Goal: Task Accomplishment & Management: Complete application form

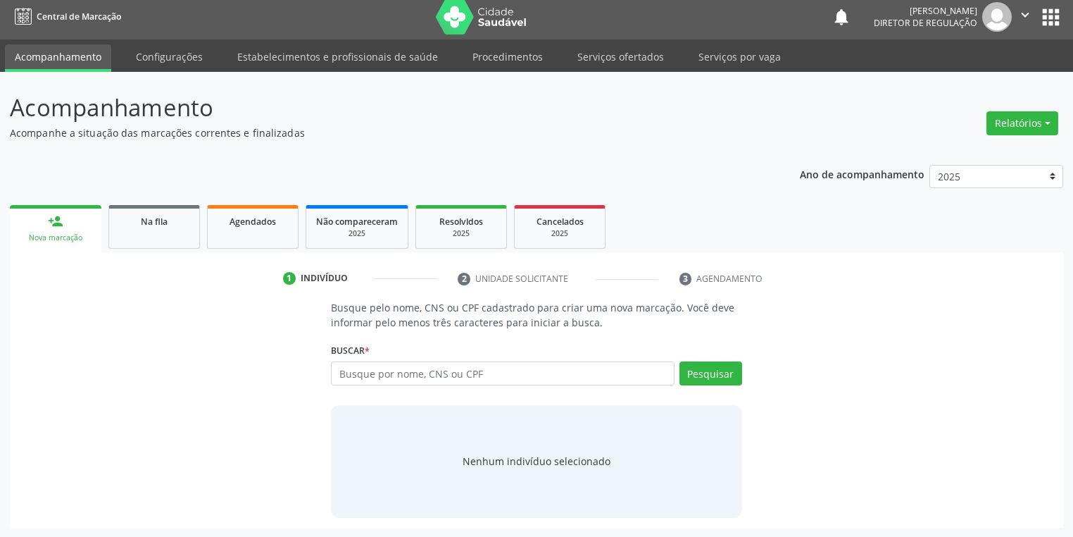
scroll to position [6, 0]
click at [382, 371] on input "text" at bounding box center [503, 373] width 344 height 24
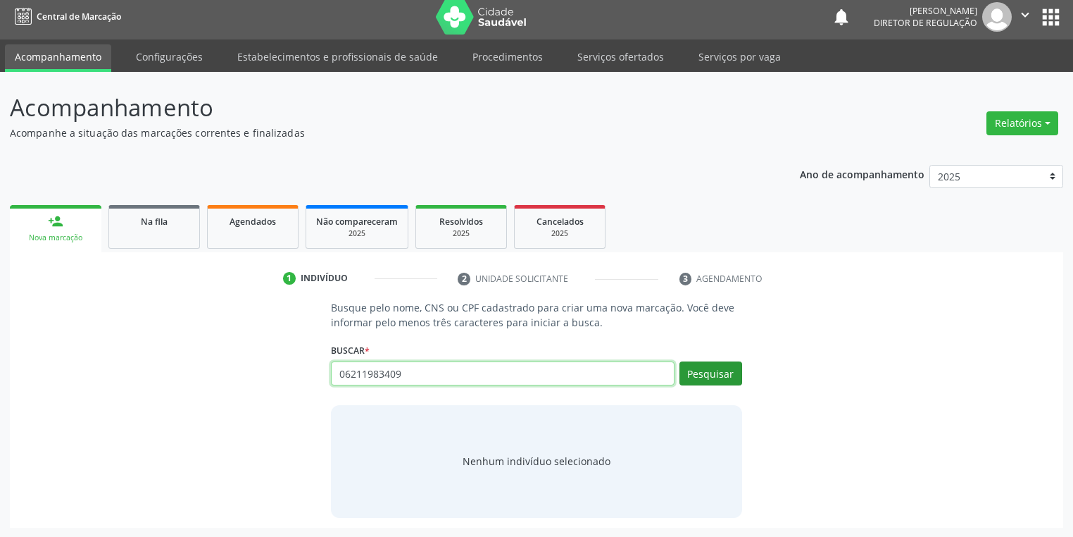
type input "06211983409"
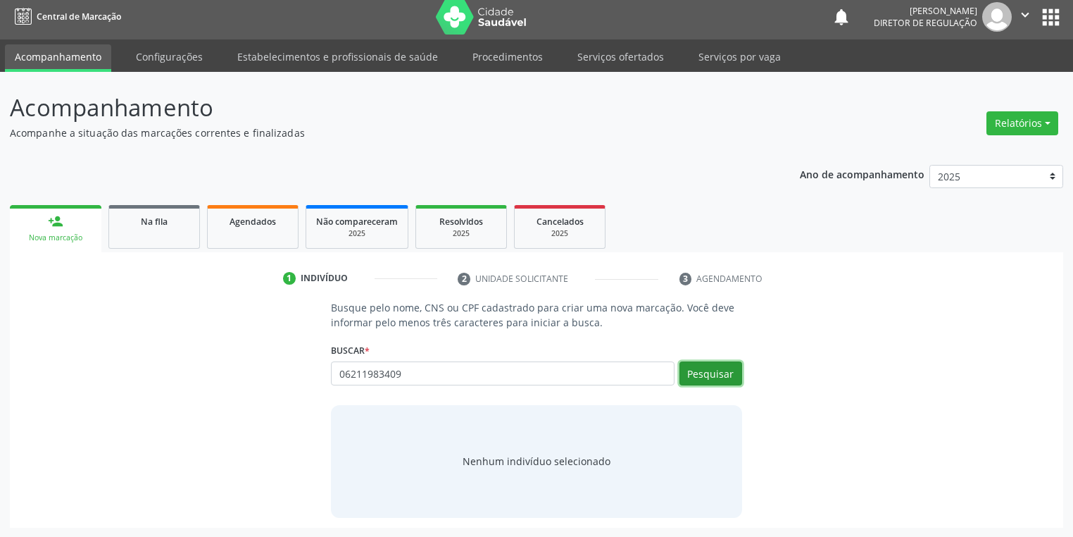
click at [725, 366] on button "Pesquisar" at bounding box center [711, 373] width 63 height 24
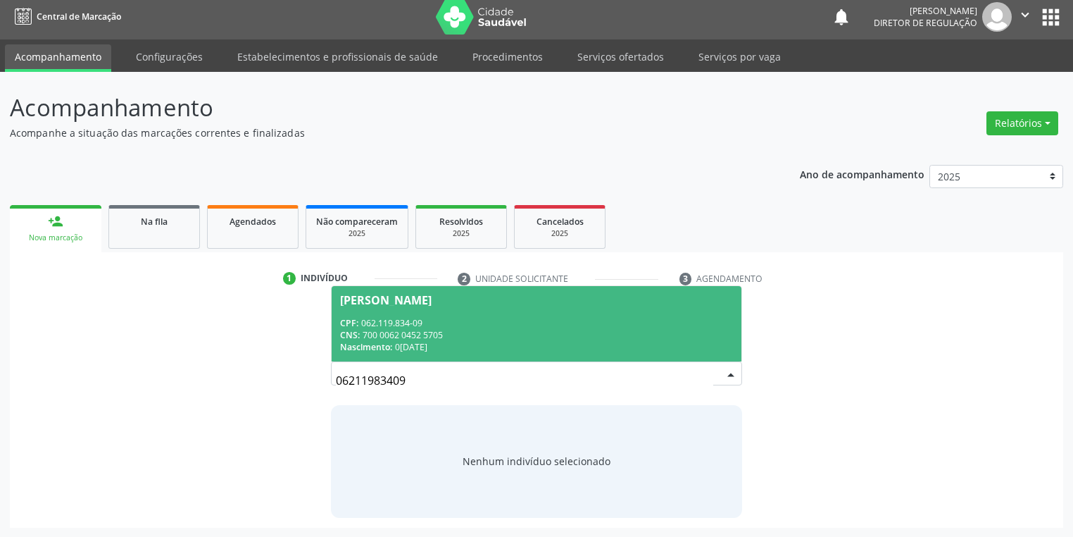
click at [482, 309] on span "Davi Nunes da Cruz CPF: 062.119.834-09 CNS: 700 0062 0452 5705 Nascimento: 06/0…" at bounding box center [537, 323] width 410 height 75
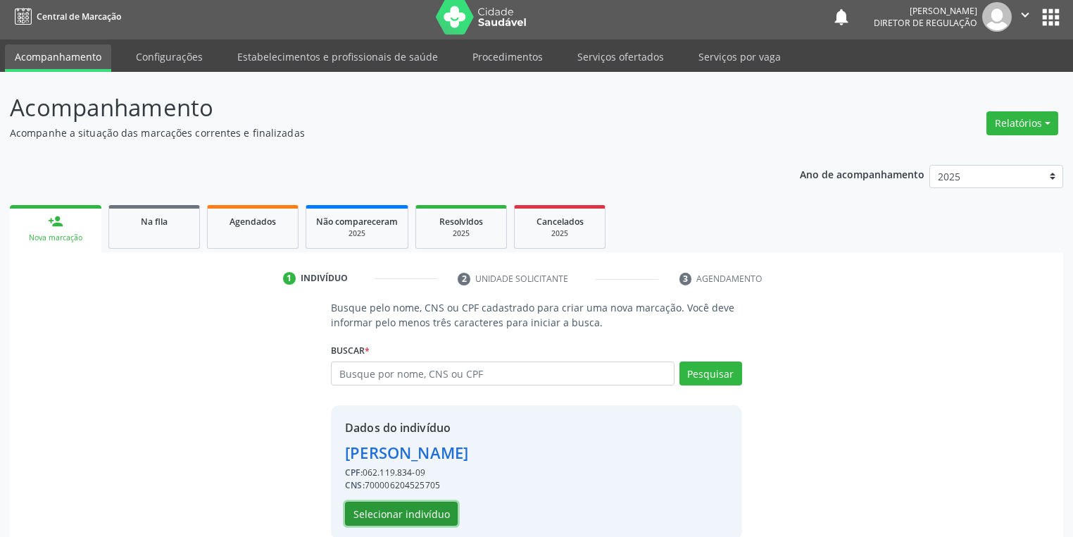
click at [427, 515] on button "Selecionar indivíduo" at bounding box center [401, 513] width 113 height 24
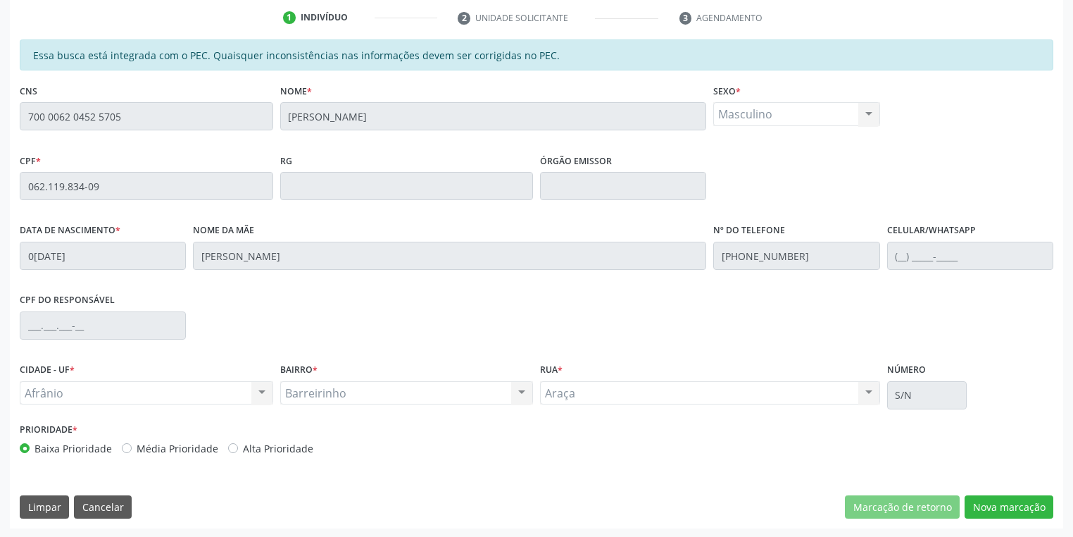
scroll to position [267, 0]
click at [996, 496] on button "Nova marcação" at bounding box center [1009, 506] width 89 height 24
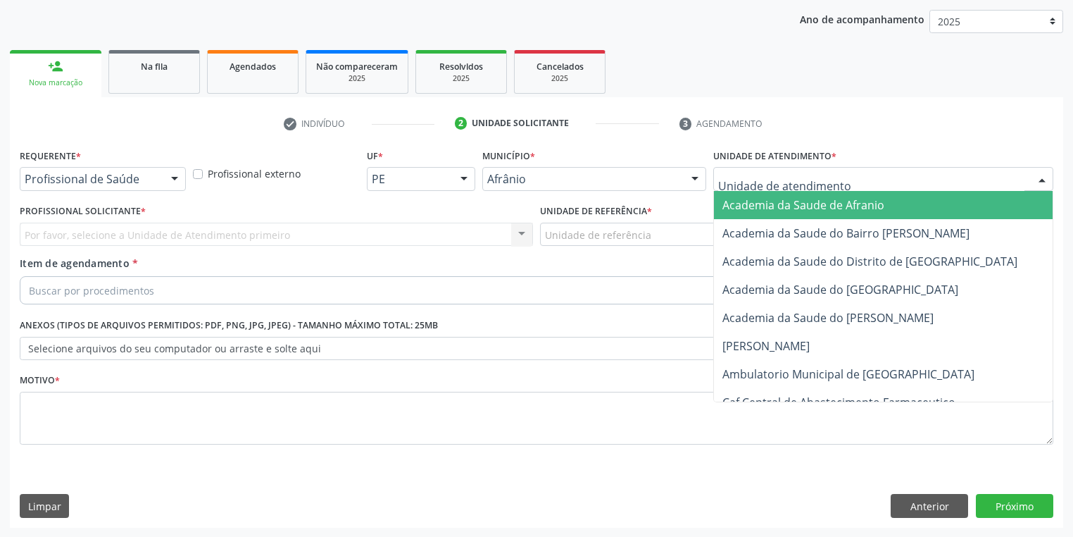
drag, startPoint x: 735, startPoint y: 168, endPoint x: 744, endPoint y: 244, distance: 77.3
click at [733, 172] on div at bounding box center [883, 179] width 340 height 24
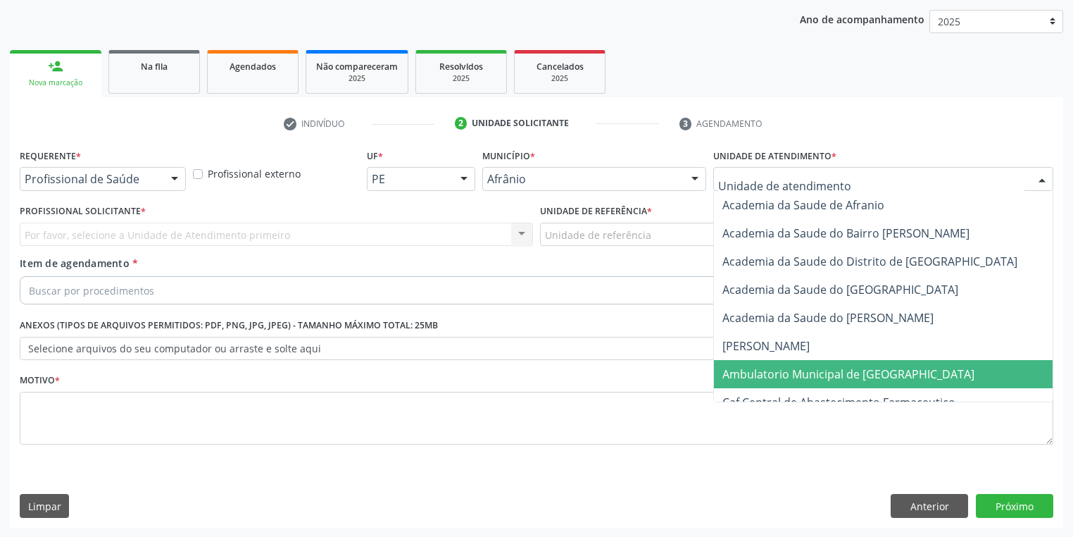
click at [770, 372] on span "Ambulatorio Municipal de [GEOGRAPHIC_DATA]" at bounding box center [848, 373] width 252 height 15
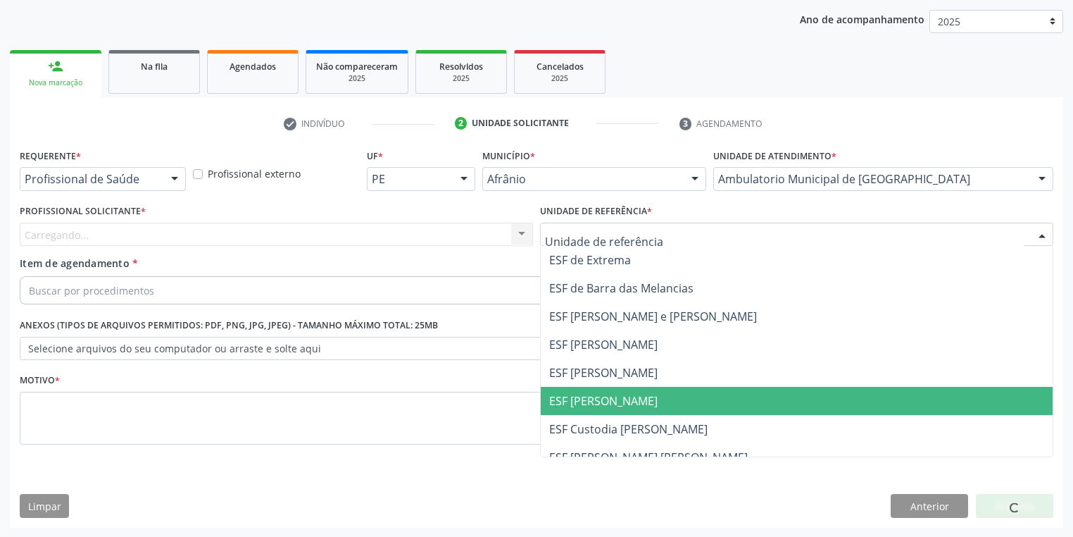
click at [621, 404] on span "ESF [PERSON_NAME]" at bounding box center [603, 400] width 108 height 15
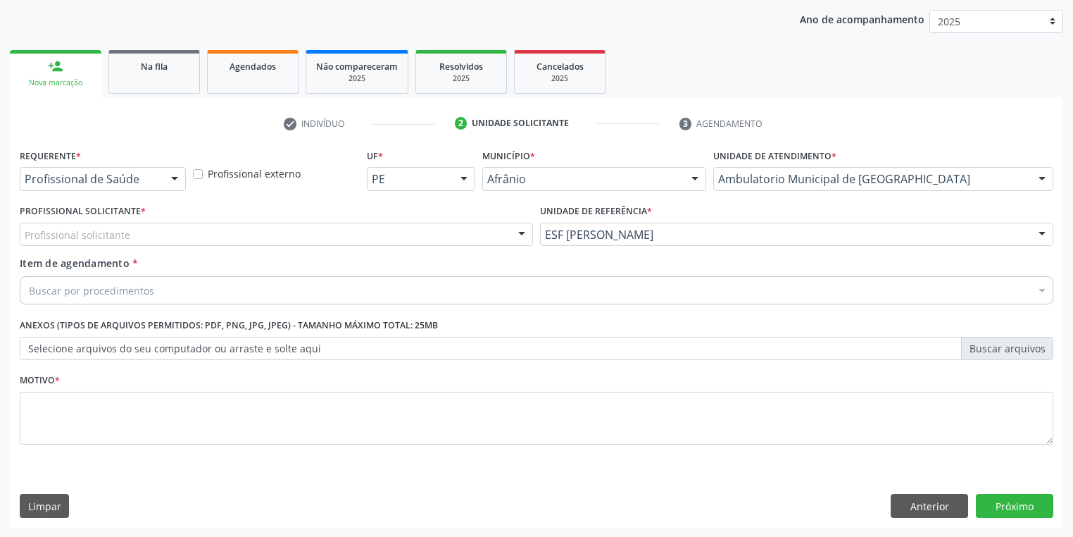
drag, startPoint x: 124, startPoint y: 228, endPoint x: 125, endPoint y: 248, distance: 19.7
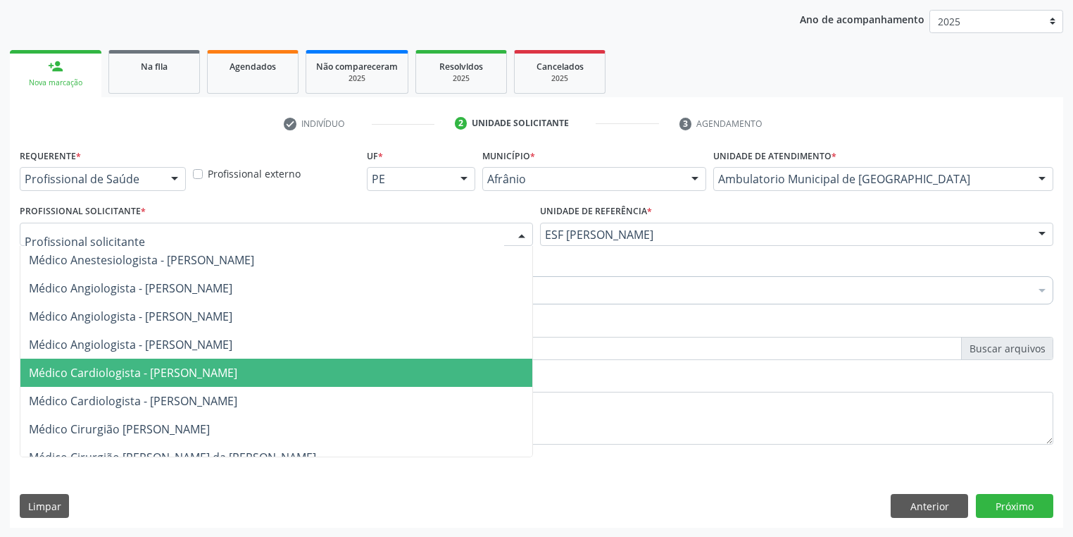
drag, startPoint x: 165, startPoint y: 380, endPoint x: 159, endPoint y: 362, distance: 19.4
click at [165, 380] on span "Médico Cardiologista - [PERSON_NAME]" at bounding box center [276, 372] width 512 height 28
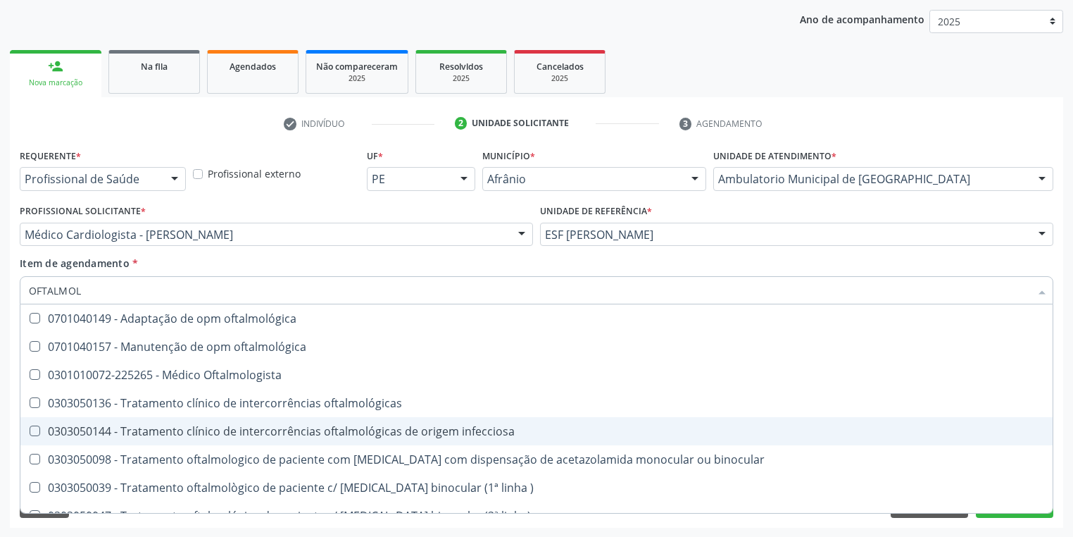
type input "OFTALMOLO"
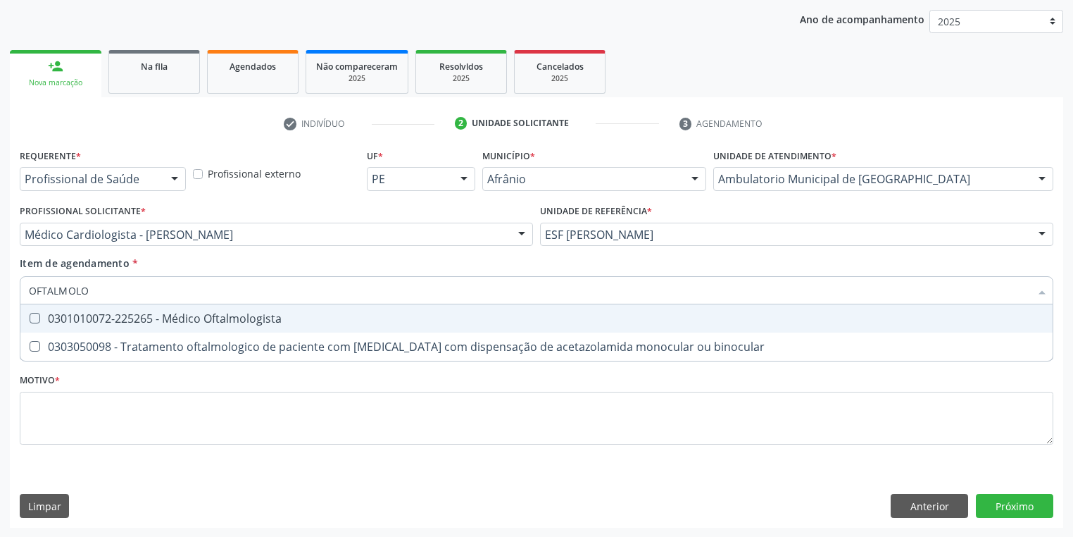
click at [74, 322] on div "0301010072-225265 - Médico Oftalmologista" at bounding box center [536, 318] width 1015 height 11
checkbox Oftalmologista "true"
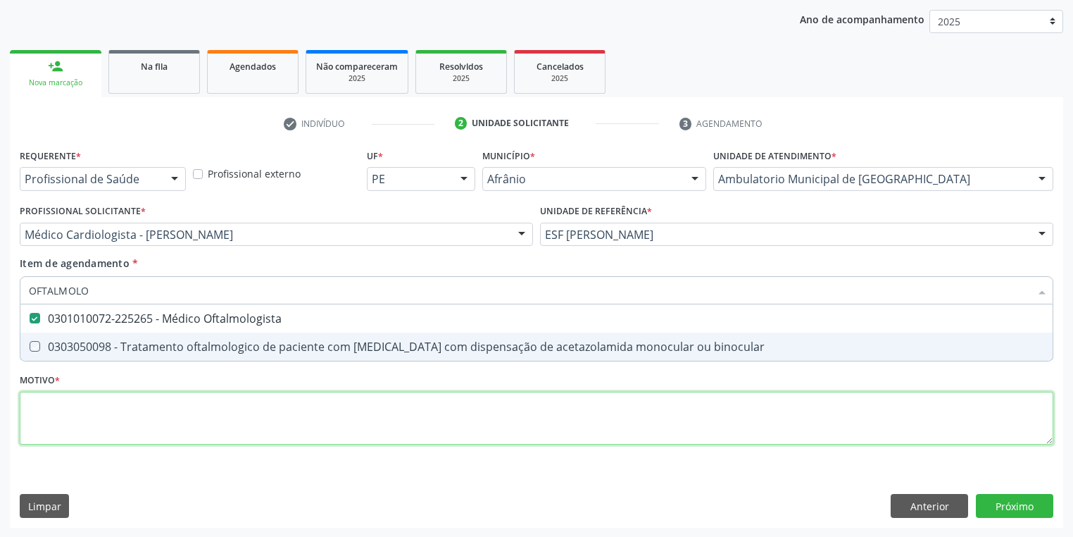
click at [73, 413] on div "Requerente * Profissional de Saúde Profissional de Saúde Paciente Nenhum result…" at bounding box center [537, 304] width 1034 height 319
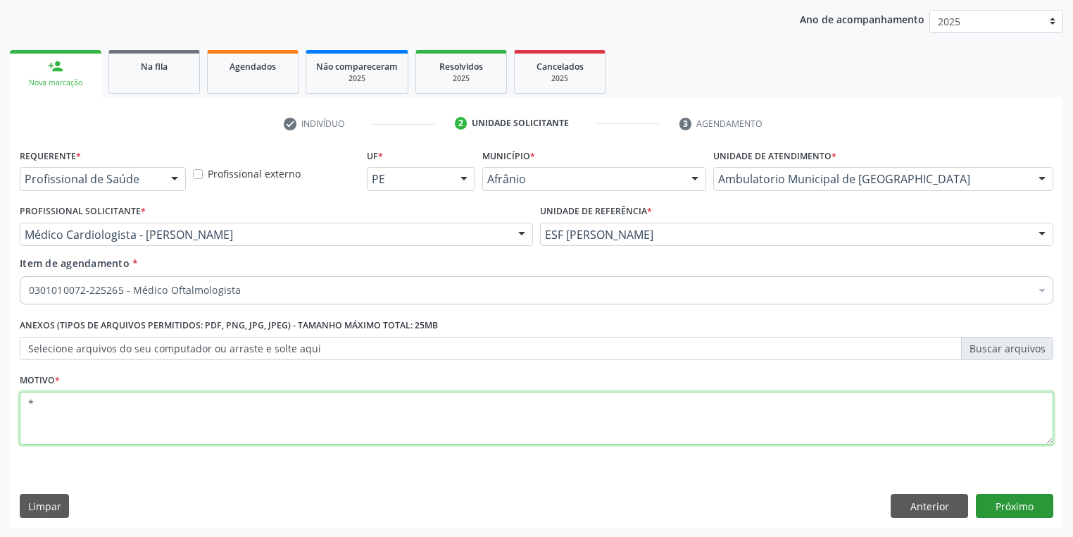
type textarea "*"
click at [994, 507] on button "Próximo" at bounding box center [1014, 506] width 77 height 24
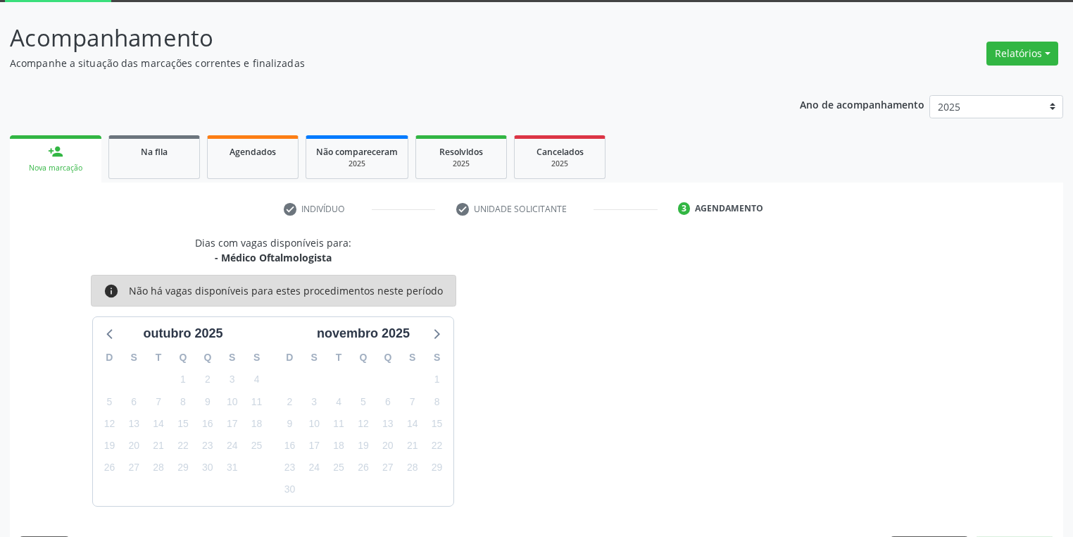
scroll to position [116, 0]
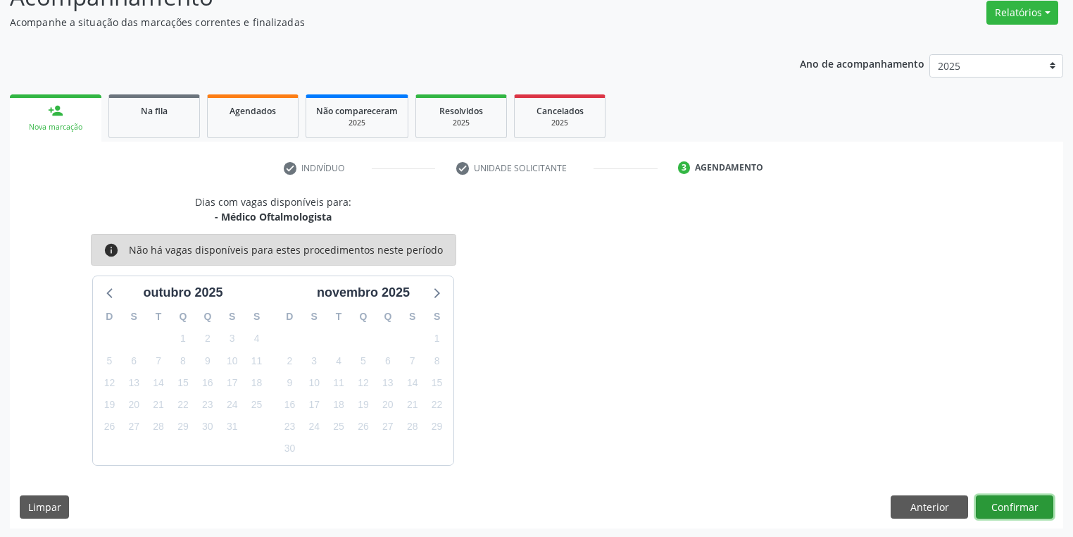
click at [997, 505] on button "Confirmar" at bounding box center [1014, 507] width 77 height 24
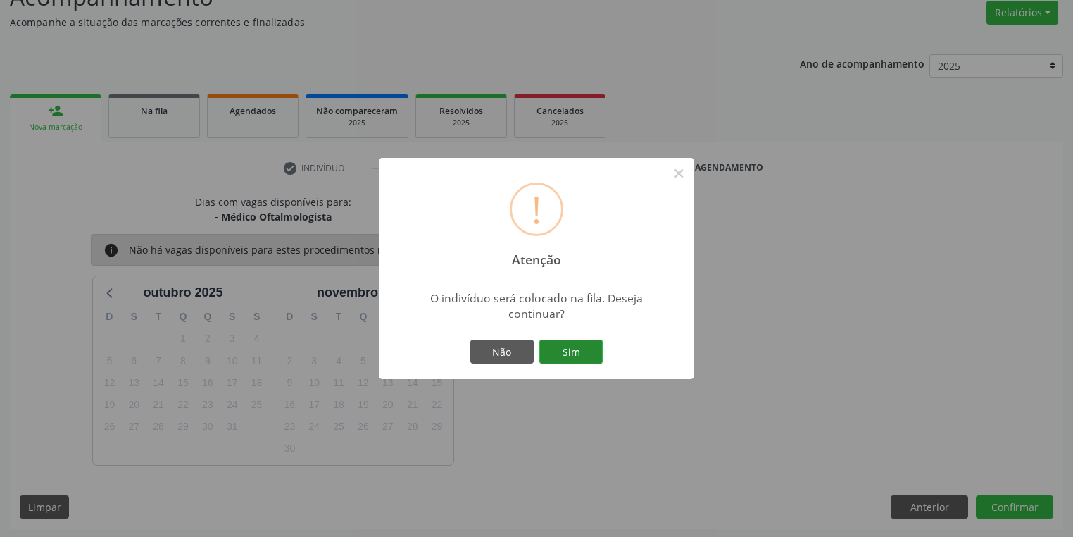
click at [579, 354] on button "Sim" at bounding box center [570, 351] width 63 height 24
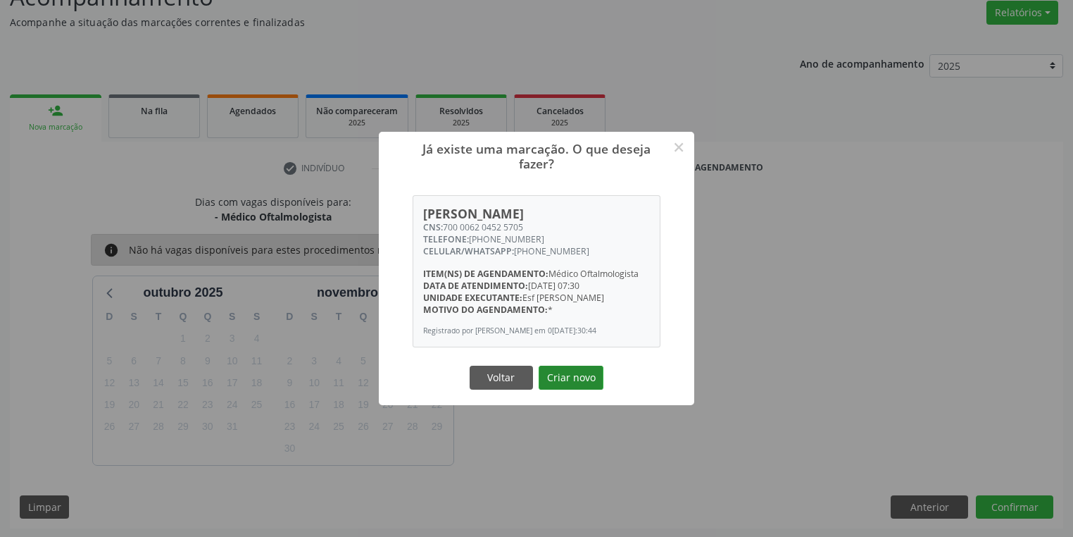
click at [564, 382] on button "Criar novo" at bounding box center [571, 377] width 65 height 24
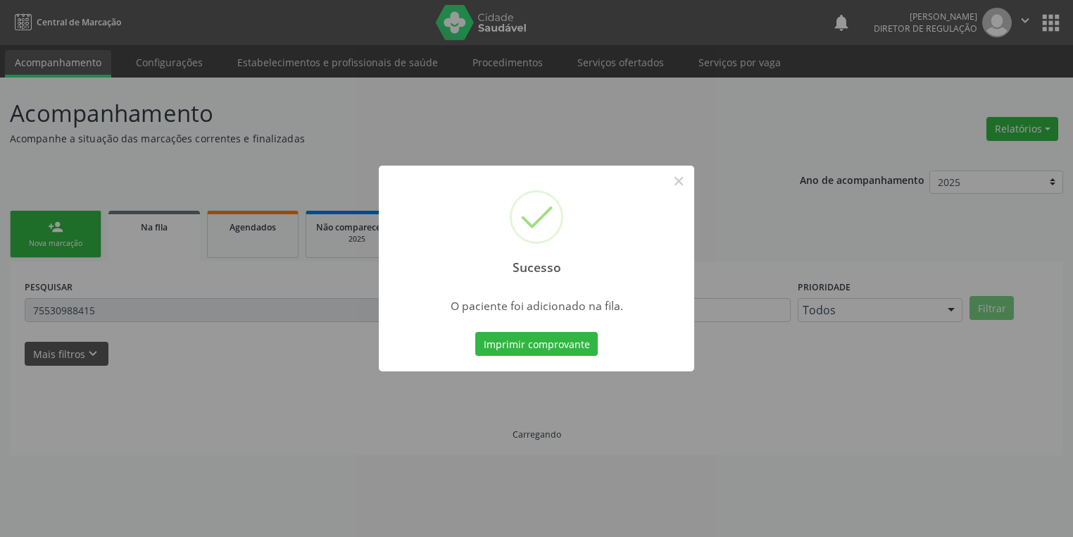
scroll to position [0, 0]
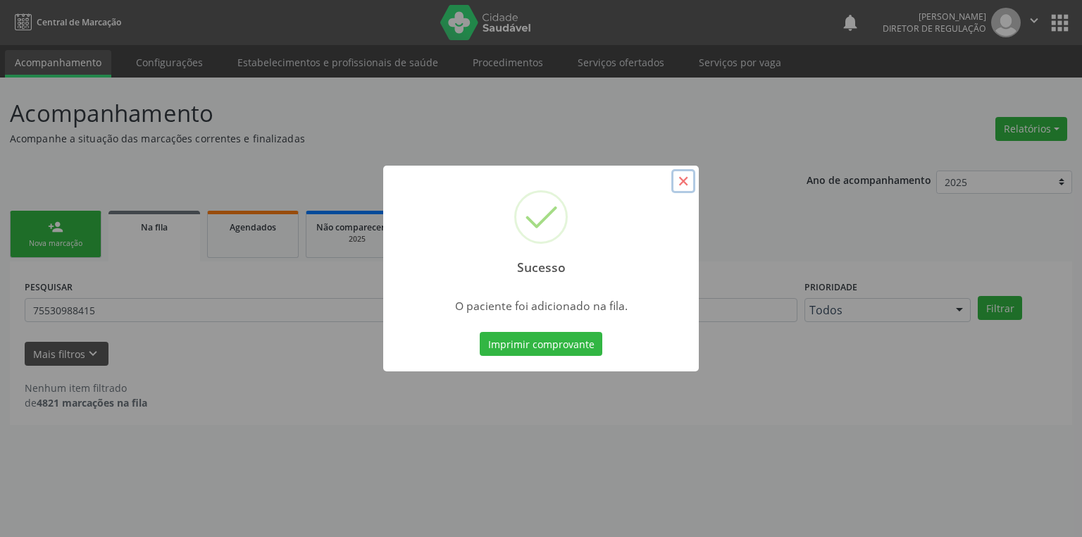
click at [680, 180] on button "×" at bounding box center [683, 181] width 24 height 24
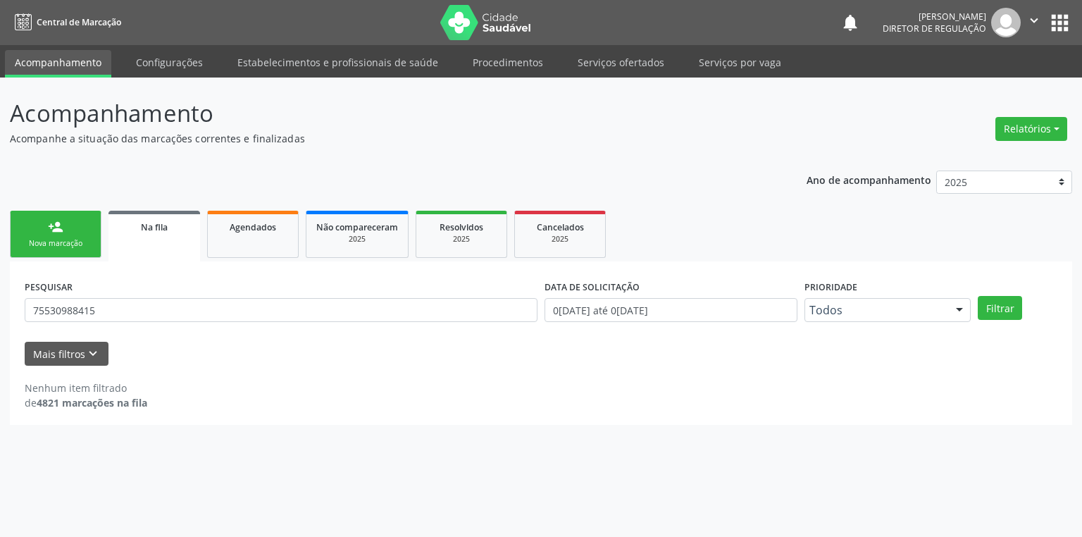
click at [80, 235] on link "person_add Nova marcação" at bounding box center [56, 234] width 92 height 47
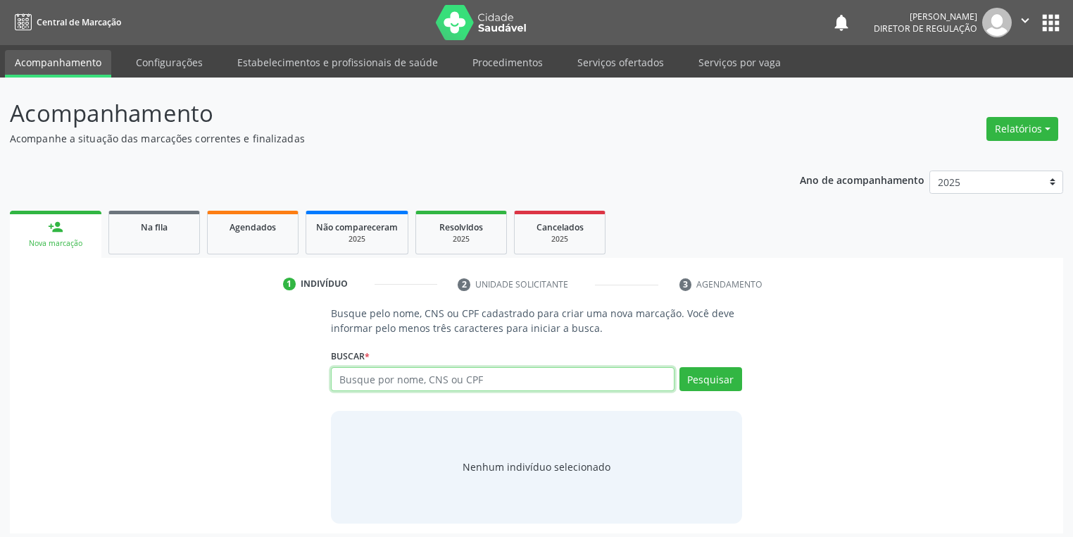
click at [366, 387] on input "text" at bounding box center [503, 379] width 344 height 24
type input "18153047400"
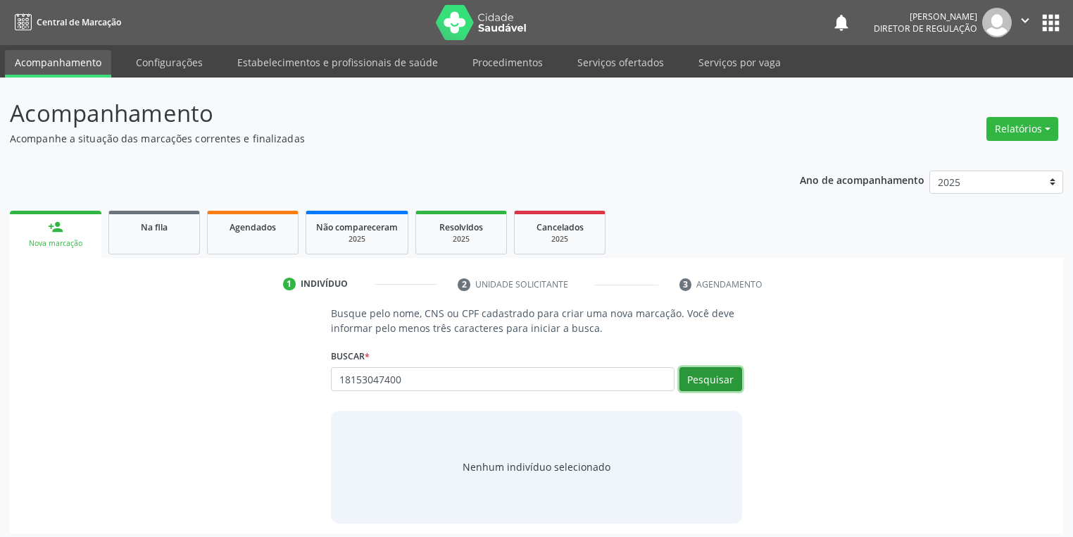
click at [706, 377] on button "Pesquisar" at bounding box center [711, 379] width 63 height 24
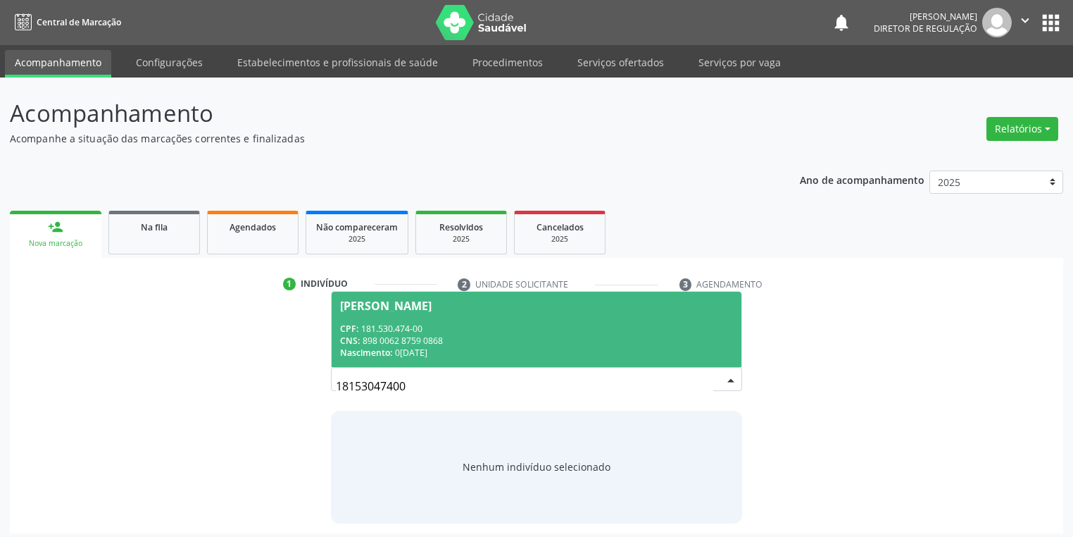
drag, startPoint x: 375, startPoint y: 327, endPoint x: 387, endPoint y: 330, distance: 12.8
click at [375, 328] on div "CPF: 181.530.474-00" at bounding box center [536, 329] width 393 height 12
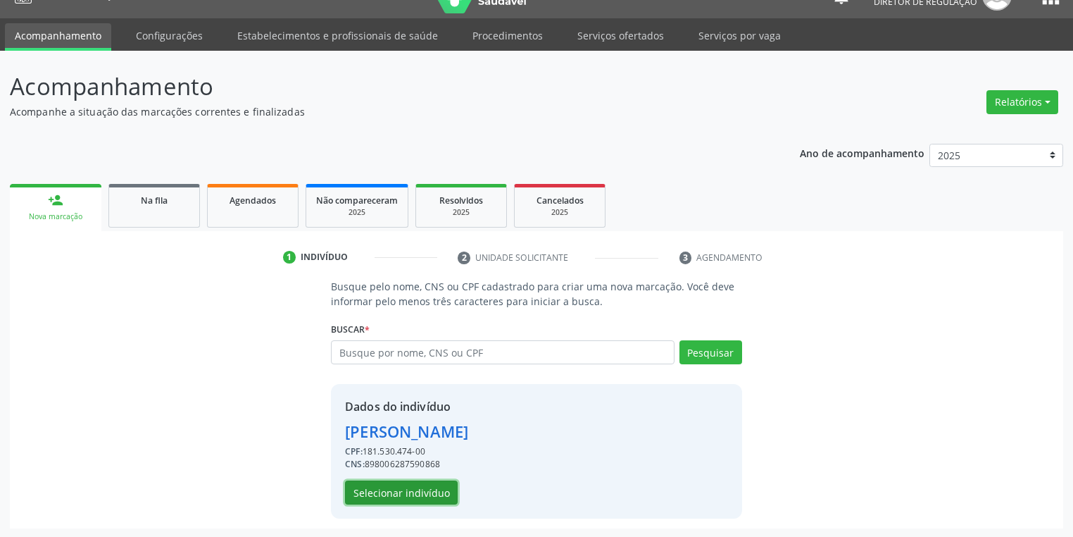
click at [387, 490] on button "Selecionar indivíduo" at bounding box center [401, 492] width 113 height 24
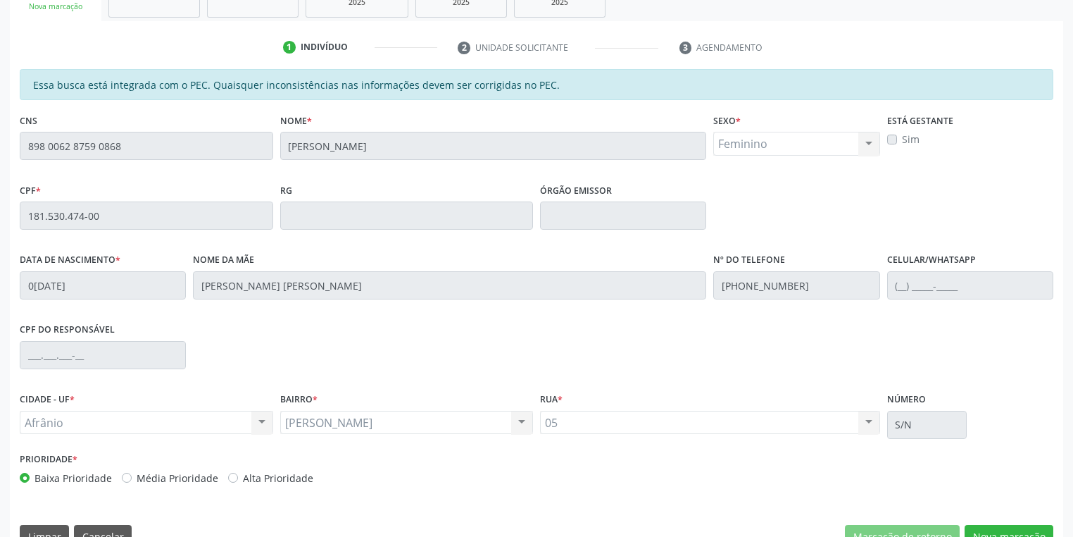
scroll to position [267, 0]
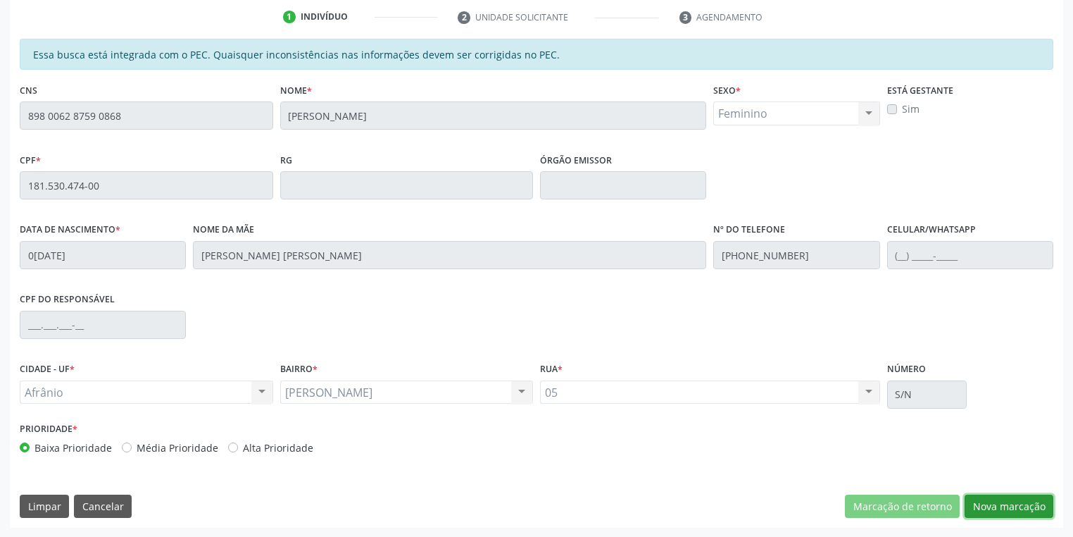
click at [986, 500] on button "Nova marcação" at bounding box center [1009, 506] width 89 height 24
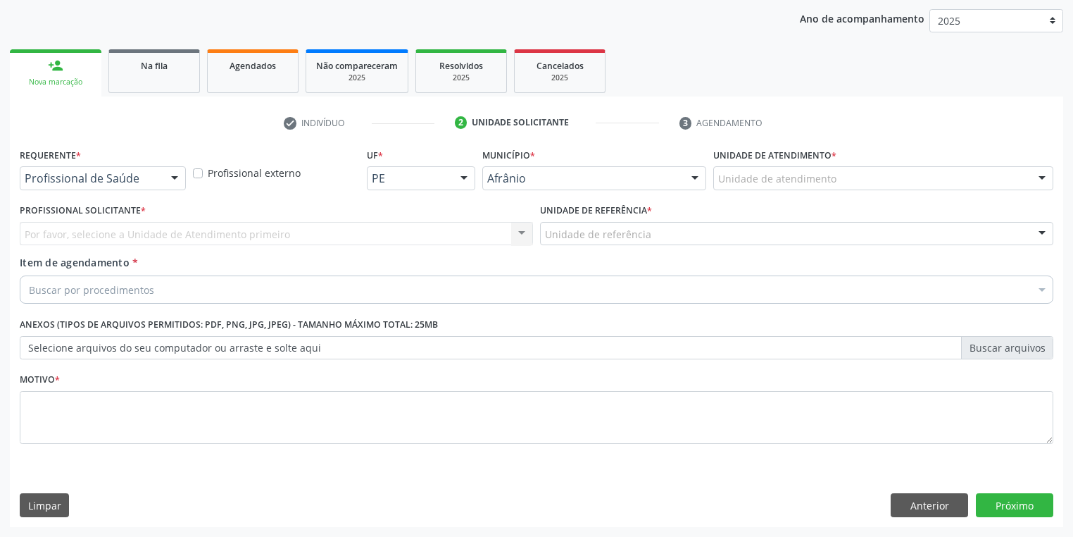
scroll to position [161, 0]
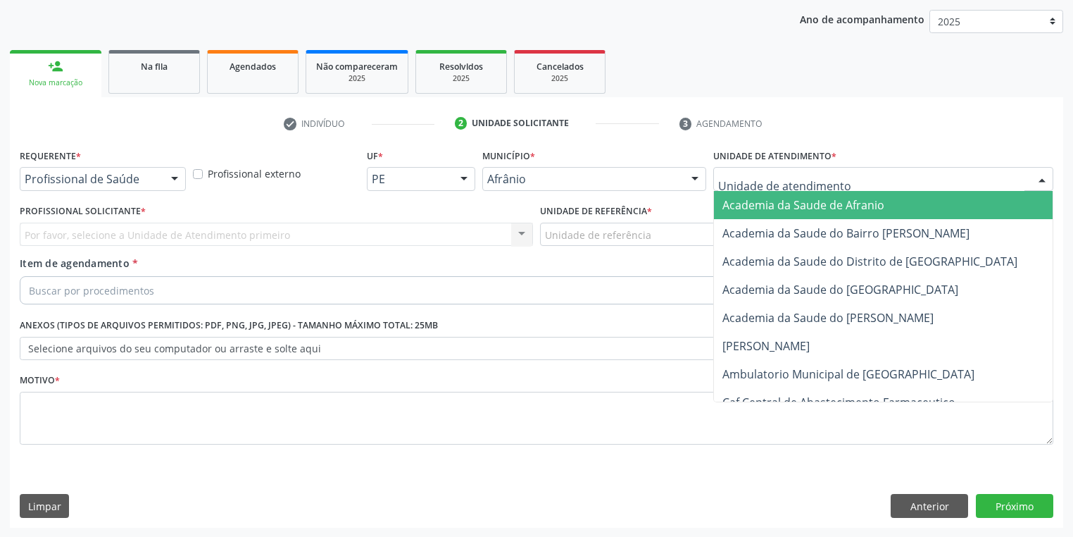
drag, startPoint x: 744, startPoint y: 182, endPoint x: 749, endPoint y: 265, distance: 82.5
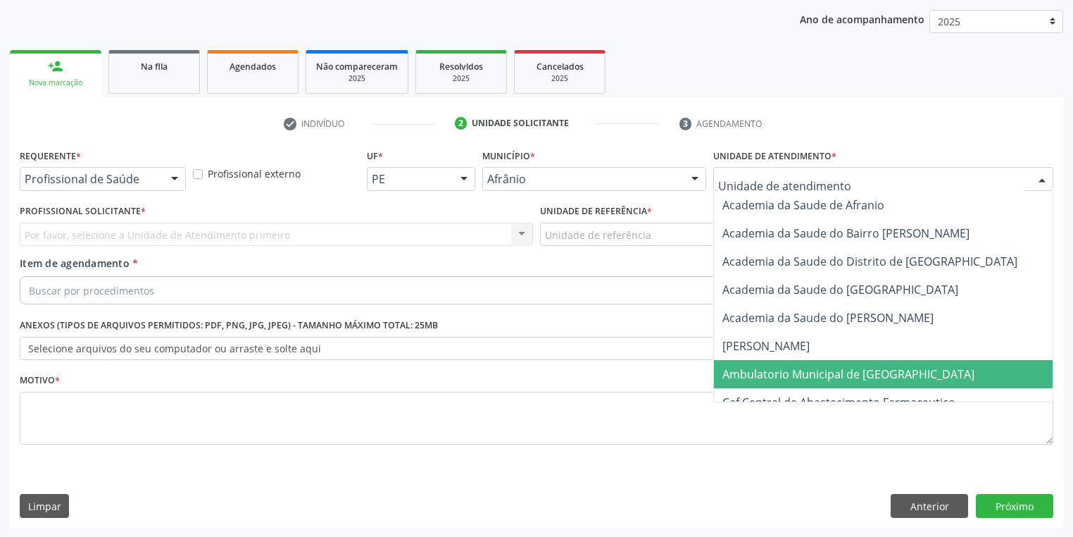
drag, startPoint x: 758, startPoint y: 372, endPoint x: 703, endPoint y: 332, distance: 68.4
click at [757, 371] on span "Ambulatorio Municipal de [GEOGRAPHIC_DATA]" at bounding box center [848, 373] width 252 height 15
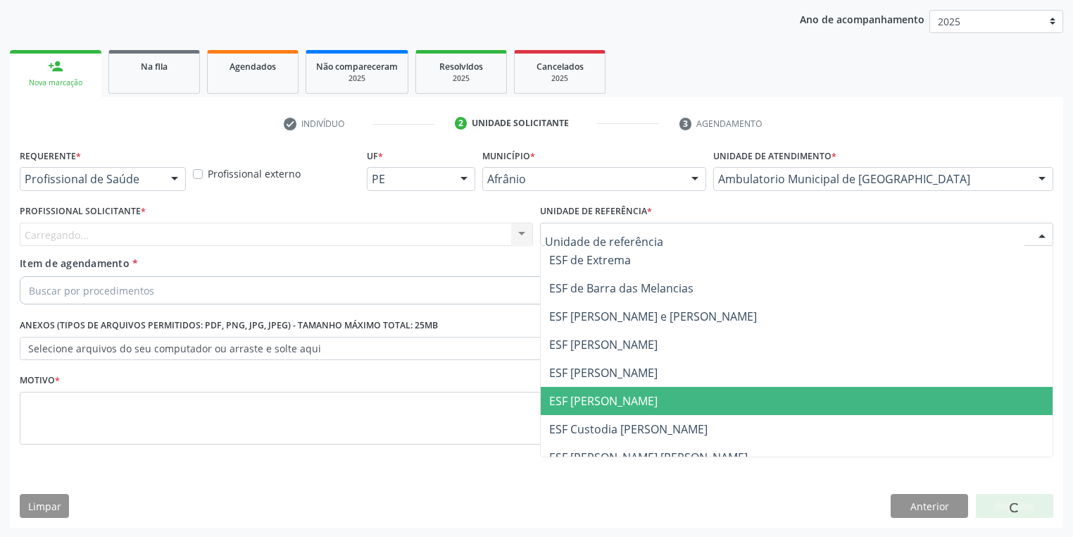
click at [616, 393] on span "ESF [PERSON_NAME]" at bounding box center [603, 400] width 108 height 15
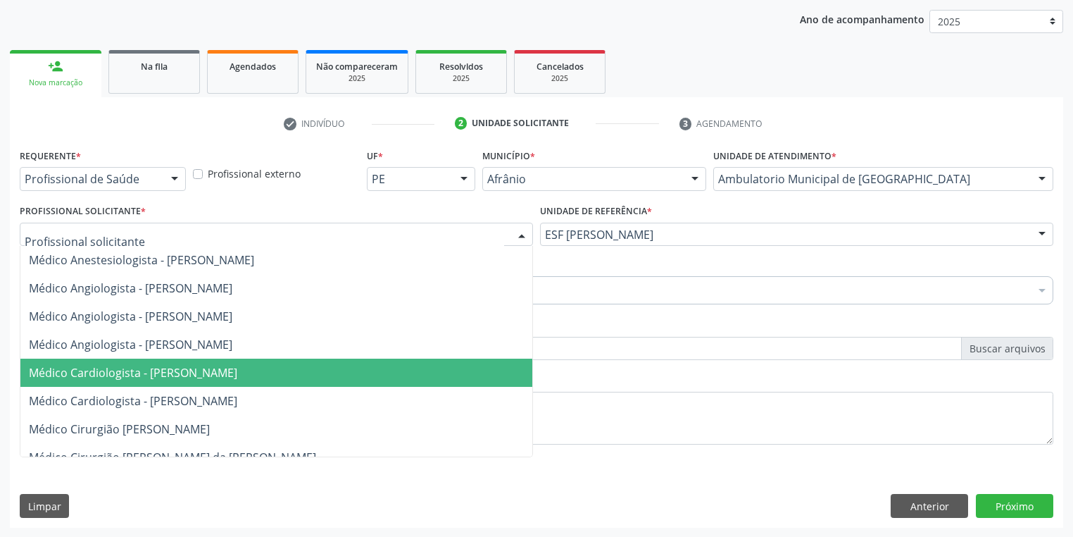
click at [155, 366] on span "Médico Cardiologista - [PERSON_NAME]" at bounding box center [133, 372] width 208 height 15
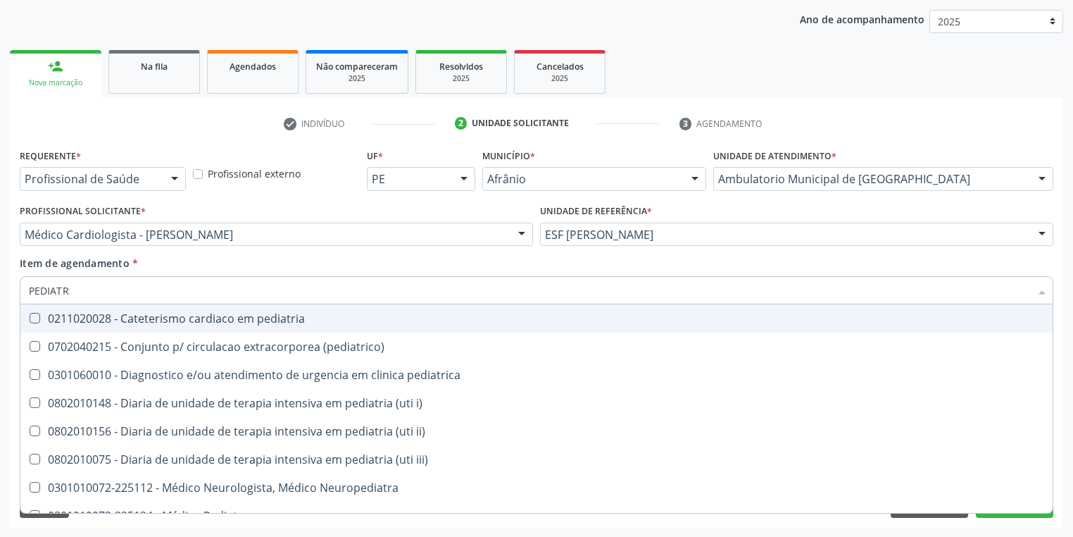
type input "PEDIATRA"
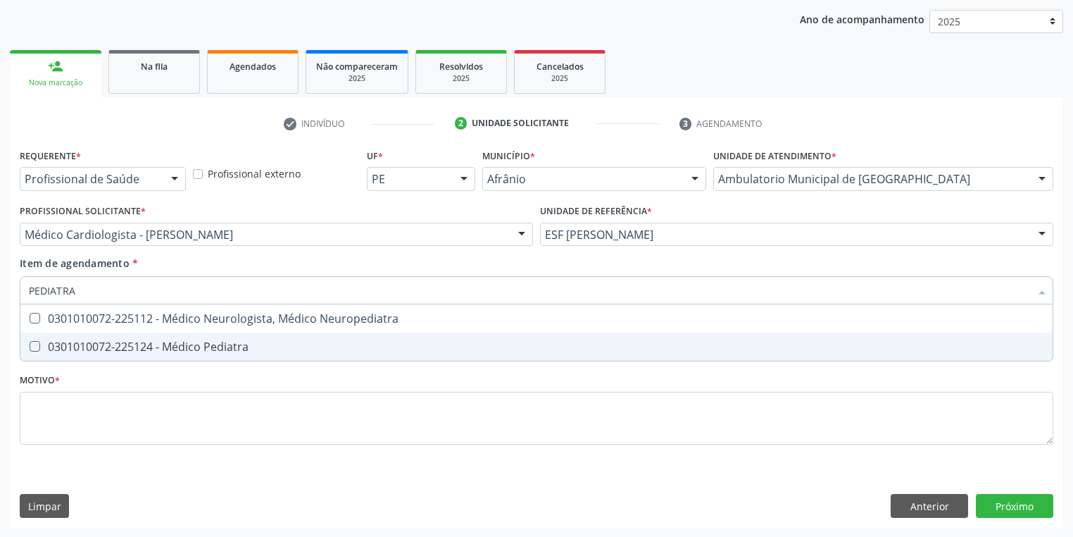
click at [71, 352] on div "0301010072-225124 - Médico Pediatra" at bounding box center [536, 346] width 1015 height 11
checkbox Pediatra "true"
click at [46, 415] on div "Requerente * Profissional de Saúde Profissional de Saúde Paciente Nenhum result…" at bounding box center [537, 304] width 1034 height 319
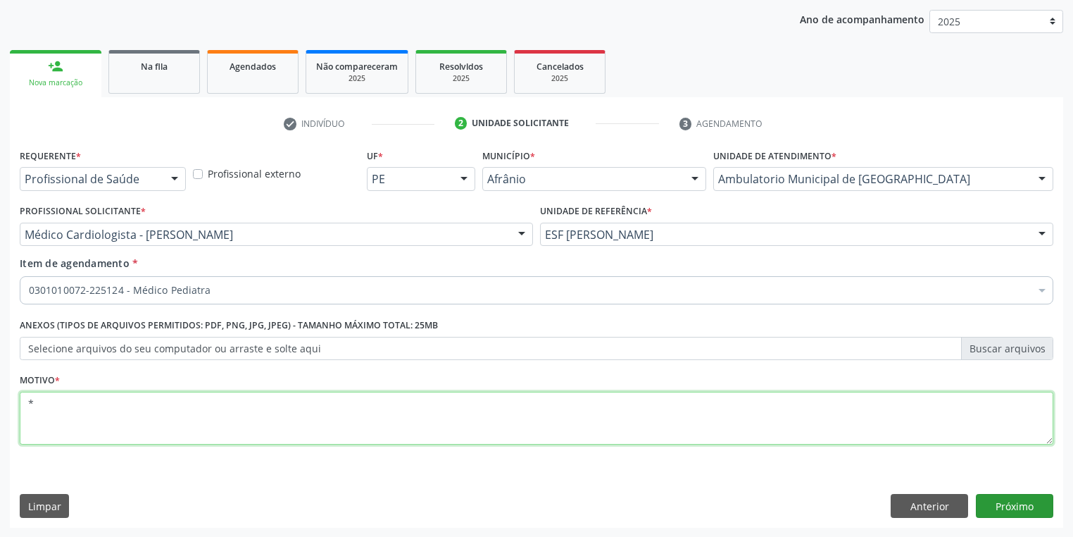
type textarea "*"
click at [1001, 503] on button "Próximo" at bounding box center [1014, 506] width 77 height 24
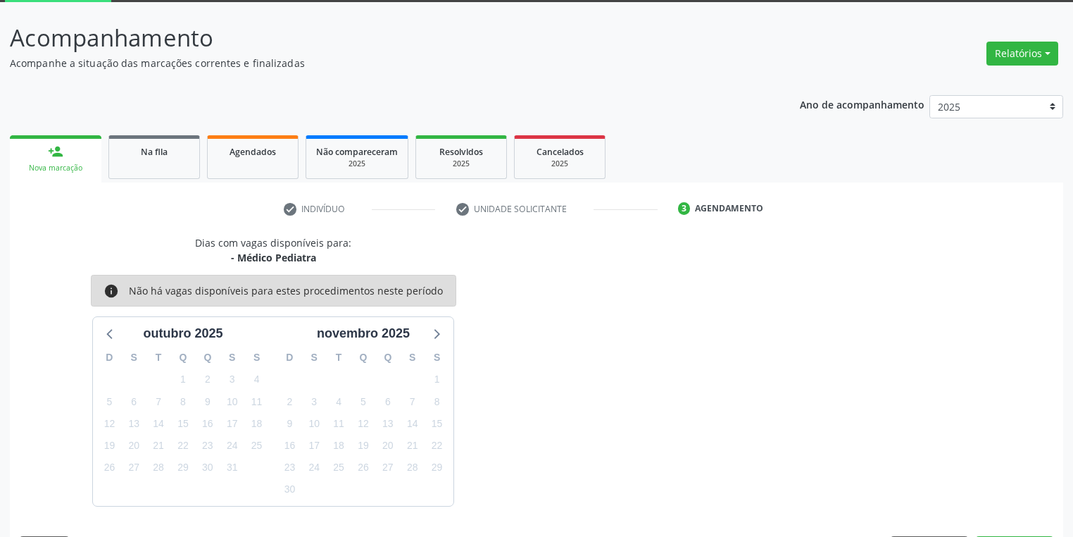
scroll to position [116, 0]
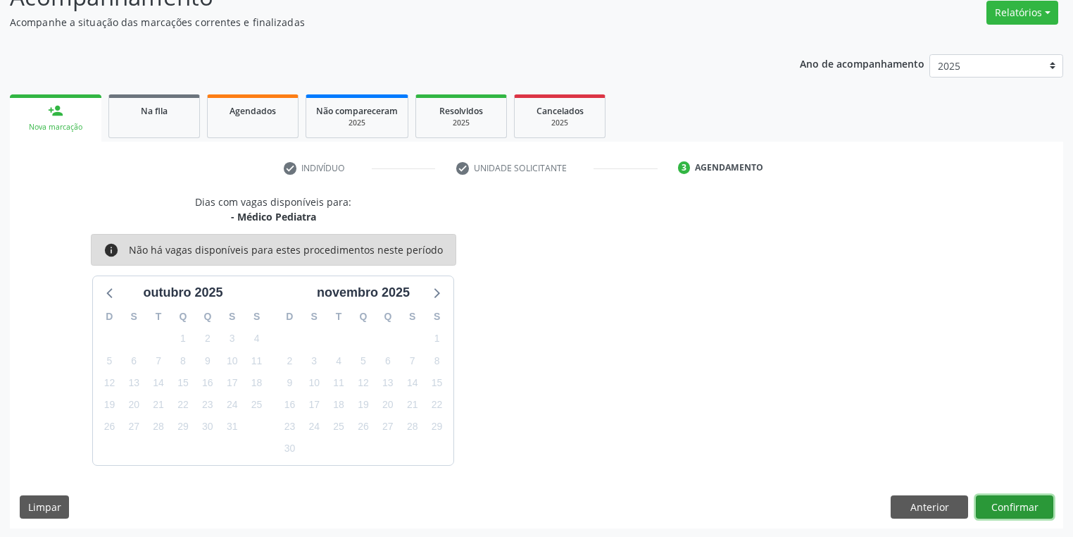
click at [984, 503] on button "Confirmar" at bounding box center [1014, 507] width 77 height 24
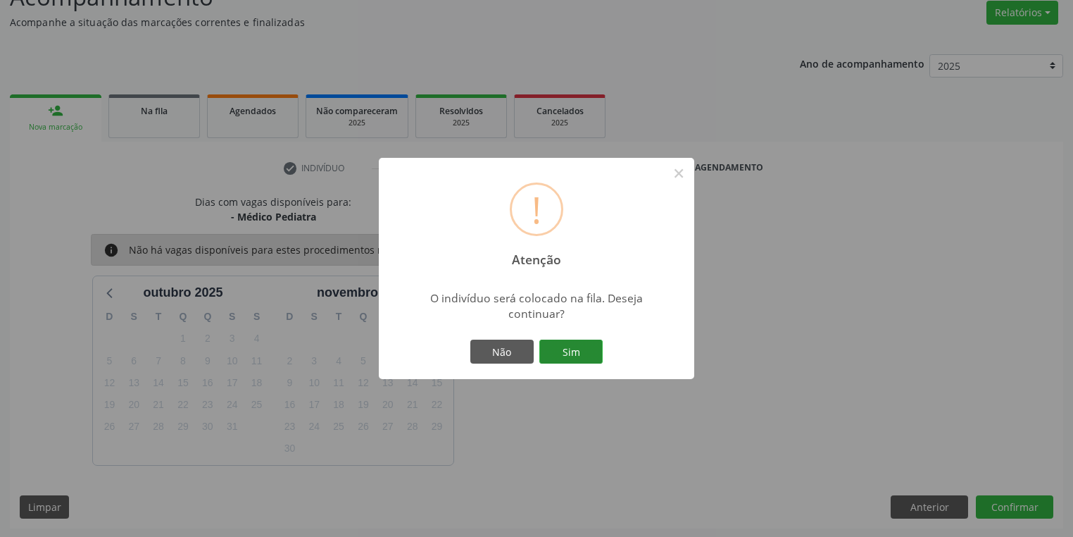
click at [589, 356] on button "Sim" at bounding box center [570, 351] width 63 height 24
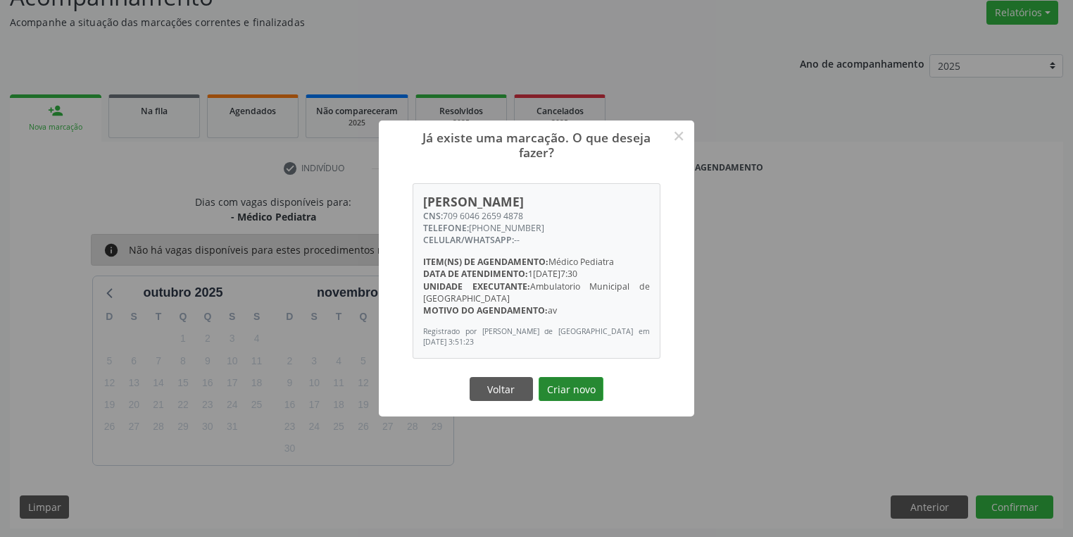
click at [561, 380] on button "Criar novo" at bounding box center [571, 389] width 65 height 24
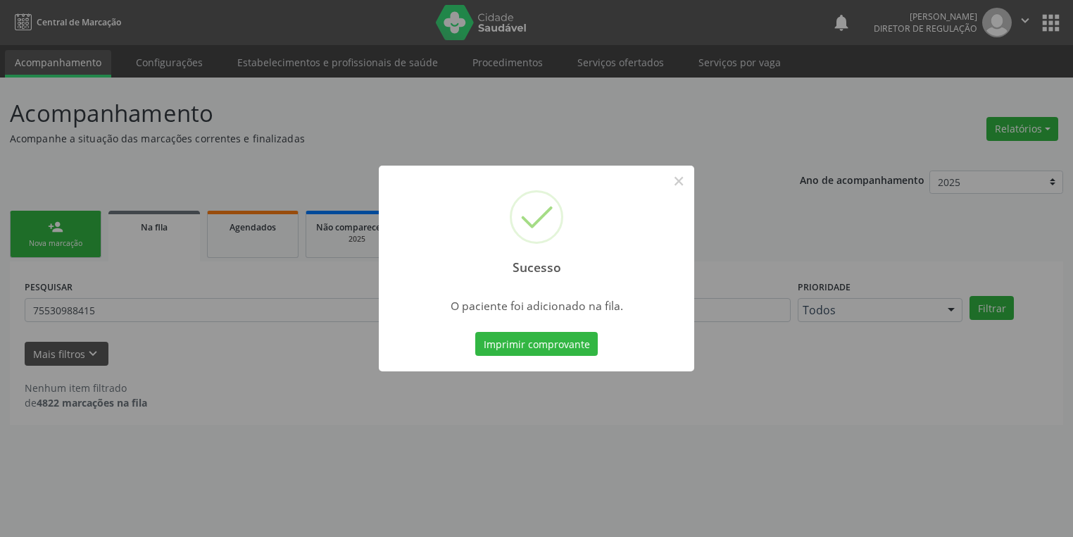
scroll to position [0, 0]
click at [684, 180] on button "×" at bounding box center [683, 181] width 24 height 24
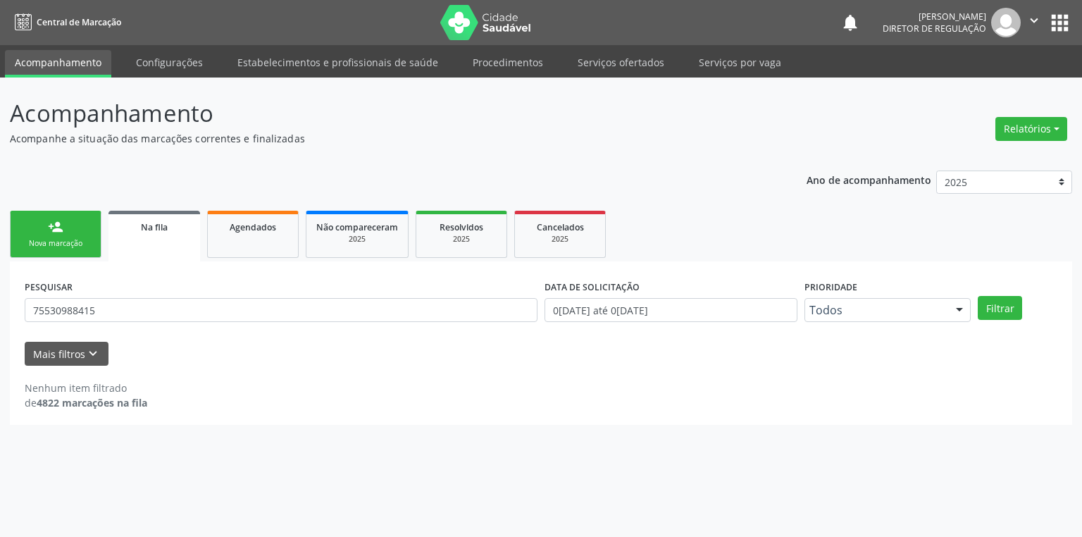
click at [68, 238] on div "Nova marcação" at bounding box center [55, 243] width 70 height 11
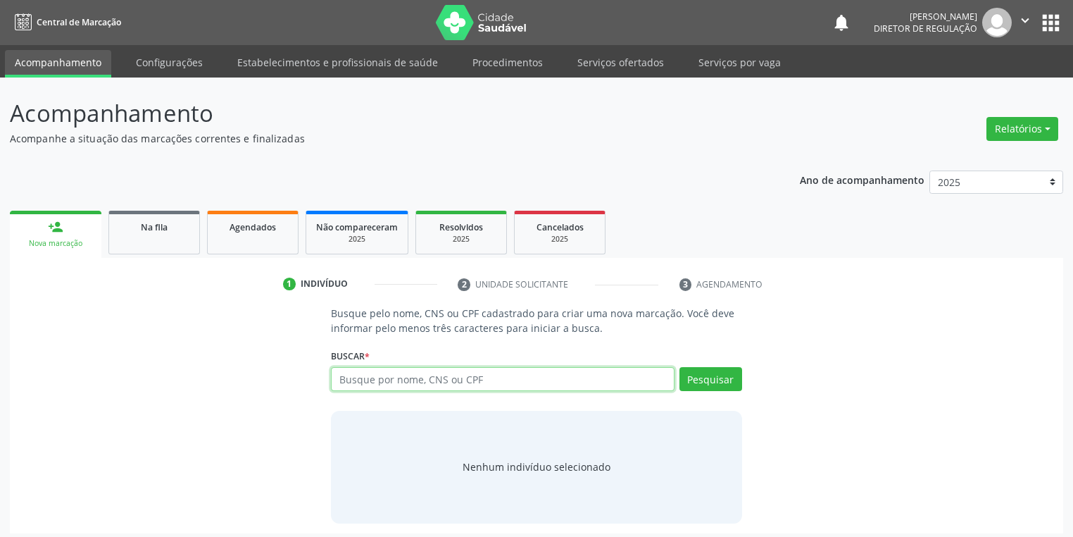
click at [423, 378] on input "text" at bounding box center [503, 379] width 344 height 24
type input "704207216808180"
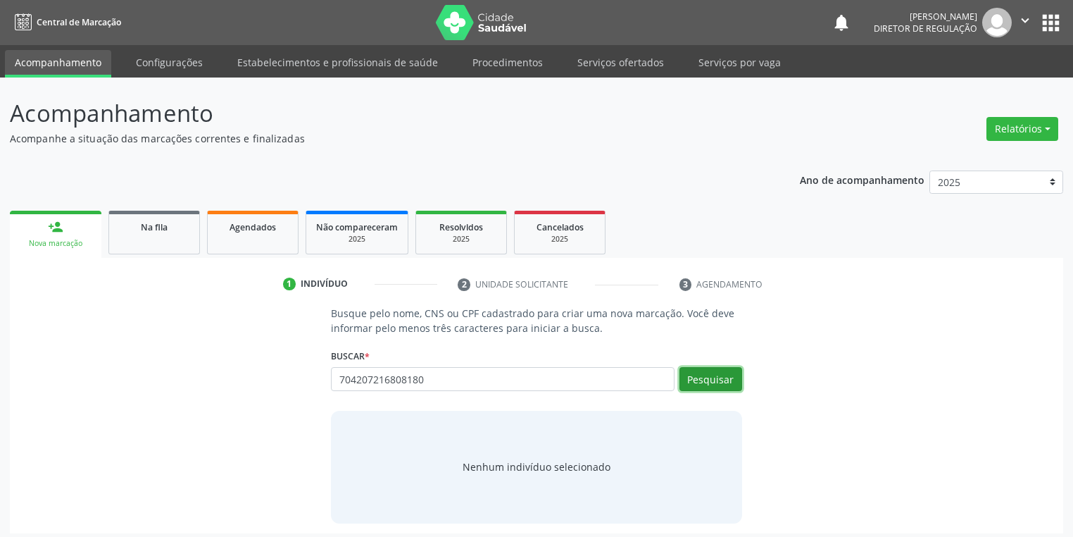
click at [696, 377] on button "Pesquisar" at bounding box center [711, 379] width 63 height 24
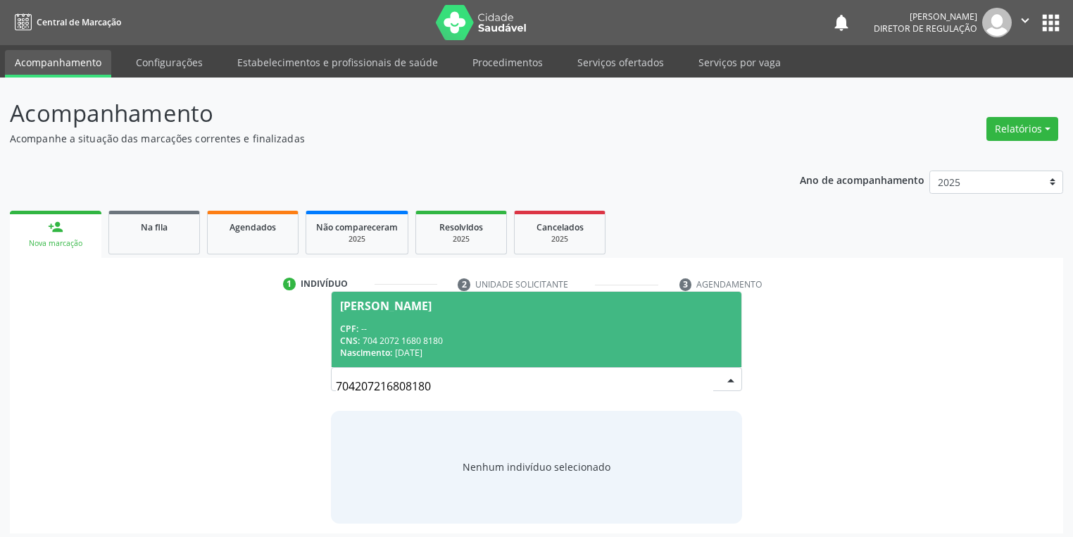
drag, startPoint x: 454, startPoint y: 311, endPoint x: 484, endPoint y: 331, distance: 36.5
click at [456, 310] on span "Tailani Pereira de Souza CPF: -- CNS: 704 2072 1680 8180 Nascimento: 22/03/2006" at bounding box center [537, 329] width 410 height 75
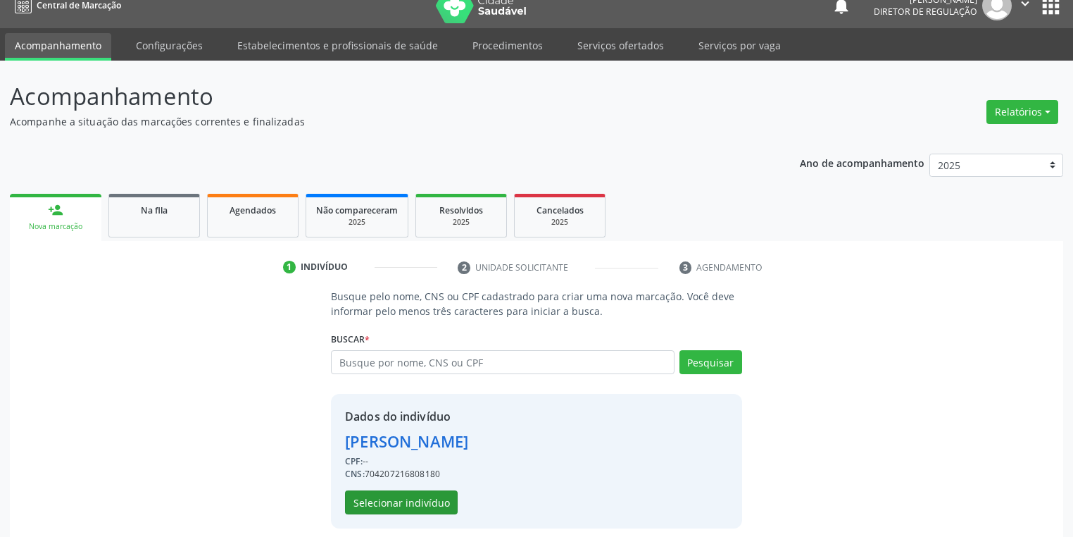
scroll to position [27, 0]
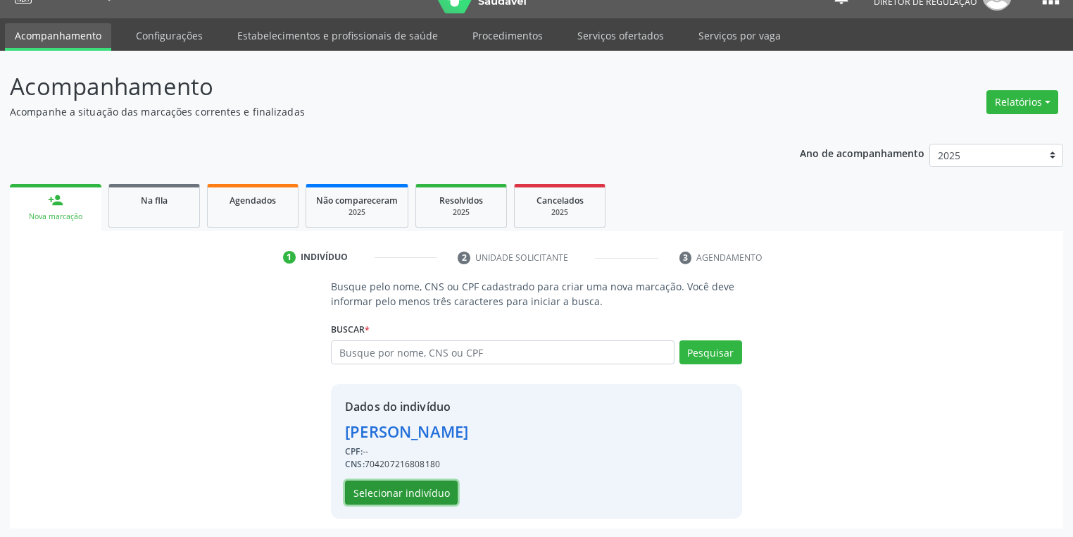
click at [396, 492] on button "Selecionar indivíduo" at bounding box center [401, 492] width 113 height 24
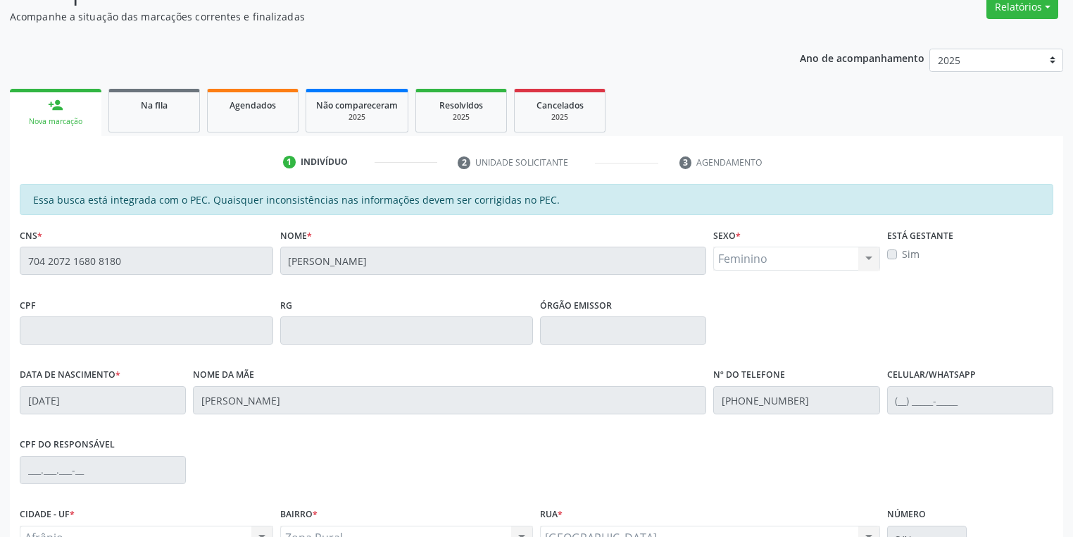
scroll to position [267, 0]
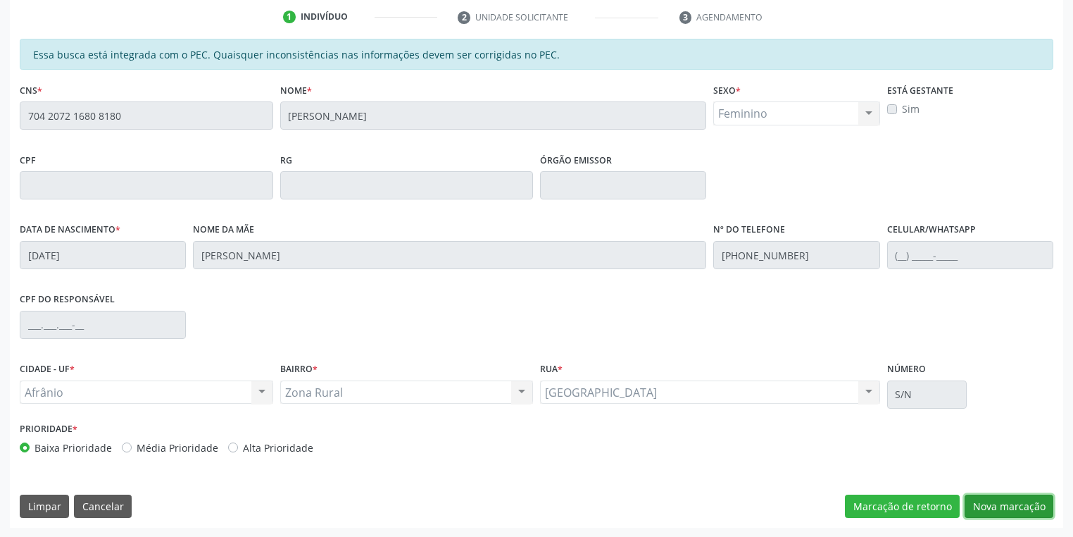
click at [969, 503] on button "Nova marcação" at bounding box center [1009, 506] width 89 height 24
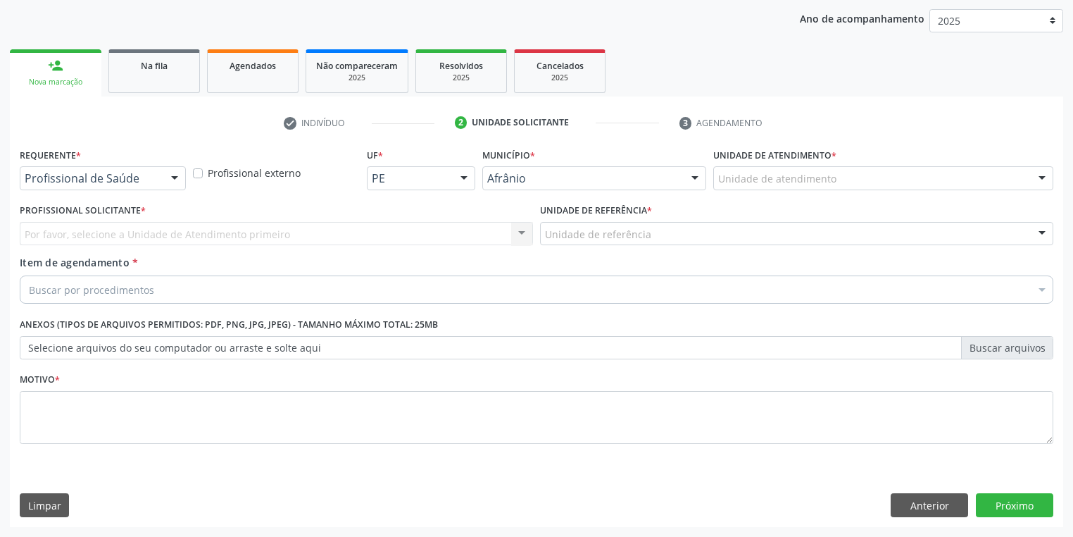
scroll to position [161, 0]
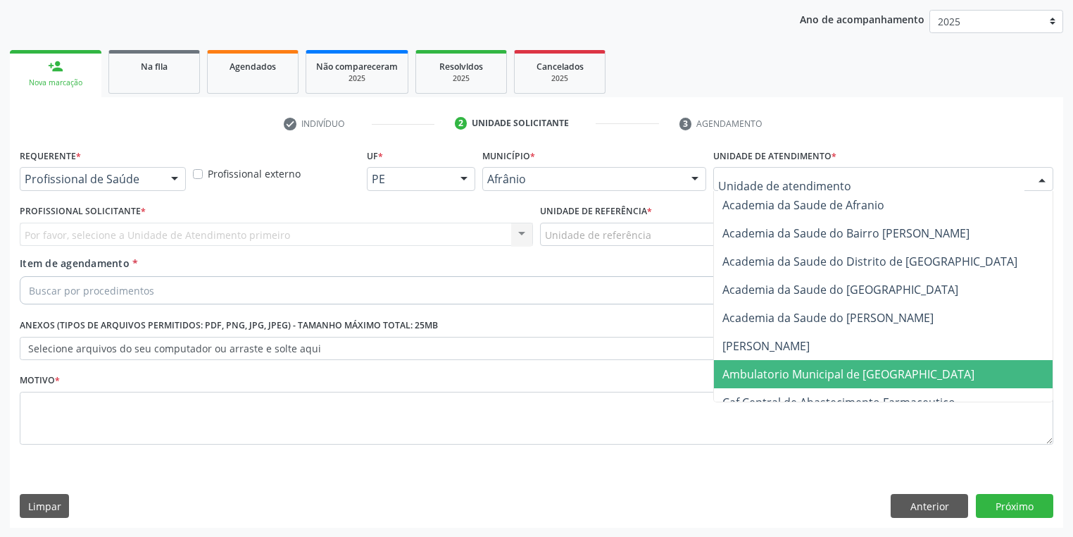
click at [728, 372] on span "Ambulatorio Municipal de [GEOGRAPHIC_DATA]" at bounding box center [848, 373] width 252 height 15
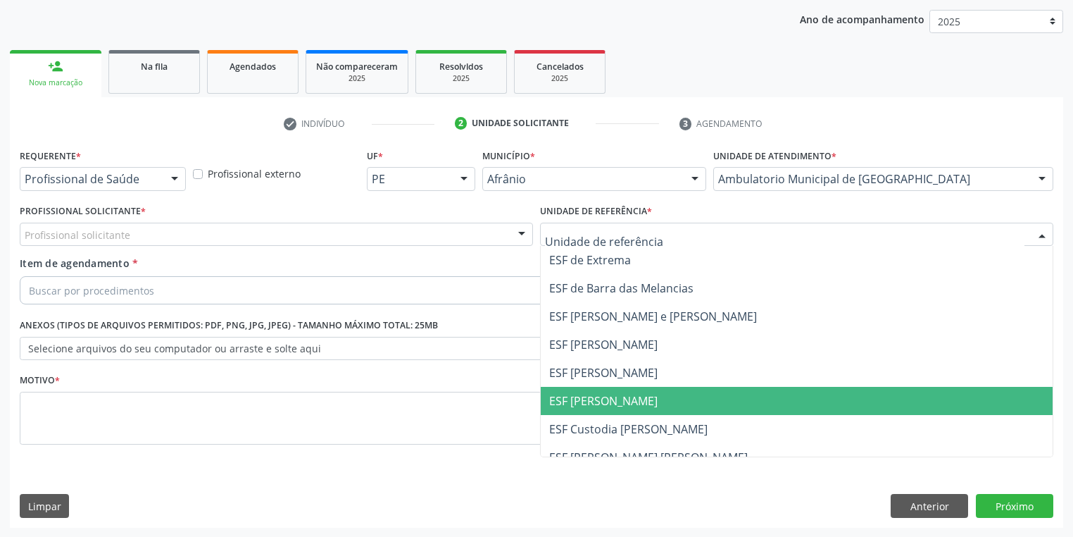
drag, startPoint x: 589, startPoint y: 411, endPoint x: 569, endPoint y: 389, distance: 29.4
click at [589, 411] on span "ESF [PERSON_NAME]" at bounding box center [797, 401] width 512 height 28
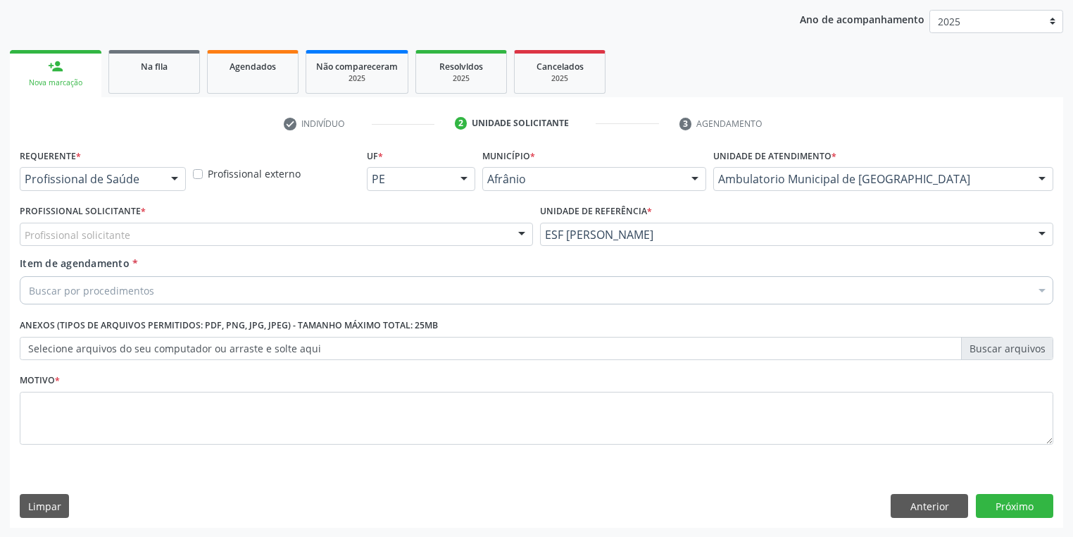
click at [94, 246] on div "Profissional Solicitante * Profissional solicitante Médico Anestesiologista - J…" at bounding box center [276, 228] width 520 height 55
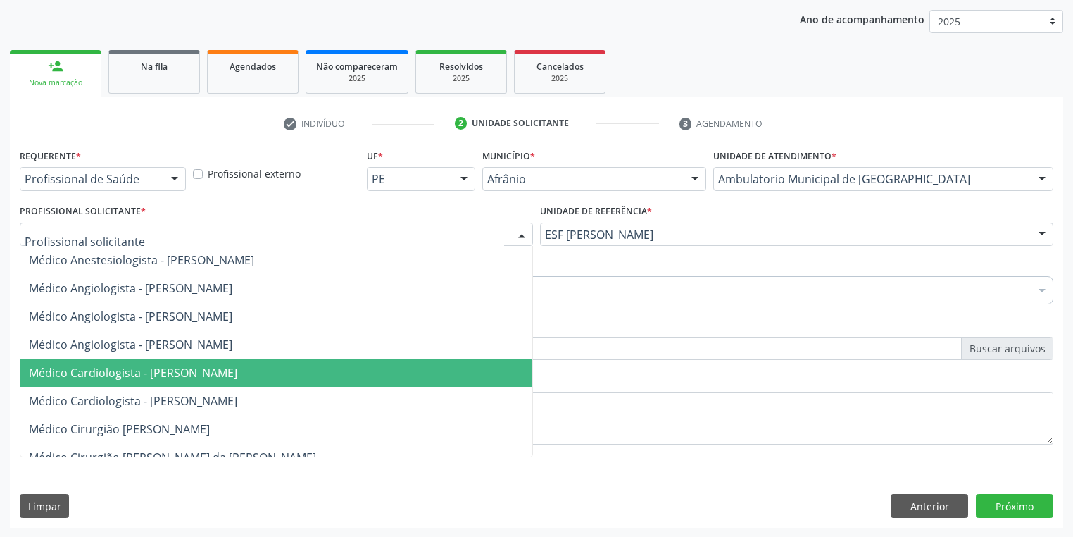
click at [139, 372] on span "Médico Cardiologista - [PERSON_NAME]" at bounding box center [133, 372] width 208 height 15
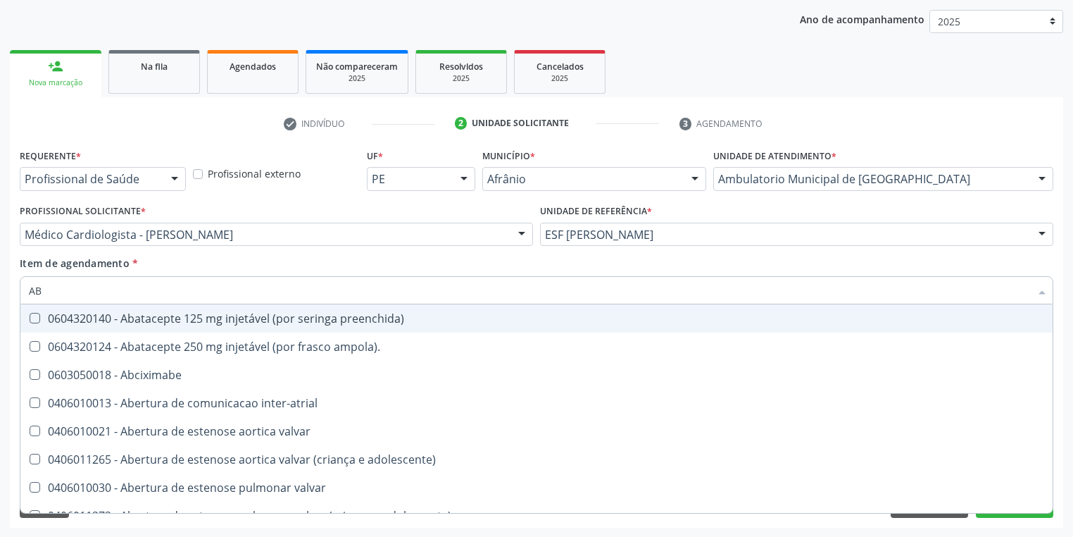
type input "A"
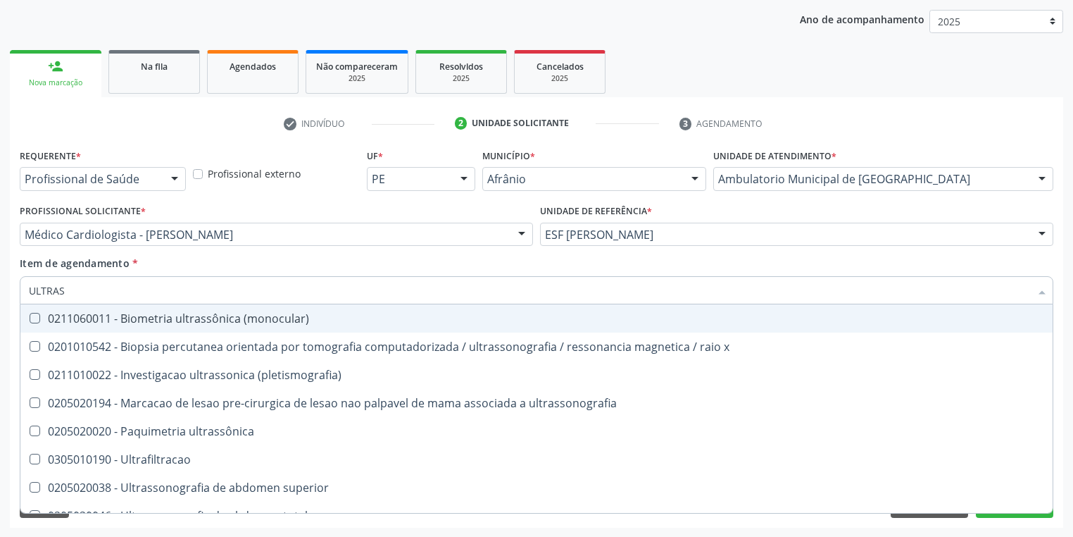
type input "ULTRASS"
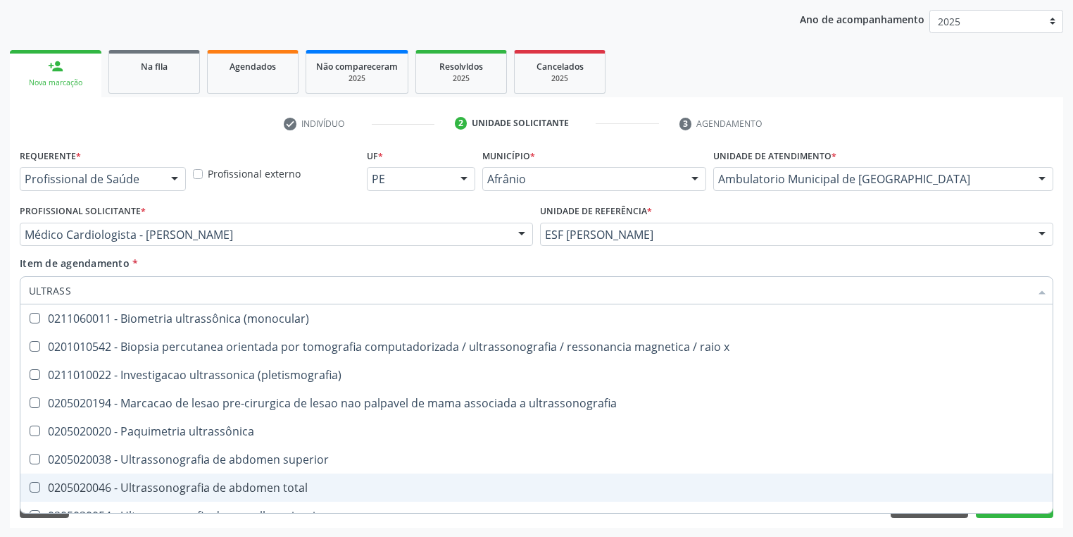
click at [139, 476] on span "0205020046 - Ultrassonografia de abdomen total" at bounding box center [536, 487] width 1032 height 28
checkbox total "true"
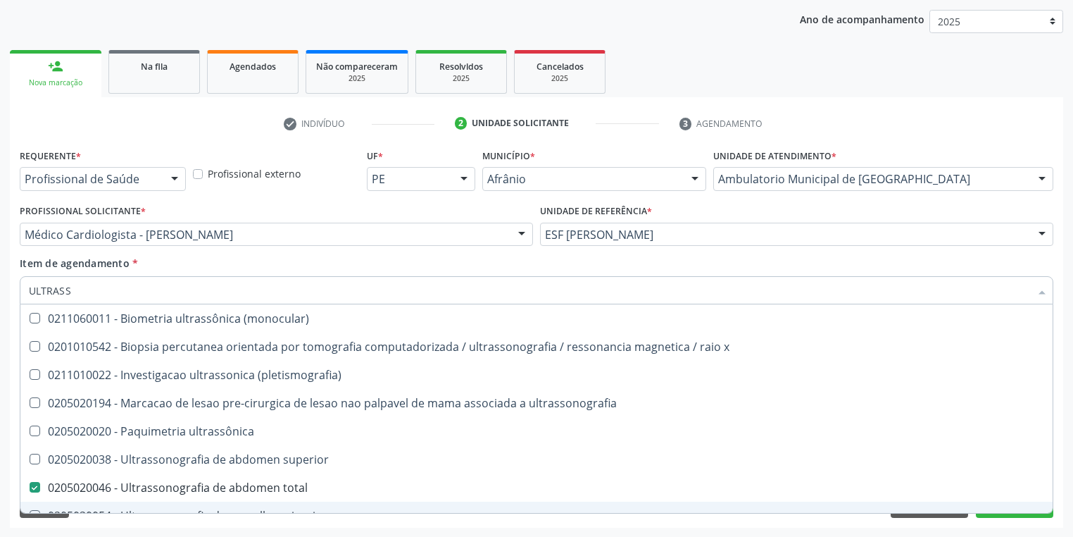
click at [107, 526] on div "Requerente * Profissional de Saúde Profissional de Saúde Paciente Nenhum result…" at bounding box center [536, 336] width 1053 height 382
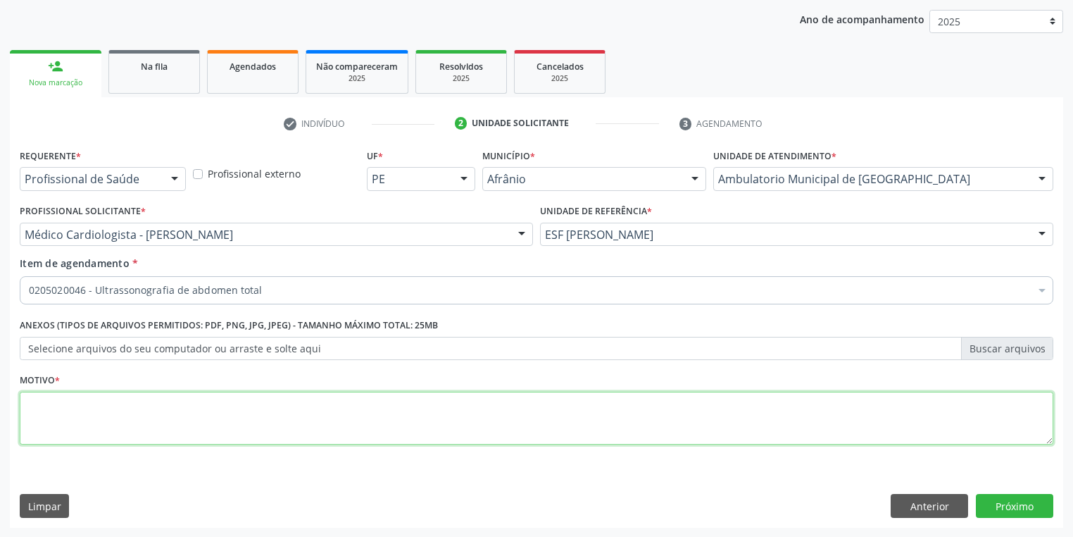
click at [73, 400] on textarea at bounding box center [537, 419] width 1034 height 54
type textarea "*"
click at [1003, 505] on button "Próximo" at bounding box center [1014, 506] width 77 height 24
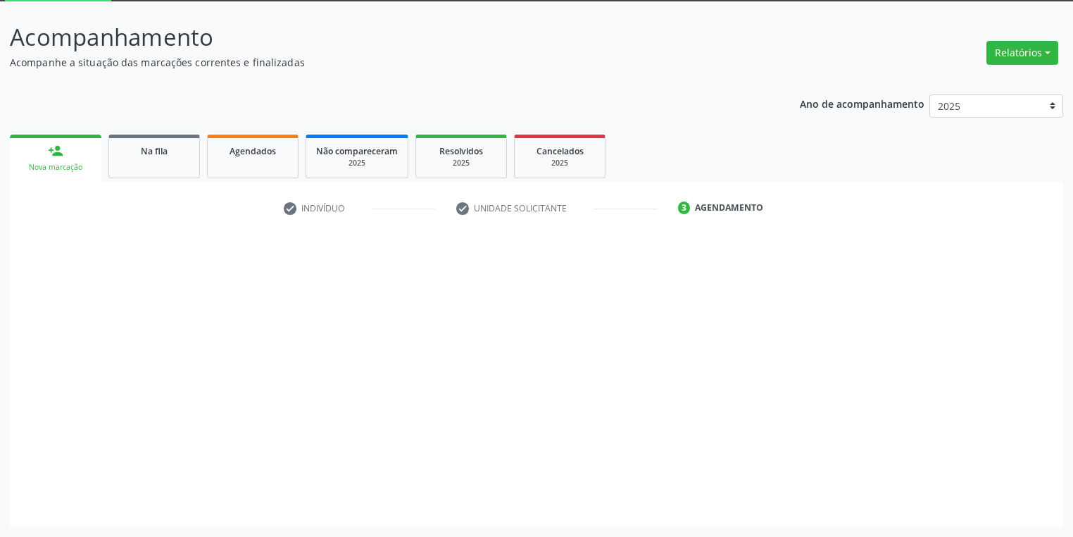
scroll to position [75, 0]
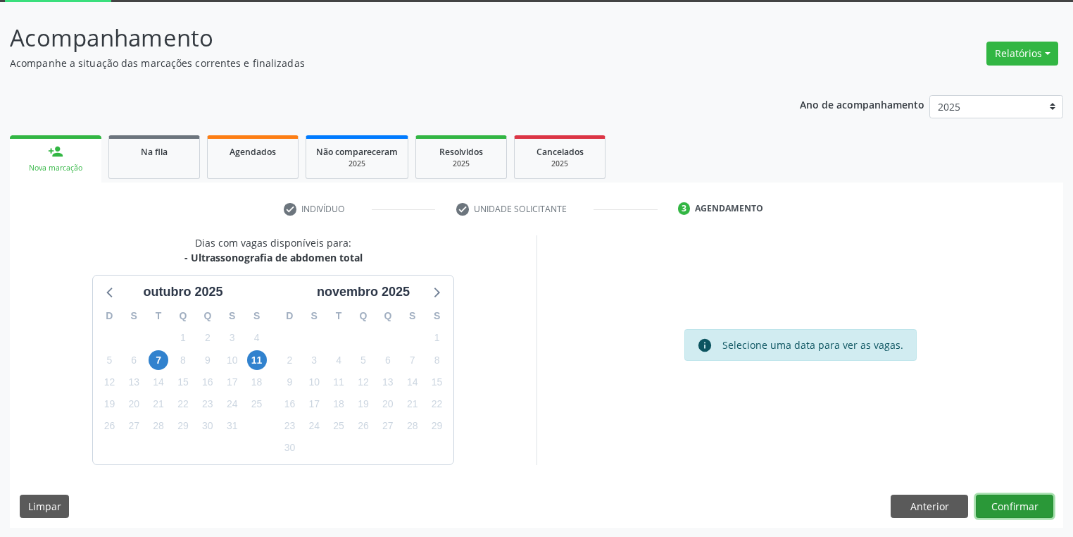
click at [991, 499] on button "Confirmar" at bounding box center [1014, 506] width 77 height 24
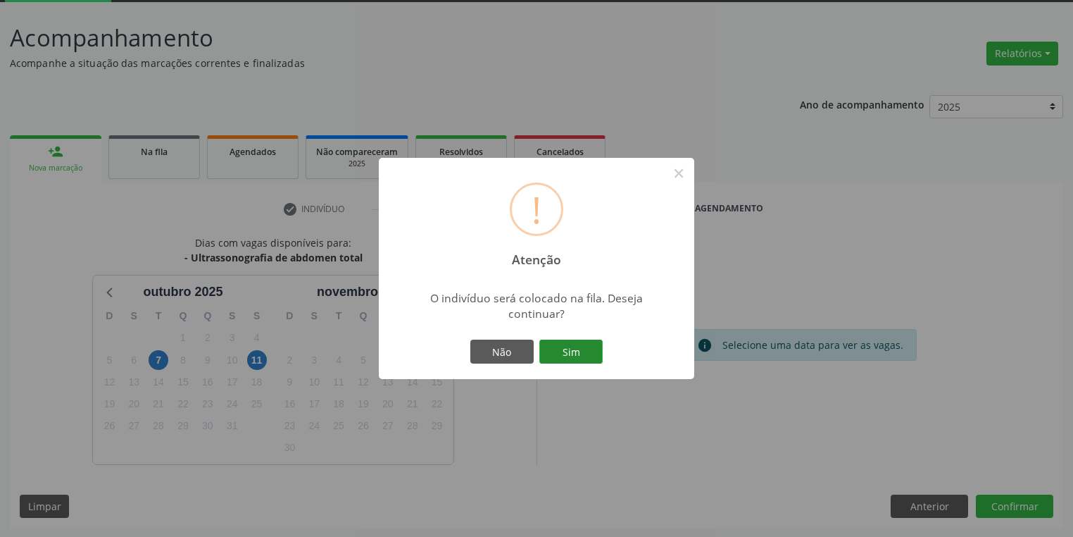
click at [580, 352] on button "Sim" at bounding box center [570, 351] width 63 height 24
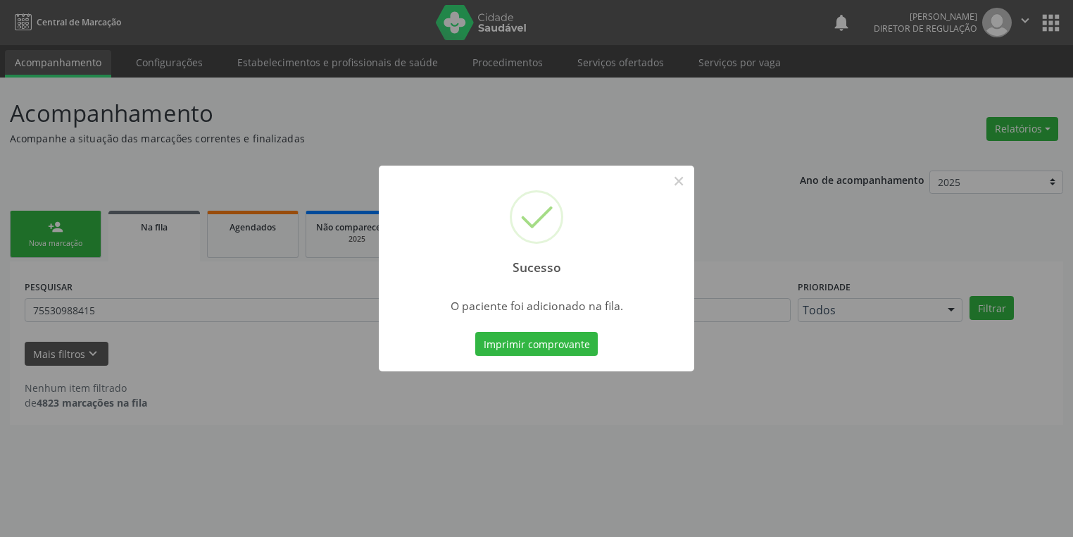
scroll to position [0, 0]
click at [679, 181] on button "×" at bounding box center [683, 181] width 24 height 24
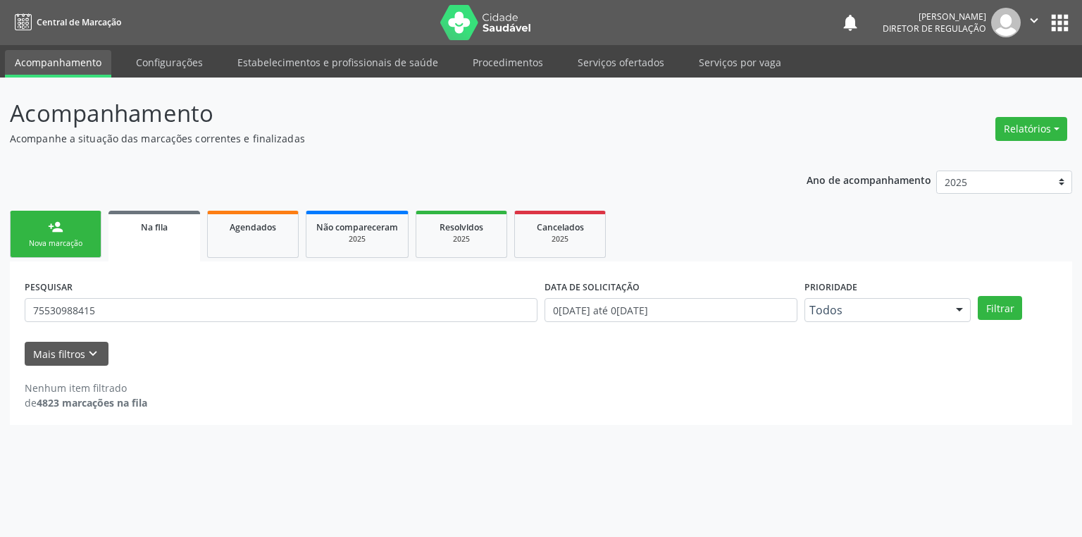
click at [48, 226] on div "person_add" at bounding box center [55, 226] width 15 height 15
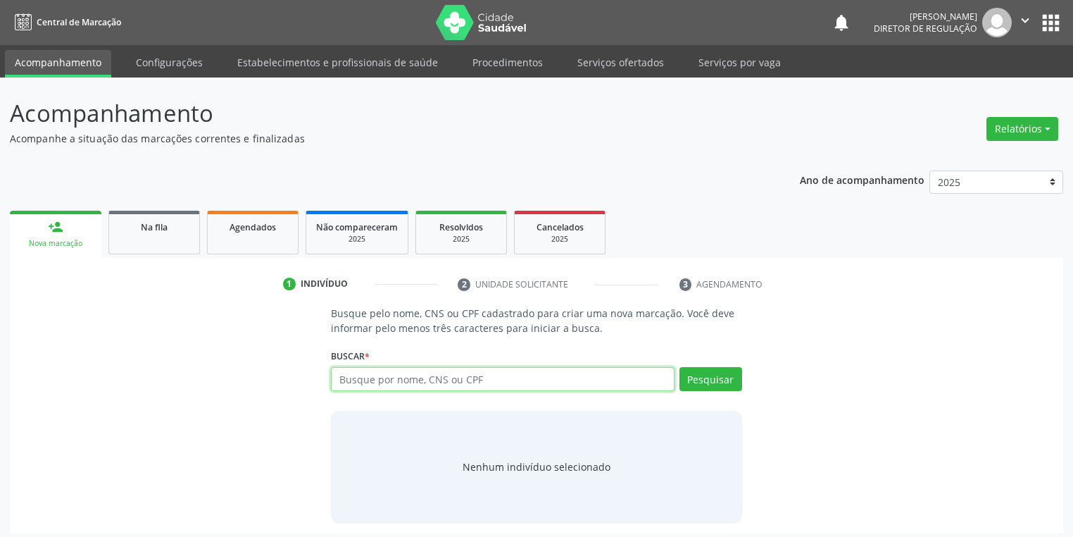
click at [400, 384] on input "text" at bounding box center [503, 379] width 344 height 24
type input "708207679789744"
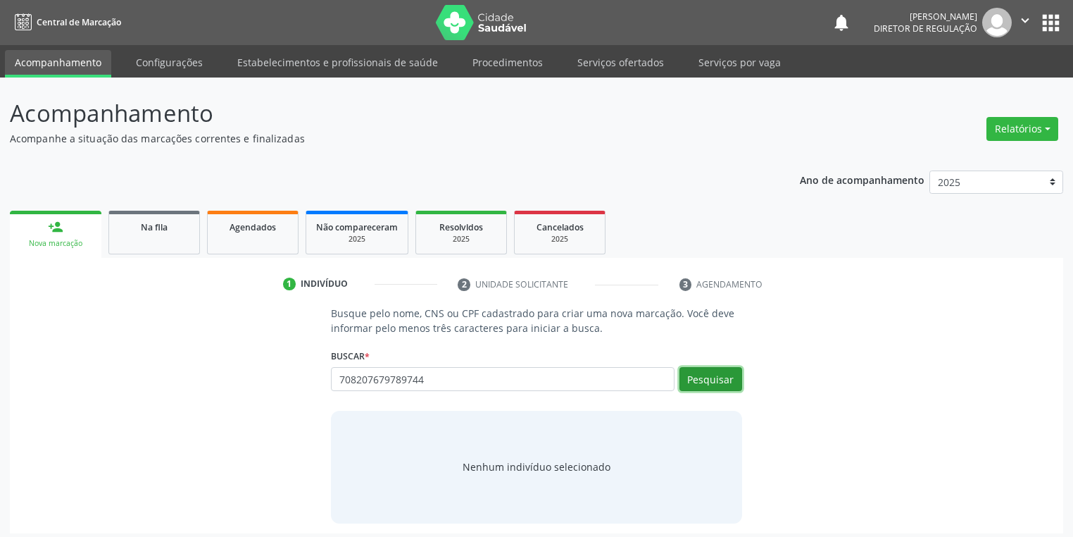
click at [718, 383] on button "Pesquisar" at bounding box center [711, 379] width 63 height 24
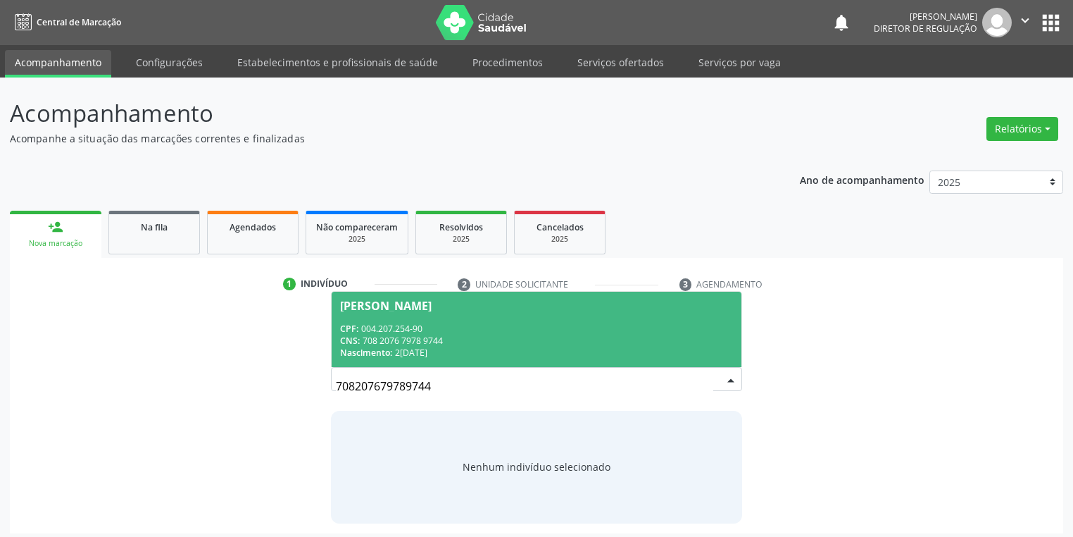
click at [411, 357] on div "Nascimento: 26/09/2024" at bounding box center [536, 352] width 393 height 12
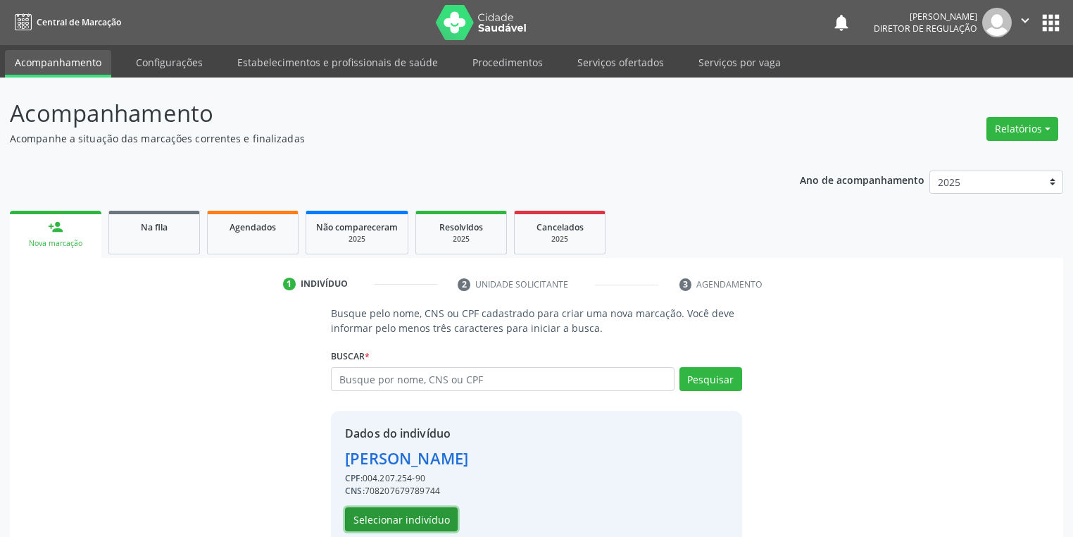
click at [417, 523] on button "Selecionar indivíduo" at bounding box center [401, 519] width 113 height 24
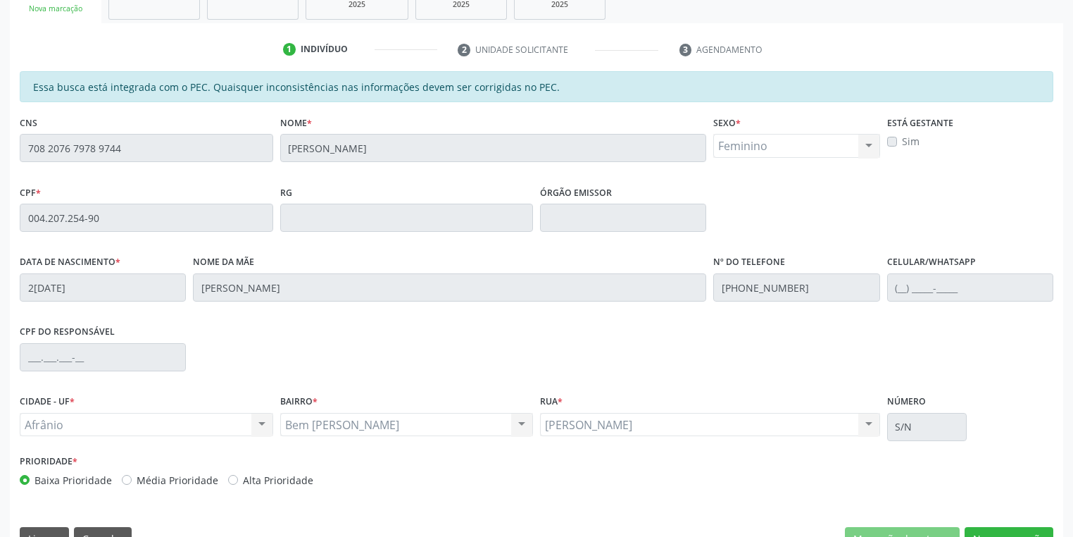
scroll to position [267, 0]
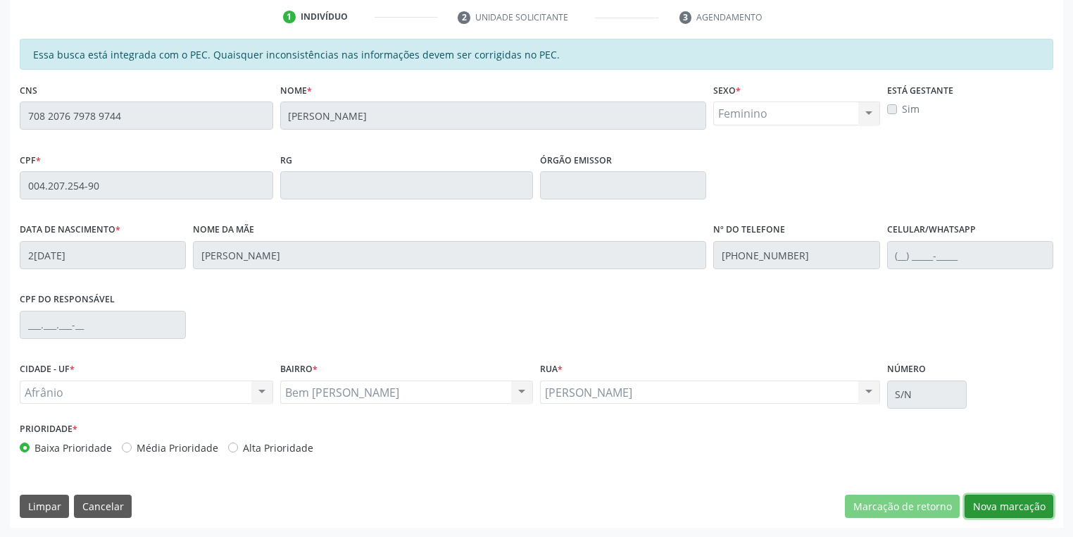
click at [979, 508] on button "Nova marcação" at bounding box center [1009, 506] width 89 height 24
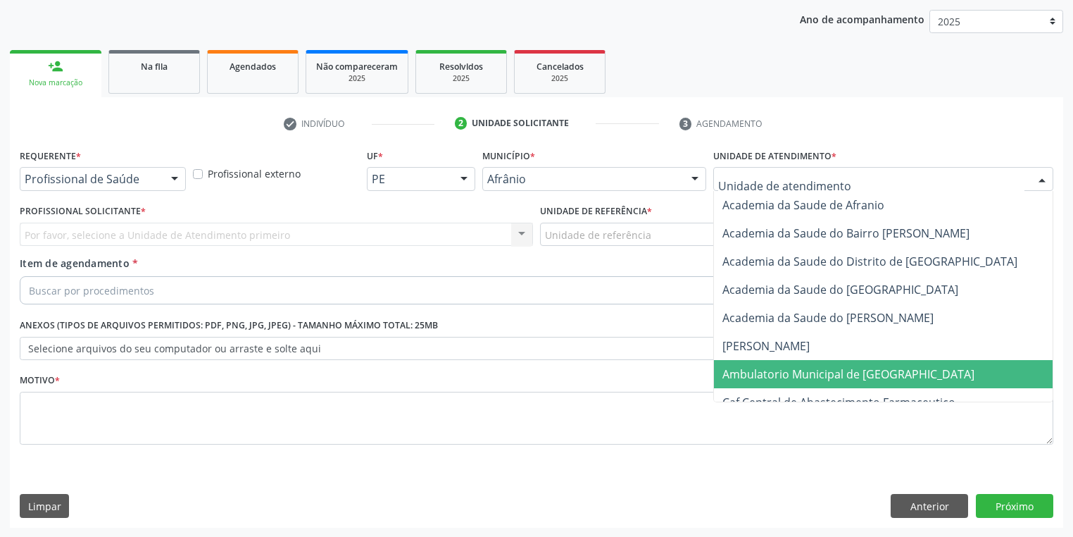
click at [736, 367] on span "Ambulatorio Municipal de [GEOGRAPHIC_DATA]" at bounding box center [848, 373] width 252 height 15
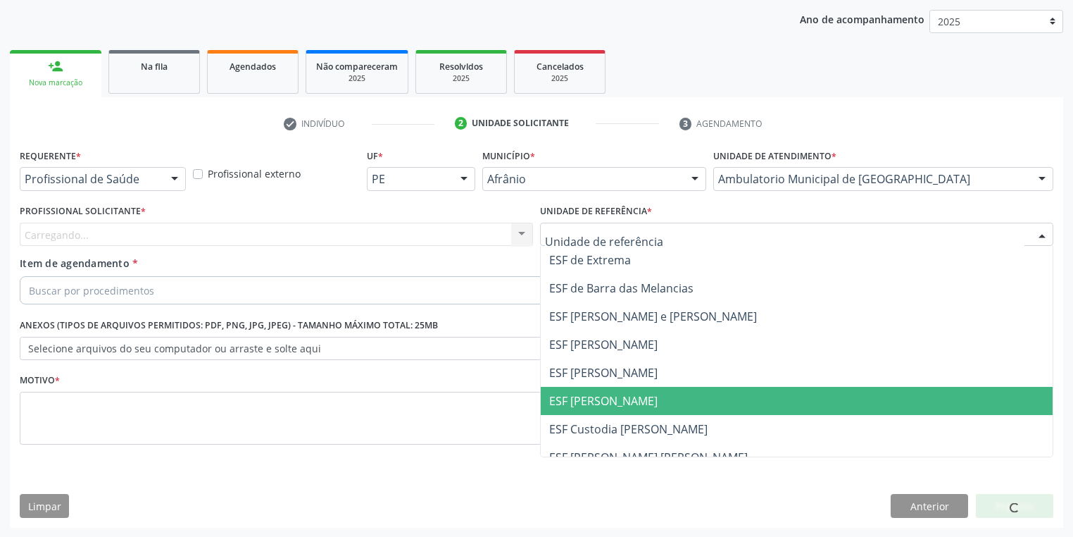
click at [575, 396] on span "ESF [PERSON_NAME]" at bounding box center [603, 400] width 108 height 15
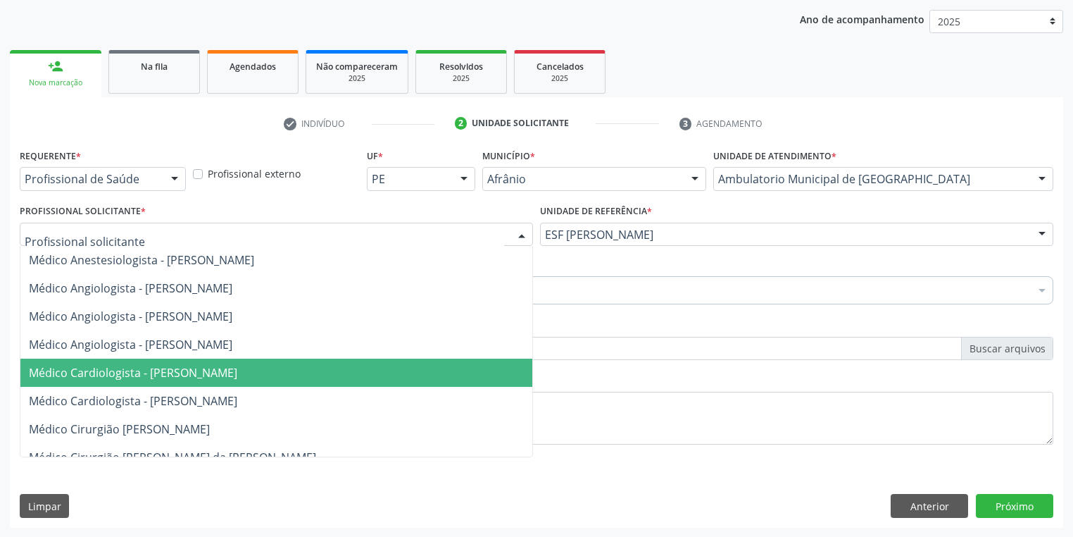
click at [127, 368] on span "Médico Cardiologista - [PERSON_NAME]" at bounding box center [133, 372] width 208 height 15
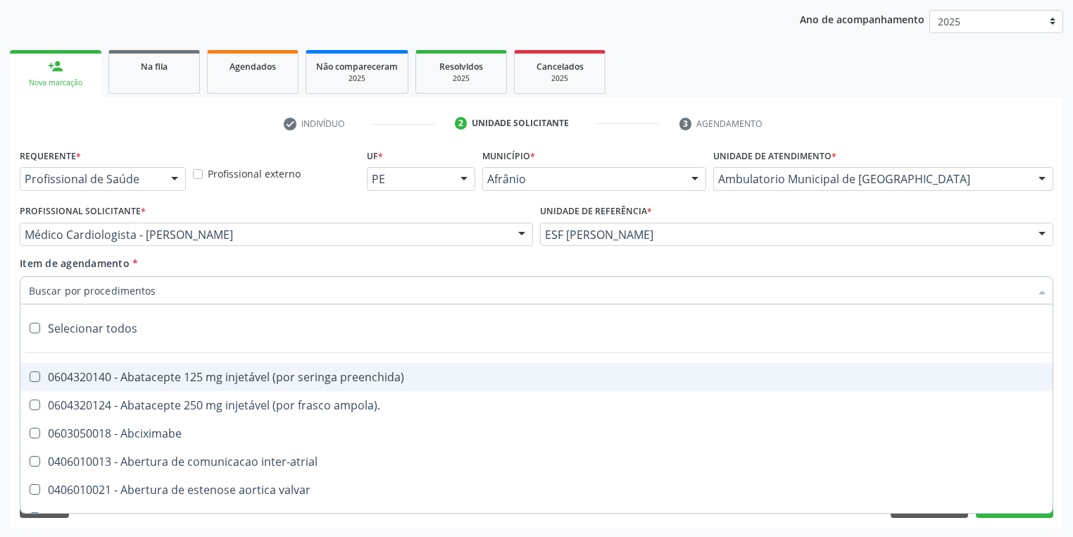
click at [87, 295] on input "Item de agendamento *" at bounding box center [529, 290] width 1001 height 28
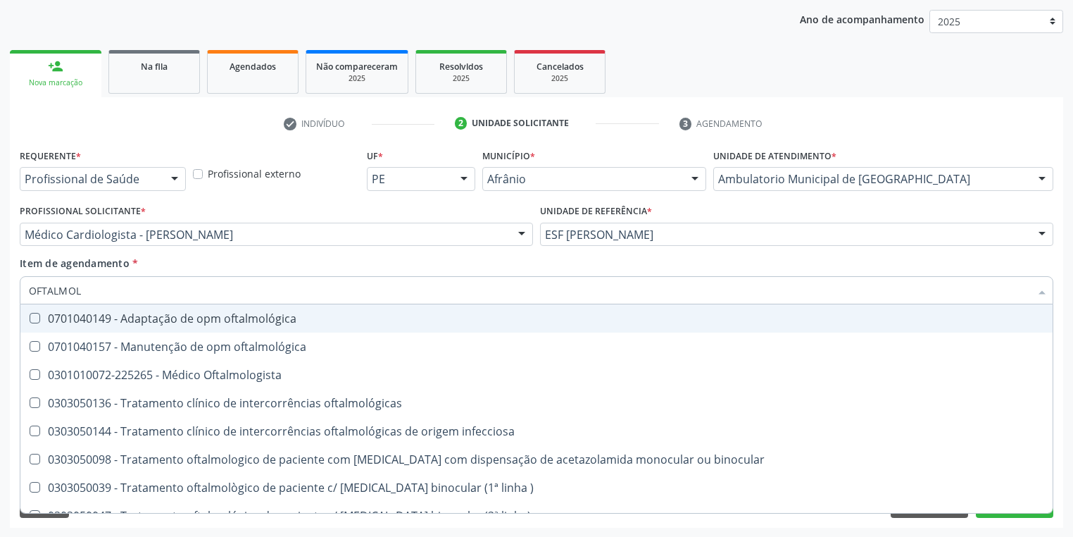
type input "OFTALMOLO"
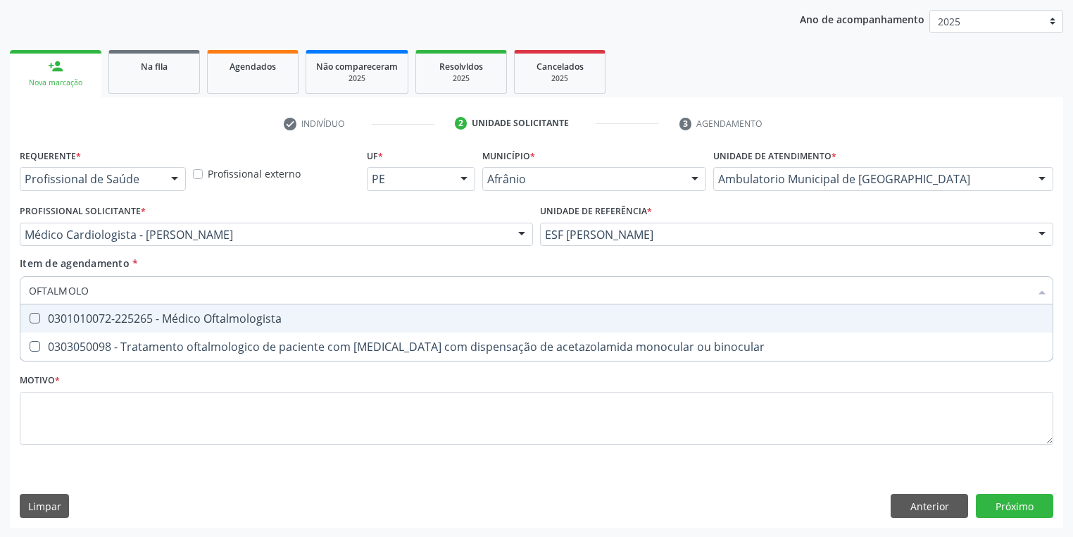
click at [85, 314] on div "0301010072-225265 - Médico Oftalmologista" at bounding box center [536, 318] width 1015 height 11
checkbox Oftalmologista "true"
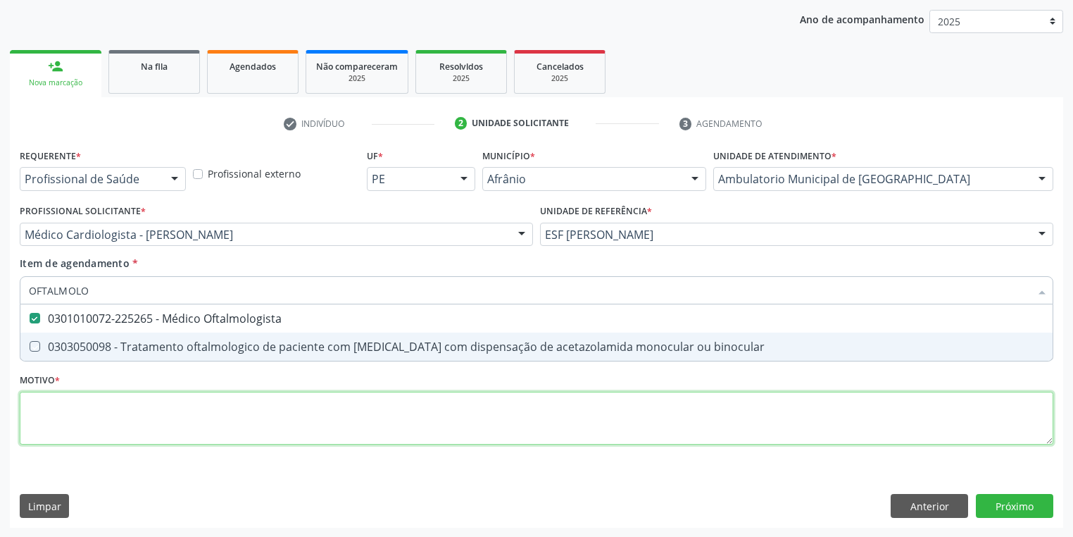
click at [87, 406] on div "Requerente * Profissional de Saúde Profissional de Saúde Paciente Nenhum result…" at bounding box center [537, 304] width 1034 height 319
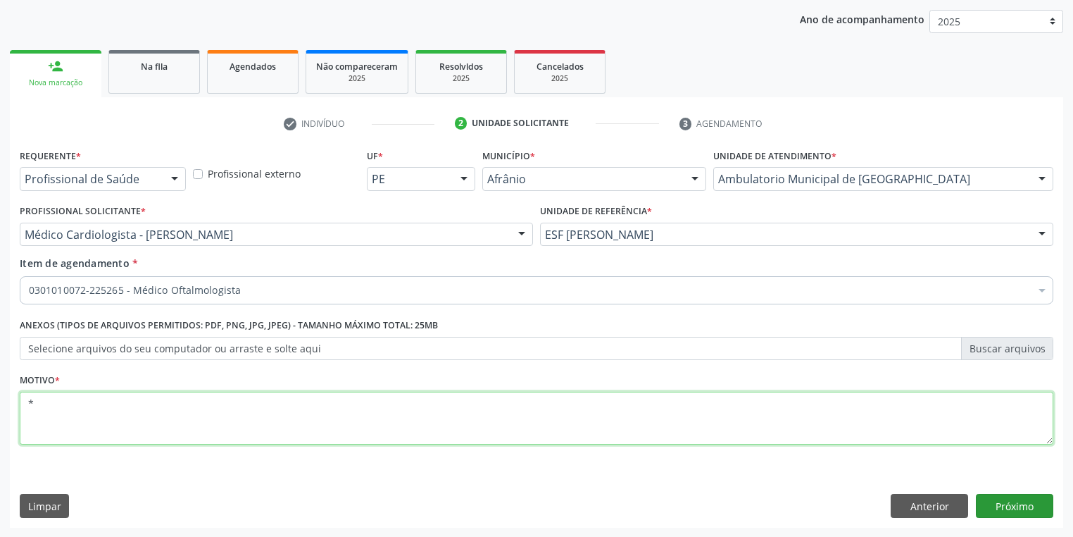
type textarea "*"
click at [1013, 506] on button "Próximo" at bounding box center [1014, 506] width 77 height 24
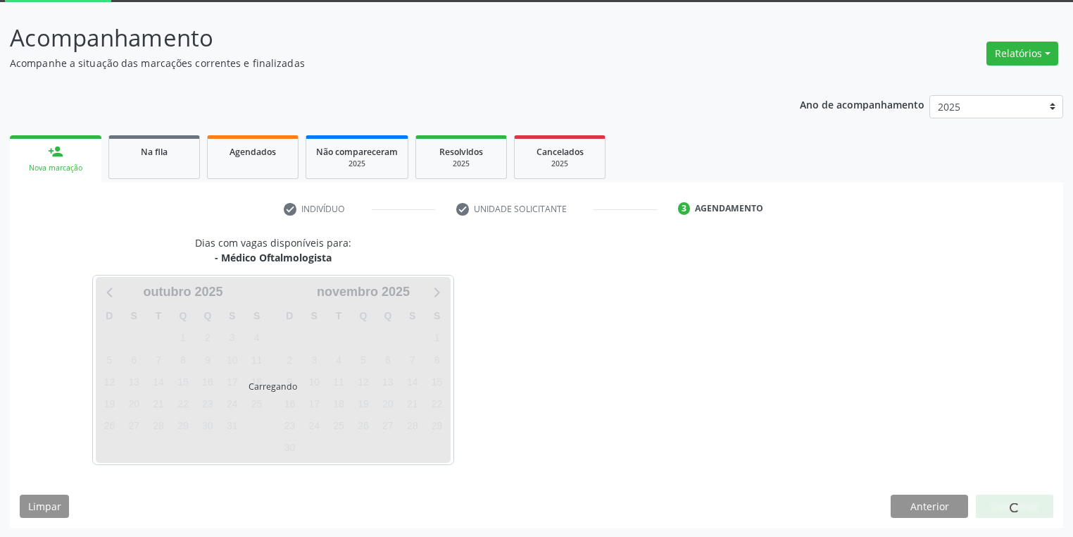
scroll to position [116, 0]
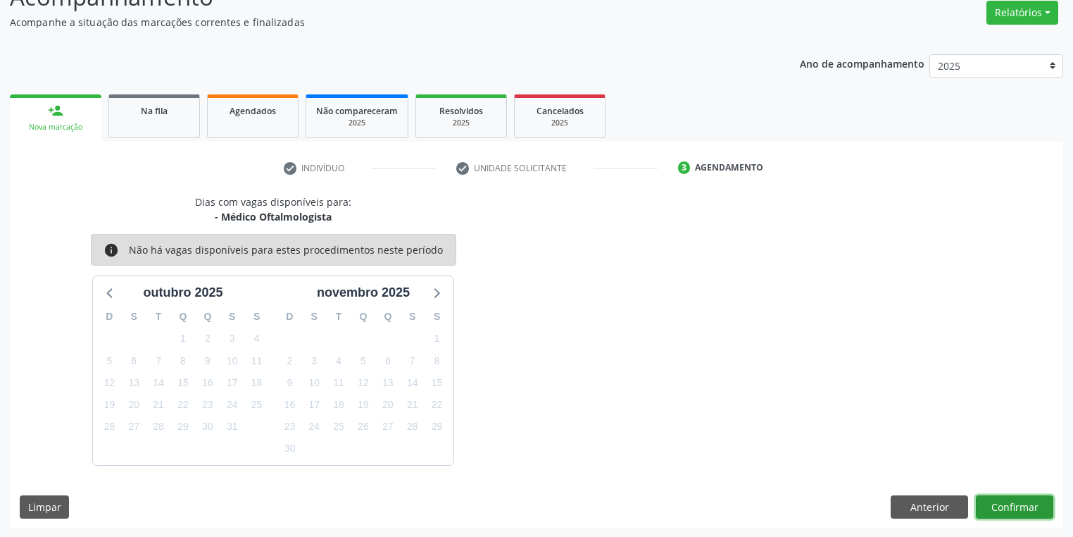
click at [1006, 504] on button "Confirmar" at bounding box center [1014, 507] width 77 height 24
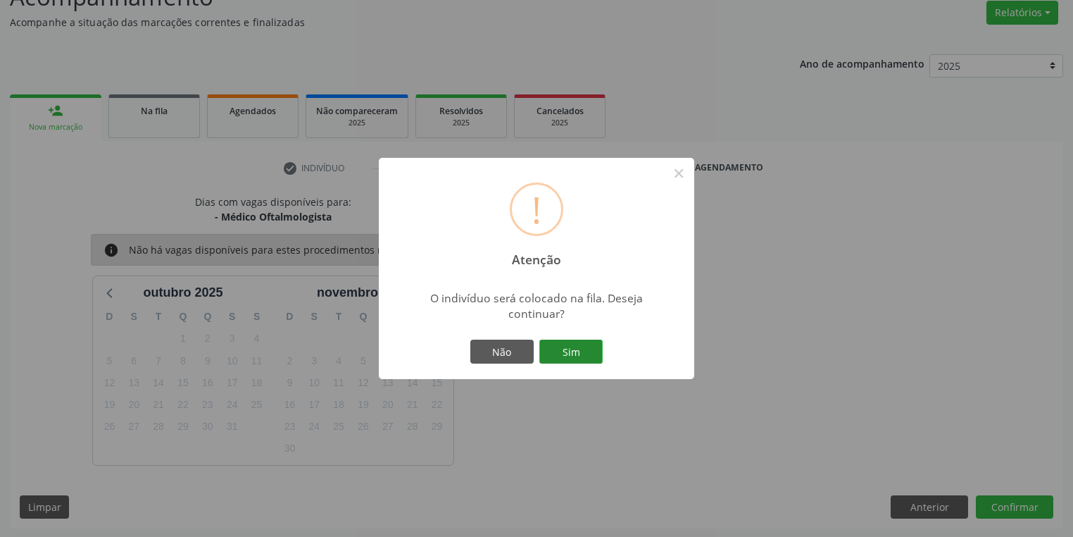
click at [580, 352] on button "Sim" at bounding box center [570, 351] width 63 height 24
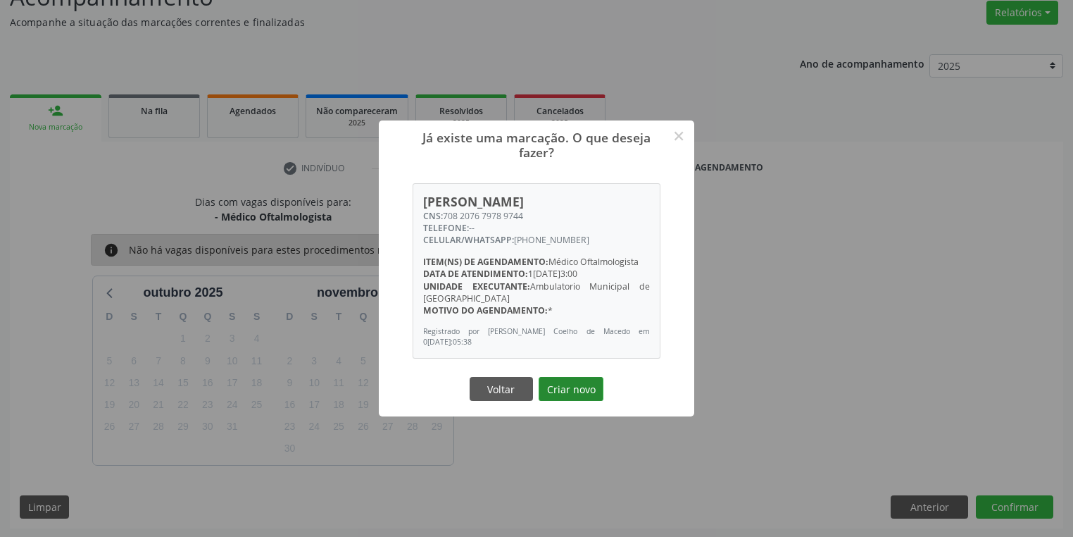
click at [596, 387] on button "Criar novo" at bounding box center [571, 389] width 65 height 24
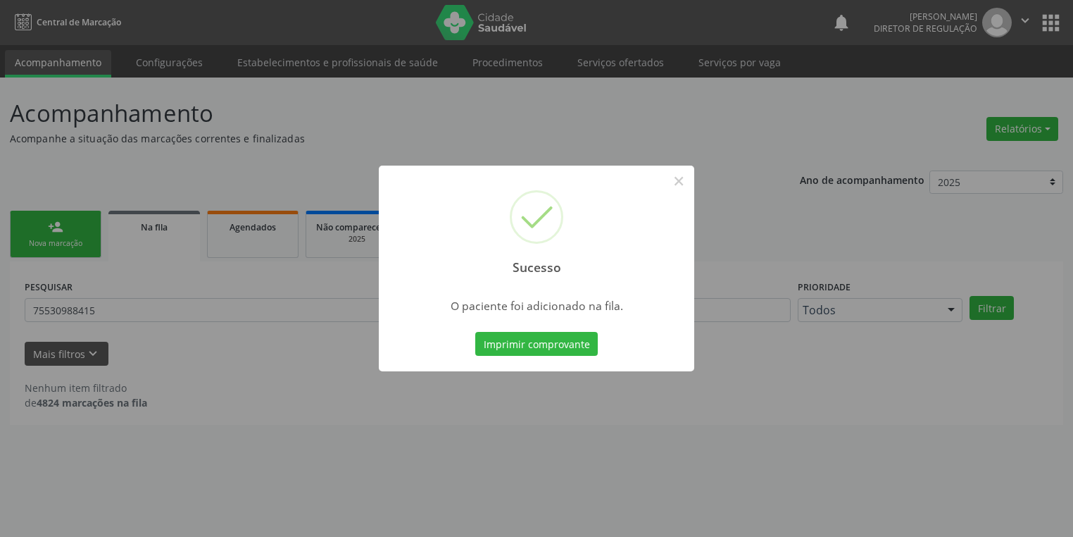
scroll to position [0, 0]
click at [677, 179] on button "×" at bounding box center [683, 181] width 24 height 24
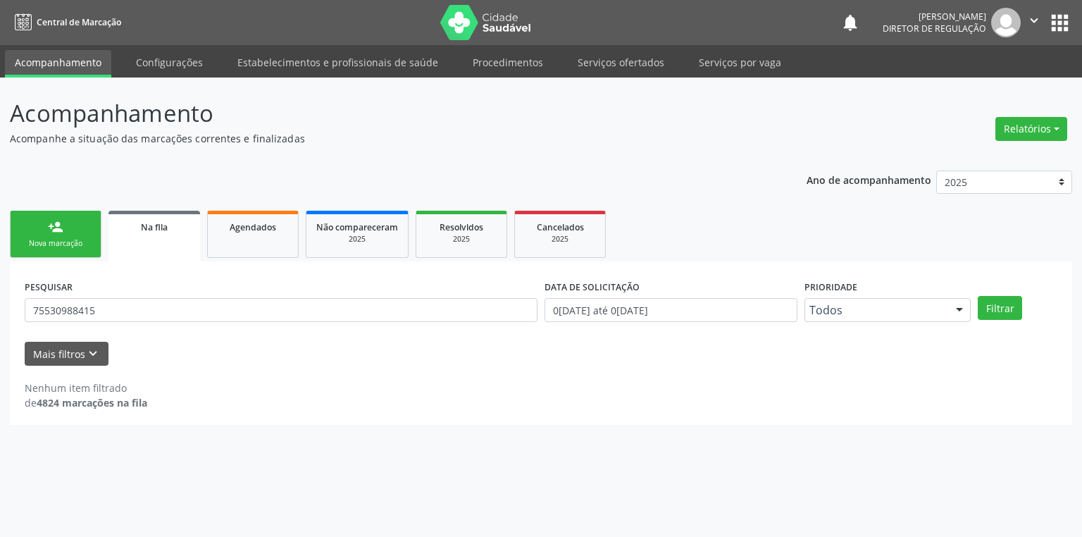
click at [39, 233] on link "person_add Nova marcação" at bounding box center [56, 234] width 92 height 47
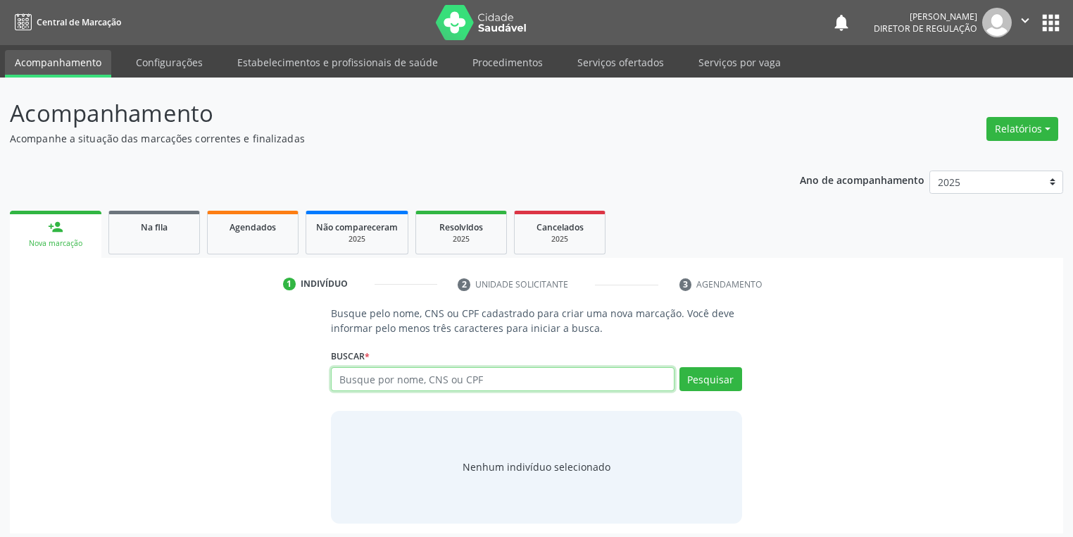
click at [346, 372] on input "text" at bounding box center [503, 379] width 344 height 24
type input "704004367128366"
click at [716, 377] on button "Pesquisar" at bounding box center [711, 379] width 63 height 24
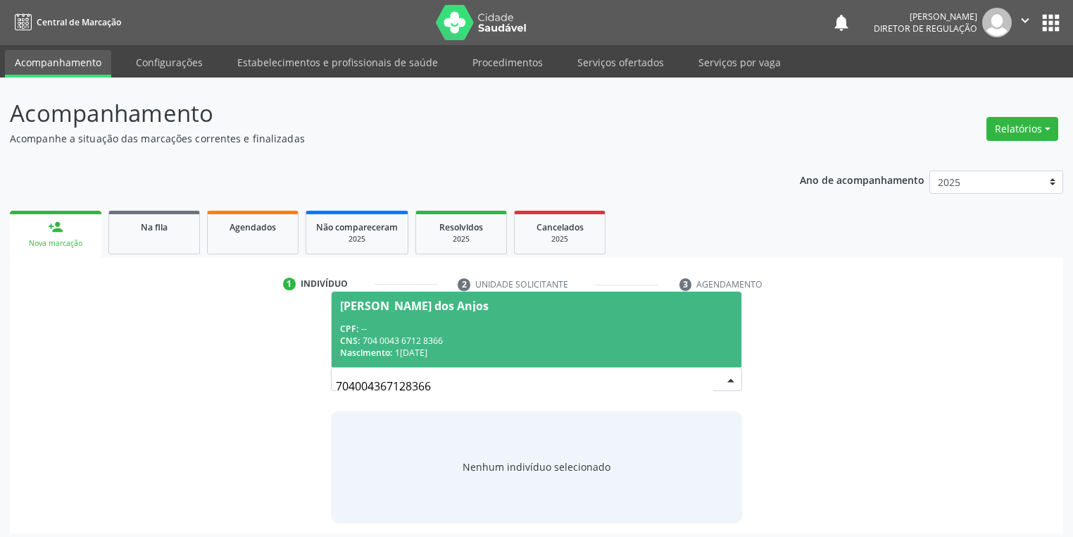
click at [468, 323] on div "CPF: --" at bounding box center [536, 329] width 393 height 12
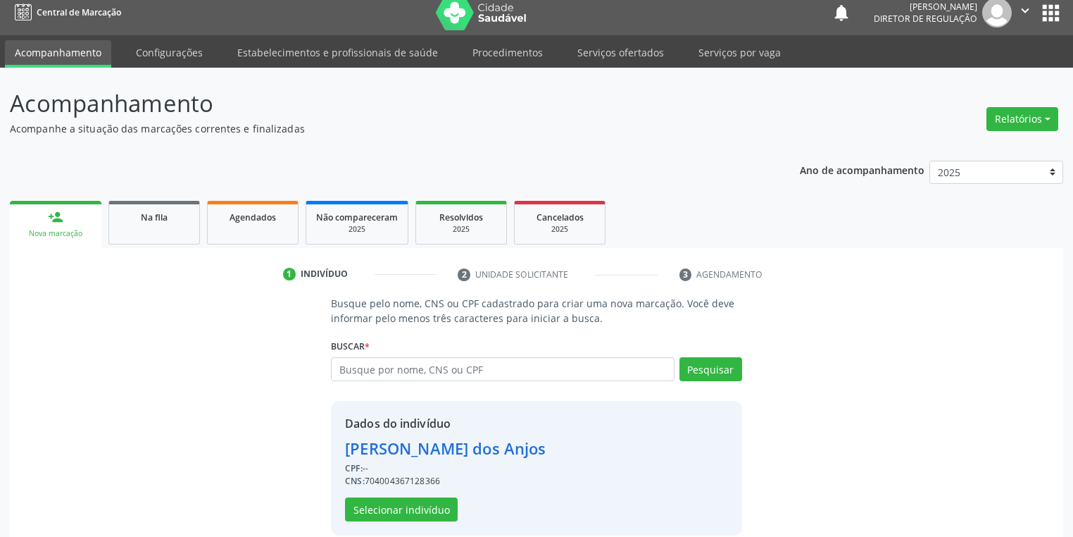
scroll to position [27, 0]
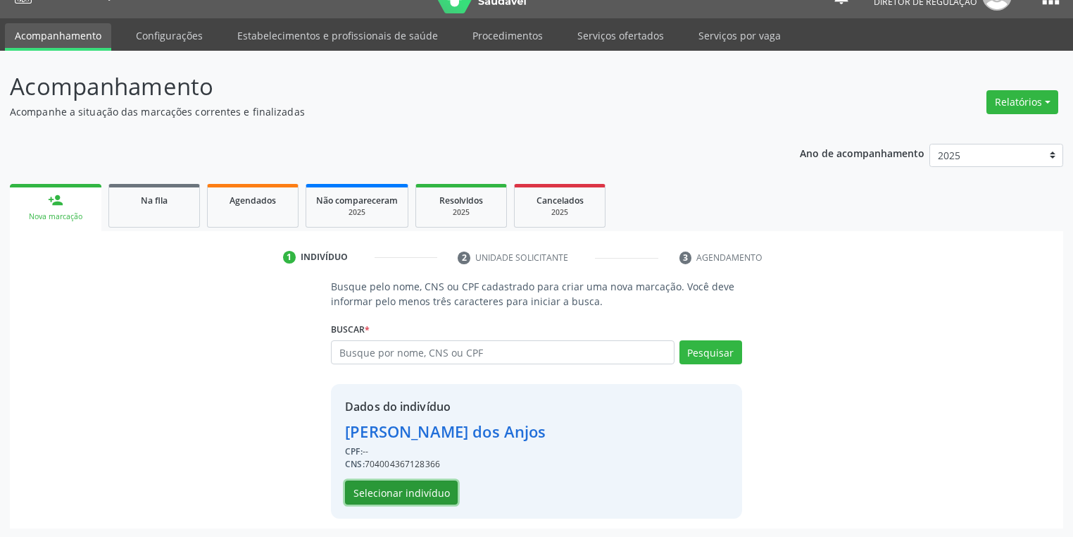
click at [412, 487] on button "Selecionar indivíduo" at bounding box center [401, 492] width 113 height 24
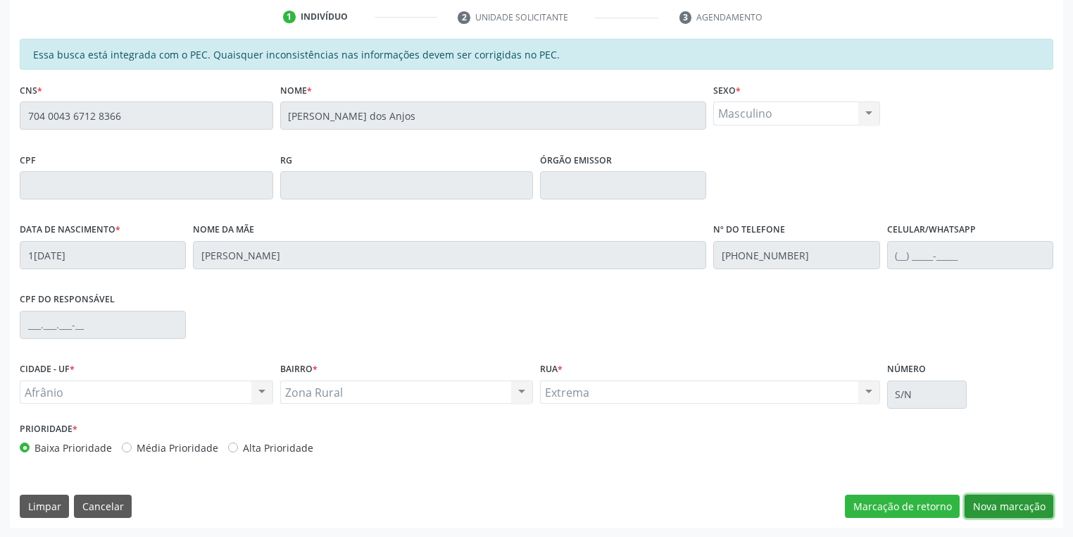
drag, startPoint x: 975, startPoint y: 508, endPoint x: 922, endPoint y: 461, distance: 70.8
click at [975, 507] on button "Nova marcação" at bounding box center [1009, 506] width 89 height 24
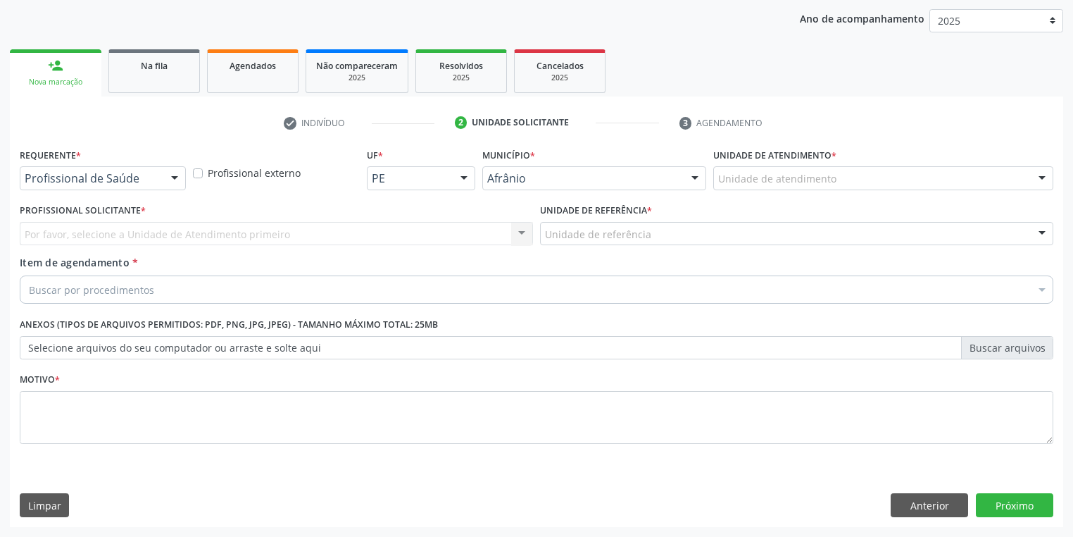
scroll to position [161, 0]
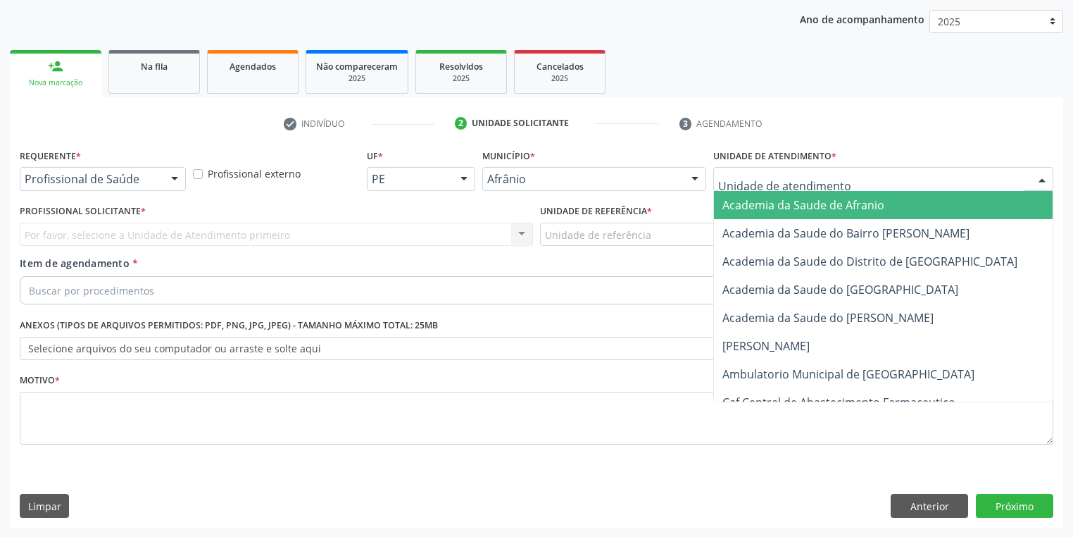
drag, startPoint x: 727, startPoint y: 180, endPoint x: 729, endPoint y: 255, distance: 75.4
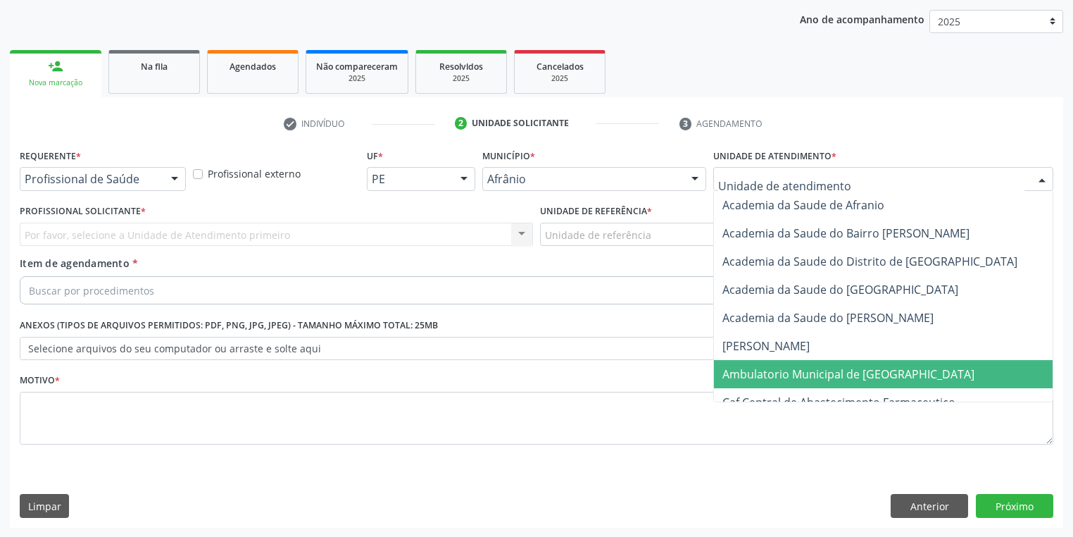
click at [746, 372] on span "Ambulatorio Municipal de [GEOGRAPHIC_DATA]" at bounding box center [848, 373] width 252 height 15
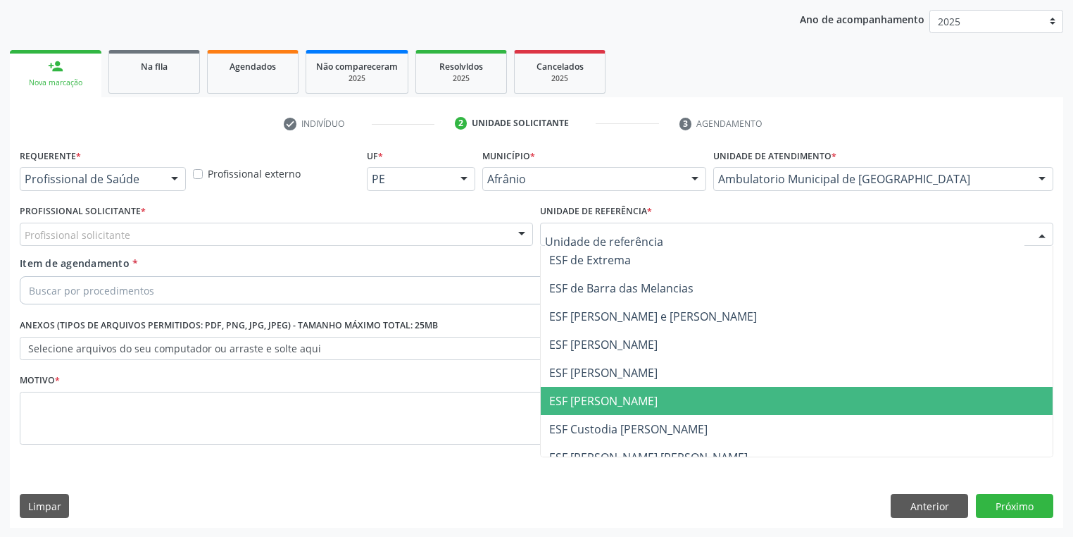
drag, startPoint x: 587, startPoint y: 397, endPoint x: 431, endPoint y: 327, distance: 171.5
click at [587, 397] on span "ESF [PERSON_NAME]" at bounding box center [603, 400] width 108 height 15
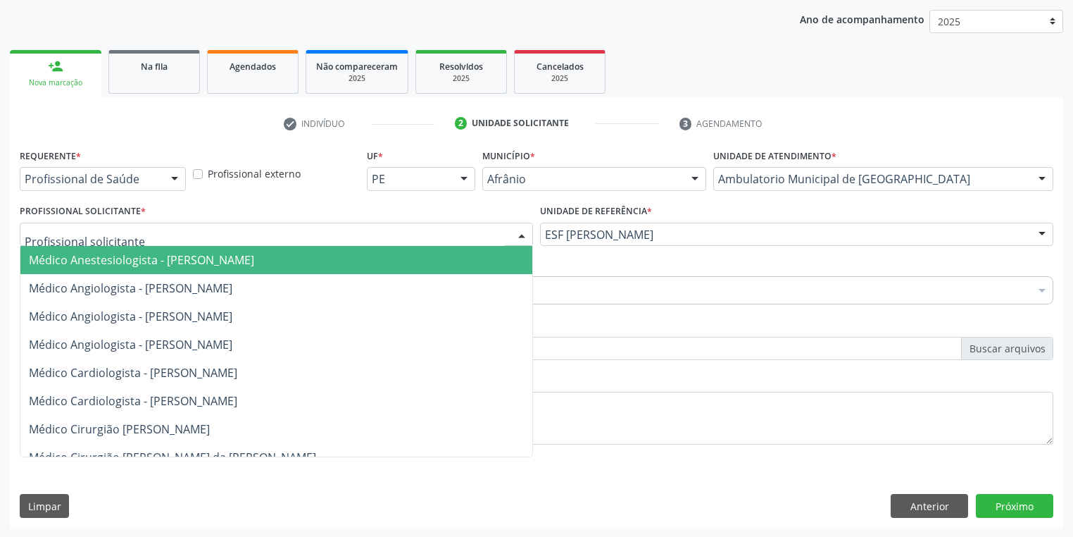
click at [133, 238] on div at bounding box center [276, 235] width 513 height 24
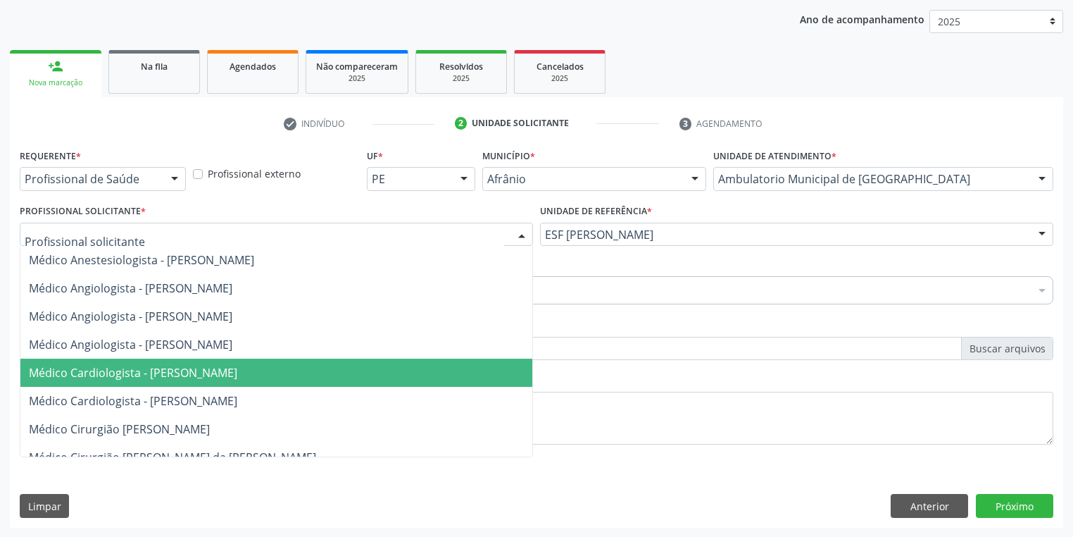
click at [159, 372] on span "Médico Cardiologista - [PERSON_NAME]" at bounding box center [133, 372] width 208 height 15
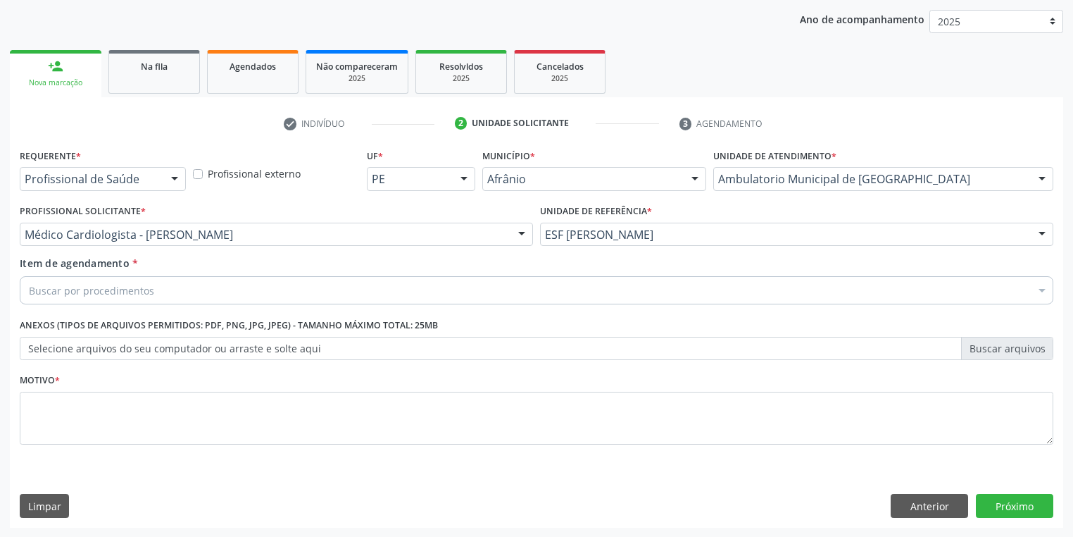
click at [90, 299] on div "Buscar por procedimentos" at bounding box center [537, 290] width 1034 height 28
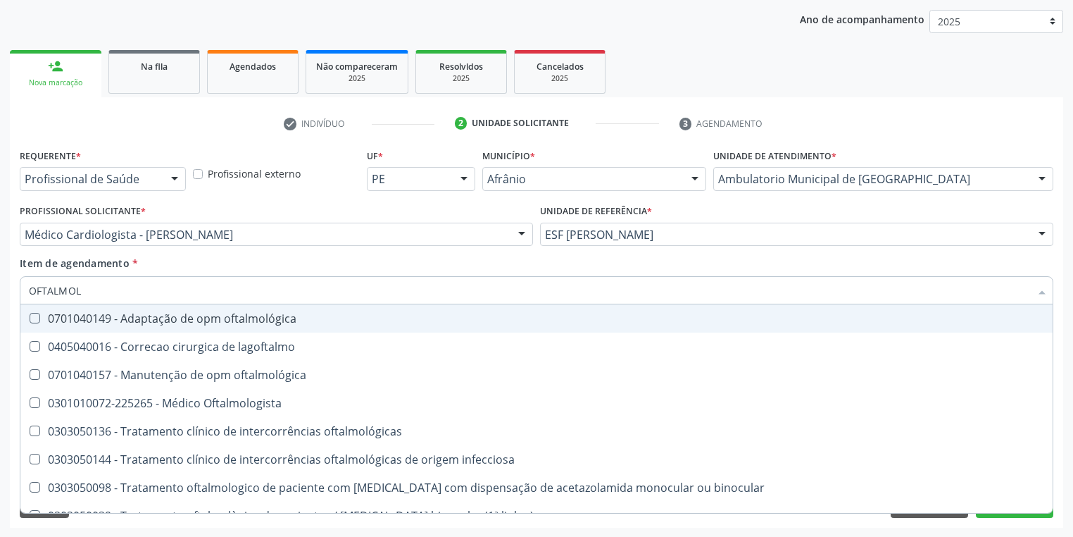
type input "OFTALMOLO"
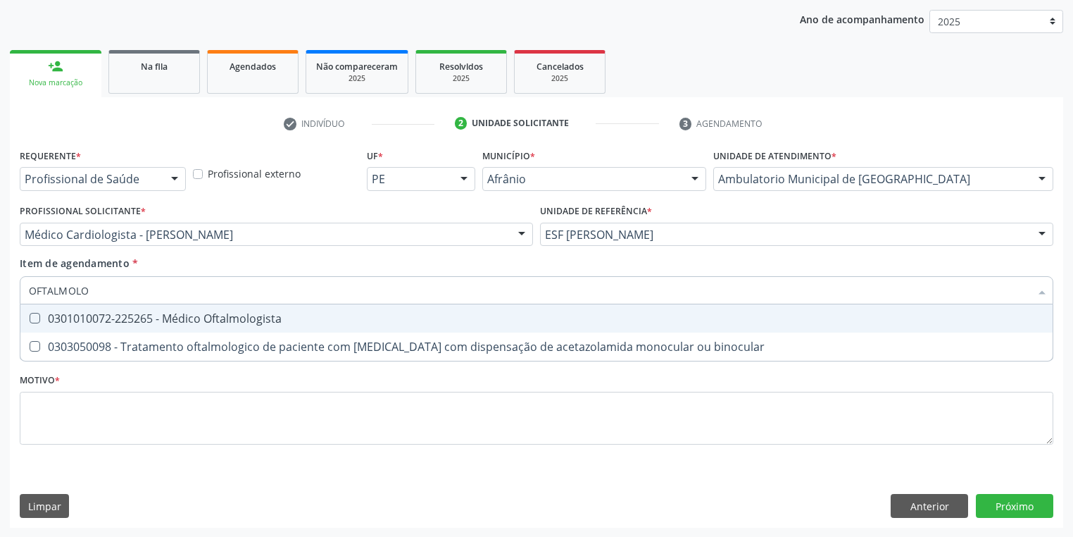
click at [87, 316] on div "0301010072-225265 - Médico Oftalmologista" at bounding box center [536, 318] width 1015 height 11
checkbox Oftalmologista "true"
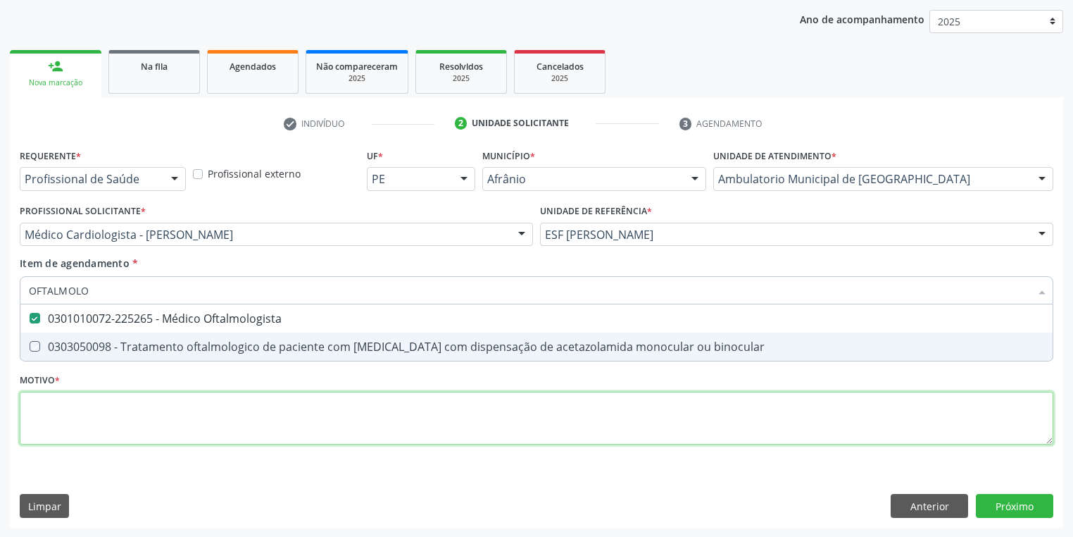
click at [80, 411] on div "Requerente * Profissional de Saúde Profissional de Saúde Paciente Nenhum result…" at bounding box center [537, 304] width 1034 height 319
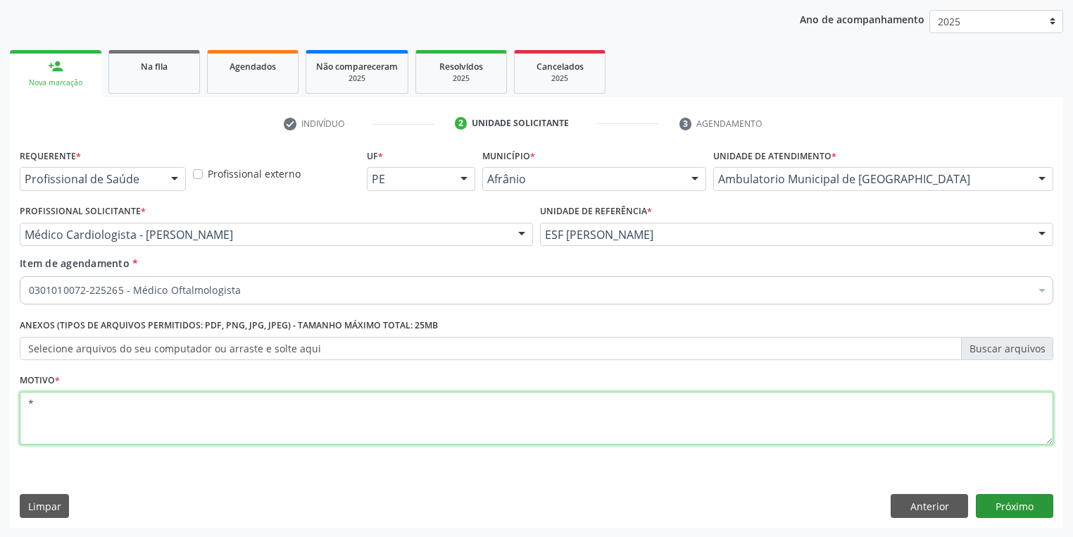
type textarea "*"
click at [1010, 506] on button "Próximo" at bounding box center [1014, 506] width 77 height 24
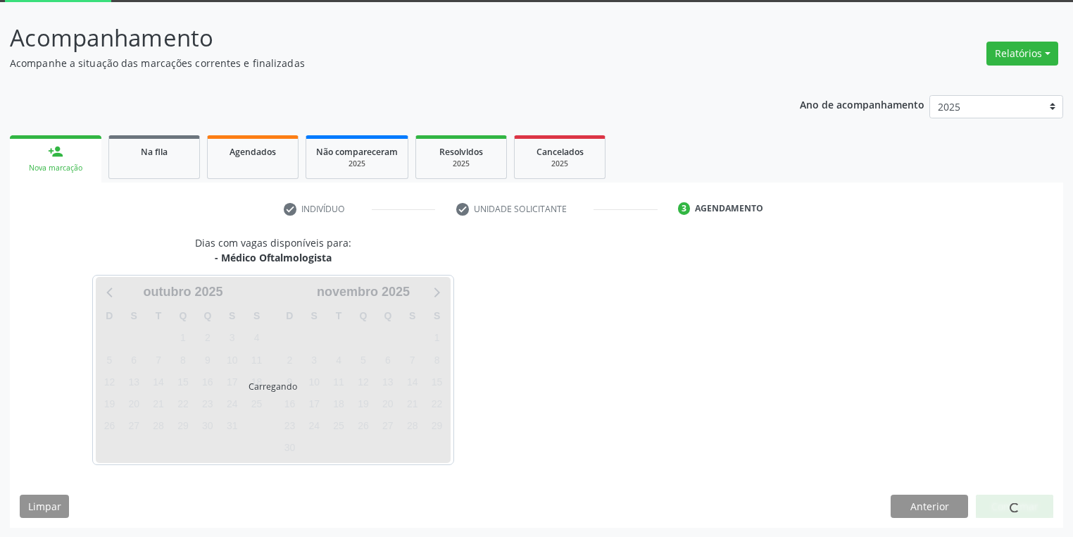
scroll to position [116, 0]
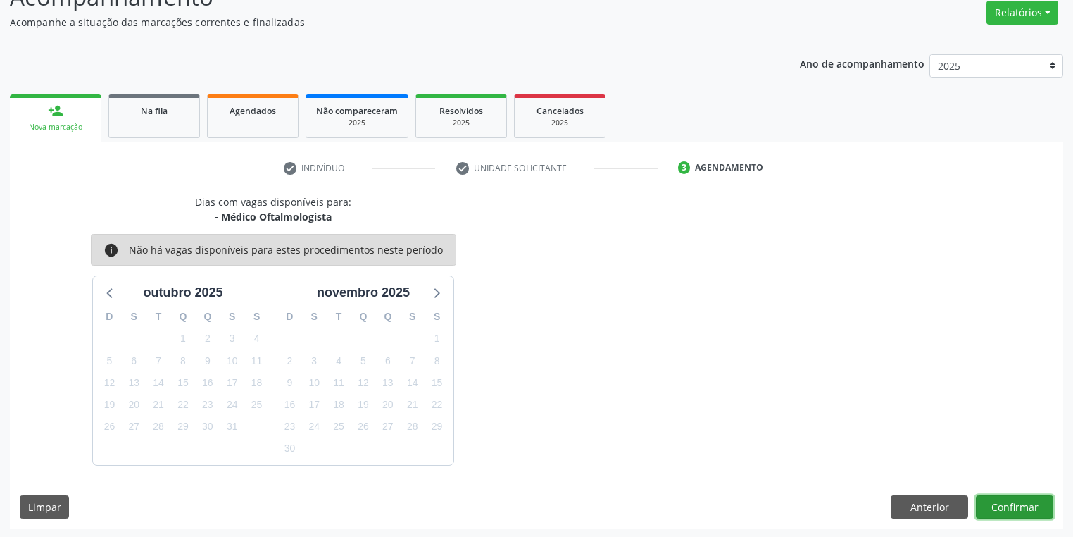
click at [1010, 506] on button "Confirmar" at bounding box center [1014, 507] width 77 height 24
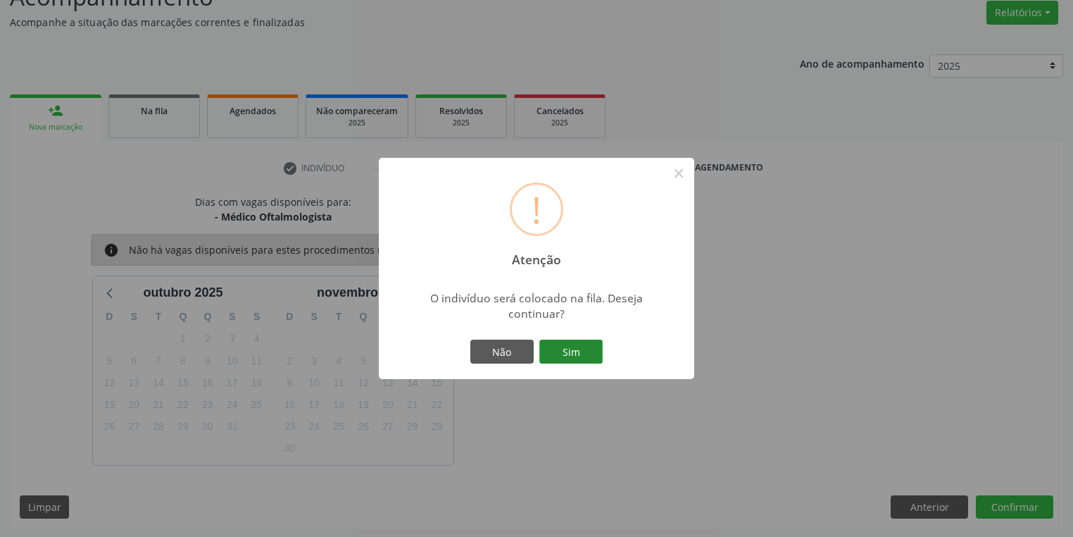
click at [584, 355] on button "Sim" at bounding box center [570, 351] width 63 height 24
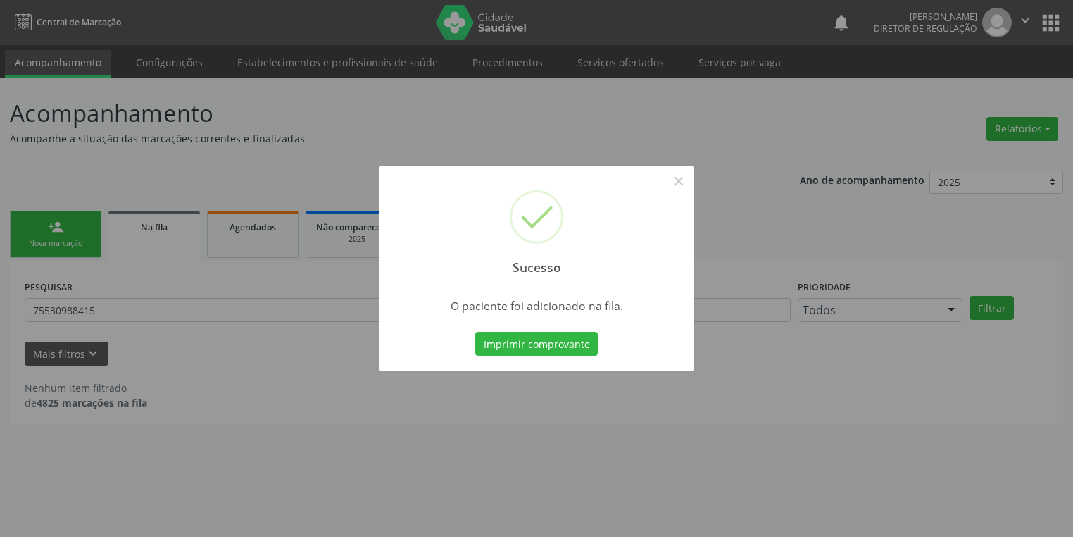
scroll to position [0, 0]
click at [682, 185] on button "×" at bounding box center [683, 181] width 24 height 24
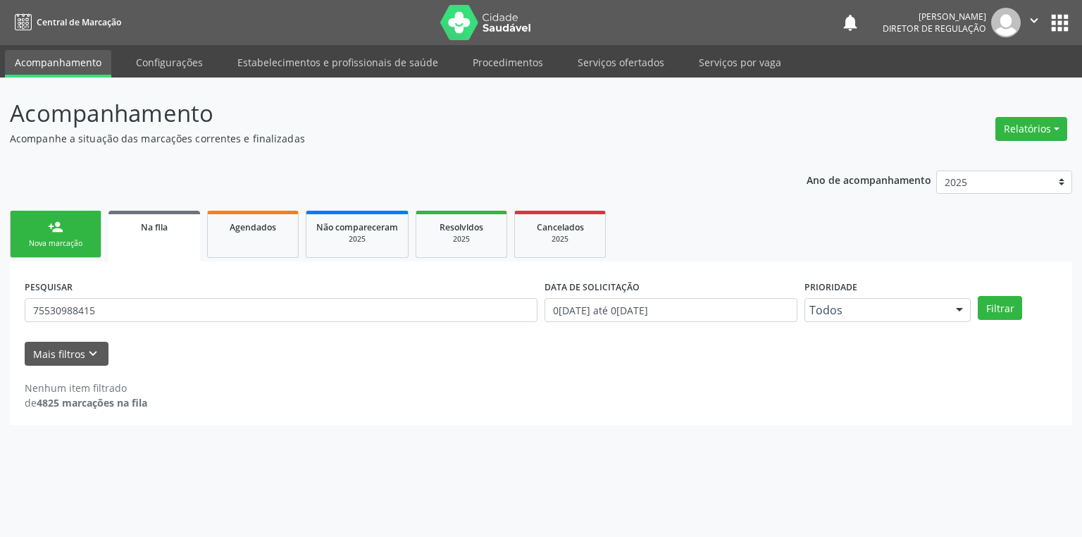
click at [54, 234] on link "person_add Nova marcação" at bounding box center [56, 234] width 92 height 47
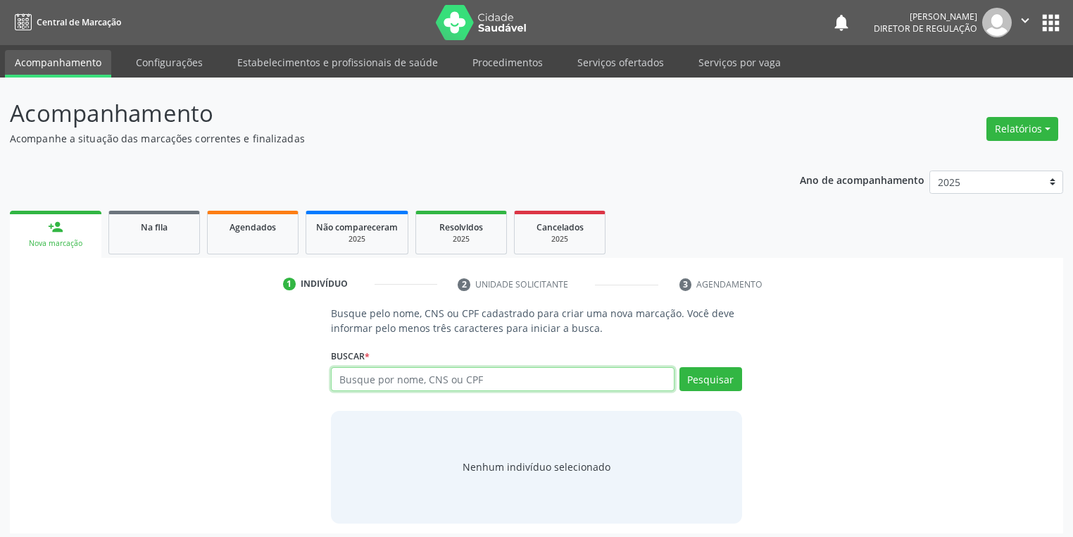
click at [344, 383] on input "text" at bounding box center [503, 379] width 344 height 24
type input "0068727443"
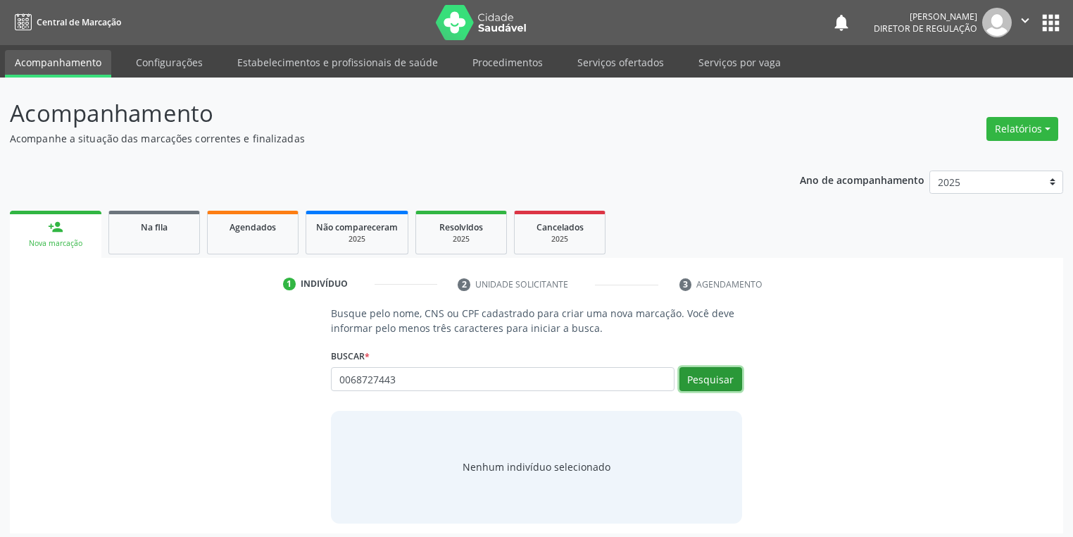
click at [720, 375] on button "Pesquisar" at bounding box center [711, 379] width 63 height 24
click at [410, 377] on input "0068727443" at bounding box center [503, 379] width 344 height 24
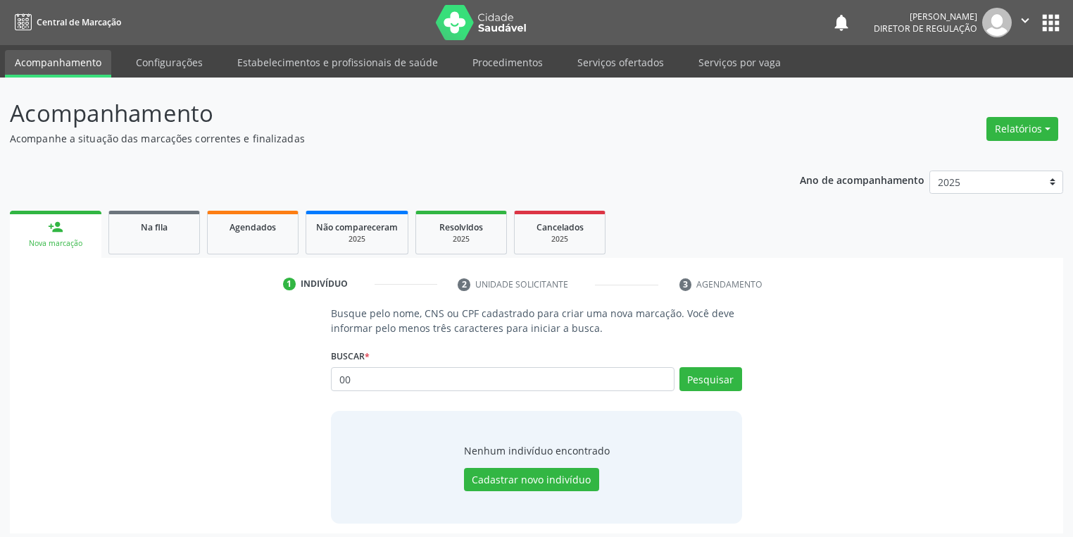
type input "0"
type input "00683727443"
click at [713, 383] on button "Pesquisar" at bounding box center [711, 379] width 63 height 24
type input "00683727443"
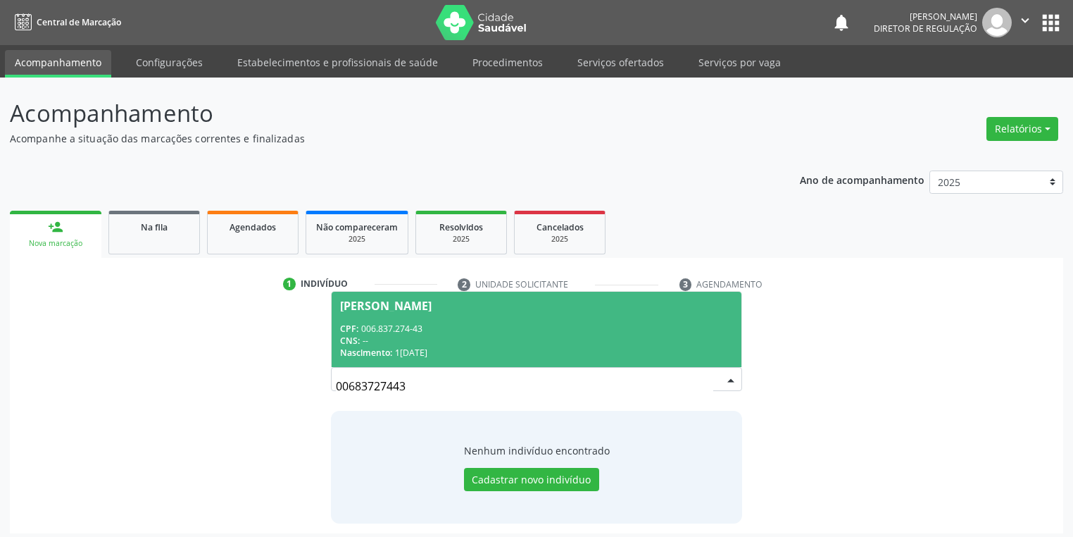
click at [468, 332] on div "CPF: 006.837.274-43" at bounding box center [536, 329] width 393 height 12
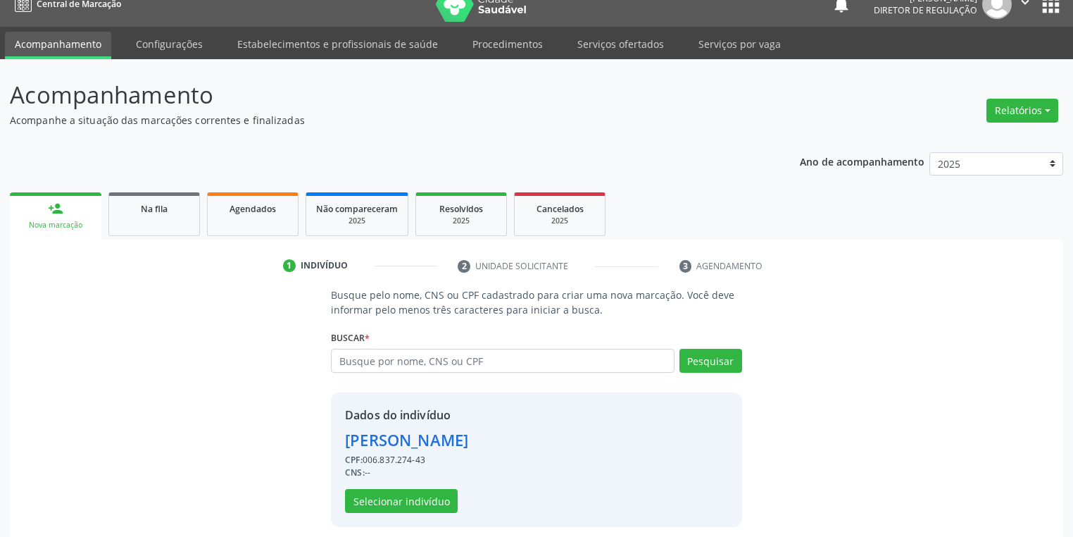
scroll to position [27, 0]
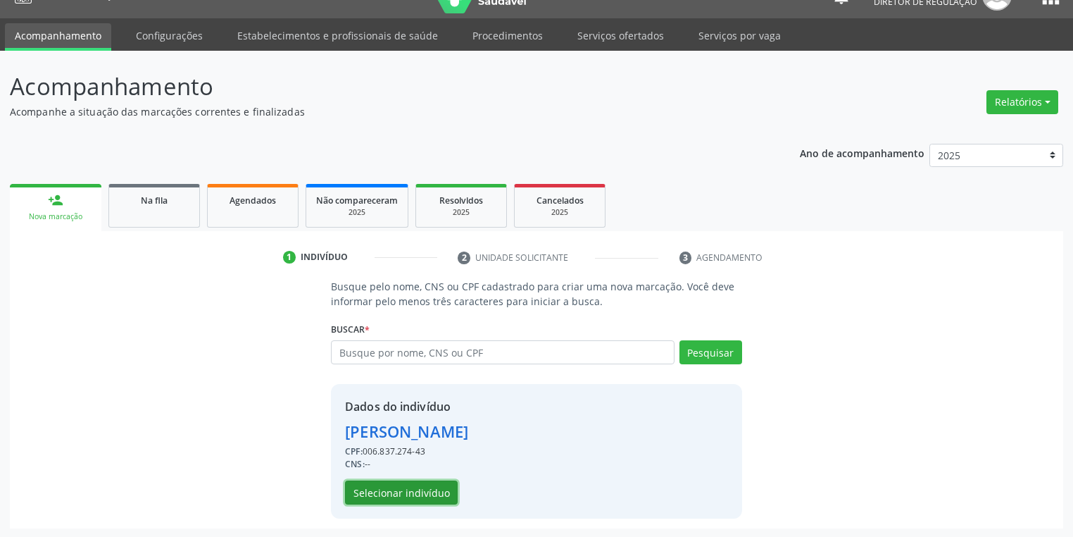
click at [369, 486] on button "Selecionar indivíduo" at bounding box center [401, 492] width 113 height 24
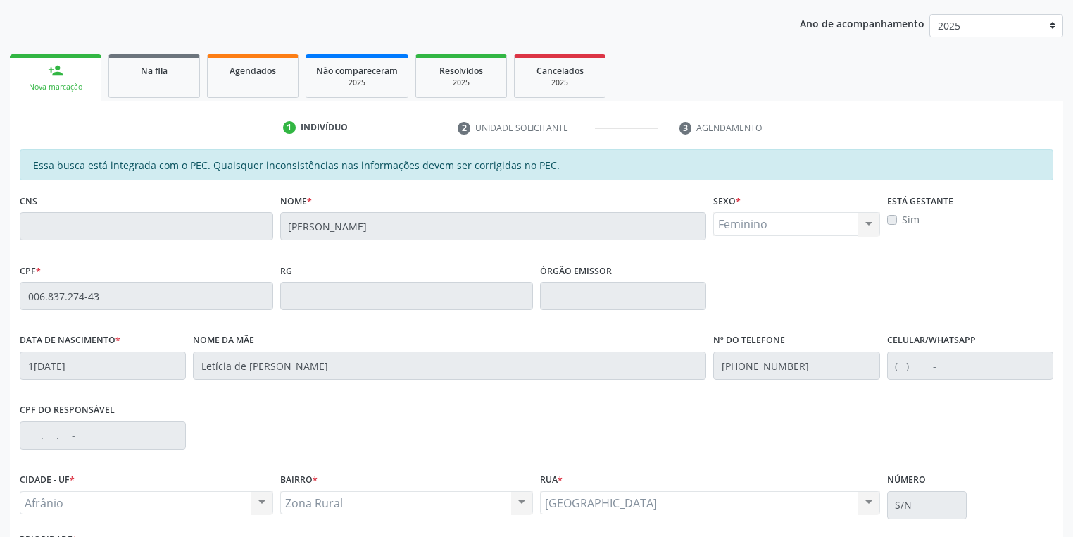
scroll to position [267, 0]
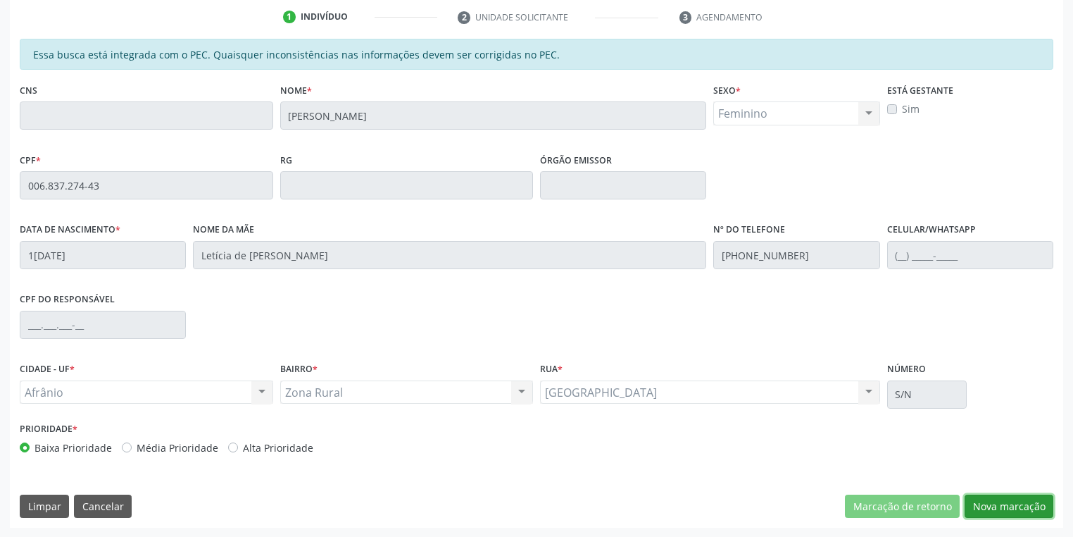
click at [987, 499] on button "Nova marcação" at bounding box center [1009, 506] width 89 height 24
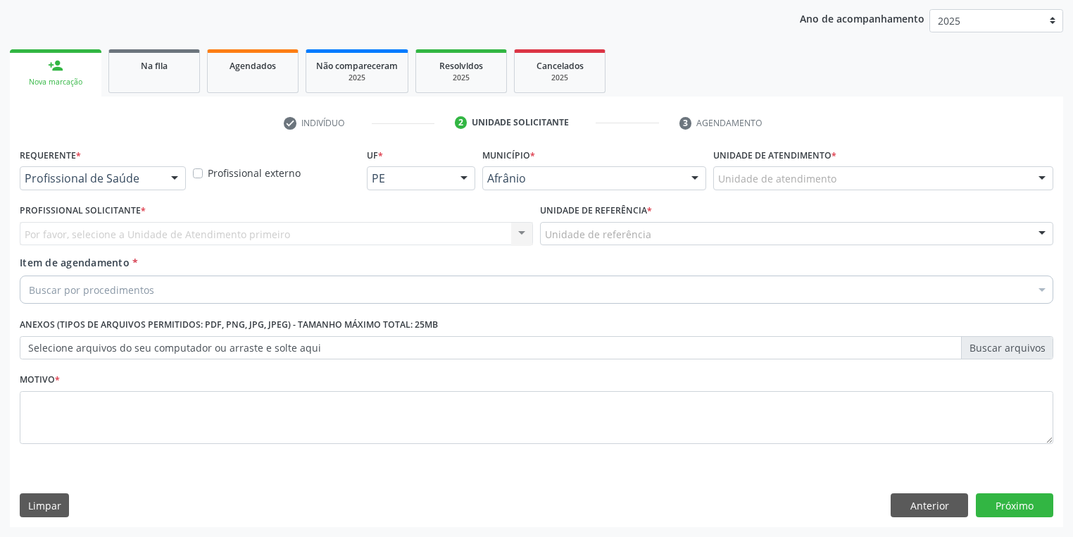
scroll to position [161, 0]
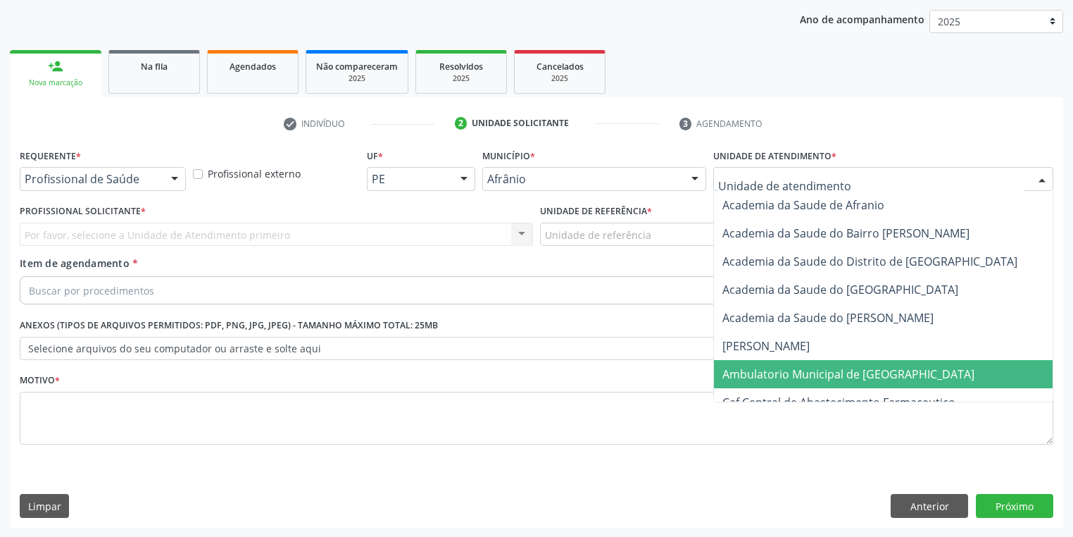
click at [742, 379] on span "Ambulatorio Municipal de [GEOGRAPHIC_DATA]" at bounding box center [848, 373] width 252 height 15
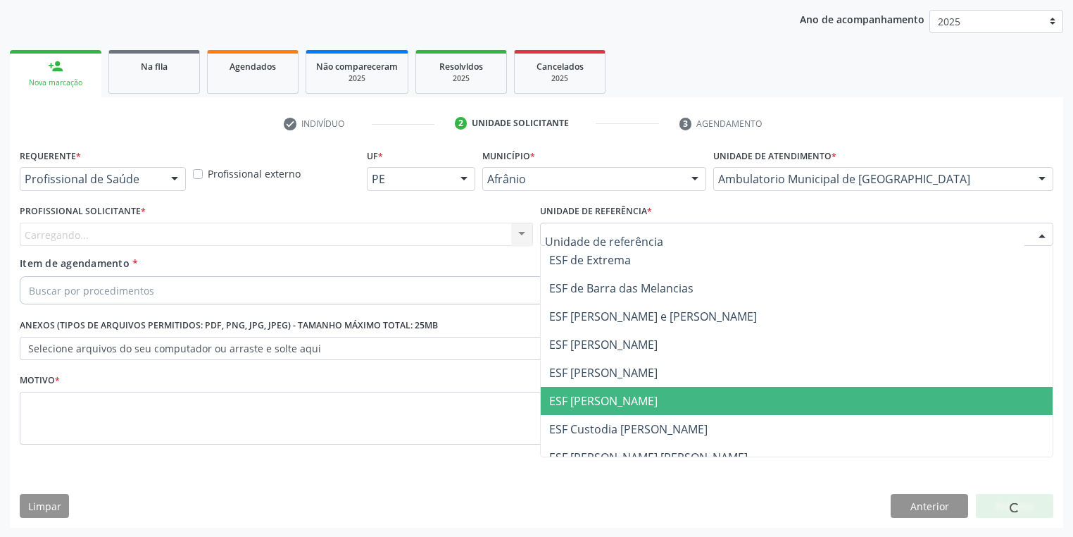
click at [572, 403] on span "ESF [PERSON_NAME]" at bounding box center [603, 400] width 108 height 15
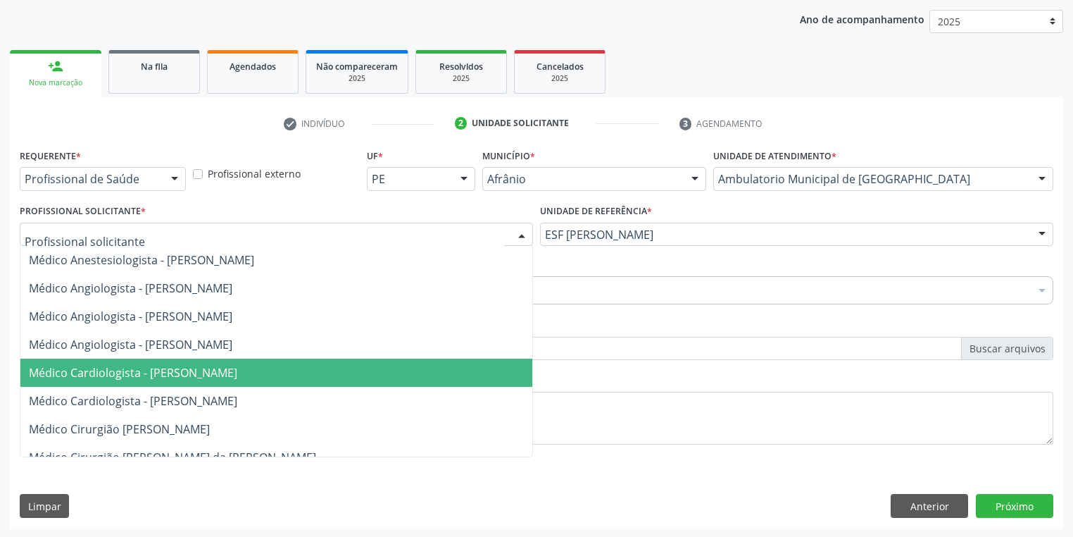
click at [140, 375] on span "Médico Cardiologista - [PERSON_NAME]" at bounding box center [133, 372] width 208 height 15
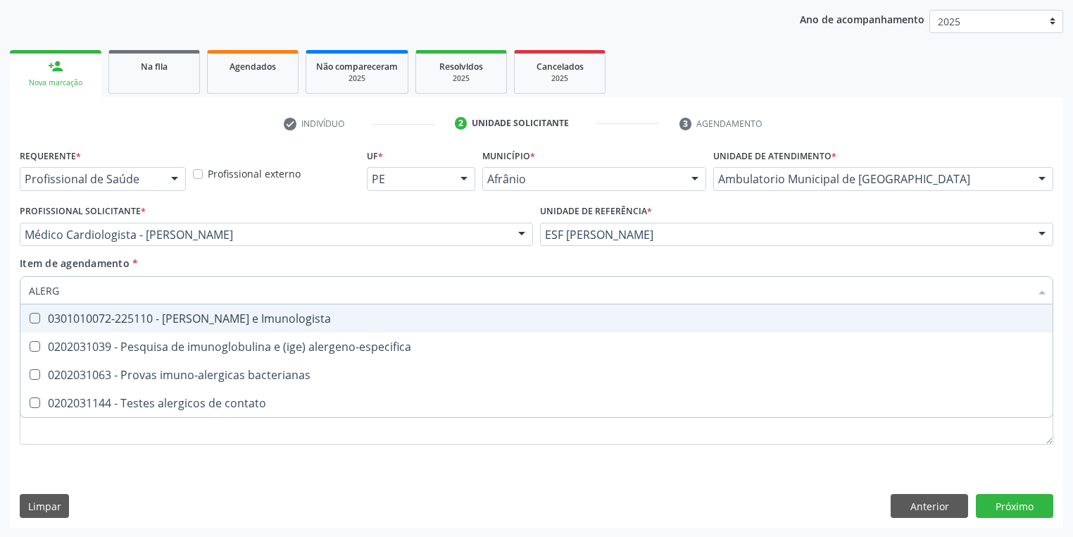
type input "ALER"
click at [90, 320] on div "0301010072-225110 - Médico Alergista e Imunologista" at bounding box center [536, 318] width 1015 height 11
checkbox Imunologista "true"
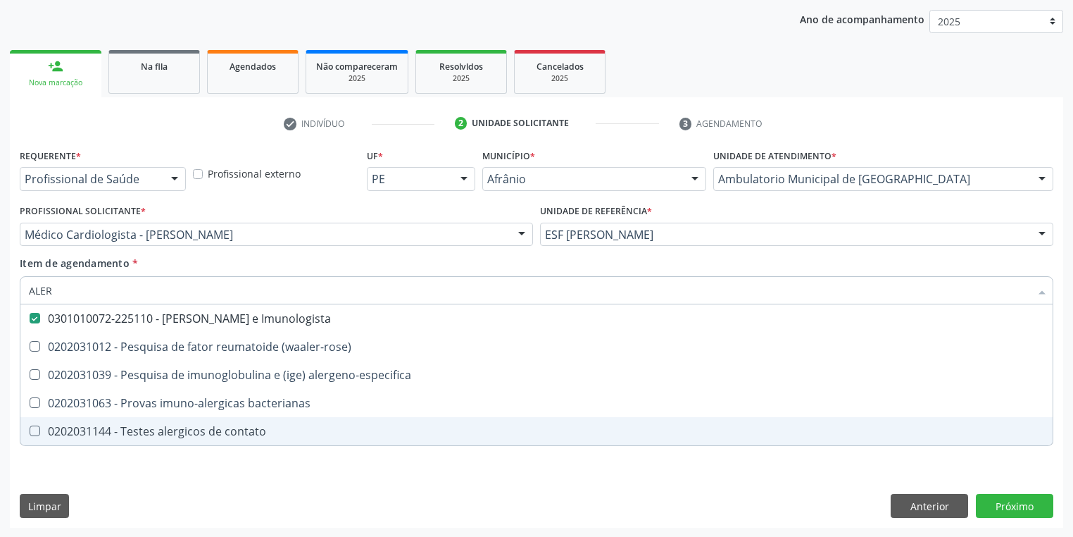
click at [68, 456] on div "Requerente * Profissional de Saúde Profissional de Saúde Paciente Nenhum result…" at bounding box center [537, 304] width 1034 height 319
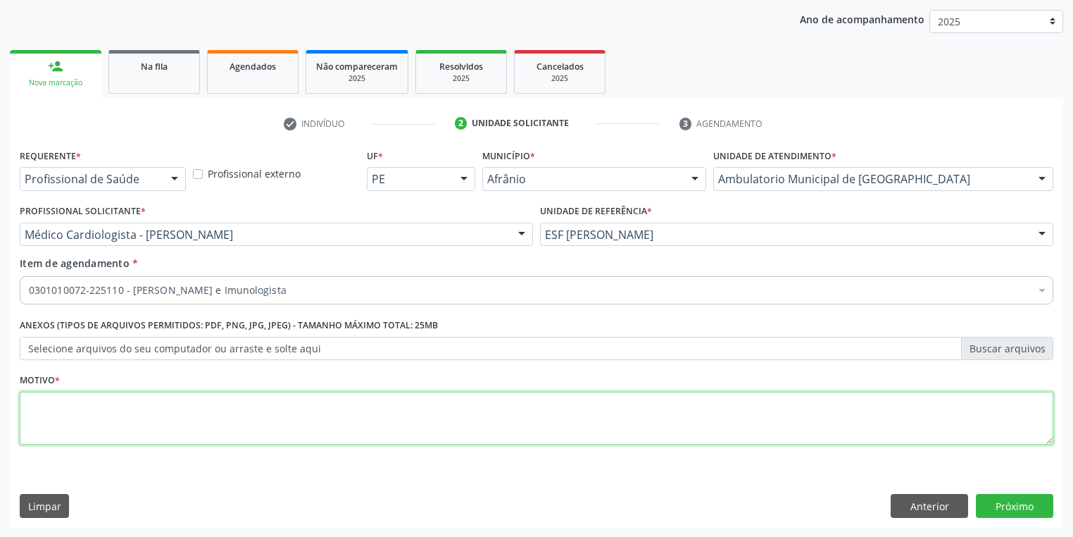
click at [59, 397] on textarea at bounding box center [537, 419] width 1034 height 54
type textarea "*"
click at [1018, 506] on button "Próximo" at bounding box center [1014, 506] width 77 height 24
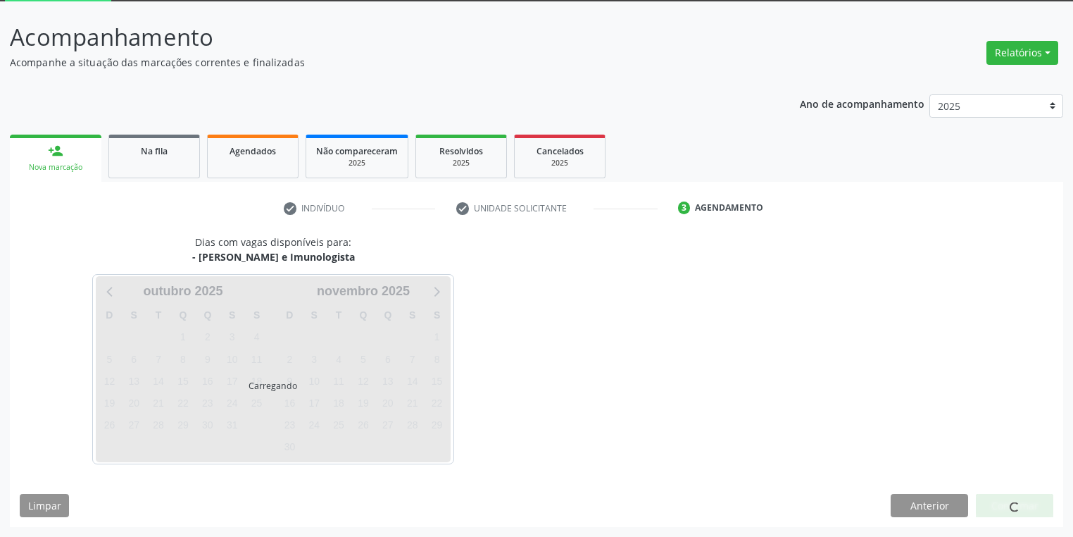
scroll to position [75, 0]
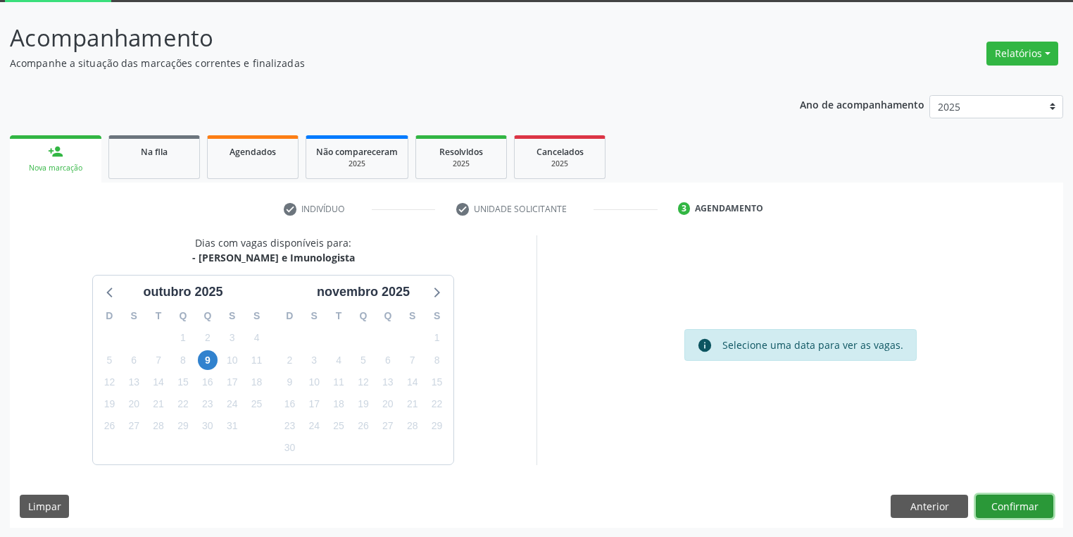
click at [1009, 508] on button "Confirmar" at bounding box center [1014, 506] width 77 height 24
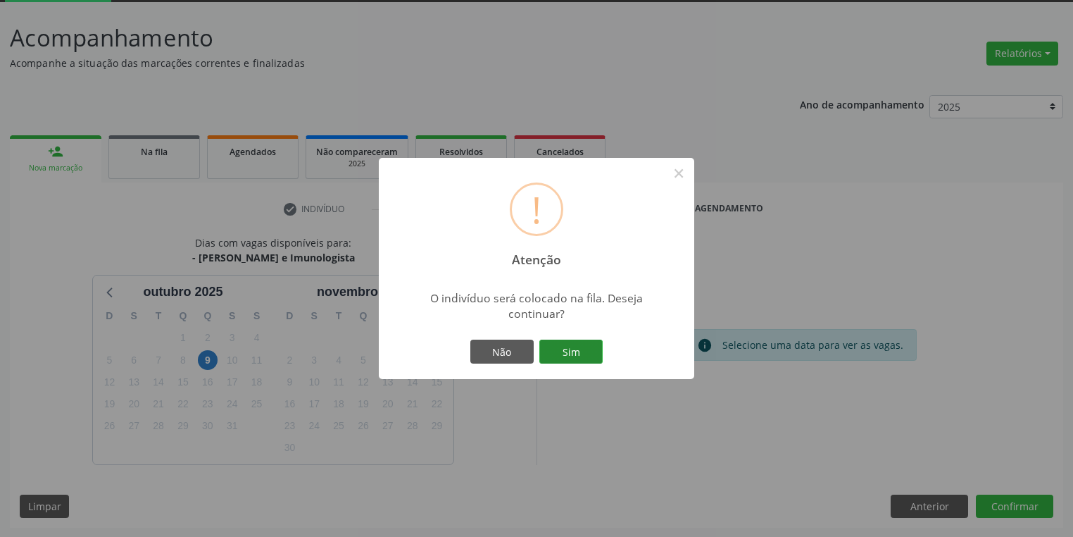
click at [575, 348] on button "Sim" at bounding box center [570, 351] width 63 height 24
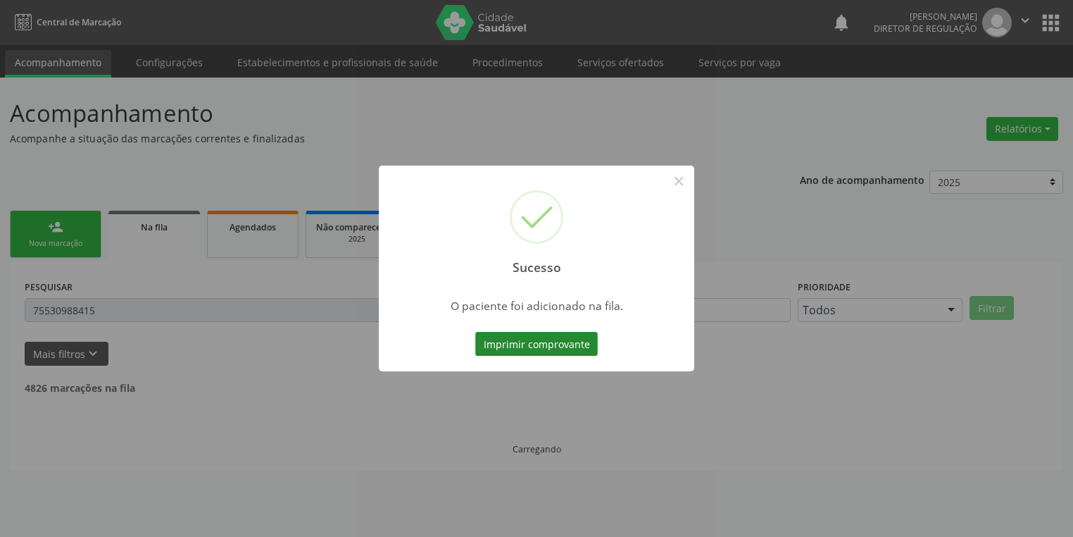
scroll to position [0, 0]
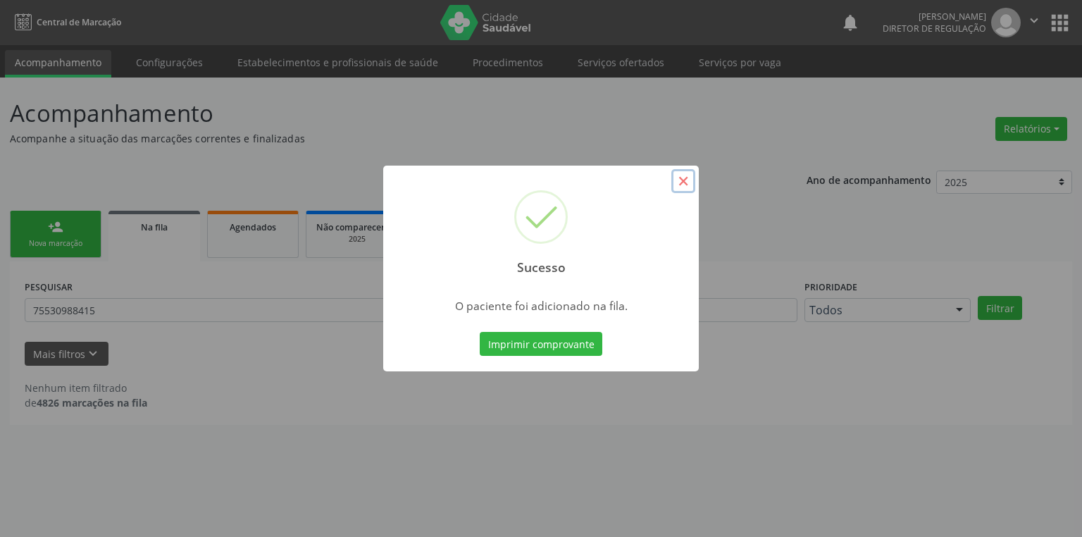
click at [681, 180] on button "×" at bounding box center [683, 181] width 24 height 24
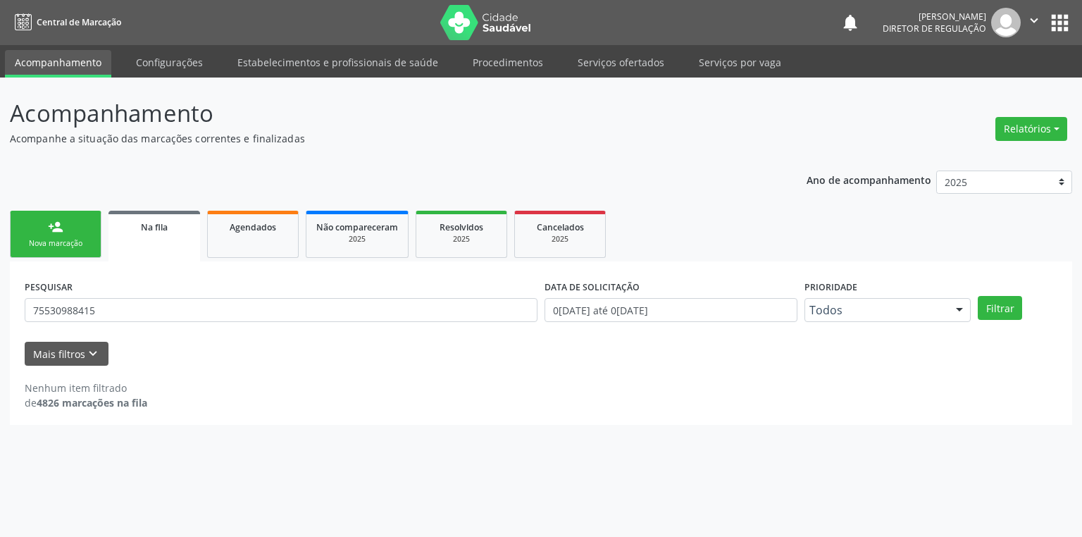
click at [67, 223] on link "person_add Nova marcação" at bounding box center [56, 234] width 92 height 47
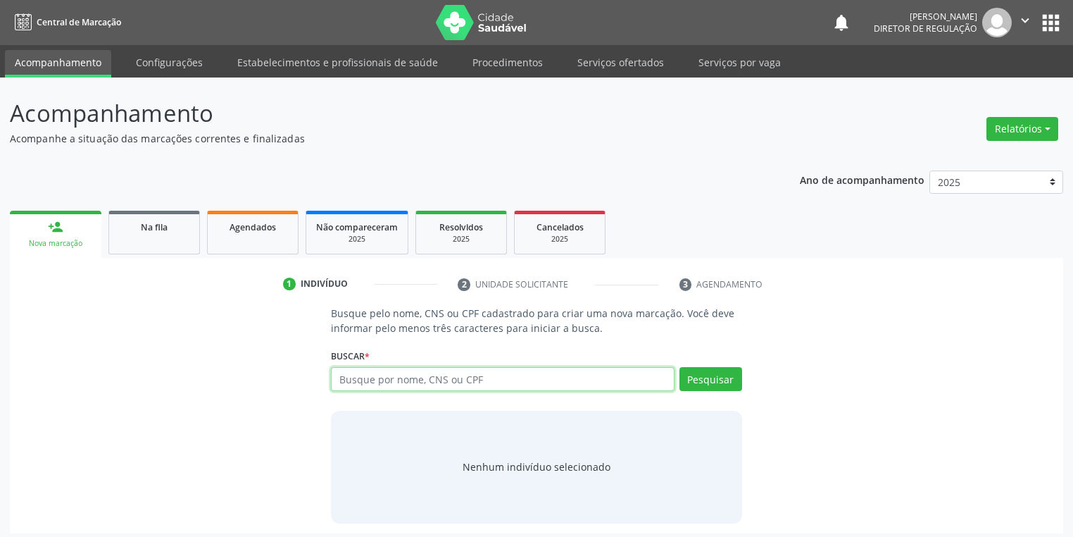
click at [364, 383] on input "text" at bounding box center [503, 379] width 344 height 24
type input "00683727443"
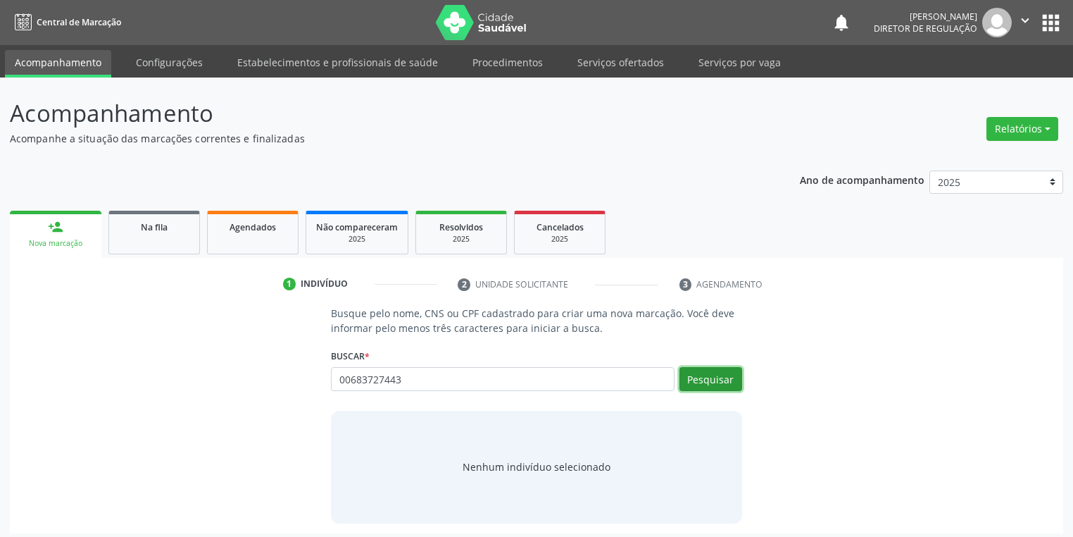
click at [696, 377] on button "Pesquisar" at bounding box center [711, 379] width 63 height 24
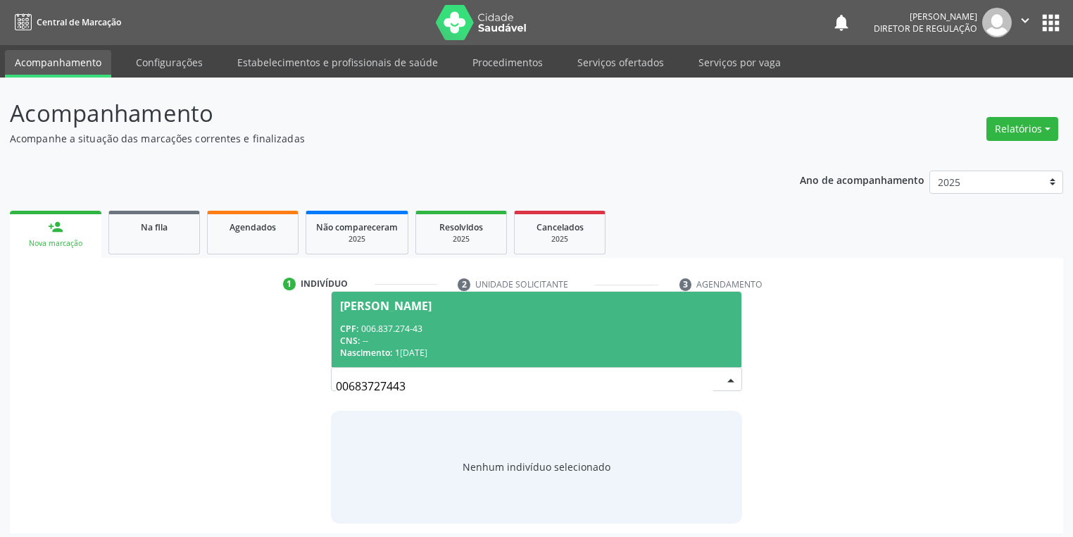
drag, startPoint x: 468, startPoint y: 331, endPoint x: 453, endPoint y: 363, distance: 35.3
click at [468, 330] on div "CPF: 006.837.274-43" at bounding box center [536, 329] width 393 height 12
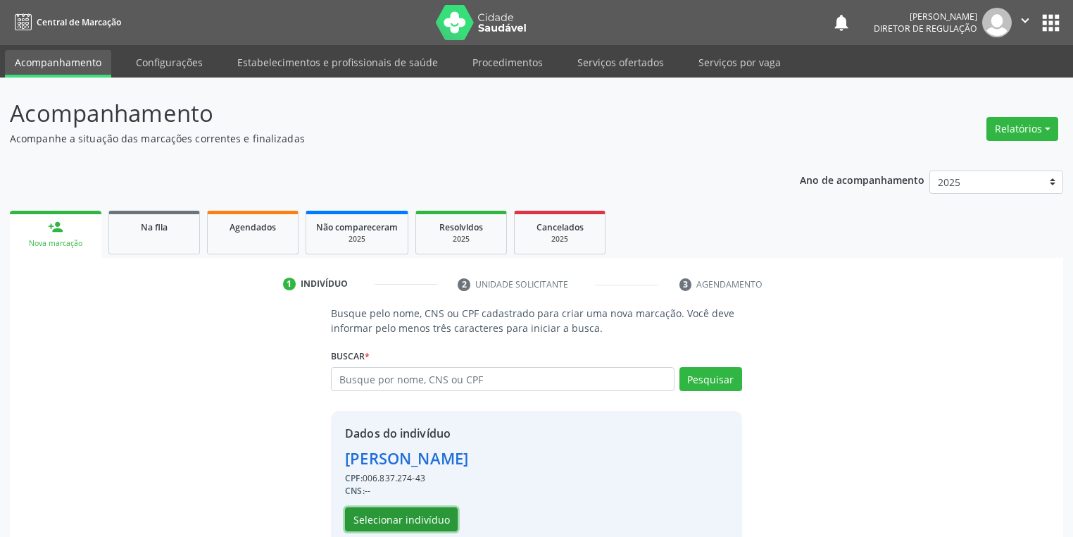
click at [397, 516] on button "Selecionar indivíduo" at bounding box center [401, 519] width 113 height 24
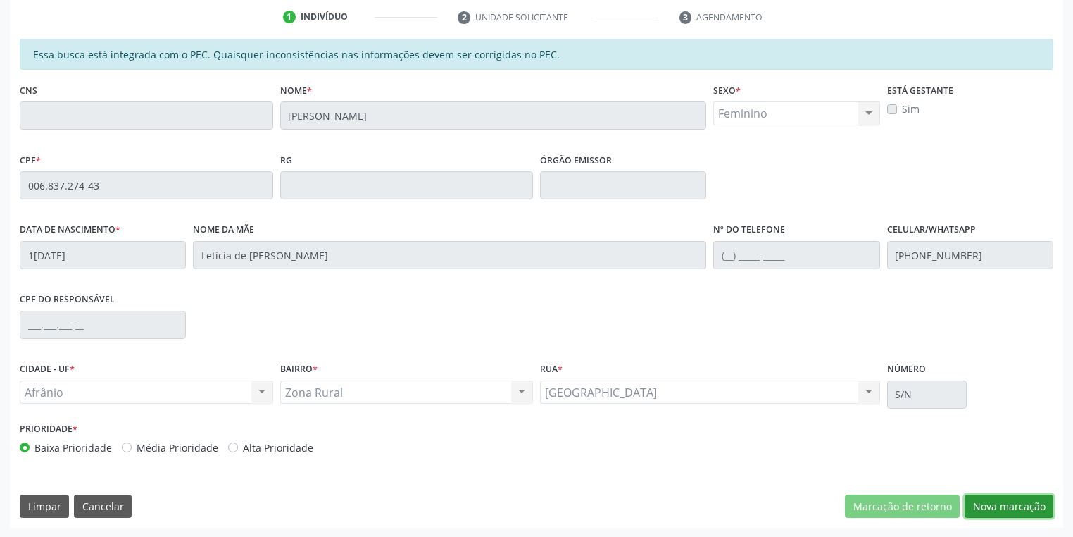
click at [977, 504] on button "Nova marcação" at bounding box center [1009, 506] width 89 height 24
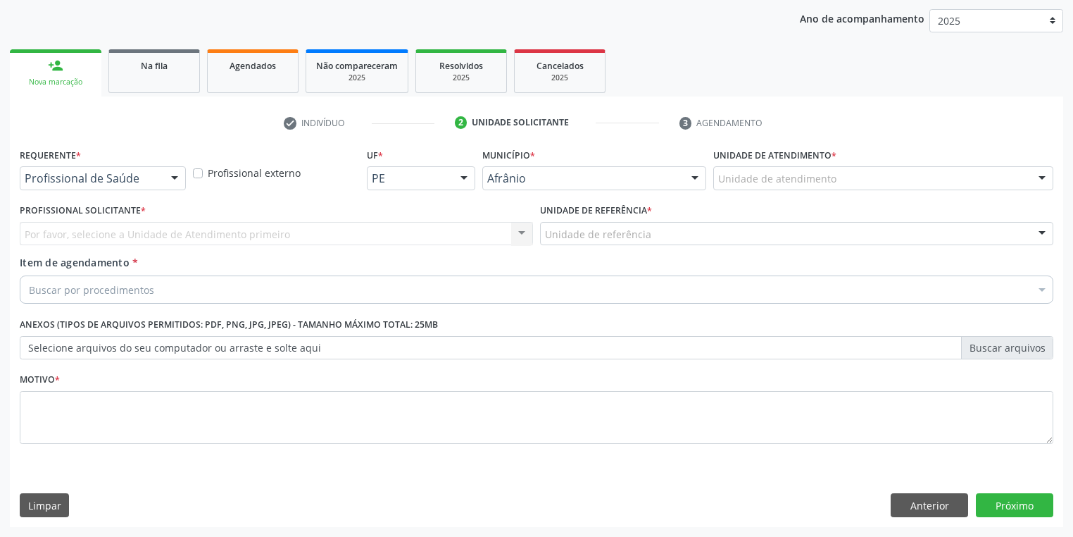
scroll to position [161, 0]
click at [723, 165] on label "Unidade de atendimento *" at bounding box center [774, 156] width 123 height 22
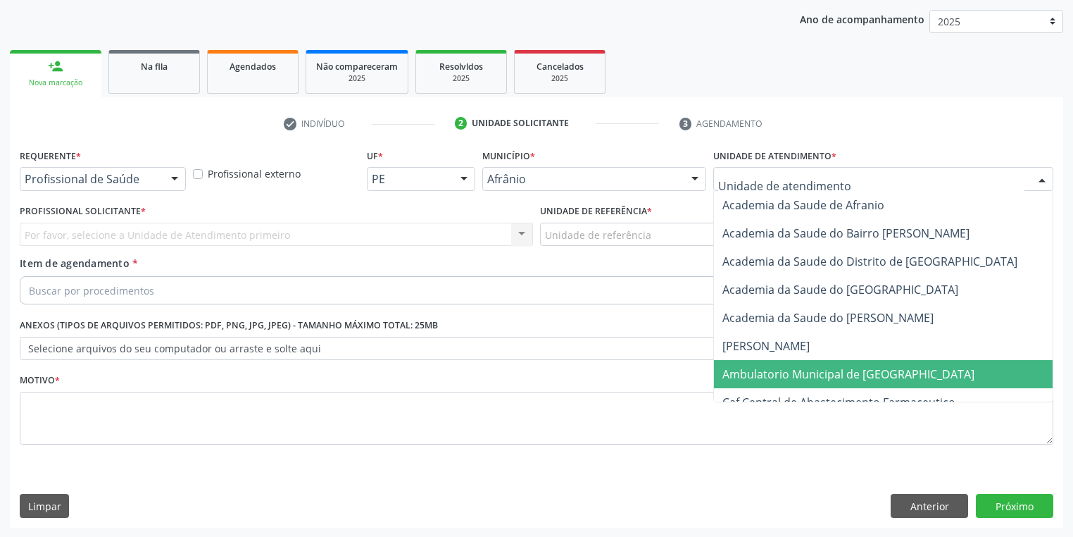
click at [744, 375] on span "Ambulatorio Municipal de [GEOGRAPHIC_DATA]" at bounding box center [848, 373] width 252 height 15
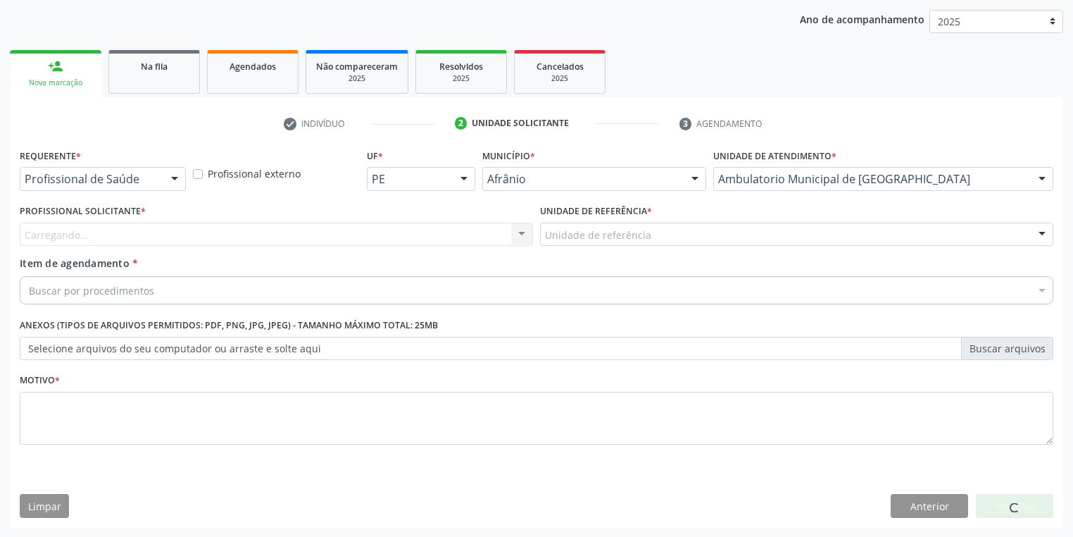
drag, startPoint x: 565, startPoint y: 219, endPoint x: 565, endPoint y: 234, distance: 15.5
click at [565, 226] on div "Unidade de referência * Unidade de referência ESF de Extrema ESF de Barra das M…" at bounding box center [796, 223] width 513 height 45
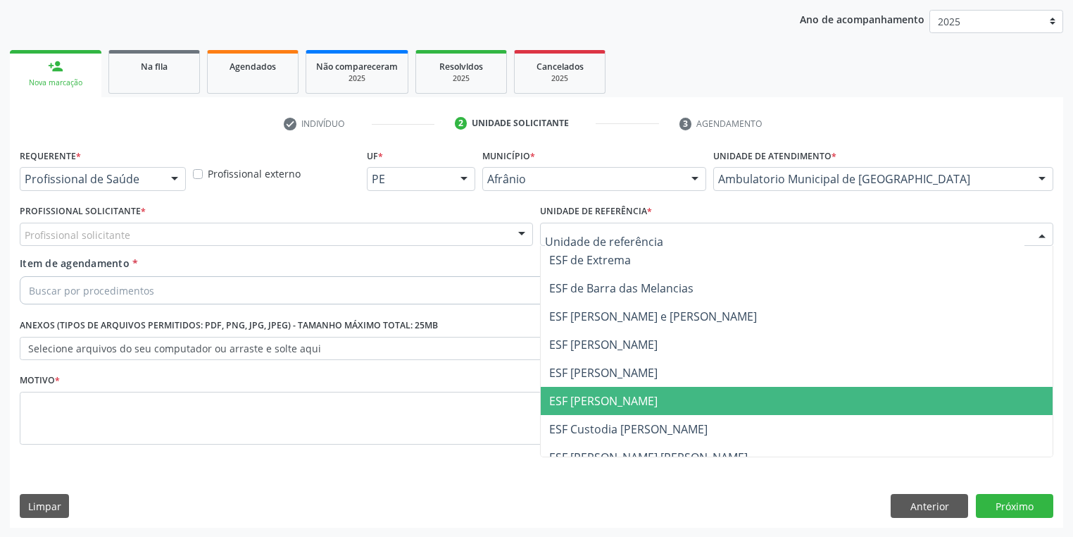
click at [591, 403] on span "ESF [PERSON_NAME]" at bounding box center [603, 400] width 108 height 15
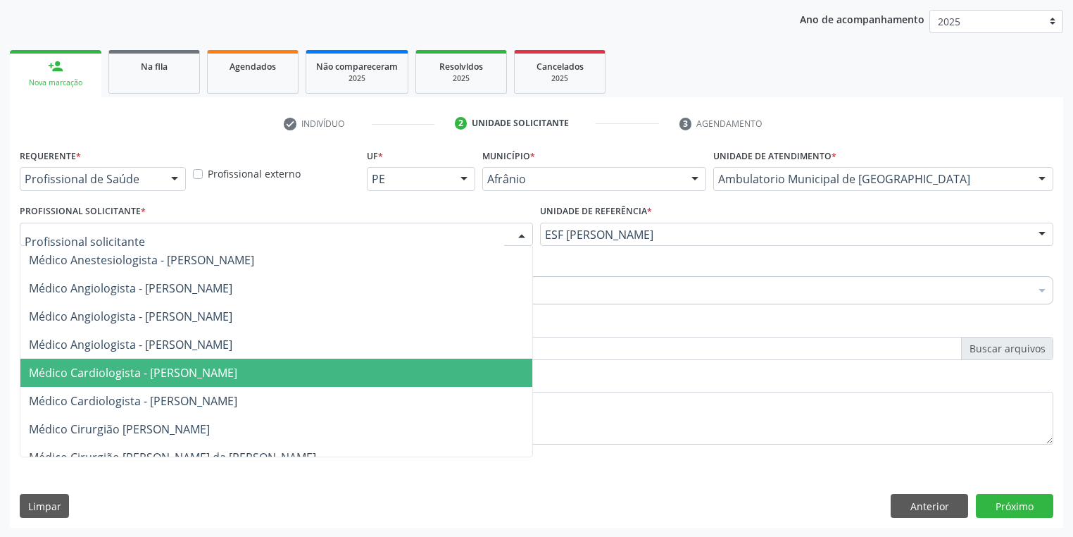
click at [146, 369] on span "Médico Cardiologista - [PERSON_NAME]" at bounding box center [133, 372] width 208 height 15
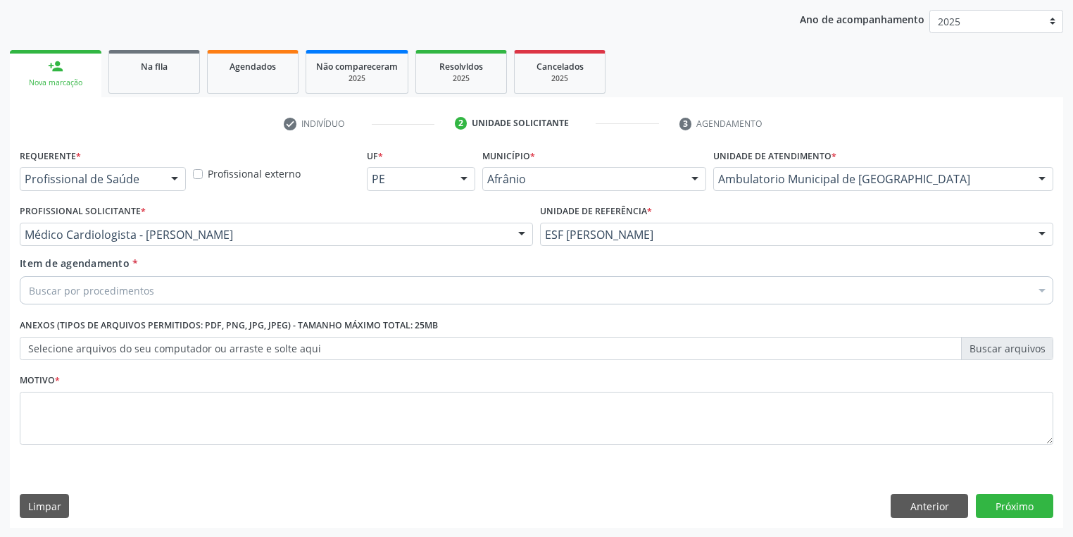
click at [80, 281] on div "Buscar por procedimentos" at bounding box center [537, 290] width 1034 height 28
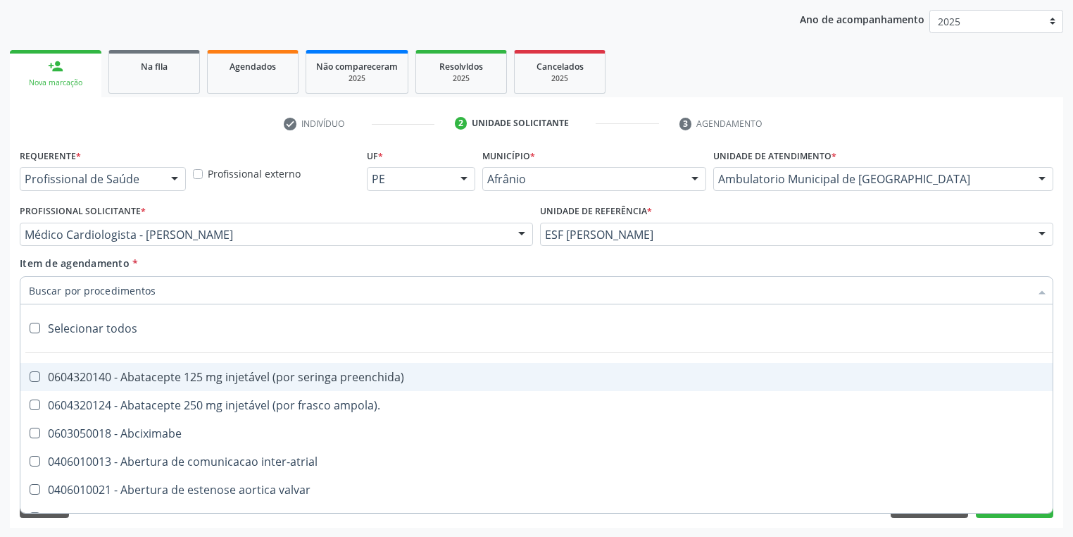
click at [79, 284] on input "Item de agendamento *" at bounding box center [529, 290] width 1001 height 28
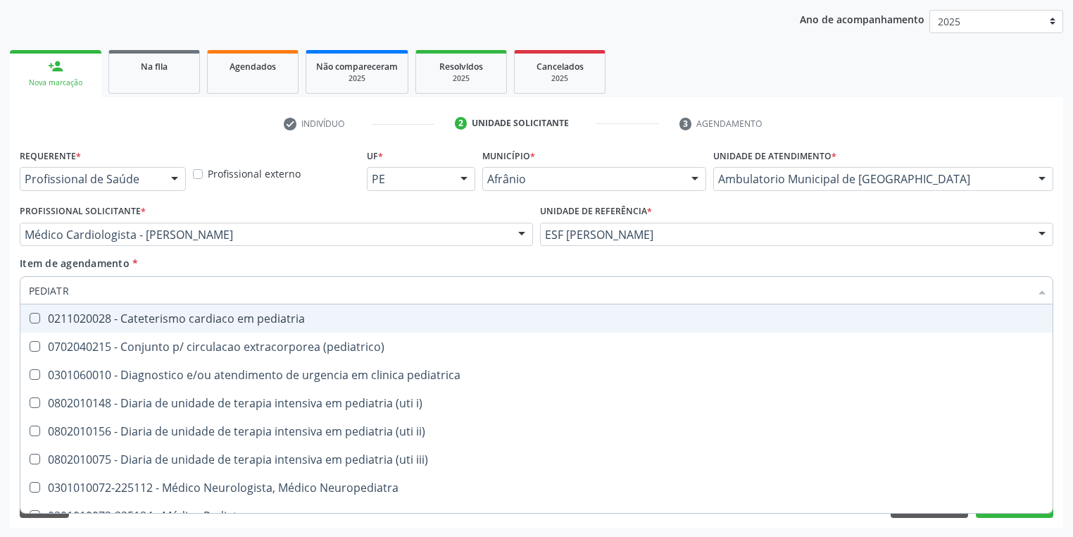
type input "PEDIATRA"
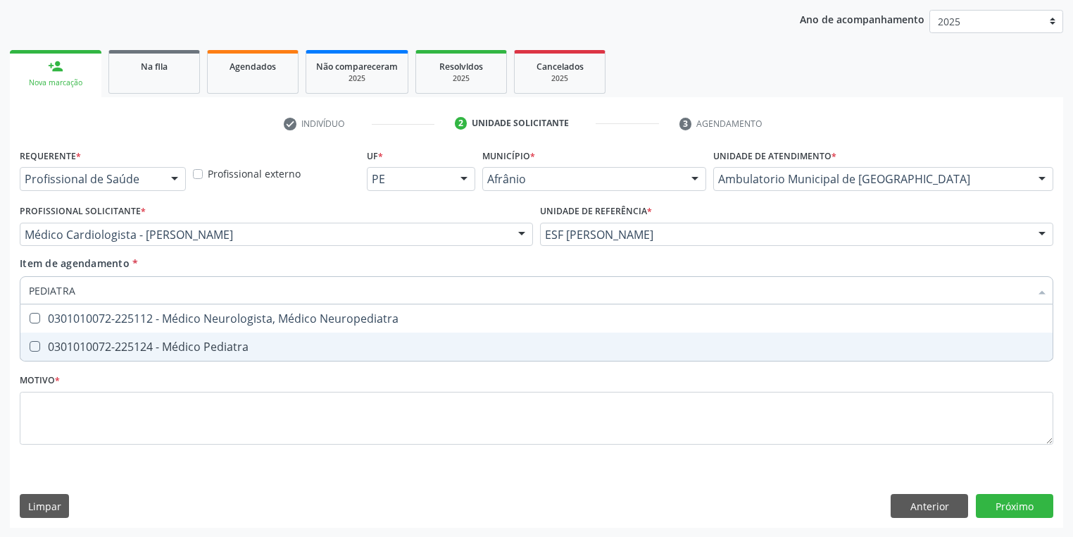
click at [87, 349] on div "0301010072-225124 - Médico Pediatra" at bounding box center [536, 346] width 1015 height 11
checkbox Pediatra "true"
click at [76, 424] on div "Requerente * Profissional de Saúde Profissional de Saúde Paciente Nenhum result…" at bounding box center [537, 304] width 1034 height 319
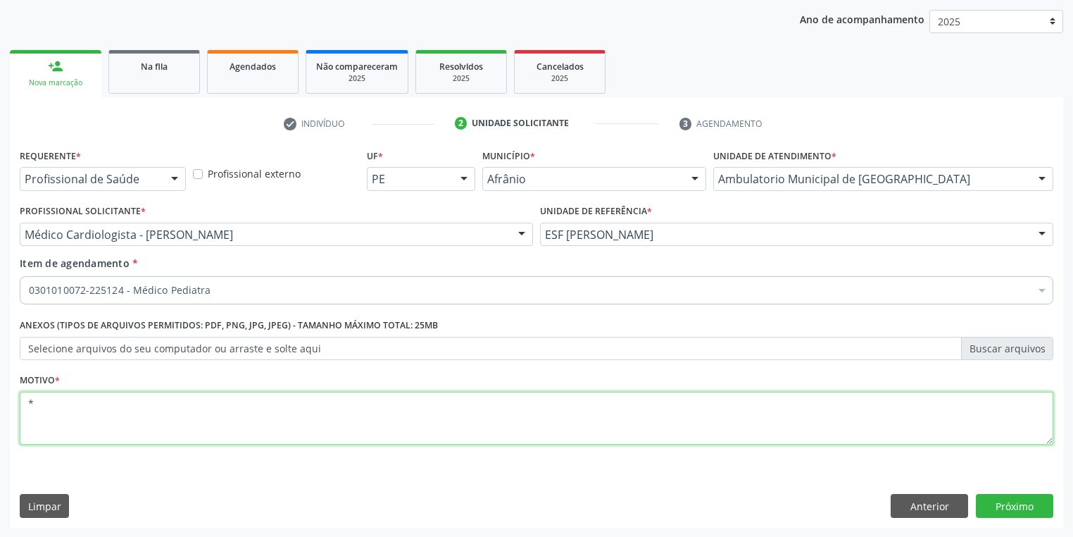
type textarea "*"
click at [1000, 501] on button "Próximo" at bounding box center [1014, 506] width 77 height 24
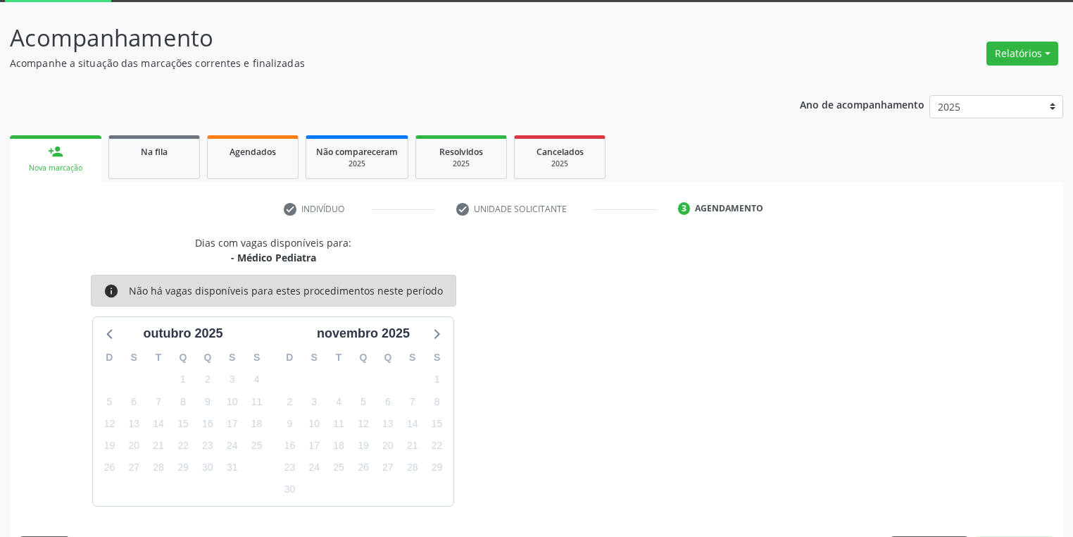
scroll to position [116, 0]
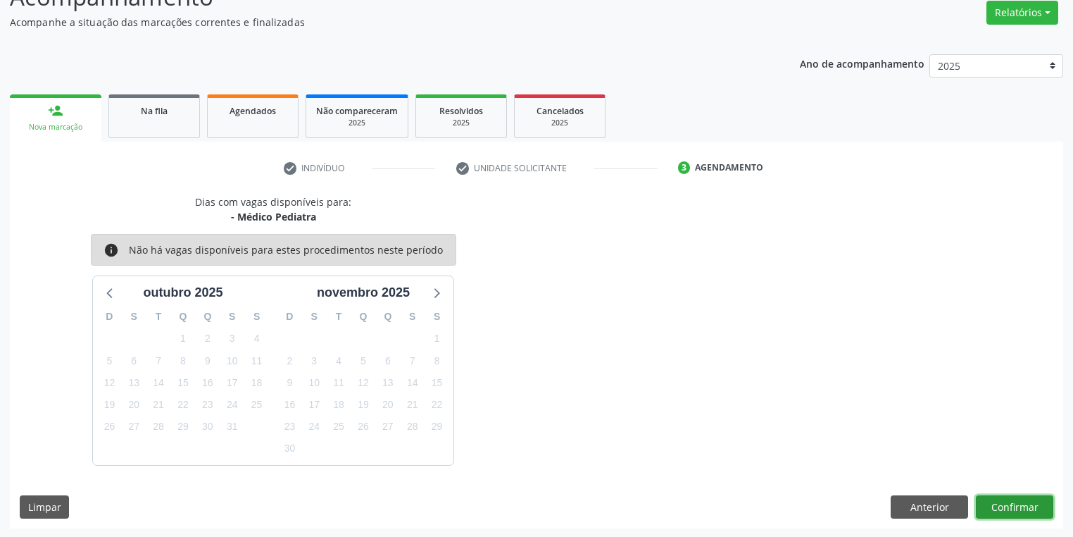
click at [1003, 501] on button "Confirmar" at bounding box center [1014, 507] width 77 height 24
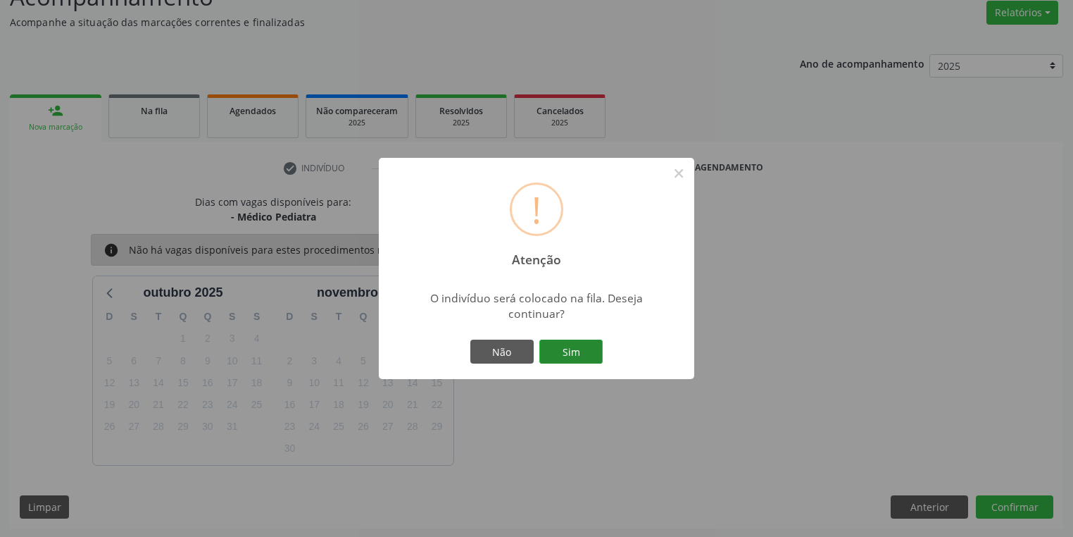
click at [581, 351] on button "Sim" at bounding box center [570, 351] width 63 height 24
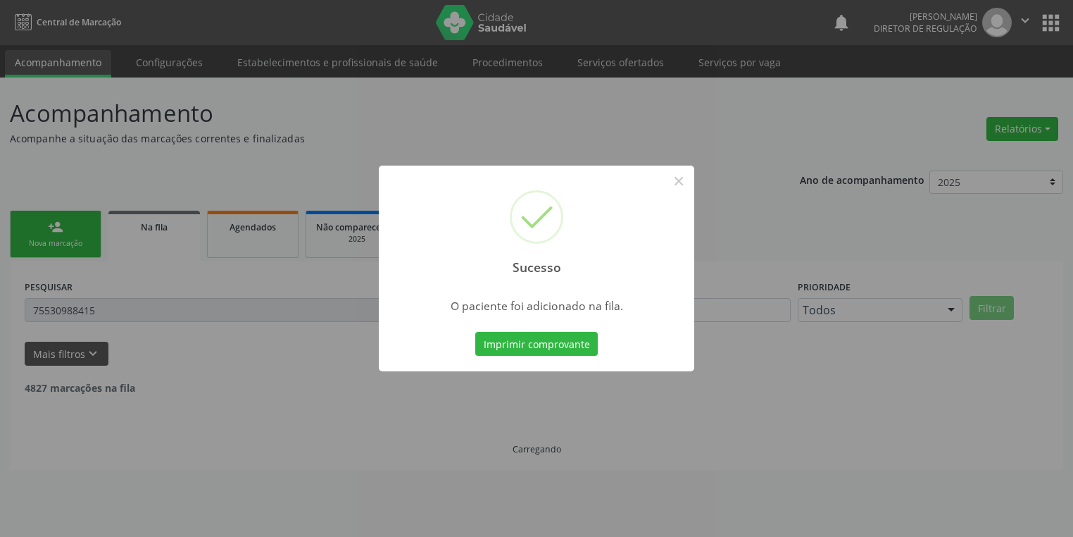
scroll to position [0, 0]
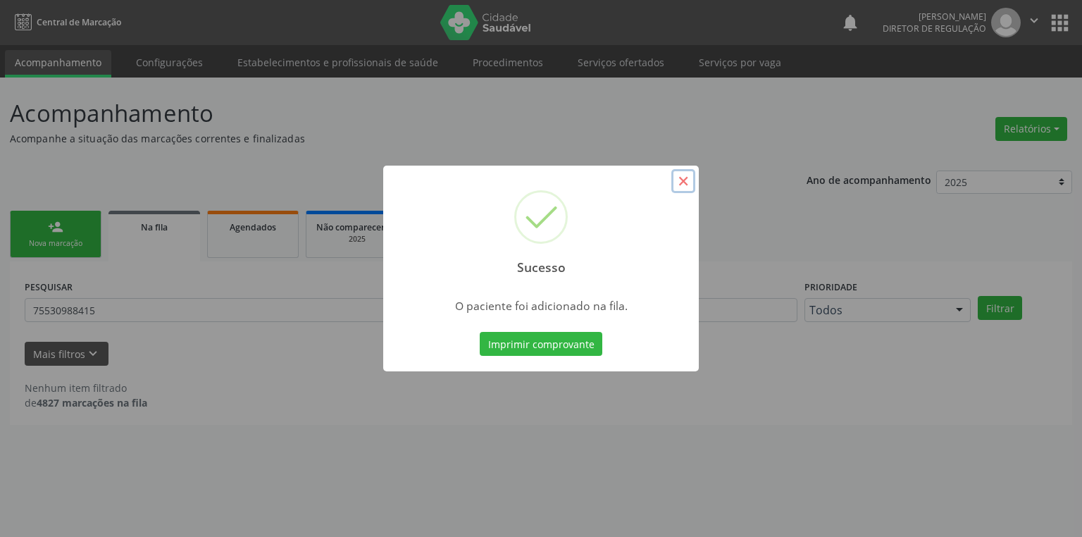
click at [683, 179] on button "×" at bounding box center [683, 181] width 24 height 24
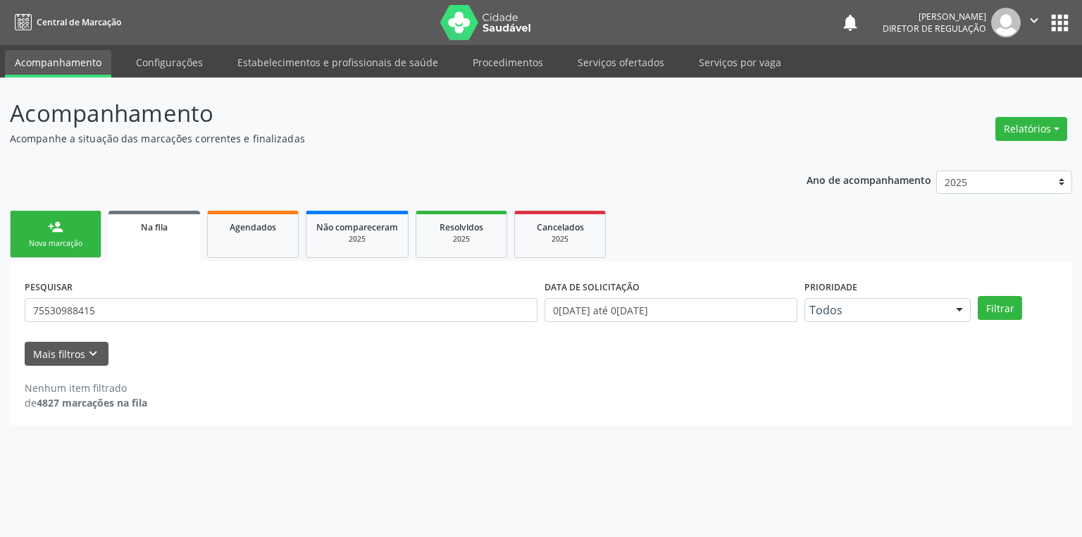
click at [55, 223] on div "person_add" at bounding box center [55, 226] width 15 height 15
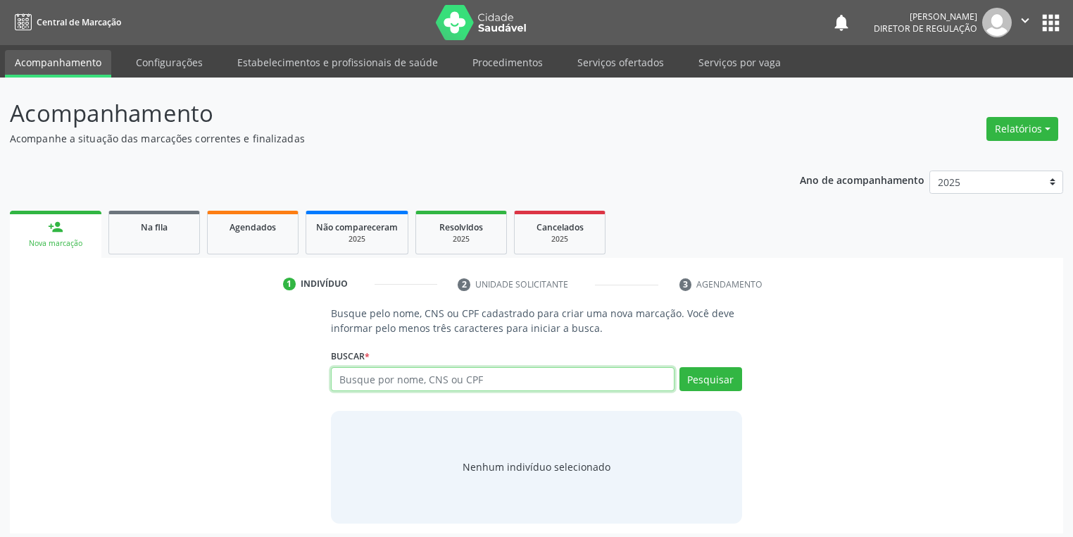
click at [367, 370] on input "text" at bounding box center [503, 379] width 344 height 24
type input "09546473430"
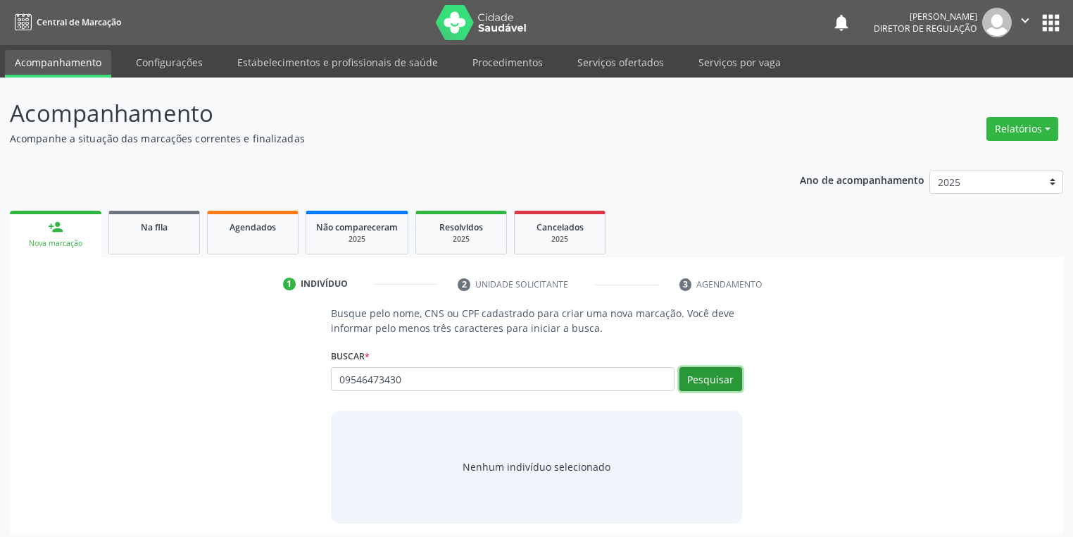
click at [713, 379] on button "Pesquisar" at bounding box center [711, 379] width 63 height 24
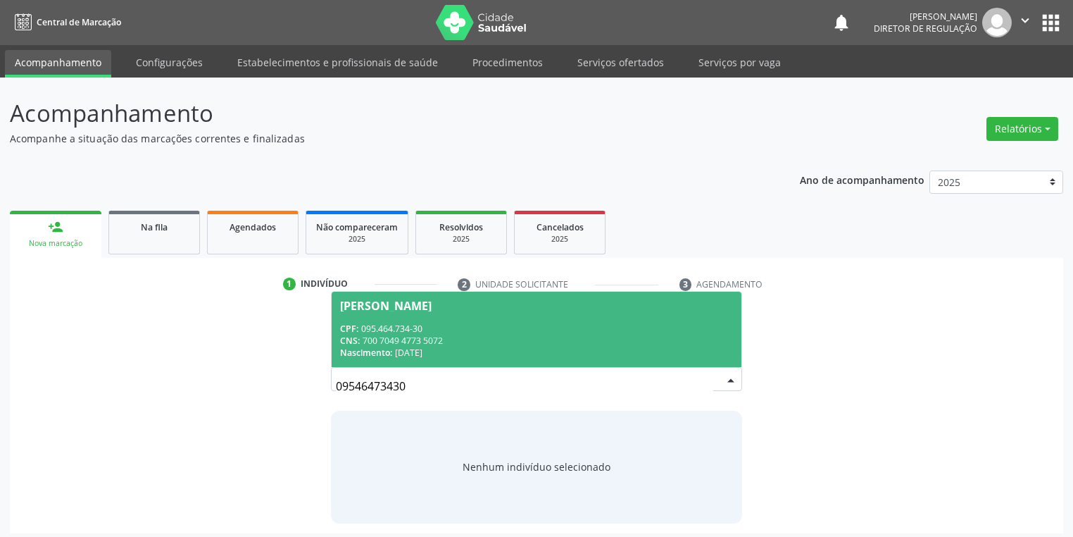
click at [484, 327] on div "CPF: 095.464.734-30" at bounding box center [536, 329] width 393 height 12
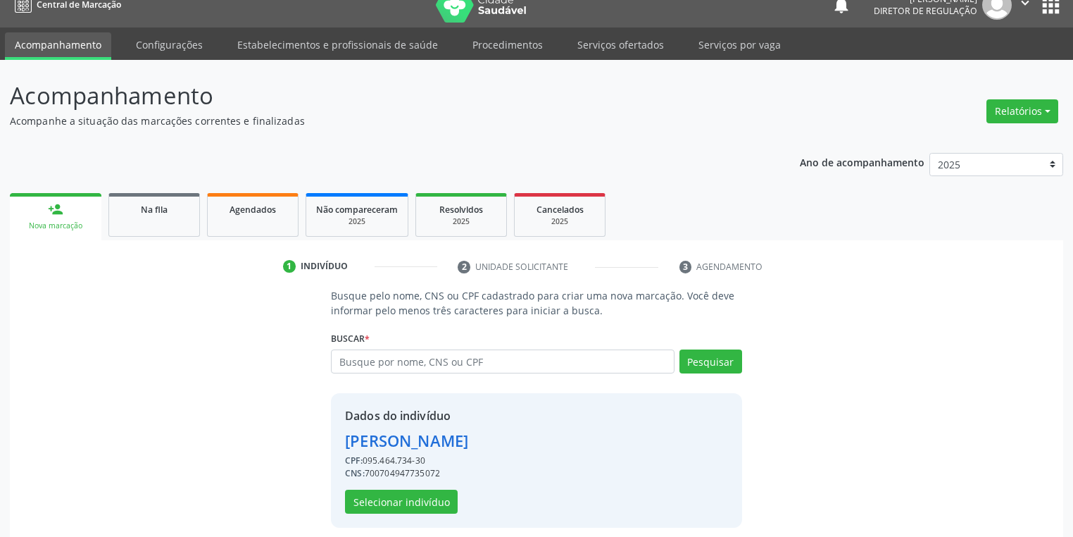
scroll to position [27, 0]
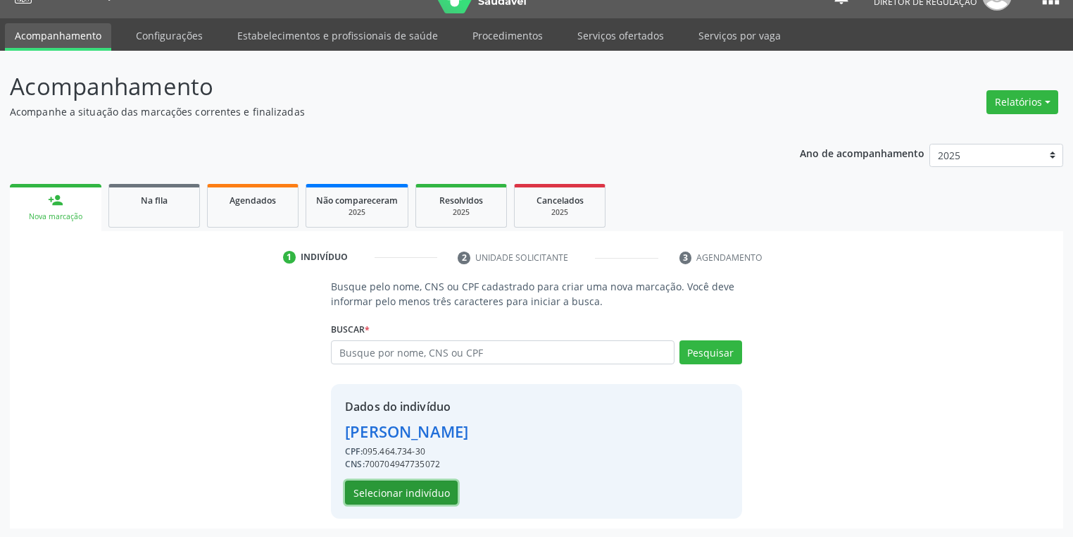
click at [406, 493] on button "Selecionar indivíduo" at bounding box center [401, 492] width 113 height 24
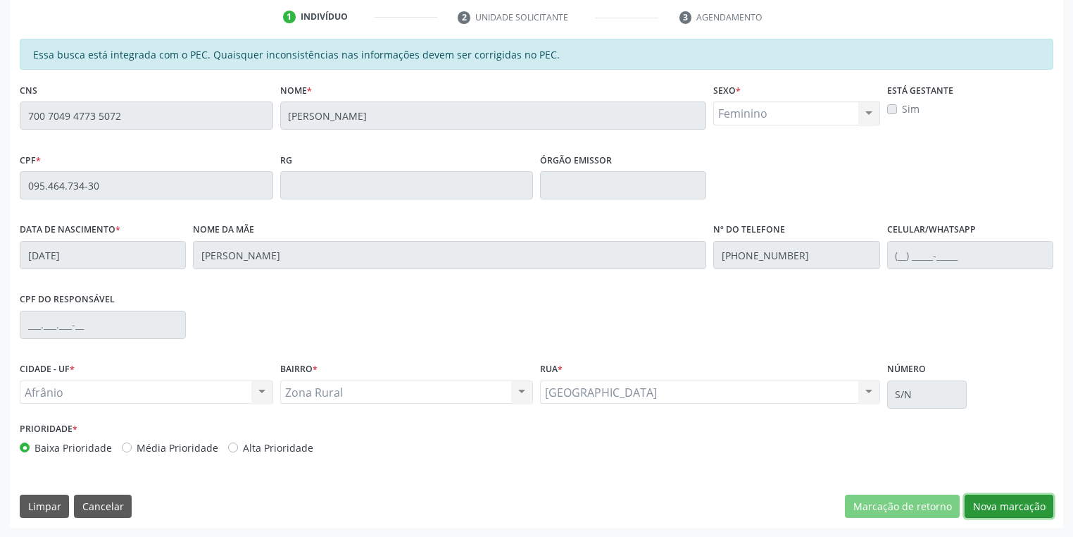
click at [1006, 510] on button "Nova marcação" at bounding box center [1009, 506] width 89 height 24
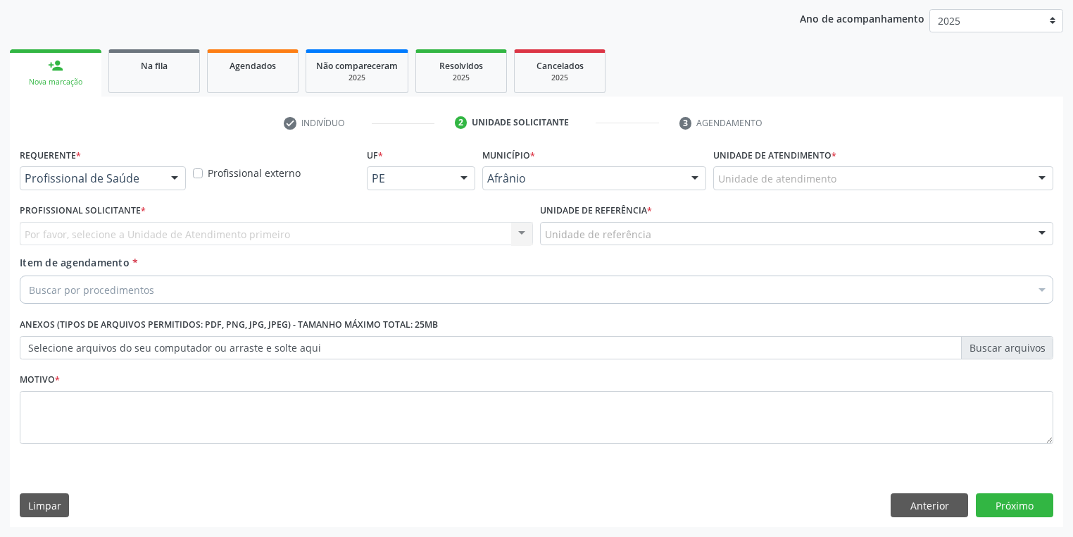
scroll to position [161, 0]
click at [740, 186] on div "Unidade de atendimento" at bounding box center [883, 179] width 340 height 24
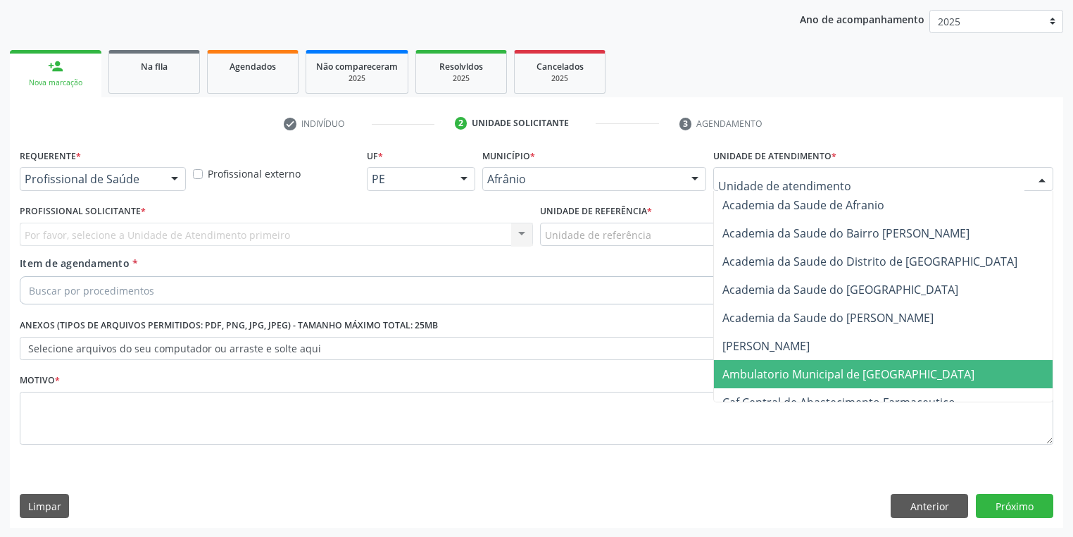
drag, startPoint x: 744, startPoint y: 372, endPoint x: 676, endPoint y: 331, distance: 79.3
click at [743, 372] on span "Ambulatorio Municipal de [GEOGRAPHIC_DATA]" at bounding box center [848, 373] width 252 height 15
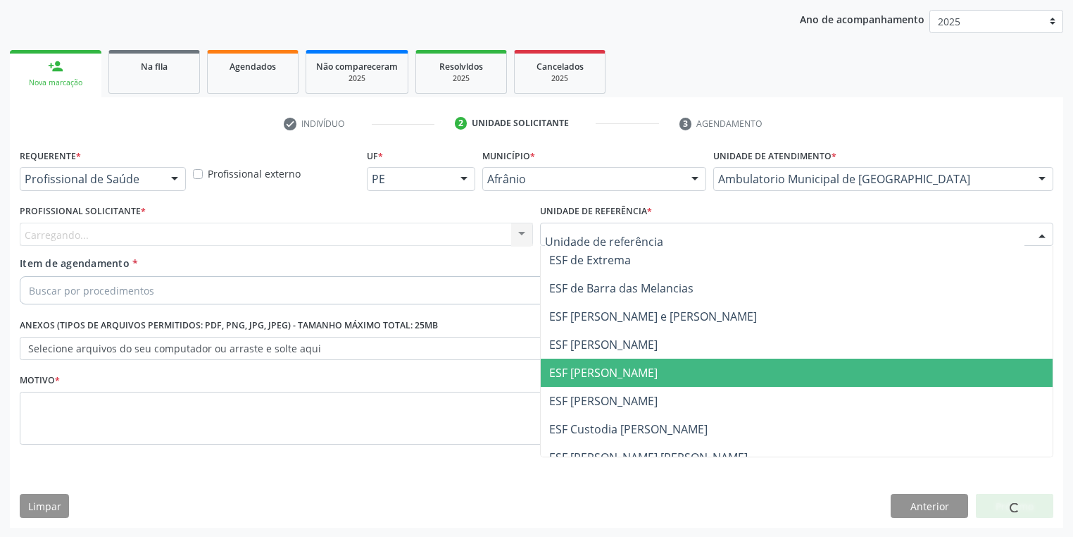
click at [597, 377] on span "ESF [PERSON_NAME]" at bounding box center [603, 372] width 108 height 15
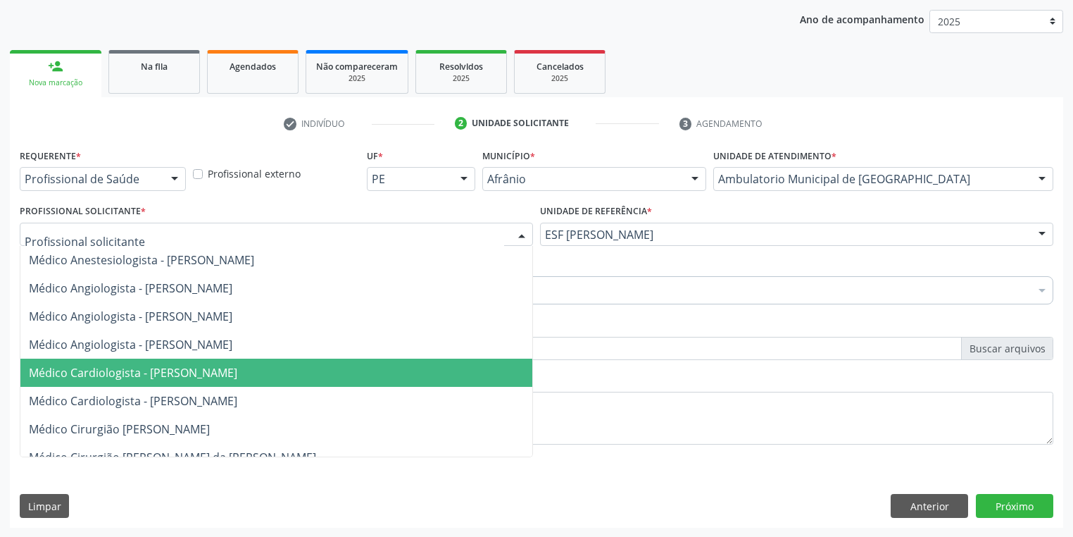
click at [165, 370] on span "Médico Cardiologista - [PERSON_NAME]" at bounding box center [133, 372] width 208 height 15
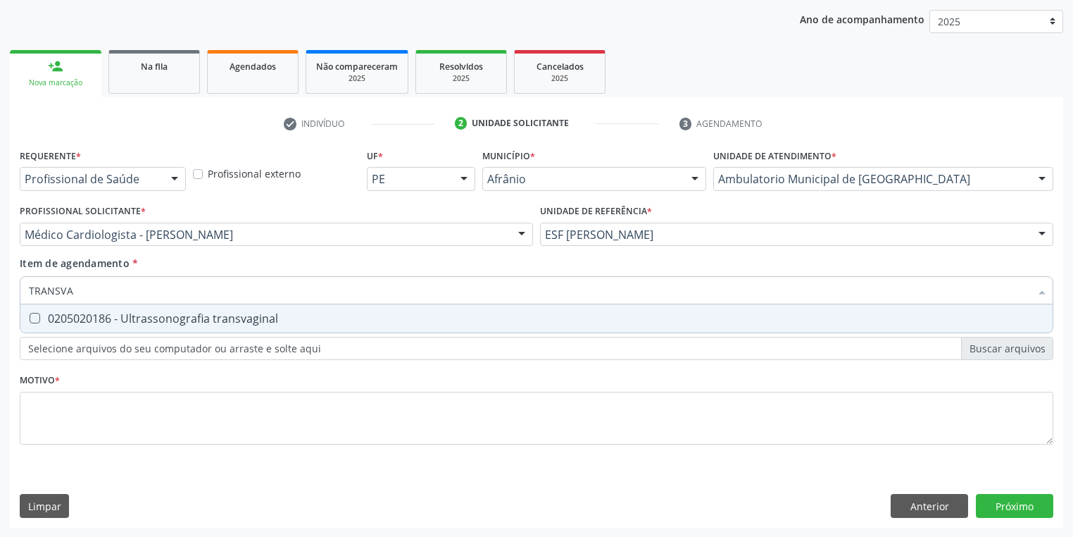
type input "TRANSVAG"
click at [99, 316] on div "0205020186 - Ultrassonografia transvaginal" at bounding box center [536, 318] width 1015 height 11
checkbox transvaginal "true"
click at [96, 408] on div "Requerente * Profissional de Saúde Profissional de Saúde Paciente Nenhum result…" at bounding box center [537, 304] width 1034 height 319
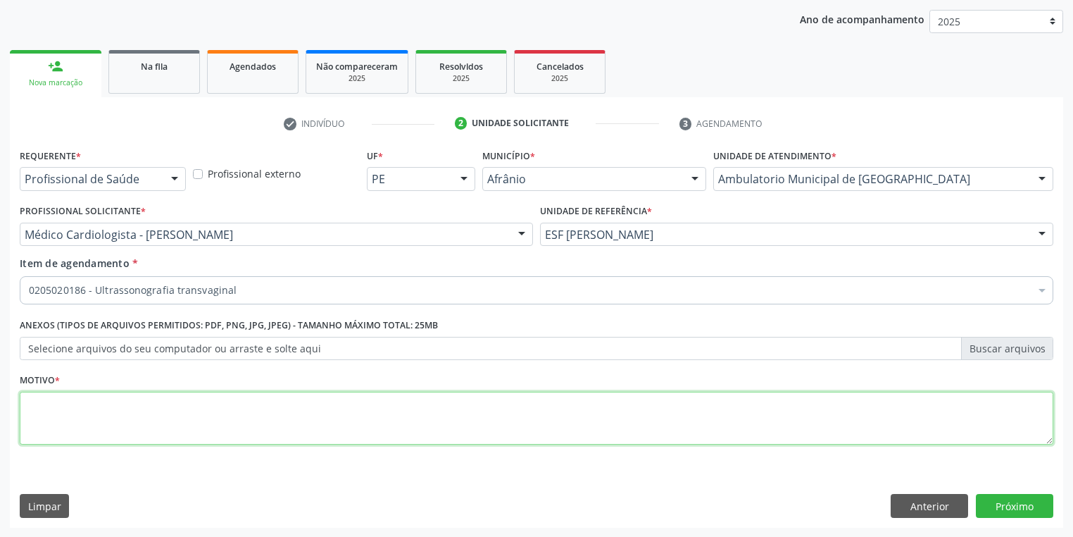
type textarea "*"
click at [1014, 507] on button "Próximo" at bounding box center [1014, 506] width 77 height 24
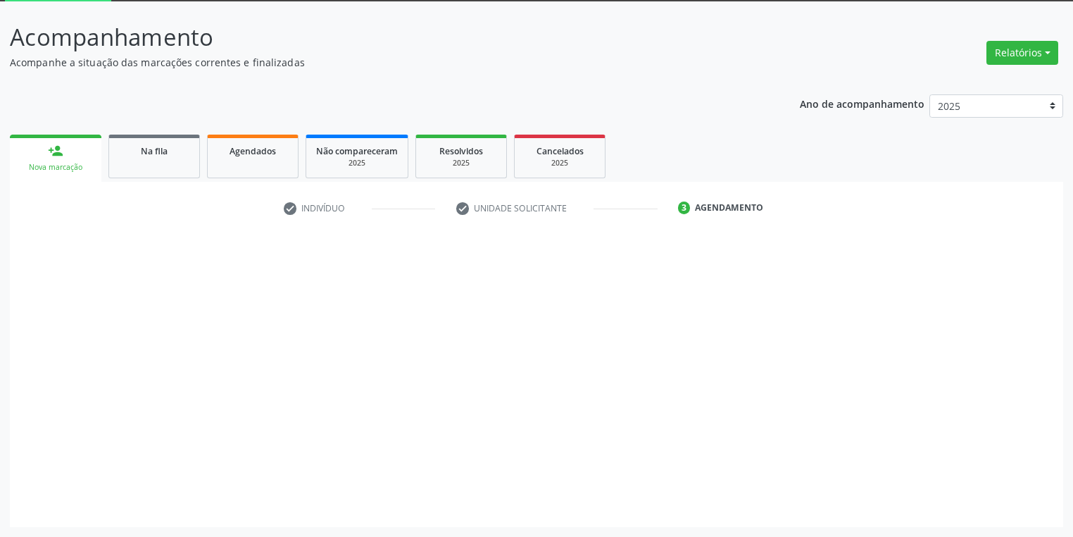
scroll to position [75, 0]
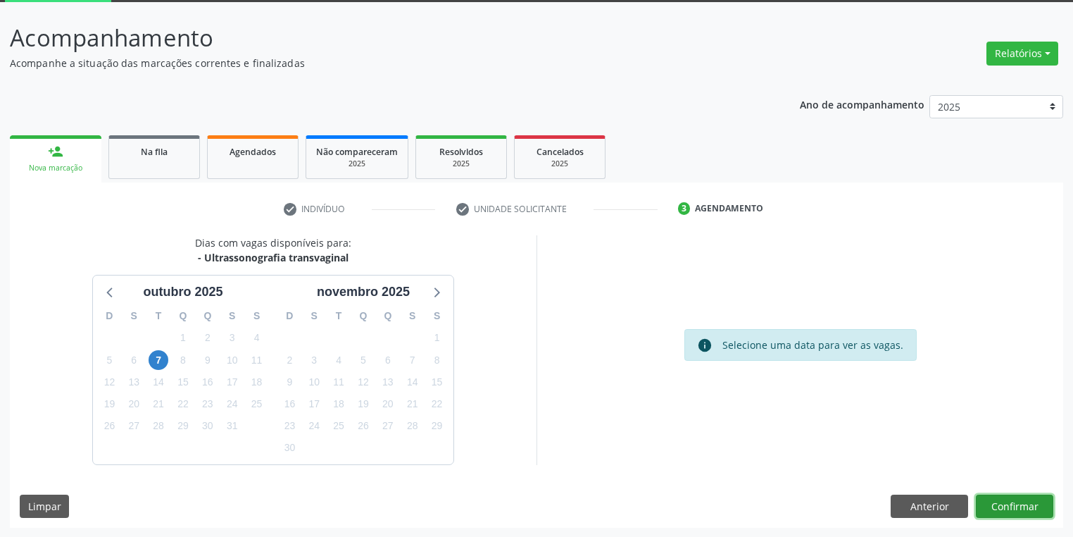
click at [1017, 505] on button "Confirmar" at bounding box center [1014, 506] width 77 height 24
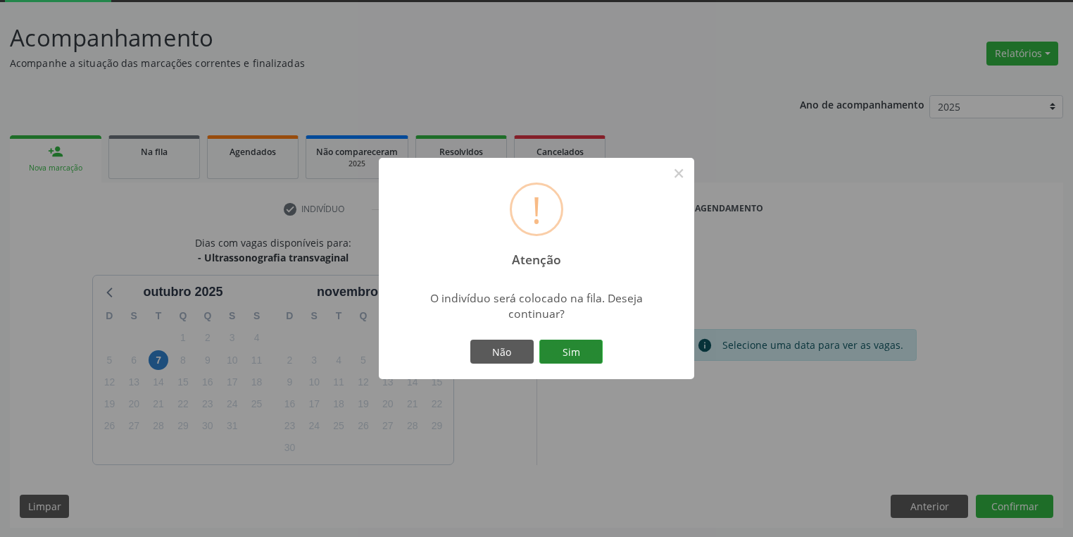
click at [563, 344] on button "Sim" at bounding box center [570, 351] width 63 height 24
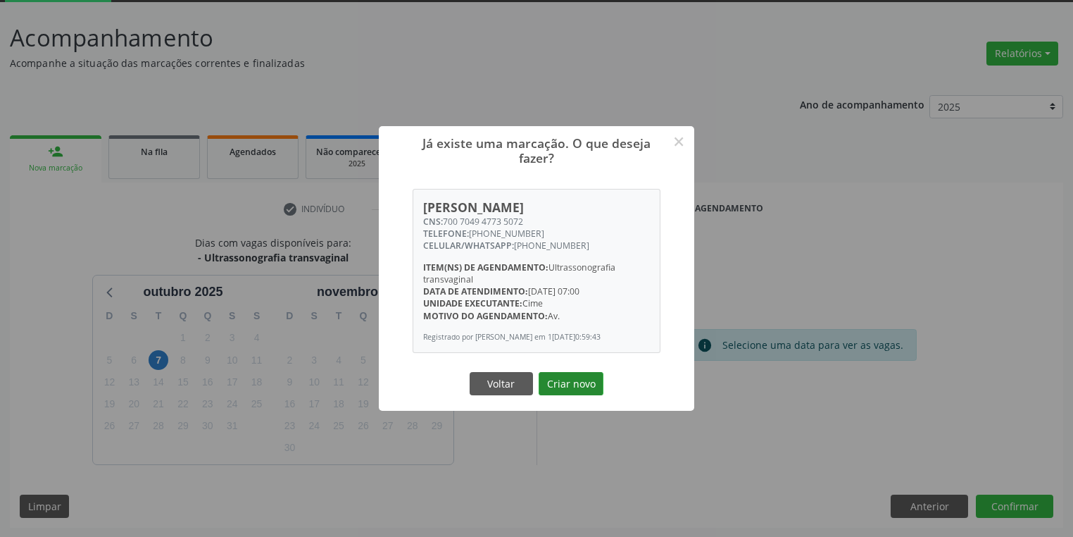
click at [561, 382] on button "Criar novo" at bounding box center [571, 384] width 65 height 24
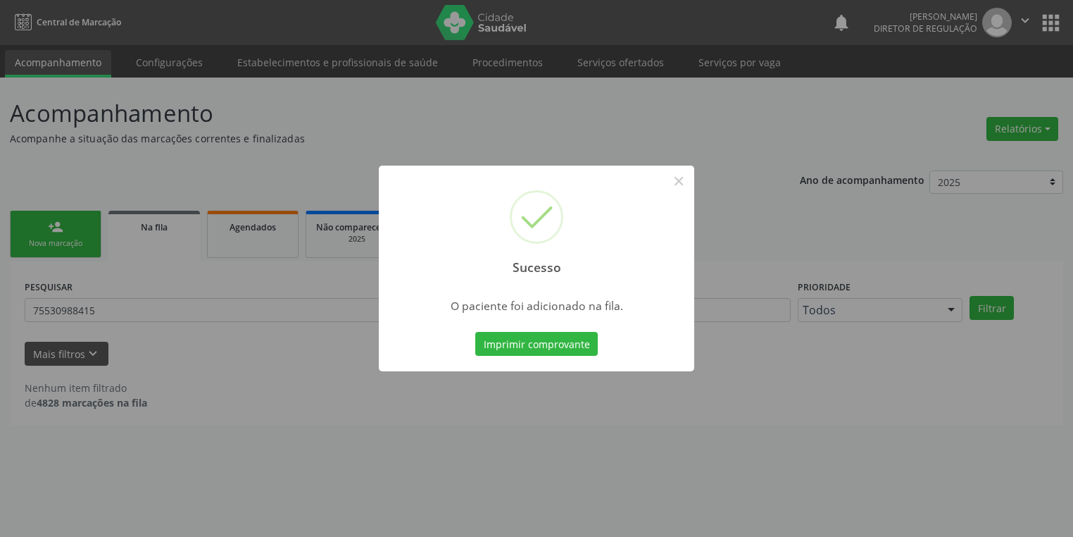
scroll to position [0, 0]
click at [678, 180] on button "×" at bounding box center [683, 181] width 24 height 24
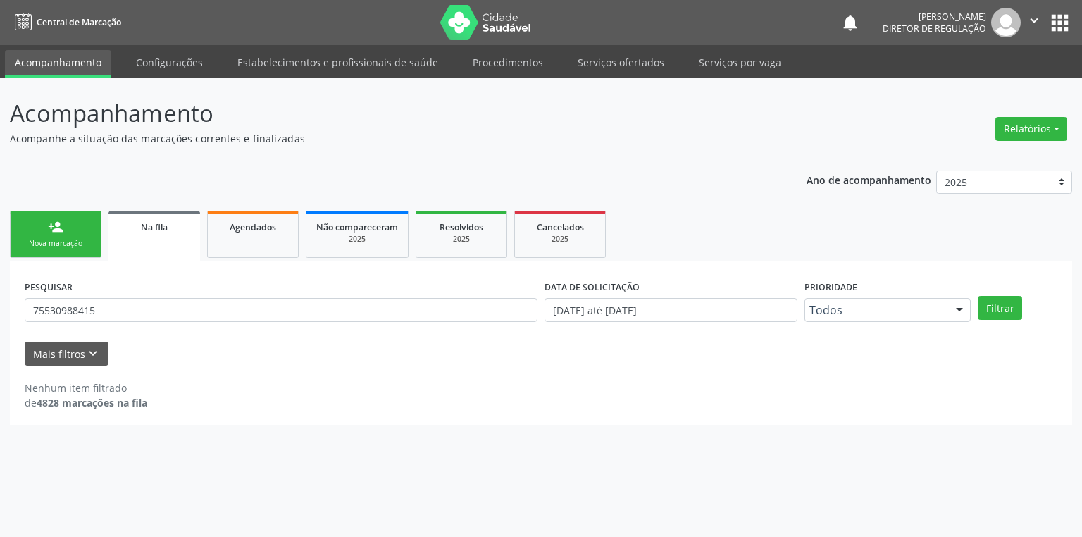
click at [57, 239] on div "Nova marcação" at bounding box center [55, 243] width 70 height 11
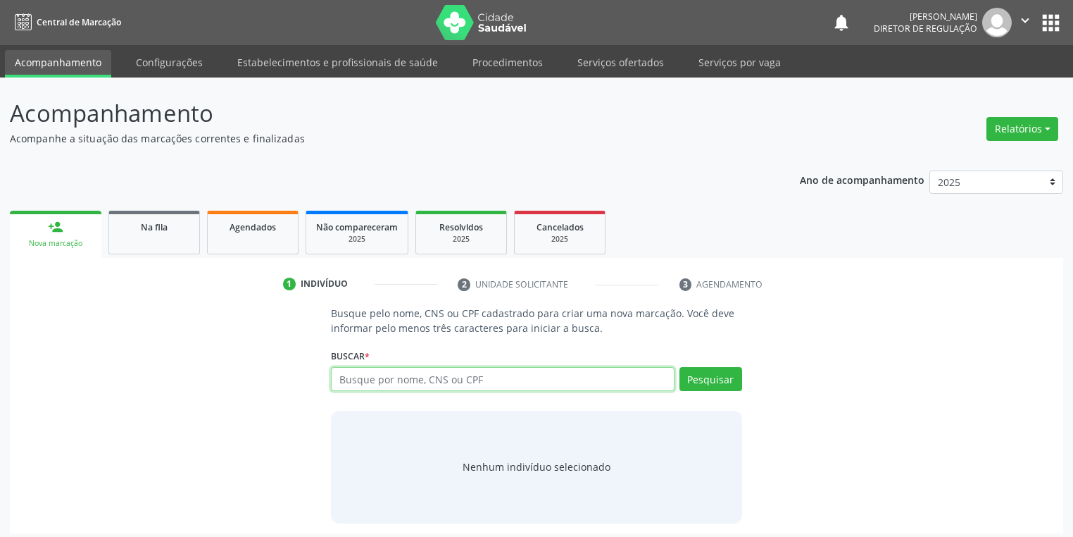
click at [356, 375] on input "text" at bounding box center [503, 379] width 344 height 24
type input "09546473430"
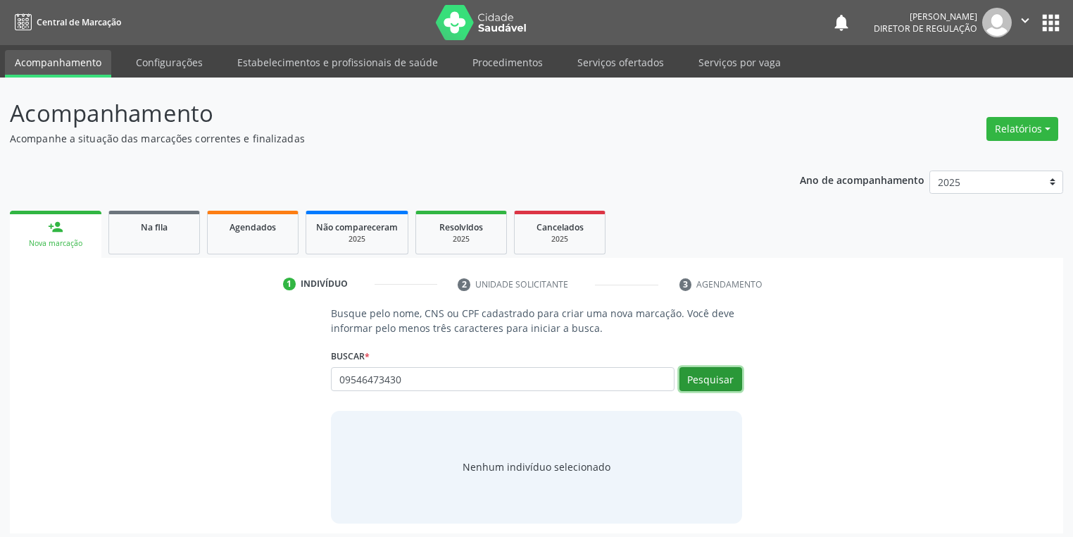
click at [718, 378] on button "Pesquisar" at bounding box center [711, 379] width 63 height 24
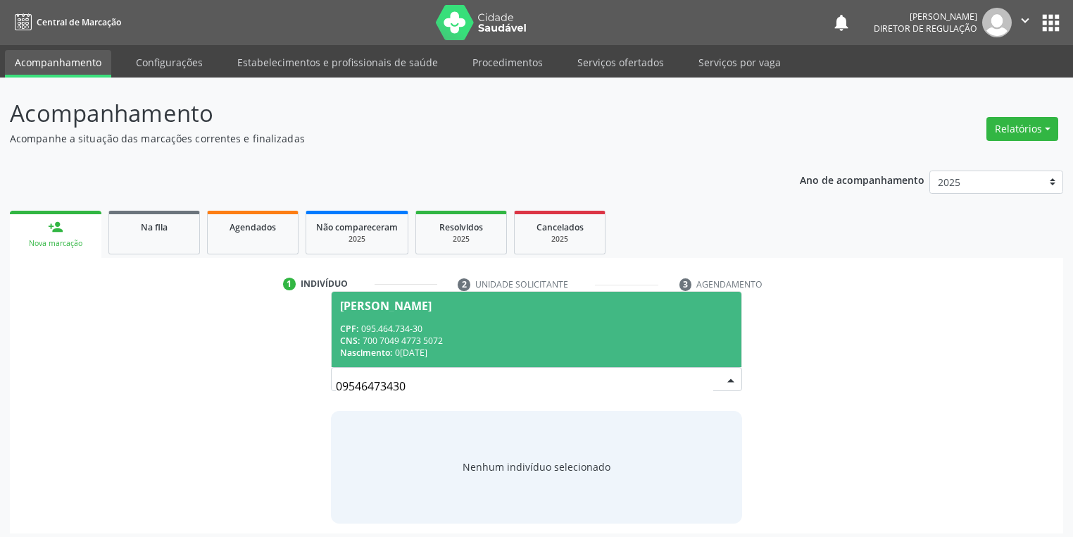
click at [470, 348] on div "Nascimento: 07/10/1991" at bounding box center [536, 352] width 393 height 12
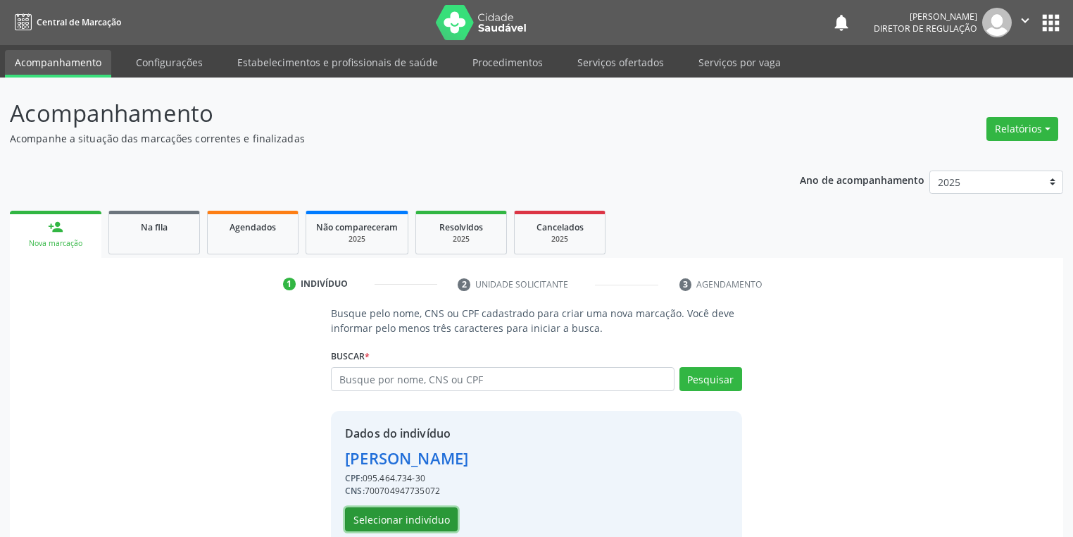
click at [394, 521] on button "Selecionar indivíduo" at bounding box center [401, 519] width 113 height 24
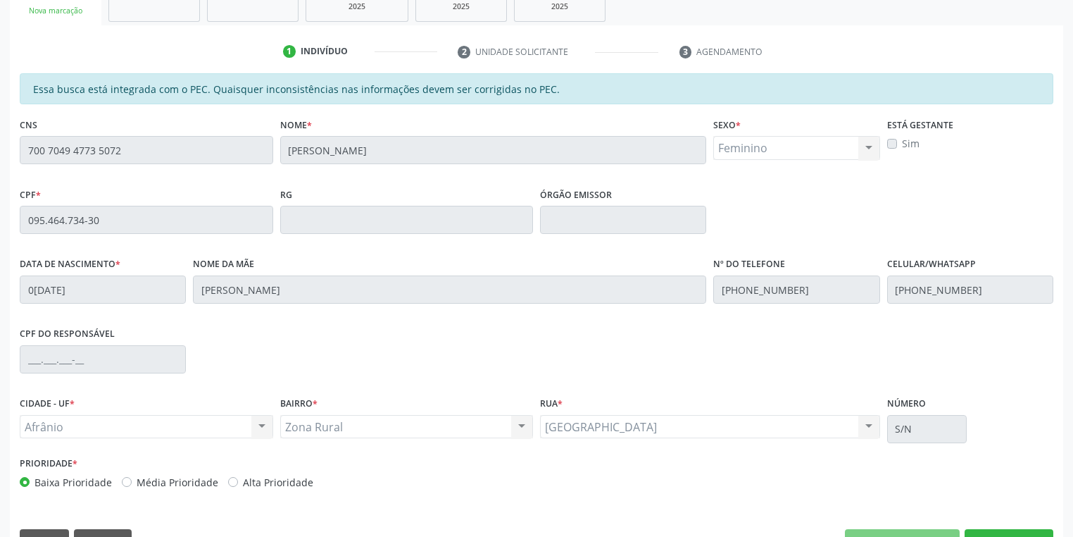
scroll to position [267, 0]
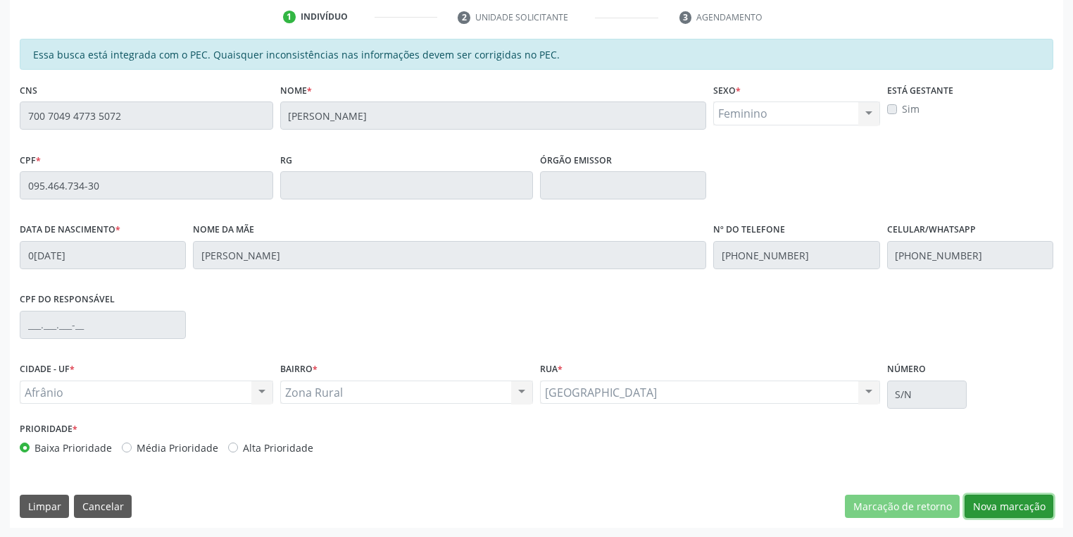
click at [1008, 507] on button "Nova marcação" at bounding box center [1009, 506] width 89 height 24
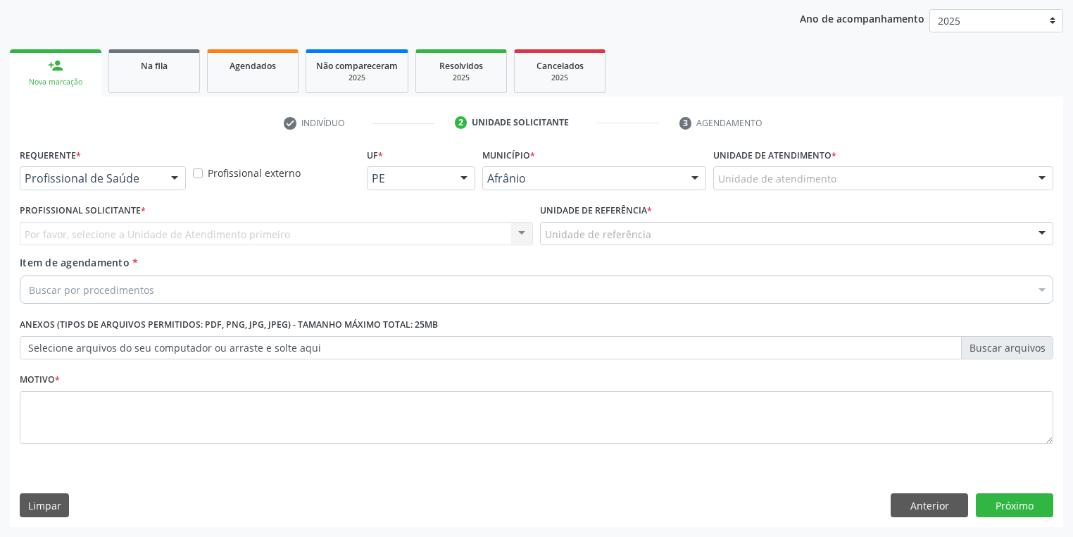
scroll to position [161, 0]
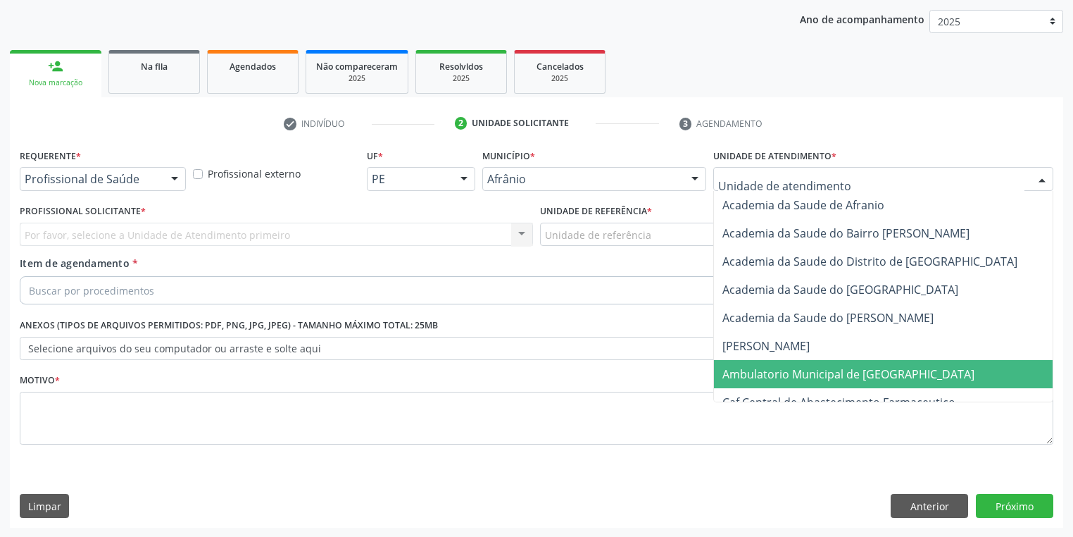
click at [741, 382] on span "Ambulatorio Municipal de [GEOGRAPHIC_DATA]" at bounding box center [886, 374] width 344 height 28
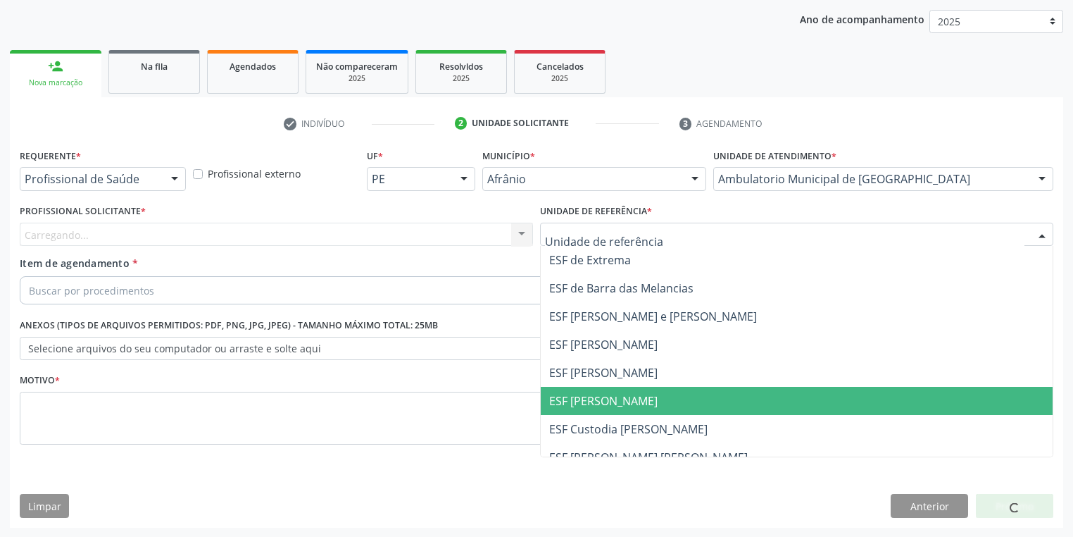
click at [577, 406] on span "ESF [PERSON_NAME]" at bounding box center [603, 400] width 108 height 15
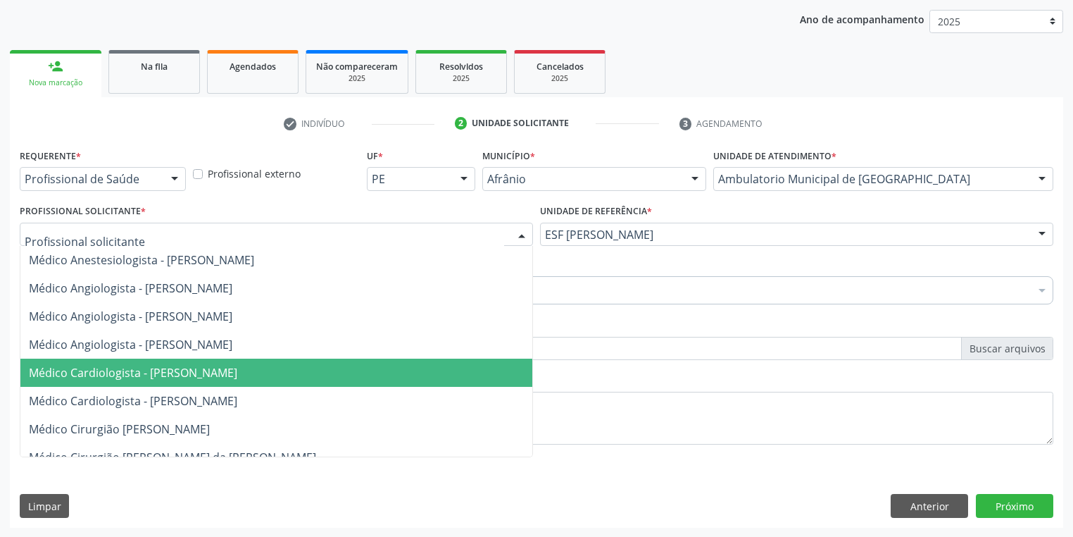
click at [135, 375] on span "Médico Cardiologista - [PERSON_NAME]" at bounding box center [133, 372] width 208 height 15
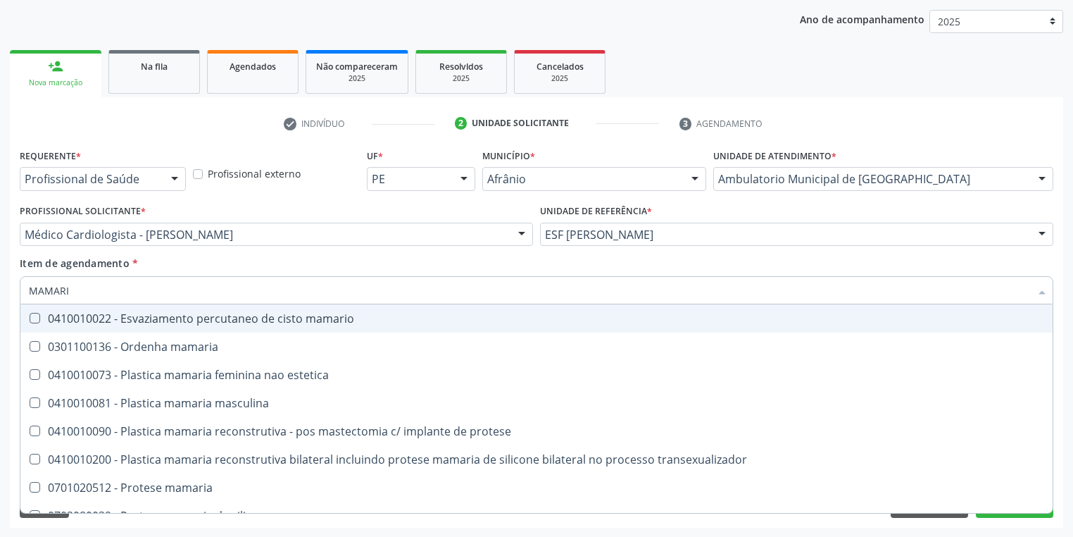
type input "MAMARIA"
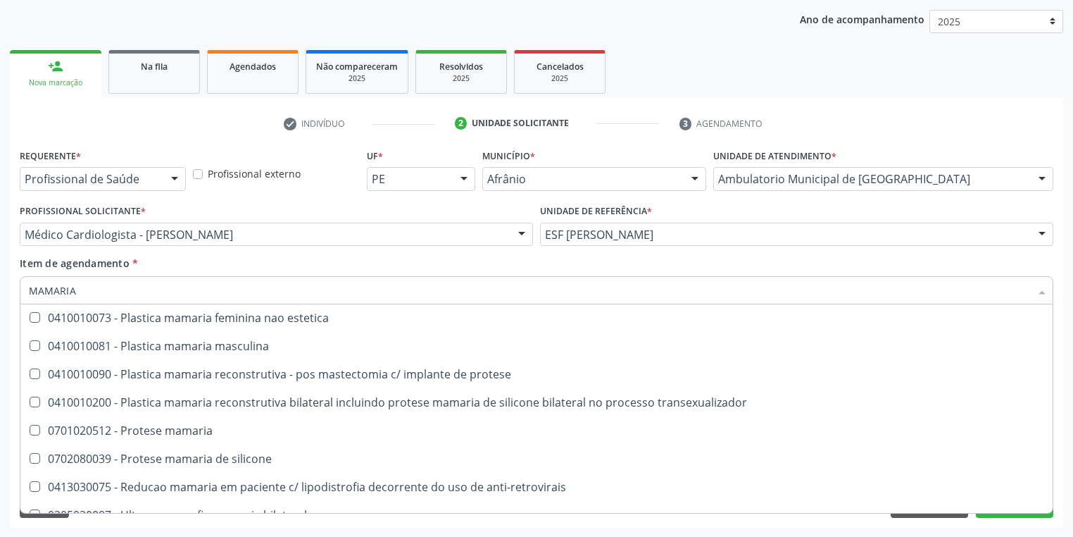
scroll to position [45, 0]
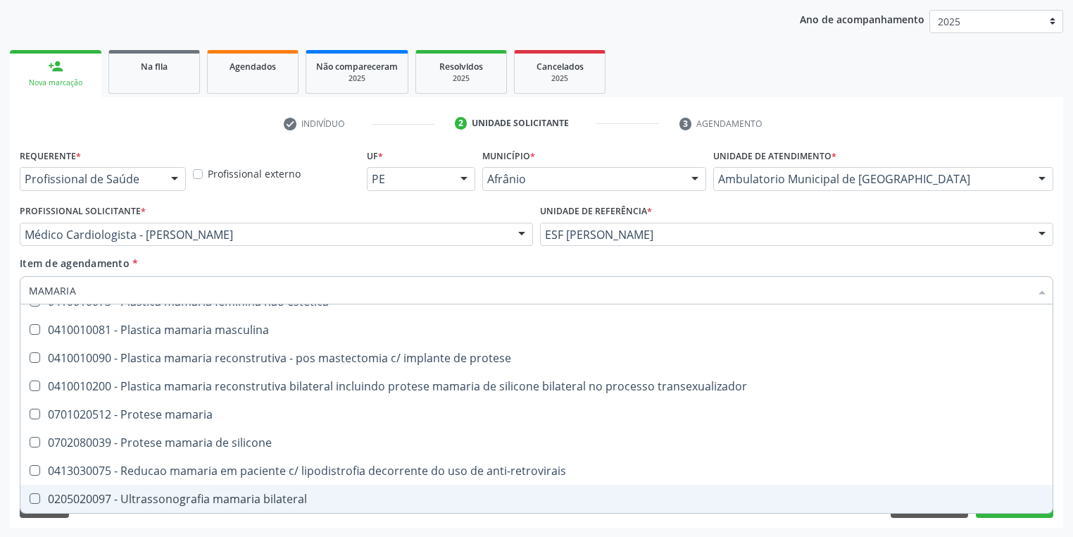
click at [156, 485] on span "0205020097 - Ultrassonografia mamaria bilateral" at bounding box center [536, 498] width 1032 height 28
checkbox bilateral "true"
click at [96, 522] on div "Requerente * Profissional de Saúde Profissional de Saúde Paciente Nenhum result…" at bounding box center [536, 336] width 1053 height 382
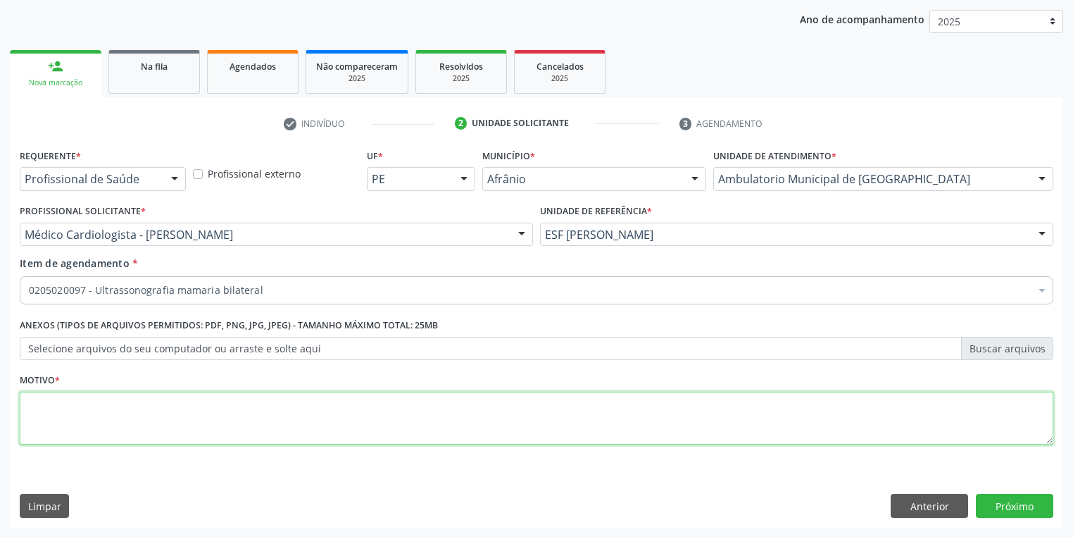
scroll to position [0, 0]
click at [49, 419] on textarea at bounding box center [537, 419] width 1034 height 54
type textarea "*"
click at [988, 501] on button "Próximo" at bounding box center [1014, 506] width 77 height 24
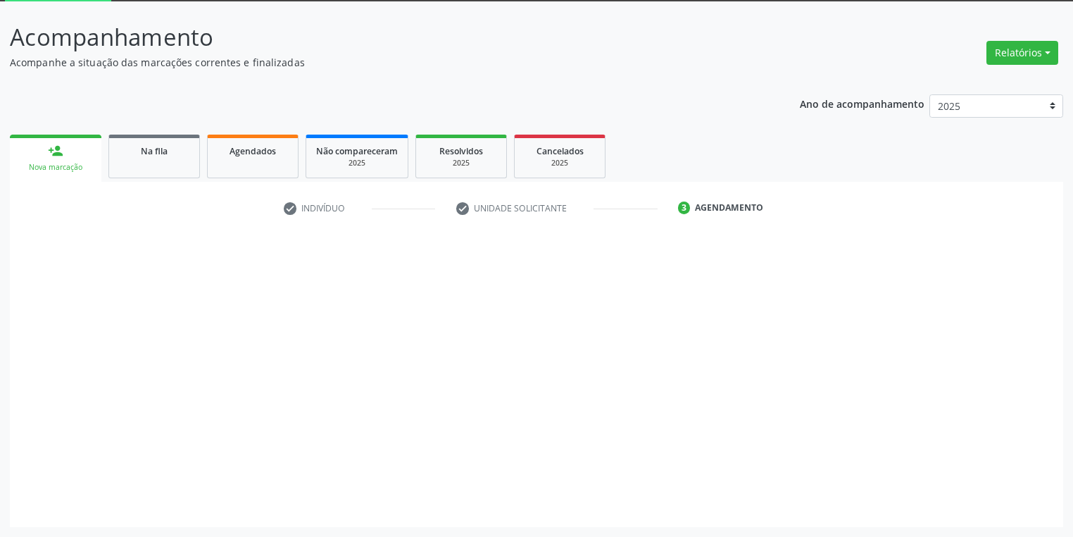
scroll to position [75, 0]
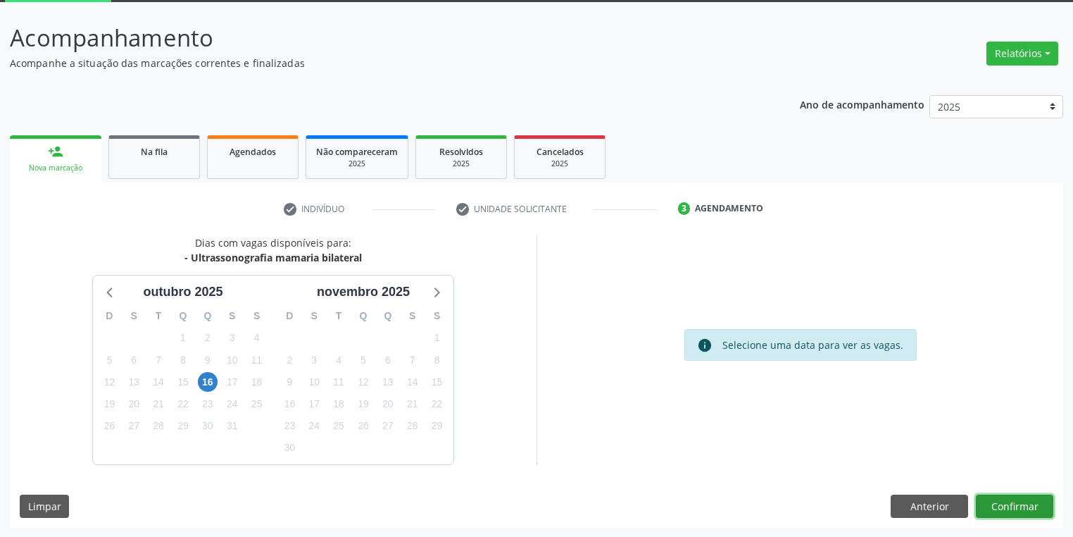
click at [1000, 499] on button "Confirmar" at bounding box center [1014, 506] width 77 height 24
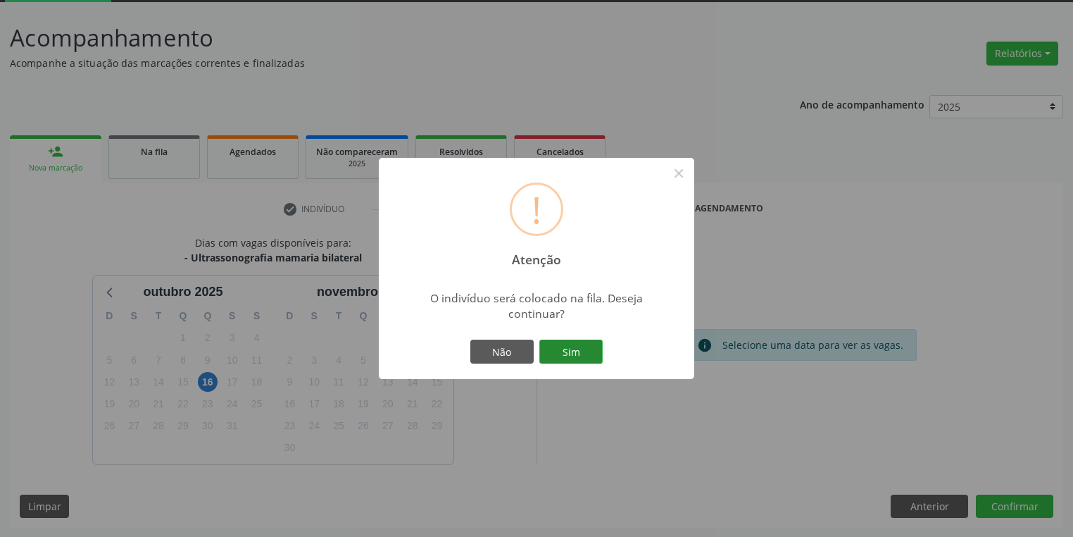
click at [563, 348] on button "Sim" at bounding box center [570, 351] width 63 height 24
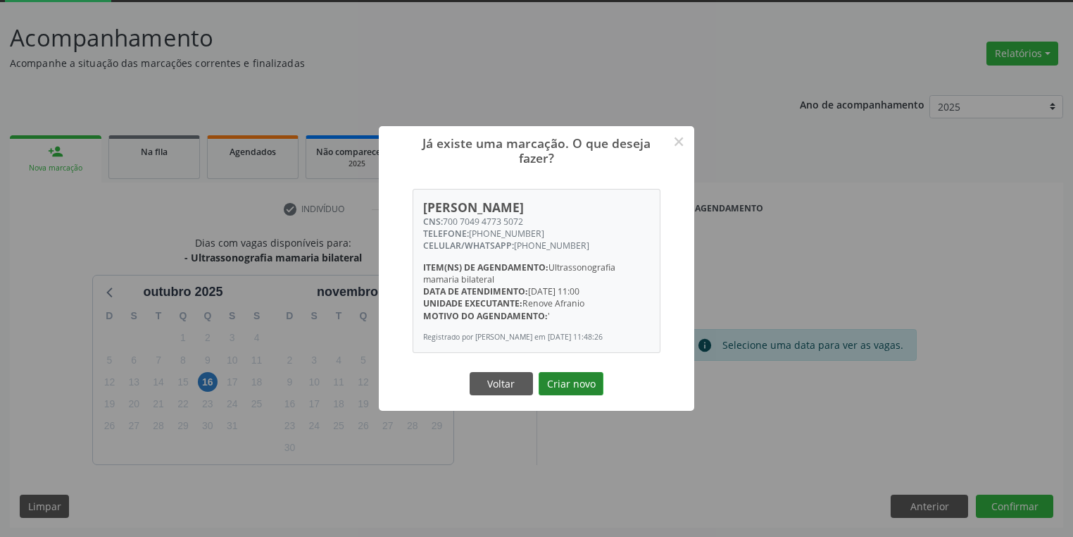
click at [561, 381] on button "Criar novo" at bounding box center [571, 384] width 65 height 24
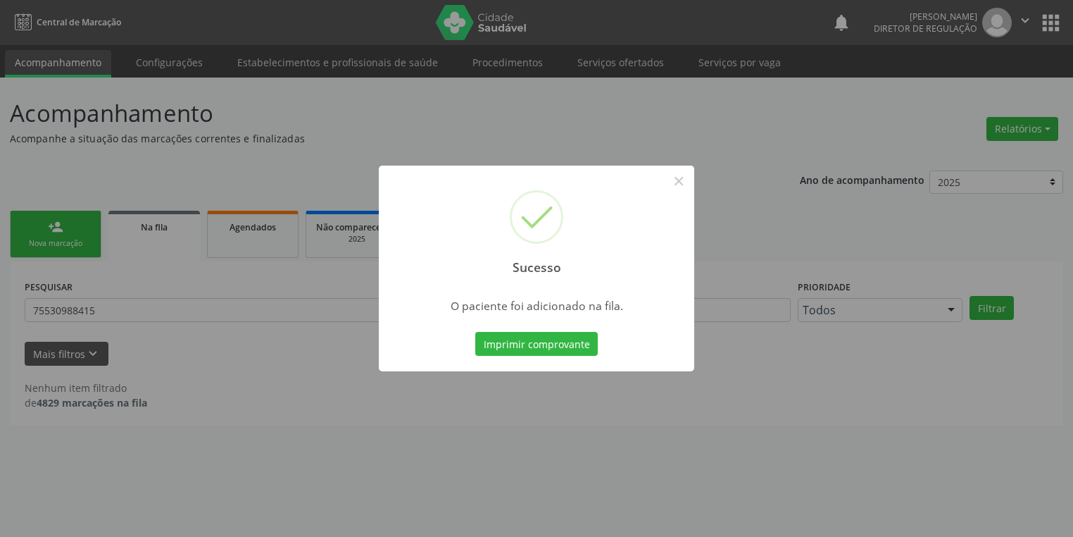
scroll to position [0, 0]
click at [684, 186] on button "×" at bounding box center [683, 181] width 24 height 24
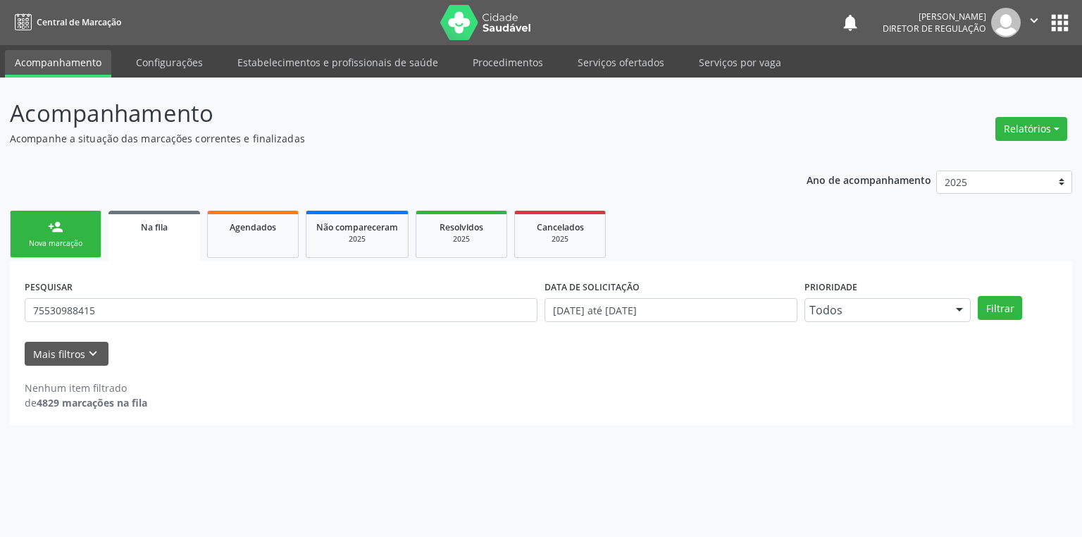
click at [64, 234] on link "person_add Nova marcação" at bounding box center [56, 234] width 92 height 47
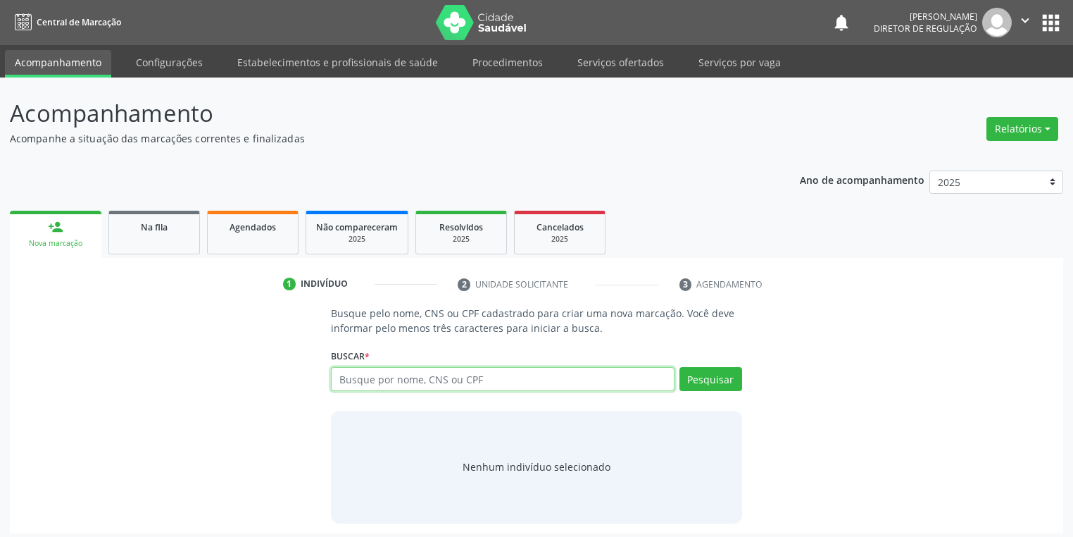
click at [373, 380] on input "text" at bounding box center [503, 379] width 344 height 24
type input "84525452404"
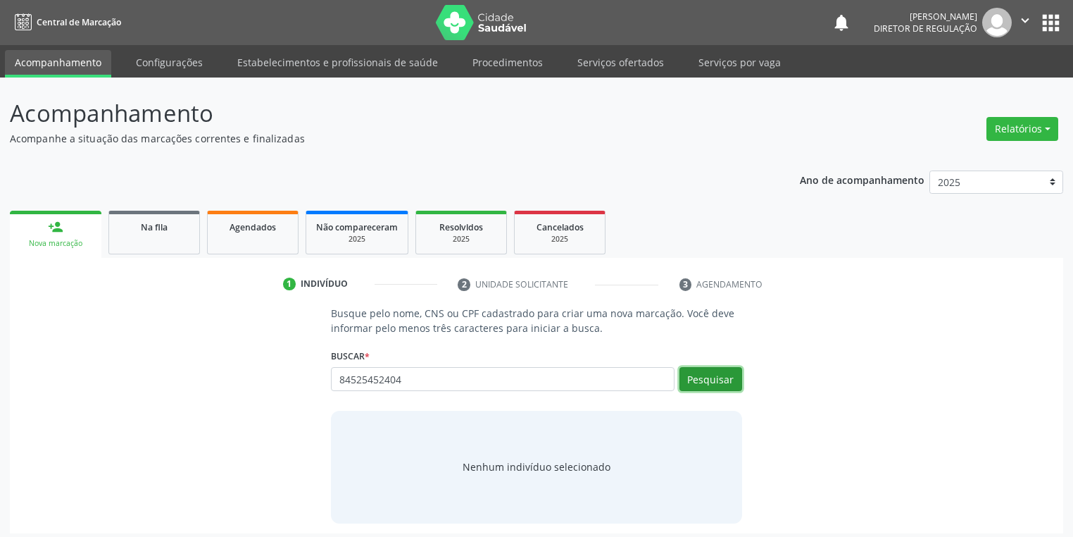
click at [711, 382] on button "Pesquisar" at bounding box center [711, 379] width 63 height 24
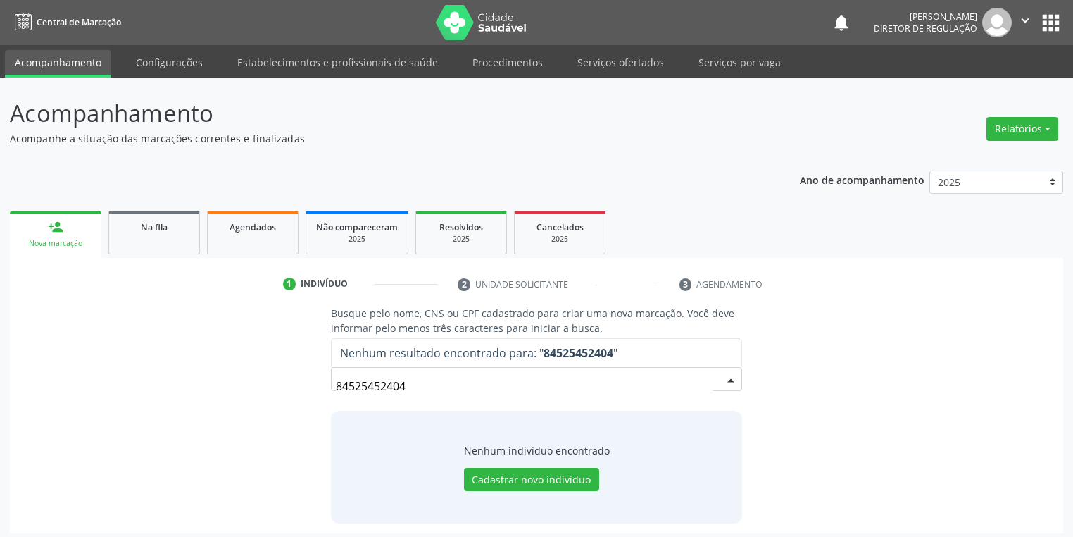
click at [412, 384] on input "84525452404" at bounding box center [524, 386] width 377 height 28
type input "8"
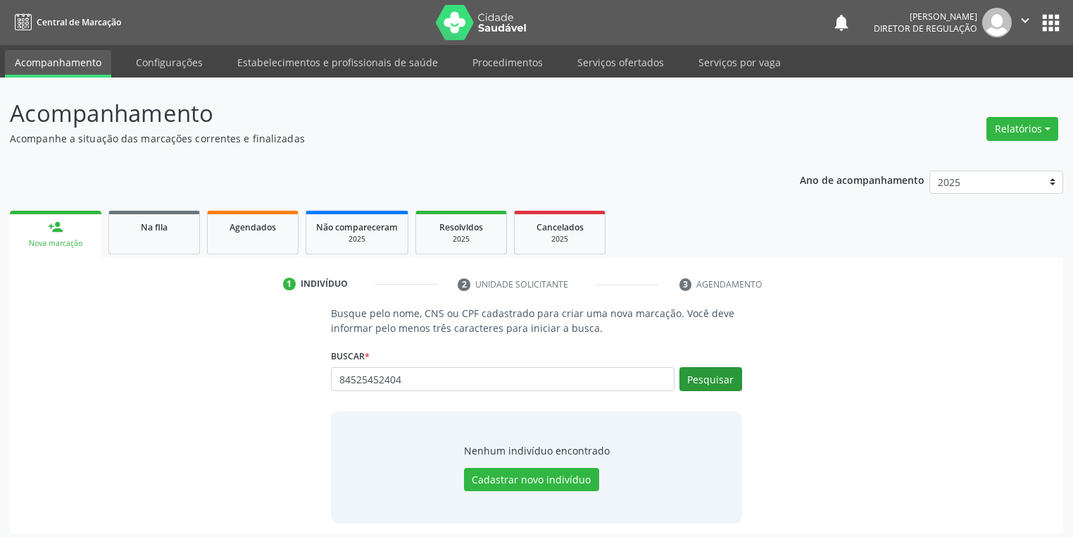
type input "84525452404"
click at [706, 375] on button "Pesquisar" at bounding box center [711, 379] width 63 height 24
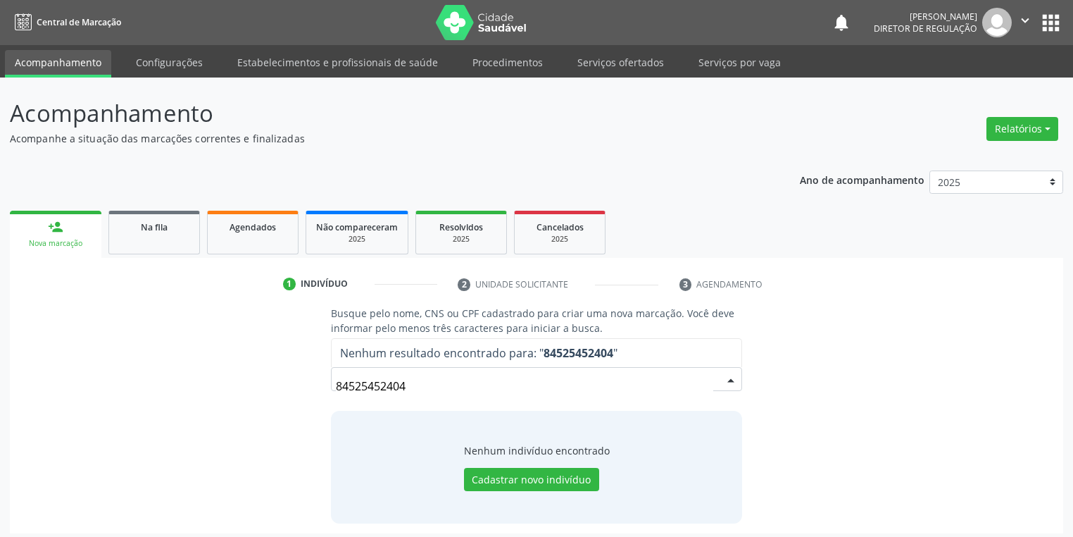
click at [412, 387] on input "84525452404" at bounding box center [524, 386] width 377 height 28
type input "8"
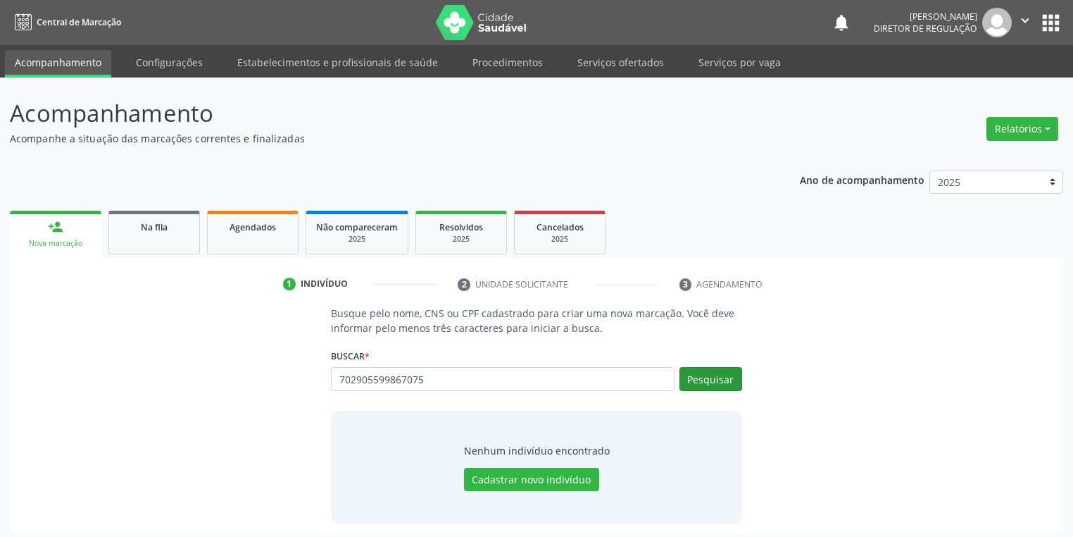
type input "702905599867075"
click at [694, 372] on button "Pesquisar" at bounding box center [711, 379] width 63 height 24
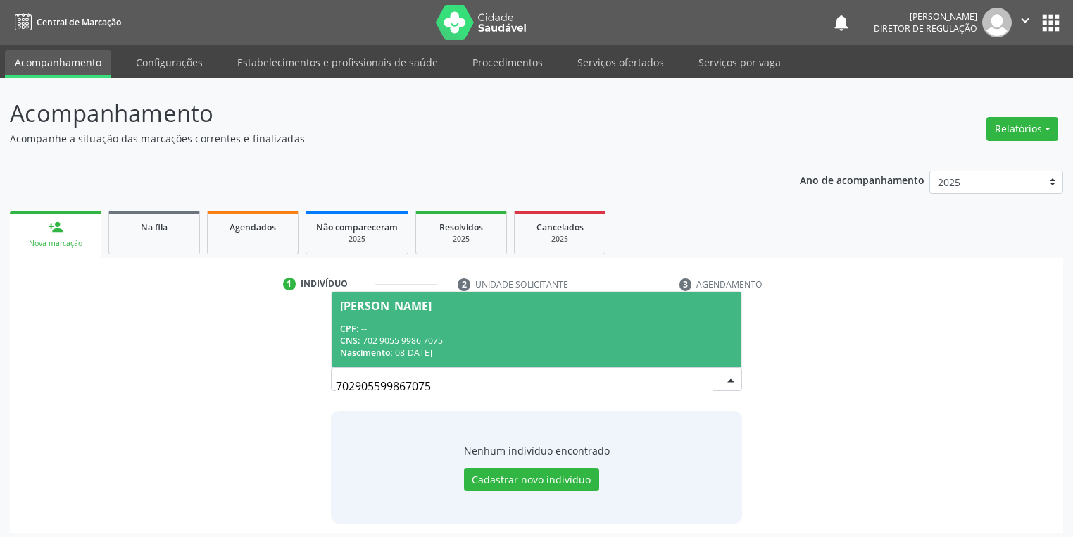
click at [423, 355] on div "Nascimento: 08/08/1973" at bounding box center [536, 352] width 393 height 12
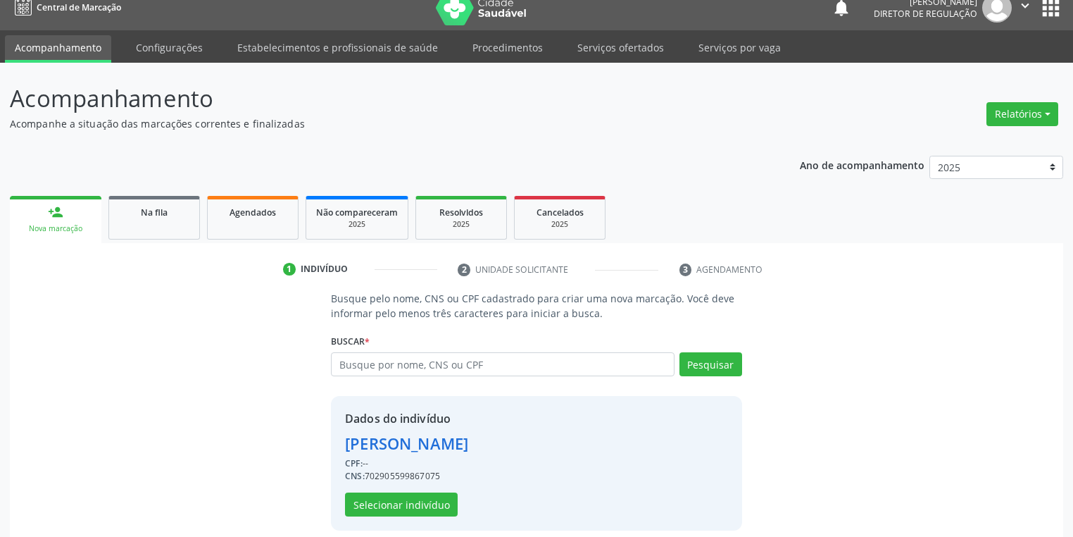
scroll to position [27, 0]
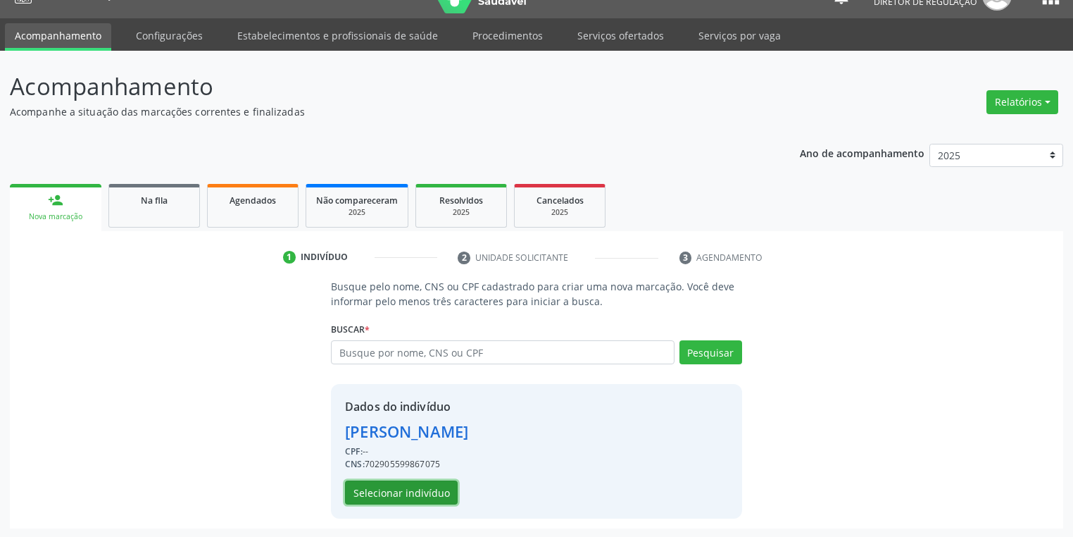
click at [406, 489] on button "Selecionar indivíduo" at bounding box center [401, 492] width 113 height 24
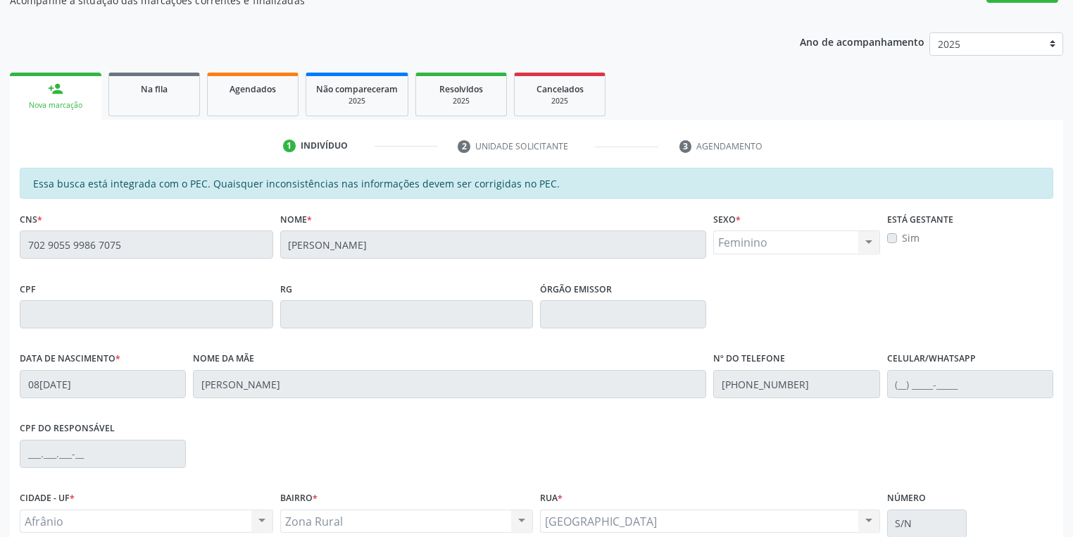
scroll to position [267, 0]
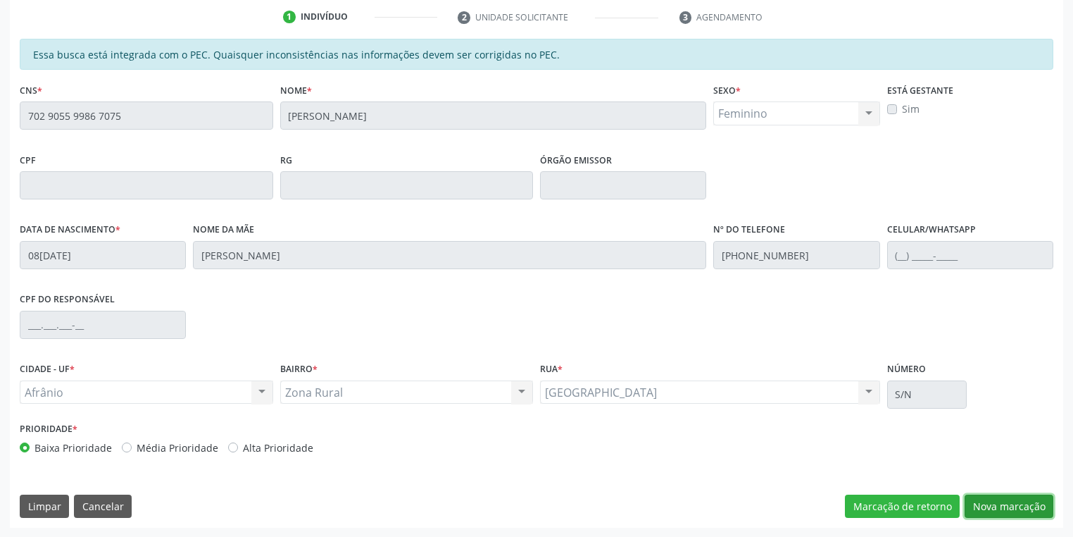
click at [1004, 503] on button "Nova marcação" at bounding box center [1009, 506] width 89 height 24
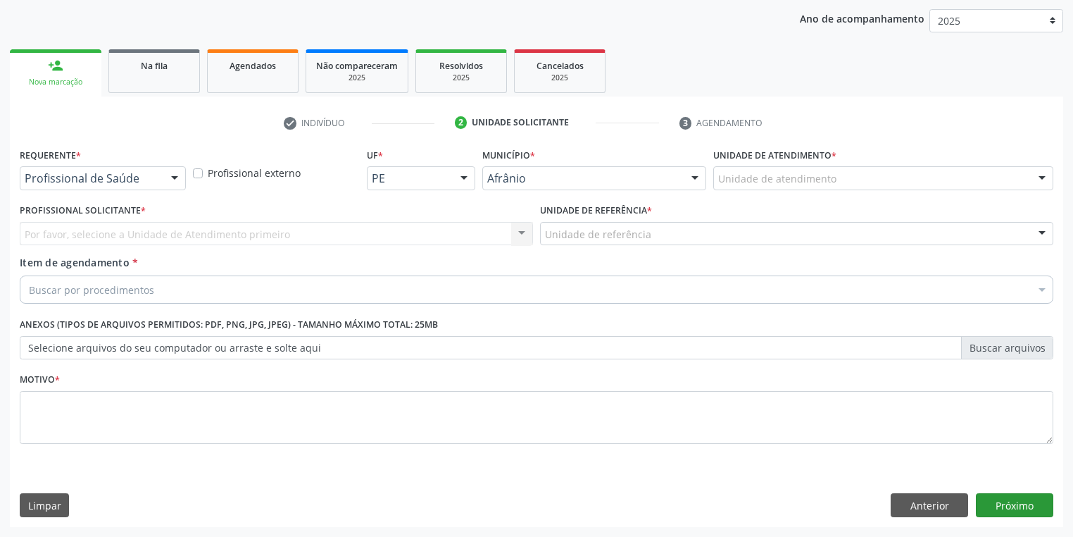
scroll to position [161, 0]
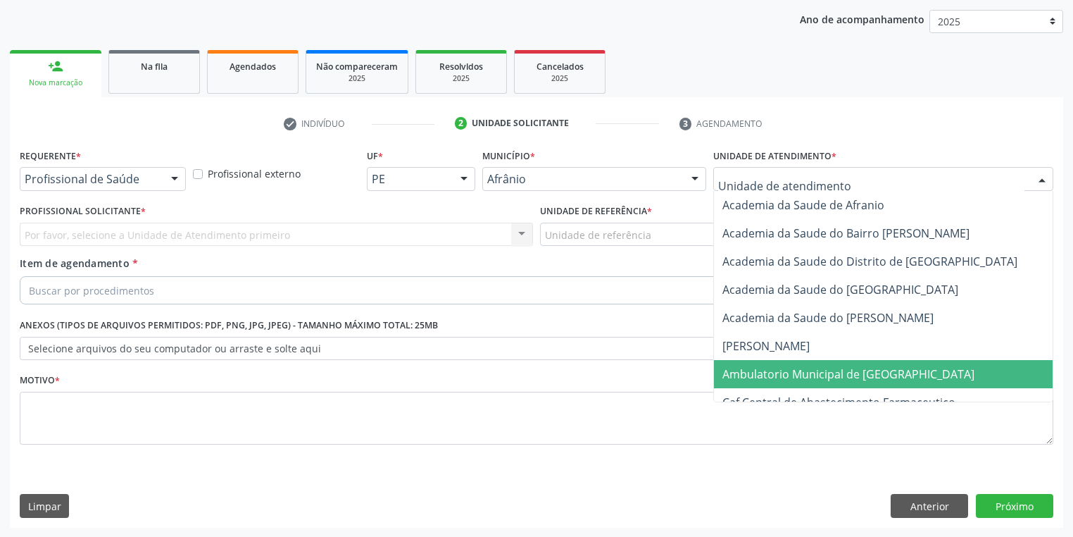
click at [755, 374] on span "Ambulatorio Municipal de [GEOGRAPHIC_DATA]" at bounding box center [848, 373] width 252 height 15
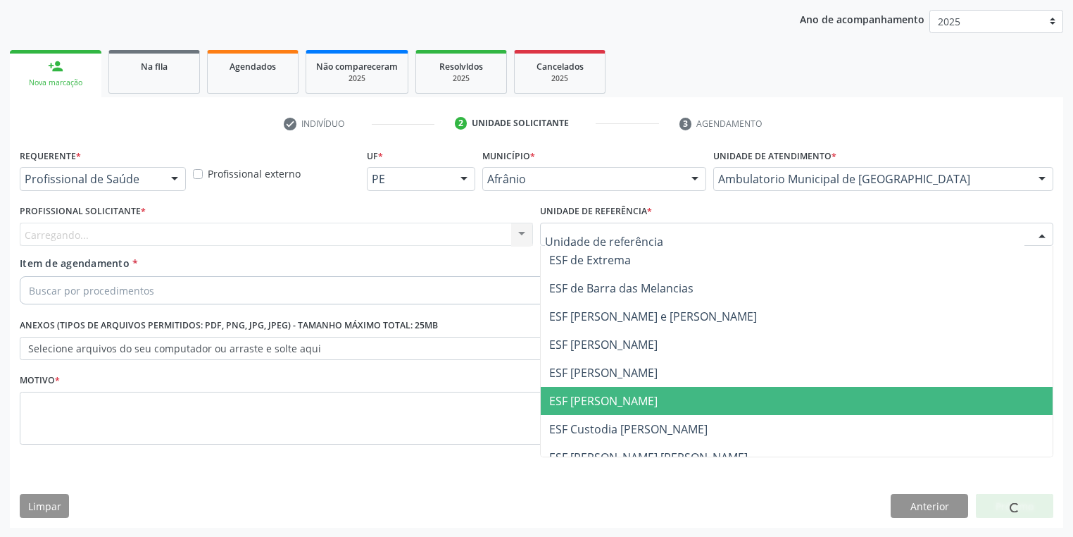
click at [592, 403] on span "ESF [PERSON_NAME]" at bounding box center [603, 400] width 108 height 15
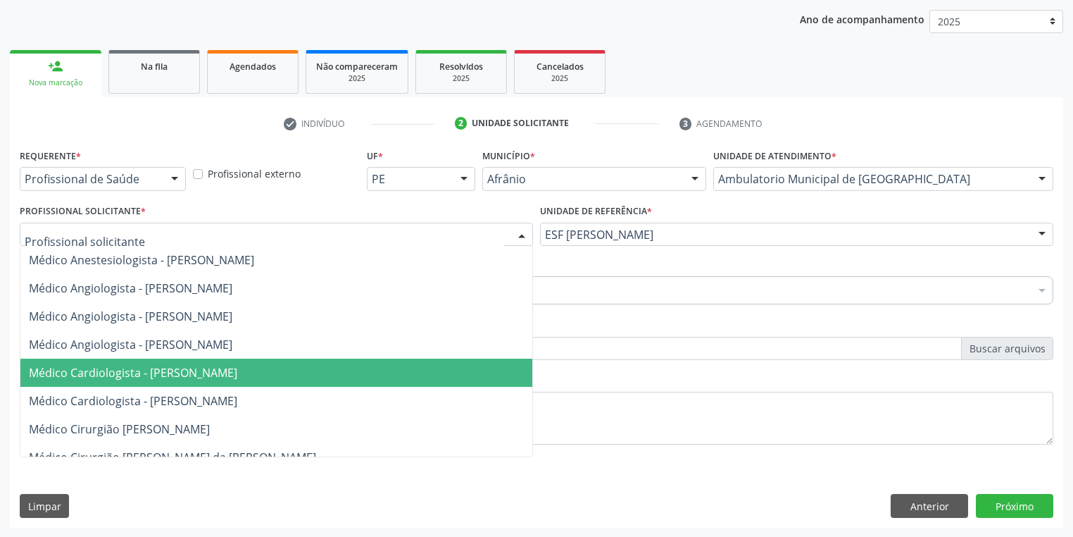
click at [146, 365] on span "Médico Cardiologista - [PERSON_NAME]" at bounding box center [133, 372] width 208 height 15
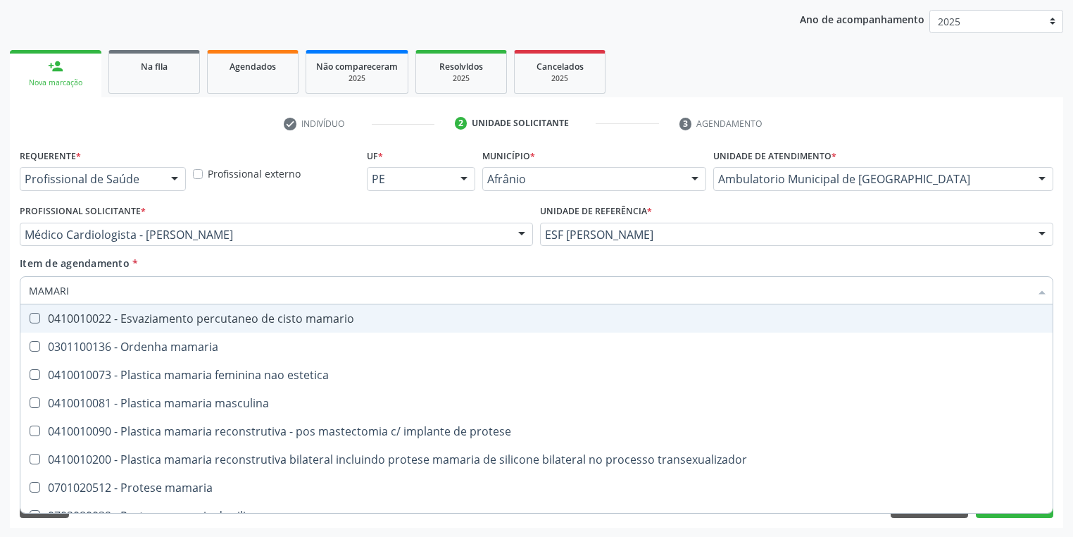
type input "MAMARIA"
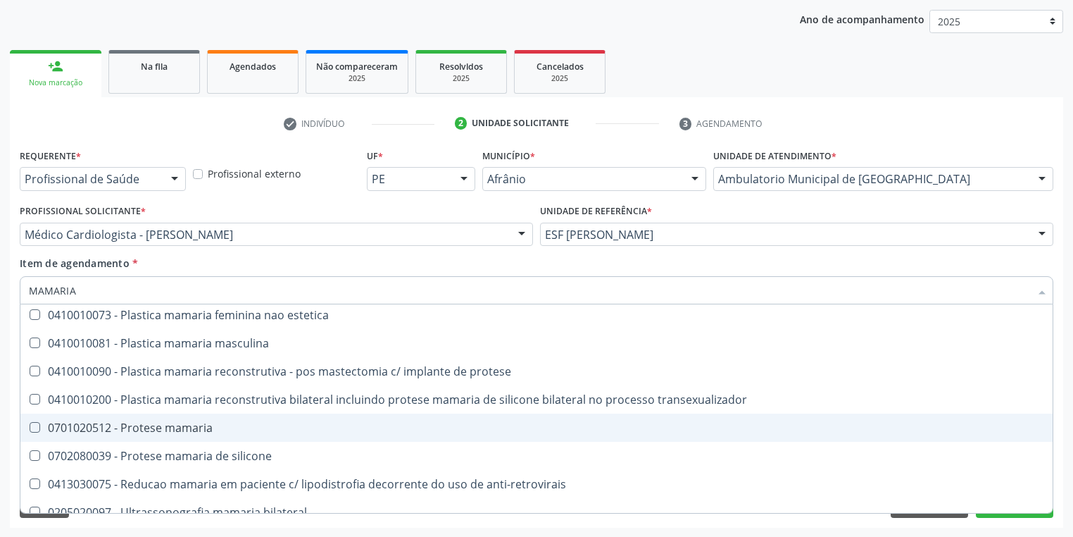
scroll to position [45, 0]
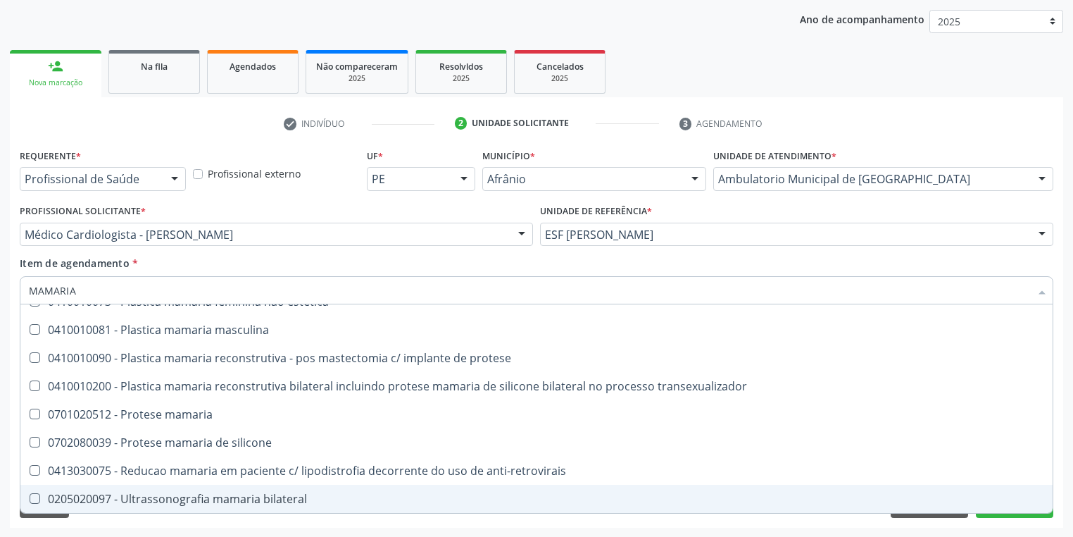
click at [138, 500] on div "0205020097 - Ultrassonografia mamaria bilateral" at bounding box center [536, 498] width 1015 height 11
checkbox bilateral "true"
click at [120, 526] on div "Requerente * Profissional de Saúde Profissional de Saúde Paciente Nenhum result…" at bounding box center [536, 336] width 1053 height 382
checkbox estetica "true"
checkbox bilateral "false"
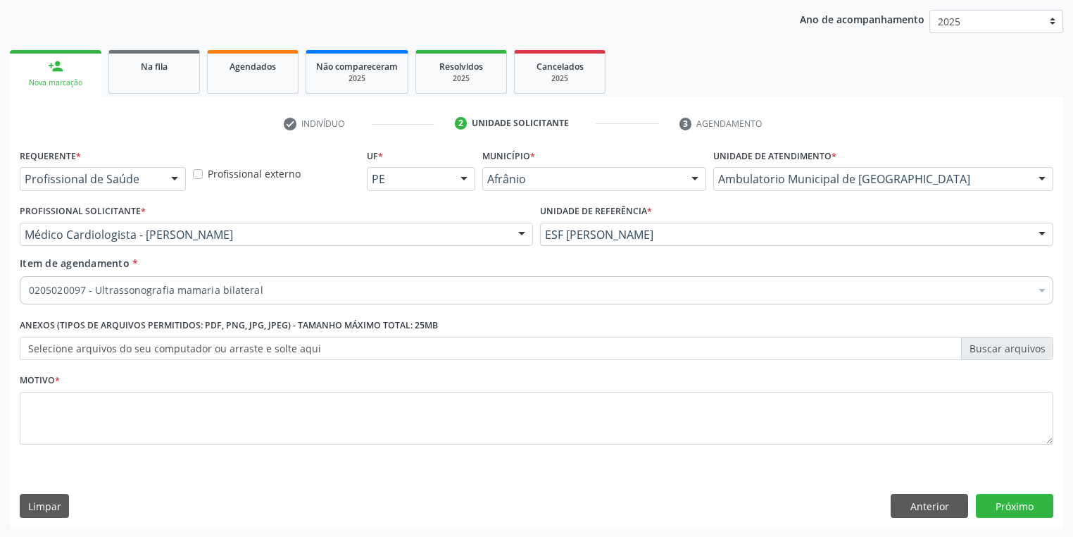
scroll to position [0, 0]
click at [80, 398] on textarea at bounding box center [537, 419] width 1034 height 54
type textarea "*"
click at [1008, 506] on button "Próximo" at bounding box center [1014, 506] width 77 height 24
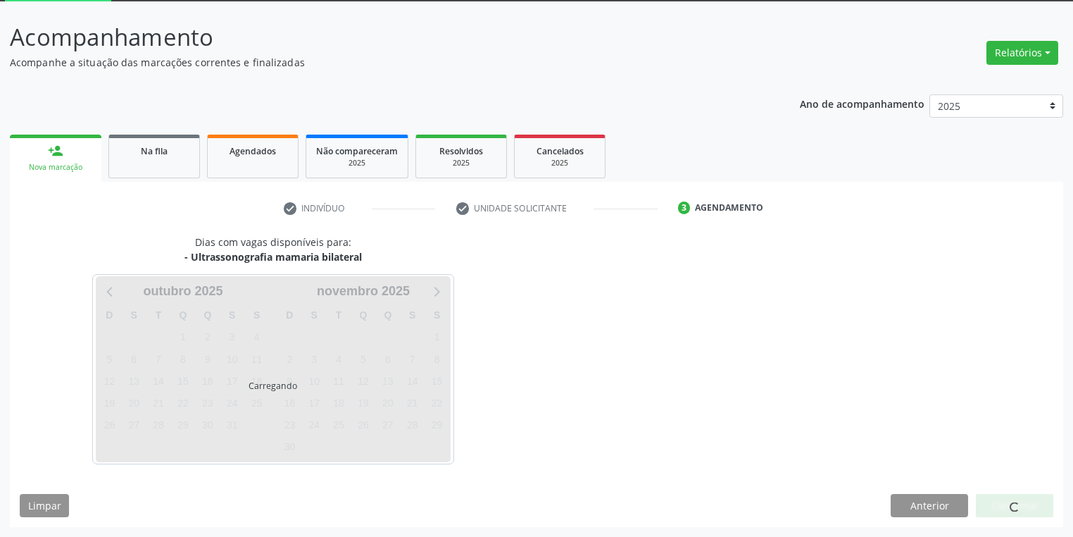
scroll to position [75, 0]
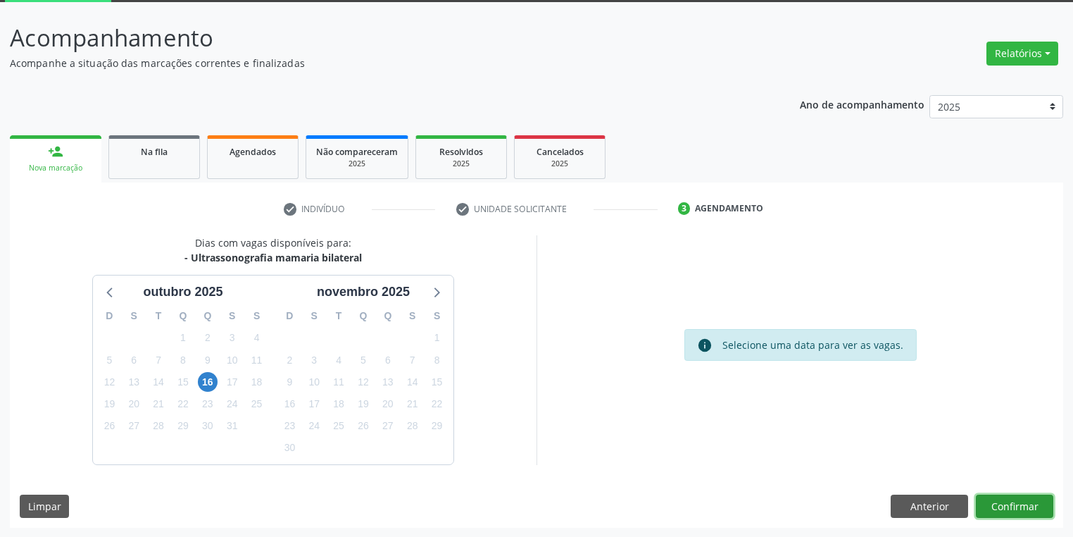
click at [1025, 506] on button "Confirmar" at bounding box center [1014, 506] width 77 height 24
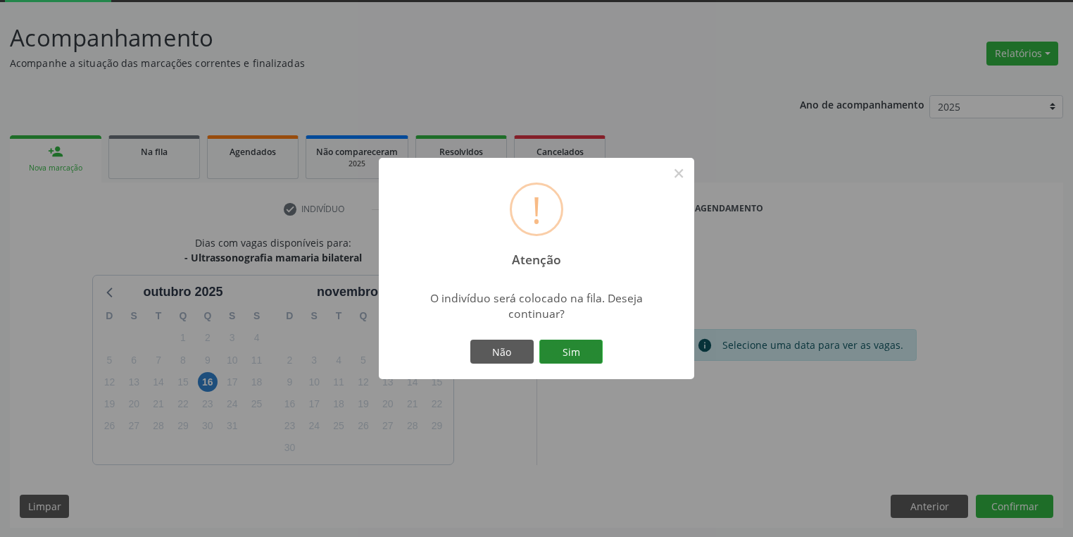
click at [553, 349] on button "Sim" at bounding box center [570, 351] width 63 height 24
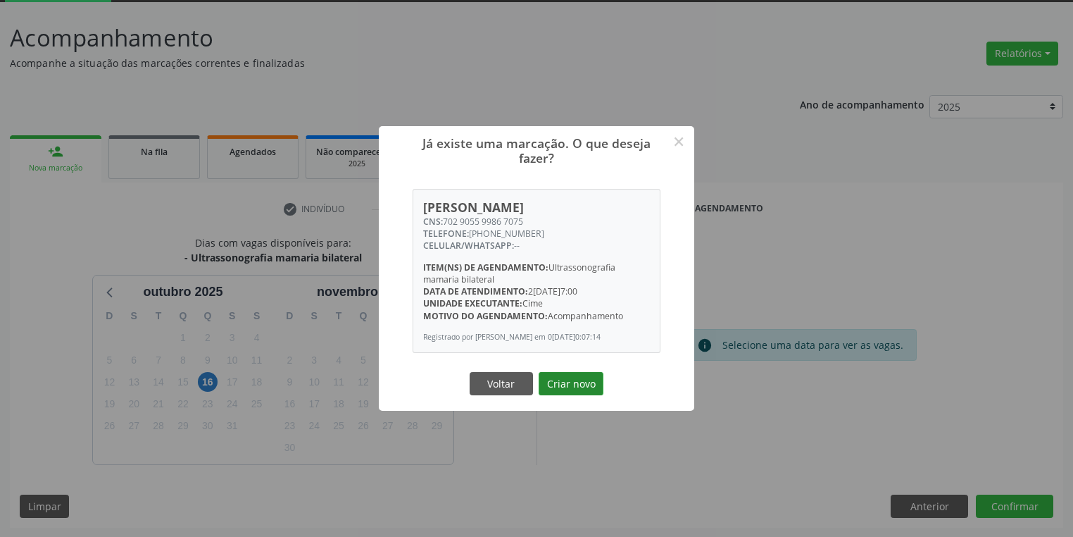
click at [572, 396] on button "Criar novo" at bounding box center [571, 384] width 65 height 24
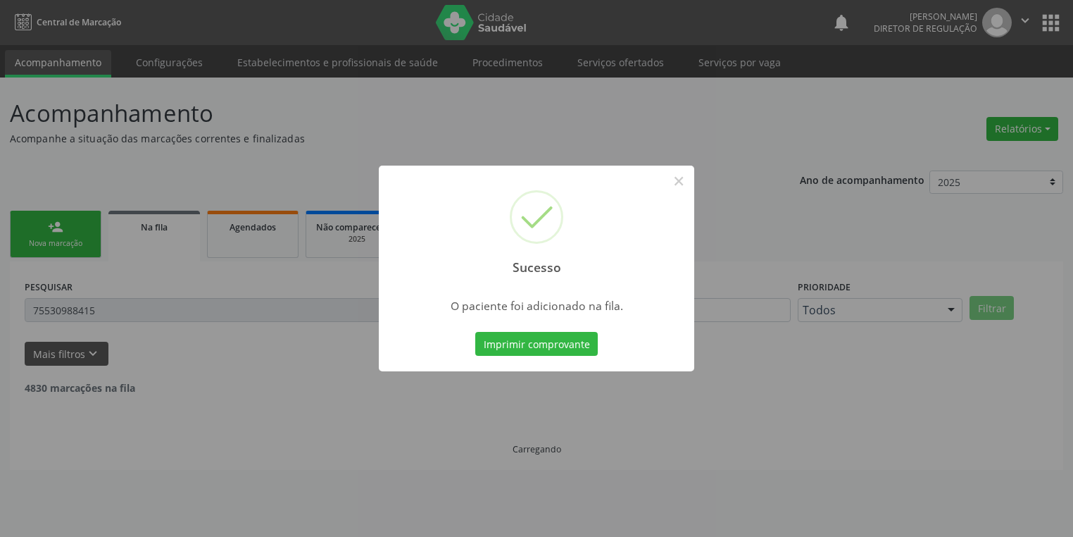
scroll to position [0, 0]
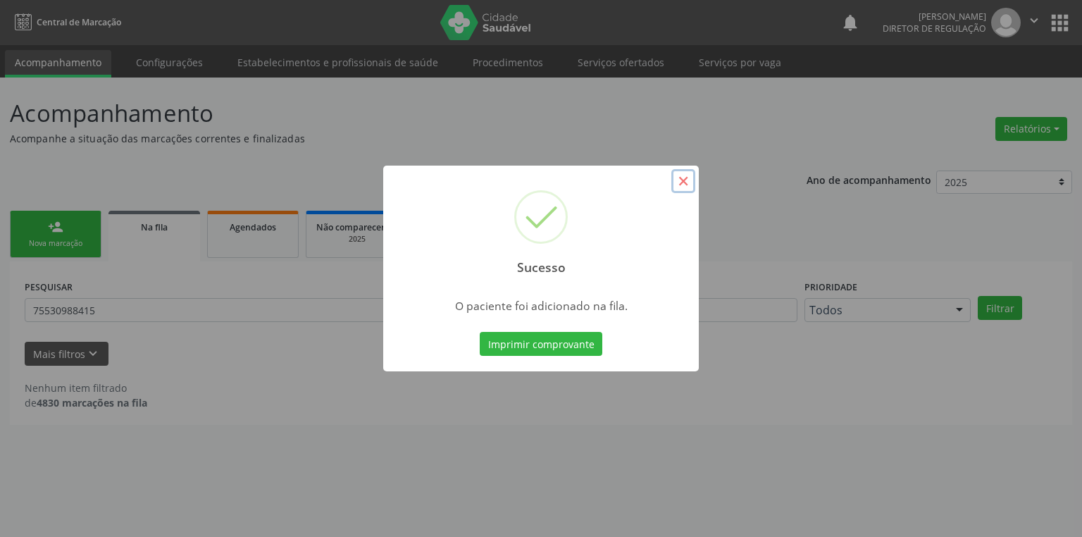
click at [679, 182] on button "×" at bounding box center [683, 181] width 24 height 24
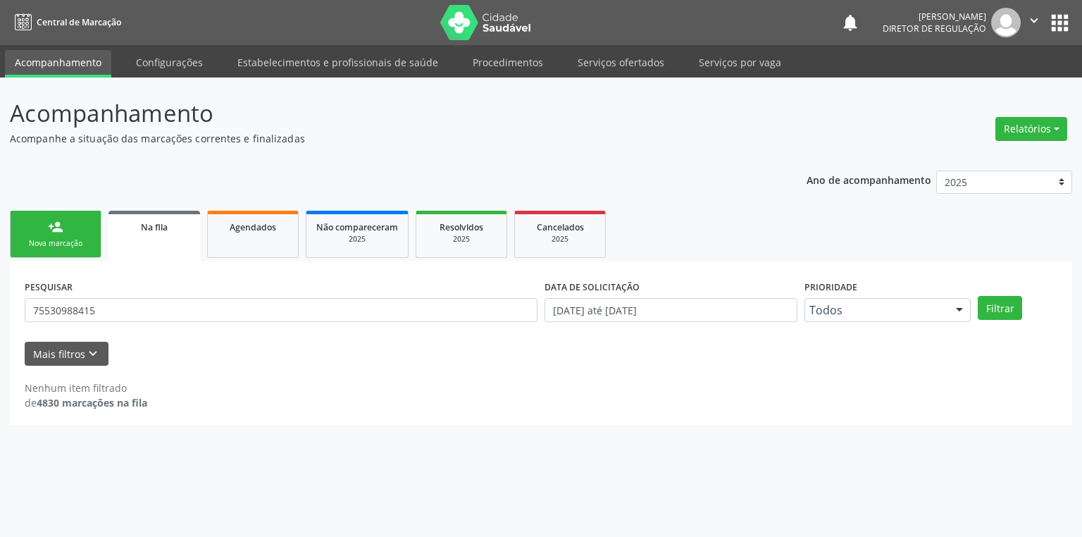
click at [73, 238] on div "Nova marcação" at bounding box center [55, 243] width 70 height 11
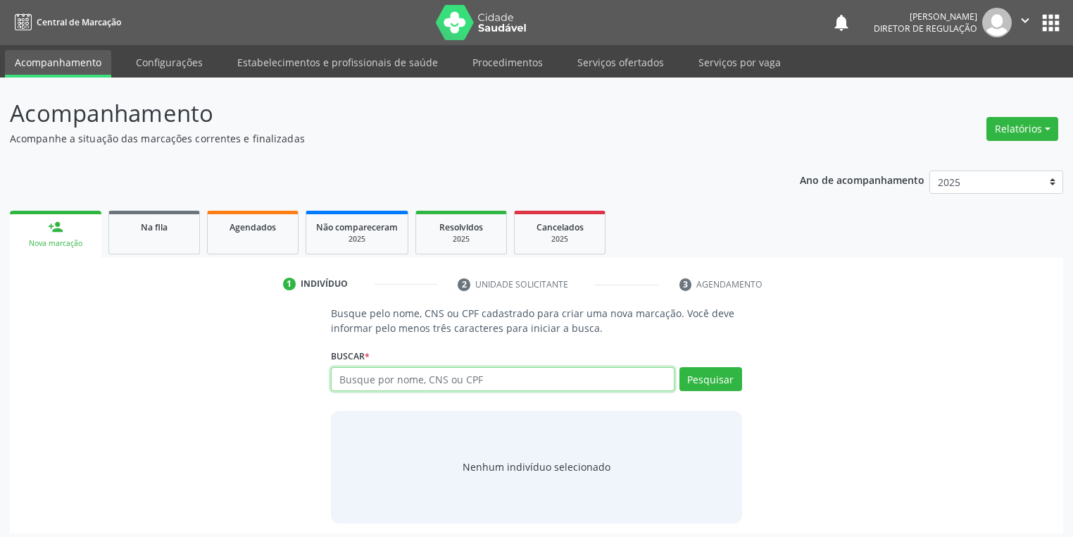
click at [365, 380] on input "text" at bounding box center [503, 379] width 344 height 24
click at [368, 375] on input "text" at bounding box center [503, 379] width 344 height 24
type input "10713910461"
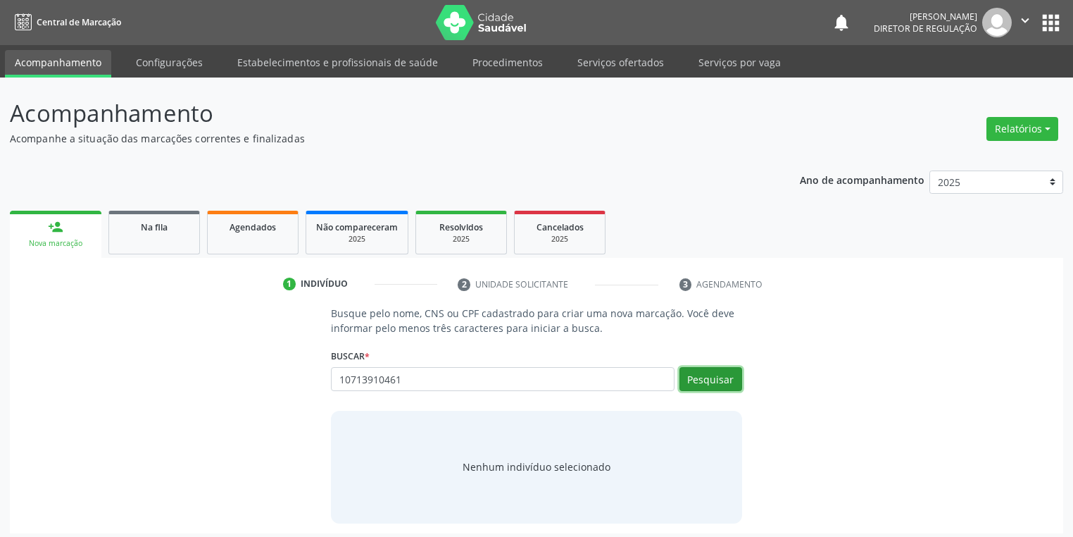
click at [700, 369] on button "Pesquisar" at bounding box center [711, 379] width 63 height 24
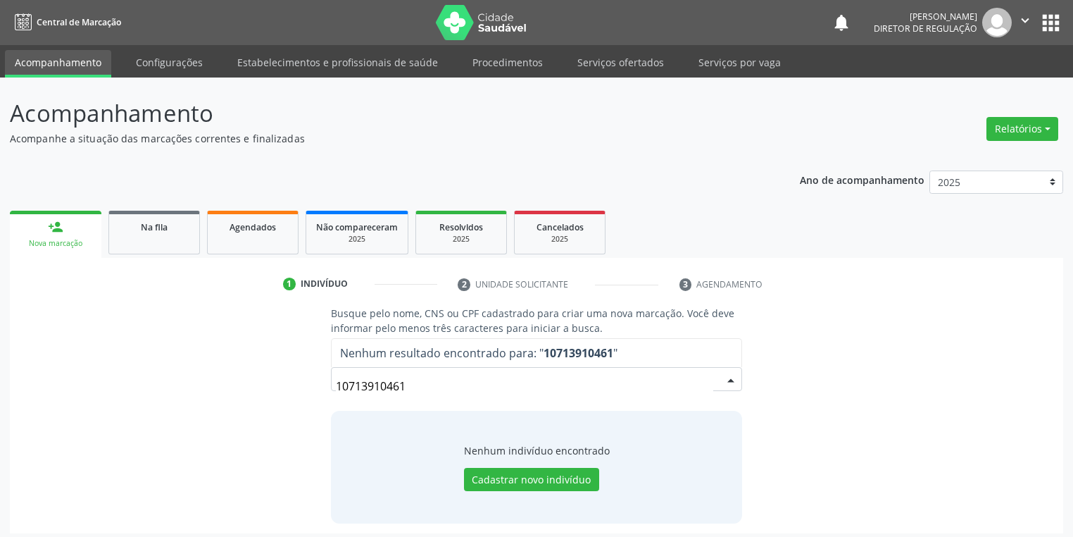
click at [439, 385] on input "10713910461" at bounding box center [524, 386] width 377 height 28
type input "1"
type input "700006984711910"
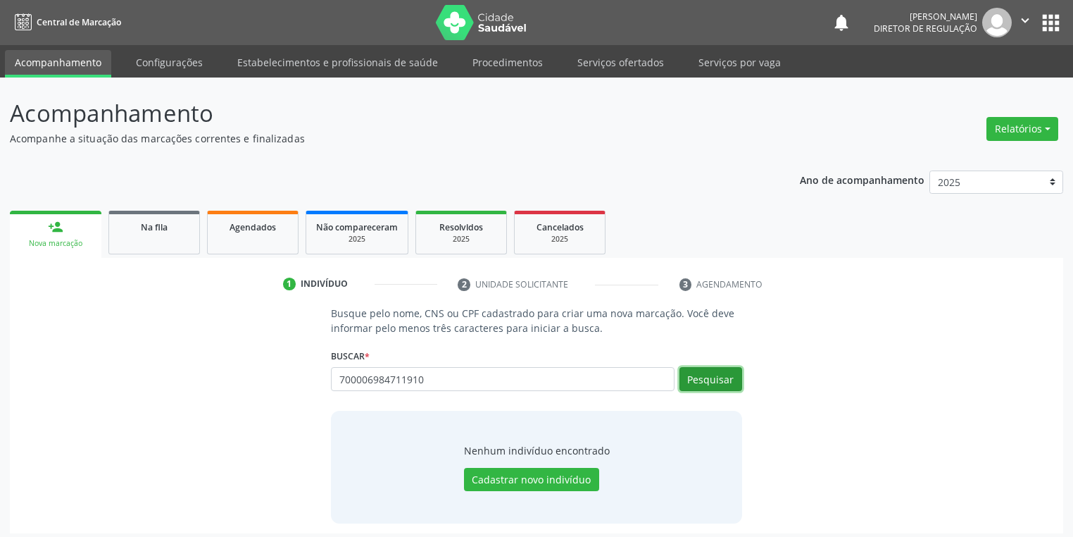
click at [699, 389] on button "Pesquisar" at bounding box center [711, 379] width 63 height 24
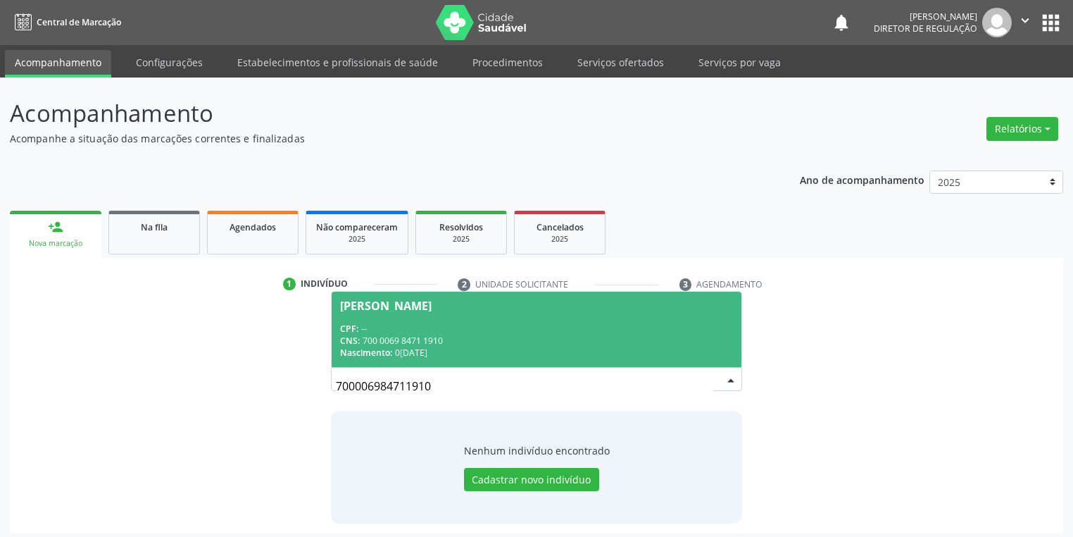
drag, startPoint x: 490, startPoint y: 321, endPoint x: 490, endPoint y: 353, distance: 32.4
click at [490, 321] on span "Diony Ferreira CPF: -- CNS: 700 0069 8471 1910 Nascimento: 01/06/1993" at bounding box center [537, 329] width 410 height 75
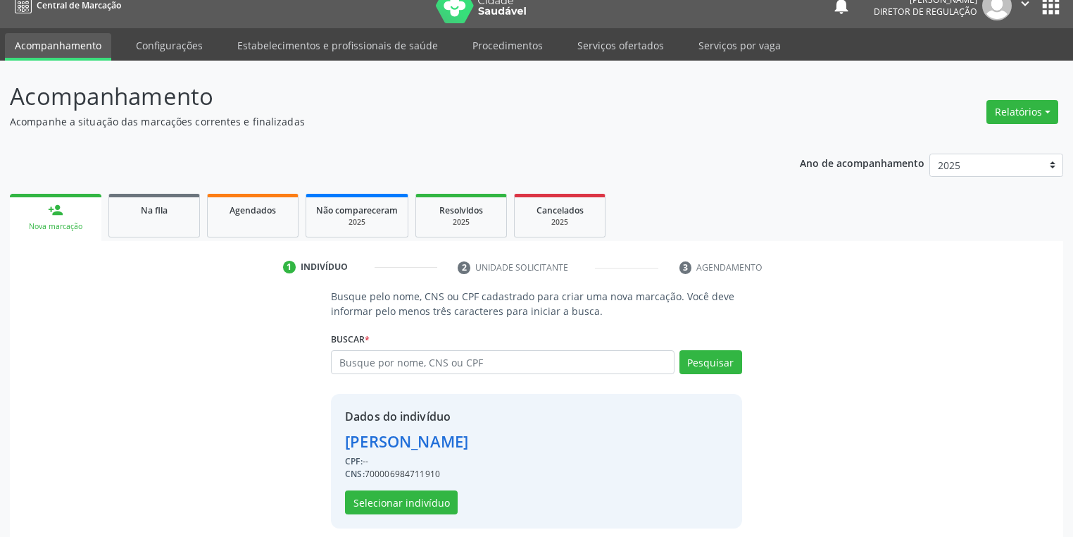
scroll to position [27, 0]
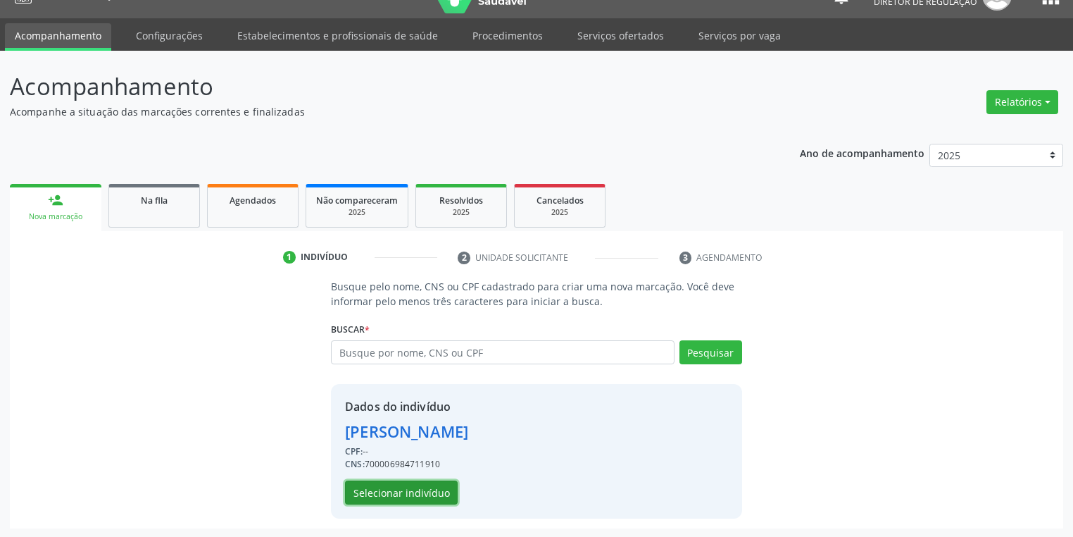
click at [406, 493] on button "Selecionar indivíduo" at bounding box center [401, 492] width 113 height 24
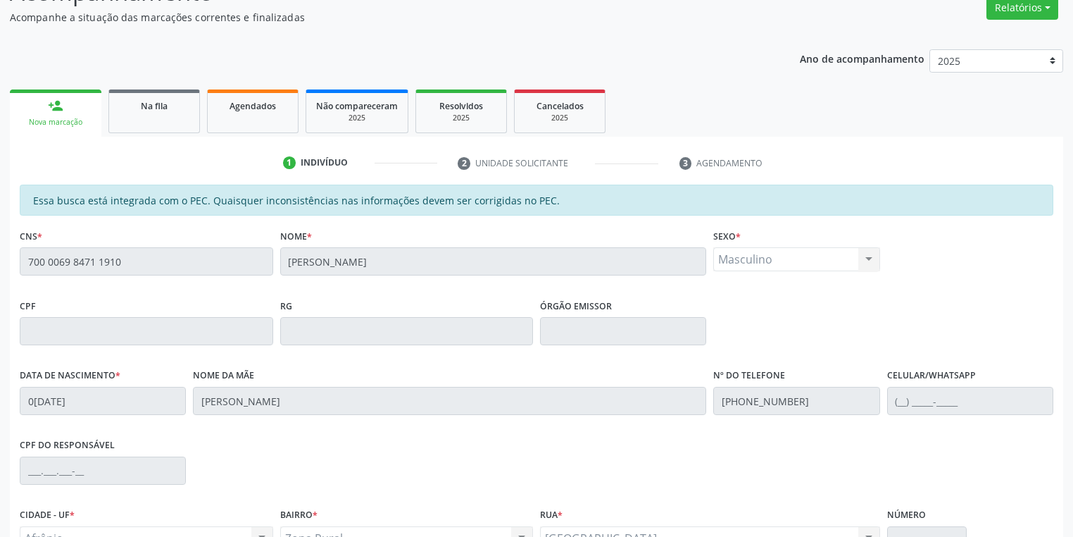
scroll to position [267, 0]
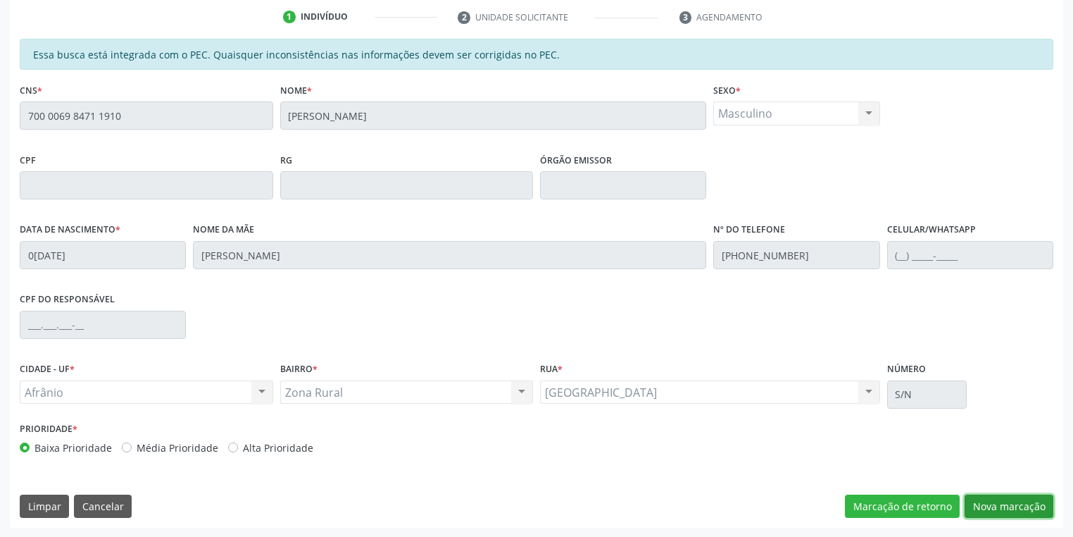
drag, startPoint x: 996, startPoint y: 507, endPoint x: 953, endPoint y: 518, distance: 44.4
click at [994, 507] on button "Nova marcação" at bounding box center [1009, 506] width 89 height 24
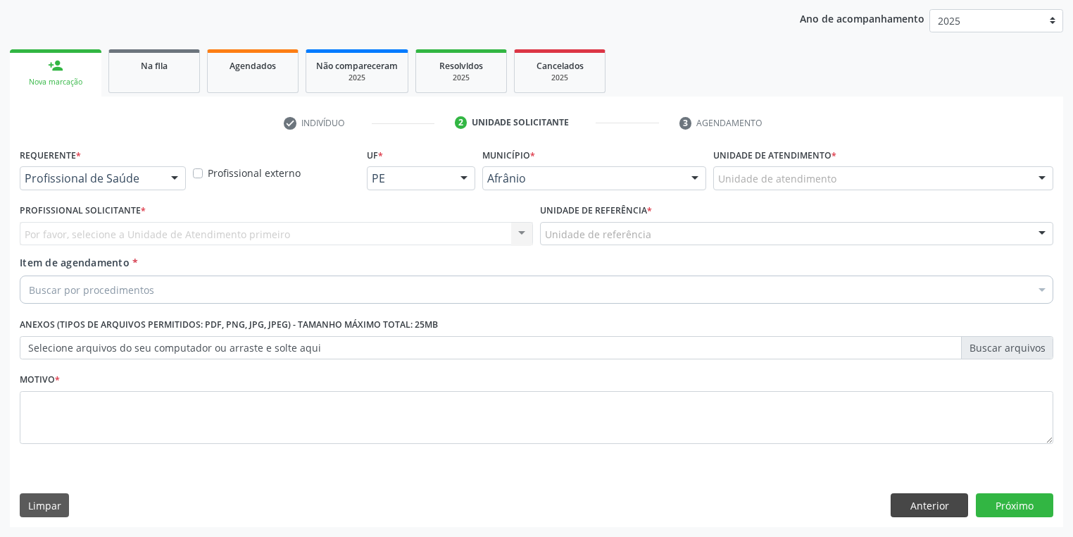
scroll to position [161, 0]
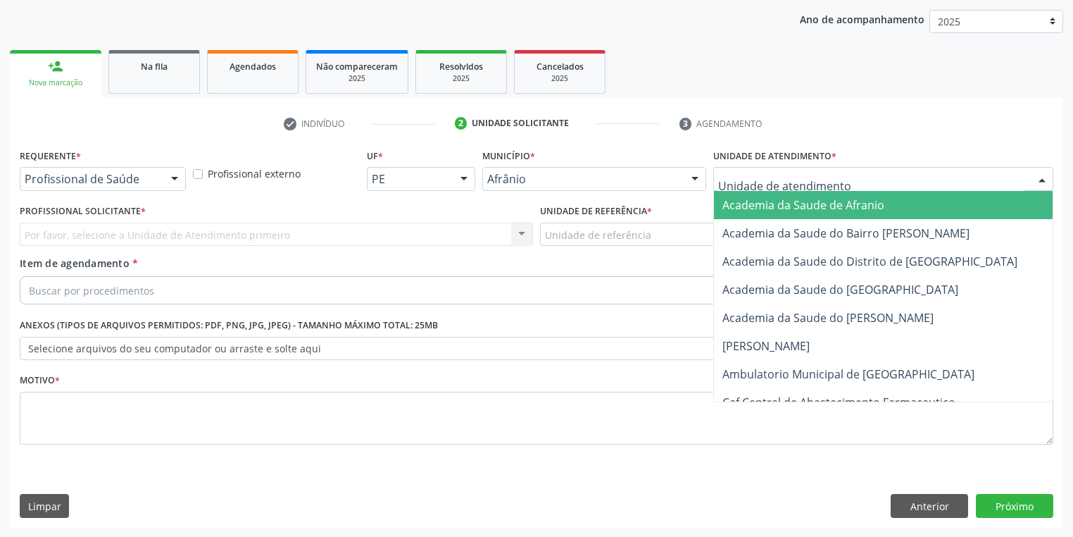
drag, startPoint x: 746, startPoint y: 175, endPoint x: 750, endPoint y: 251, distance: 76.1
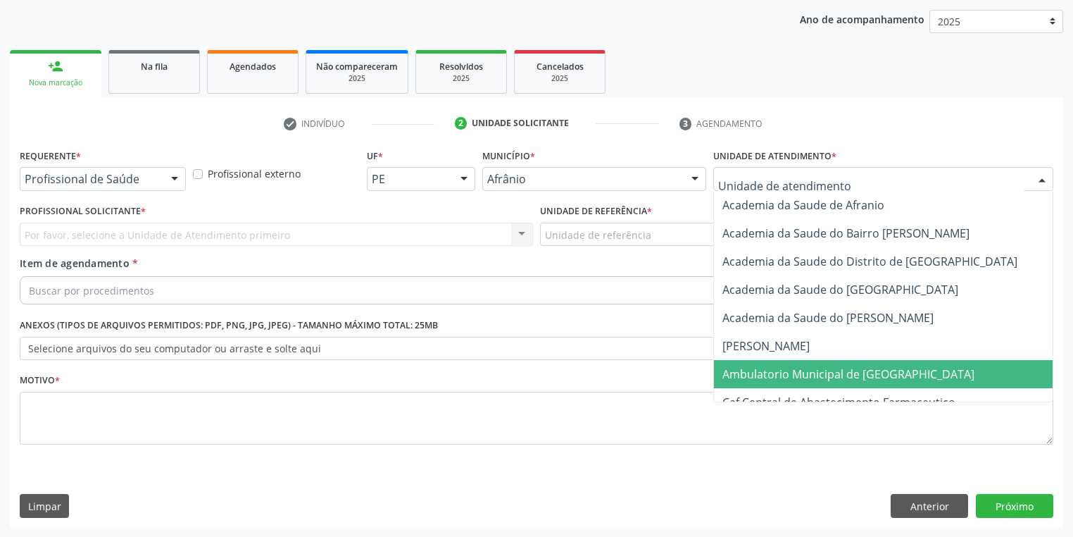
drag, startPoint x: 775, startPoint y: 374, endPoint x: 646, endPoint y: 287, distance: 155.3
click at [770, 371] on span "Ambulatorio Municipal de [GEOGRAPHIC_DATA]" at bounding box center [848, 373] width 252 height 15
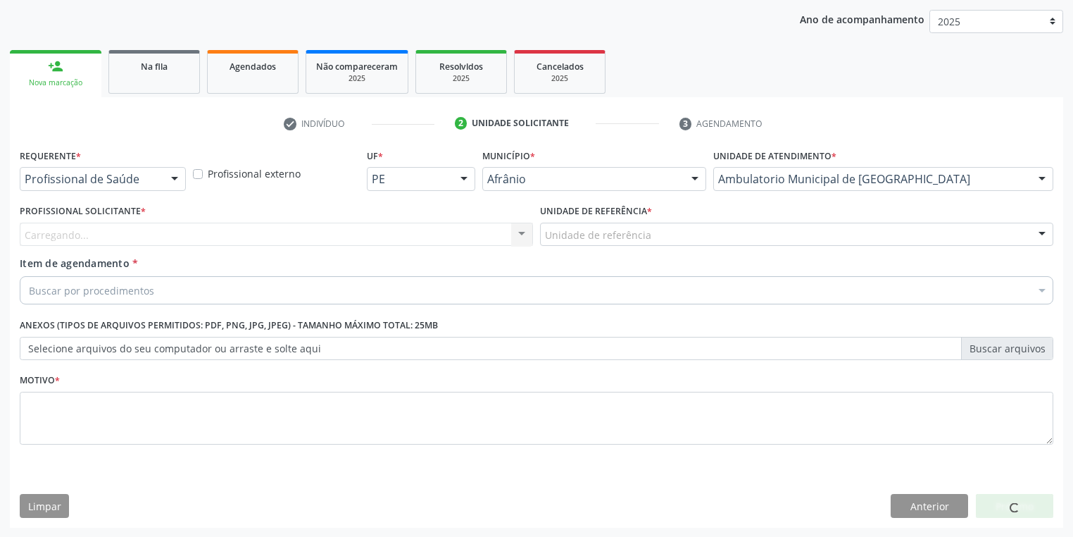
drag, startPoint x: 566, startPoint y: 234, endPoint x: 564, endPoint y: 253, distance: 18.4
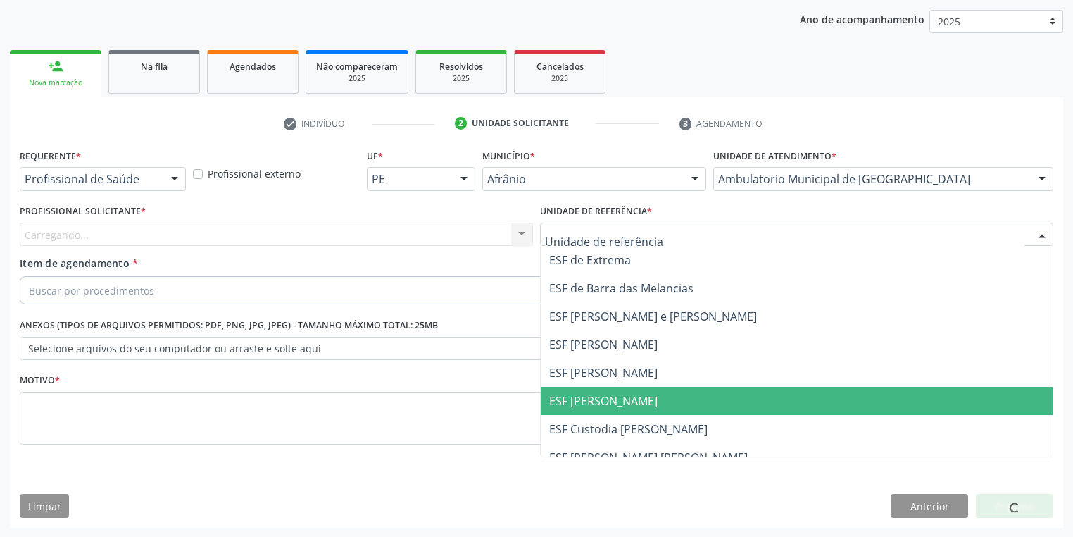
drag, startPoint x: 570, startPoint y: 397, endPoint x: 315, endPoint y: 286, distance: 277.5
click at [568, 396] on span "ESF [PERSON_NAME]" at bounding box center [603, 400] width 108 height 15
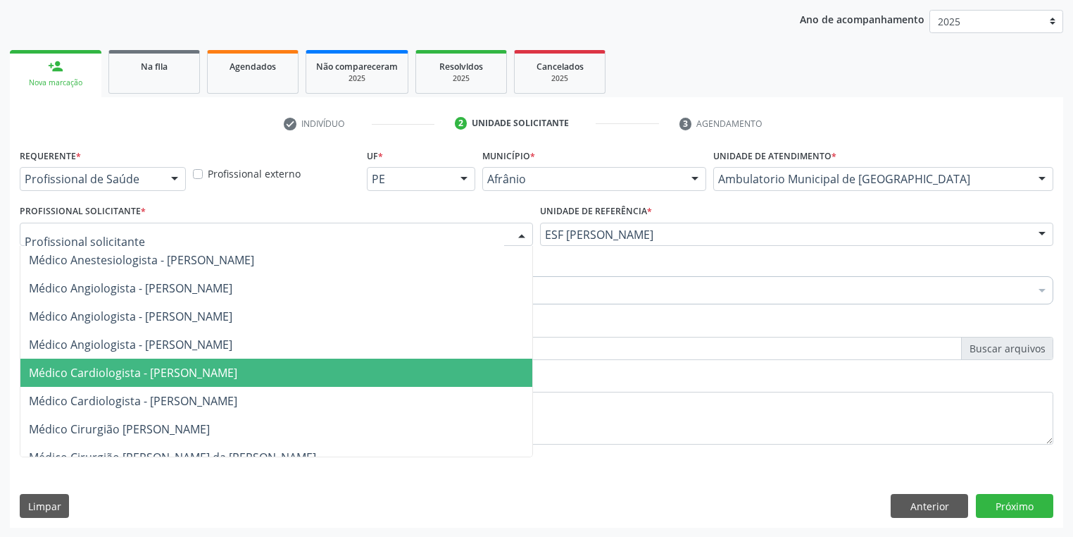
click at [133, 381] on span "Médico Cardiologista - [PERSON_NAME]" at bounding box center [276, 372] width 512 height 28
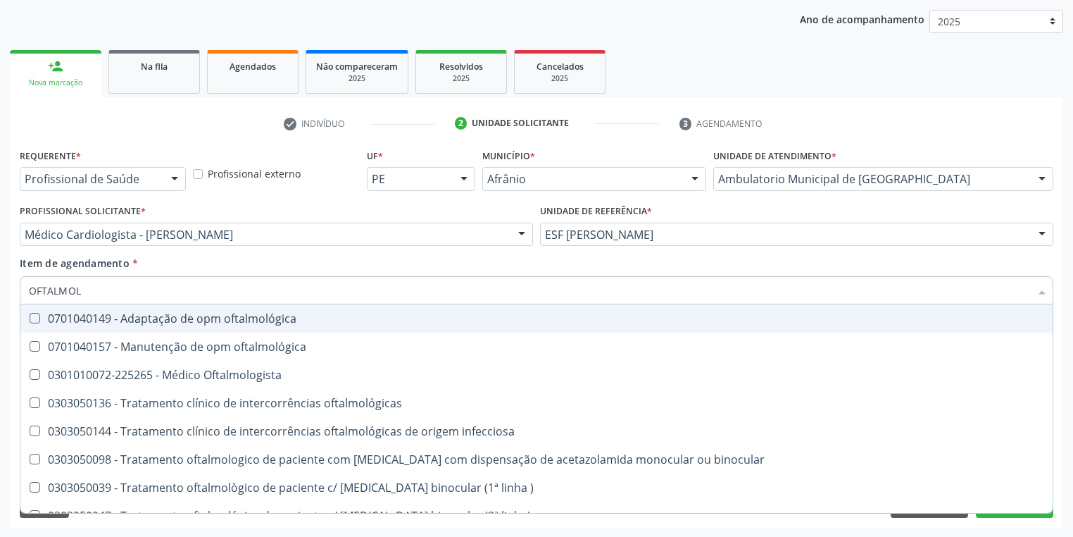
type input "OFTALMOLO"
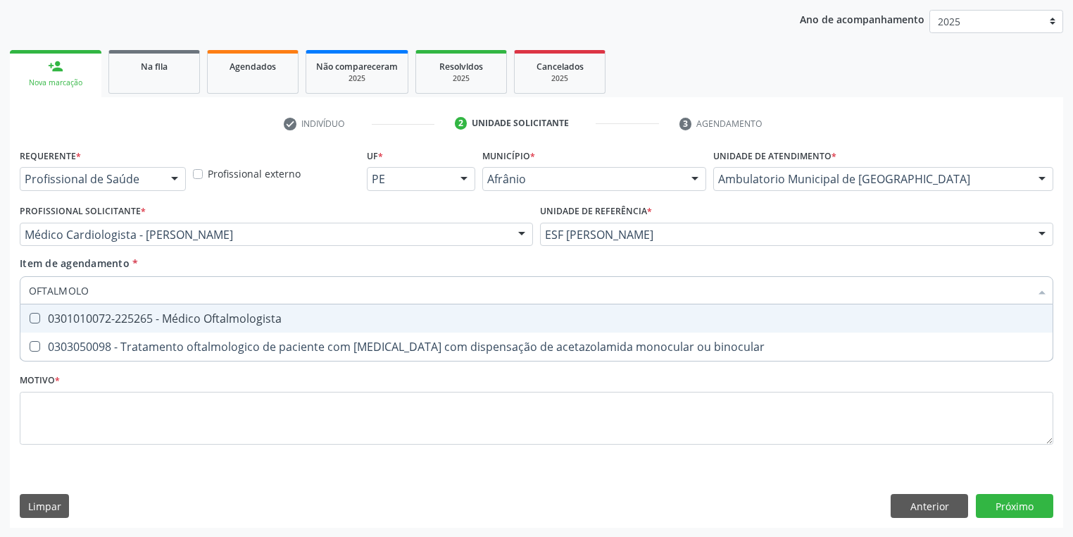
click at [84, 318] on div "0301010072-225265 - Médico Oftalmologista" at bounding box center [536, 318] width 1015 height 11
checkbox Oftalmologista "true"
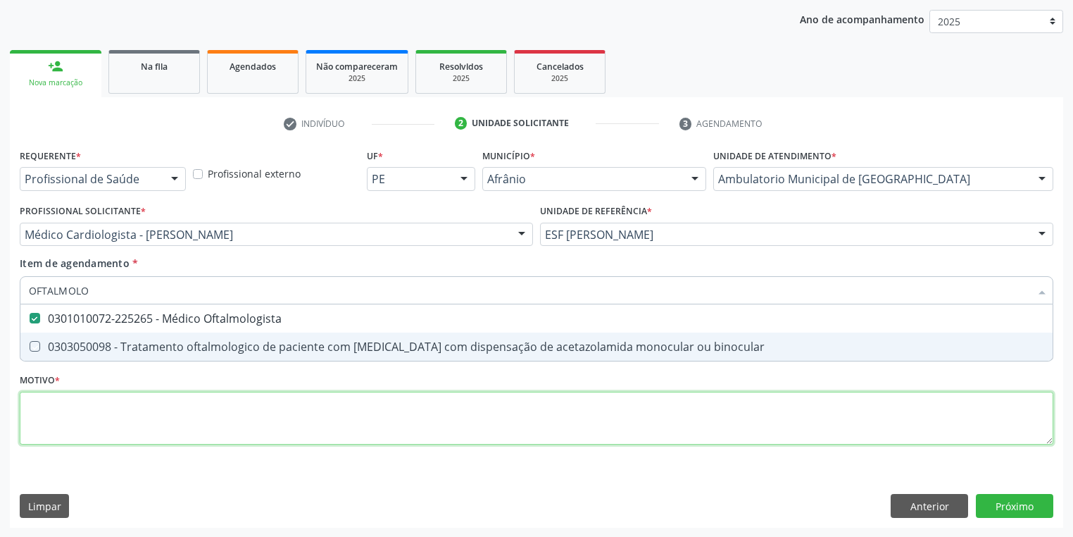
click at [73, 415] on div "Requerente * Profissional de Saúde Profissional de Saúde Paciente Nenhum result…" at bounding box center [537, 304] width 1034 height 319
checkbox binocular "true"
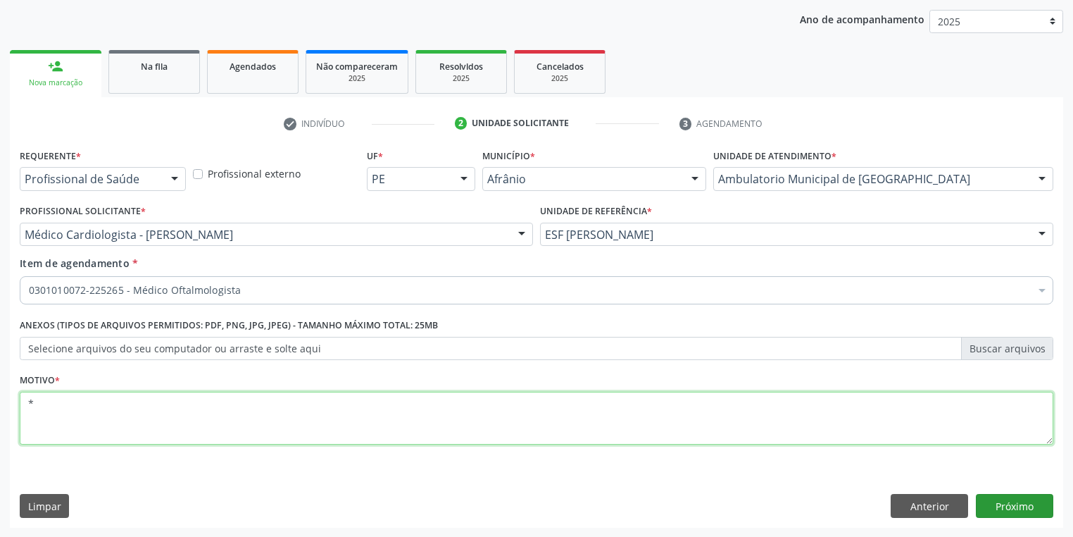
type textarea "*"
click at [1001, 502] on button "Próximo" at bounding box center [1014, 506] width 77 height 24
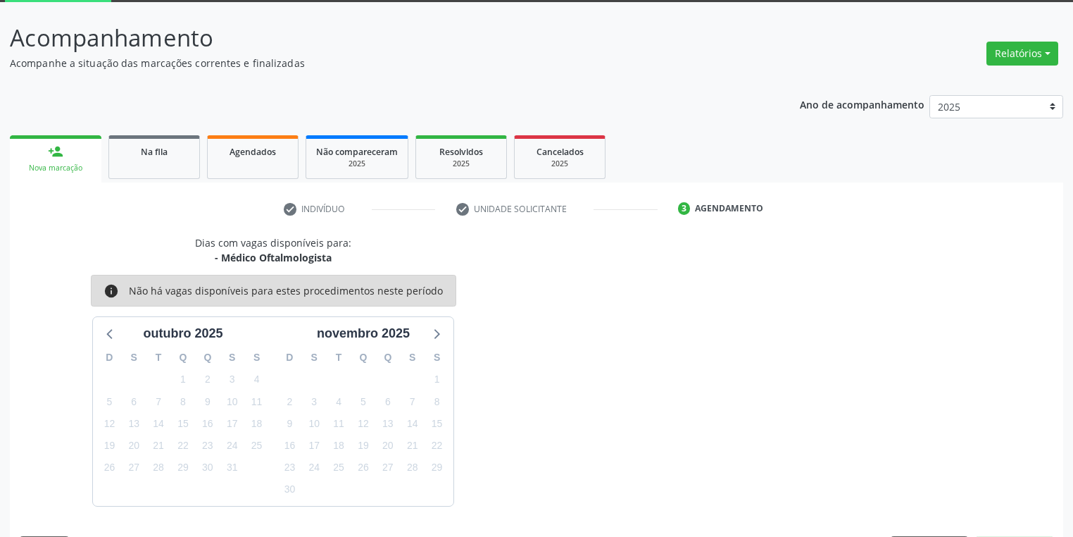
scroll to position [116, 0]
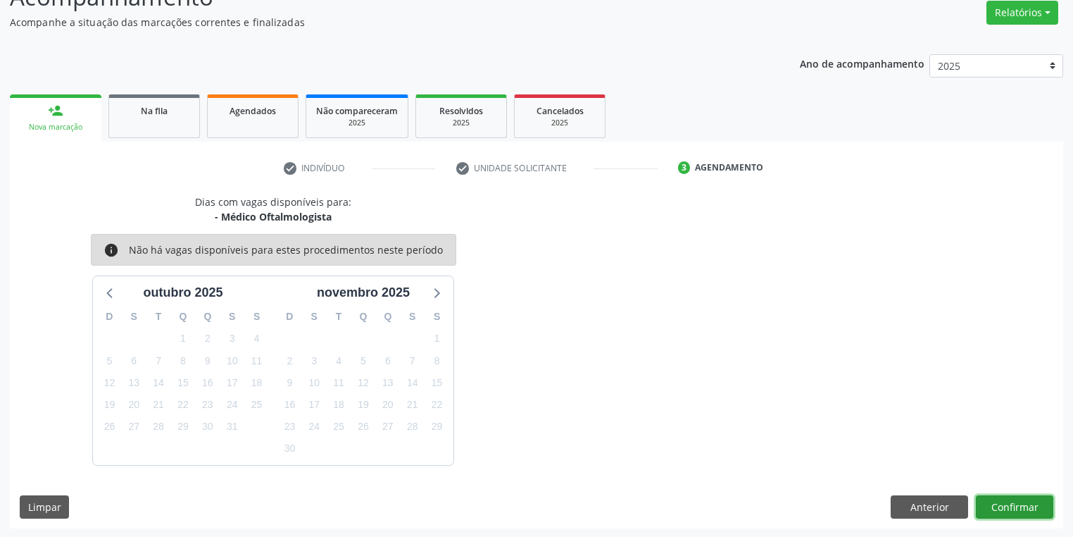
click at [1008, 508] on button "Confirmar" at bounding box center [1014, 507] width 77 height 24
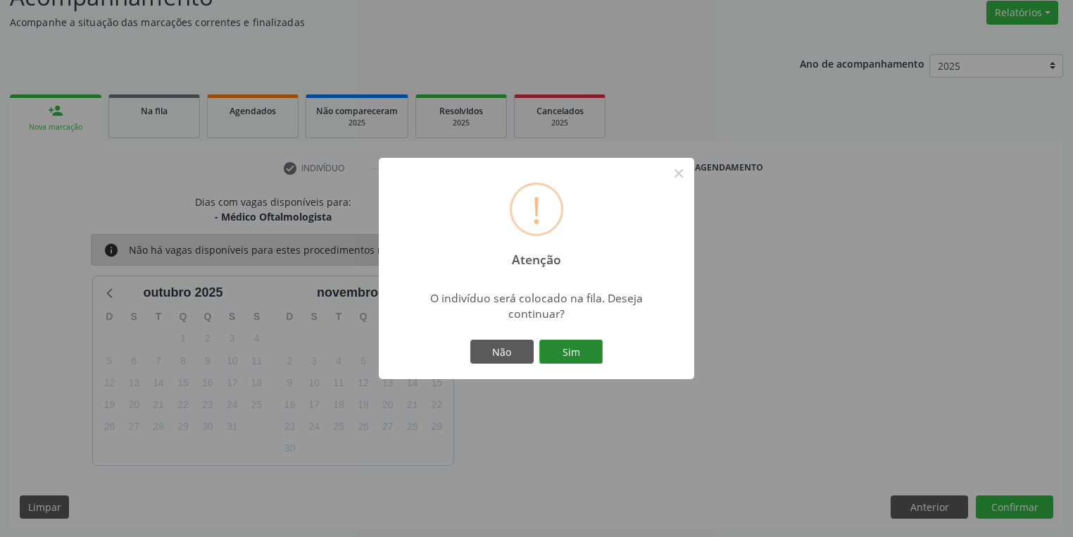
click at [558, 346] on button "Sim" at bounding box center [570, 351] width 63 height 24
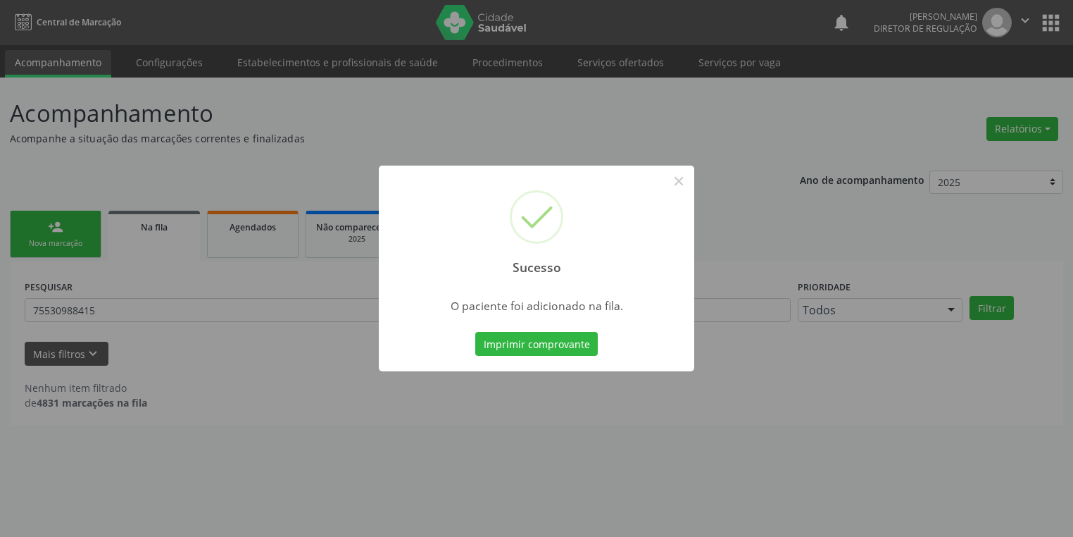
scroll to position [0, 0]
click at [680, 184] on button "×" at bounding box center [683, 181] width 24 height 24
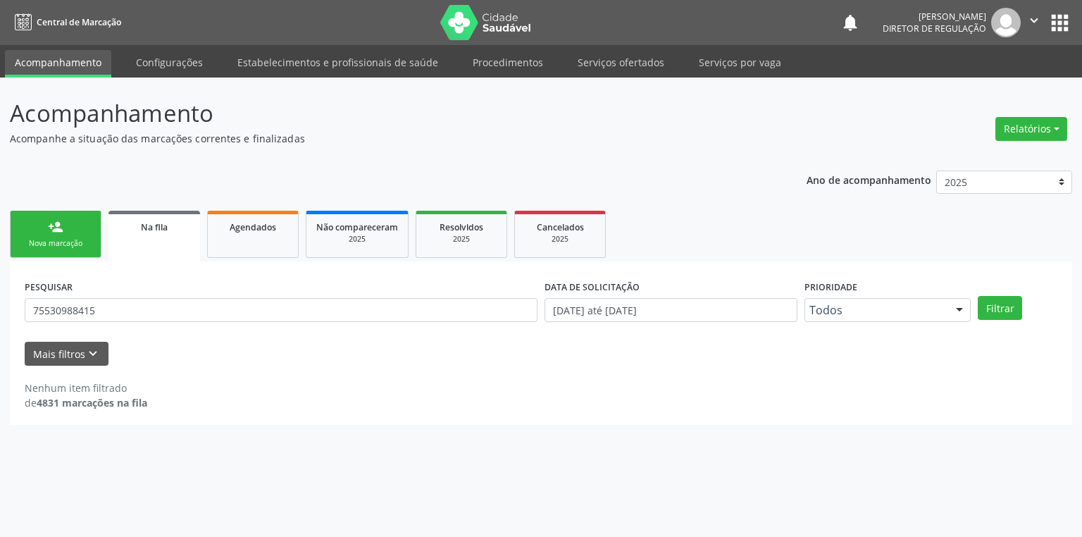
click at [64, 236] on link "person_add Nova marcação" at bounding box center [56, 234] width 92 height 47
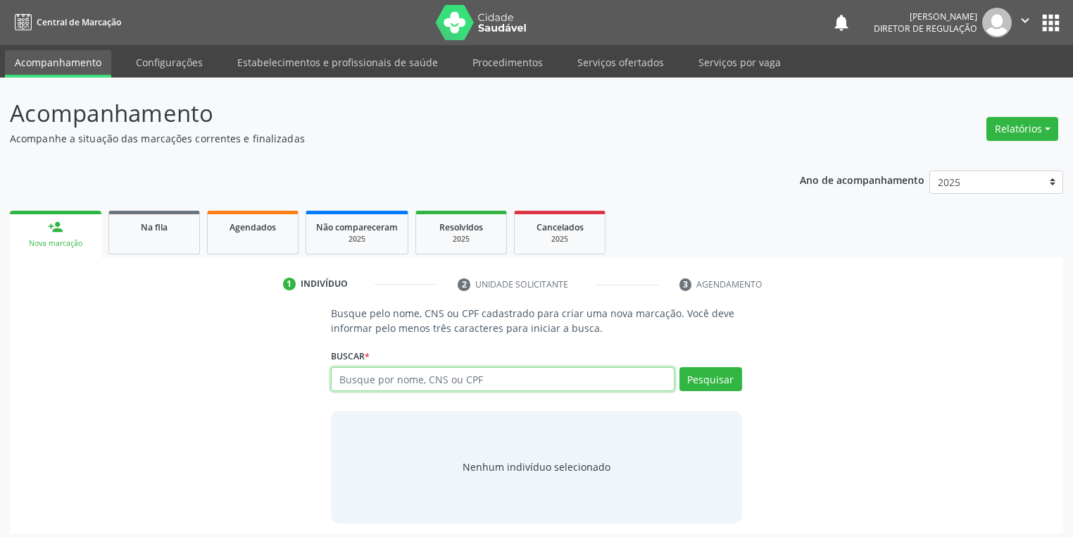
click at [396, 375] on input "text" at bounding box center [503, 379] width 344 height 24
type input "03098126400"
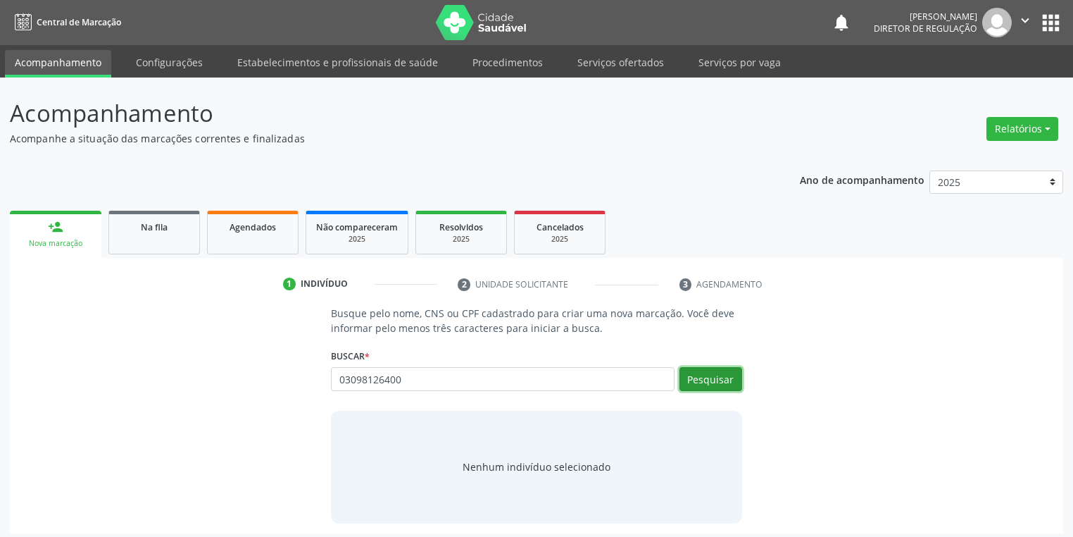
click at [696, 386] on button "Pesquisar" at bounding box center [711, 379] width 63 height 24
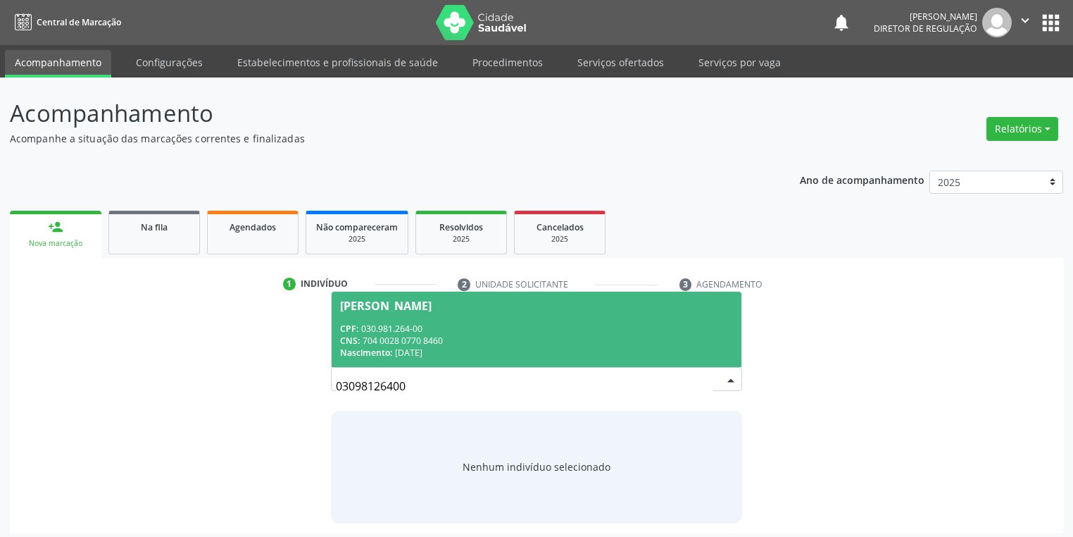
click at [500, 318] on span "Pedro Marcelio Rodrigues dos Santos CPF: 030.981.264-00 CNS: 704 0028 0770 8460…" at bounding box center [537, 329] width 410 height 75
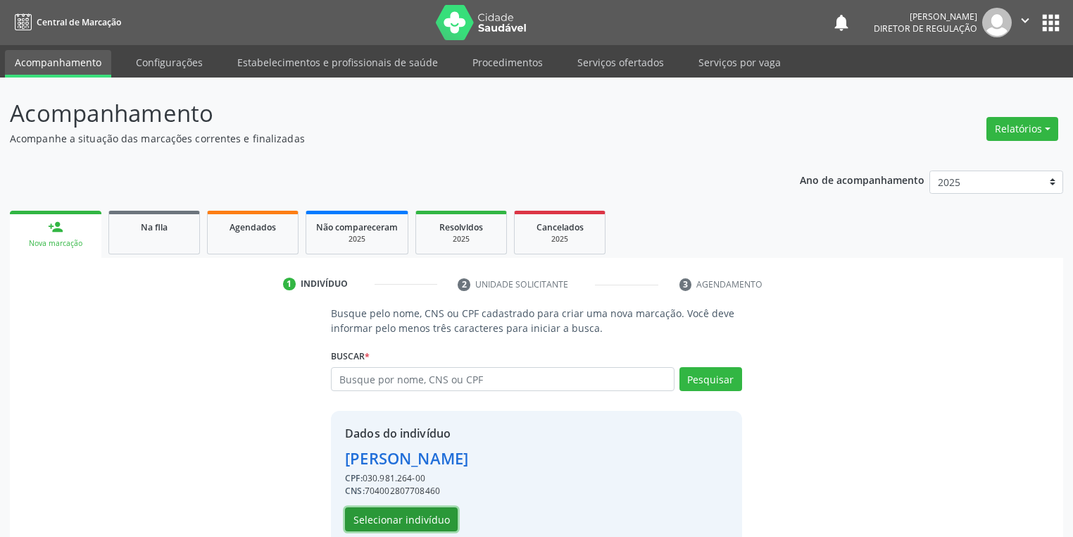
click at [419, 518] on button "Selecionar indivíduo" at bounding box center [401, 519] width 113 height 24
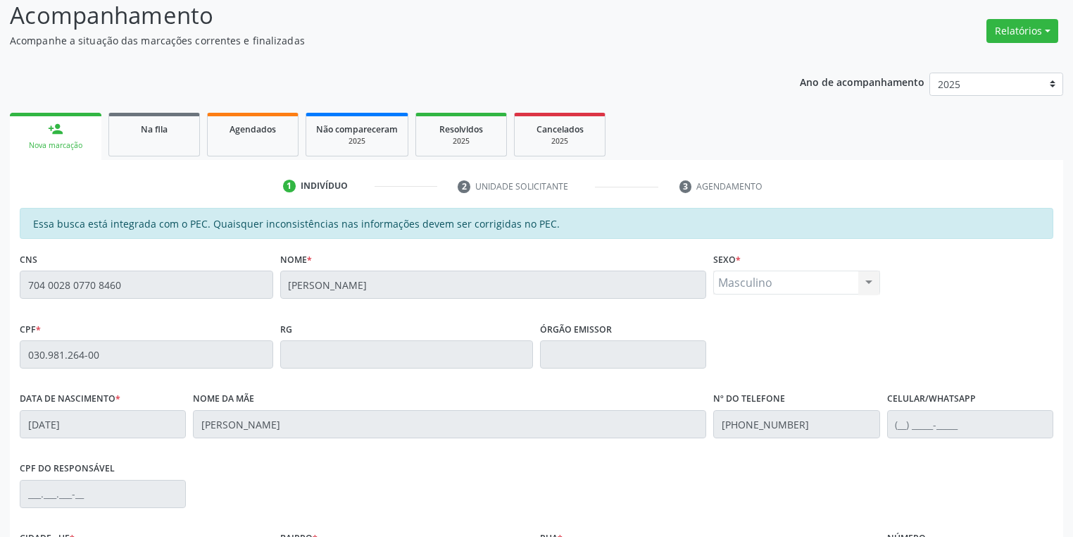
scroll to position [267, 0]
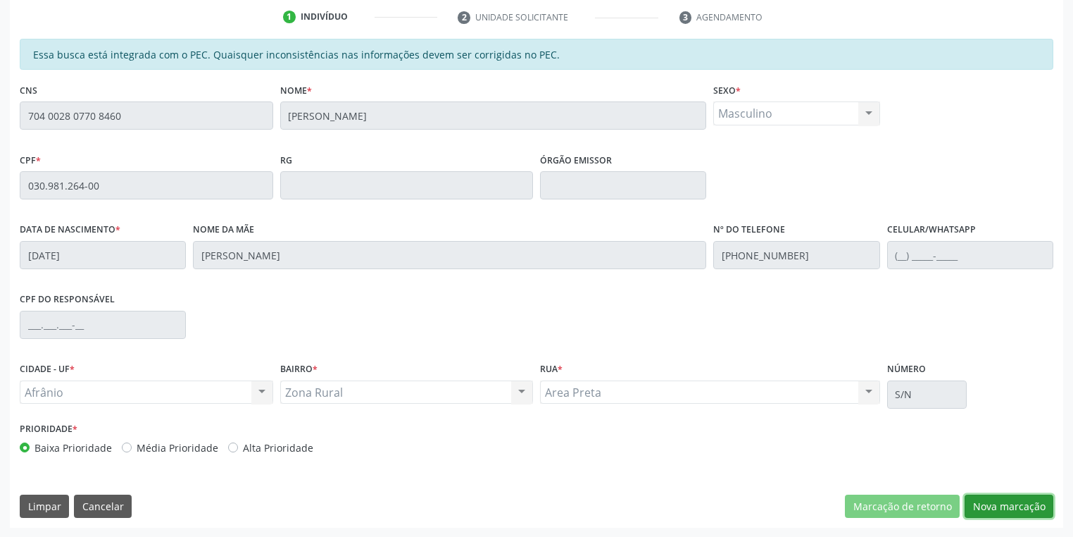
click at [988, 505] on button "Nova marcação" at bounding box center [1009, 506] width 89 height 24
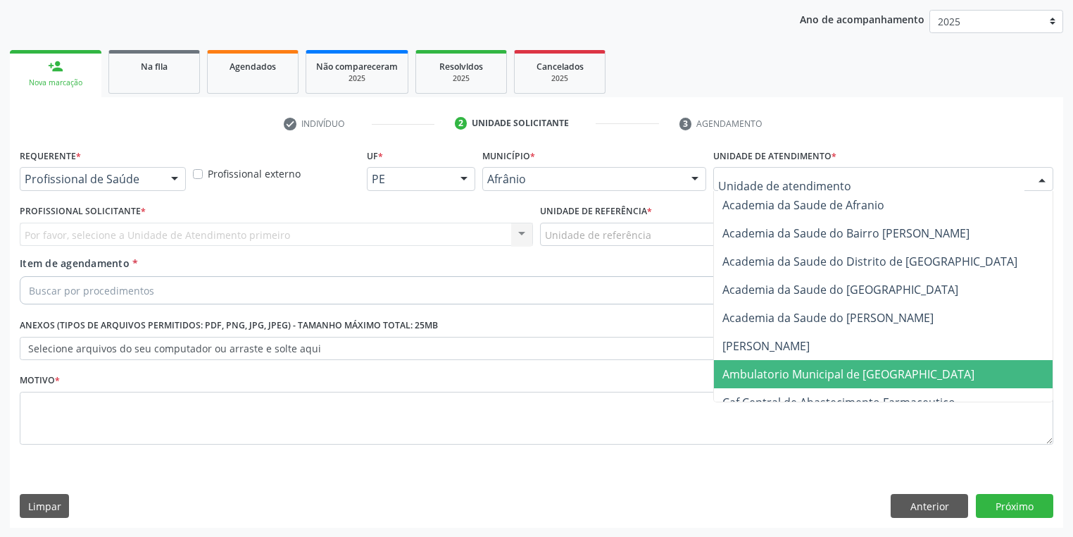
click at [756, 366] on span "Ambulatorio Municipal de [GEOGRAPHIC_DATA]" at bounding box center [848, 373] width 252 height 15
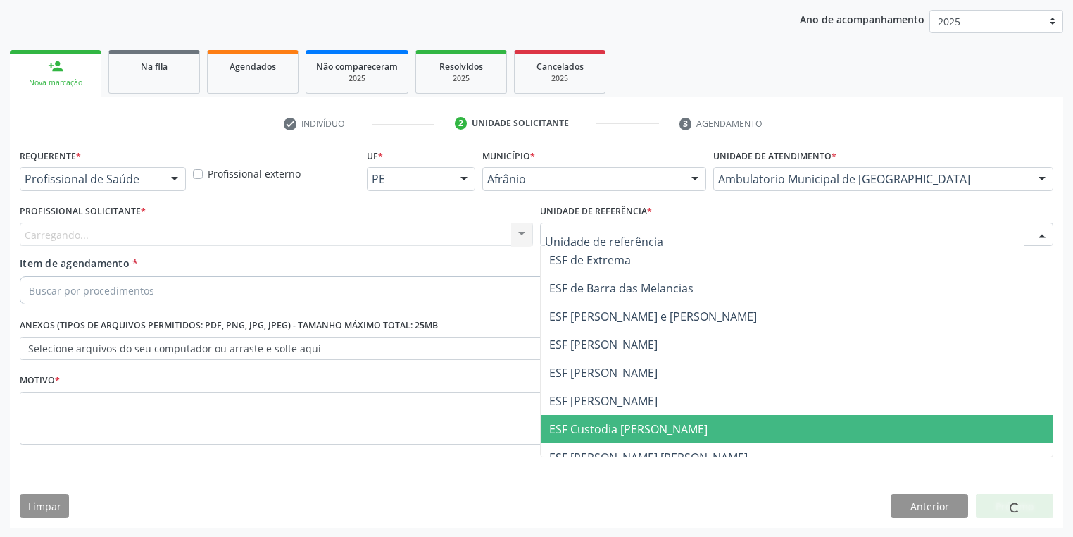
click at [592, 409] on span "ESF [PERSON_NAME]" at bounding box center [797, 401] width 512 height 28
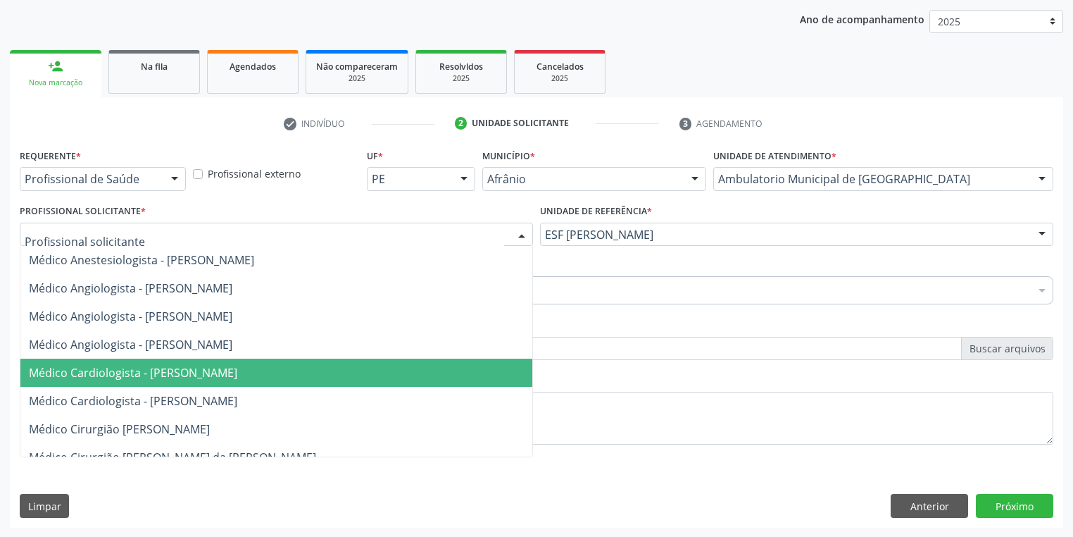
click at [199, 373] on span "Médico Cardiologista - [PERSON_NAME]" at bounding box center [133, 372] width 208 height 15
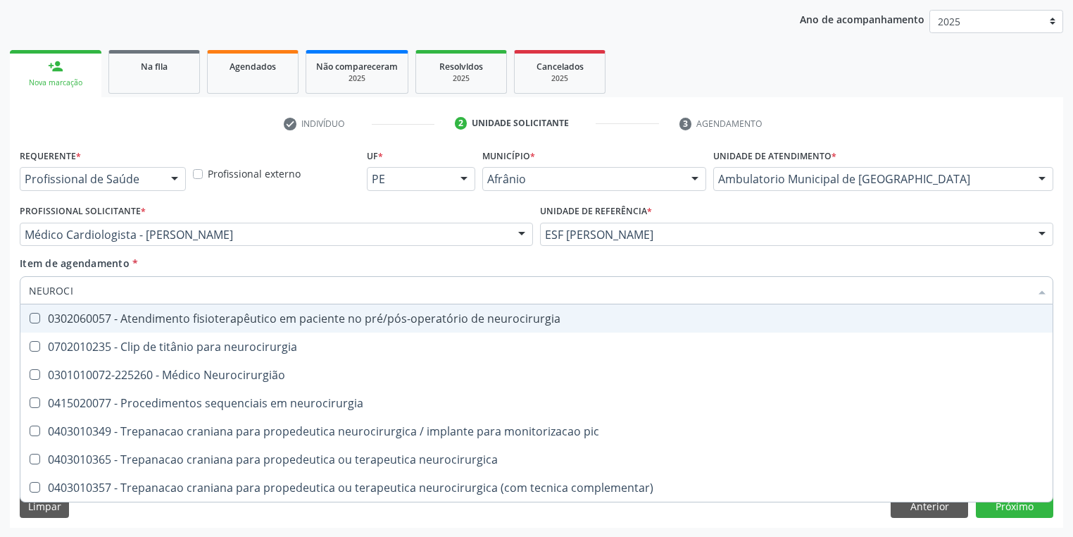
type input "NEUROCIR"
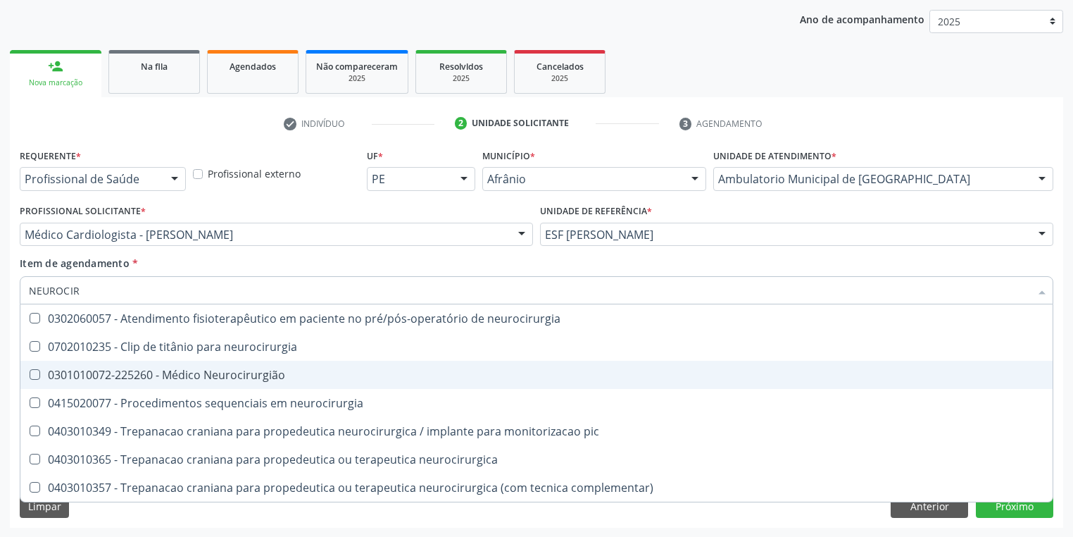
click at [156, 375] on div "0301010072-225260 - Médico Neurocirurgião" at bounding box center [536, 374] width 1015 height 11
checkbox Neurocirurgião "true"
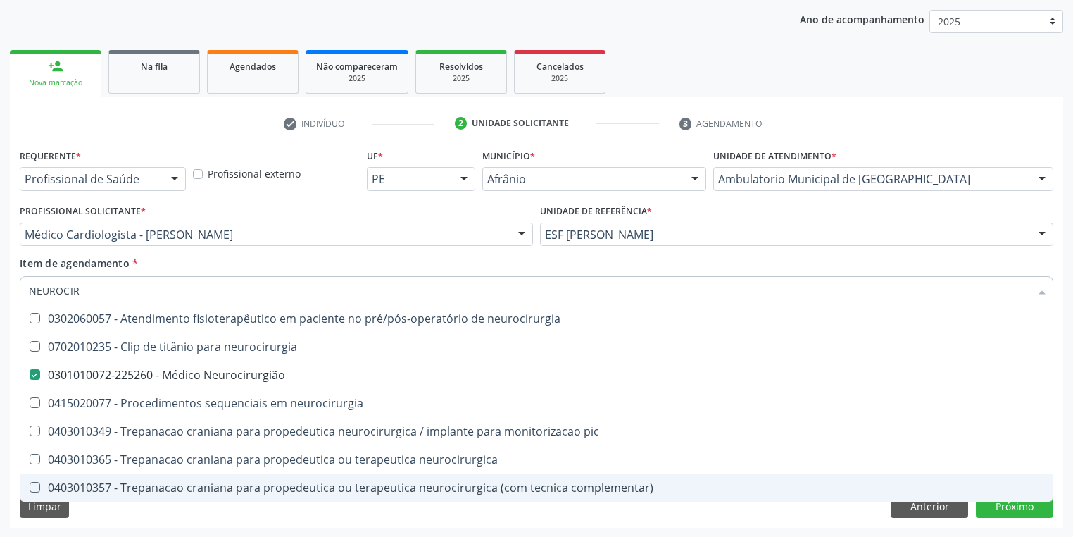
click at [128, 511] on div "Requerente * Profissional de Saúde Profissional de Saúde Paciente Nenhum result…" at bounding box center [536, 336] width 1053 height 382
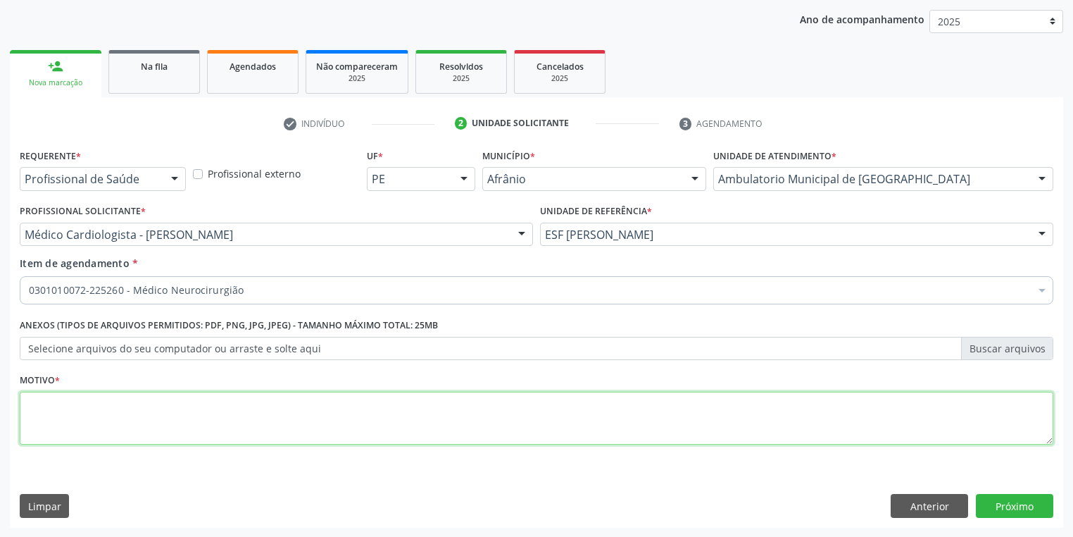
click at [99, 430] on textarea at bounding box center [537, 419] width 1034 height 54
type textarea "*"
click at [1006, 502] on button "Próximo" at bounding box center [1014, 506] width 77 height 24
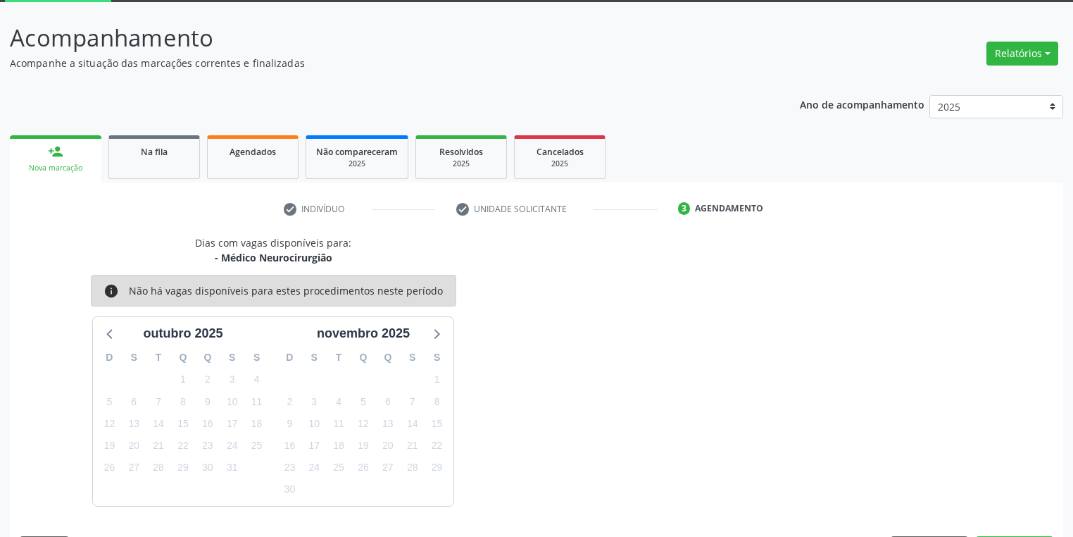
scroll to position [116, 0]
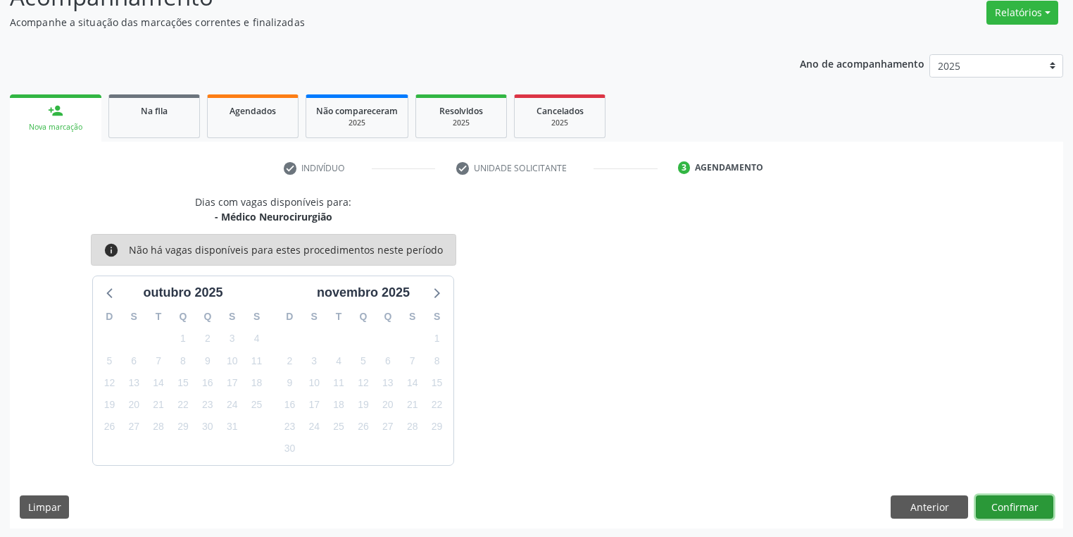
click at [994, 501] on button "Confirmar" at bounding box center [1014, 507] width 77 height 24
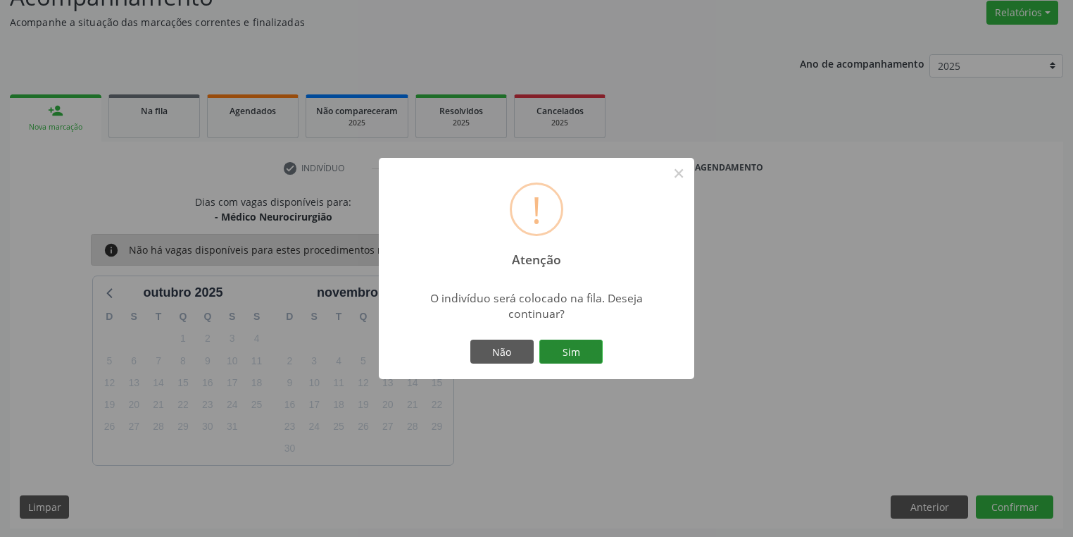
click at [580, 351] on button "Sim" at bounding box center [570, 351] width 63 height 24
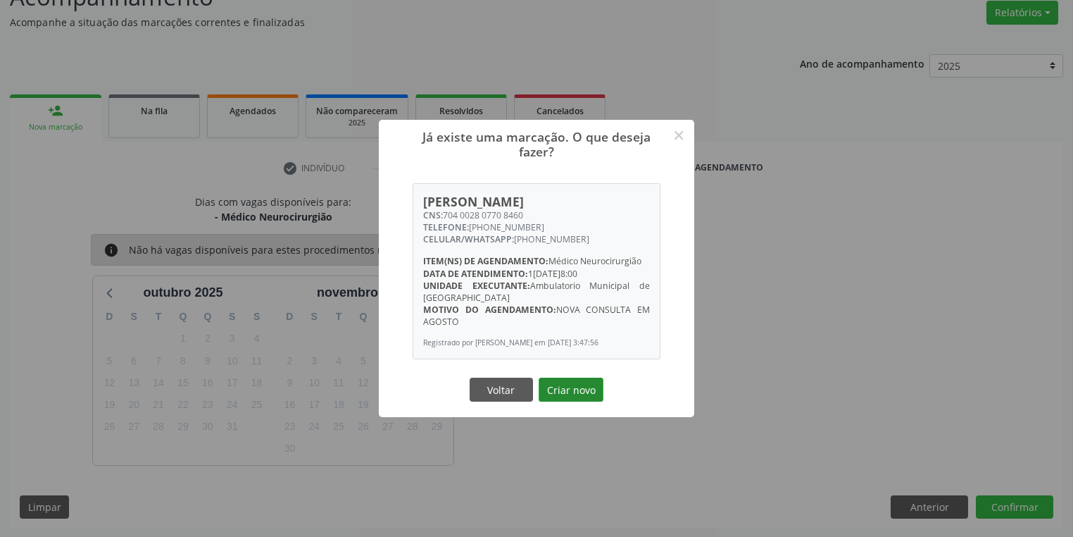
click at [563, 390] on button "Criar novo" at bounding box center [571, 389] width 65 height 24
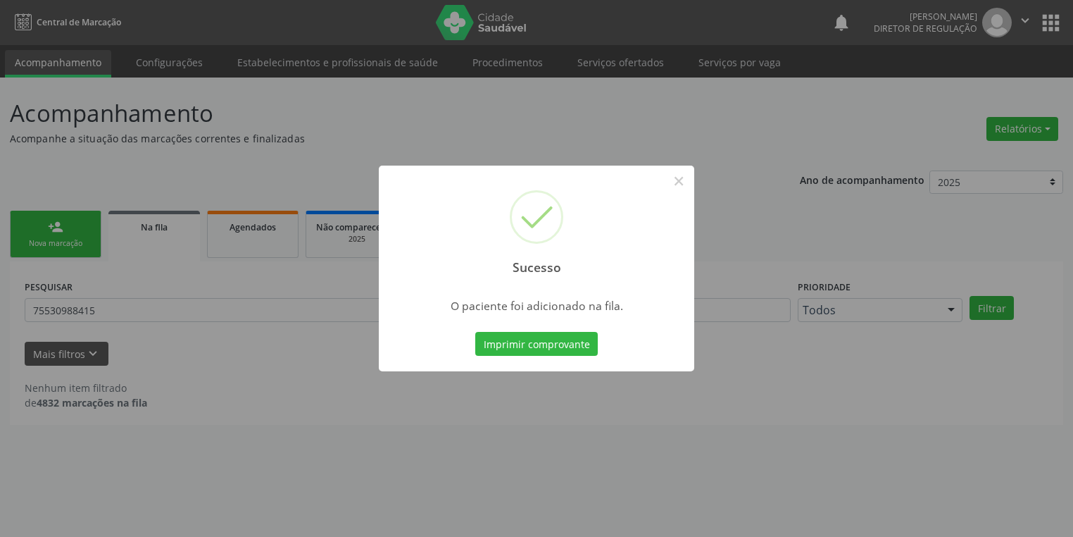
scroll to position [0, 0]
click at [682, 180] on button "×" at bounding box center [683, 181] width 24 height 24
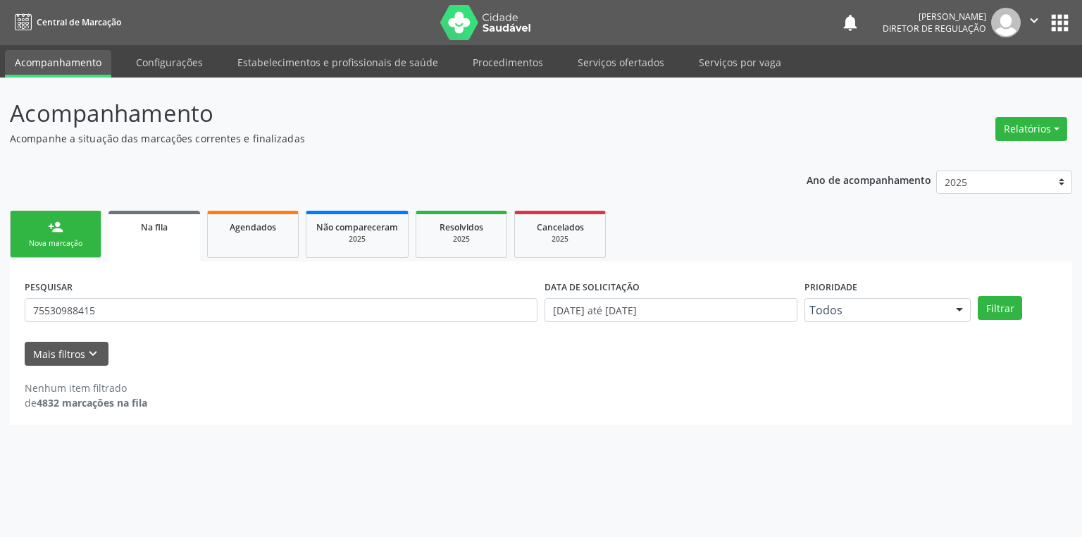
click at [72, 227] on link "person_add Nova marcação" at bounding box center [56, 234] width 92 height 47
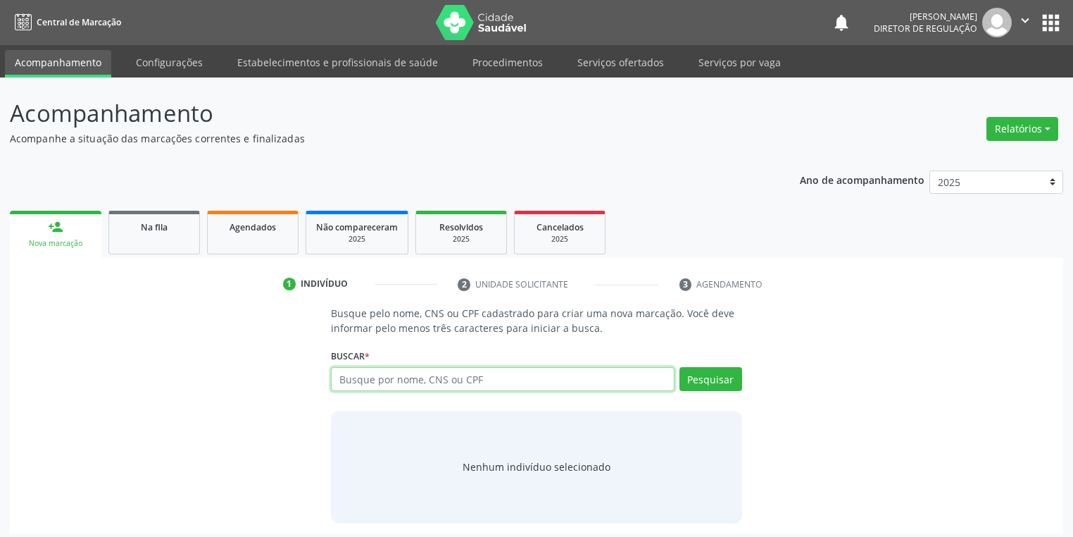
click at [352, 377] on input "text" at bounding box center [503, 379] width 344 height 24
type input "18561363452"
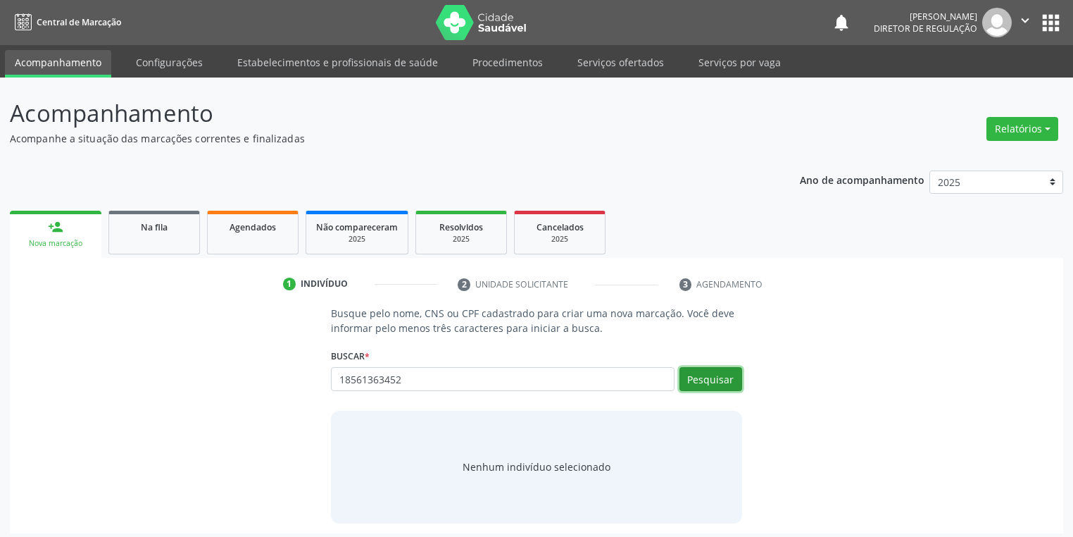
click at [688, 377] on button "Pesquisar" at bounding box center [711, 379] width 63 height 24
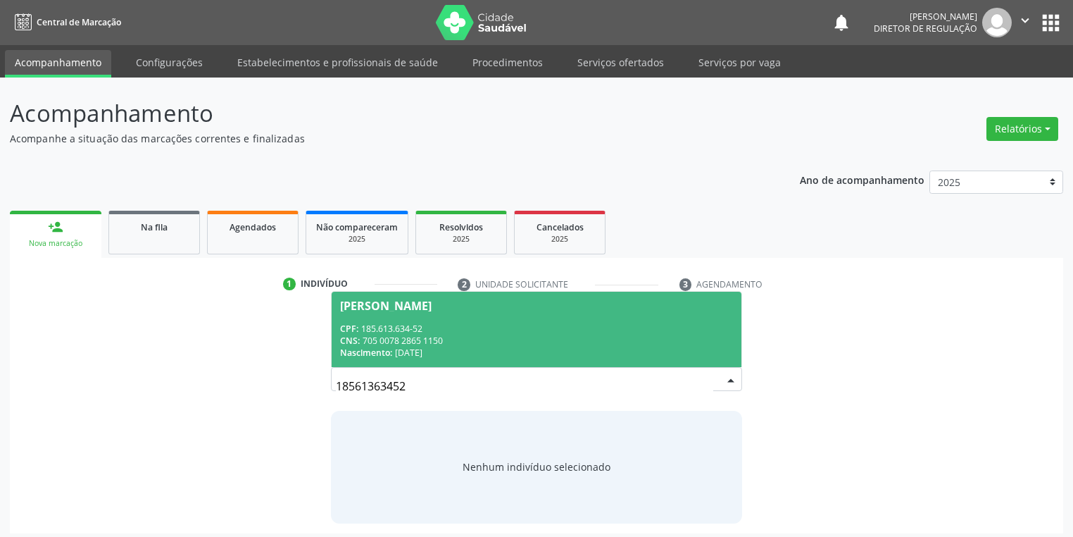
click at [382, 321] on span "Bernardo de Sousa Lima CPF: 185.613.634-52 CNS: 705 0078 2865 1150 Nascimento: …" at bounding box center [537, 329] width 410 height 75
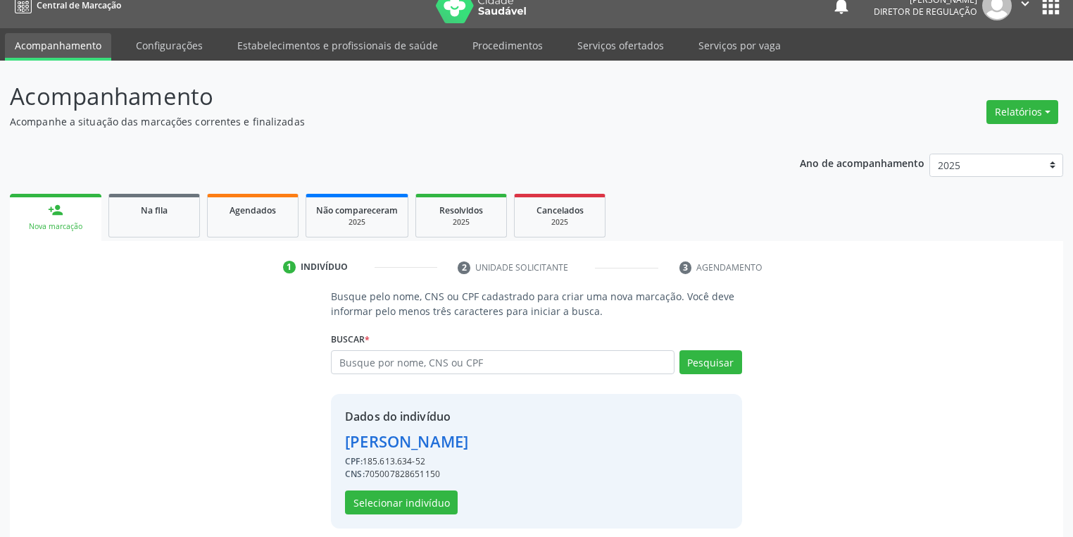
scroll to position [27, 0]
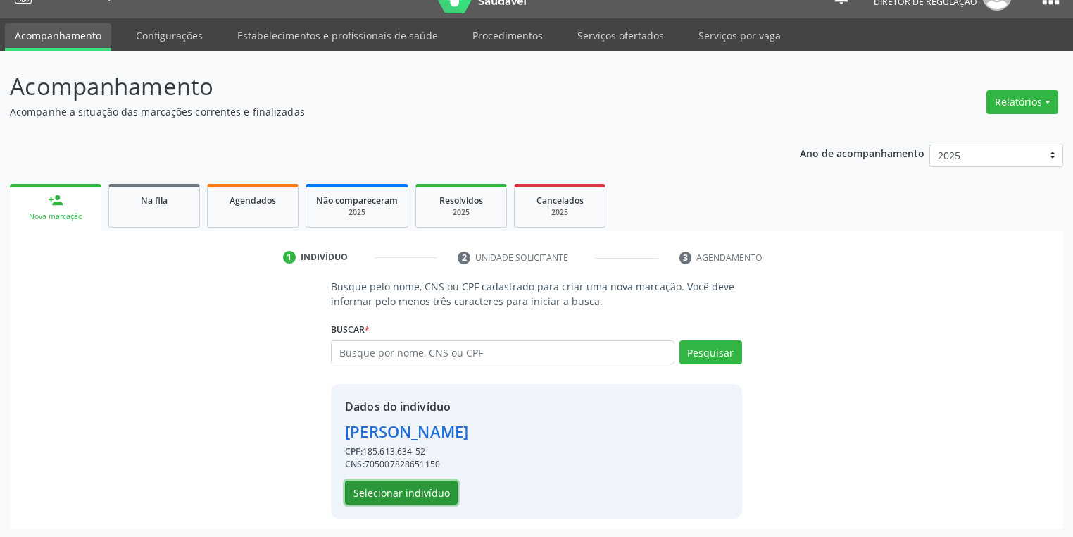
click at [397, 489] on button "Selecionar indivíduo" at bounding box center [401, 492] width 113 height 24
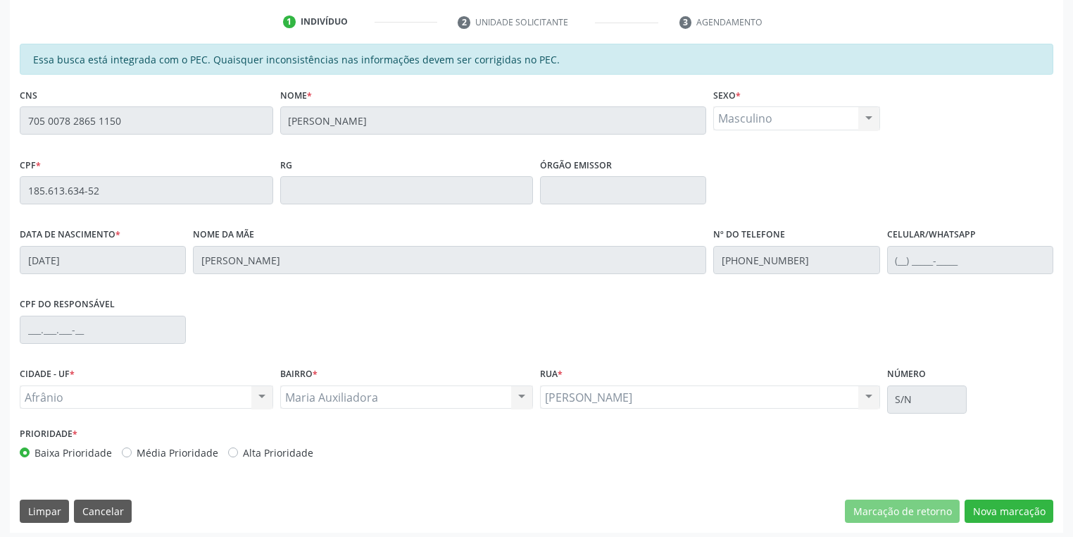
scroll to position [267, 0]
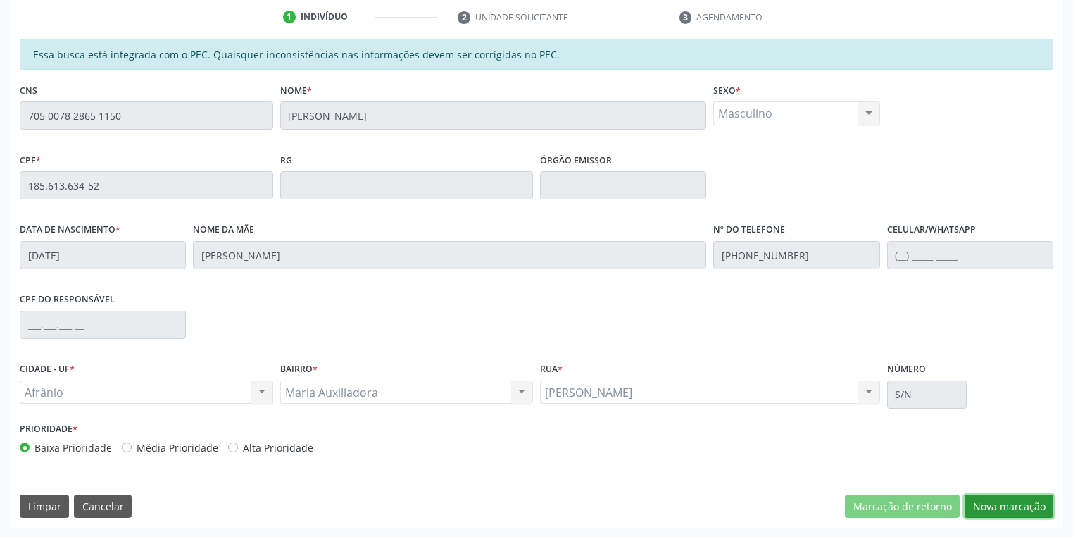
click at [993, 500] on button "Nova marcação" at bounding box center [1009, 506] width 89 height 24
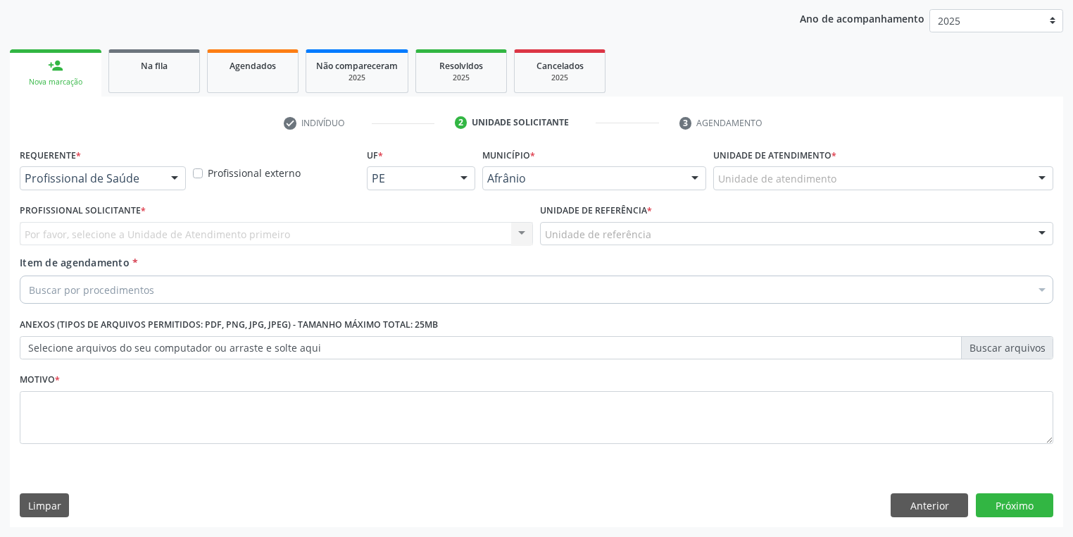
scroll to position [161, 0]
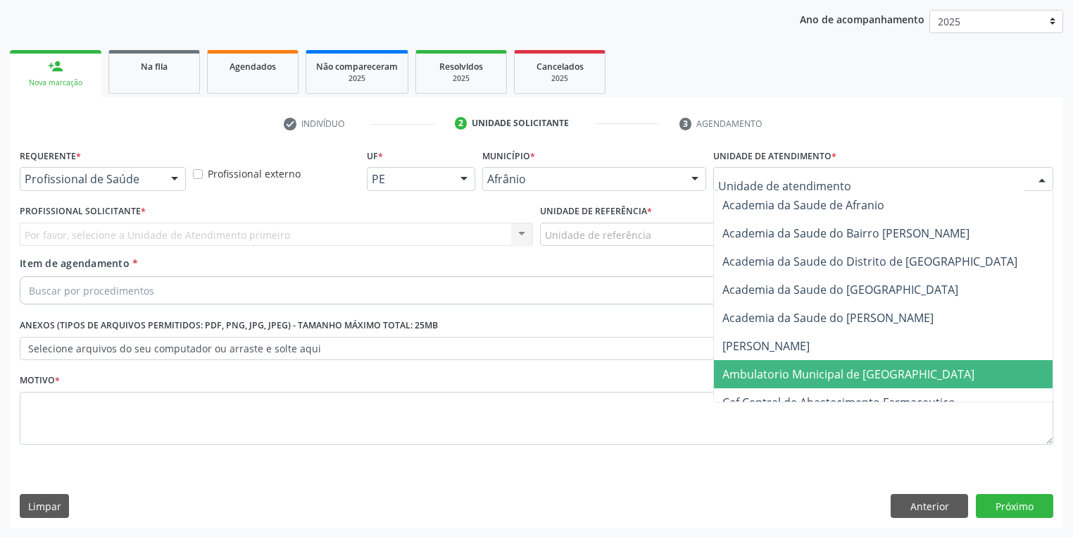
click at [751, 369] on span "Ambulatorio Municipal de [GEOGRAPHIC_DATA]" at bounding box center [848, 373] width 252 height 15
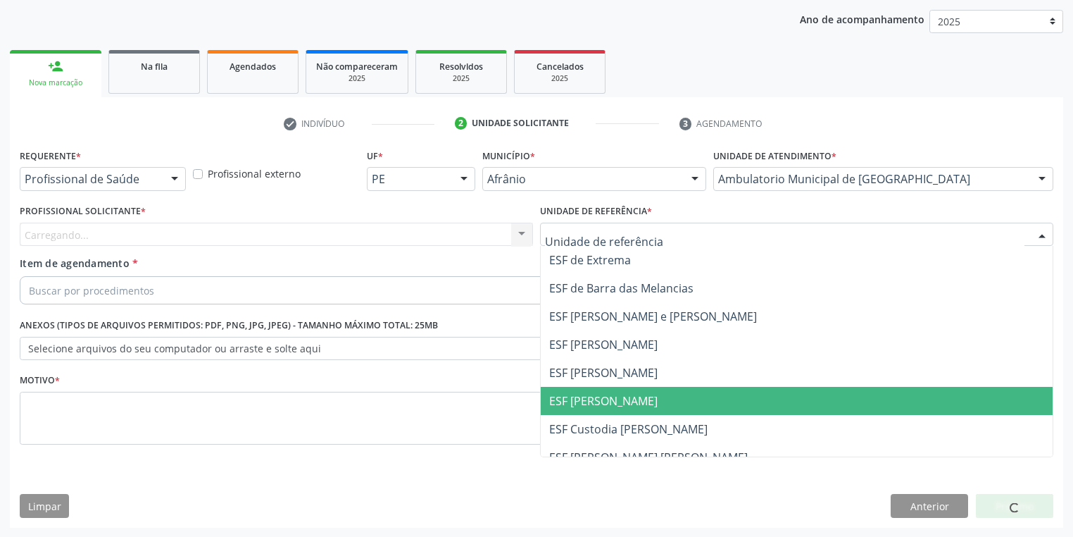
click at [582, 397] on span "ESF [PERSON_NAME]" at bounding box center [603, 400] width 108 height 15
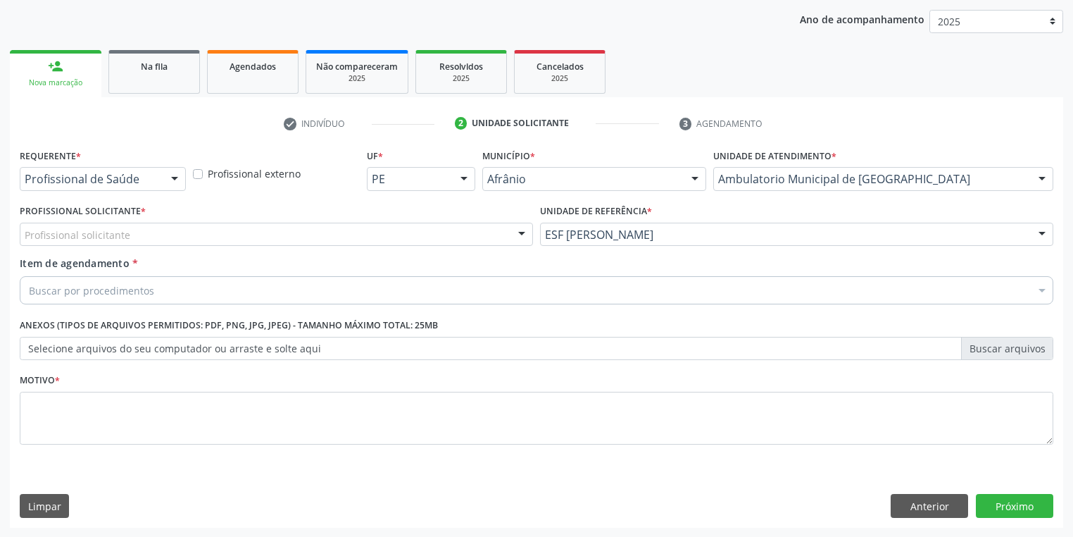
click at [113, 223] on div "Profissional solicitante" at bounding box center [276, 235] width 513 height 24
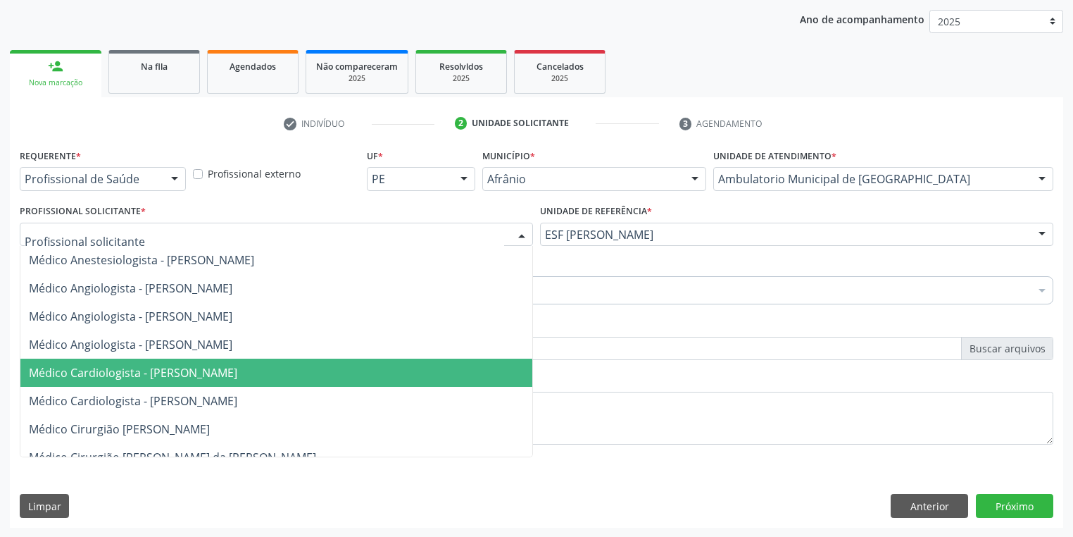
click at [137, 365] on span "Médico Cardiologista - [PERSON_NAME]" at bounding box center [133, 372] width 208 height 15
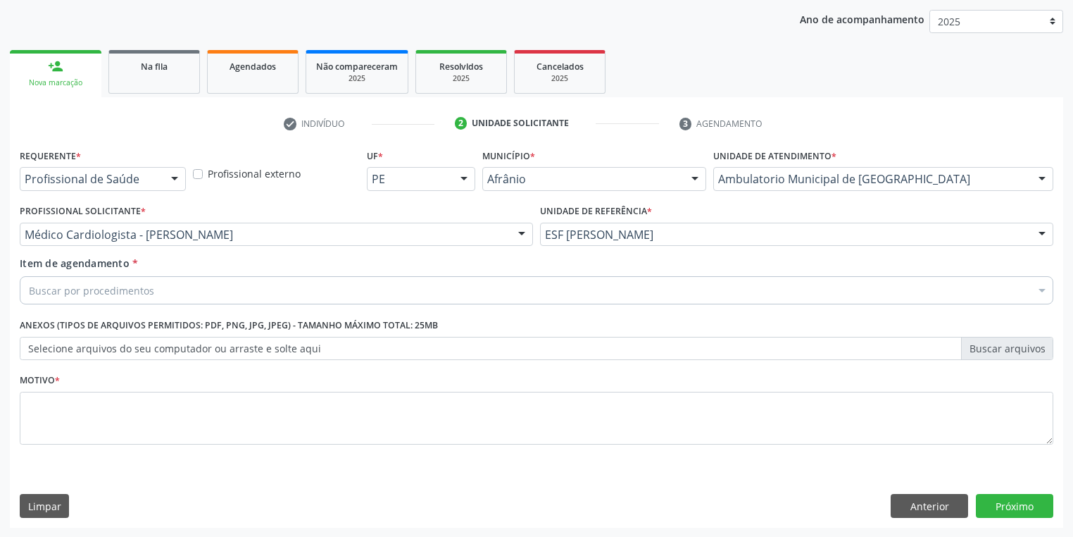
click at [93, 277] on div "Buscar por procedimentos" at bounding box center [537, 290] width 1034 height 28
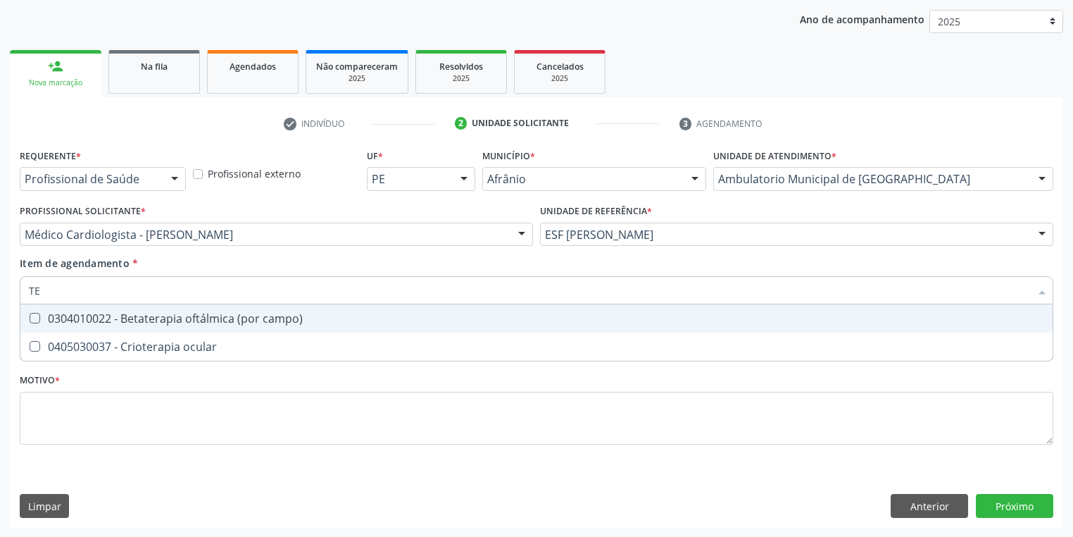
type input "T"
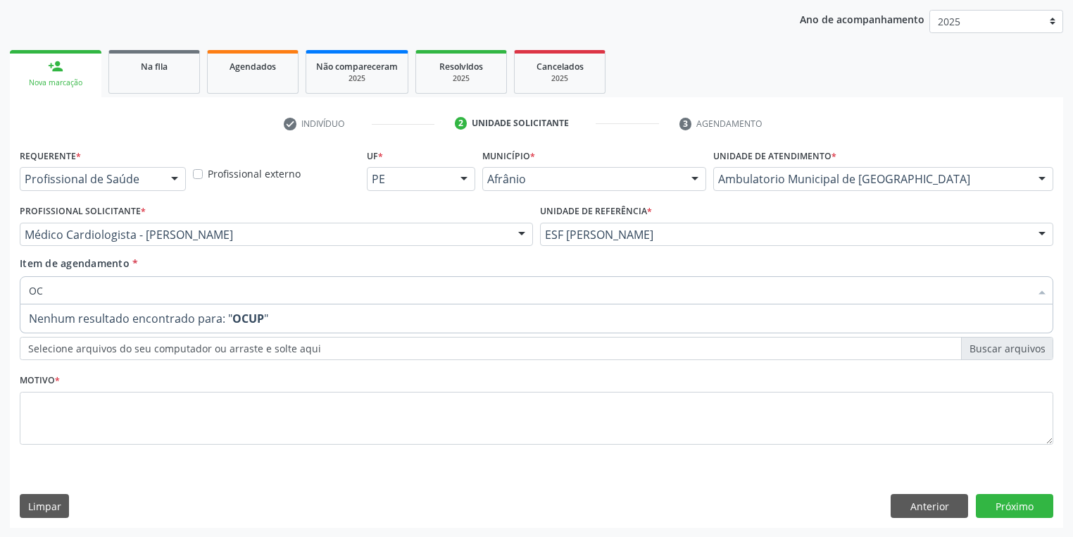
type input "O"
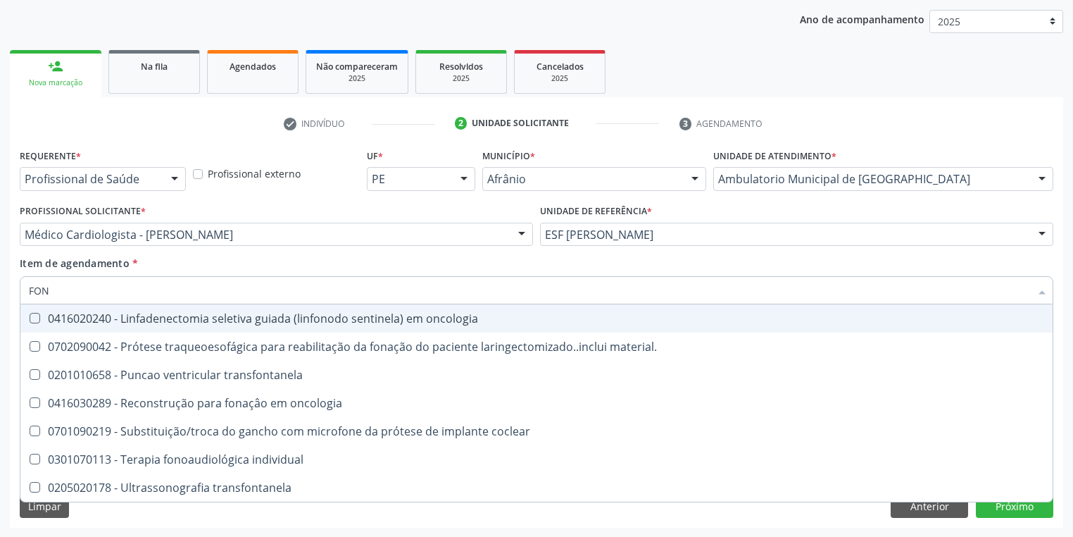
type input "FONO"
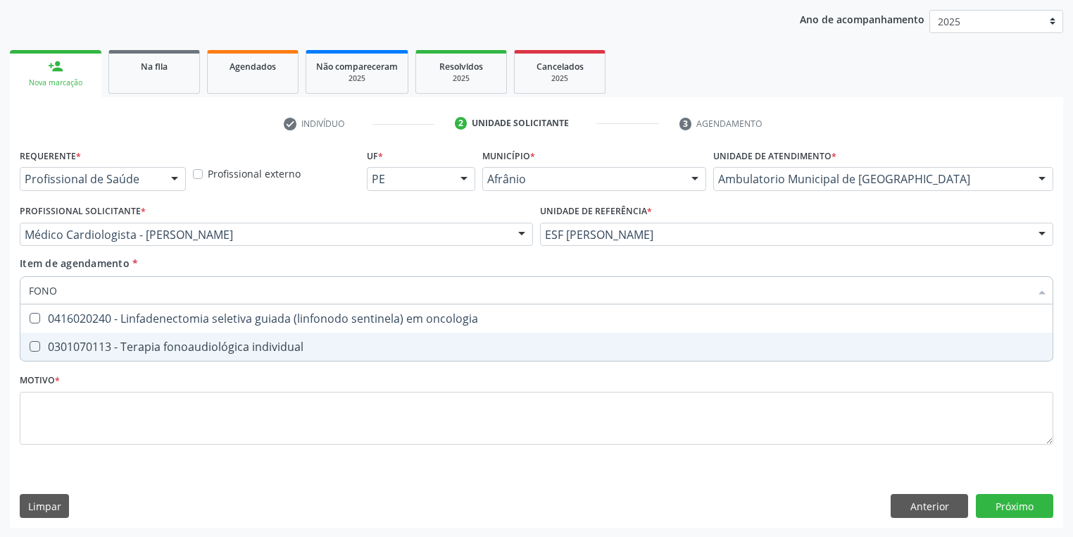
click at [169, 352] on div "0301070113 - Terapia fonoaudiológica individual" at bounding box center [536, 346] width 1015 height 11
checkbox individual "true"
click at [118, 419] on div "Requerente * Profissional de Saúde Profissional de Saúde Paciente Nenhum result…" at bounding box center [537, 304] width 1034 height 319
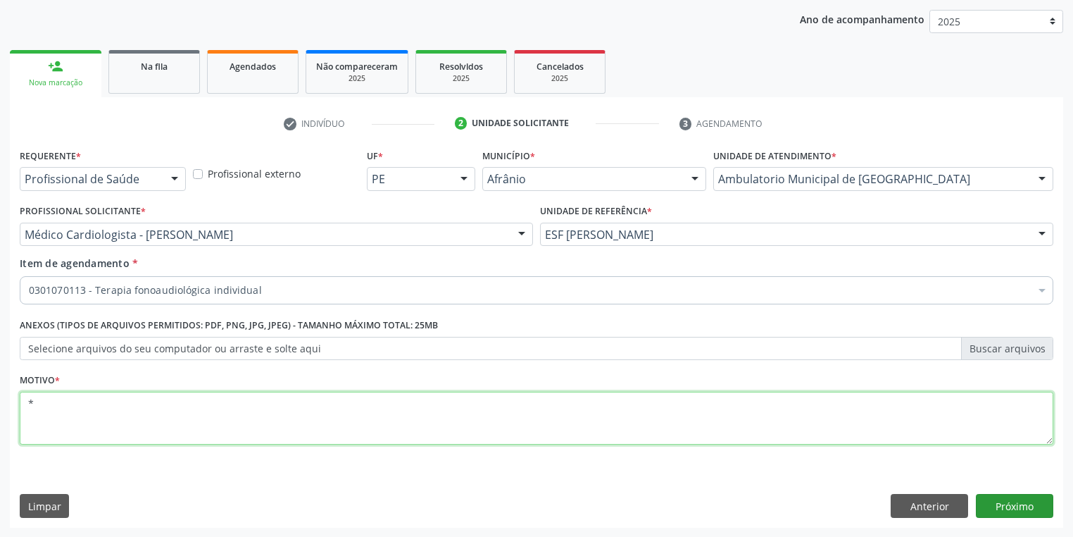
type textarea "*"
click at [1011, 506] on button "Próximo" at bounding box center [1014, 506] width 77 height 24
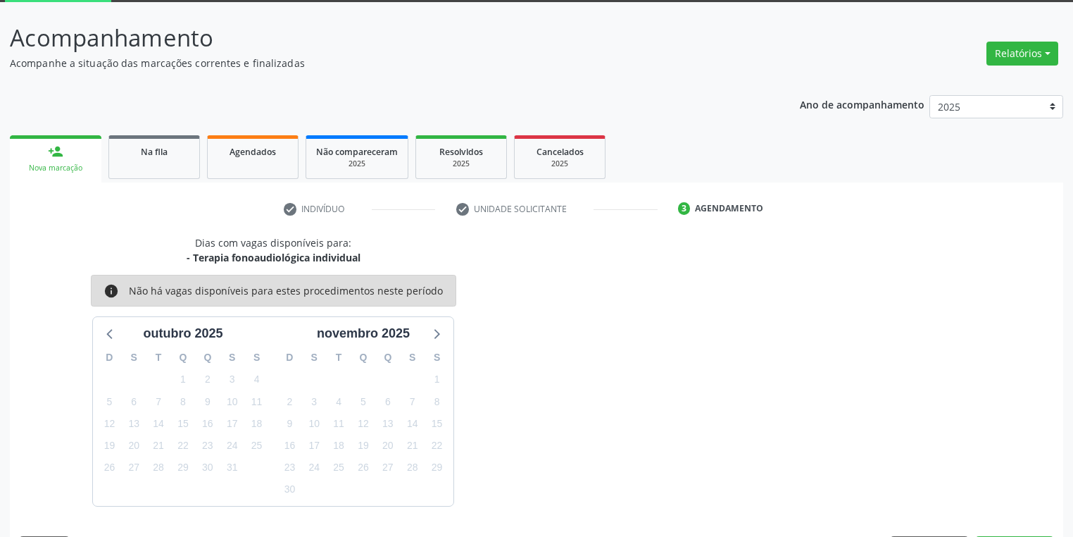
scroll to position [116, 0]
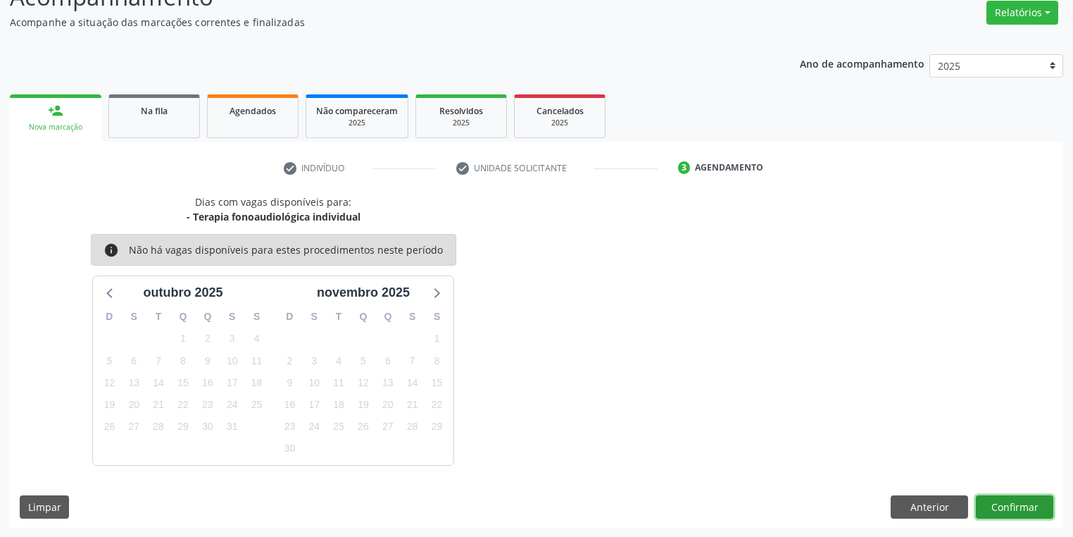
click at [1024, 506] on button "Confirmar" at bounding box center [1014, 507] width 77 height 24
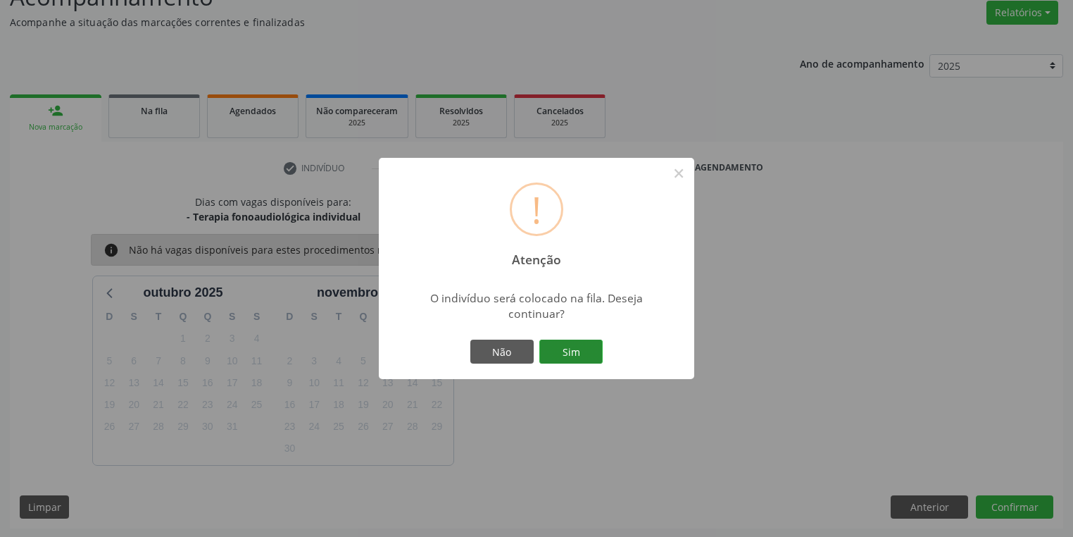
click at [590, 354] on button "Sim" at bounding box center [570, 351] width 63 height 24
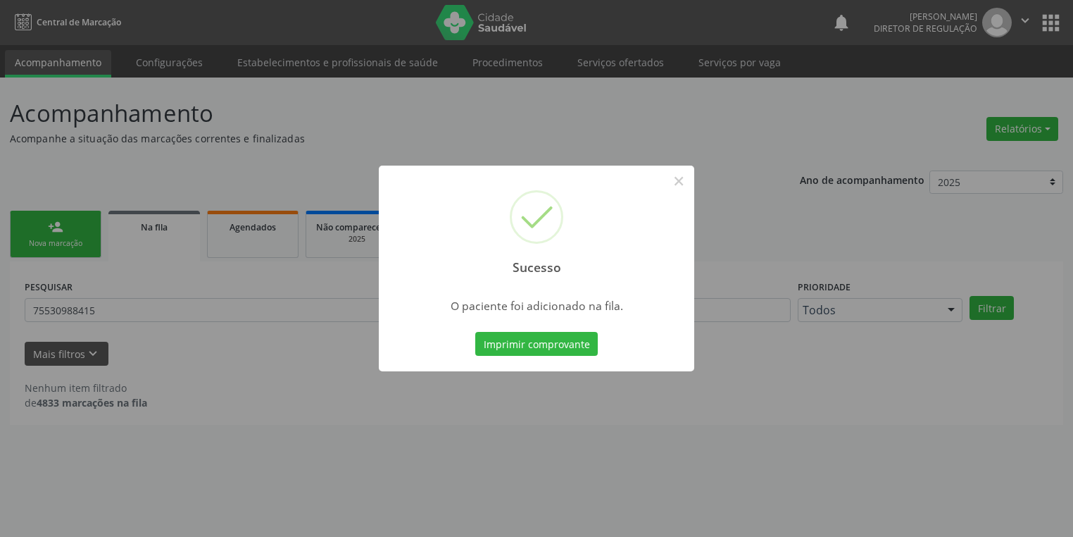
scroll to position [0, 0]
click at [687, 175] on button "×" at bounding box center [683, 181] width 24 height 24
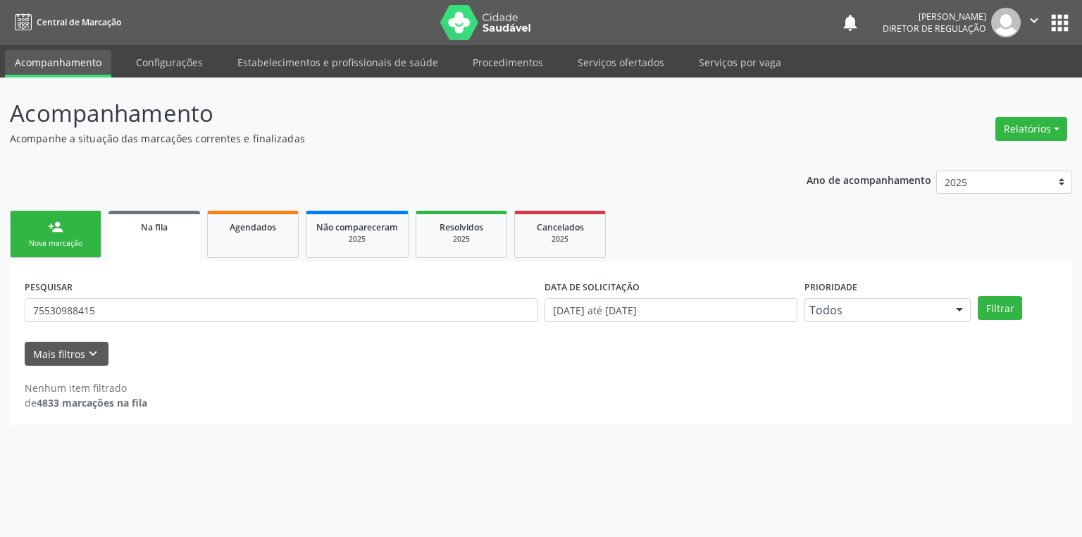
click at [65, 239] on div "Nova marcação" at bounding box center [55, 243] width 70 height 11
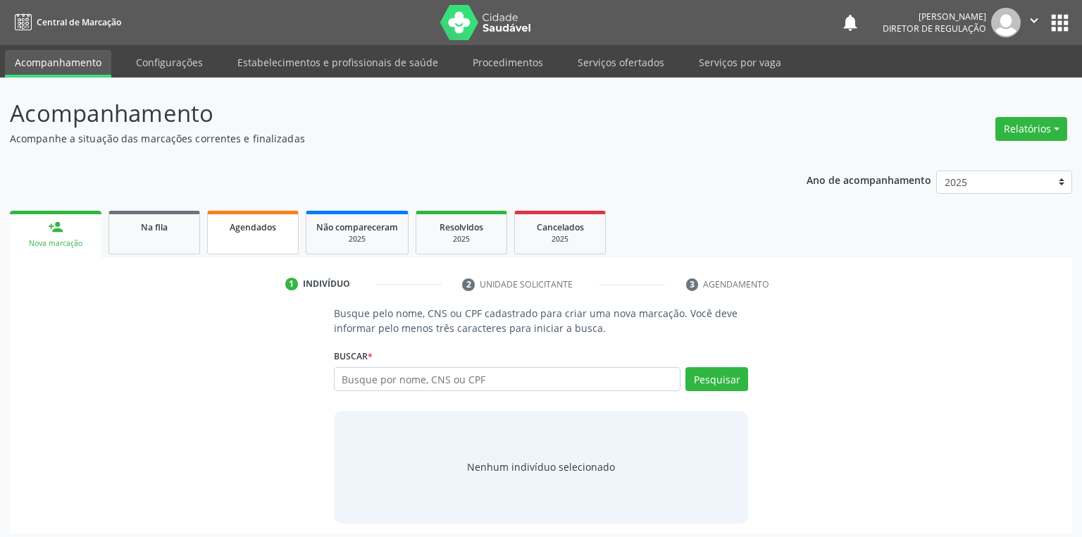
click at [253, 247] on link "Agendados" at bounding box center [253, 233] width 92 height 44
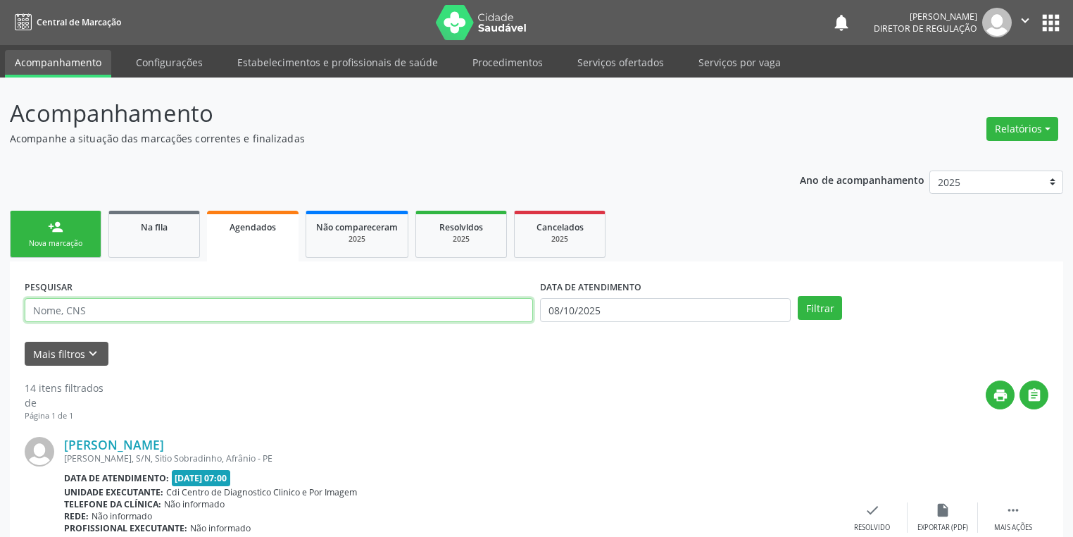
click at [101, 311] on input "text" at bounding box center [279, 310] width 508 height 24
click at [59, 311] on input "MARIANALVA" at bounding box center [279, 310] width 508 height 24
type input "MARINALVA"
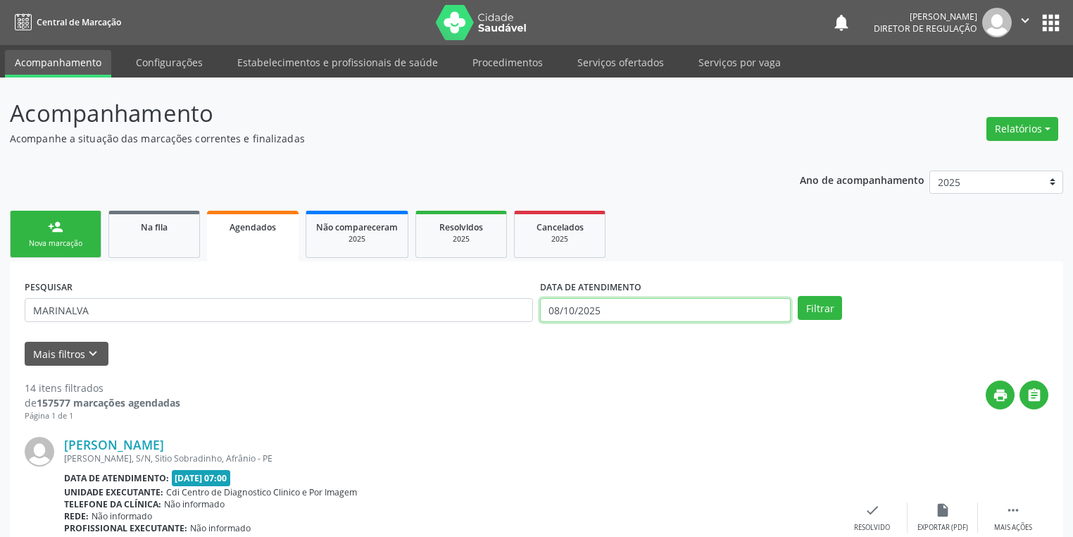
click at [581, 308] on input "08/10/2025" at bounding box center [665, 310] width 251 height 24
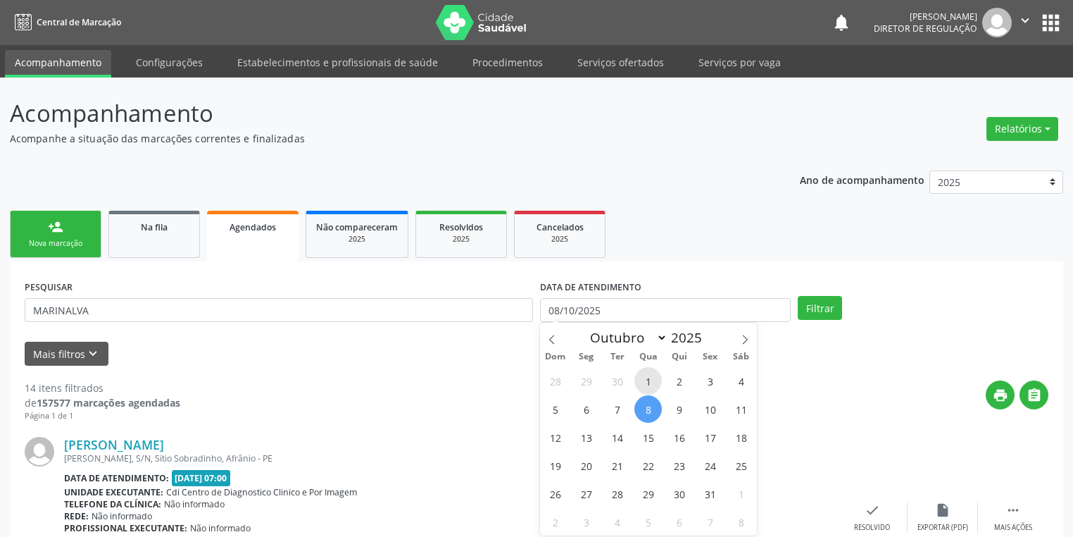
click at [646, 380] on span "1" at bounding box center [647, 380] width 27 height 27
type input "01/10/2025"
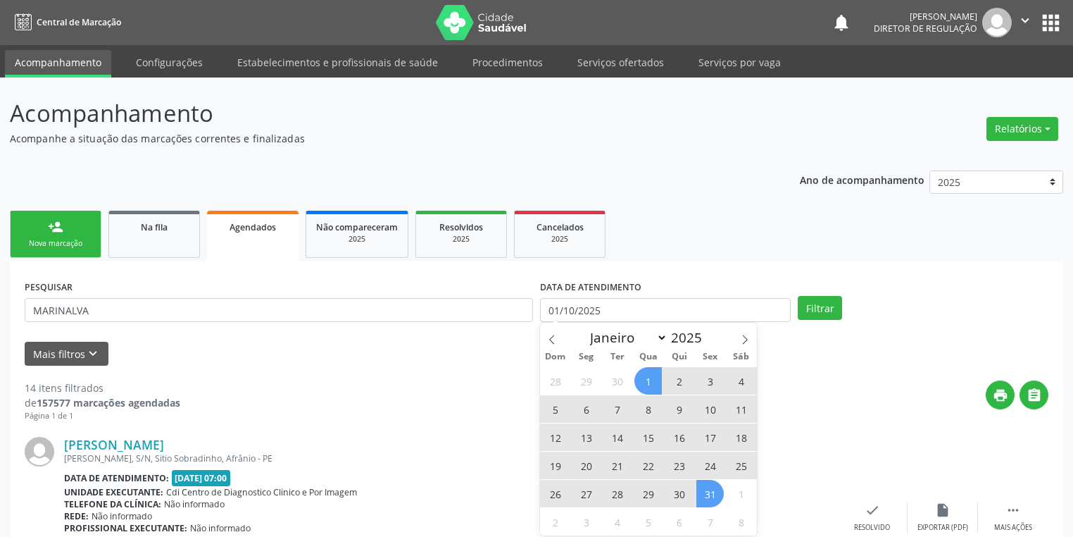
click at [711, 494] on span "31" at bounding box center [709, 493] width 27 height 27
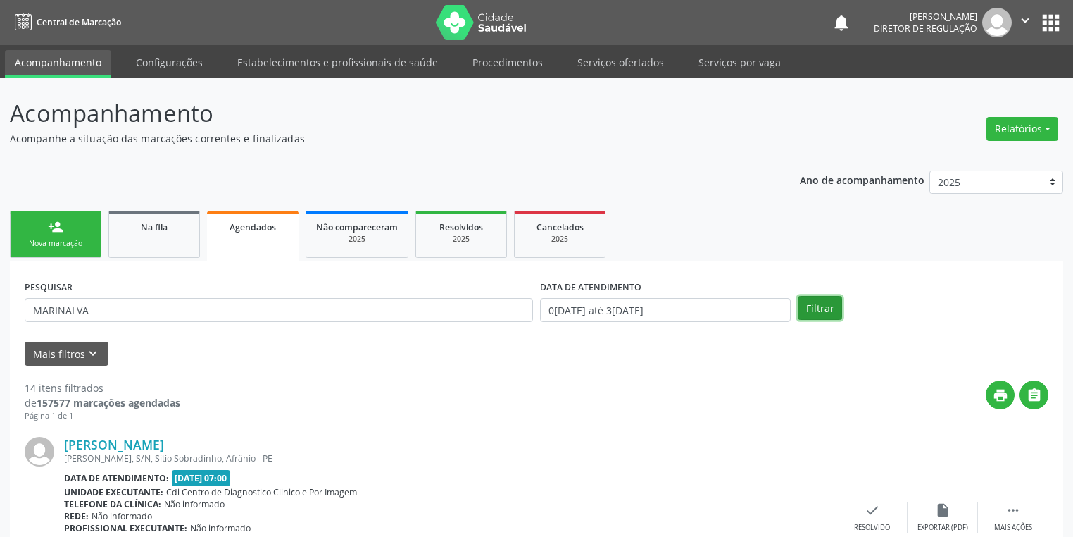
click at [817, 301] on button "Filtrar" at bounding box center [820, 308] width 44 height 24
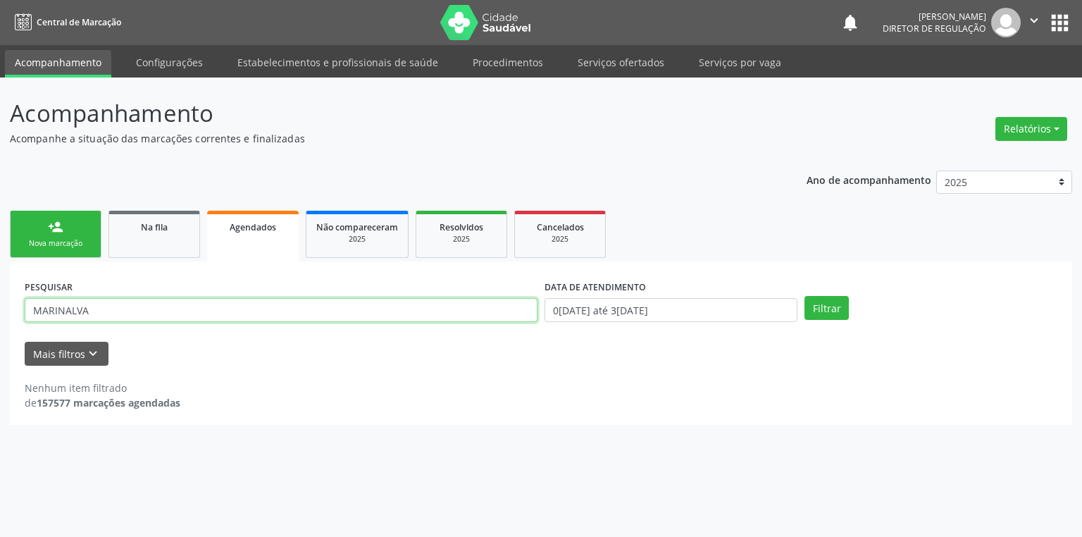
click at [94, 309] on input "MARINALVA" at bounding box center [281, 310] width 513 height 24
type input "M"
click at [56, 235] on link "person_add Nova marcação" at bounding box center [56, 234] width 92 height 47
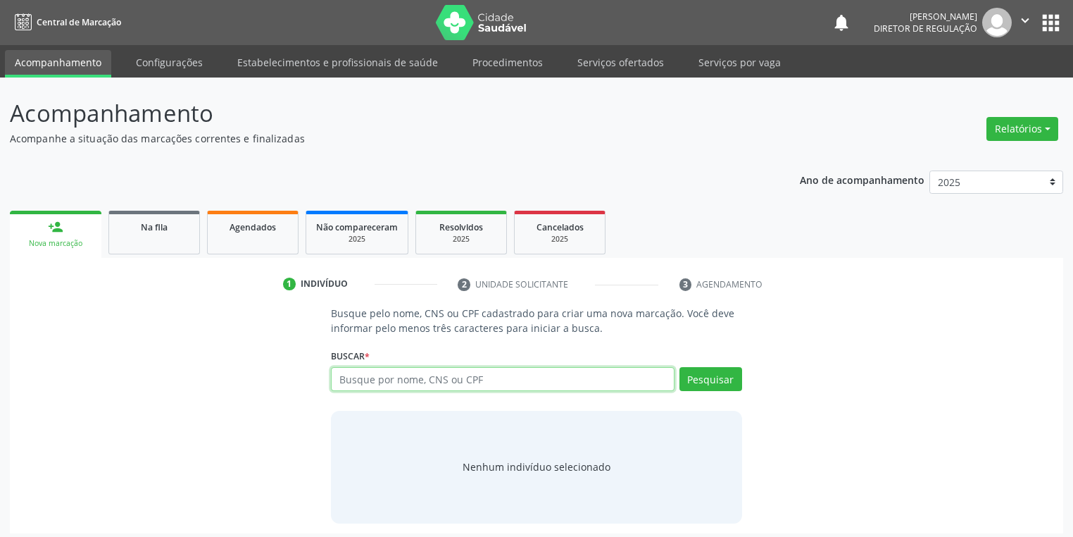
click at [341, 384] on input "text" at bounding box center [503, 379] width 344 height 24
type input "040"
type input "04000649442"
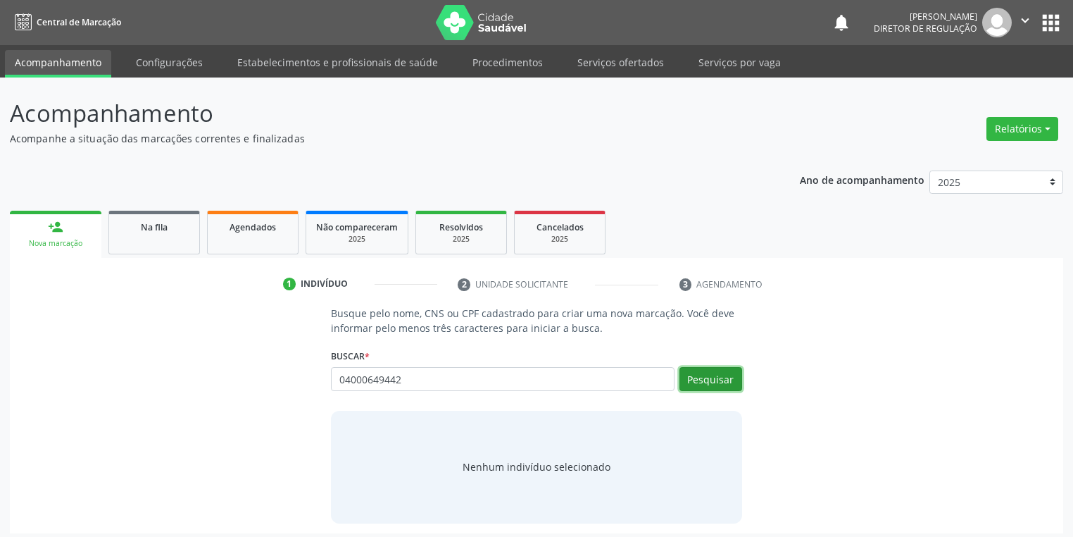
click at [701, 382] on button "Pesquisar" at bounding box center [711, 379] width 63 height 24
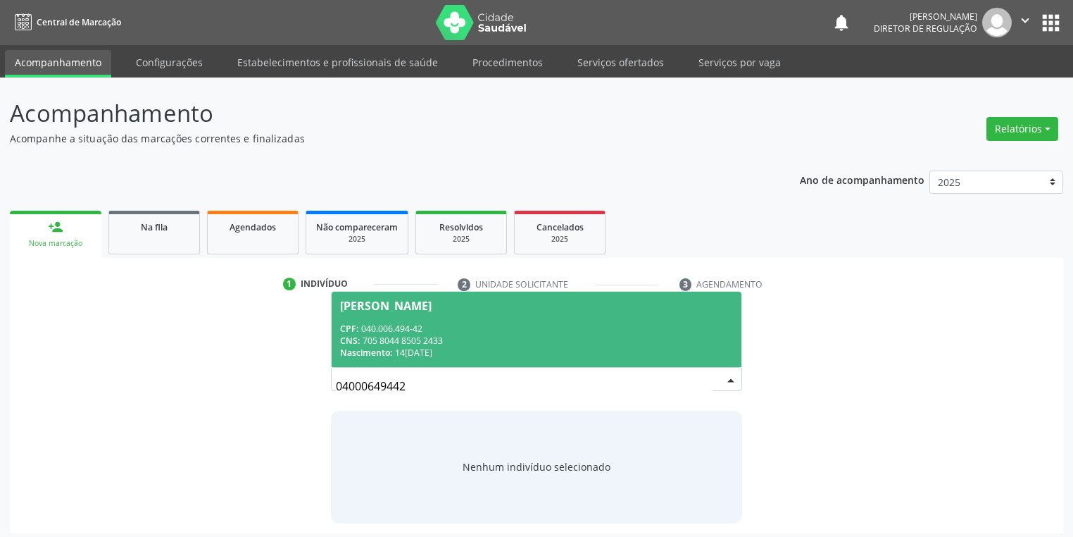
click at [431, 336] on div "CNS: 705 8044 8505 2433" at bounding box center [536, 340] width 393 height 12
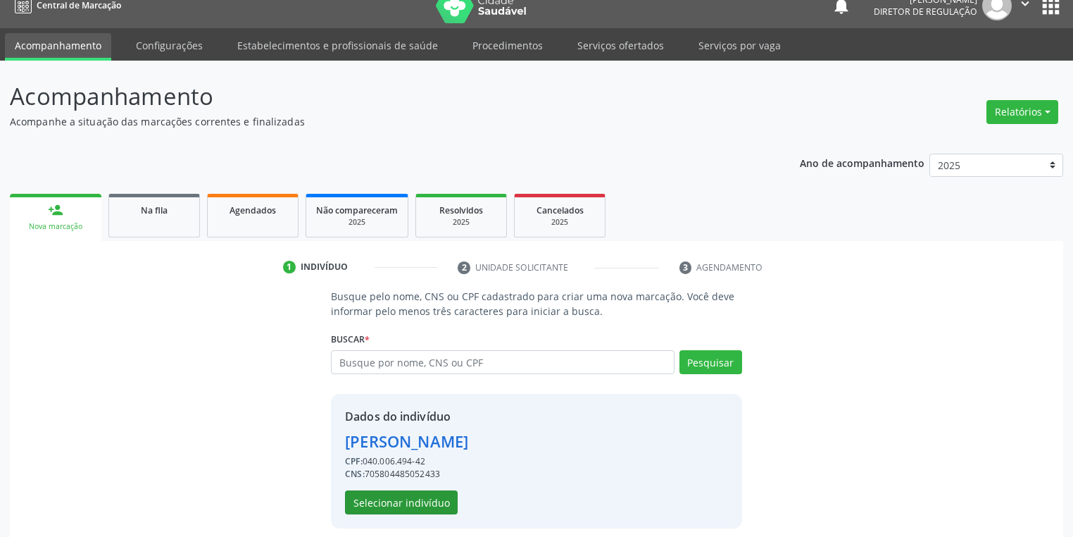
scroll to position [27, 0]
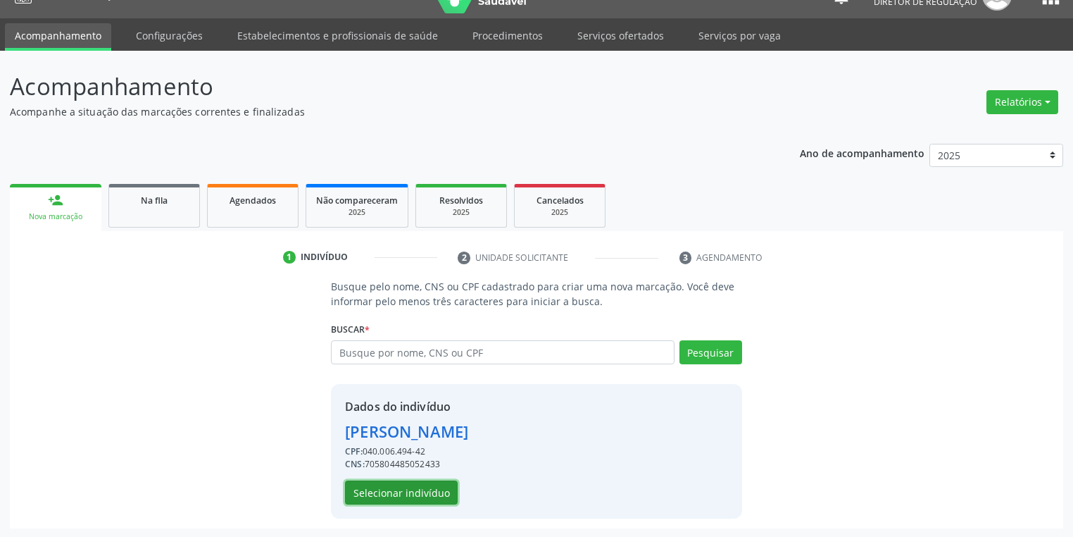
click at [392, 492] on button "Selecionar indivíduo" at bounding box center [401, 492] width 113 height 24
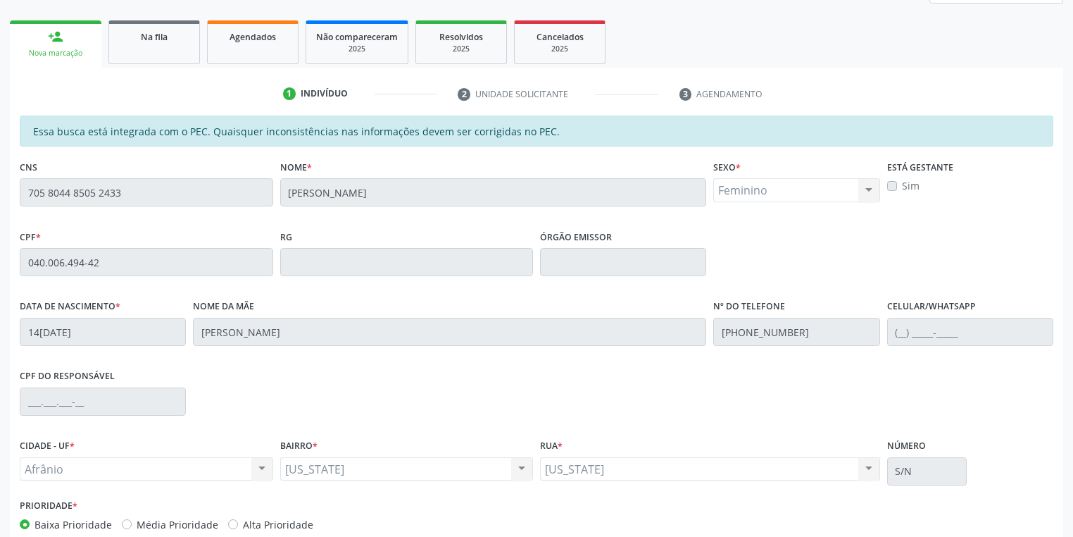
scroll to position [267, 0]
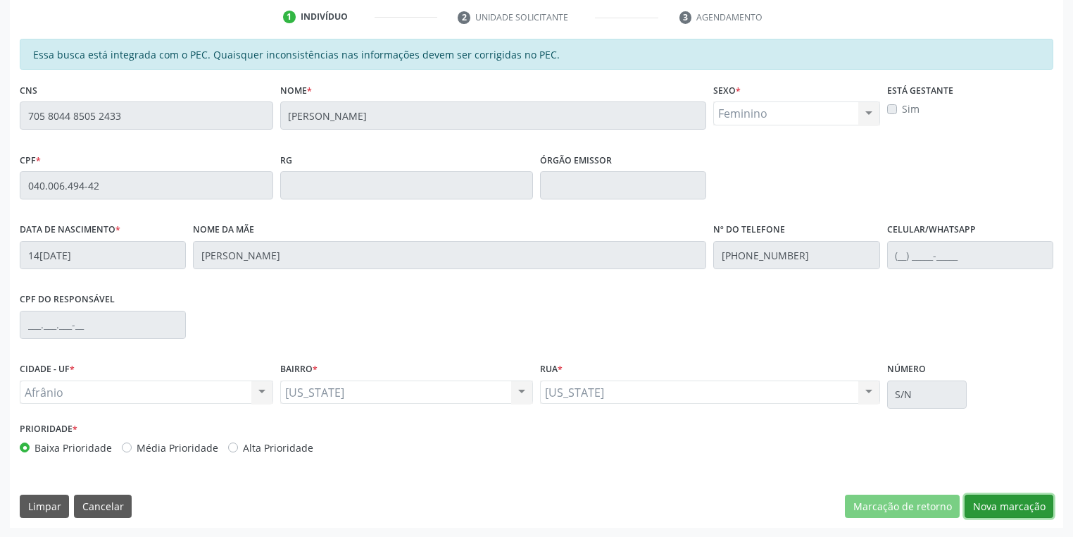
click at [983, 505] on button "Nova marcação" at bounding box center [1009, 506] width 89 height 24
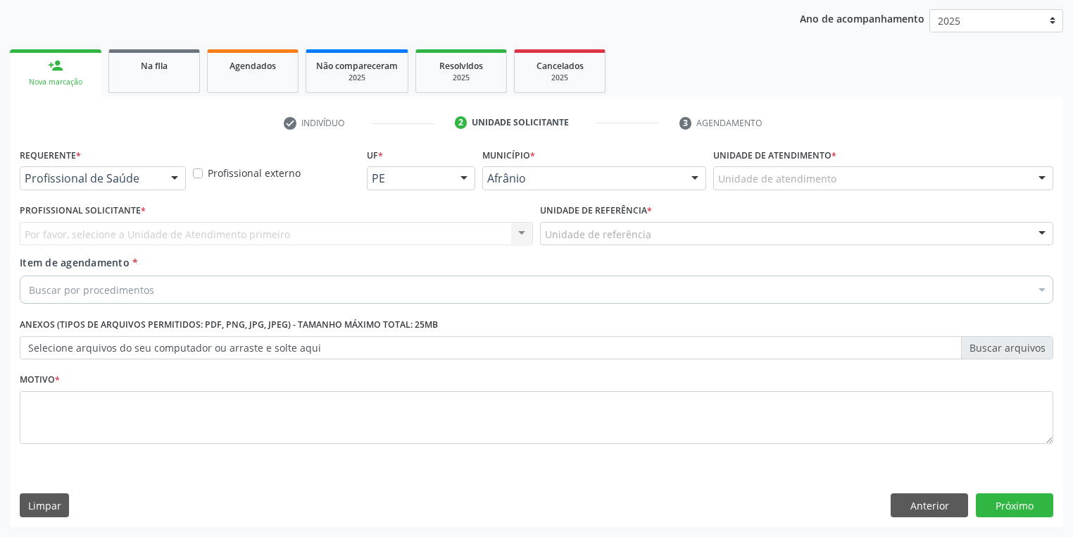
scroll to position [161, 0]
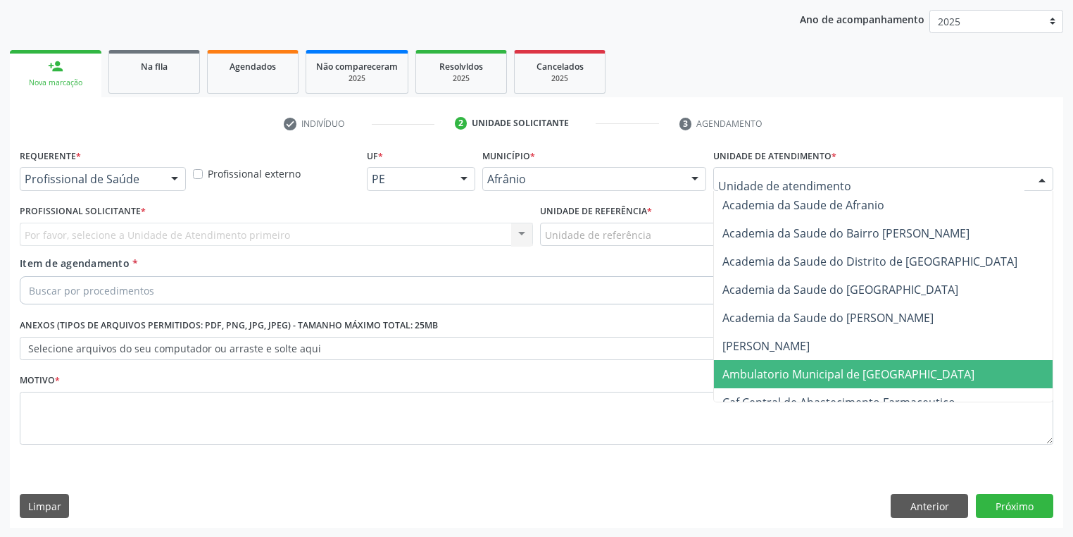
click at [750, 368] on span "Ambulatorio Municipal de [GEOGRAPHIC_DATA]" at bounding box center [848, 373] width 252 height 15
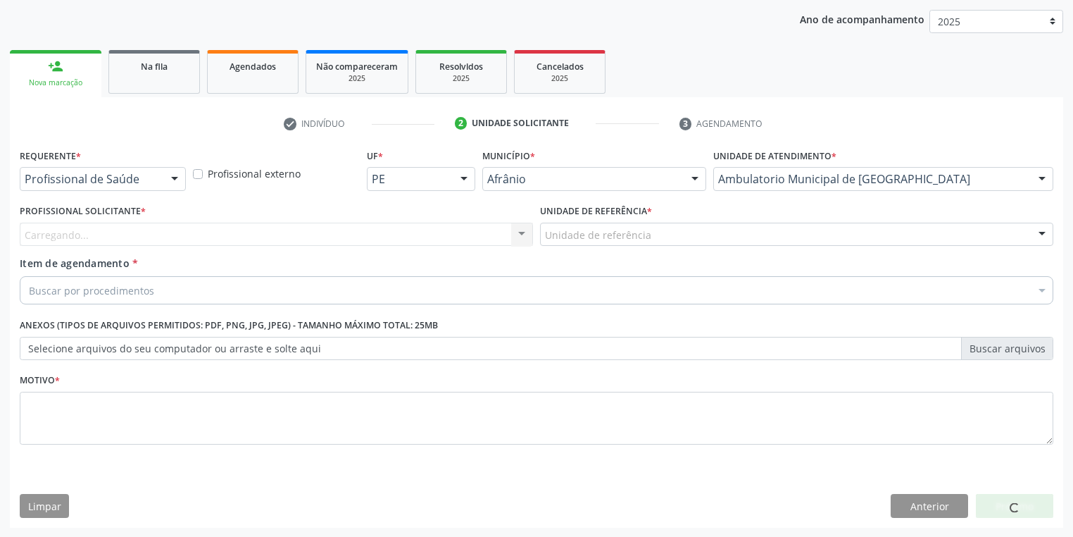
drag, startPoint x: 586, startPoint y: 232, endPoint x: 586, endPoint y: 251, distance: 19.0
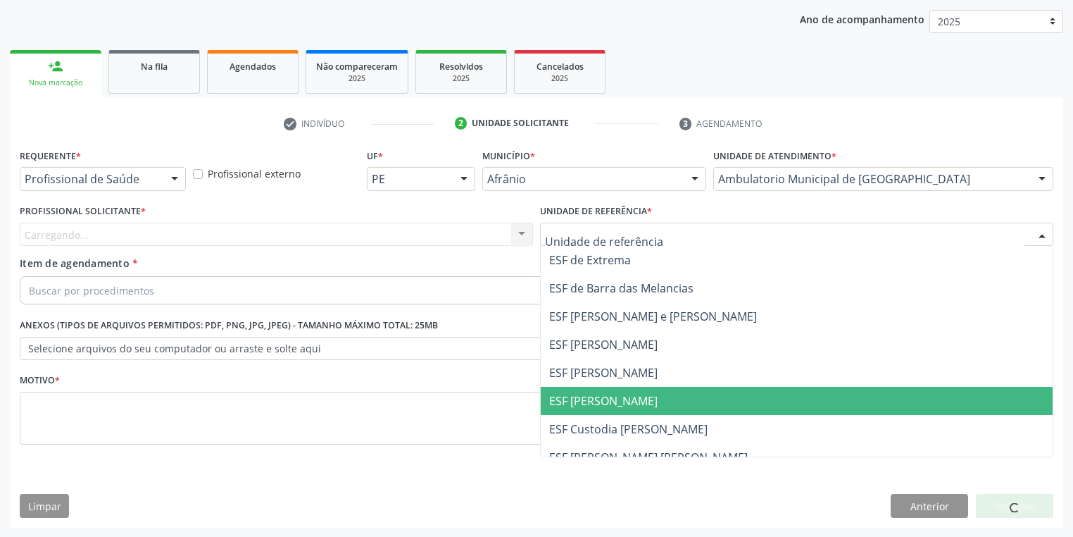
drag, startPoint x: 600, startPoint y: 406, endPoint x: 463, endPoint y: 368, distance: 141.6
click at [598, 406] on span "ESF [PERSON_NAME]" at bounding box center [603, 400] width 108 height 15
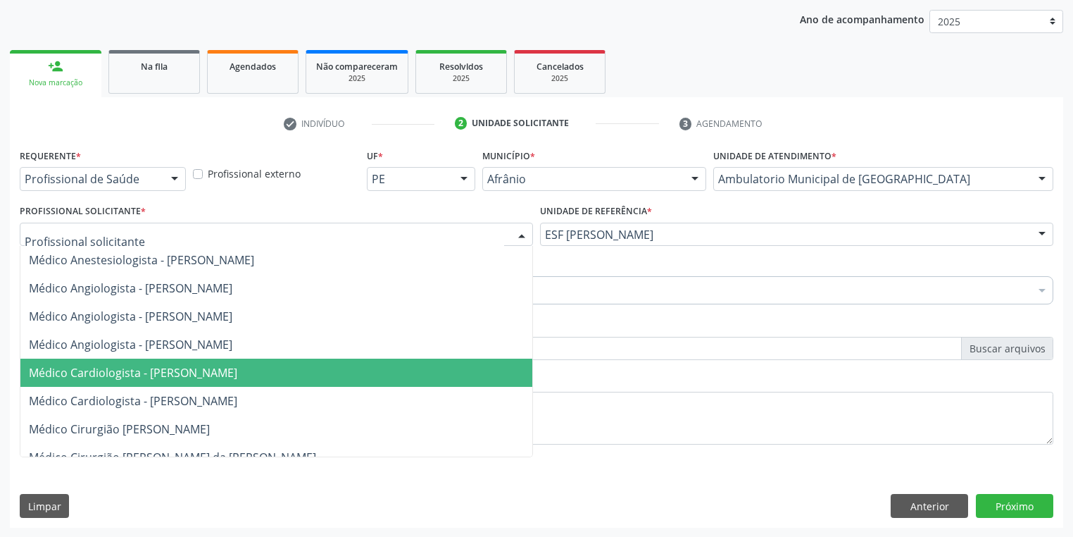
click at [124, 375] on span "Médico Cardiologista - [PERSON_NAME]" at bounding box center [133, 372] width 208 height 15
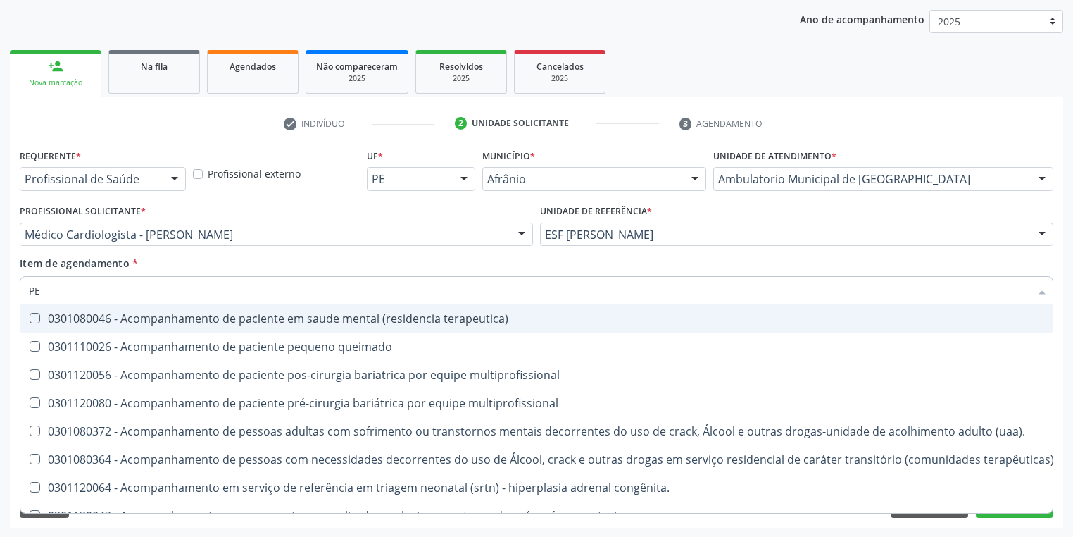
type input "P"
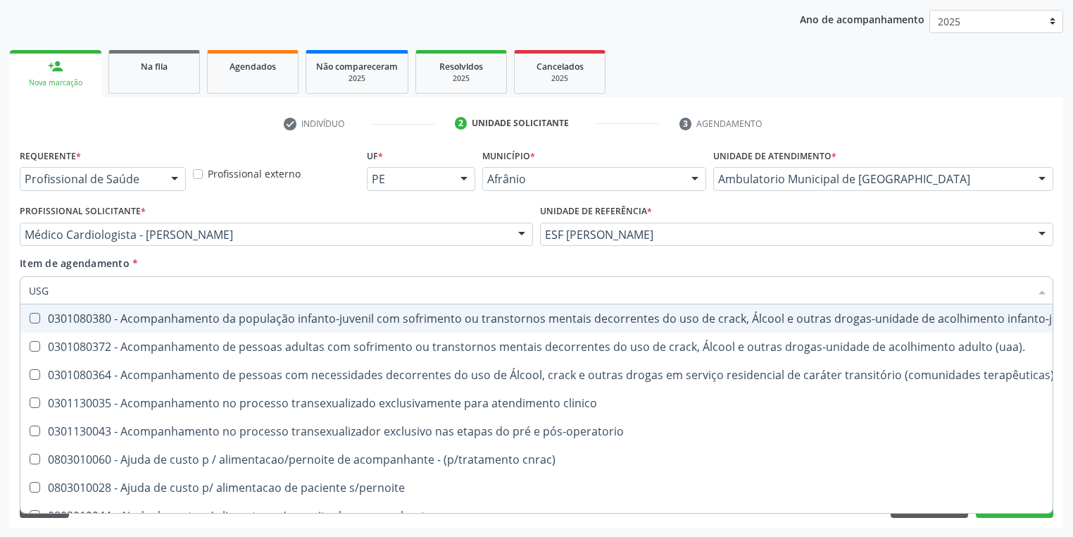
type input "USG"
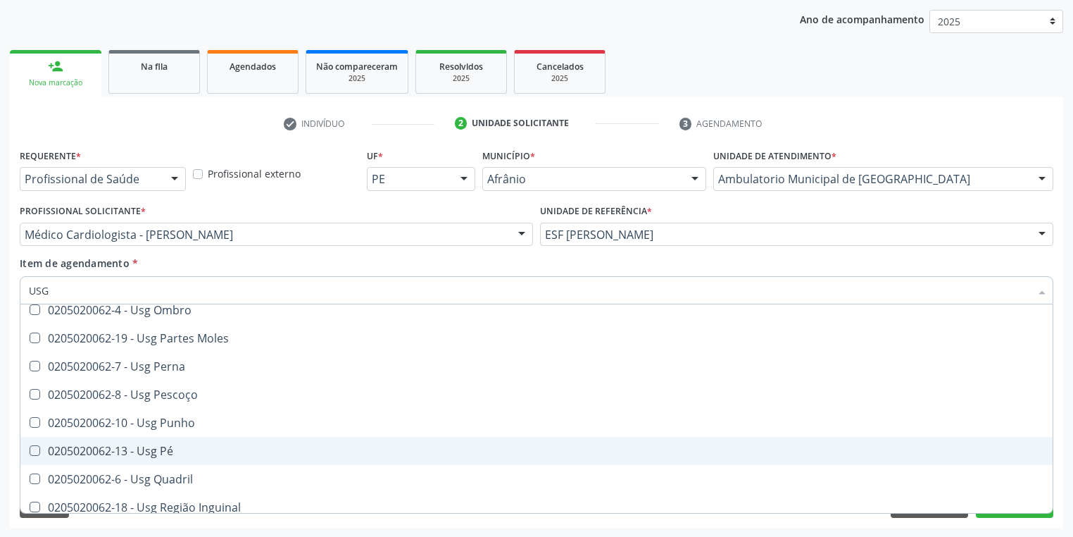
scroll to position [282, 0]
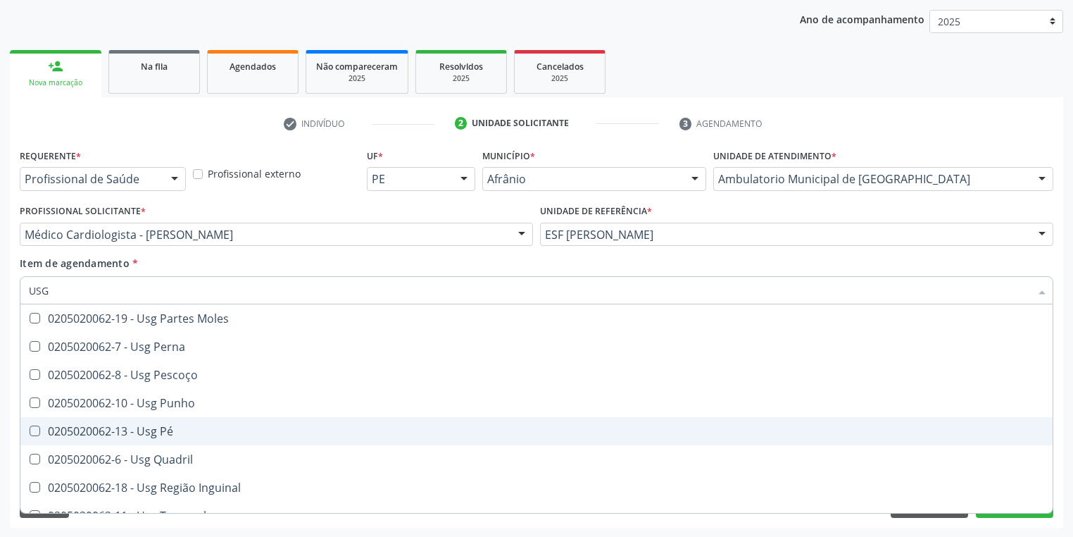
click at [154, 435] on div "0205020062-13 - Usg Pé" at bounding box center [536, 430] width 1015 height 11
checkbox Pé "true"
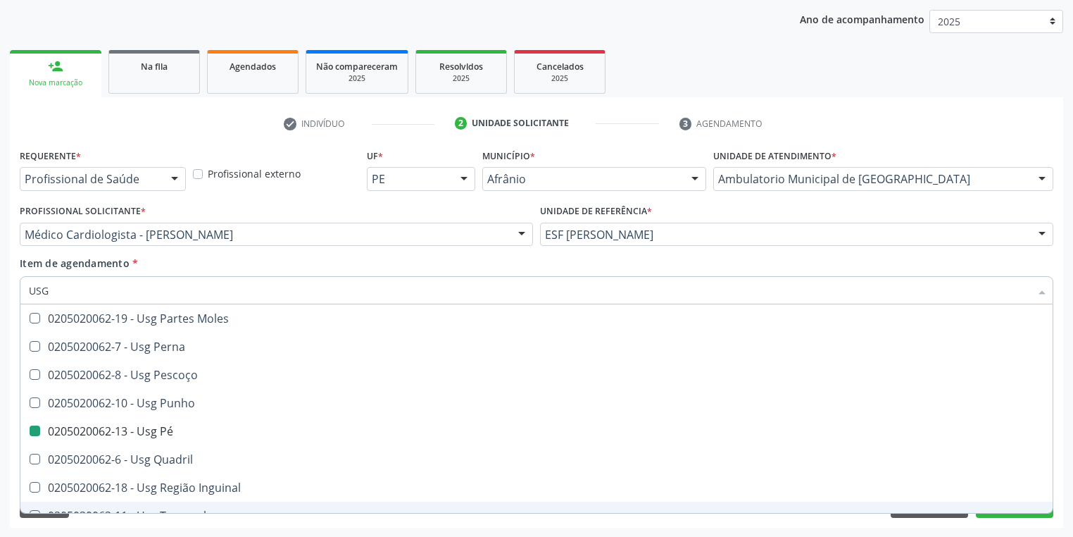
click at [111, 524] on div "Requerente * Profissional de Saúde Profissional de Saúde Paciente Nenhum result…" at bounding box center [536, 336] width 1053 height 382
checkbox Braço "true"
checkbox Pé "false"
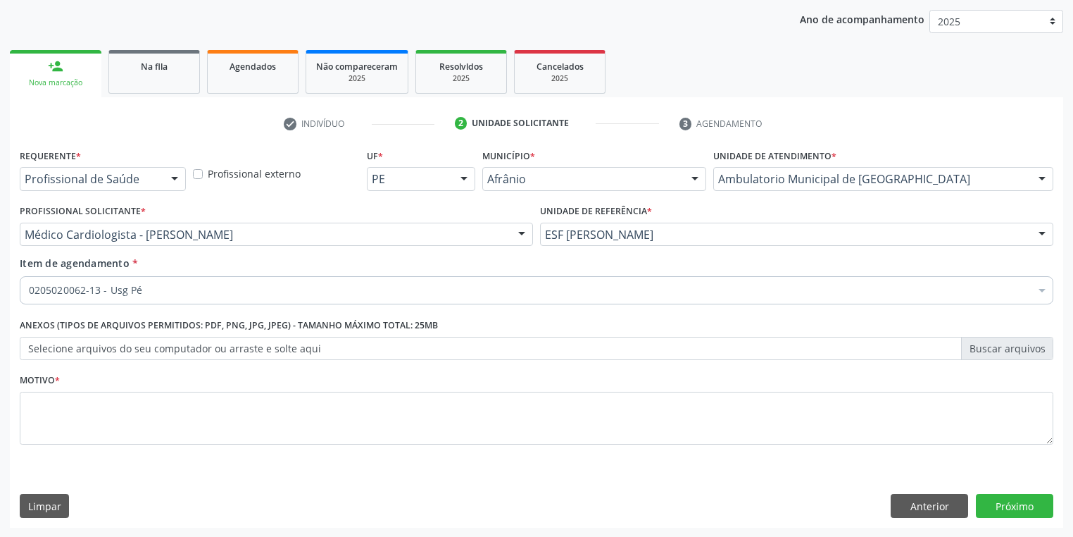
scroll to position [0, 0]
click at [39, 410] on textarea at bounding box center [537, 419] width 1034 height 54
type textarea "*"
click at [1016, 512] on button "Próximo" at bounding box center [1014, 506] width 77 height 24
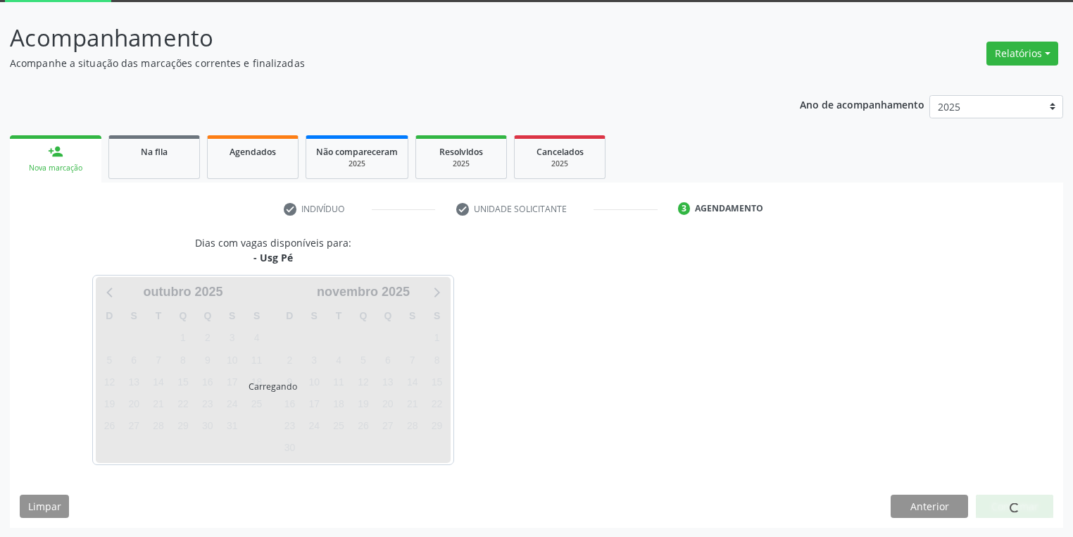
scroll to position [116, 0]
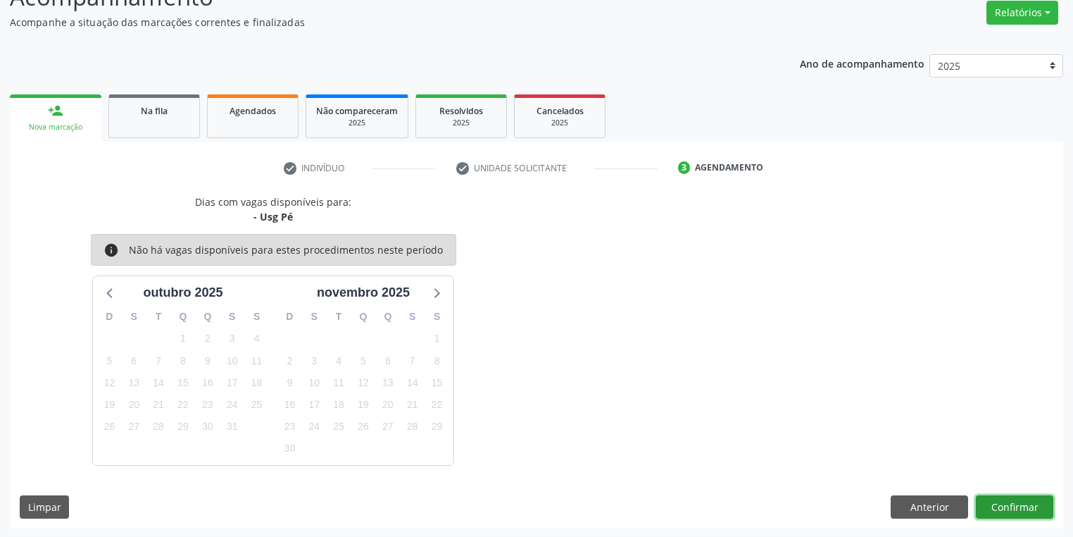
click at [997, 495] on button "Confirmar" at bounding box center [1014, 507] width 77 height 24
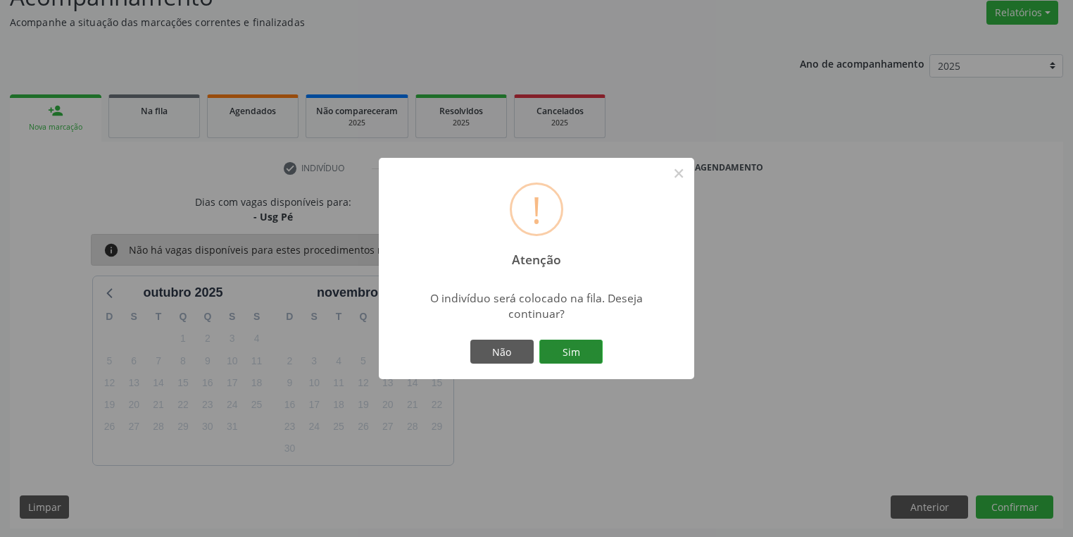
click at [572, 353] on button "Sim" at bounding box center [570, 351] width 63 height 24
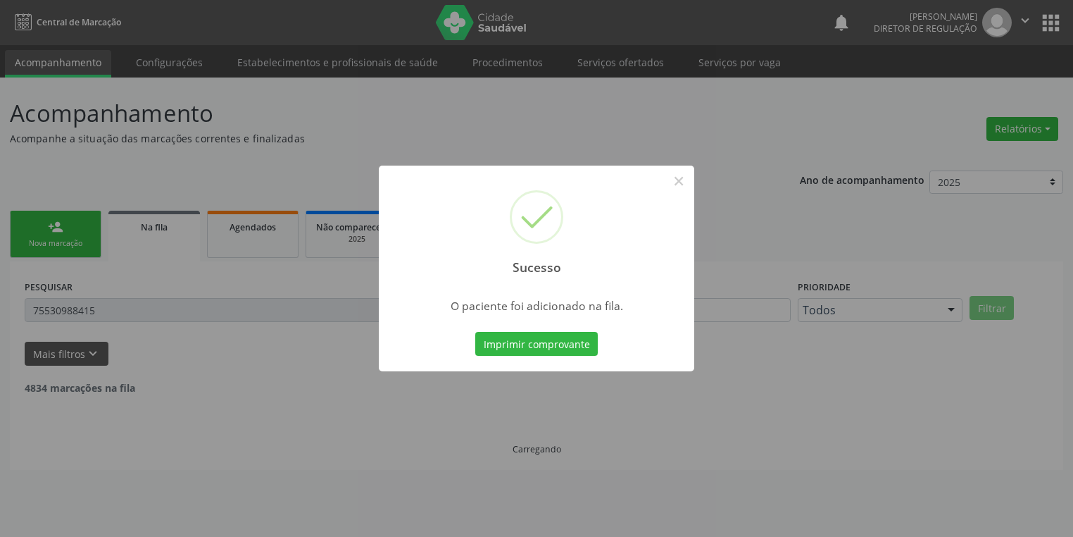
scroll to position [0, 0]
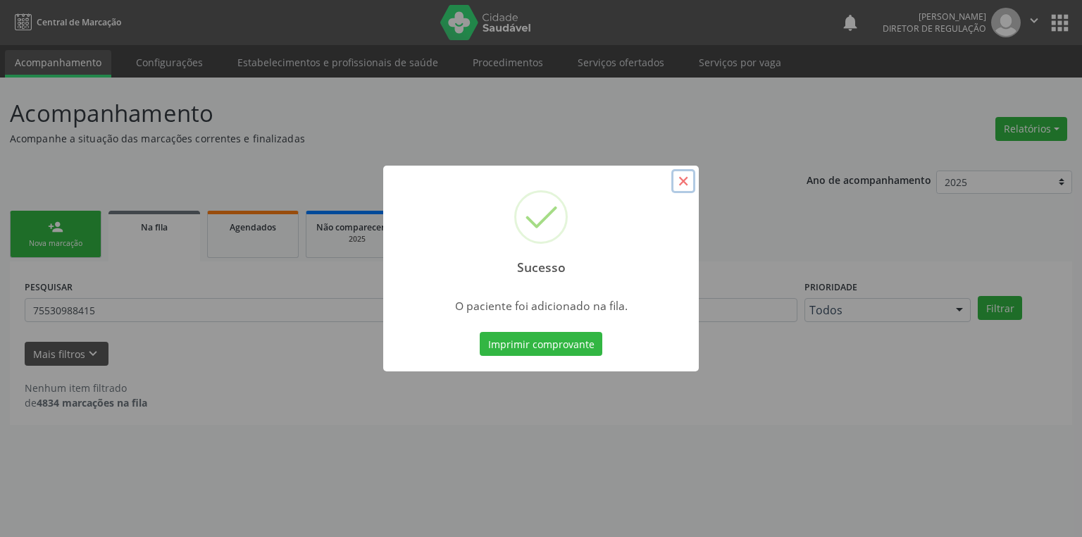
click at [680, 183] on button "×" at bounding box center [683, 181] width 24 height 24
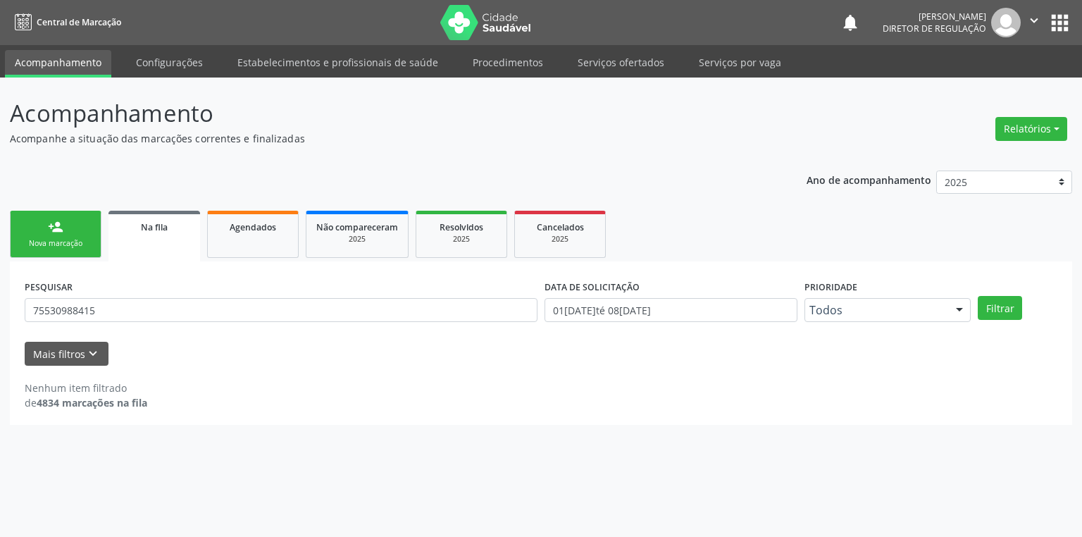
click at [43, 247] on div "Nova marcação" at bounding box center [55, 243] width 70 height 11
click at [49, 244] on div "Nova marcação" at bounding box center [55, 243] width 70 height 11
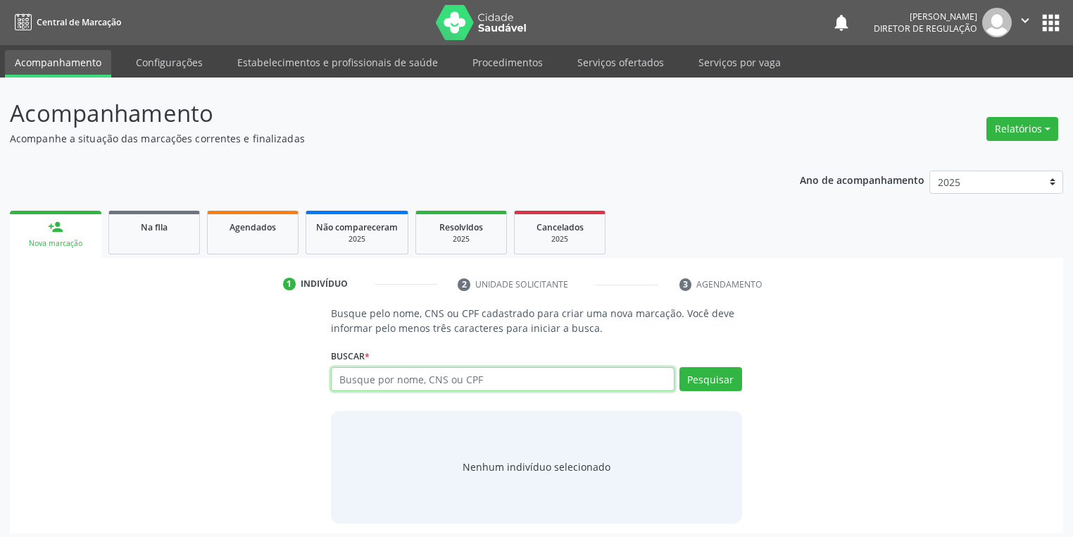
click at [391, 384] on input "text" at bounding box center [503, 379] width 344 height 24
type input "06135380486"
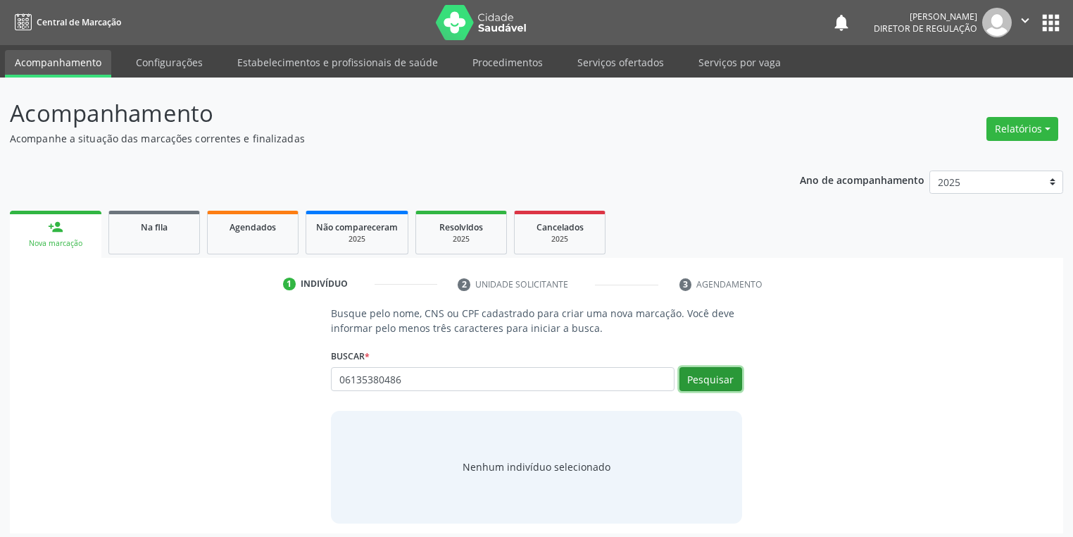
click at [708, 375] on button "Pesquisar" at bounding box center [711, 379] width 63 height 24
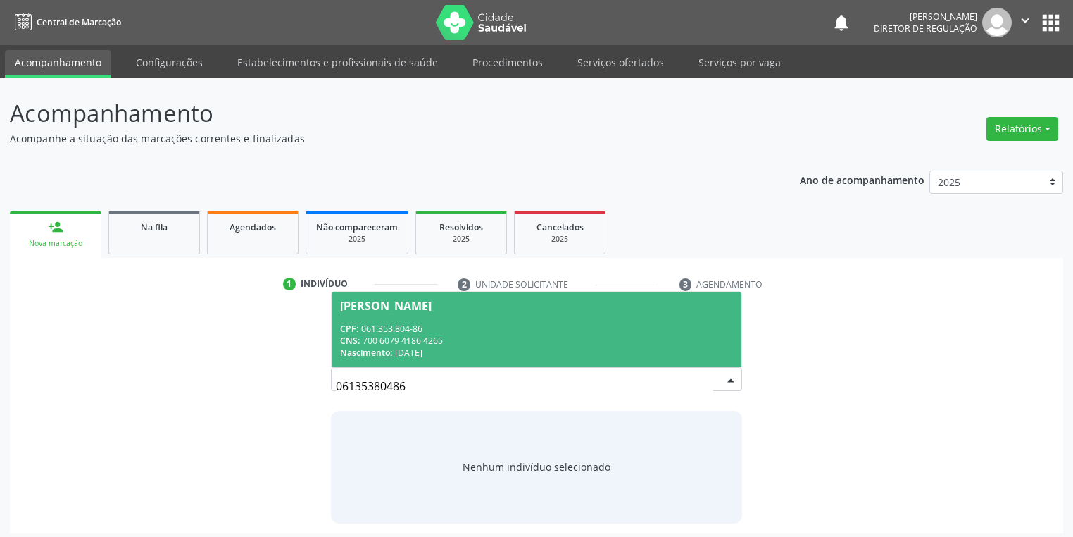
click at [492, 330] on div "CPF: 061.353.804-86" at bounding box center [536, 329] width 393 height 12
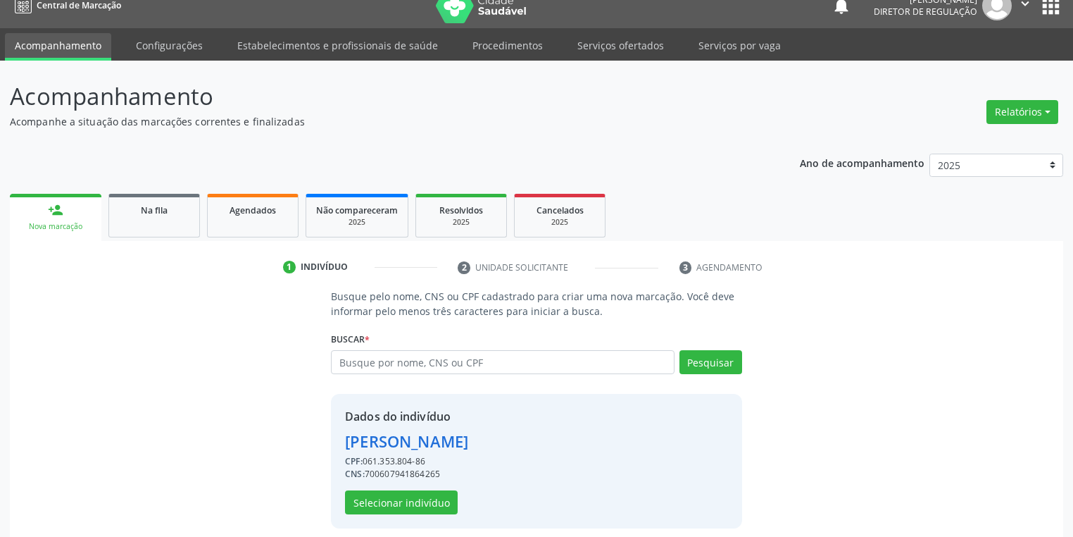
scroll to position [27, 0]
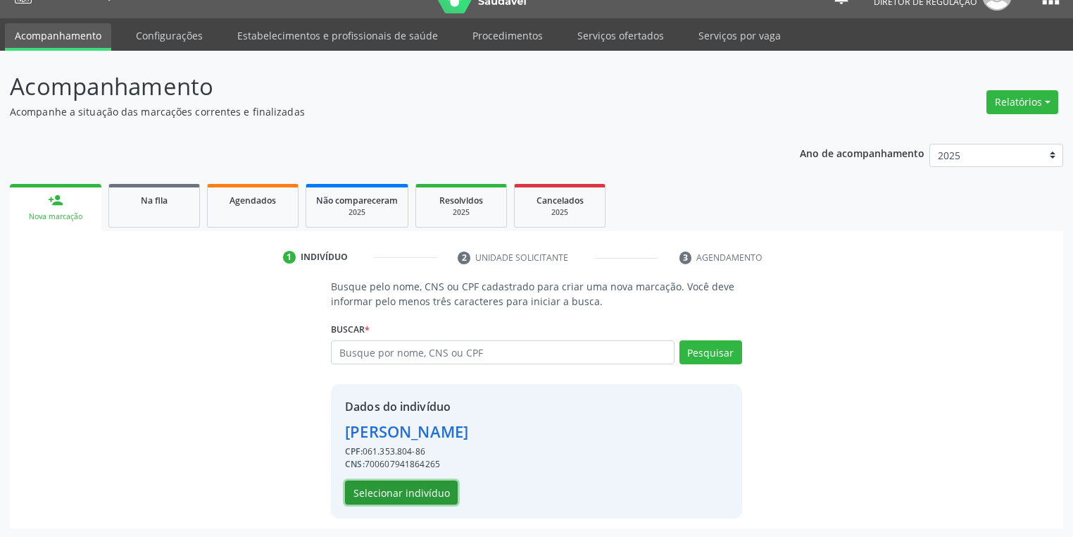
click at [408, 494] on button "Selecionar indivíduo" at bounding box center [401, 492] width 113 height 24
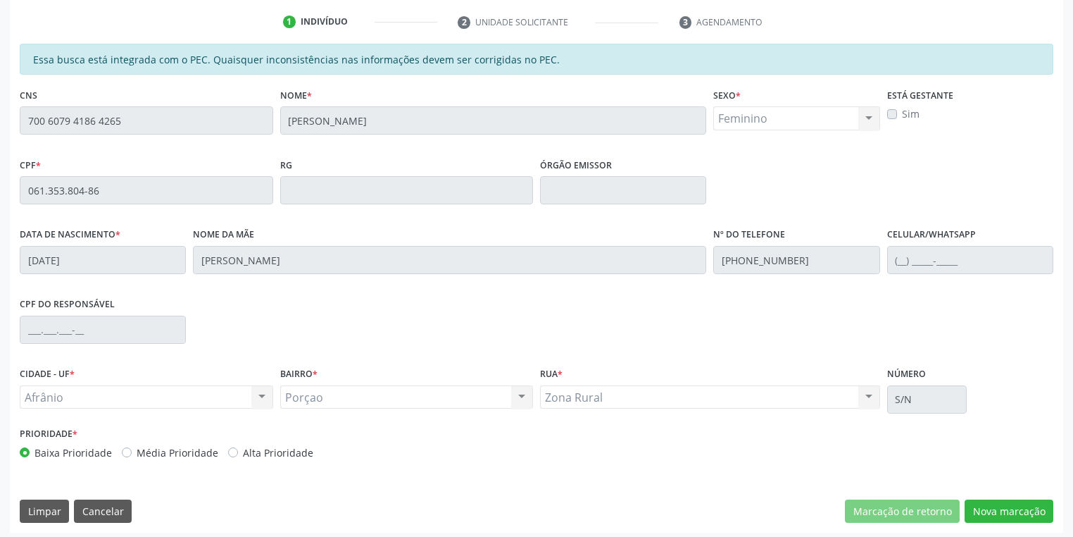
scroll to position [267, 0]
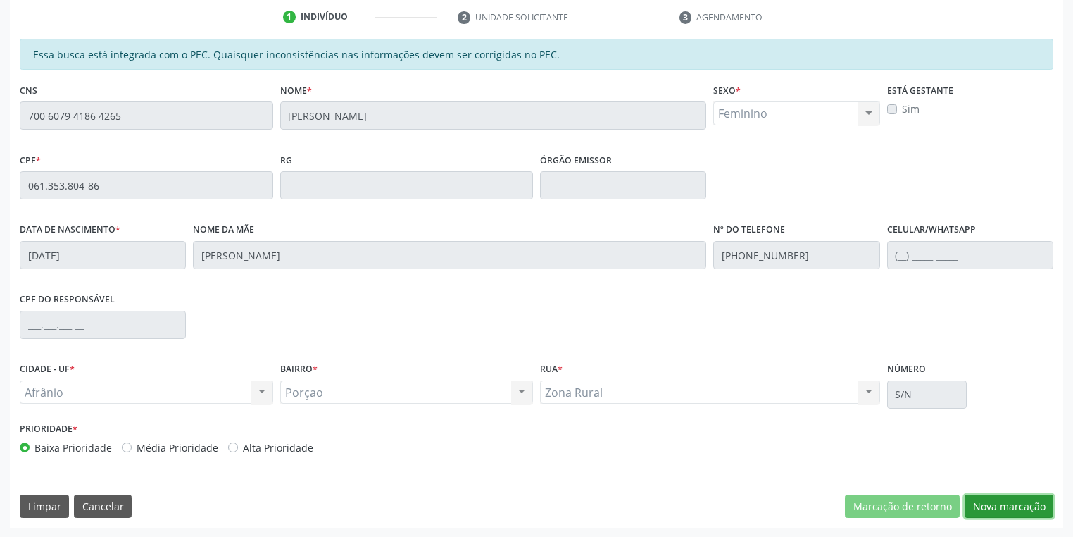
click at [983, 500] on button "Nova marcação" at bounding box center [1009, 506] width 89 height 24
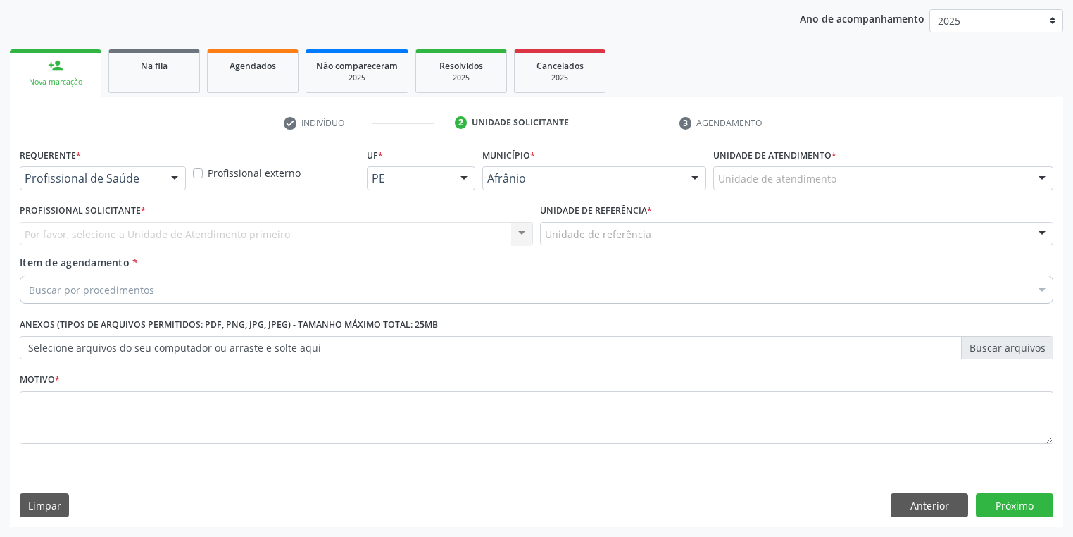
scroll to position [161, 0]
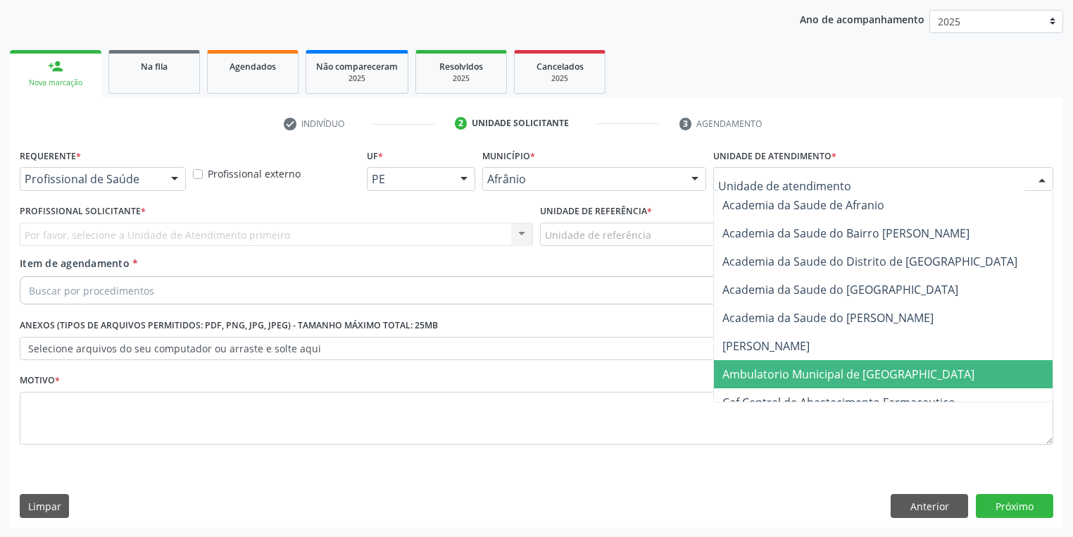
click at [780, 377] on span "Ambulatorio Municipal de [GEOGRAPHIC_DATA]" at bounding box center [848, 373] width 252 height 15
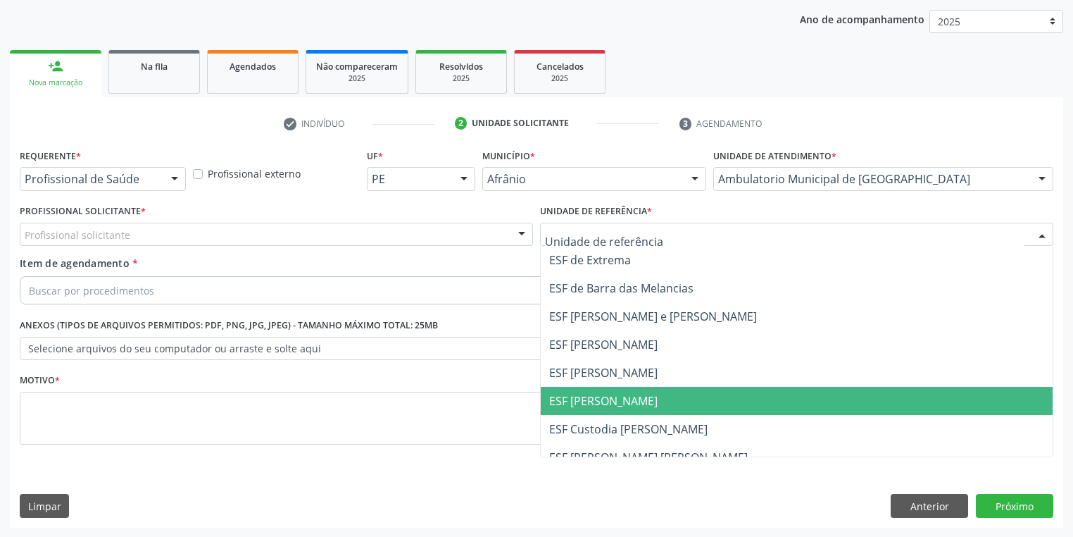
click at [606, 401] on span "ESF [PERSON_NAME]" at bounding box center [603, 400] width 108 height 15
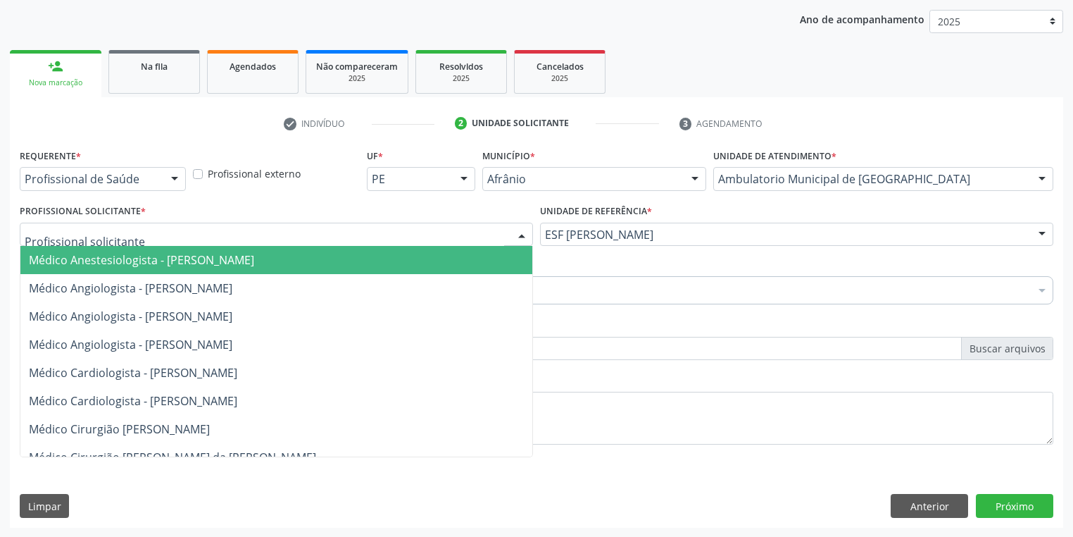
drag, startPoint x: 106, startPoint y: 235, endPoint x: 106, endPoint y: 263, distance: 27.5
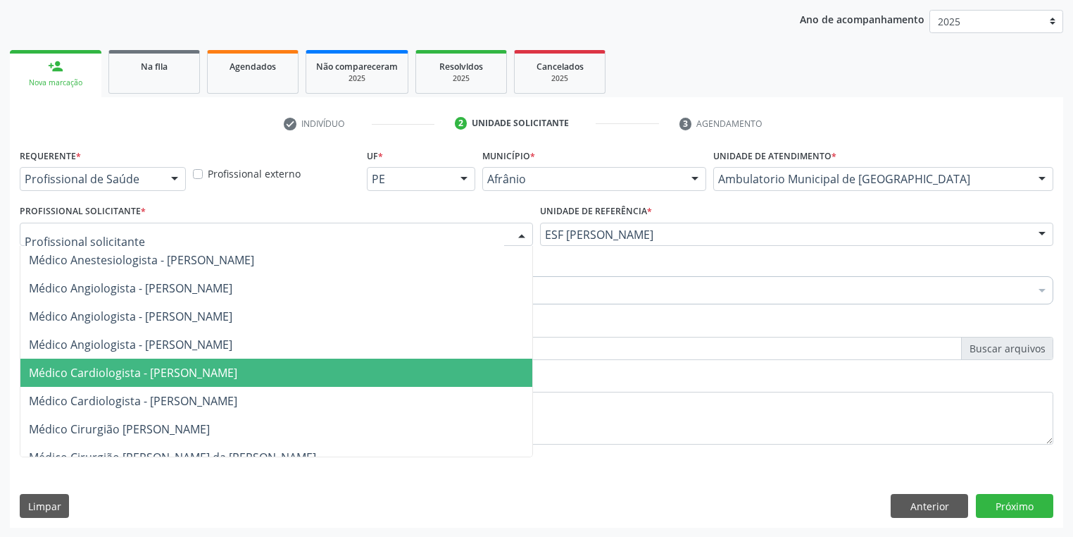
click at [138, 365] on span "Médico Cardiologista - [PERSON_NAME]" at bounding box center [133, 372] width 208 height 15
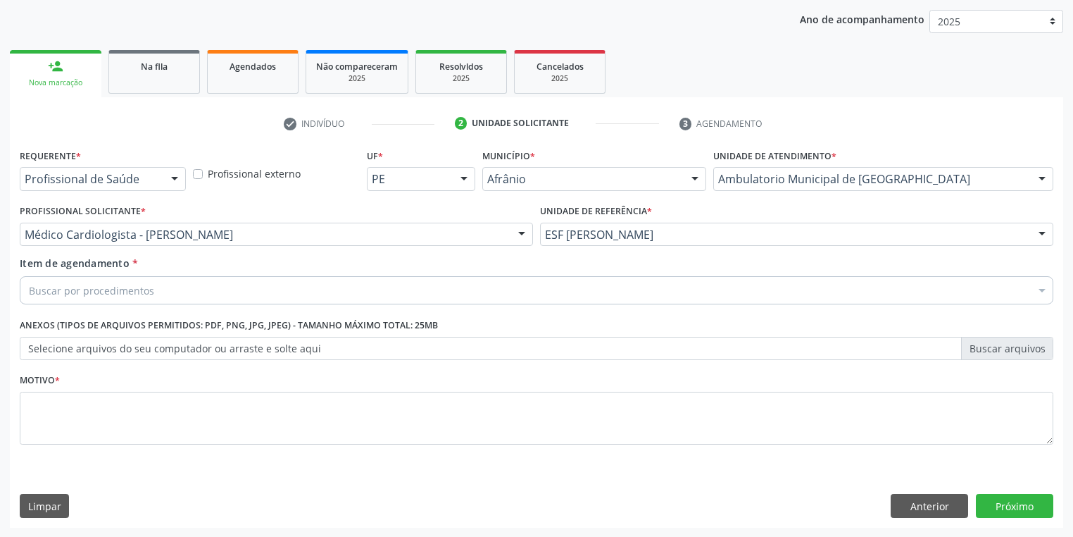
click at [73, 299] on div "Buscar por procedimentos" at bounding box center [537, 290] width 1034 height 28
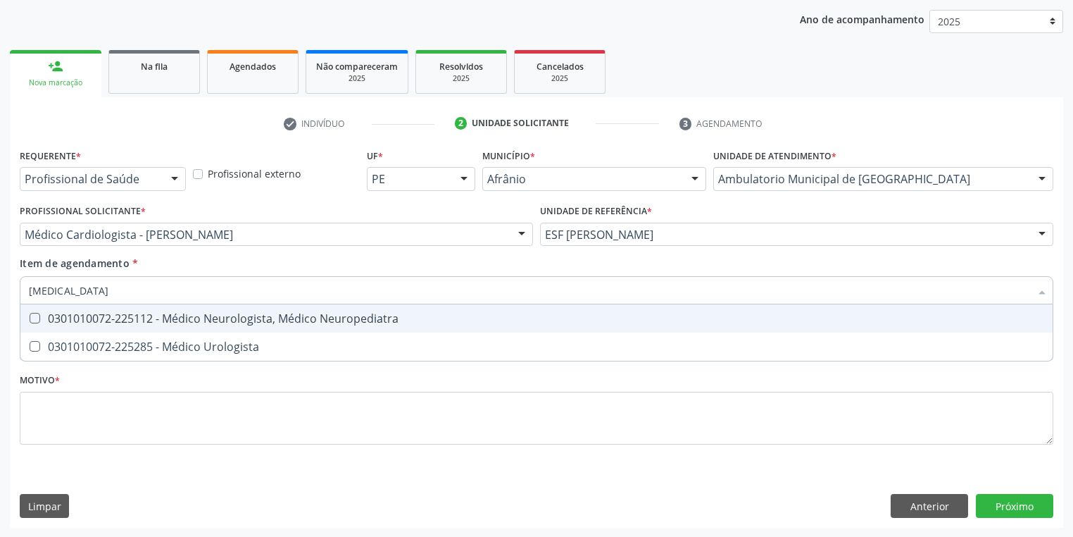
type input "UROLOGISTA"
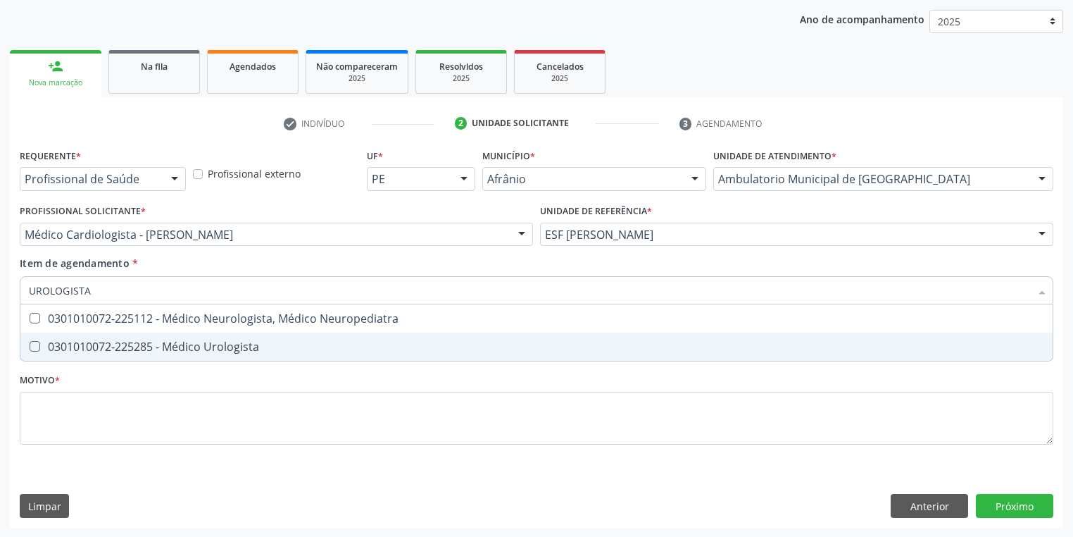
click at [227, 349] on div "0301010072-225285 - Médico Urologista" at bounding box center [536, 346] width 1015 height 11
checkbox Urologista "true"
click at [104, 420] on div "Requerente * Profissional de Saúde Profissional de Saúde Paciente Nenhum result…" at bounding box center [537, 304] width 1034 height 319
type textarea "*"
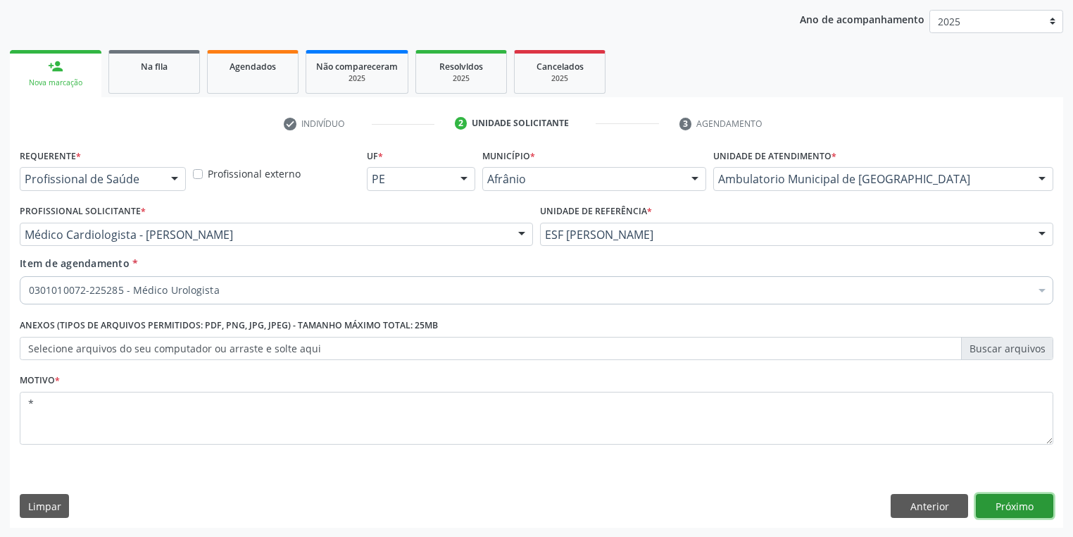
click at [1006, 505] on button "Próximo" at bounding box center [1014, 506] width 77 height 24
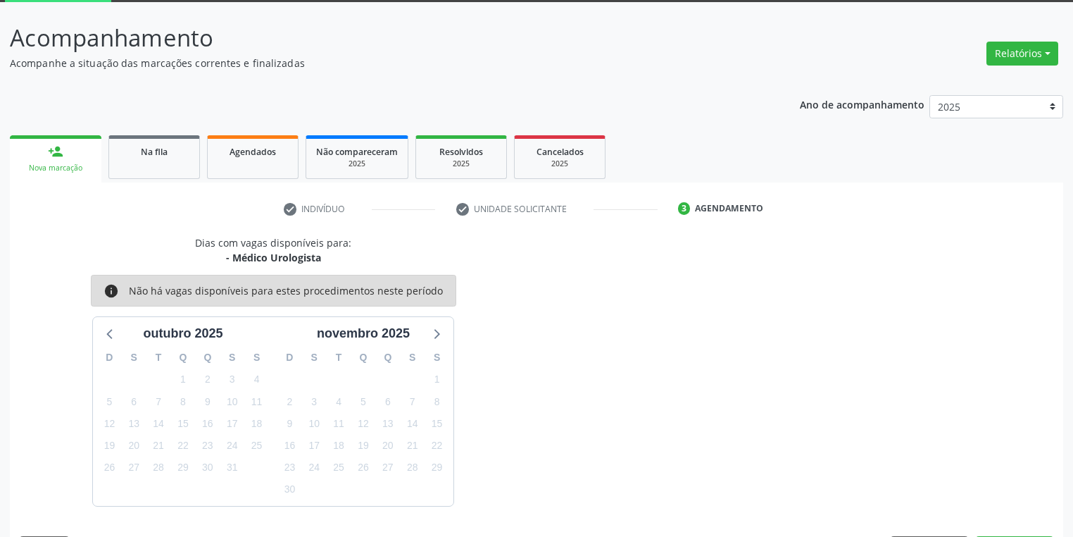
scroll to position [116, 0]
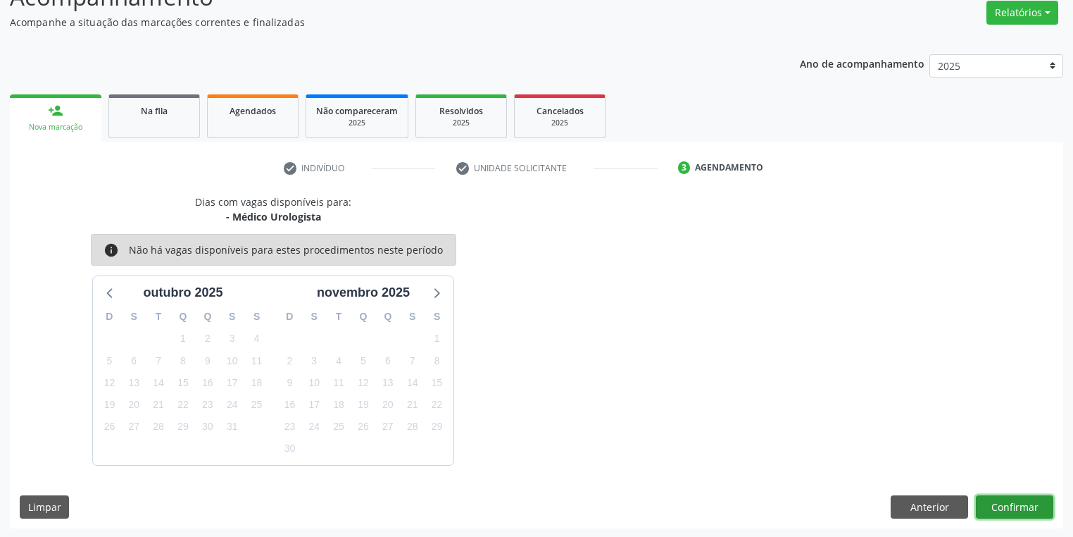
click at [1006, 505] on button "Confirmar" at bounding box center [1014, 507] width 77 height 24
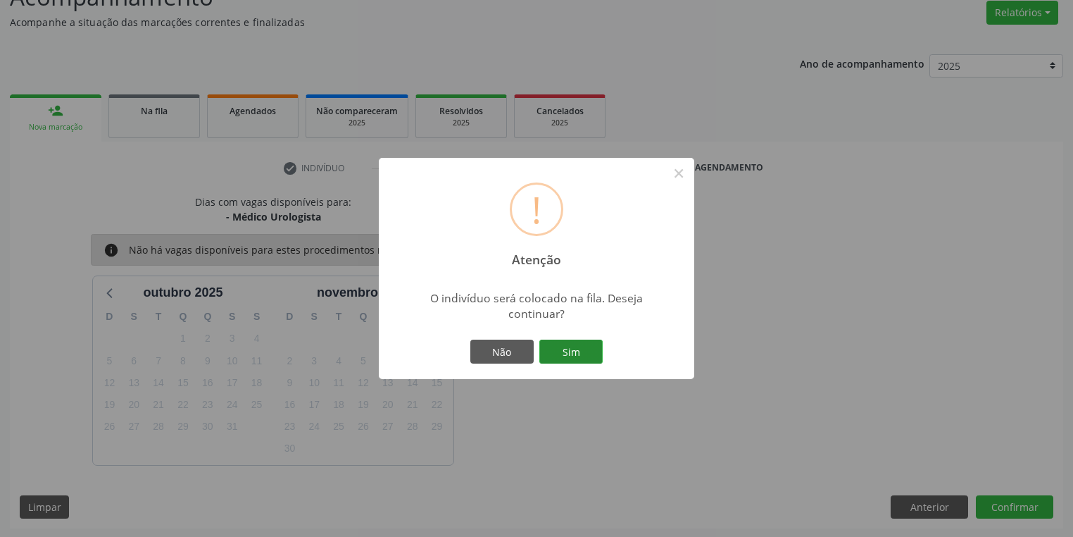
click at [575, 345] on button "Sim" at bounding box center [570, 351] width 63 height 24
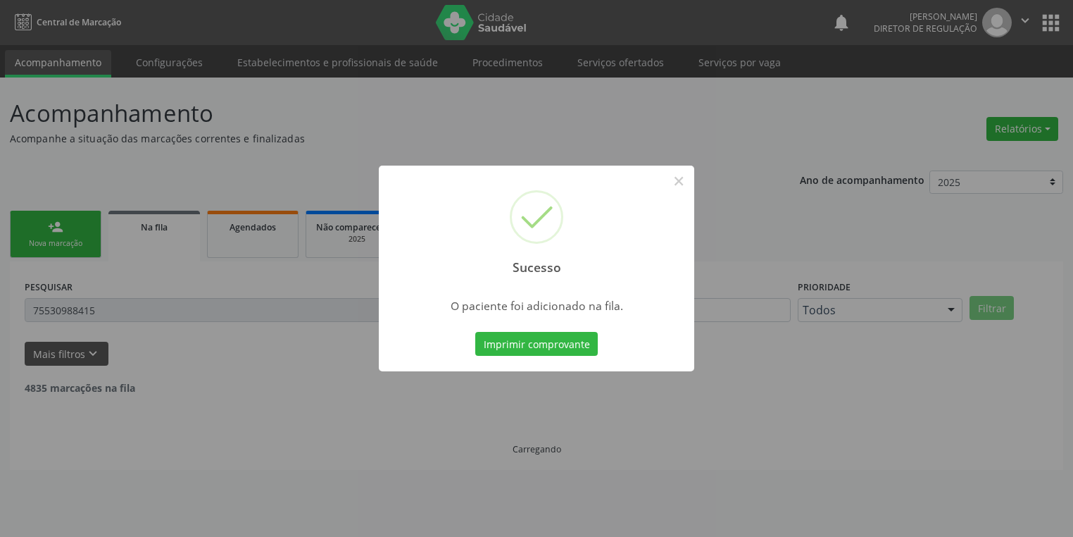
scroll to position [0, 0]
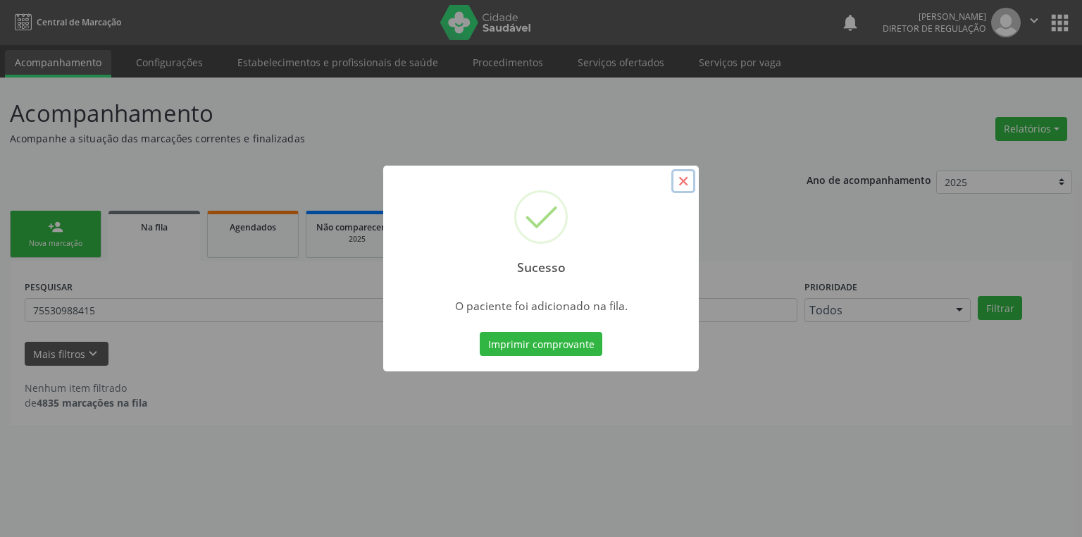
click at [679, 183] on button "×" at bounding box center [683, 181] width 24 height 24
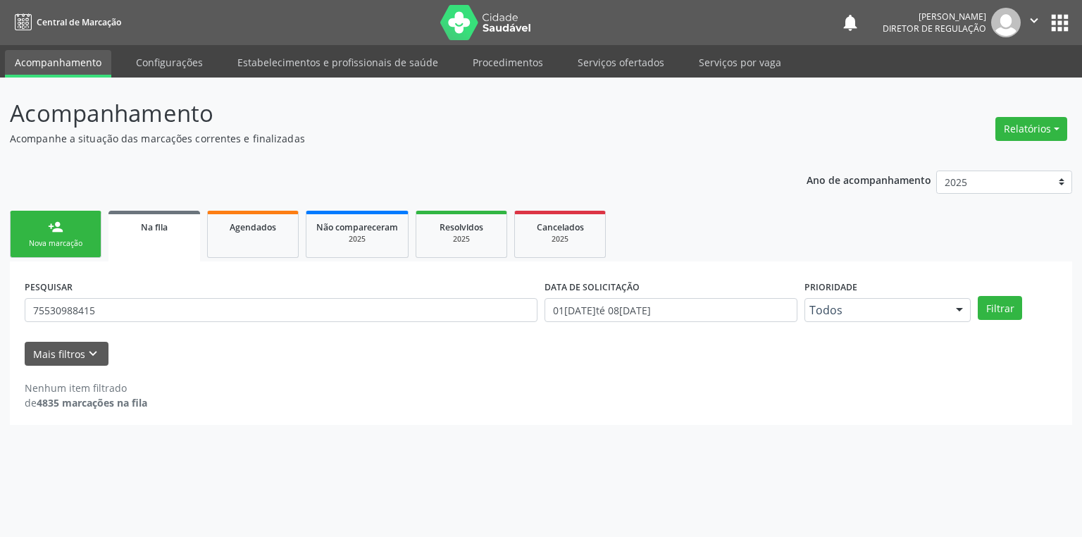
click at [54, 238] on div "Nova marcação" at bounding box center [55, 243] width 70 height 11
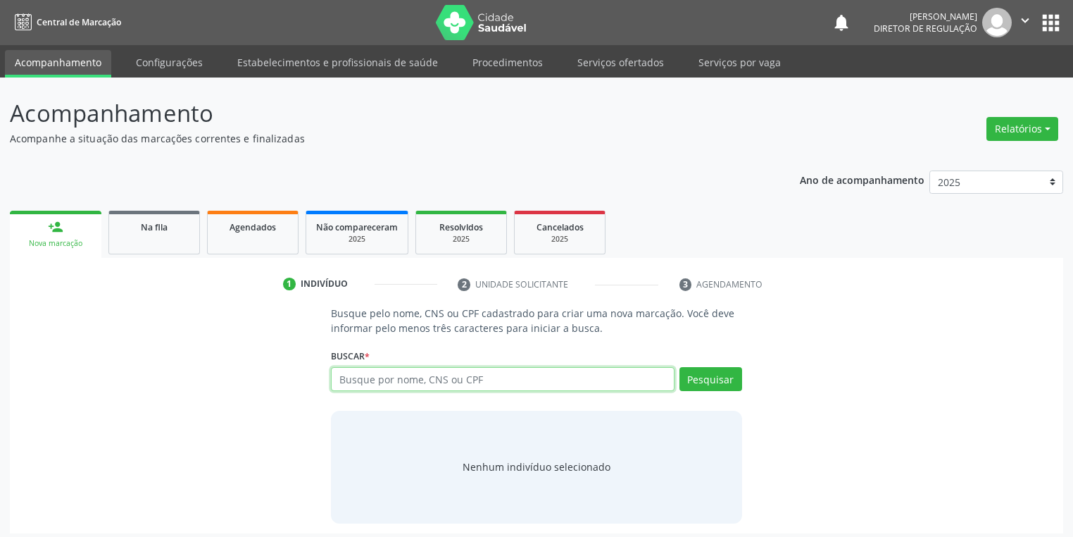
click at [346, 375] on input "text" at bounding box center [503, 379] width 344 height 24
type input "04000649442"
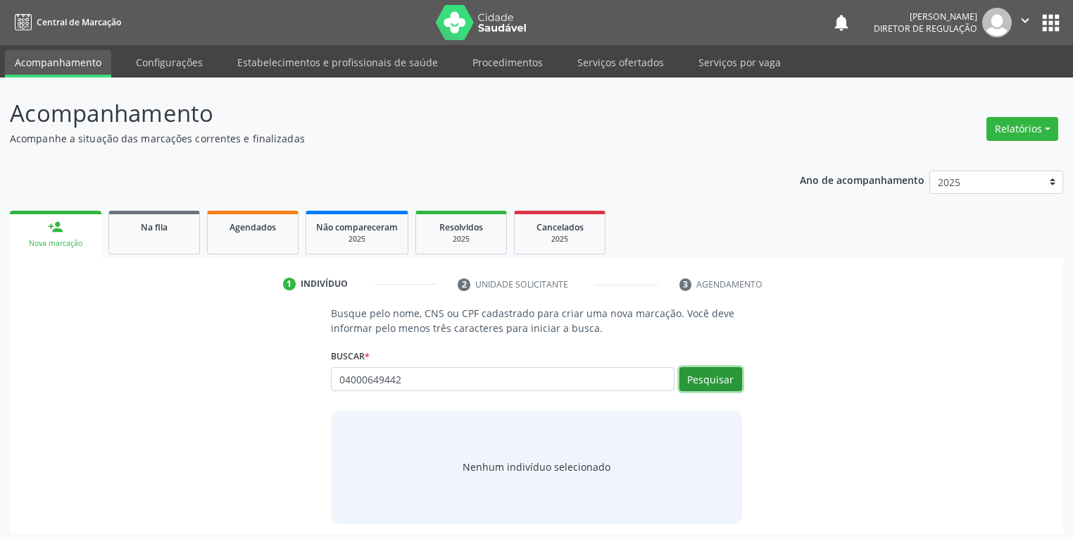
click at [693, 372] on button "Pesquisar" at bounding box center [711, 379] width 63 height 24
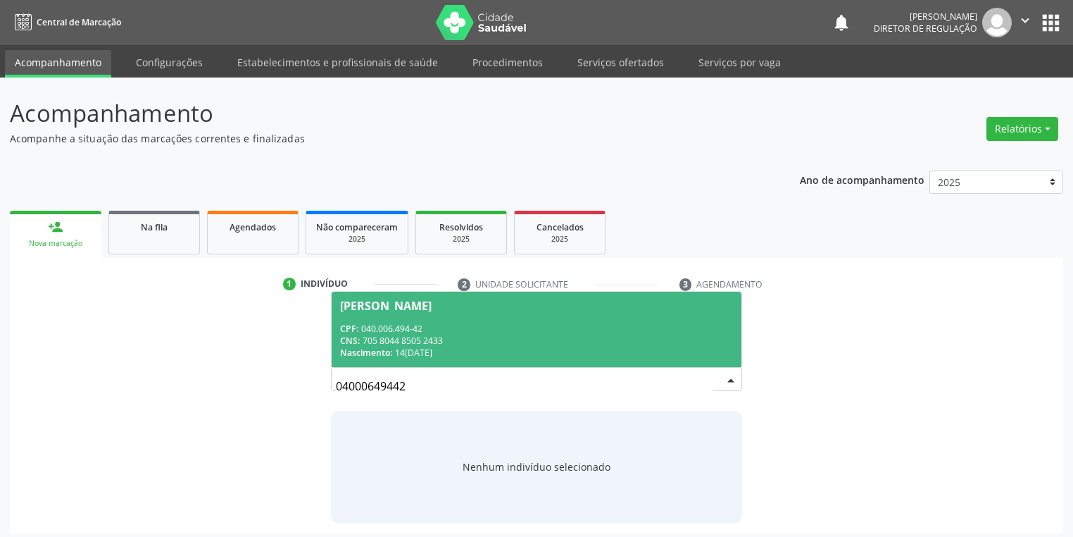
click at [403, 341] on div "CNS: 705 8044 8505 2433" at bounding box center [536, 340] width 393 height 12
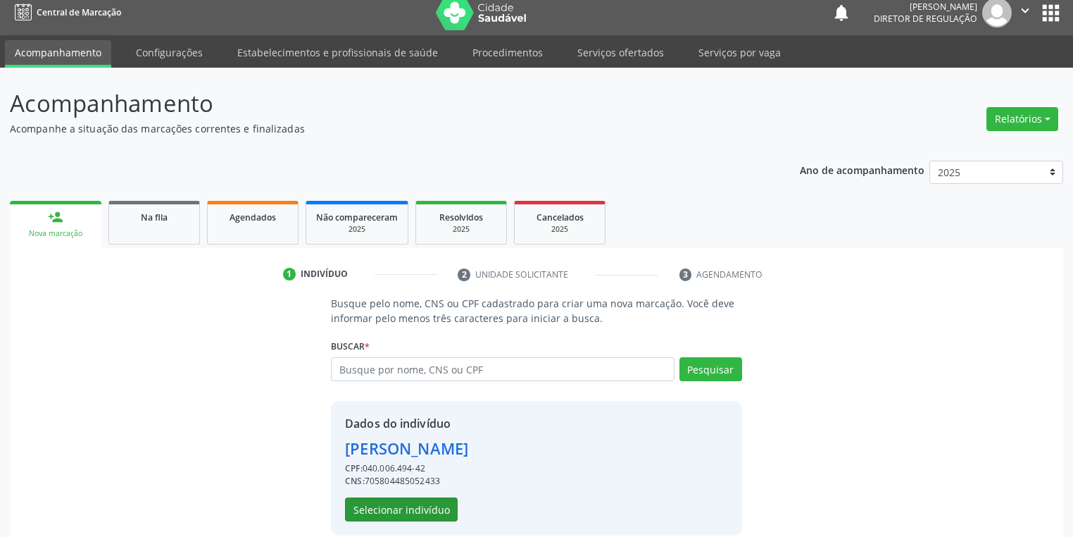
scroll to position [27, 0]
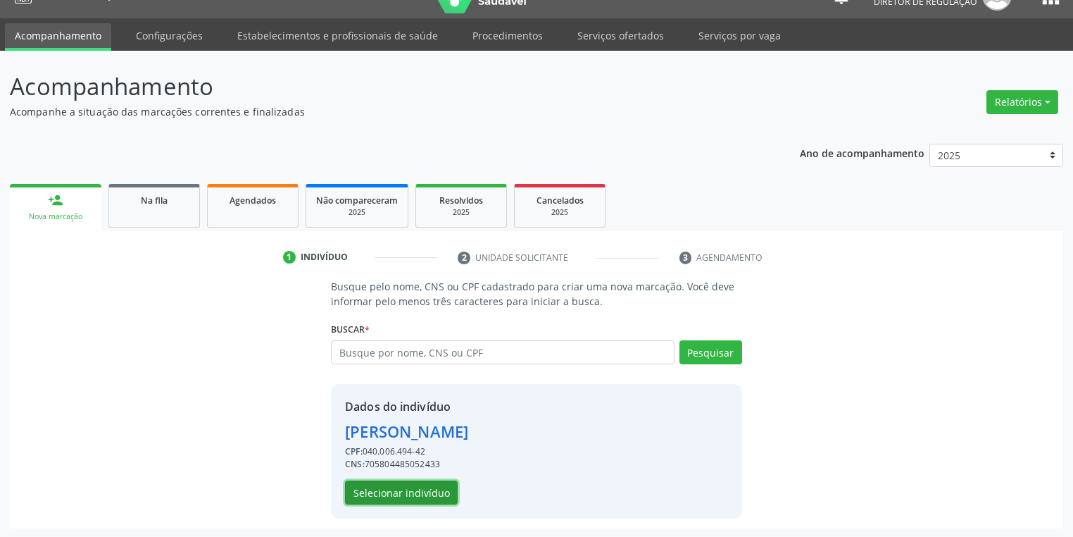
click at [401, 490] on button "Selecionar indivíduo" at bounding box center [401, 492] width 113 height 24
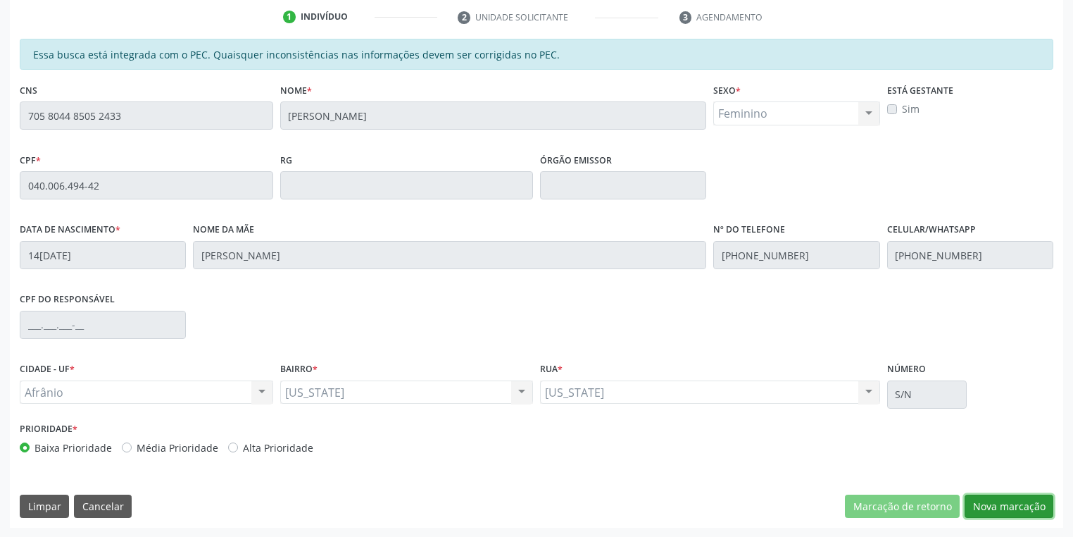
click at [980, 504] on button "Nova marcação" at bounding box center [1009, 506] width 89 height 24
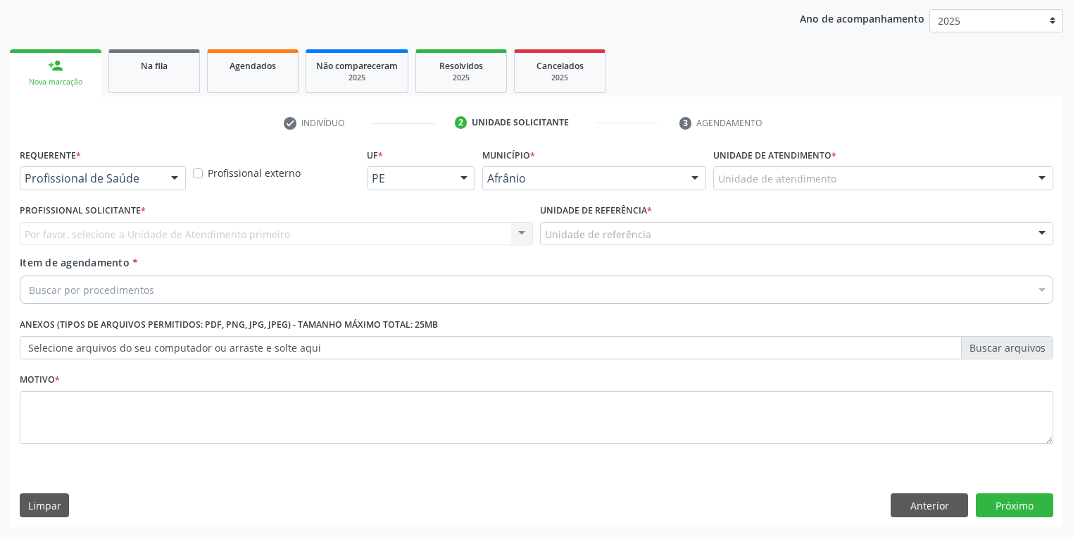
scroll to position [161, 0]
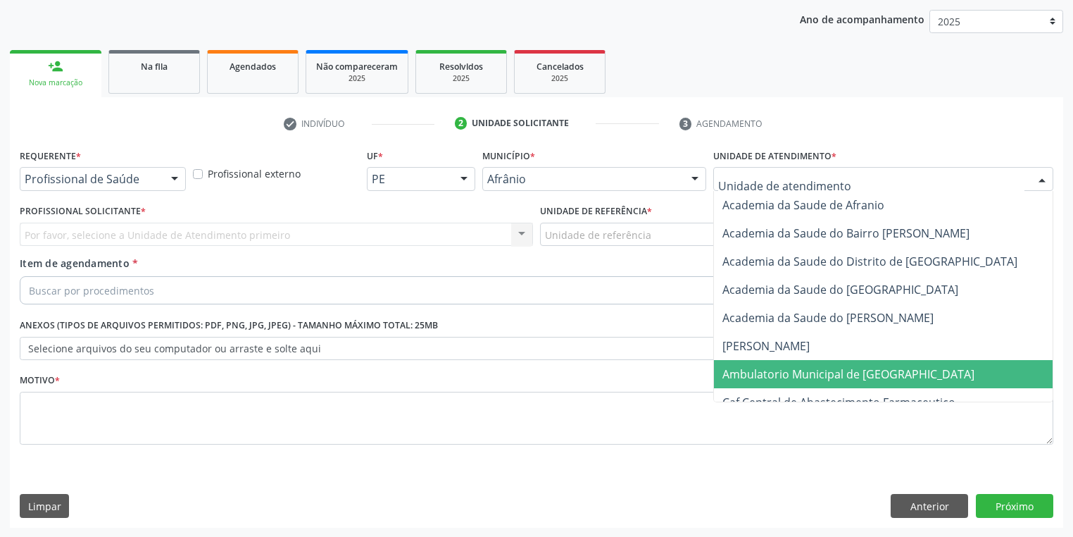
click at [771, 372] on span "Ambulatorio Municipal de [GEOGRAPHIC_DATA]" at bounding box center [848, 373] width 252 height 15
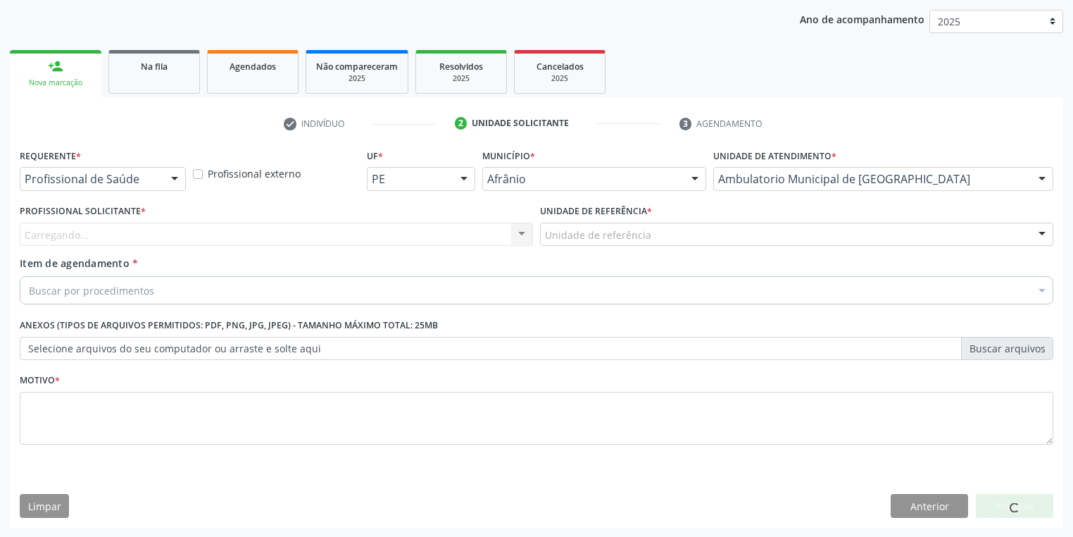
drag, startPoint x: 551, startPoint y: 220, endPoint x: 556, endPoint y: 234, distance: 15.2
click at [552, 223] on div "Unidade de referência * Unidade de referência ESF de Extrema ESF de Barra das M…" at bounding box center [796, 223] width 513 height 45
drag, startPoint x: 556, startPoint y: 234, endPoint x: 558, endPoint y: 244, distance: 10.0
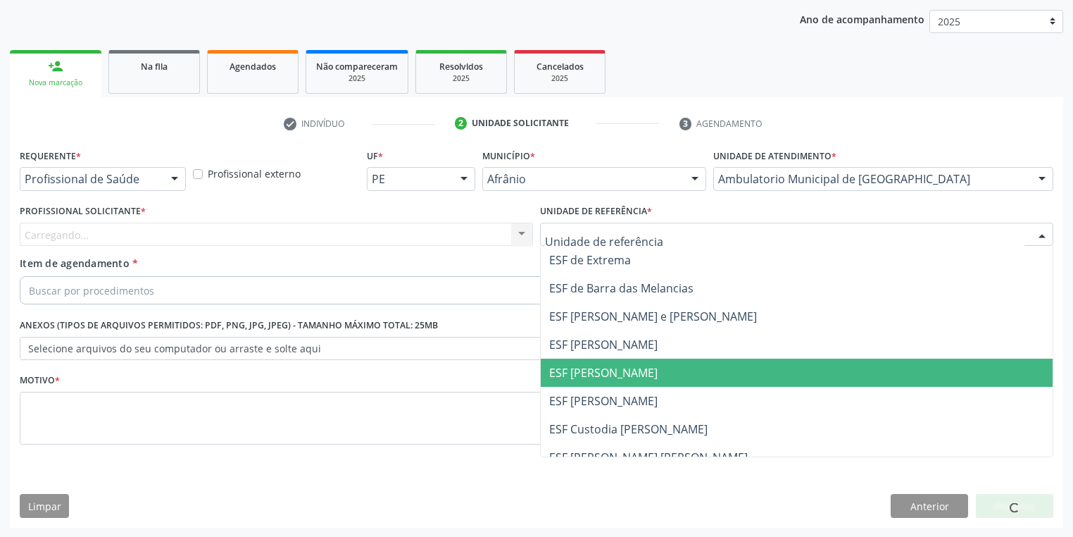
drag, startPoint x: 600, startPoint y: 382, endPoint x: 448, endPoint y: 346, distance: 156.4
click at [600, 383] on span "ESF [PERSON_NAME]" at bounding box center [797, 372] width 512 height 28
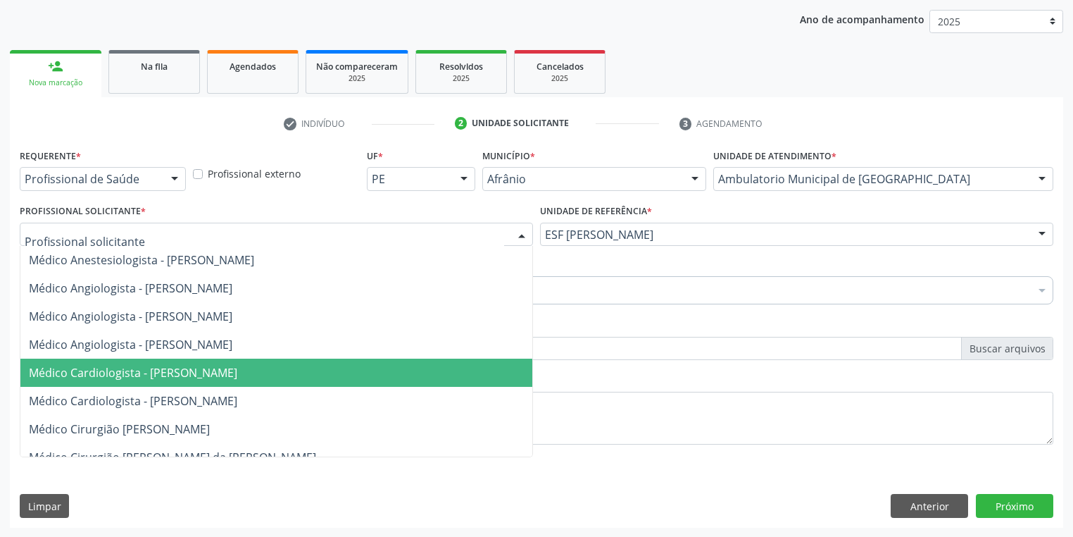
click at [142, 382] on span "Médico Cardiologista - [PERSON_NAME]" at bounding box center [276, 372] width 512 height 28
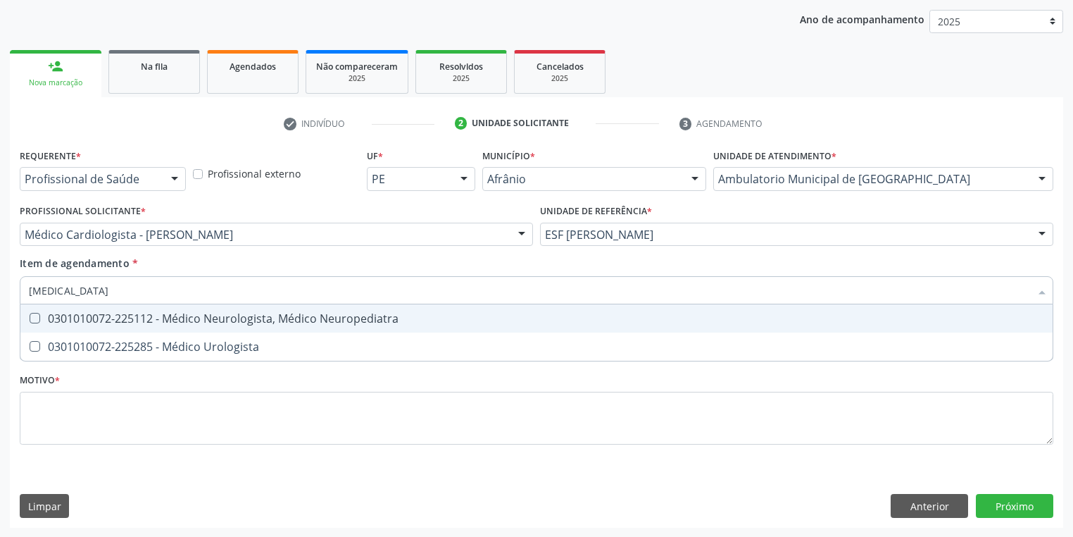
type input "UROLOGISTA"
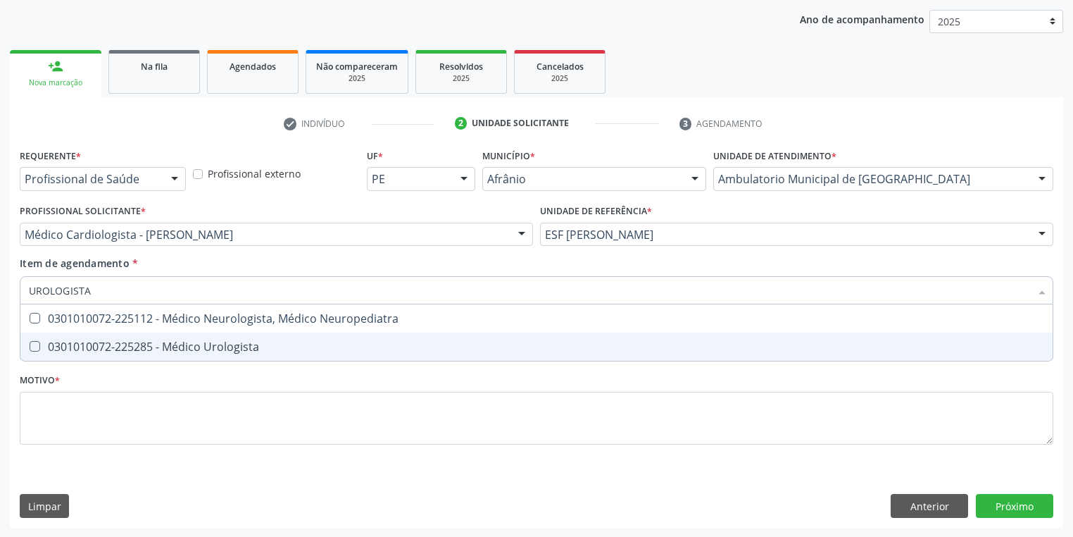
click at [114, 352] on div "0301010072-225285 - Médico Urologista" at bounding box center [536, 346] width 1015 height 11
checkbox Urologista "true"
click at [89, 402] on div "Requerente * Profissional de Saúde Profissional de Saúde Paciente Nenhum result…" at bounding box center [537, 304] width 1034 height 319
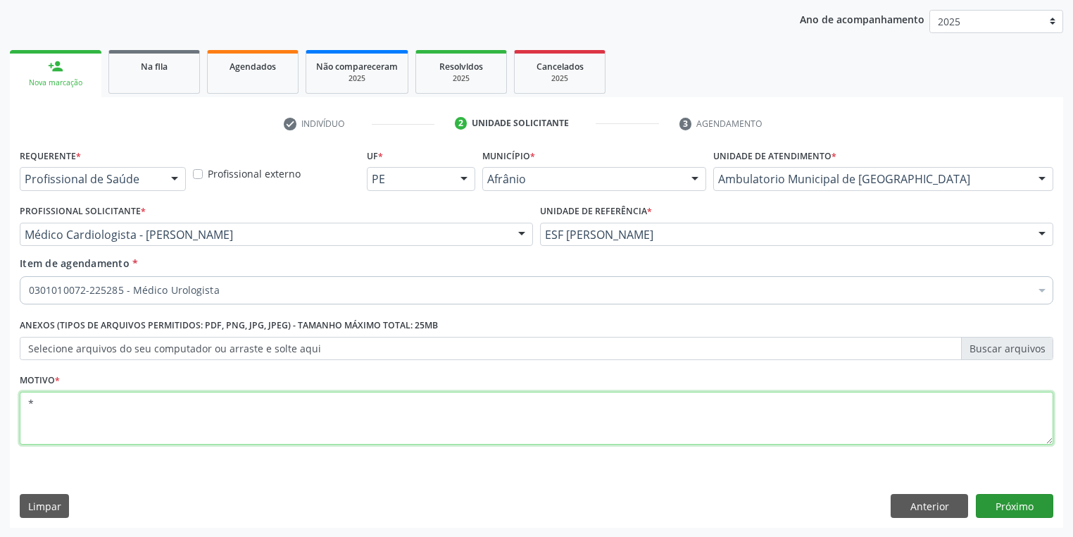
type textarea "*"
click at [994, 501] on button "Próximo" at bounding box center [1014, 506] width 77 height 24
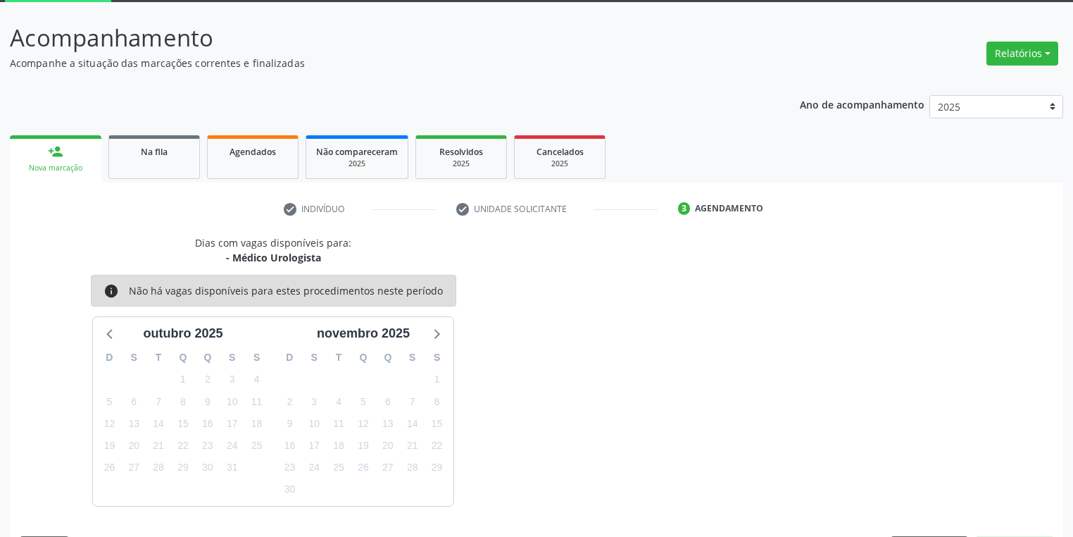
scroll to position [116, 0]
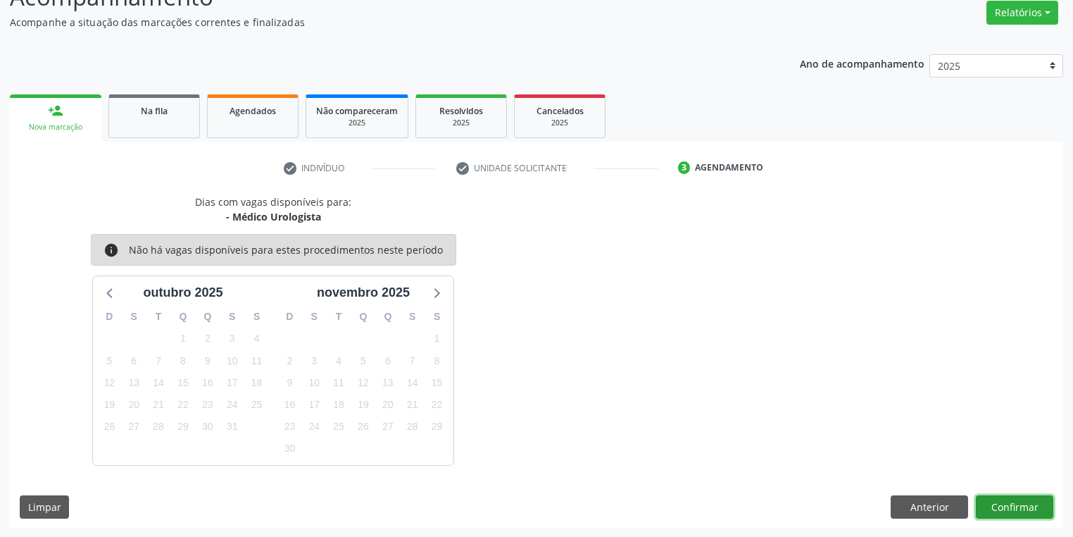
click at [1003, 506] on button "Confirmar" at bounding box center [1014, 507] width 77 height 24
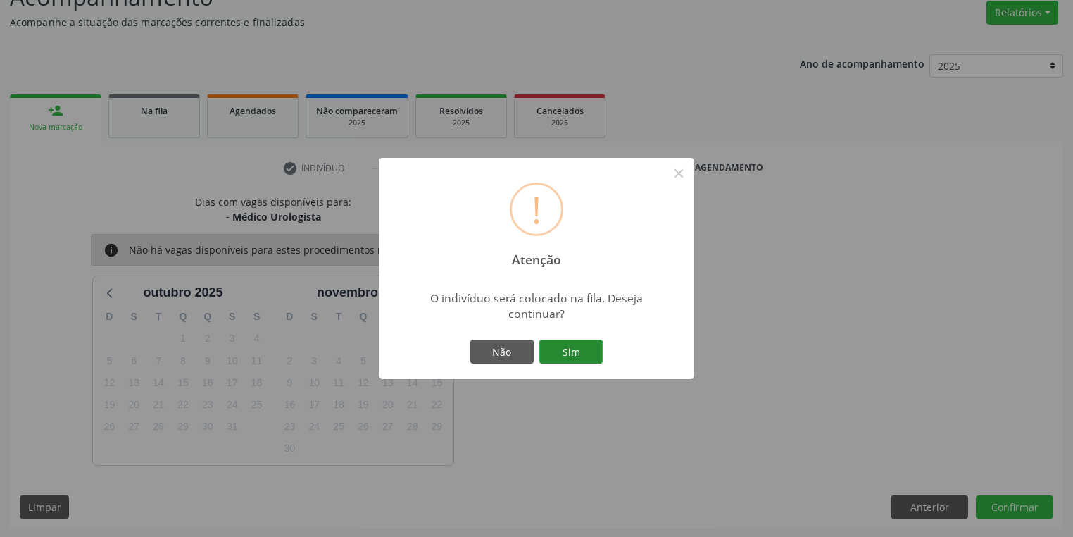
click at [566, 351] on button "Sim" at bounding box center [570, 351] width 63 height 24
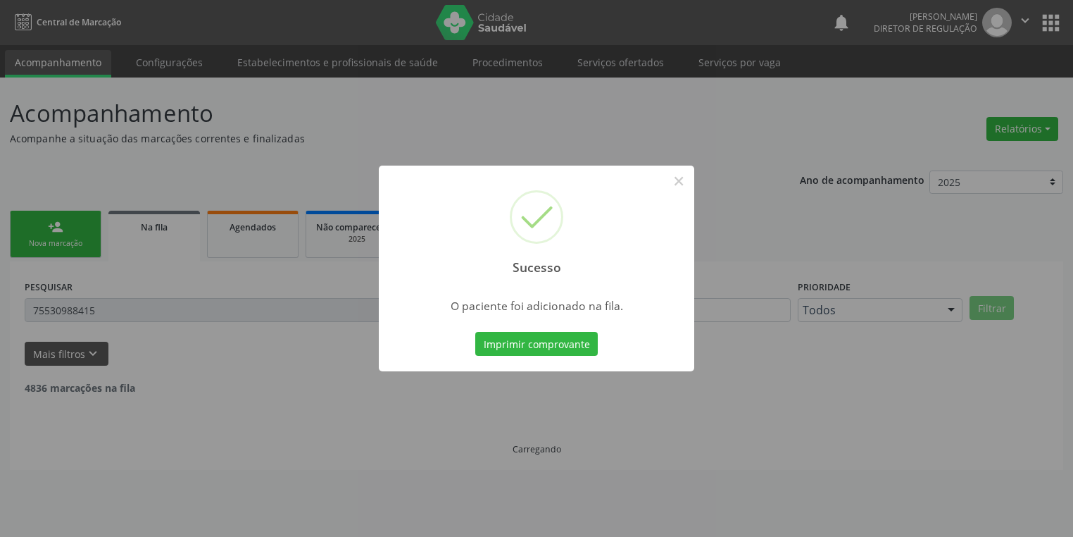
scroll to position [0, 0]
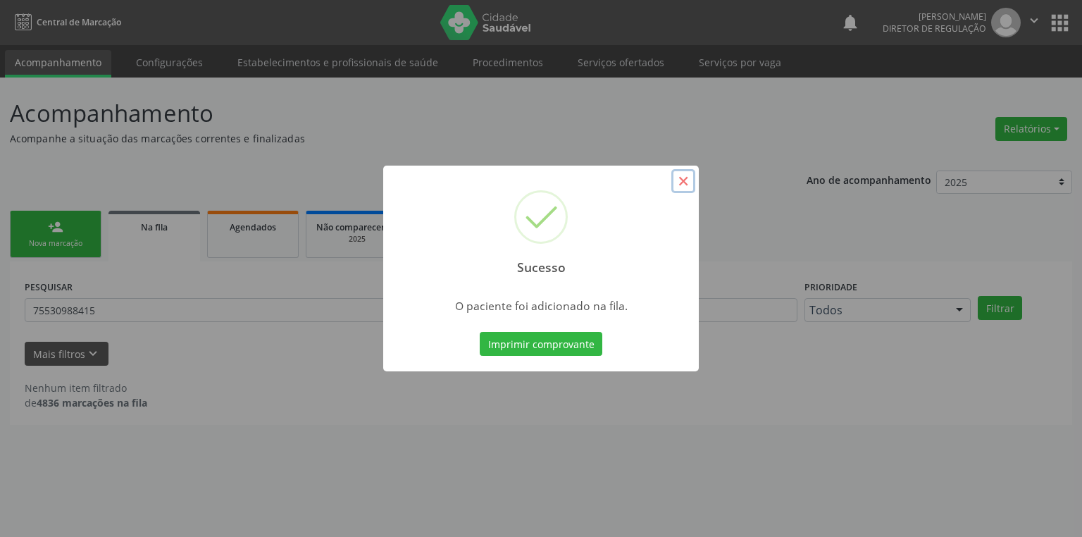
click at [689, 177] on button "×" at bounding box center [683, 181] width 24 height 24
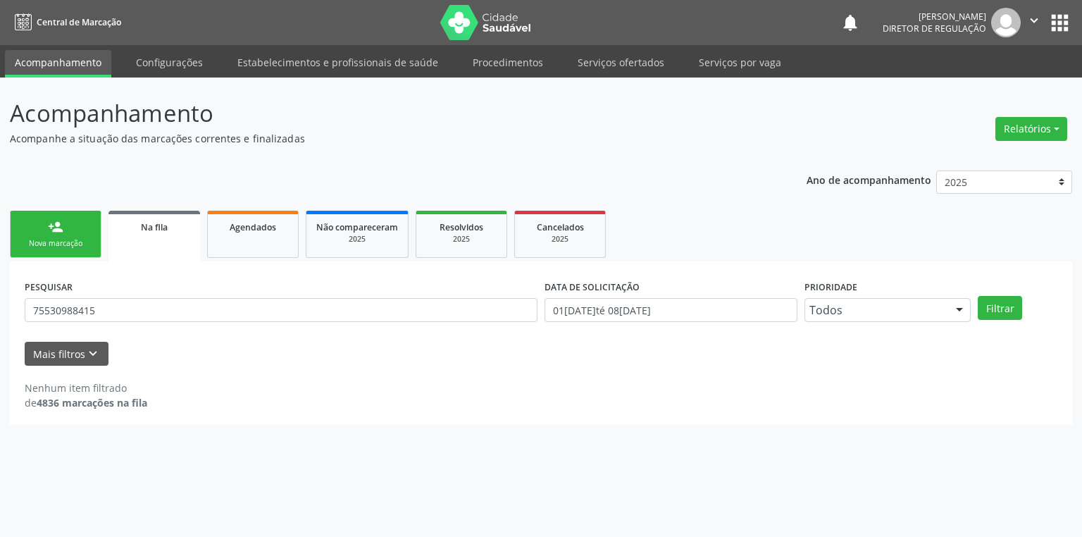
click at [60, 224] on div "person_add" at bounding box center [55, 226] width 15 height 15
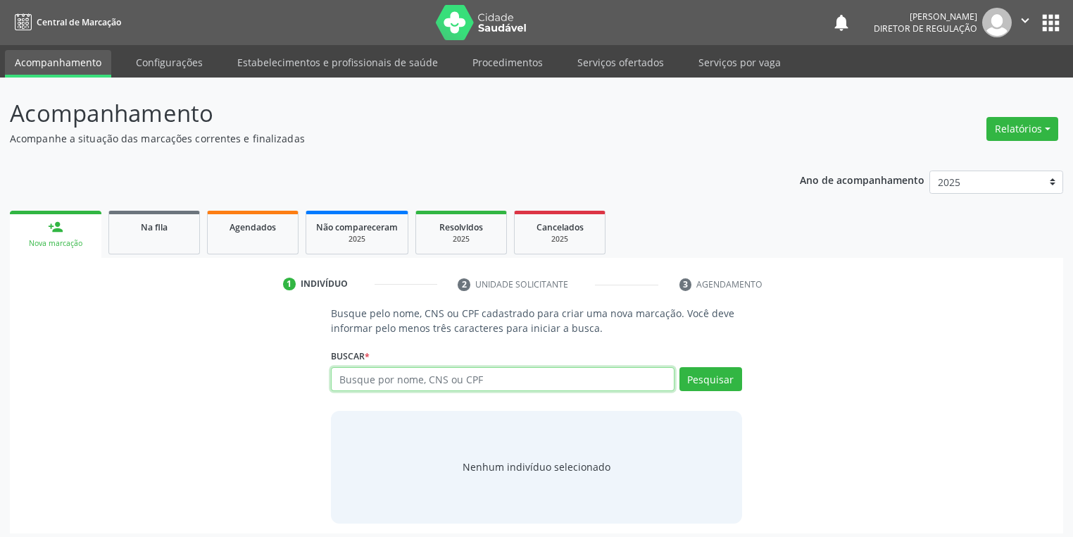
click at [386, 388] on input "text" at bounding box center [503, 379] width 344 height 24
type input "82527954472"
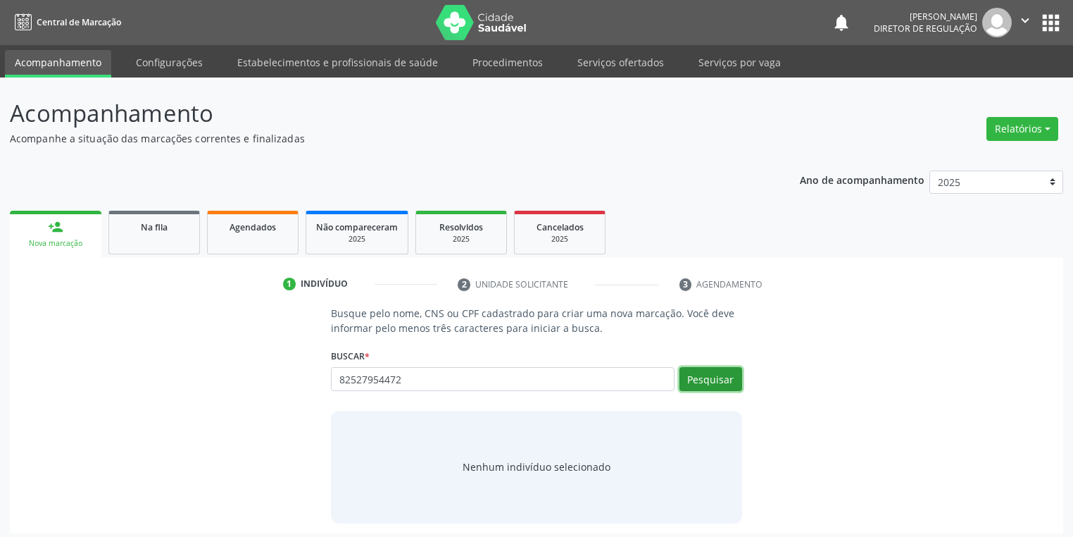
click at [712, 375] on button "Pesquisar" at bounding box center [711, 379] width 63 height 24
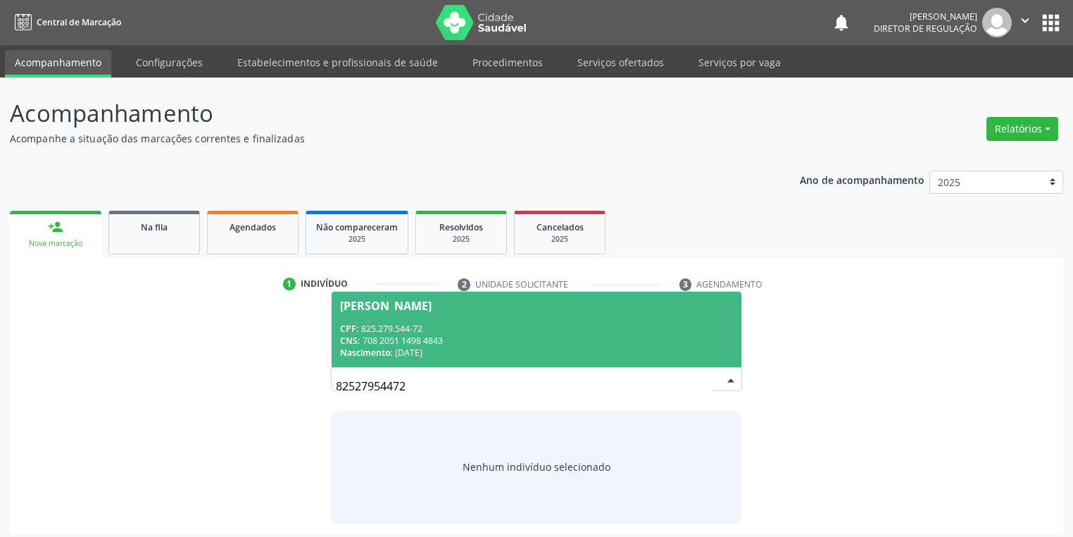
click at [514, 318] on span "Eva Ana Rodrigues Coelho CPF: 825.279.544-72 CNS: 708 2051 1498 4843 Nascimento…" at bounding box center [537, 329] width 410 height 75
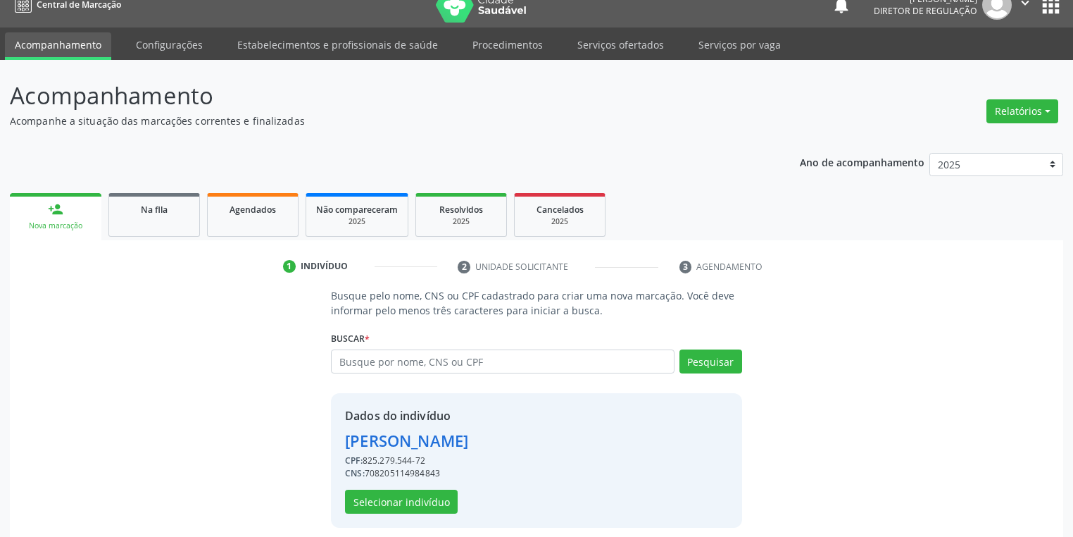
scroll to position [27, 0]
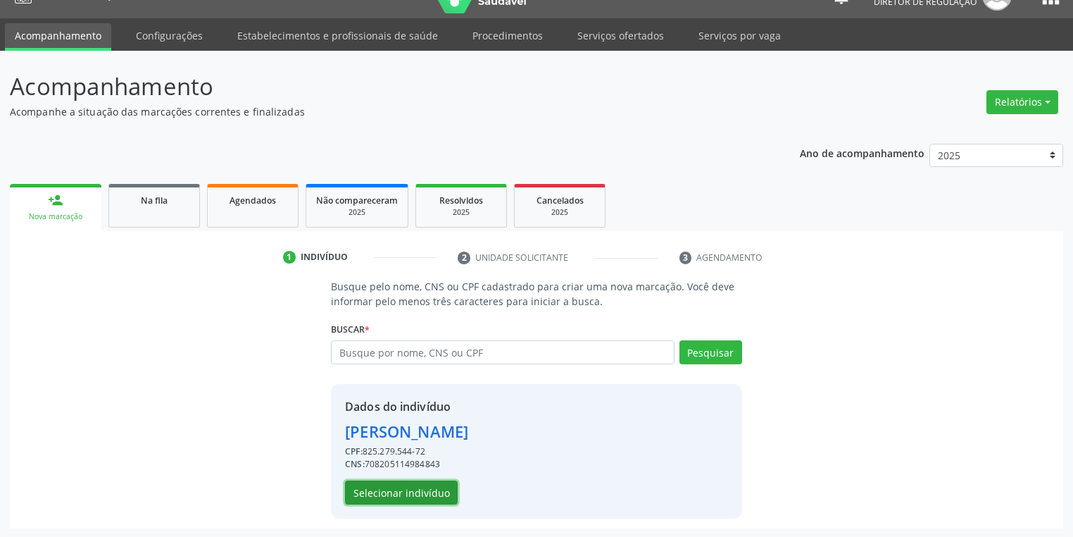
click at [399, 491] on button "Selecionar indivíduo" at bounding box center [401, 492] width 113 height 24
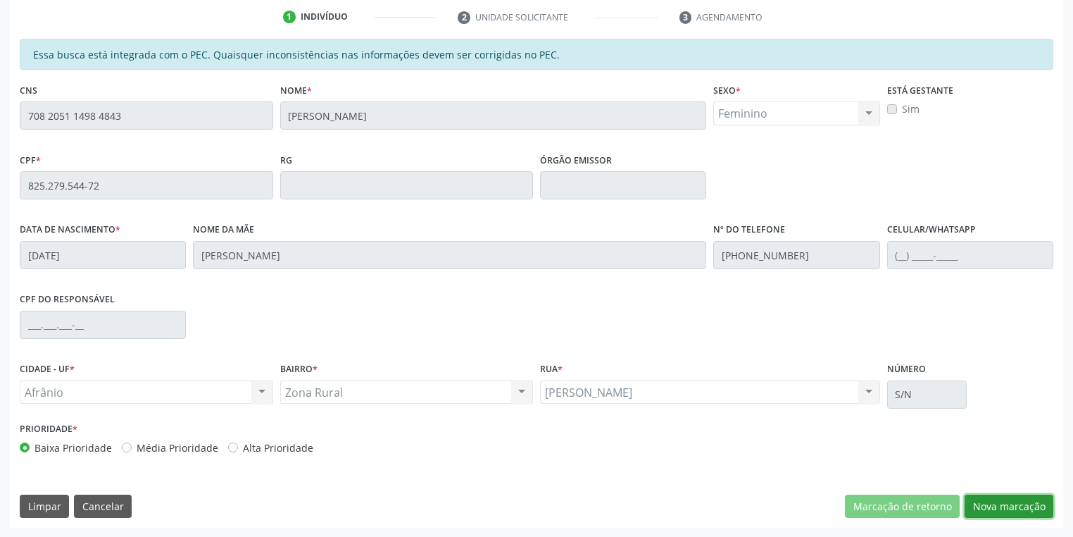
click at [989, 513] on button "Nova marcação" at bounding box center [1009, 506] width 89 height 24
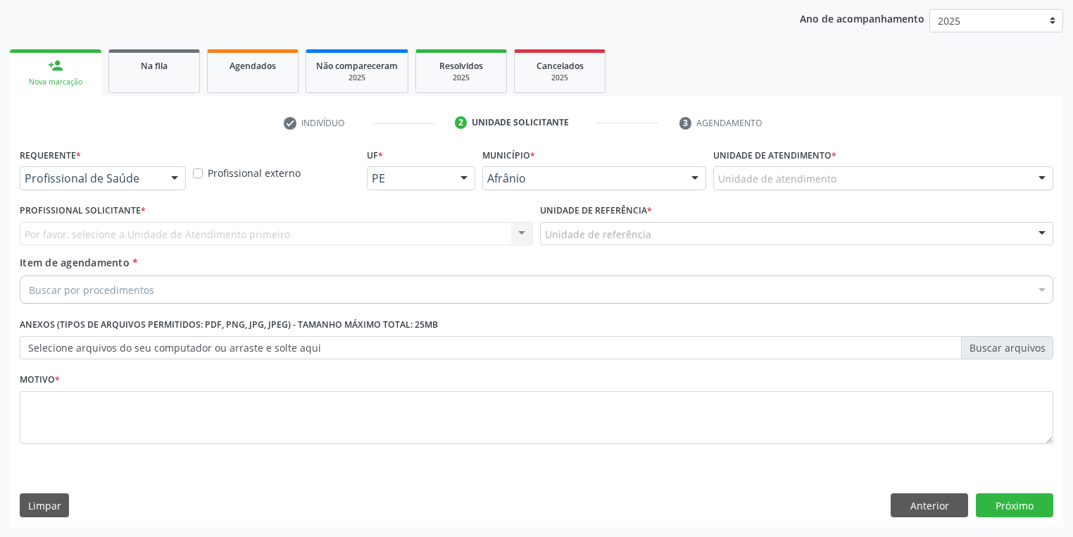
scroll to position [161, 0]
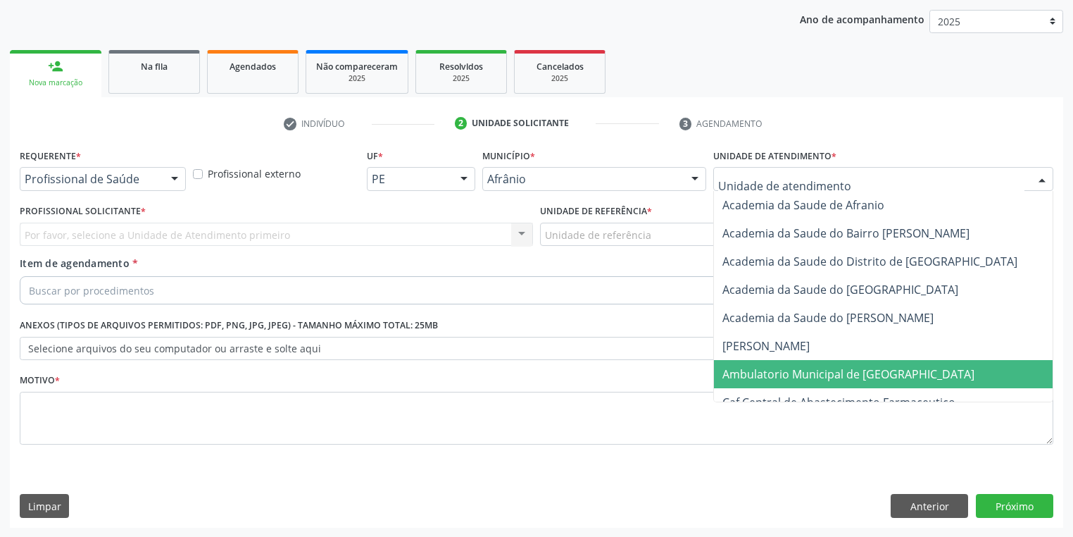
click at [749, 369] on span "Ambulatorio Municipal de [GEOGRAPHIC_DATA]" at bounding box center [848, 373] width 252 height 15
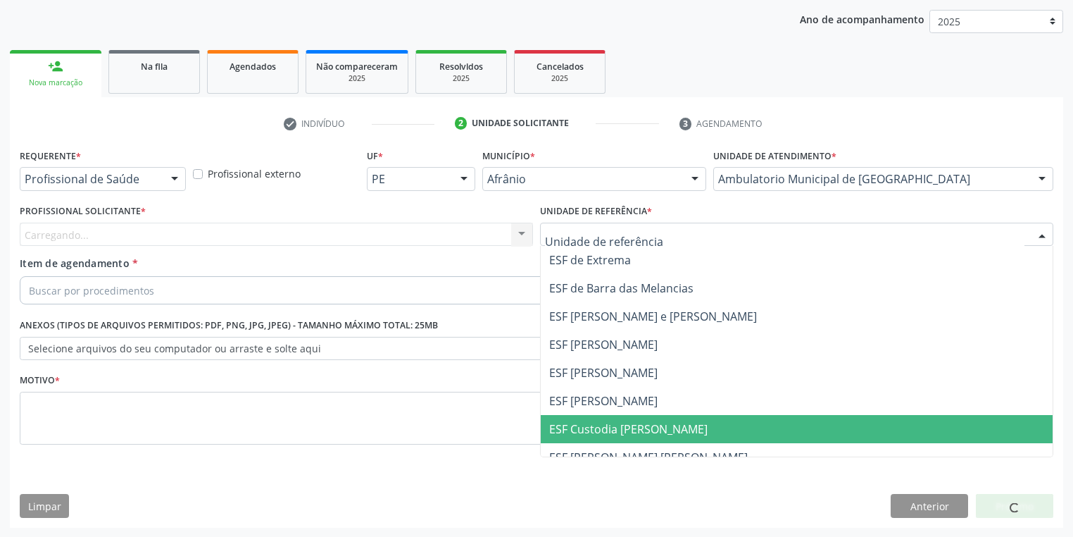
click at [579, 415] on span "ESF Custodia [PERSON_NAME]" at bounding box center [797, 429] width 512 height 28
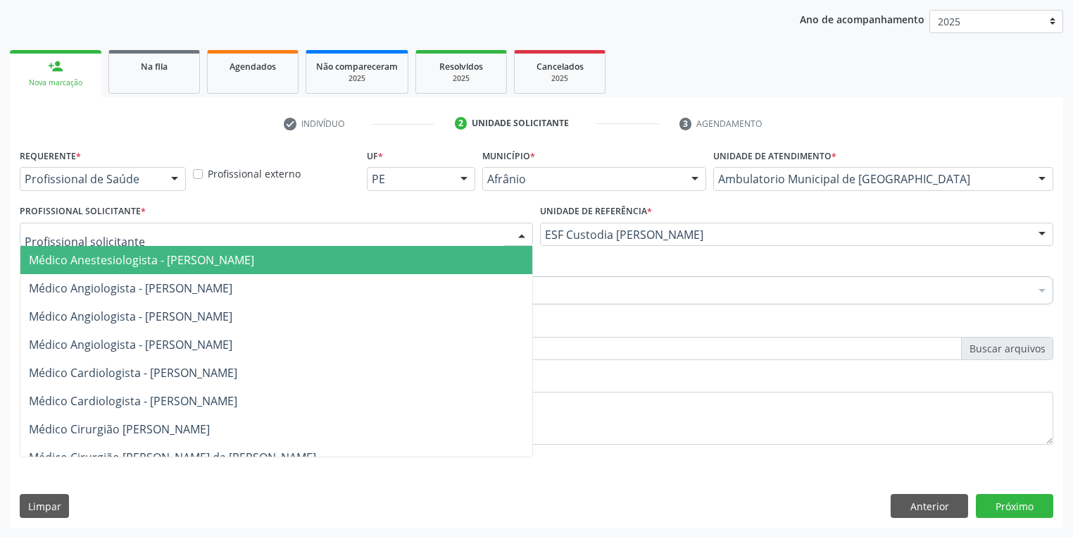
drag, startPoint x: 96, startPoint y: 234, endPoint x: 96, endPoint y: 256, distance: 22.5
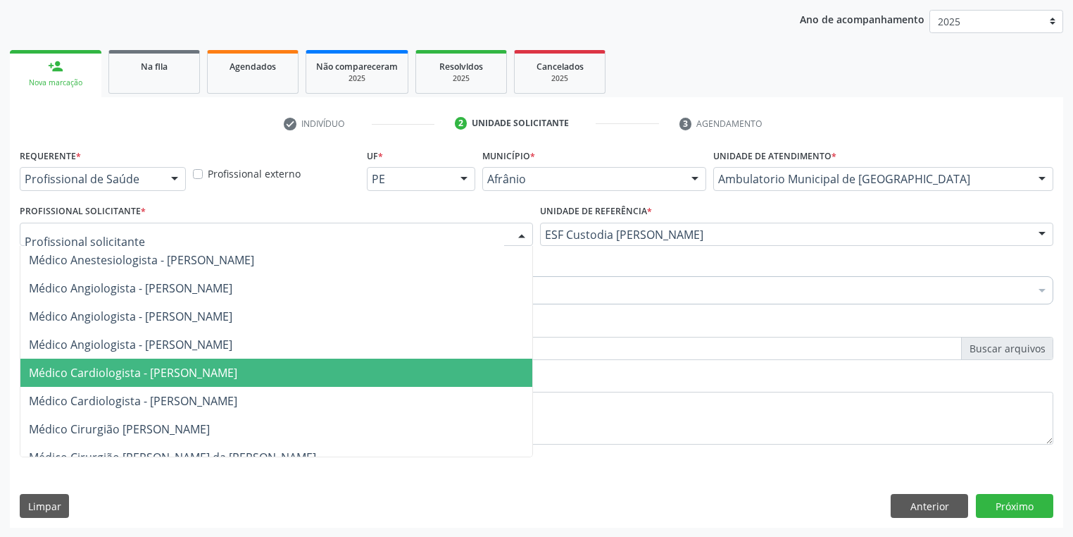
click at [120, 365] on span "Médico Cardiologista - [PERSON_NAME]" at bounding box center [133, 372] width 208 height 15
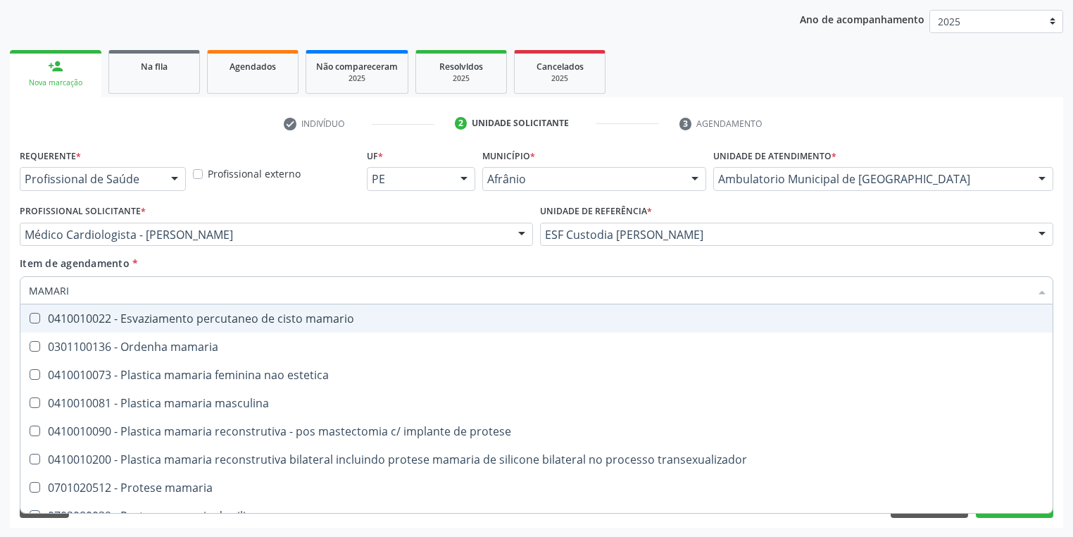
type input "MAMARIA"
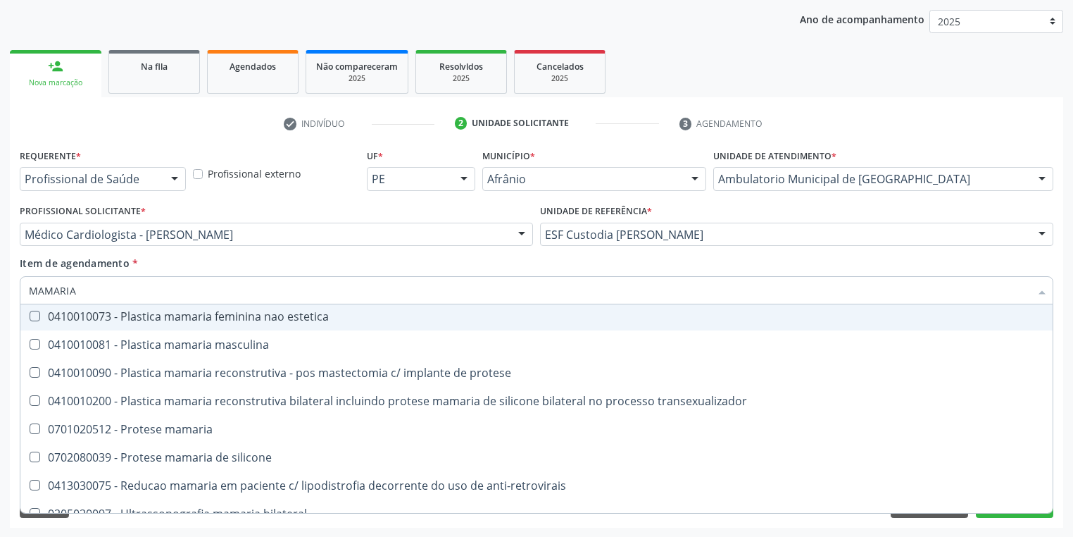
scroll to position [45, 0]
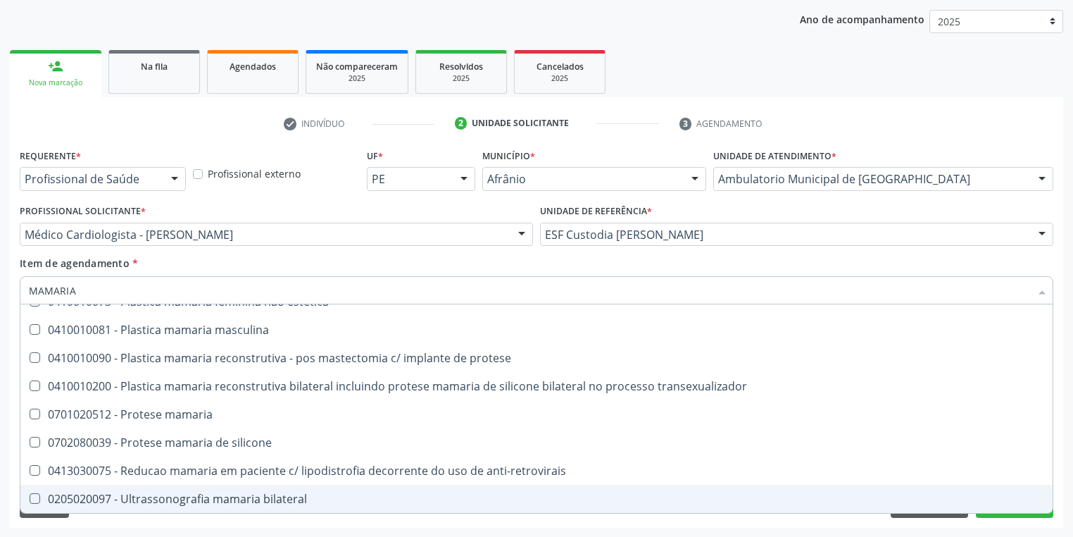
click at [184, 486] on span "0205020097 - Ultrassonografia mamaria bilateral" at bounding box center [536, 498] width 1032 height 28
checkbox bilateral "true"
click at [107, 520] on div "Requerente * Profissional de Saúde Profissional de Saúde Paciente Nenhum result…" at bounding box center [536, 336] width 1053 height 382
checkbox estetica "true"
checkbox bilateral "false"
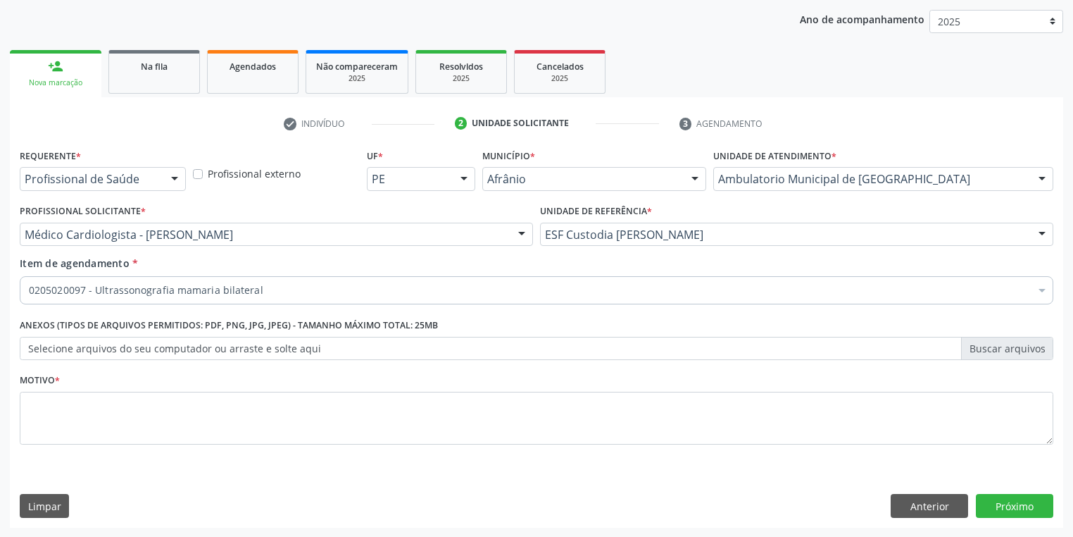
scroll to position [0, 0]
click at [54, 392] on textarea at bounding box center [537, 419] width 1034 height 54
type textarea "*"
click at [1010, 502] on button "Próximo" at bounding box center [1014, 506] width 77 height 24
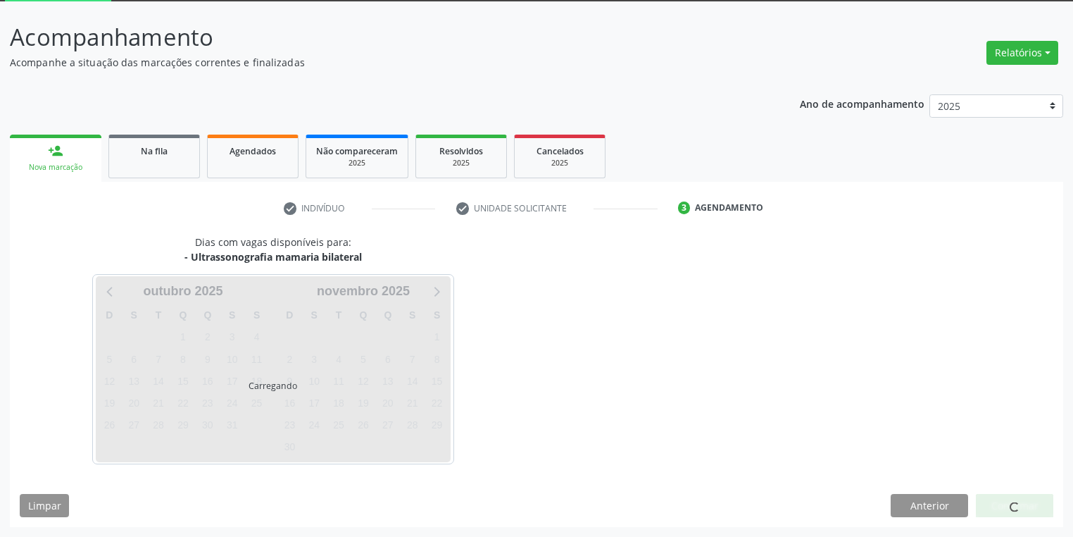
scroll to position [75, 0]
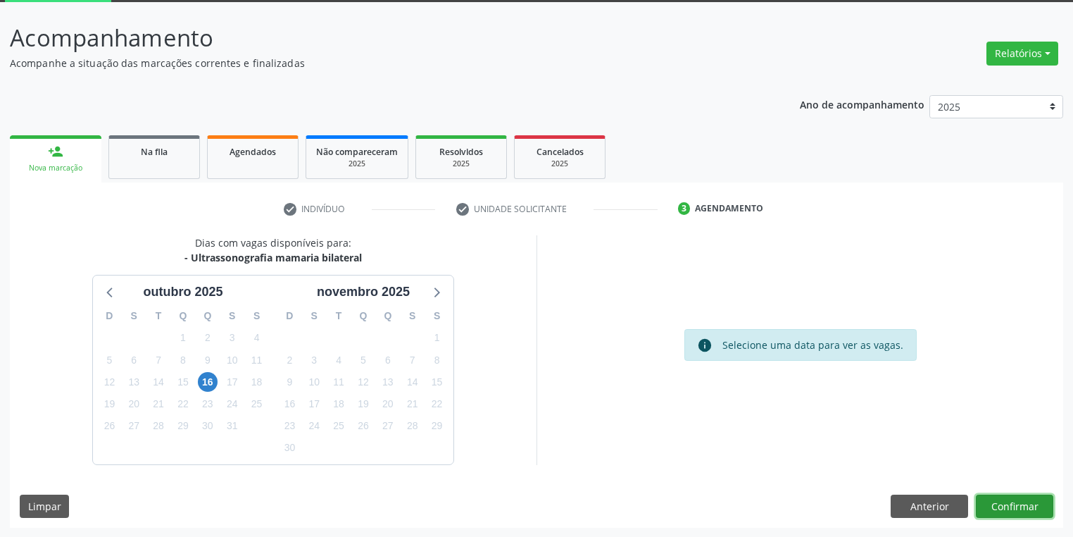
click at [1007, 503] on button "Confirmar" at bounding box center [1014, 506] width 77 height 24
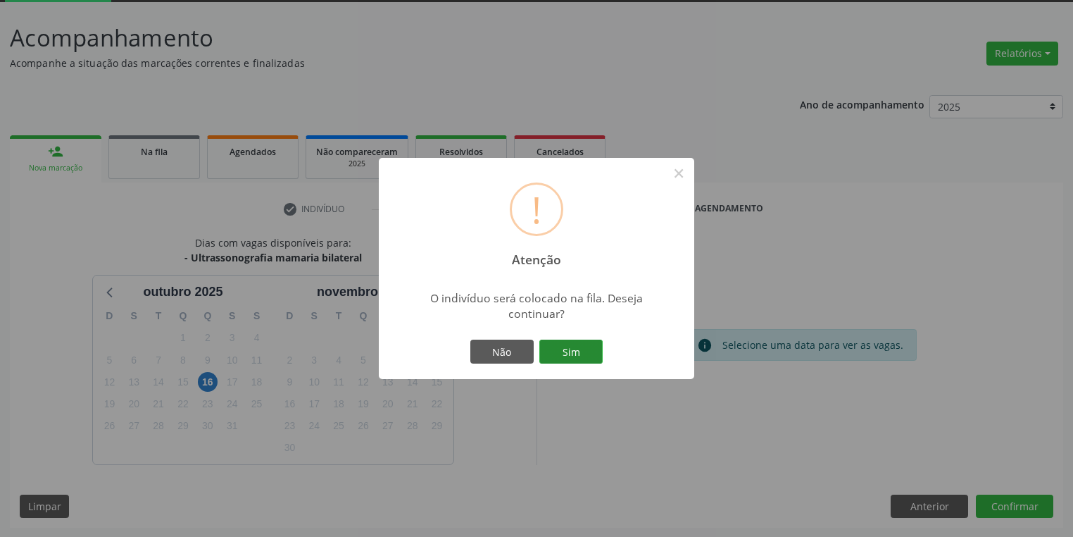
click at [593, 351] on button "Sim" at bounding box center [570, 351] width 63 height 24
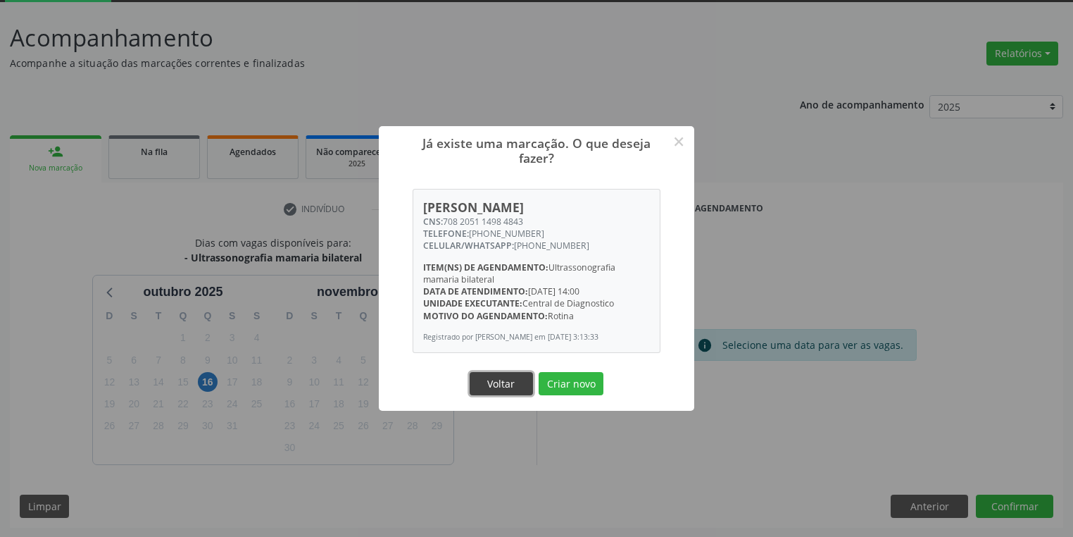
click at [525, 383] on button "Voltar" at bounding box center [501, 384] width 63 height 24
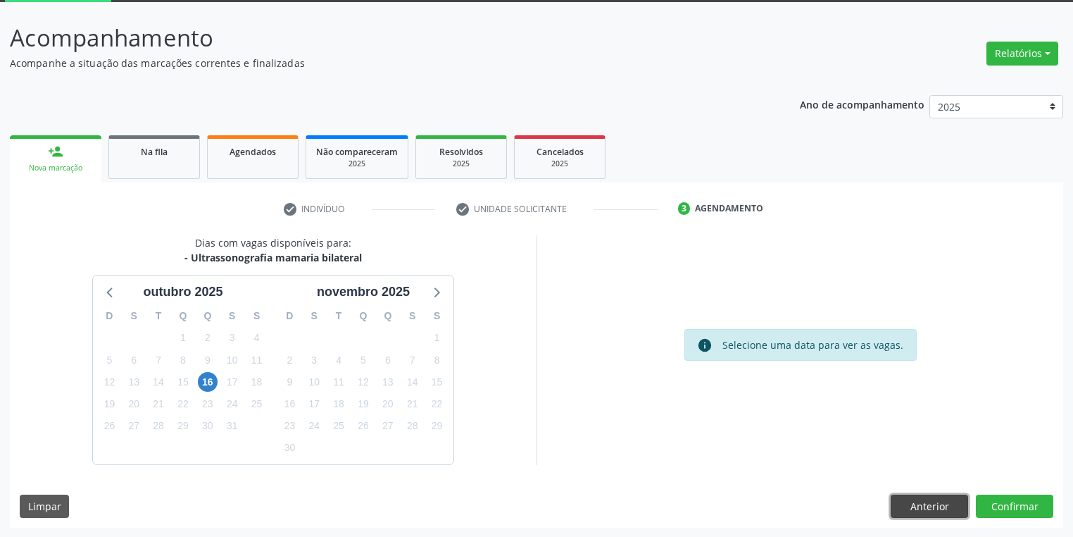
click at [909, 501] on button "Anterior" at bounding box center [929, 506] width 77 height 24
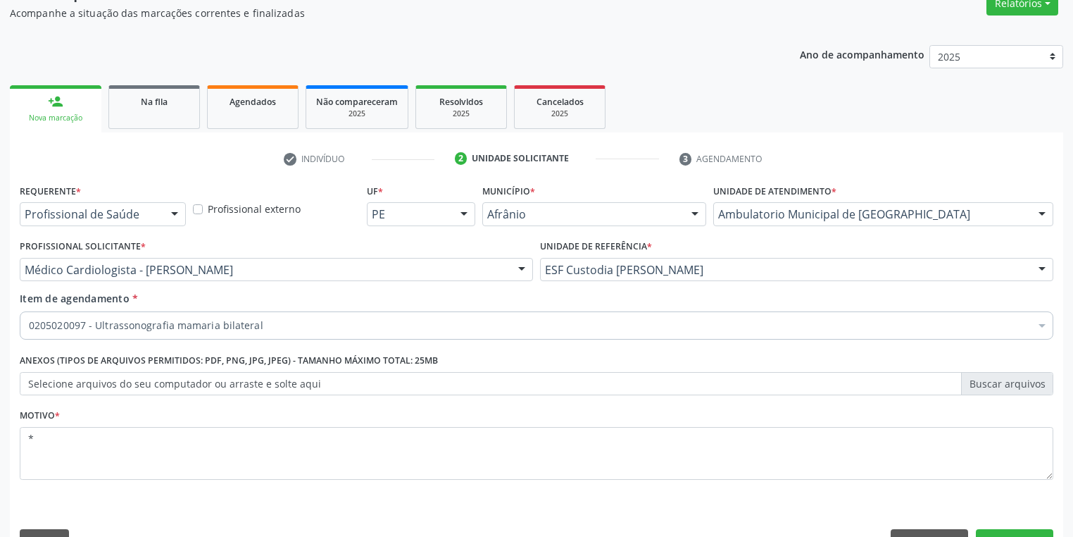
scroll to position [161, 0]
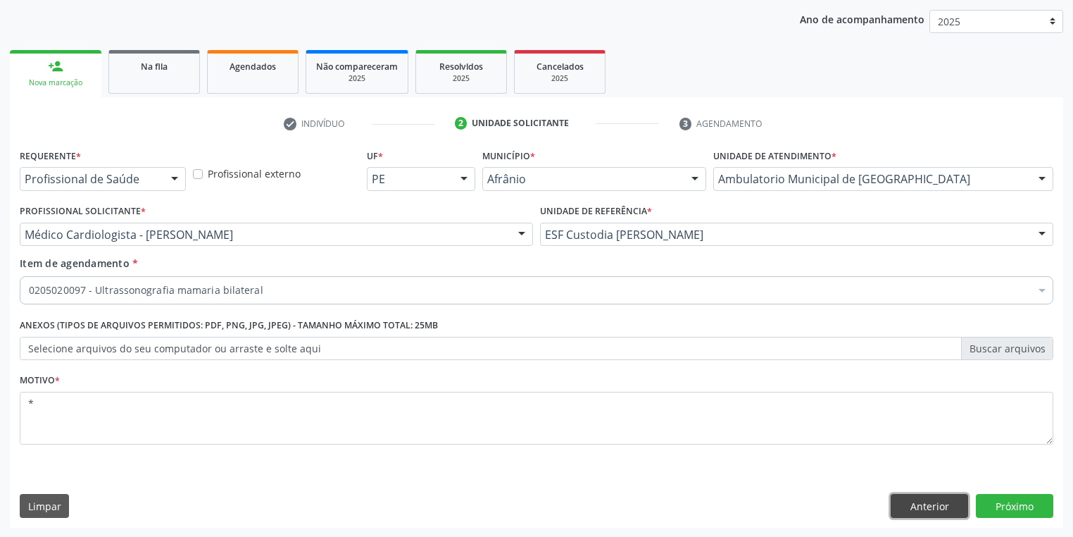
click at [927, 511] on button "Anterior" at bounding box center [929, 506] width 77 height 24
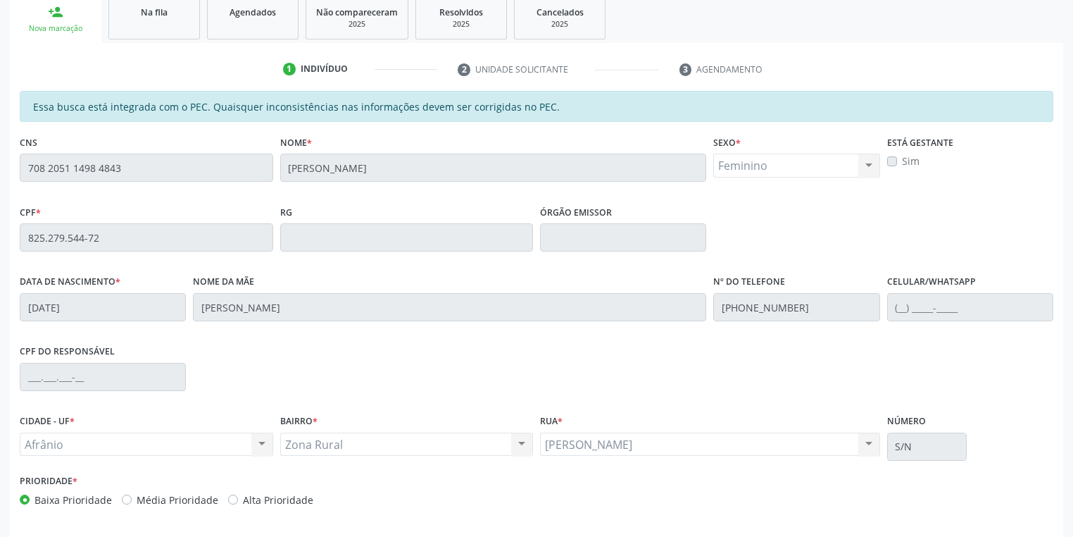
scroll to position [267, 0]
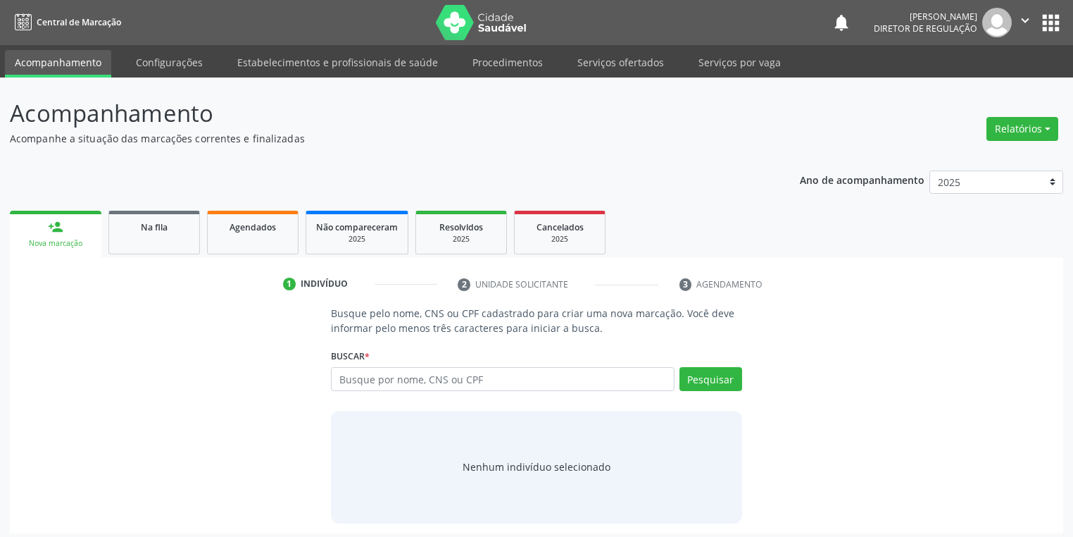
click at [422, 380] on input "text" at bounding box center [503, 379] width 344 height 24
type input "14690037400"
click at [710, 380] on button "Pesquisar" at bounding box center [711, 379] width 63 height 24
type input "14690037400"
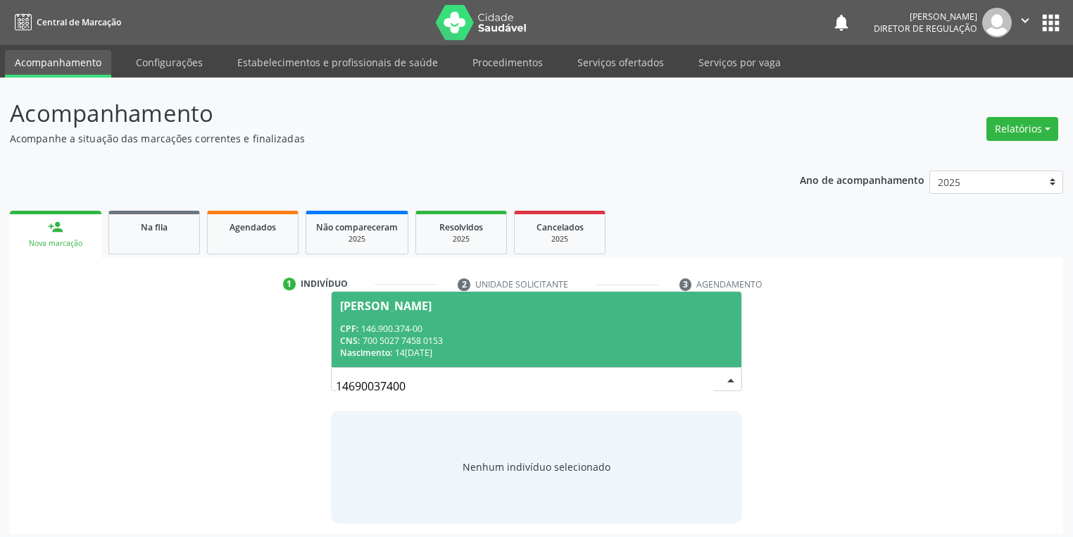
click at [384, 341] on div "CNS: 700 5027 7458 0153" at bounding box center [536, 340] width 393 height 12
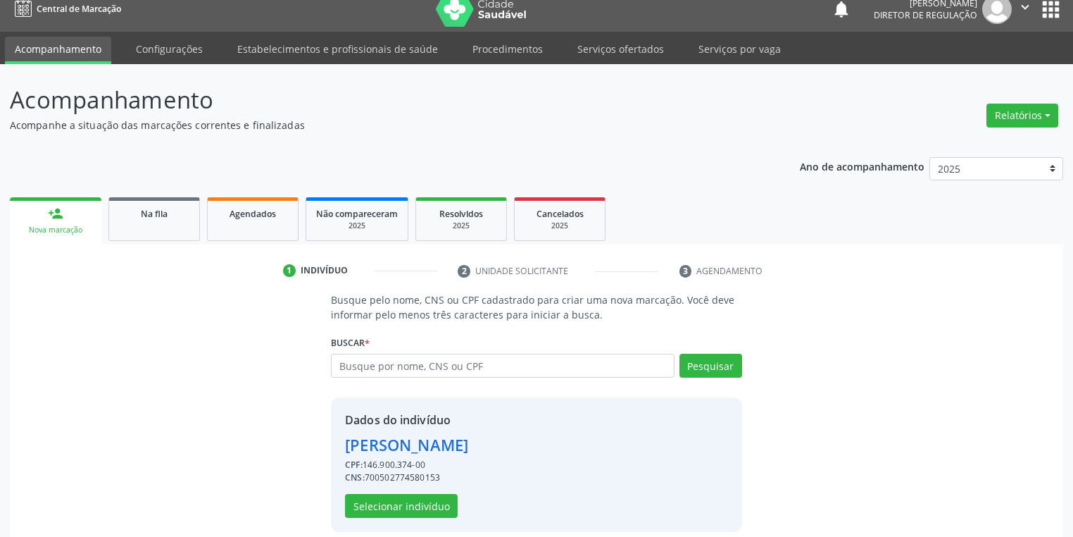
scroll to position [27, 0]
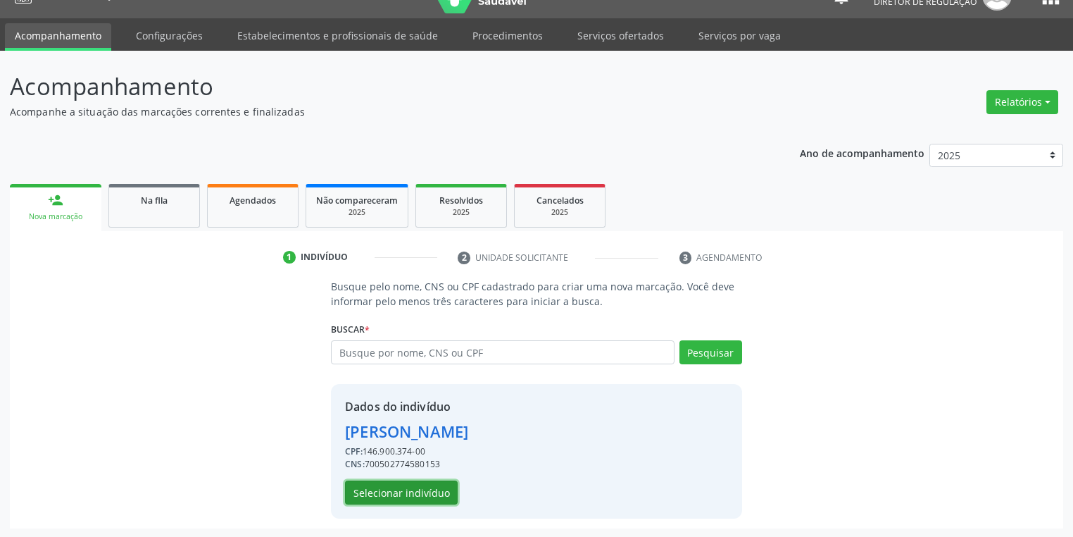
click at [363, 487] on button "Selecionar indivíduo" at bounding box center [401, 492] width 113 height 24
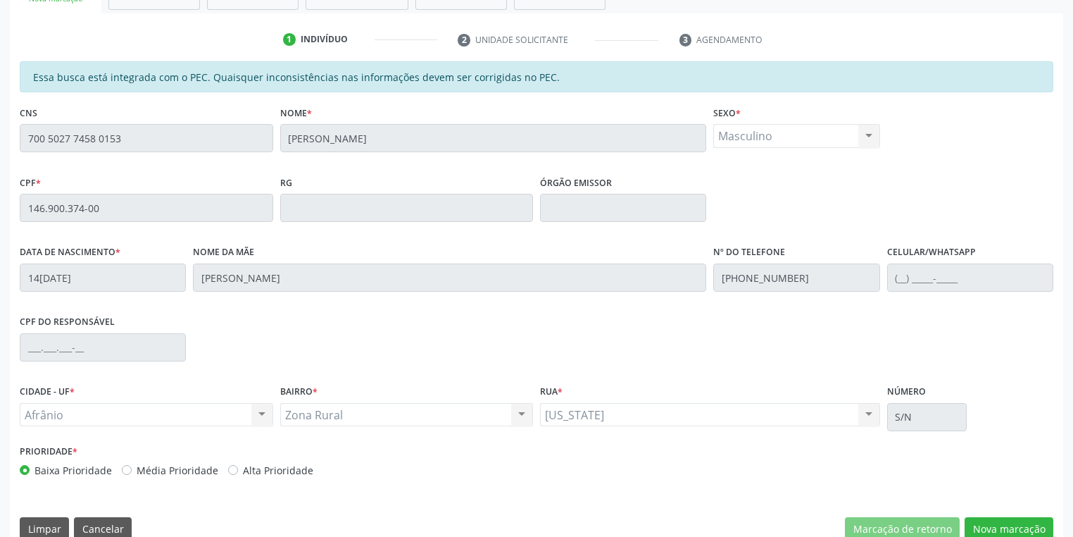
scroll to position [267, 0]
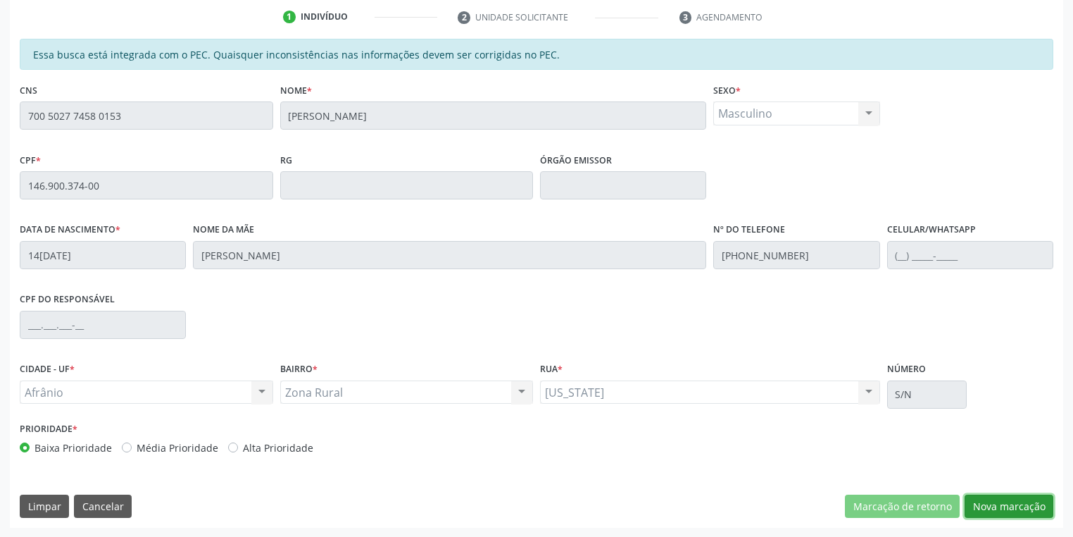
drag, startPoint x: 991, startPoint y: 501, endPoint x: 951, endPoint y: 460, distance: 57.8
click at [990, 500] on button "Nova marcação" at bounding box center [1009, 506] width 89 height 24
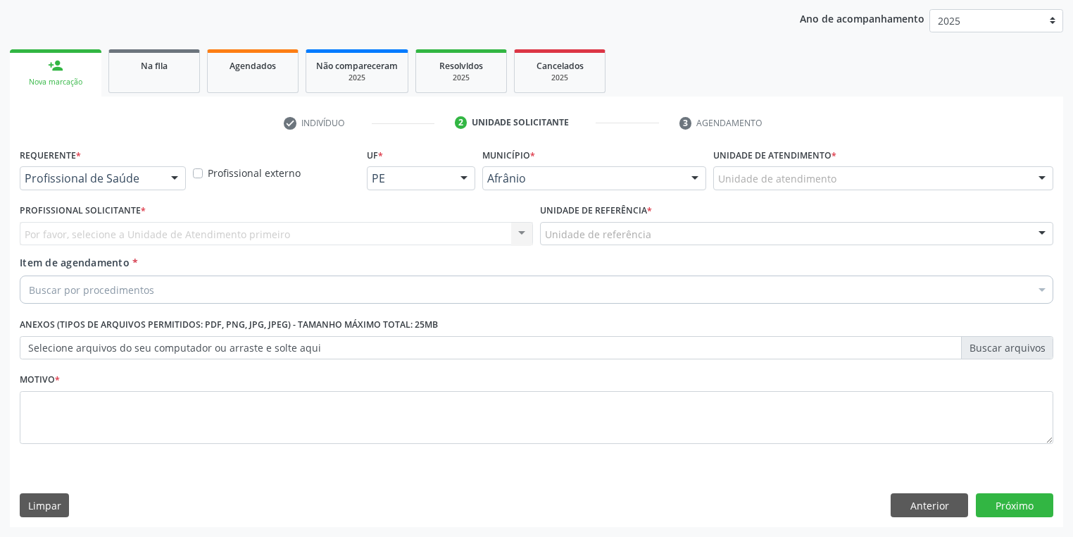
scroll to position [161, 0]
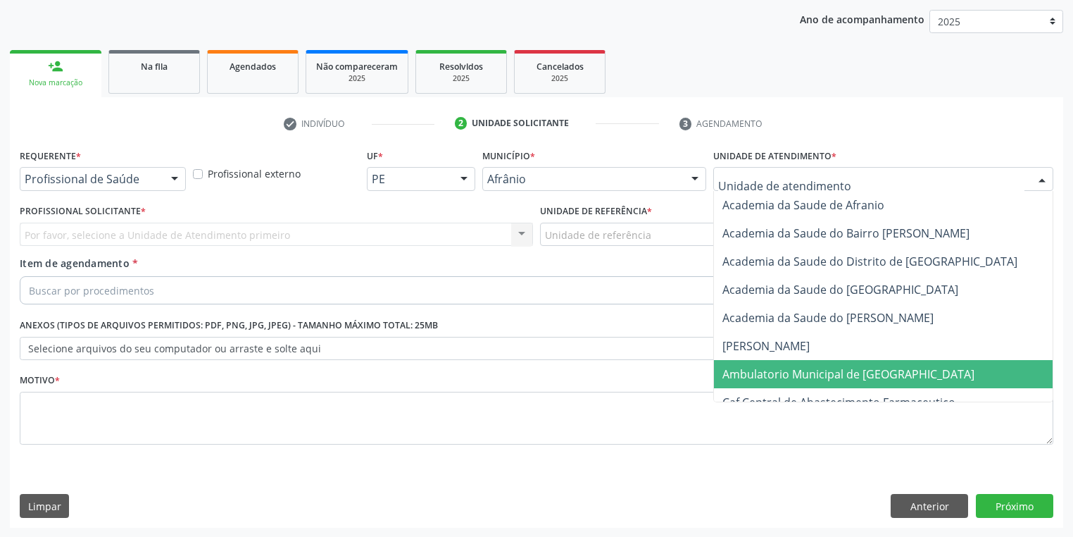
click at [744, 370] on span "Ambulatorio Municipal de [GEOGRAPHIC_DATA]" at bounding box center [848, 373] width 252 height 15
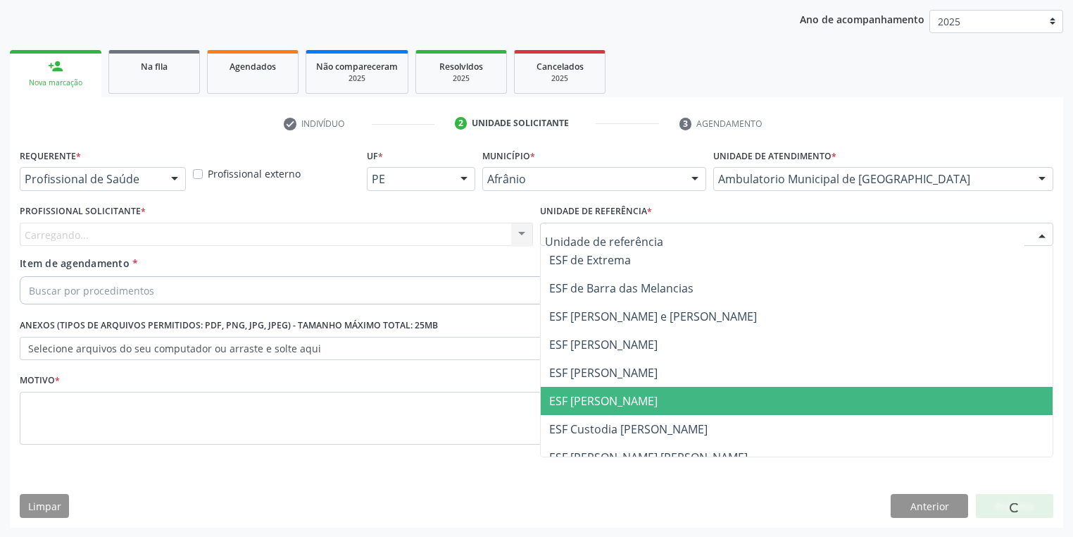
click at [579, 396] on span "ESF [PERSON_NAME]" at bounding box center [603, 400] width 108 height 15
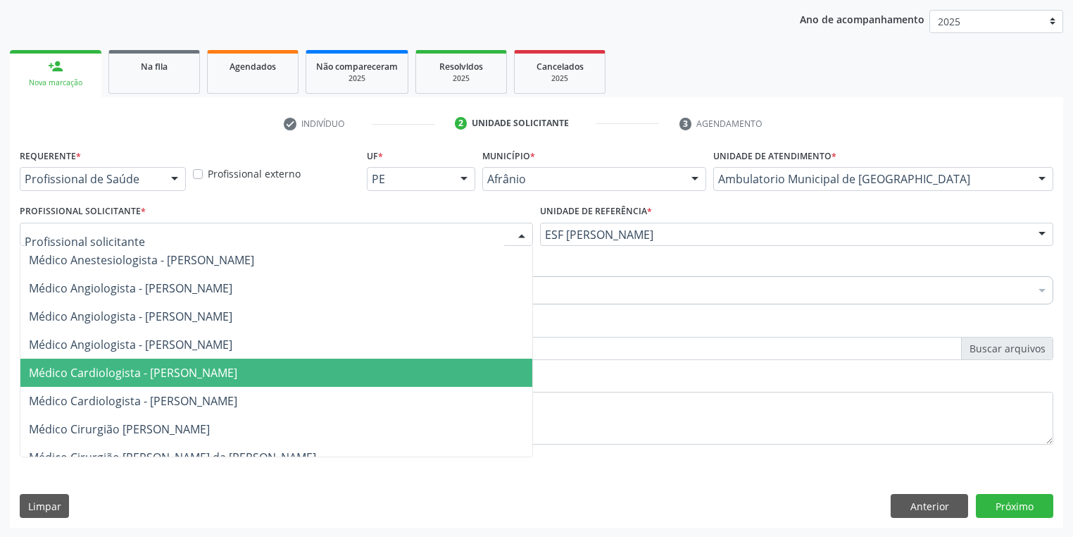
click at [139, 372] on span "Médico Cardiologista - [PERSON_NAME]" at bounding box center [133, 372] width 208 height 15
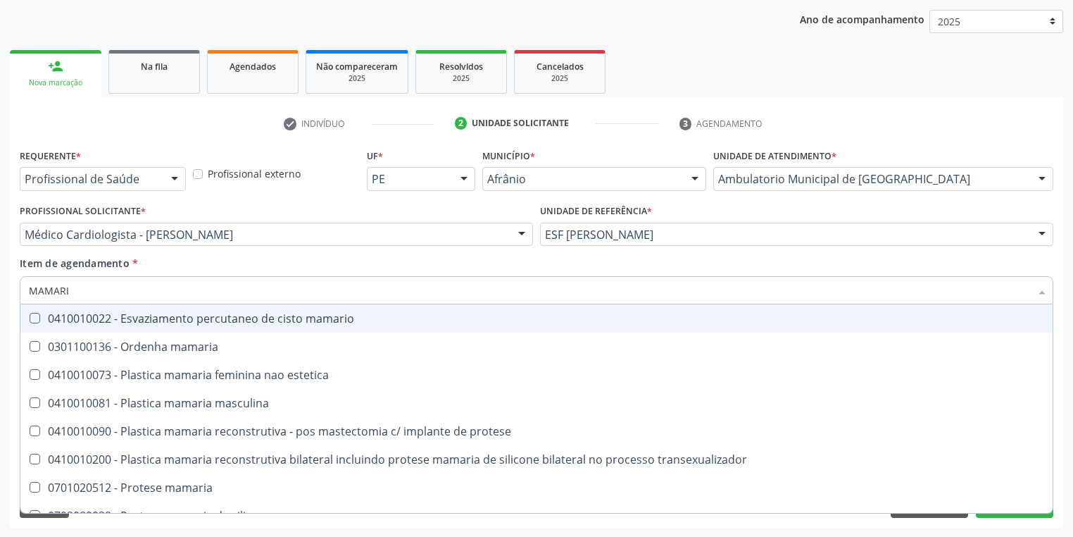
type input "MAMARIA"
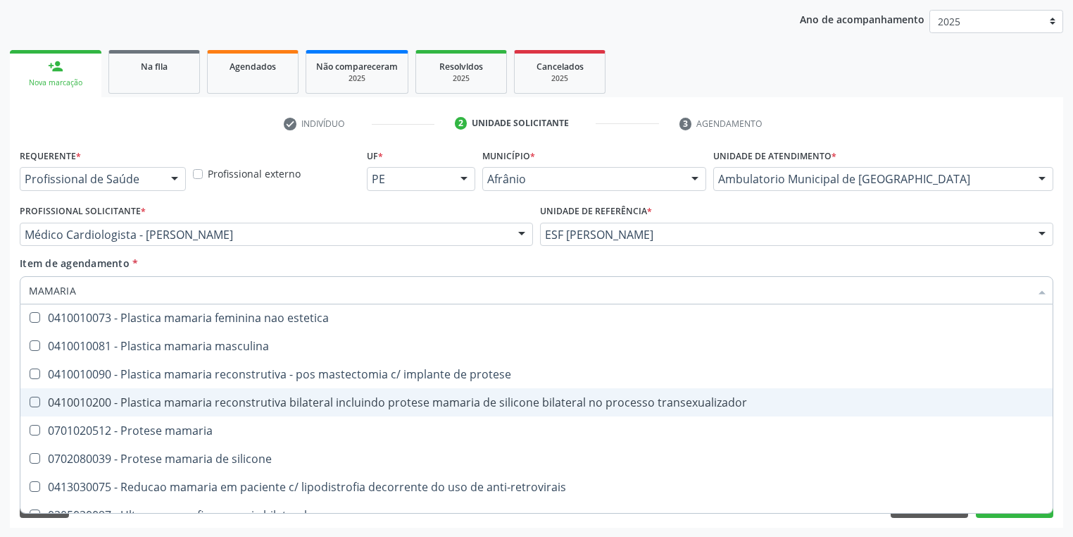
scroll to position [45, 0]
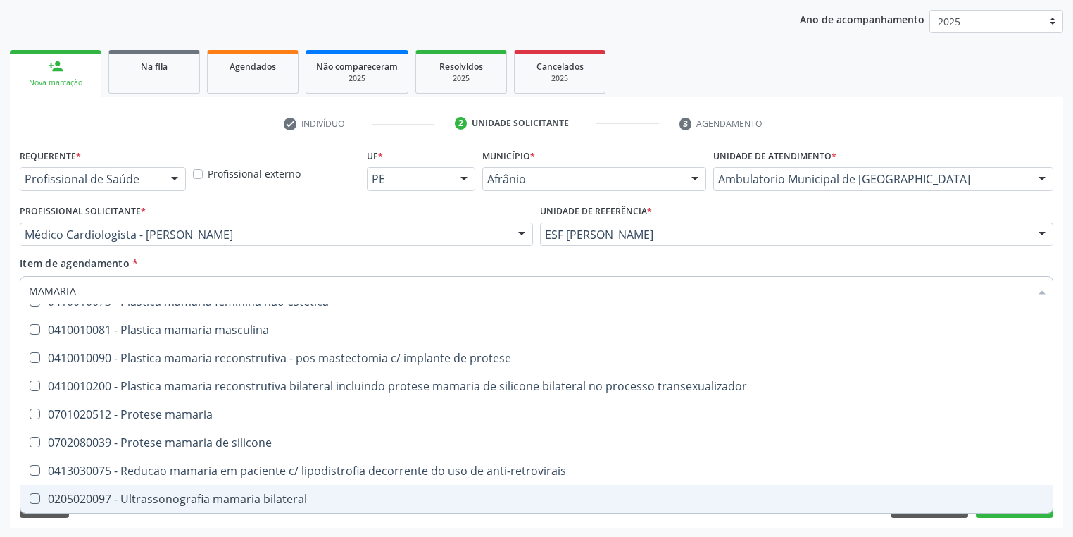
click at [165, 500] on div "0205020097 - Ultrassonografia mamaria bilateral" at bounding box center [536, 498] width 1015 height 11
checkbox bilateral "true"
drag, startPoint x: 125, startPoint y: 519, endPoint x: 101, endPoint y: 476, distance: 49.2
click at [125, 520] on div "Requerente * Profissional de Saúde Profissional de Saúde Paciente Nenhum result…" at bounding box center [536, 336] width 1053 height 382
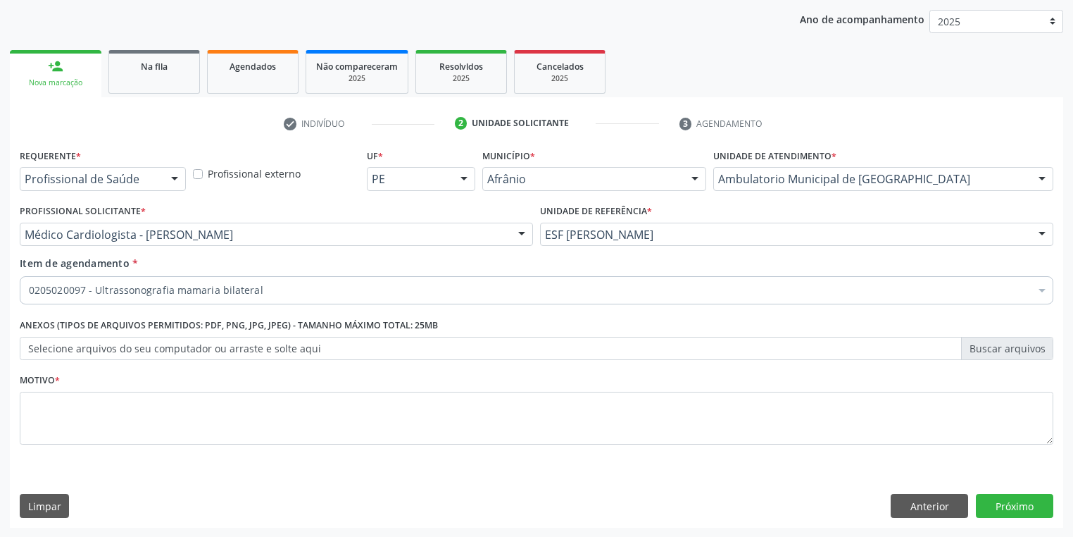
scroll to position [0, 0]
click at [80, 411] on textarea at bounding box center [537, 419] width 1034 height 54
type textarea "*"
click at [1017, 509] on button "Próximo" at bounding box center [1014, 506] width 77 height 24
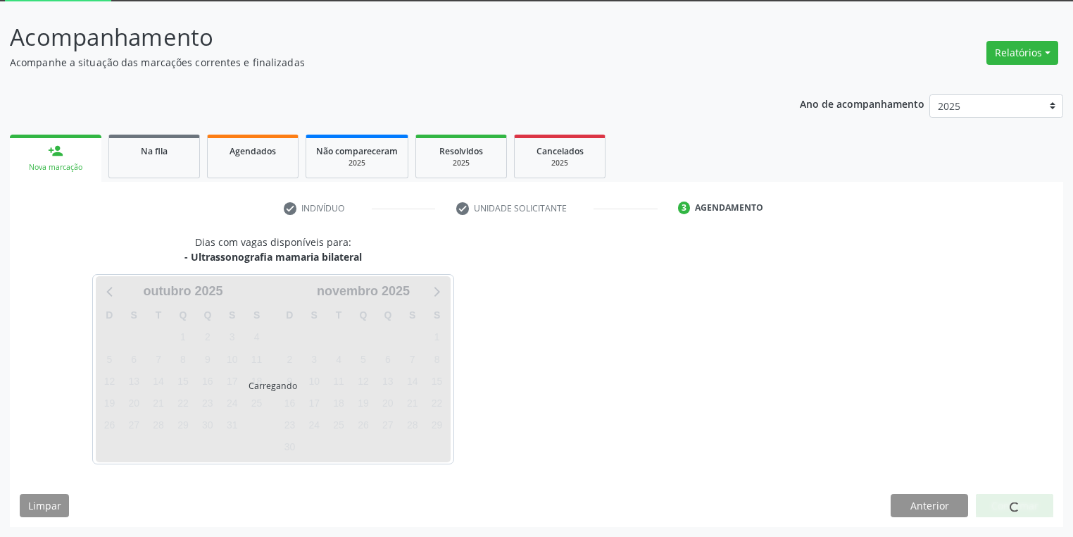
scroll to position [75, 0]
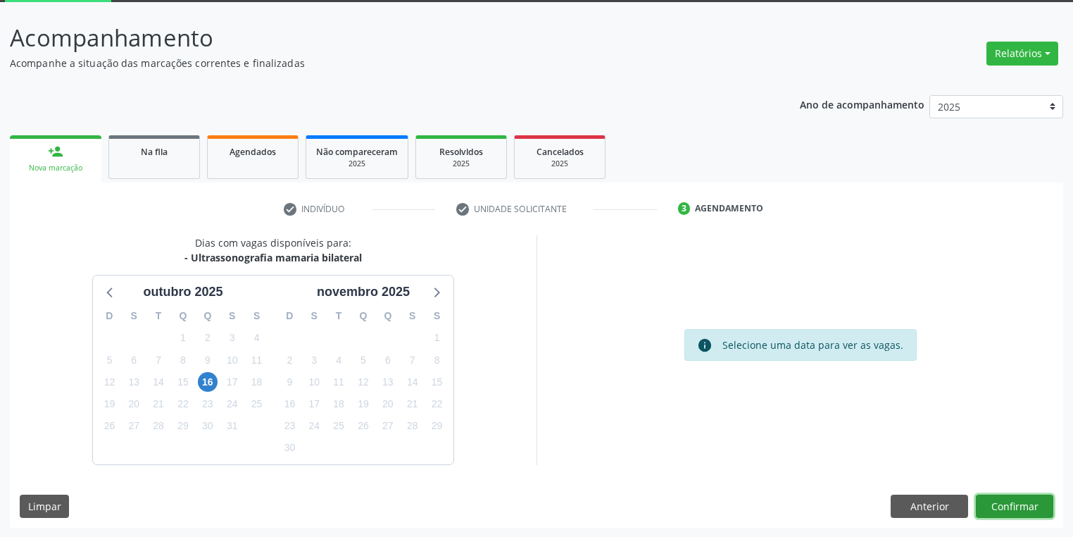
click at [985, 506] on button "Confirmar" at bounding box center [1014, 506] width 77 height 24
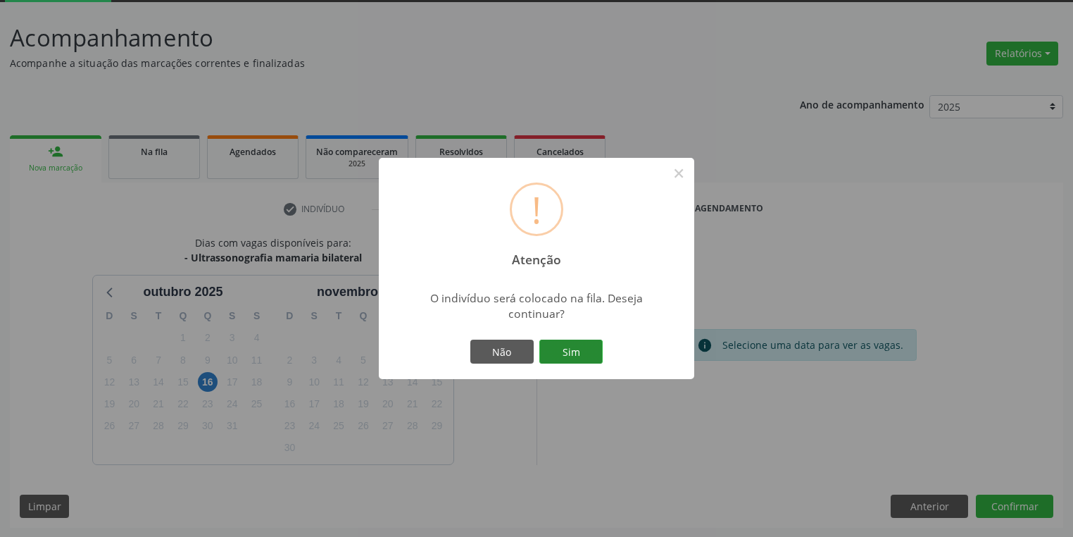
click at [581, 349] on button "Sim" at bounding box center [570, 351] width 63 height 24
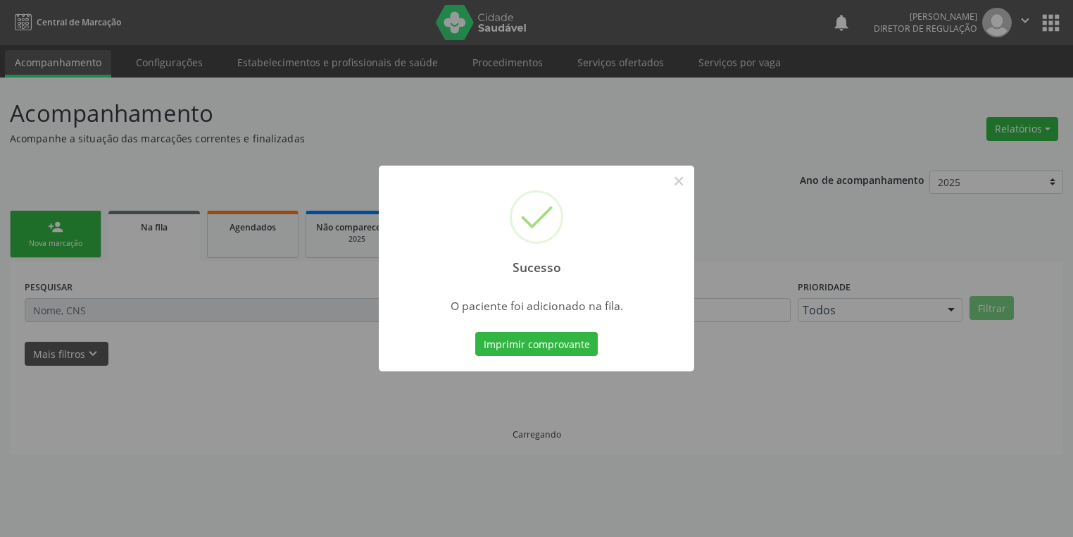
scroll to position [0, 0]
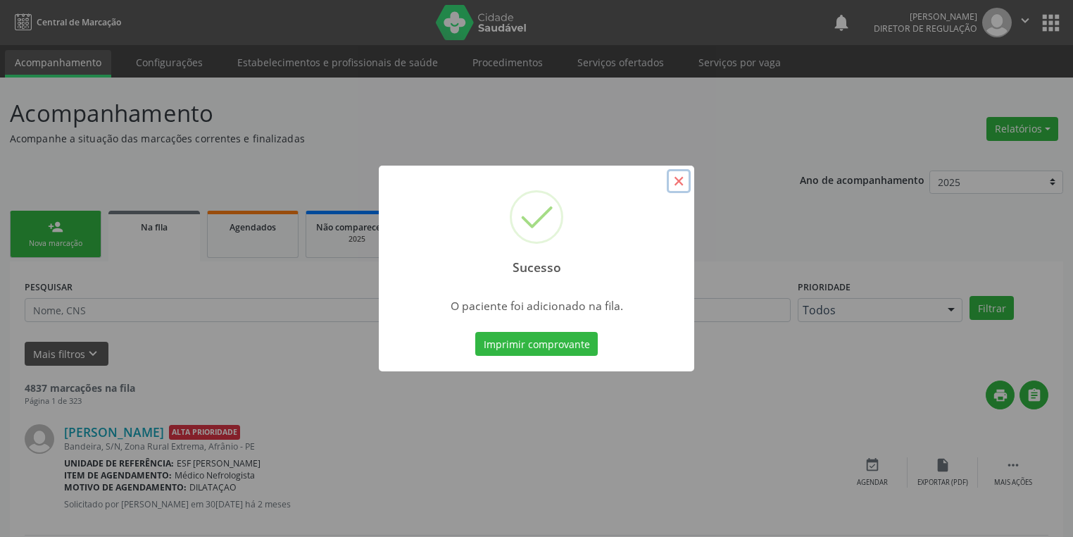
click at [684, 182] on button "×" at bounding box center [679, 181] width 24 height 24
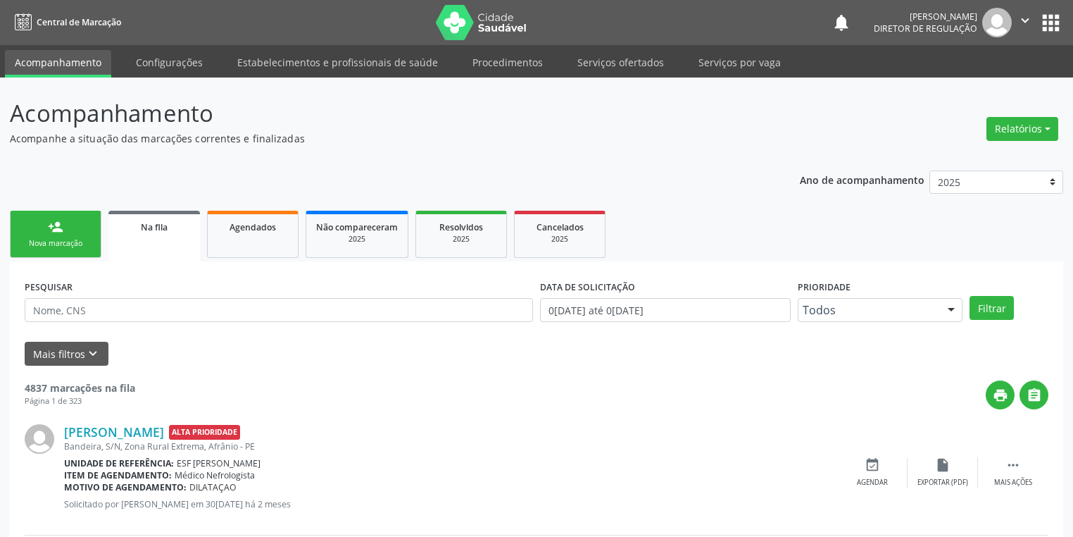
click at [67, 236] on link "person_add Nova marcação" at bounding box center [56, 234] width 92 height 47
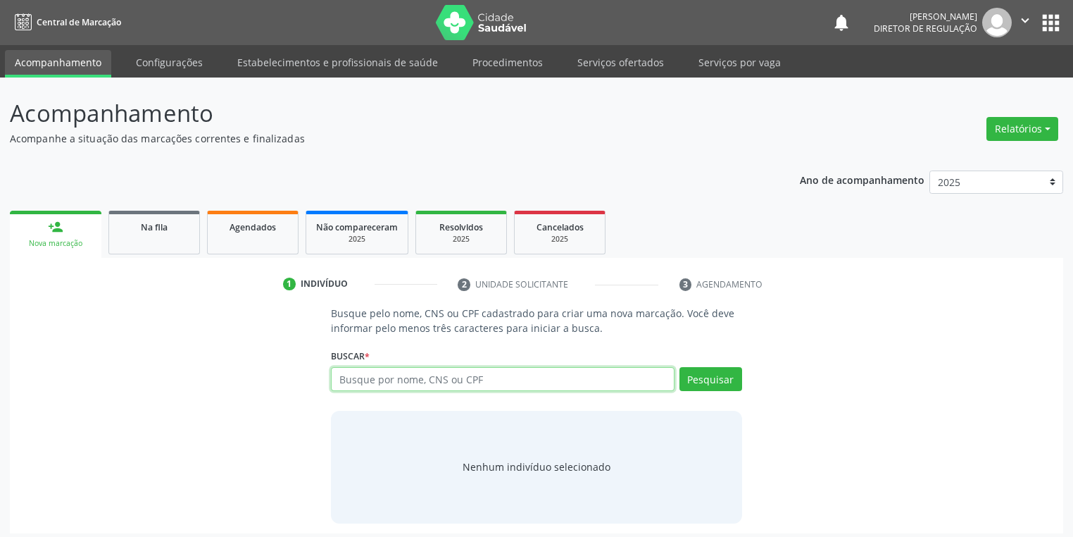
click at [401, 375] on input "text" at bounding box center [503, 379] width 344 height 24
type input "19174128434"
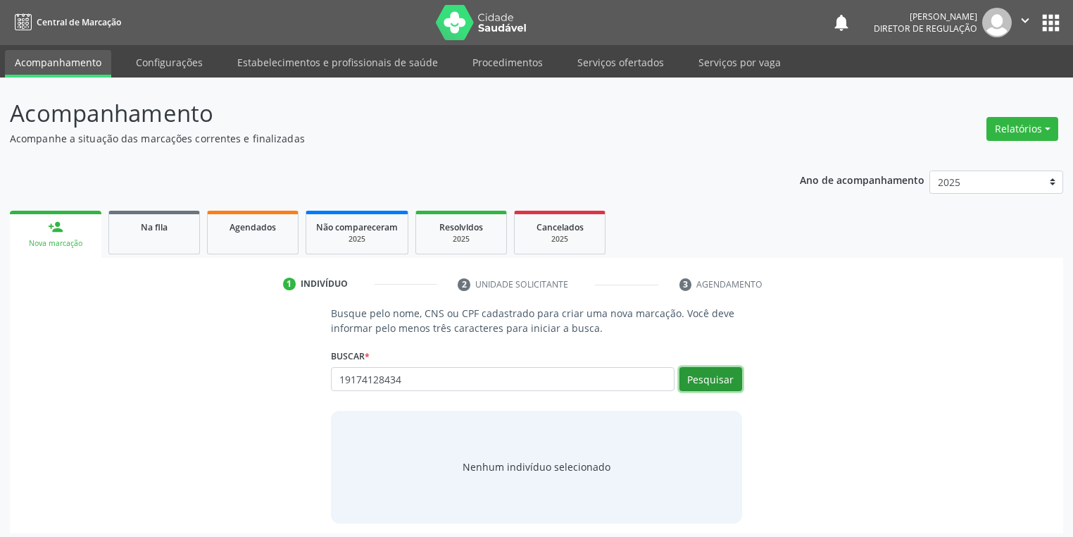
click at [691, 382] on button "Pesquisar" at bounding box center [711, 379] width 63 height 24
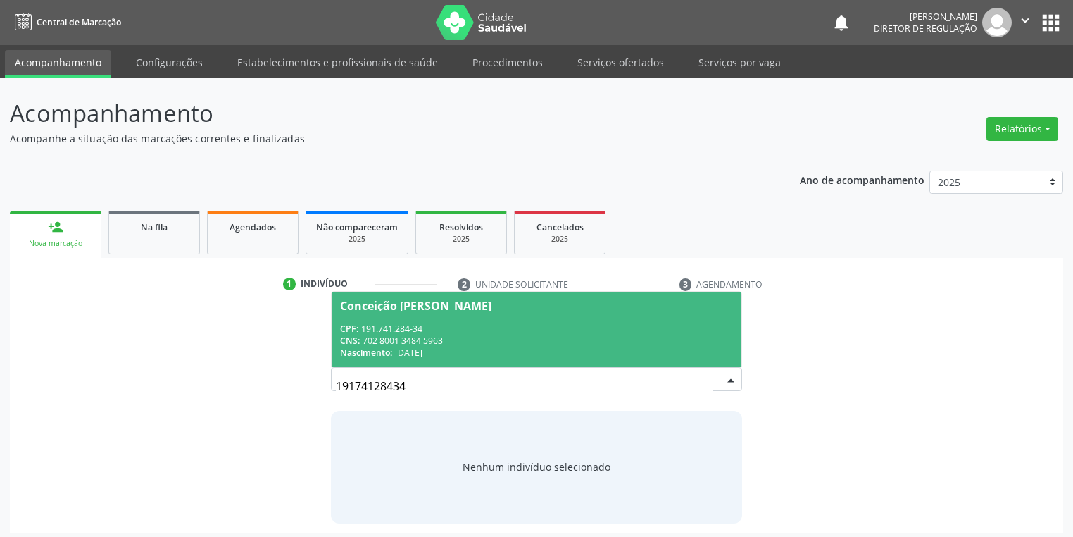
click at [437, 337] on div "CNS: 702 8001 3484 5963" at bounding box center [536, 340] width 393 height 12
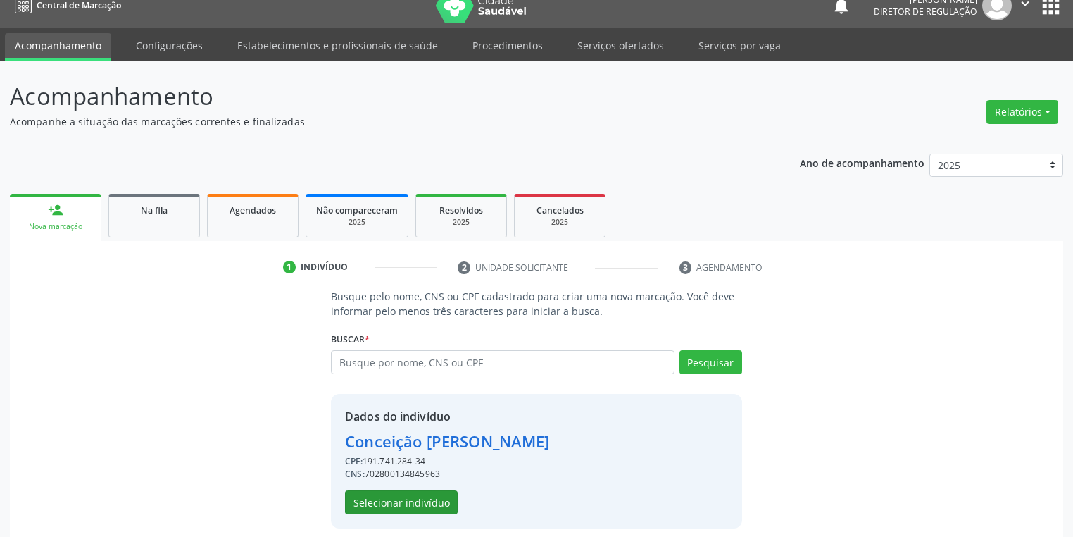
scroll to position [27, 0]
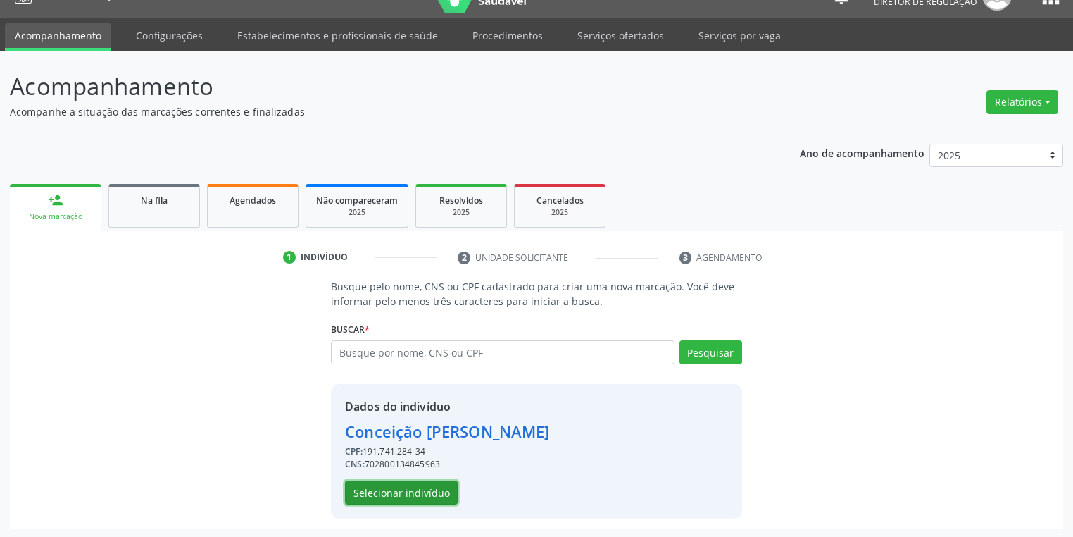
click at [378, 489] on button "Selecionar indivíduo" at bounding box center [401, 492] width 113 height 24
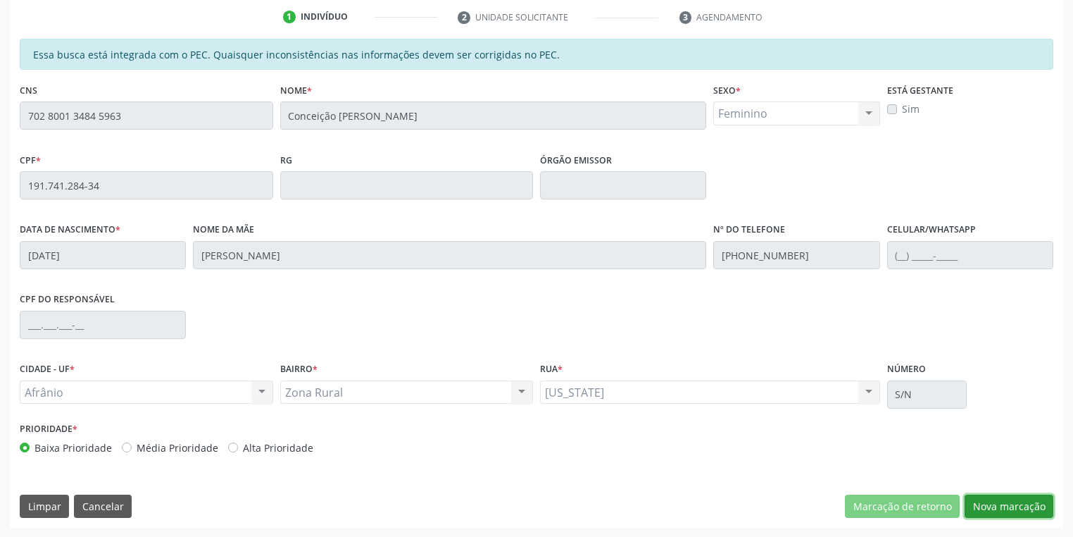
click at [987, 500] on button "Nova marcação" at bounding box center [1009, 506] width 89 height 24
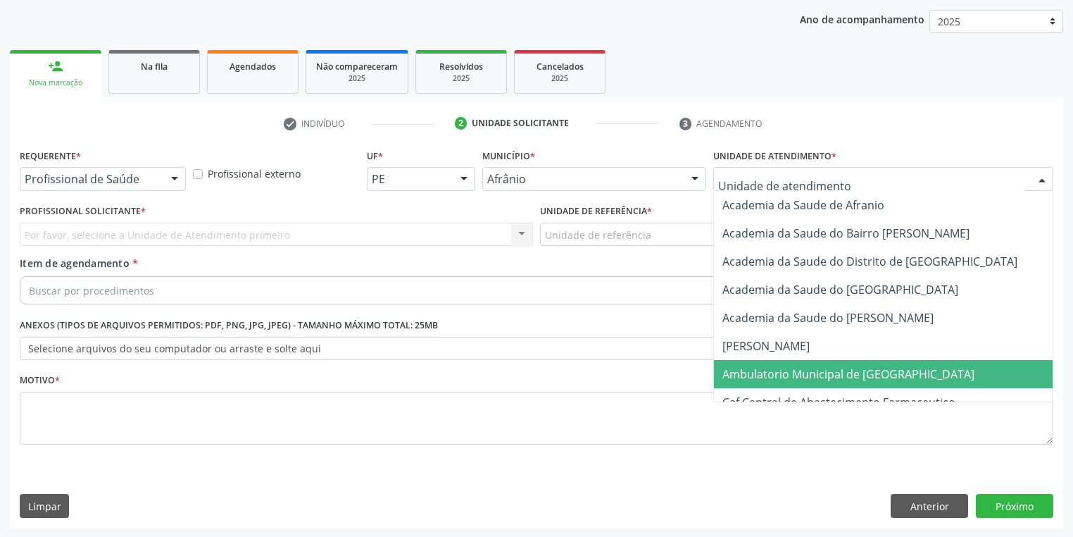
click at [746, 363] on span "Ambulatorio Municipal de [GEOGRAPHIC_DATA]" at bounding box center [886, 374] width 344 height 28
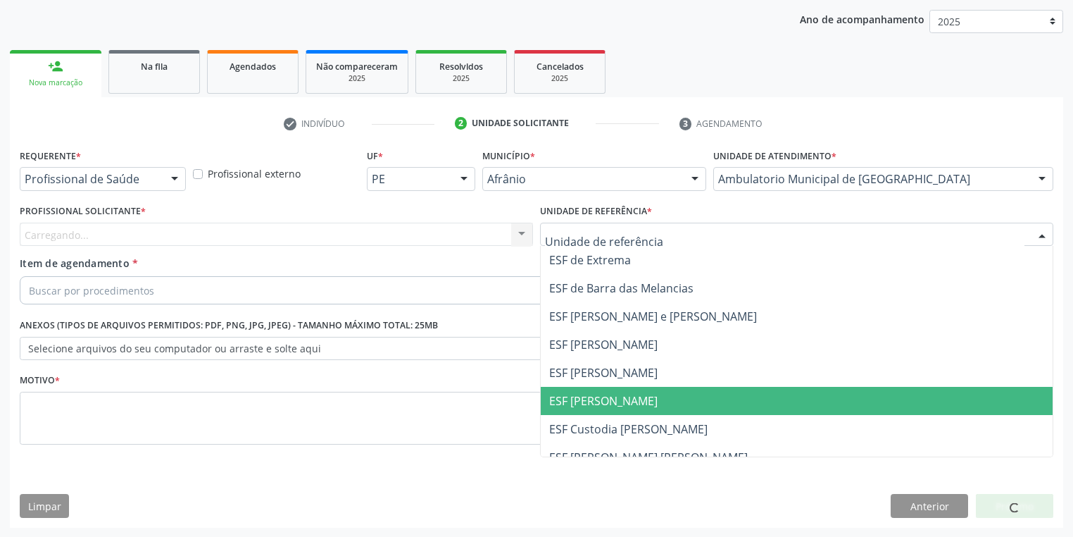
click at [600, 399] on span "ESF [PERSON_NAME]" at bounding box center [603, 400] width 108 height 15
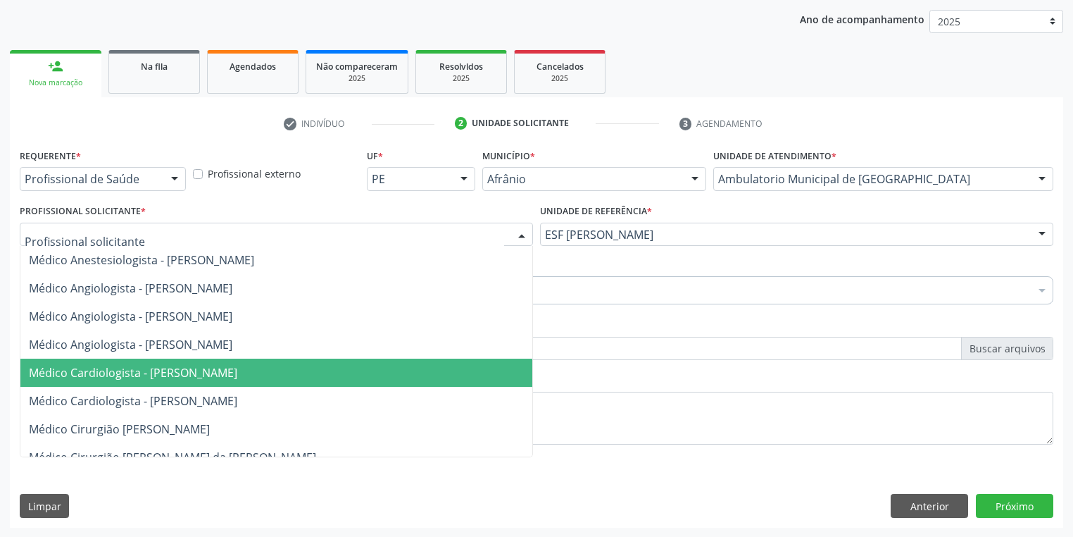
click at [149, 374] on span "Médico Cardiologista - [PERSON_NAME]" at bounding box center [133, 372] width 208 height 15
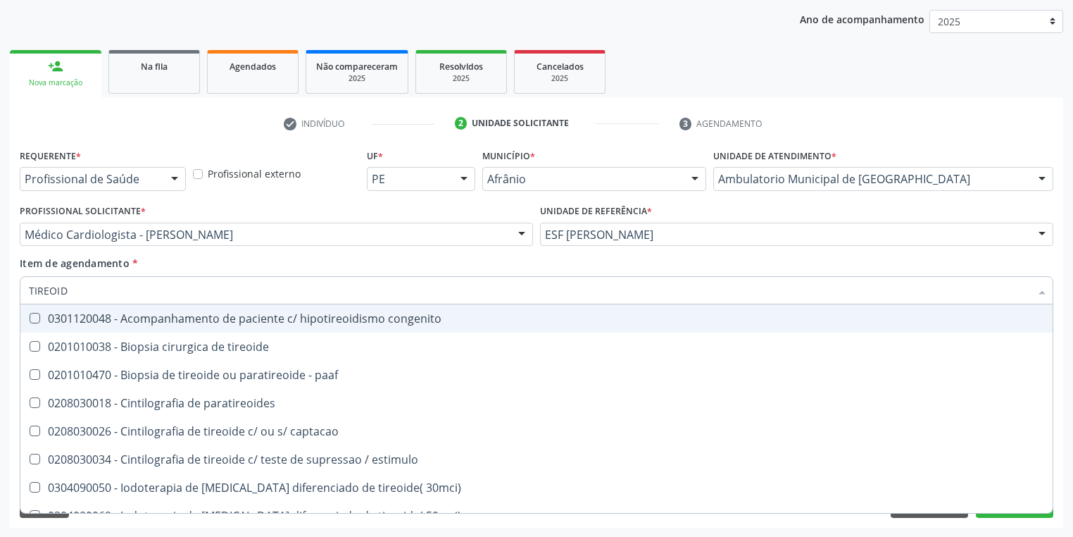
type input "TIREOIDE"
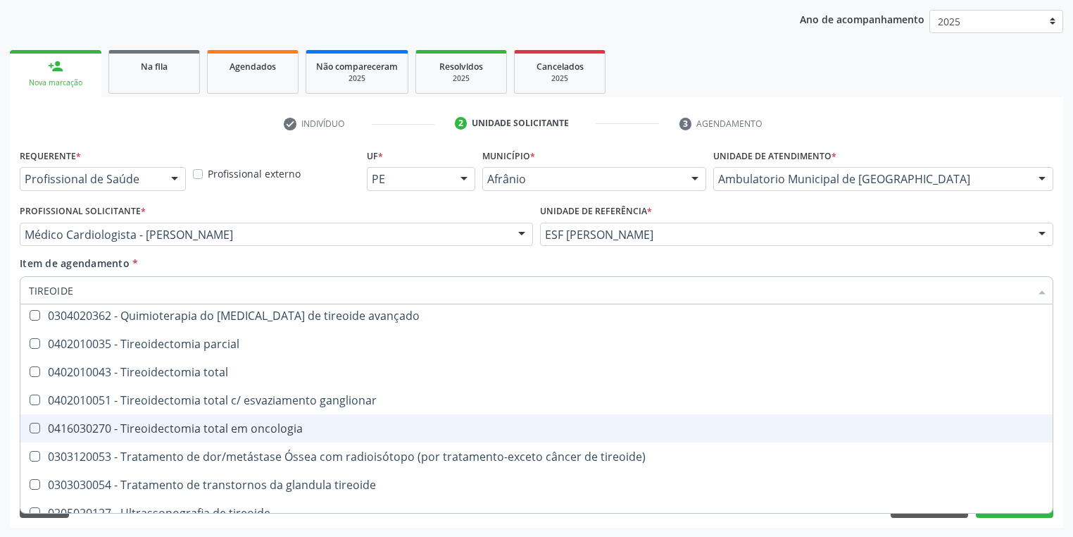
scroll to position [270, 0]
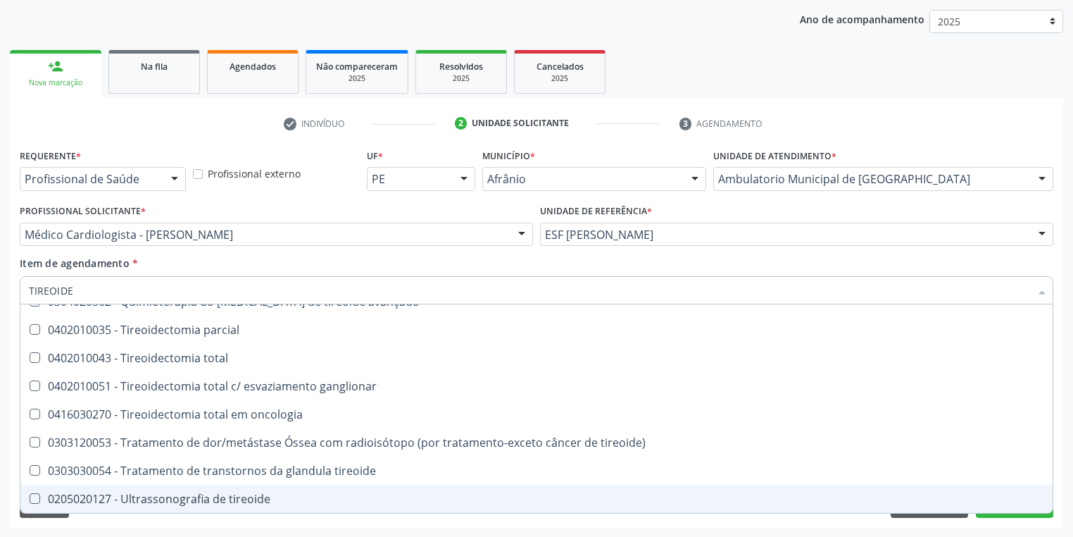
click at [208, 500] on div "0205020127 - Ultrassonografia de tireoide" at bounding box center [536, 498] width 1015 height 11
checkbox tireoide "true"
click at [130, 522] on div "Requerente * Profissional de Saúde Profissional de Saúde Paciente Nenhum result…" at bounding box center [536, 336] width 1053 height 382
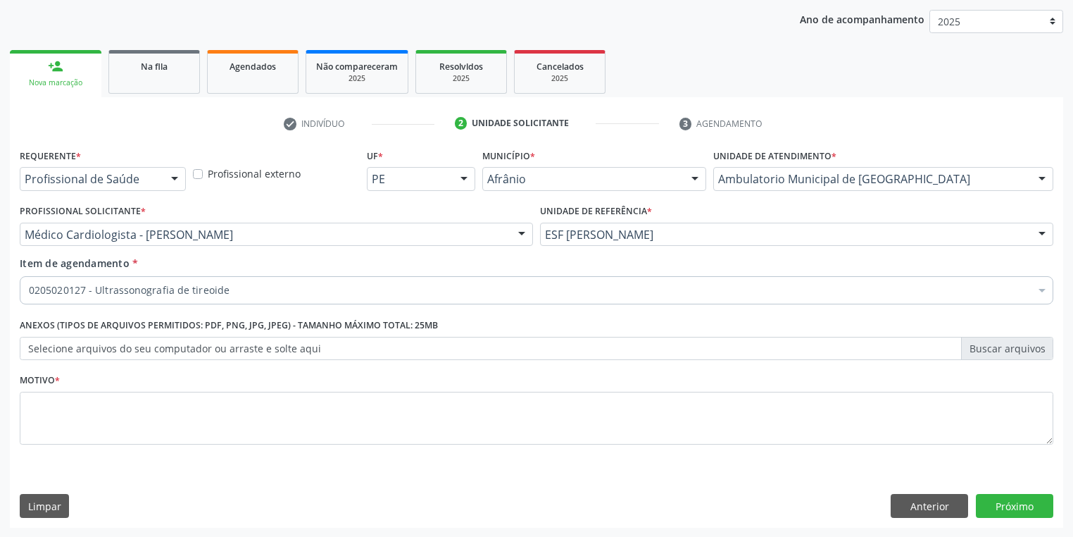
scroll to position [0, 0]
click at [77, 398] on textarea at bounding box center [537, 419] width 1034 height 54
type textarea "*"
click at [997, 508] on button "Próximo" at bounding box center [1014, 506] width 77 height 24
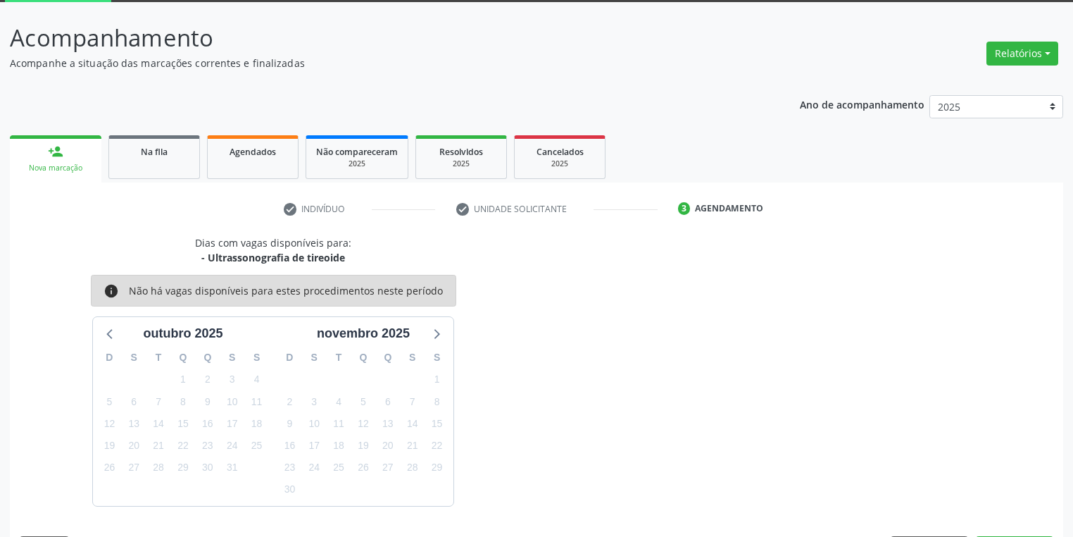
scroll to position [116, 0]
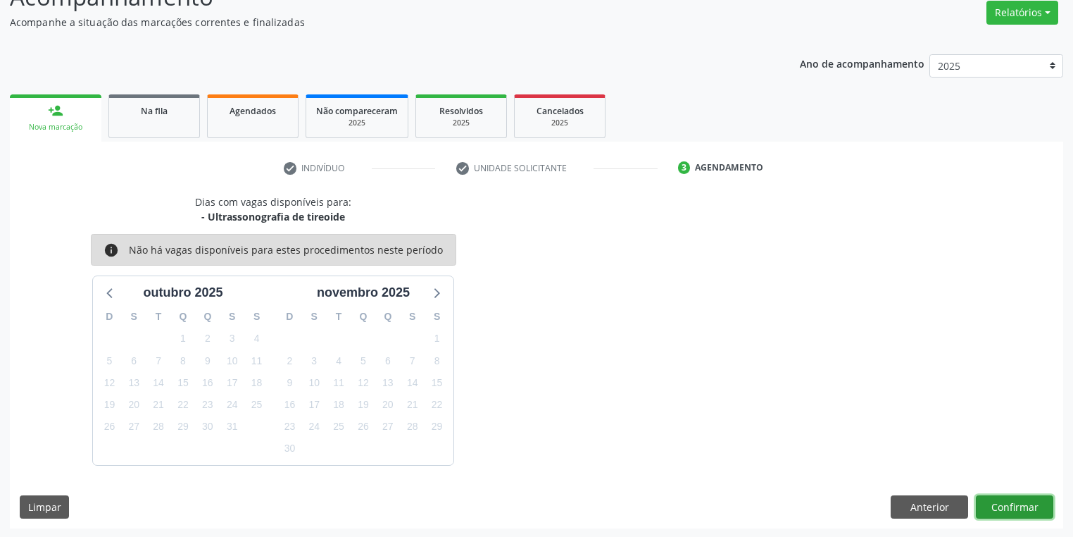
click at [1018, 508] on button "Confirmar" at bounding box center [1014, 507] width 77 height 24
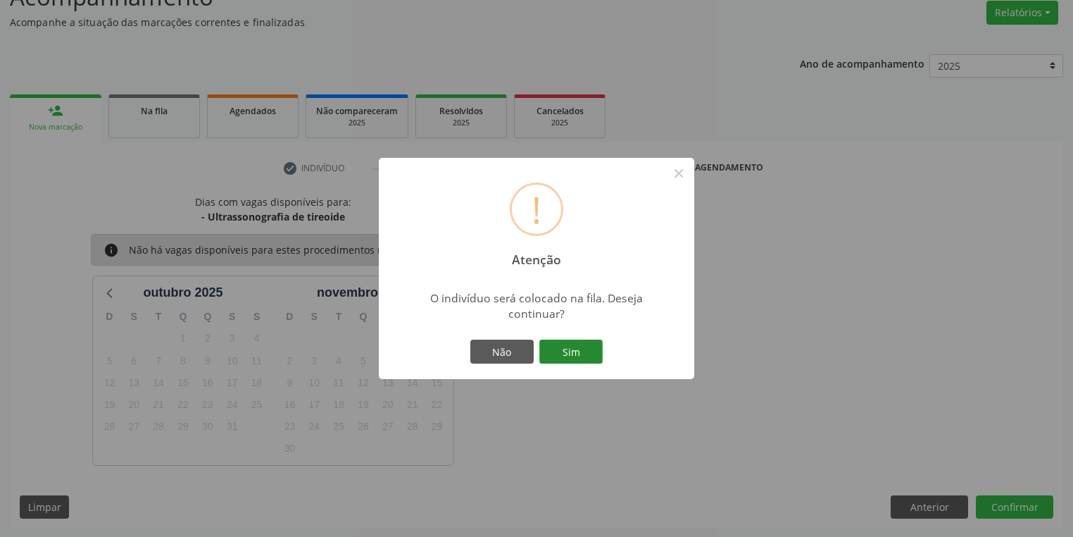
click at [559, 346] on button "Sim" at bounding box center [570, 351] width 63 height 24
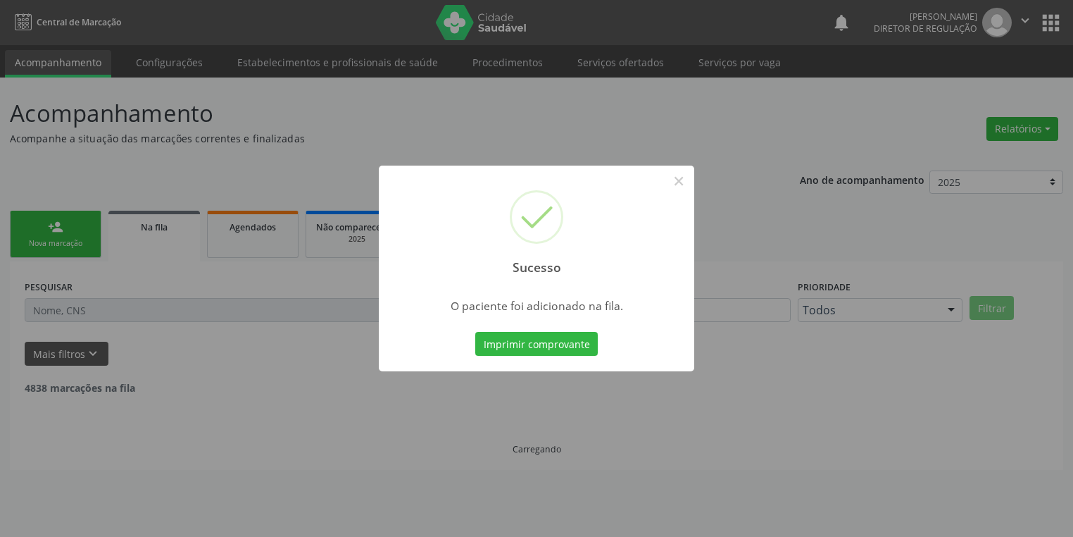
scroll to position [0, 0]
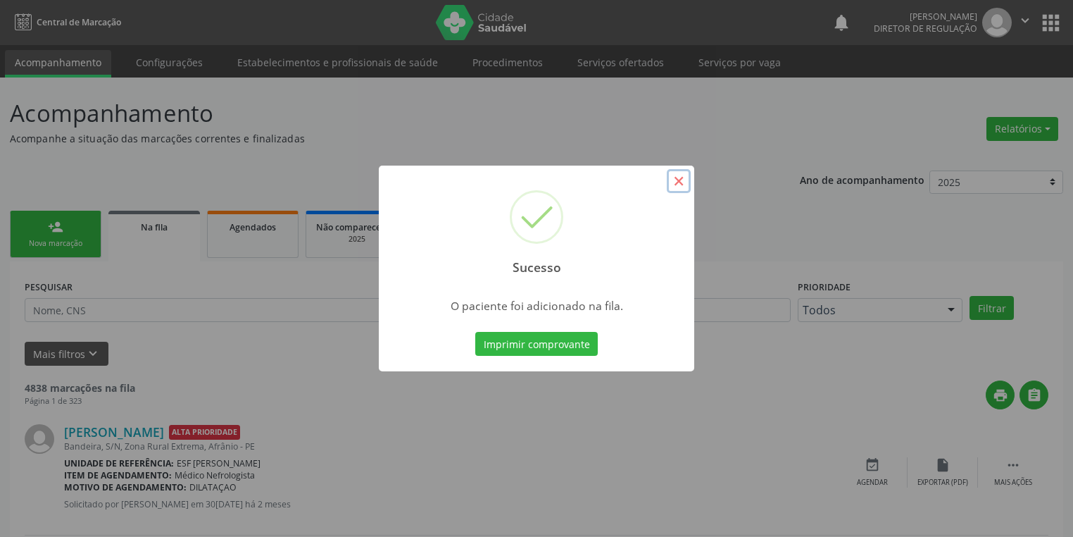
click at [676, 186] on button "×" at bounding box center [679, 181] width 24 height 24
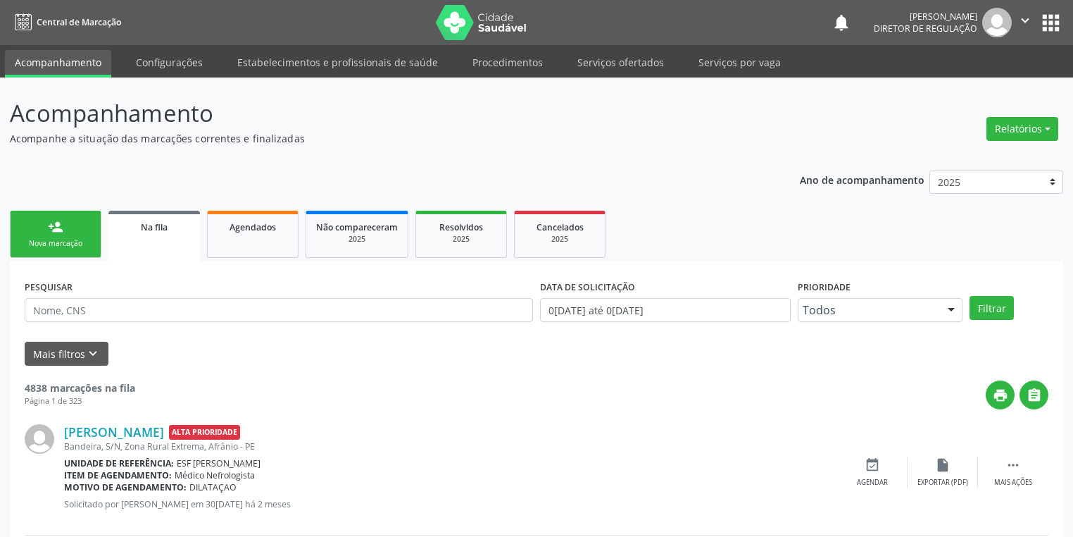
click at [74, 238] on div "Nova marcação" at bounding box center [55, 243] width 70 height 11
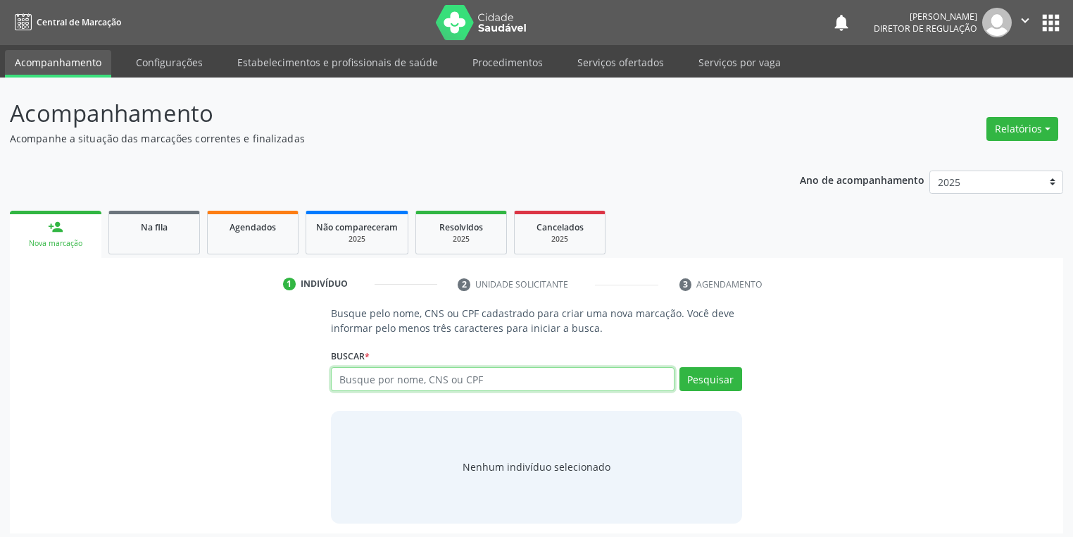
click at [346, 381] on input "text" at bounding box center [503, 379] width 344 height 24
type input "02918114421"
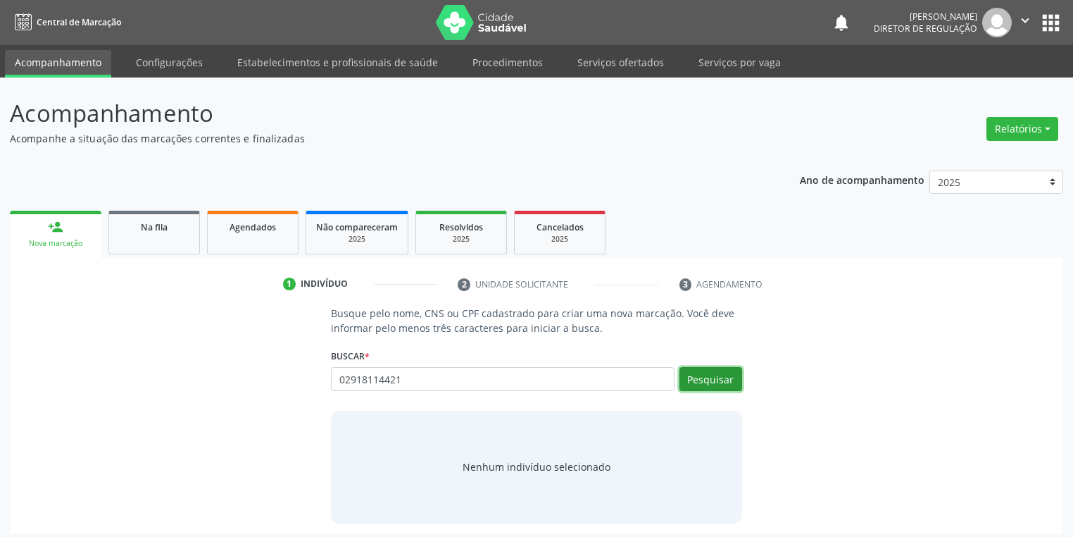
click at [702, 375] on button "Pesquisar" at bounding box center [711, 379] width 63 height 24
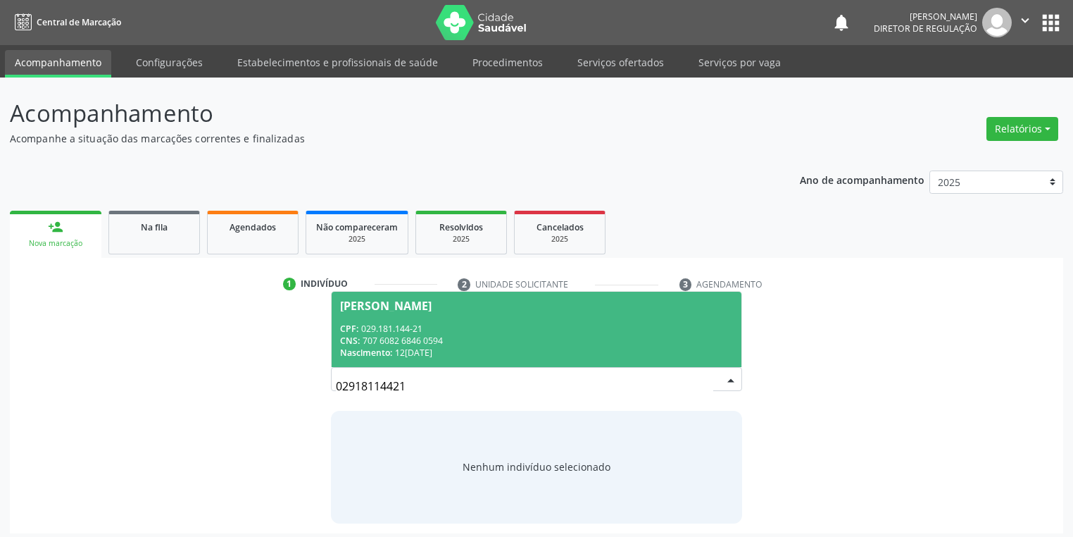
click at [522, 338] on div "CNS: 707 6082 6846 0594" at bounding box center [536, 340] width 393 height 12
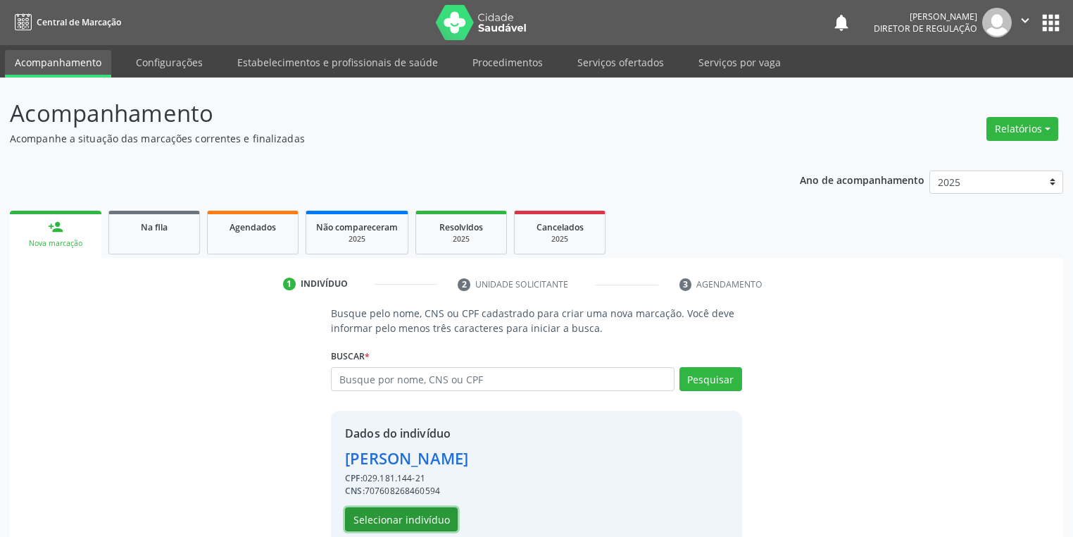
click at [398, 515] on button "Selecionar indivíduo" at bounding box center [401, 519] width 113 height 24
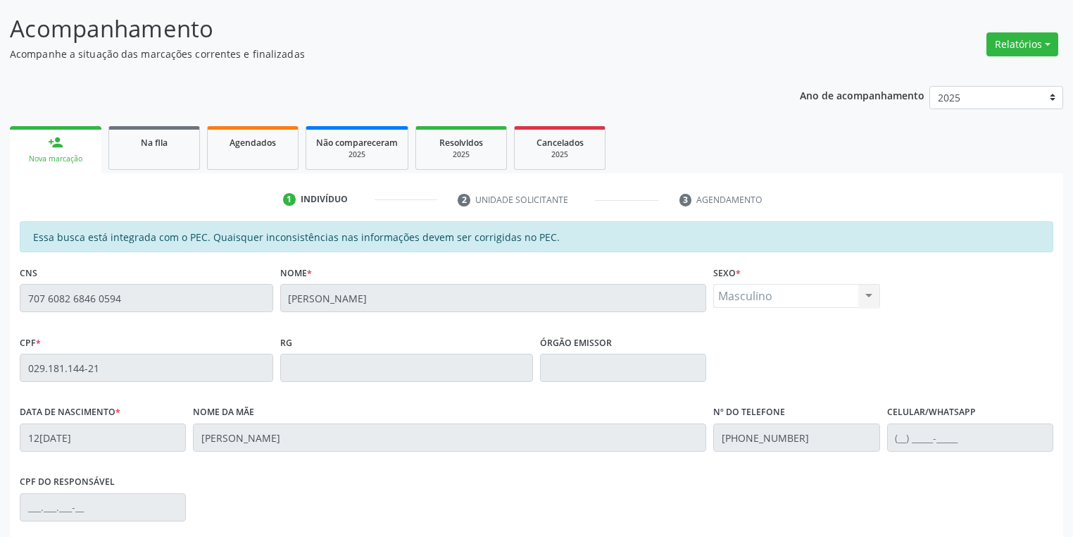
scroll to position [267, 0]
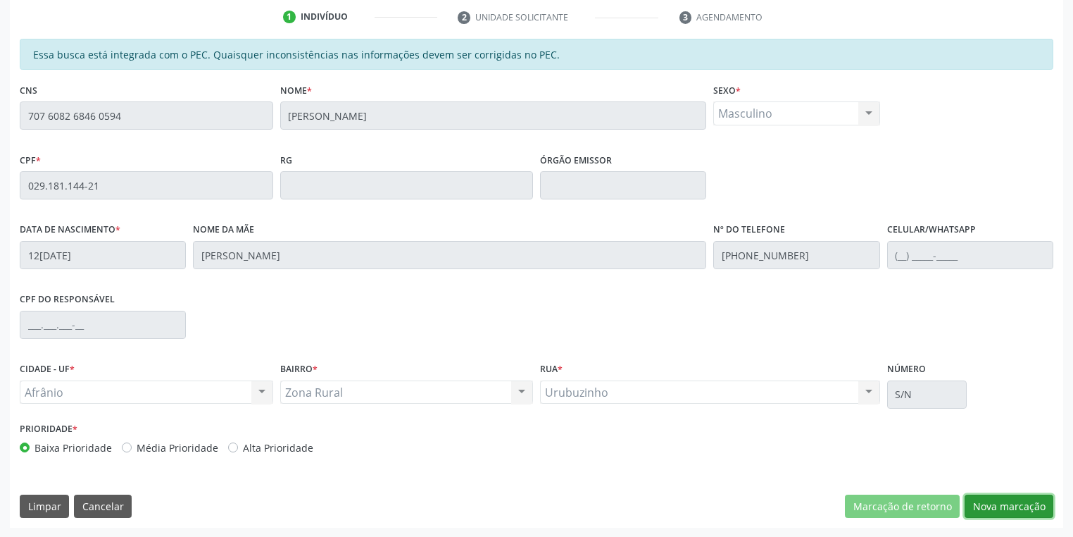
click at [1020, 506] on button "Nova marcação" at bounding box center [1009, 506] width 89 height 24
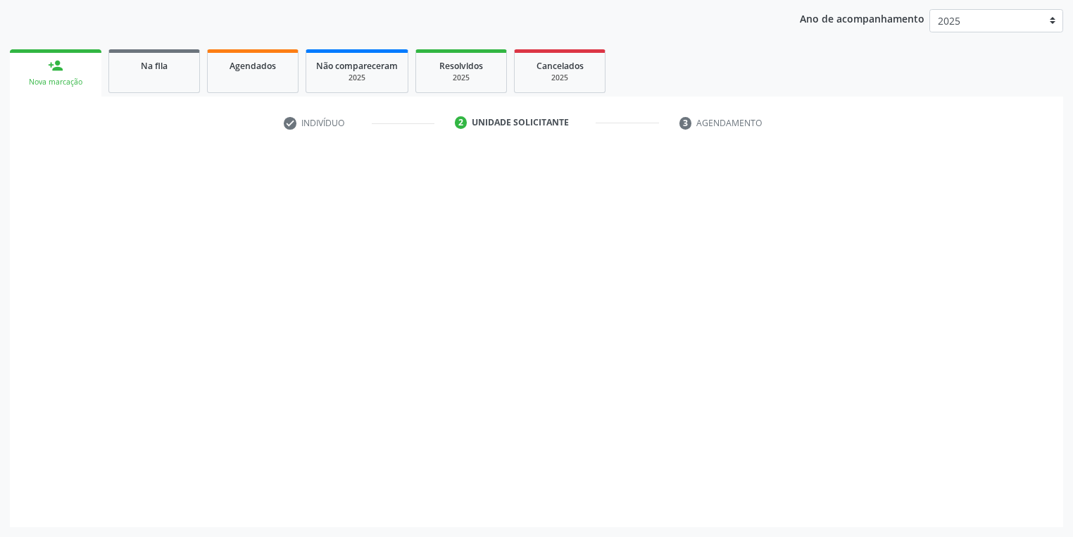
scroll to position [161, 0]
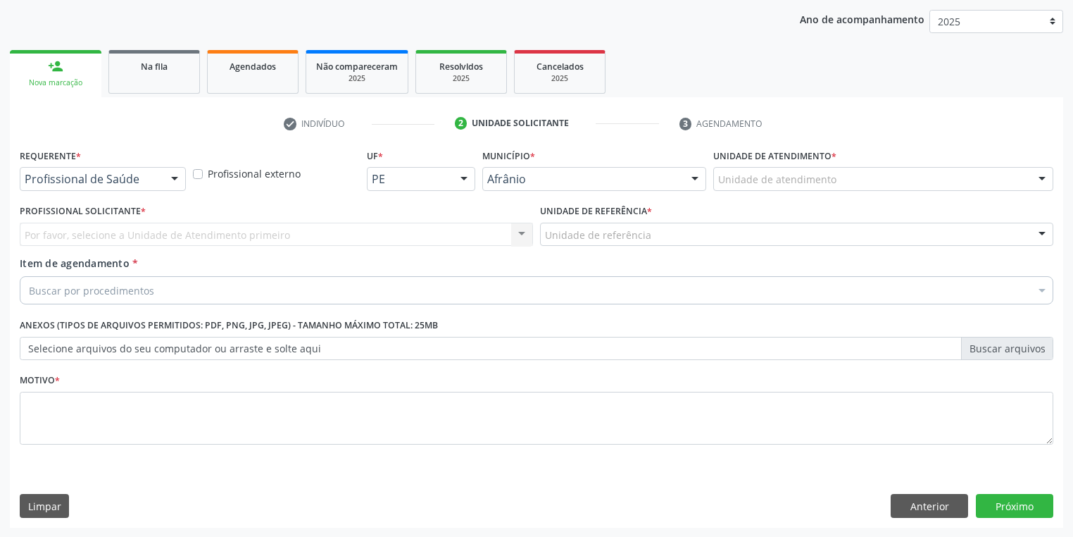
click at [734, 168] on div "Unidade de atendimento" at bounding box center [883, 179] width 340 height 24
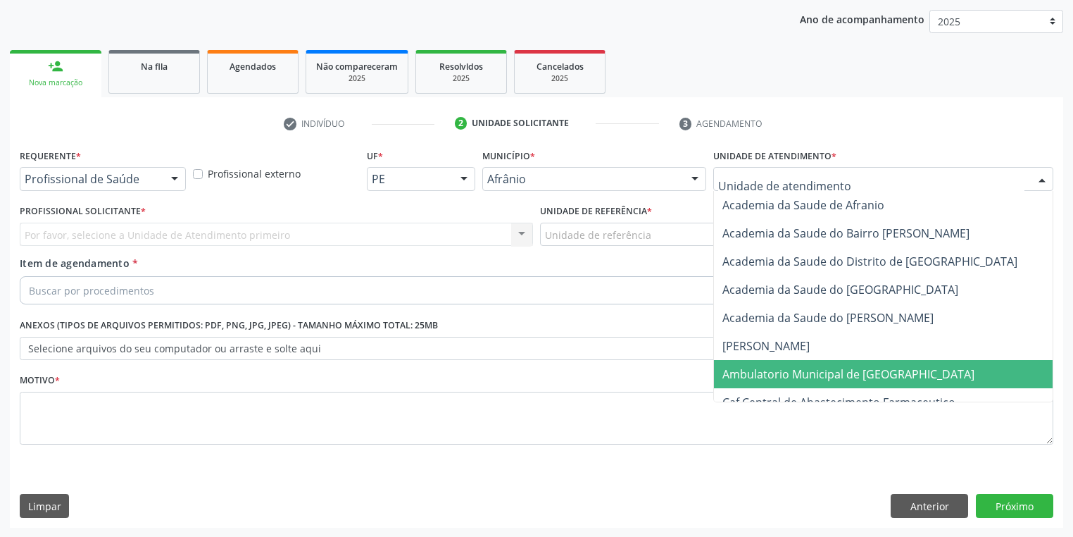
click at [777, 372] on span "Ambulatorio Municipal de [GEOGRAPHIC_DATA]" at bounding box center [848, 373] width 252 height 15
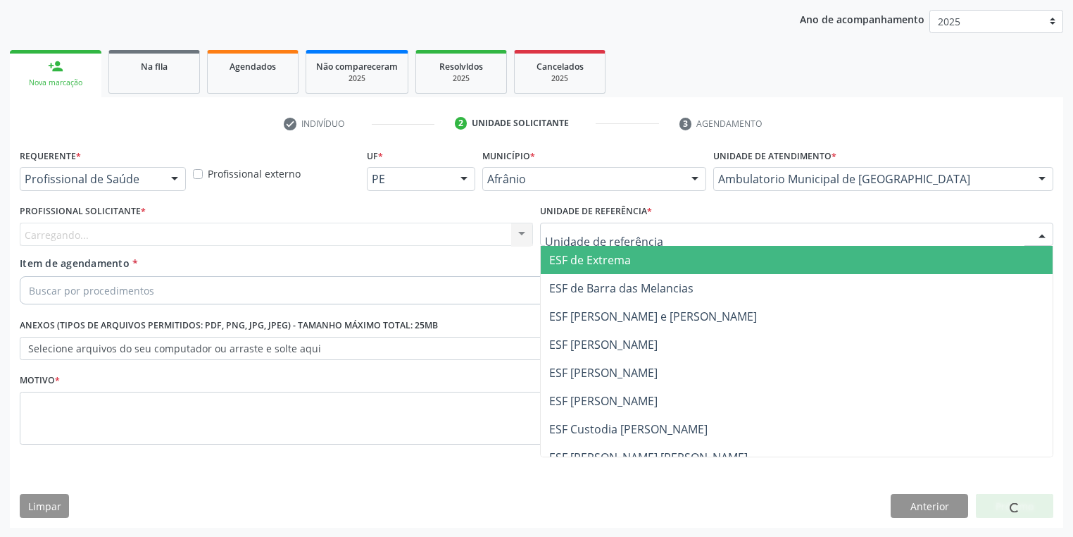
drag, startPoint x: 596, startPoint y: 244, endPoint x: 596, endPoint y: 282, distance: 38.0
click at [596, 239] on div at bounding box center [796, 235] width 513 height 24
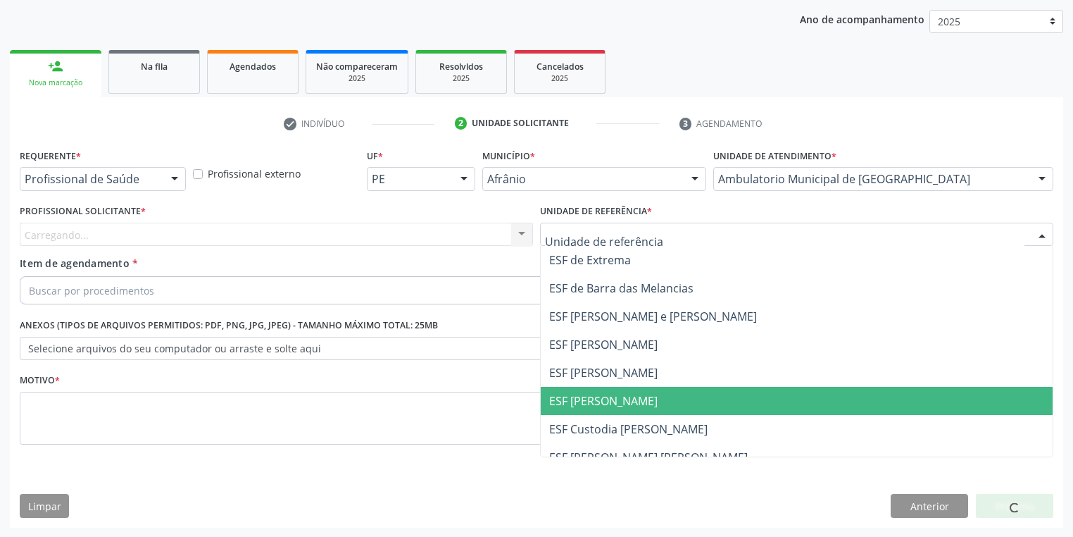
click at [596, 397] on span "ESF [PERSON_NAME]" at bounding box center [603, 400] width 108 height 15
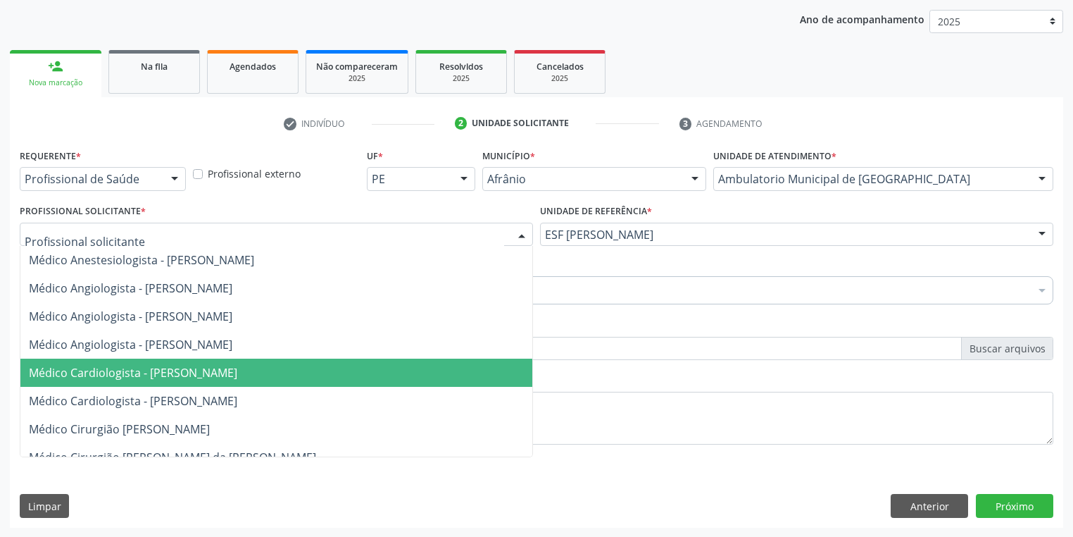
click at [132, 366] on span "Médico Cardiologista - [PERSON_NAME]" at bounding box center [133, 372] width 208 height 15
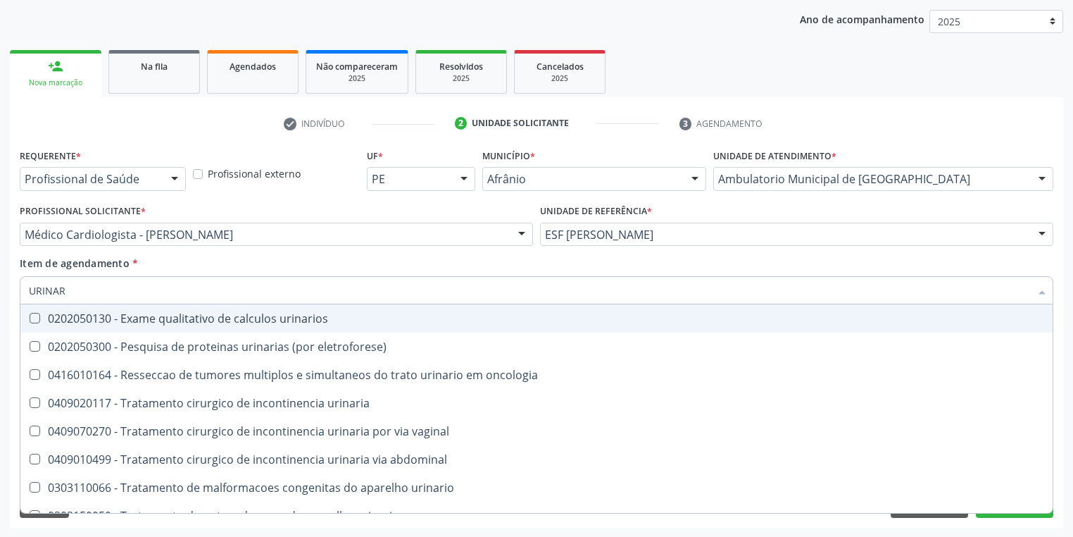
type input "URINARI"
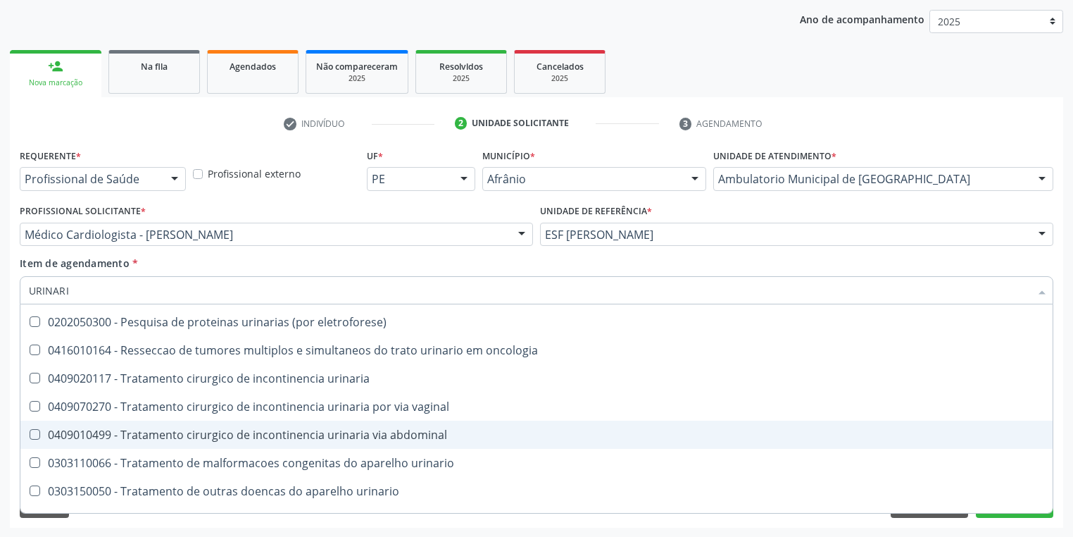
scroll to position [45, 0]
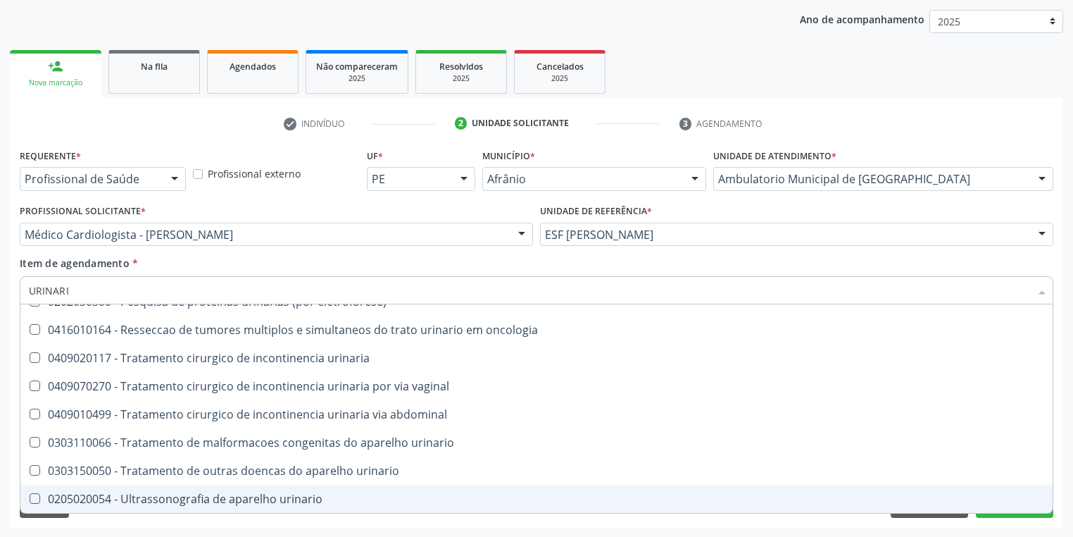
click at [194, 493] on div "0205020054 - Ultrassonografia de aparelho urinario" at bounding box center [536, 498] width 1015 height 11
checkbox urinario "true"
drag, startPoint x: 124, startPoint y: 513, endPoint x: 84, endPoint y: 458, distance: 67.0
click at [124, 513] on div "Limpar Anterior Próximo" at bounding box center [537, 506] width 1034 height 24
checkbox eletroforese\) "true"
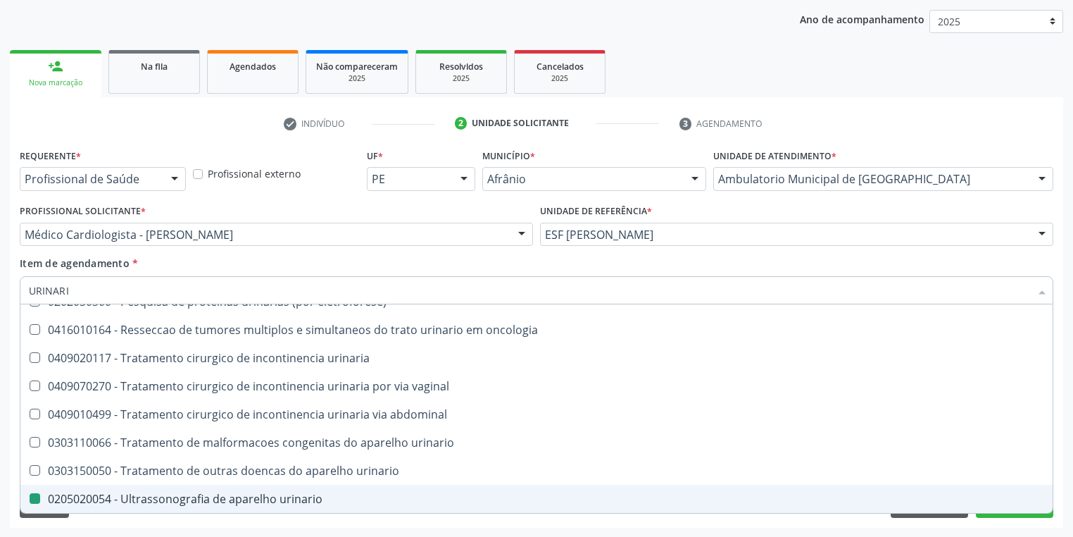
checkbox urinario "false"
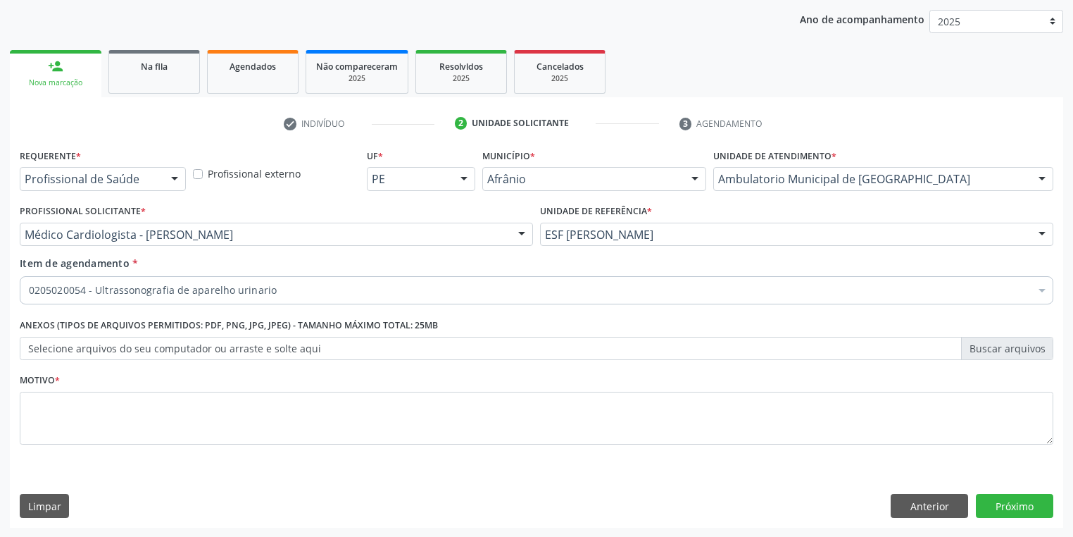
scroll to position [0, 0]
click at [65, 403] on textarea at bounding box center [537, 419] width 1034 height 54
type textarea "*"
click at [1016, 499] on button "Próximo" at bounding box center [1014, 506] width 77 height 24
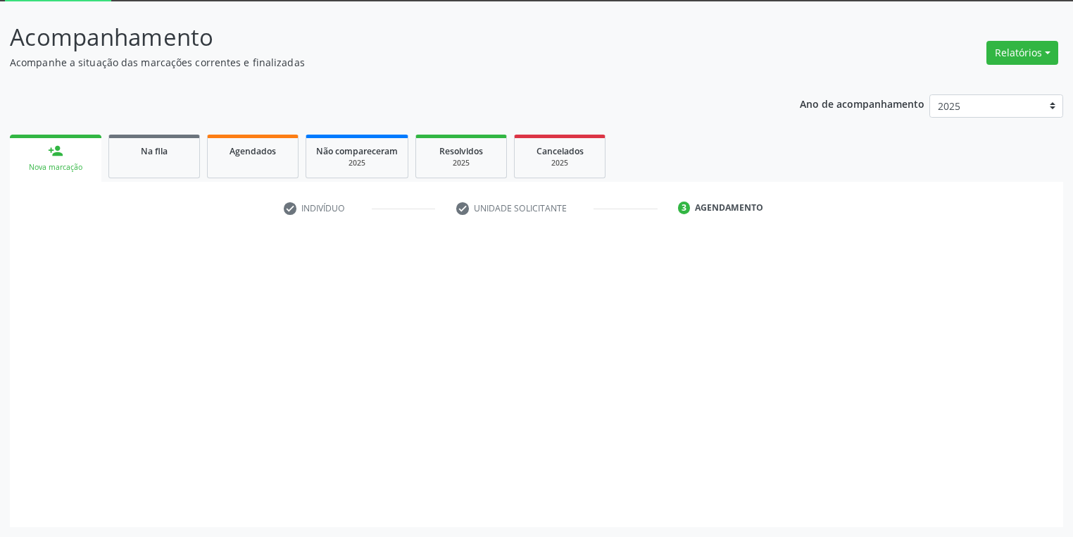
scroll to position [75, 0]
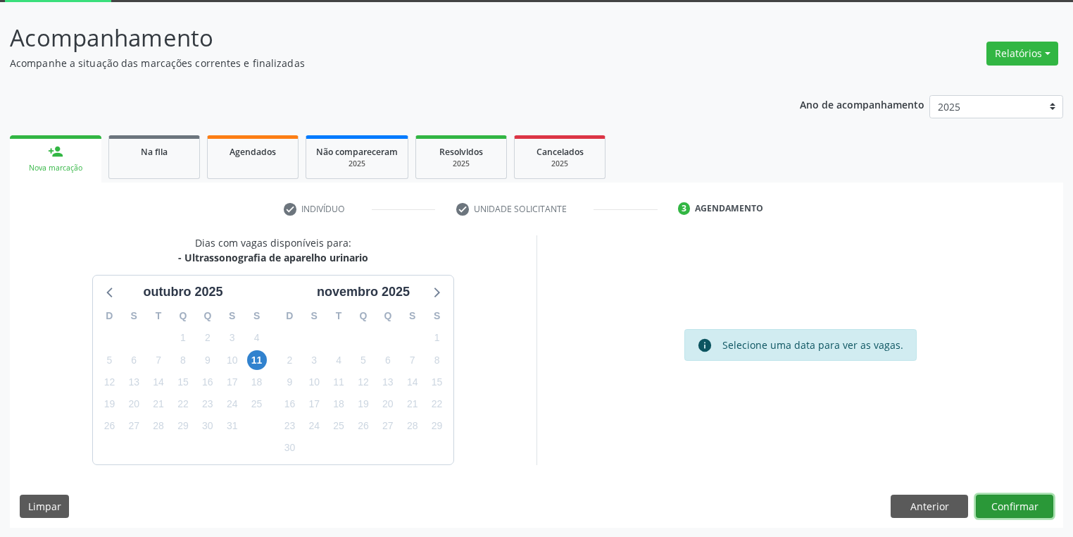
click at [1009, 506] on button "Confirmar" at bounding box center [1014, 506] width 77 height 24
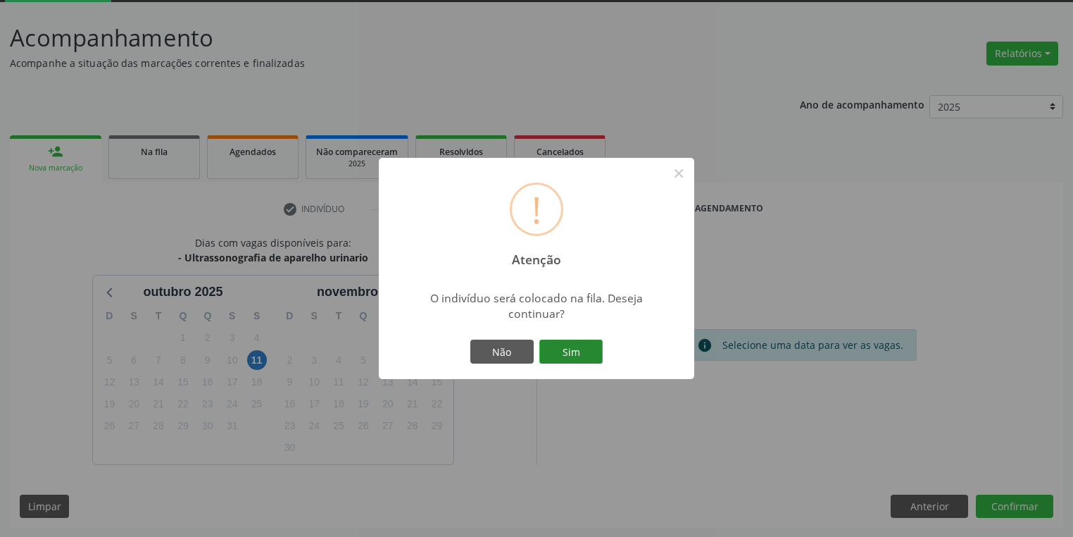
click at [577, 352] on button "Sim" at bounding box center [570, 351] width 63 height 24
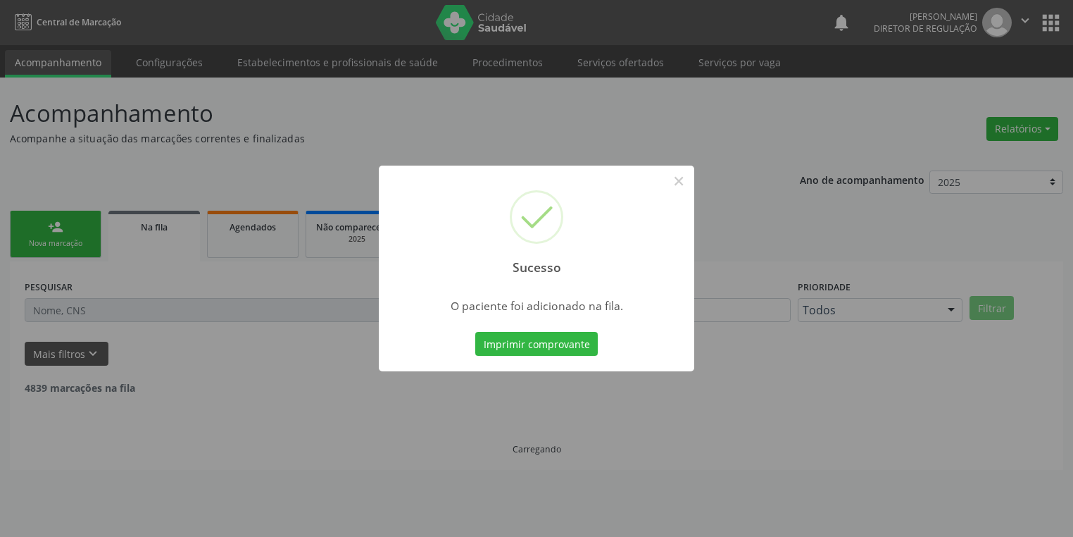
scroll to position [0, 0]
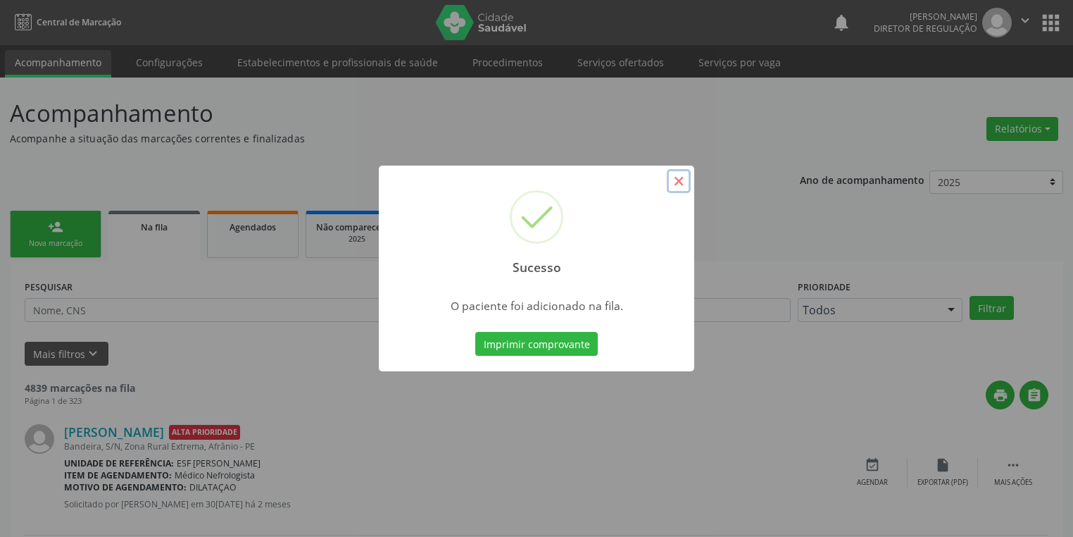
click at [674, 177] on button "×" at bounding box center [679, 181] width 24 height 24
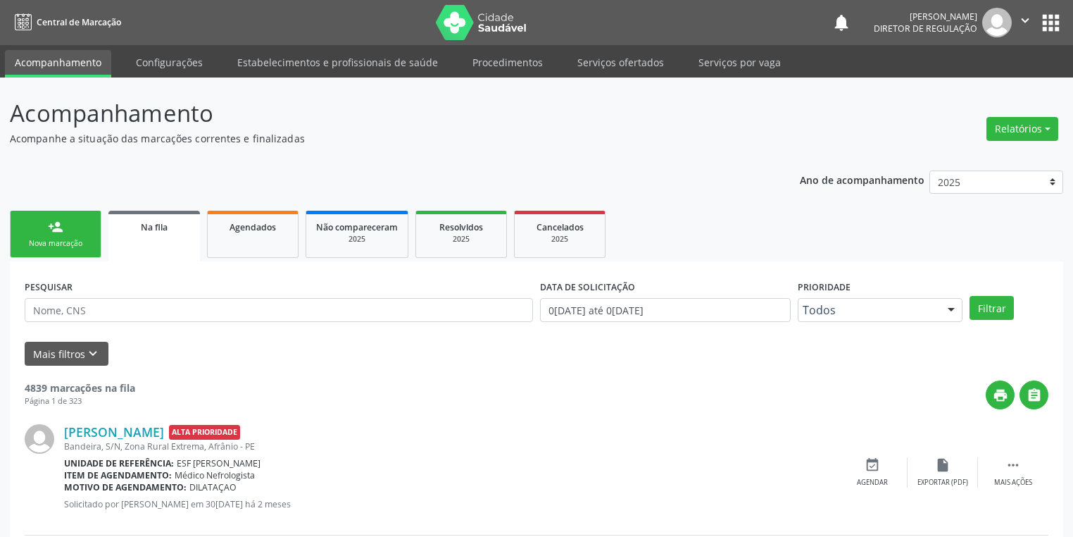
click at [51, 230] on div "person_add" at bounding box center [55, 226] width 15 height 15
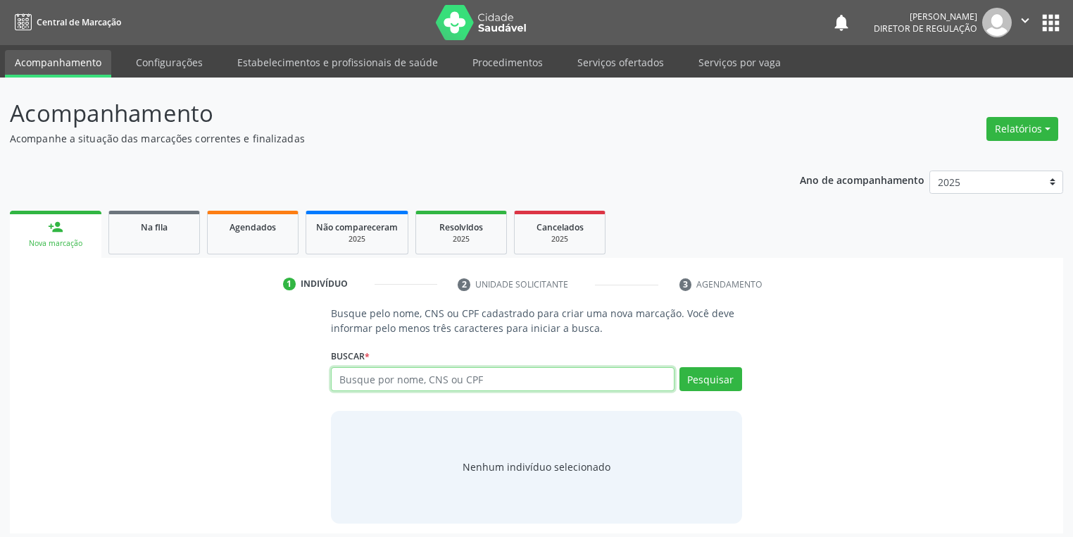
click at [377, 384] on input "text" at bounding box center [503, 379] width 344 height 24
type input "3"
click at [377, 384] on input "03" at bounding box center [503, 379] width 344 height 24
type input "03761065493"
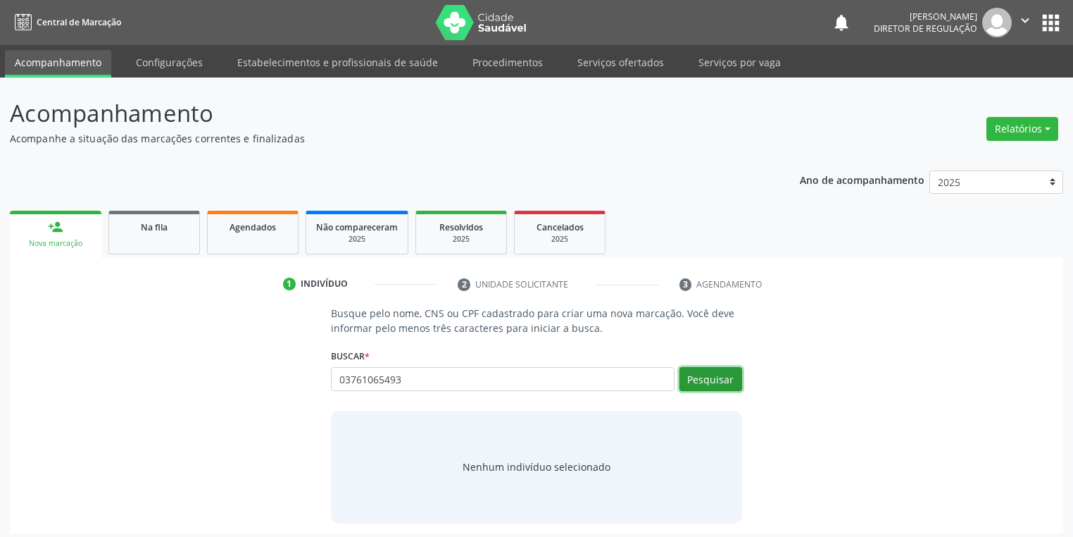
click at [699, 382] on button "Pesquisar" at bounding box center [711, 379] width 63 height 24
type input "03761065493"
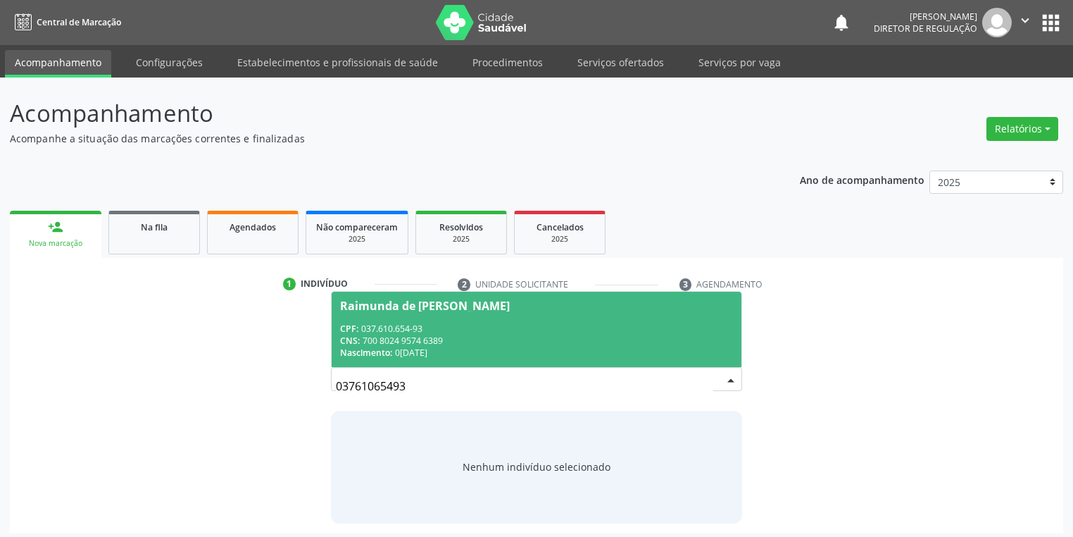
drag, startPoint x: 419, startPoint y: 323, endPoint x: 430, endPoint y: 327, distance: 11.8
click at [419, 323] on div "CPF: 037.610.654-93" at bounding box center [536, 329] width 393 height 12
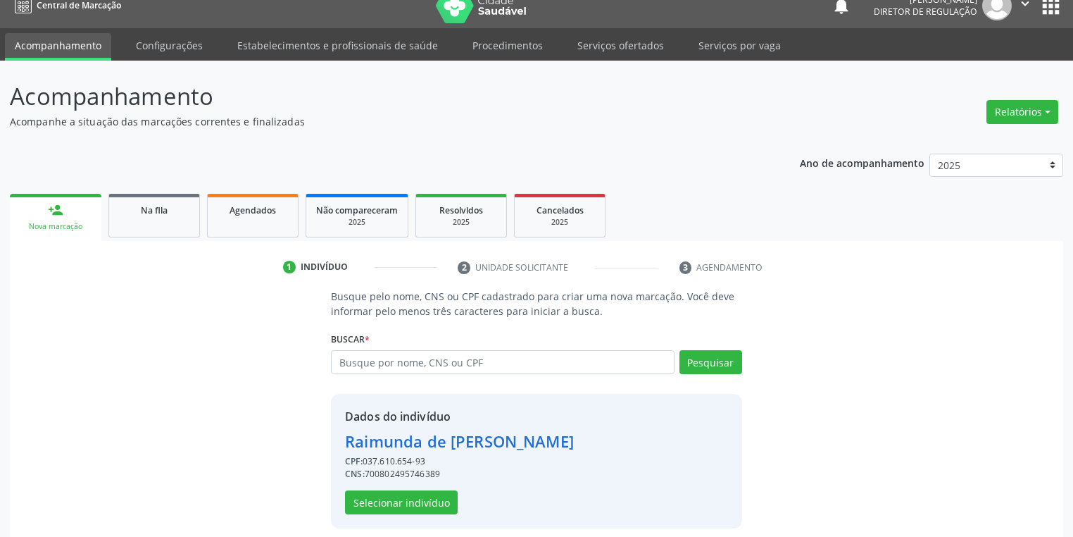
scroll to position [27, 0]
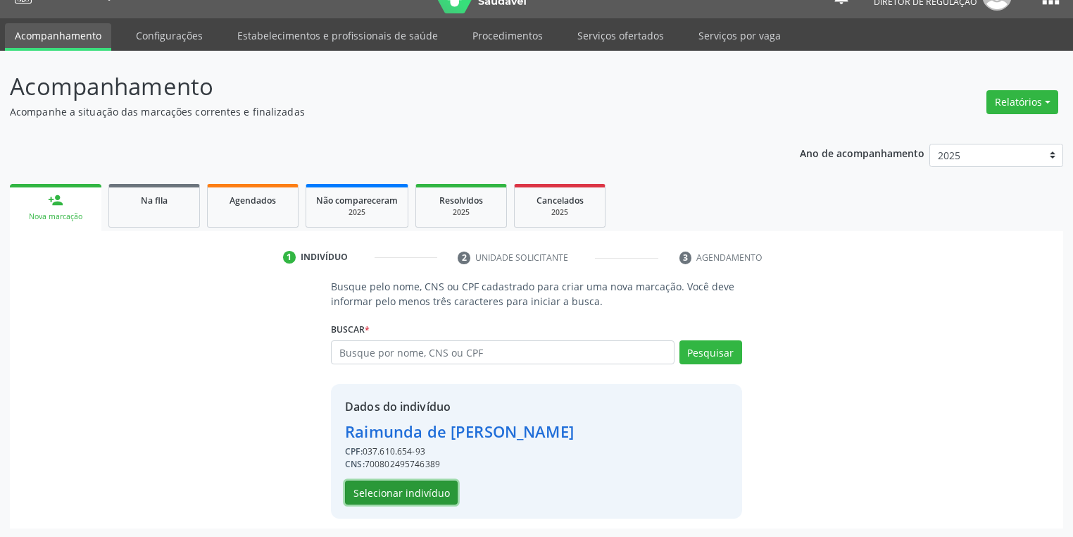
click at [409, 494] on button "Selecionar indivíduo" at bounding box center [401, 492] width 113 height 24
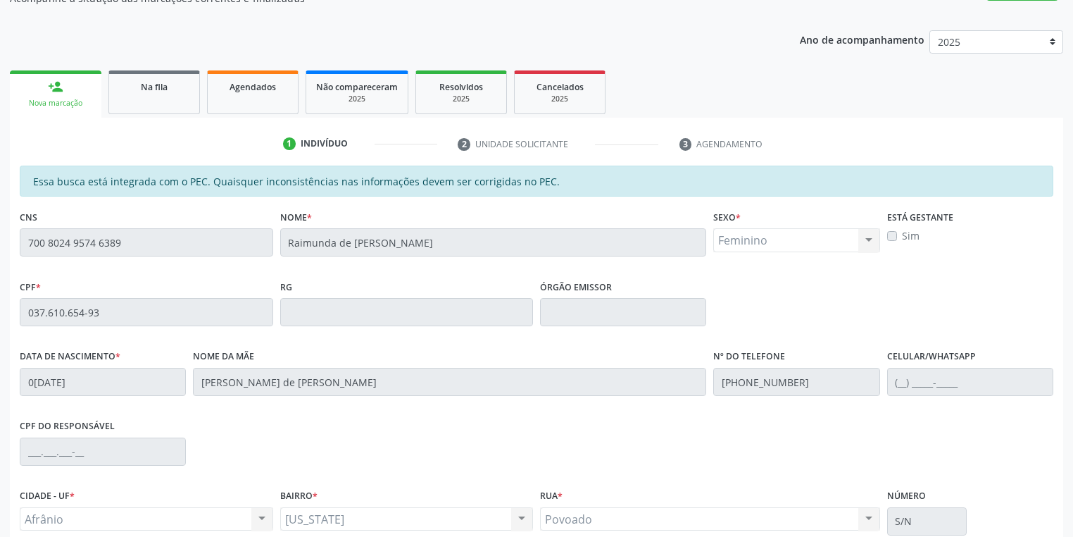
scroll to position [267, 0]
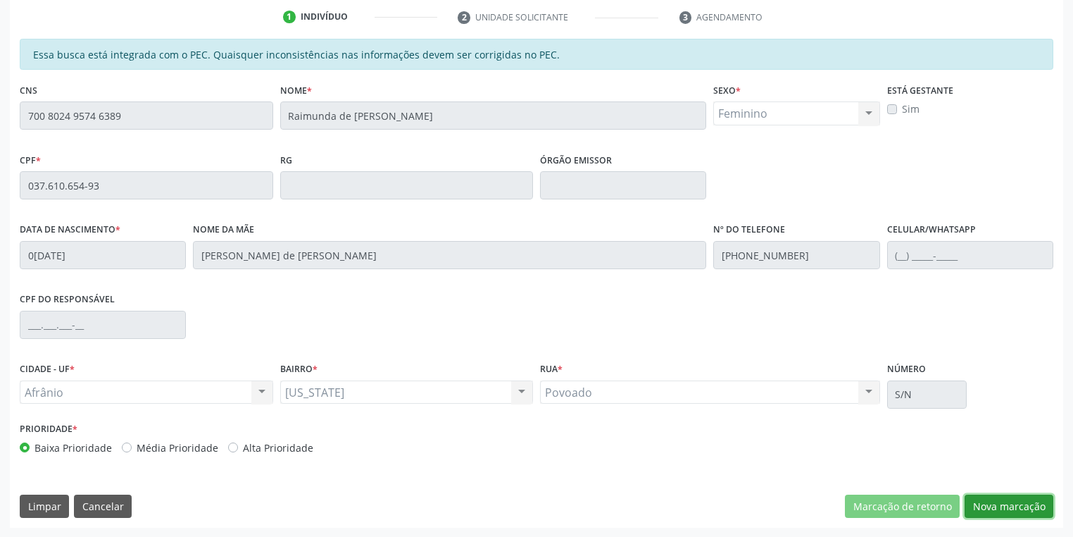
click at [994, 502] on button "Nova marcação" at bounding box center [1009, 506] width 89 height 24
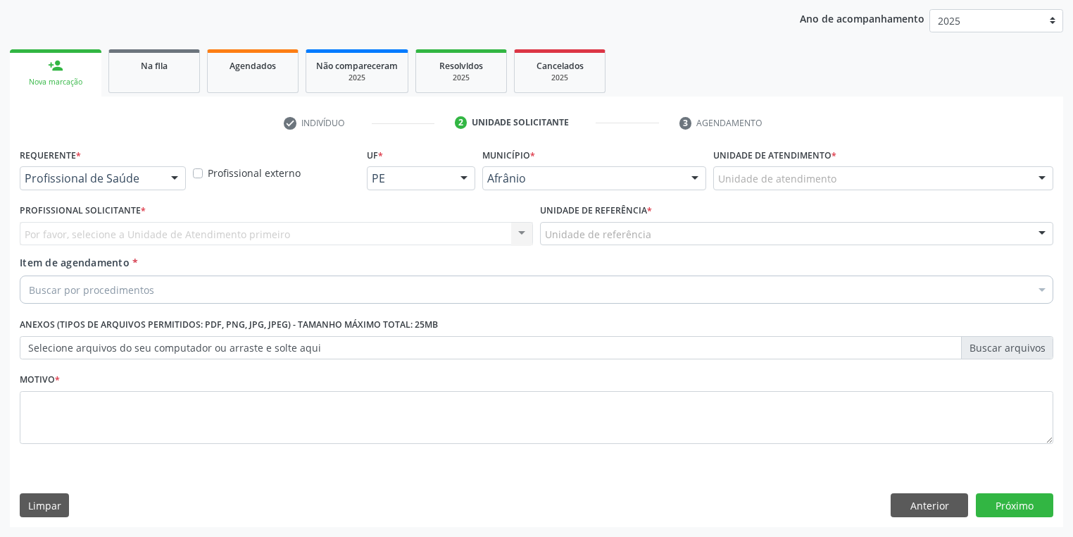
scroll to position [161, 0]
drag, startPoint x: 732, startPoint y: 182, endPoint x: 730, endPoint y: 218, distance: 36.7
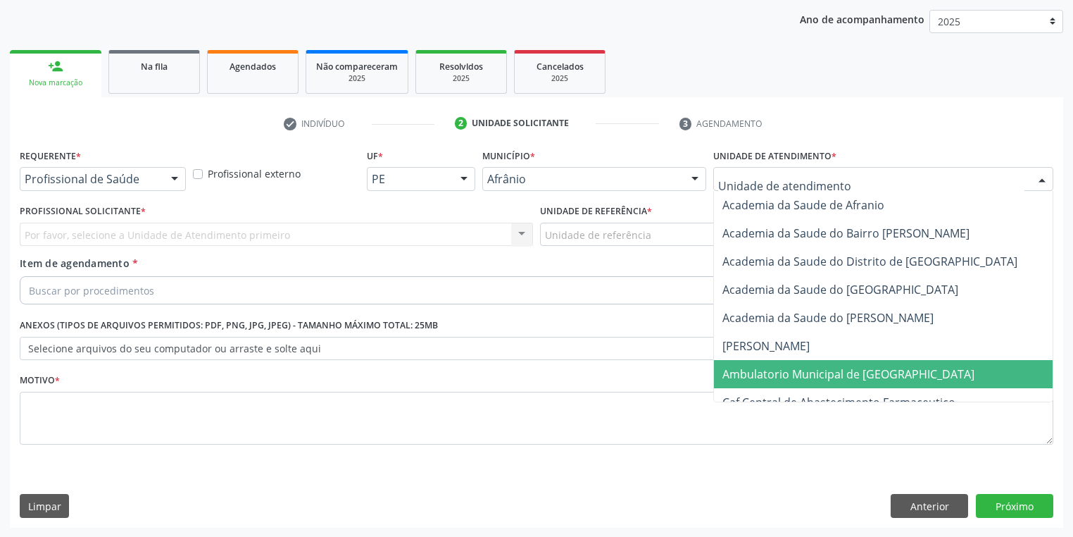
click at [737, 364] on span "Ambulatorio Municipal de [GEOGRAPHIC_DATA]" at bounding box center [886, 374] width 344 height 28
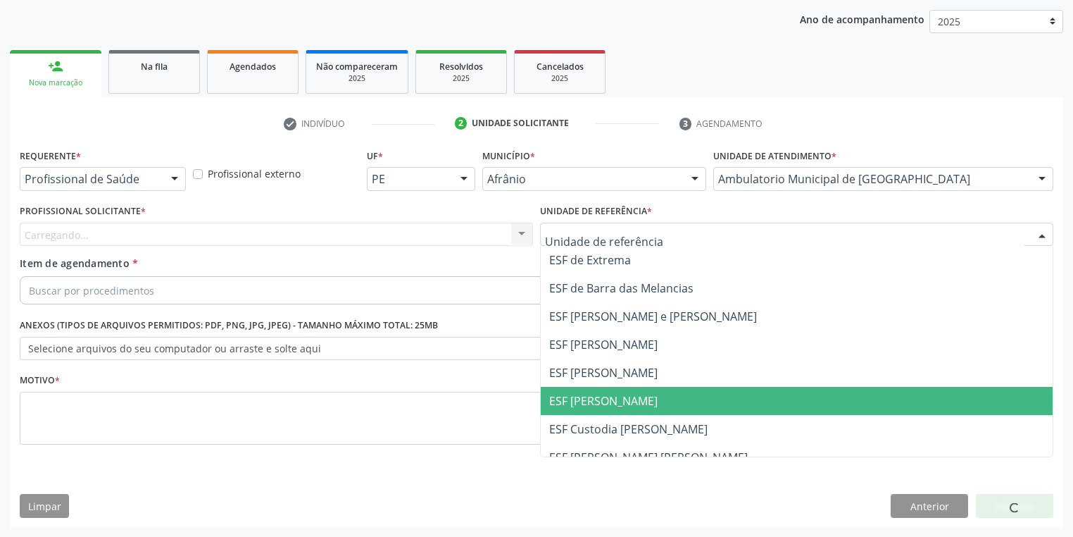
click at [560, 405] on span "ESF [PERSON_NAME]" at bounding box center [603, 400] width 108 height 15
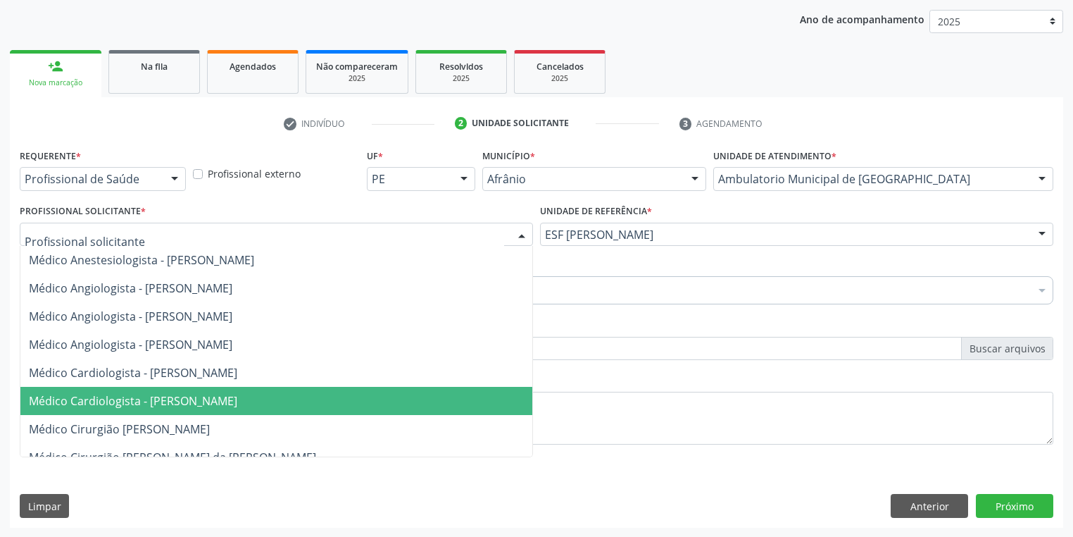
click at [127, 394] on span "Médico Cardiologista - [PERSON_NAME]" at bounding box center [133, 400] width 208 height 15
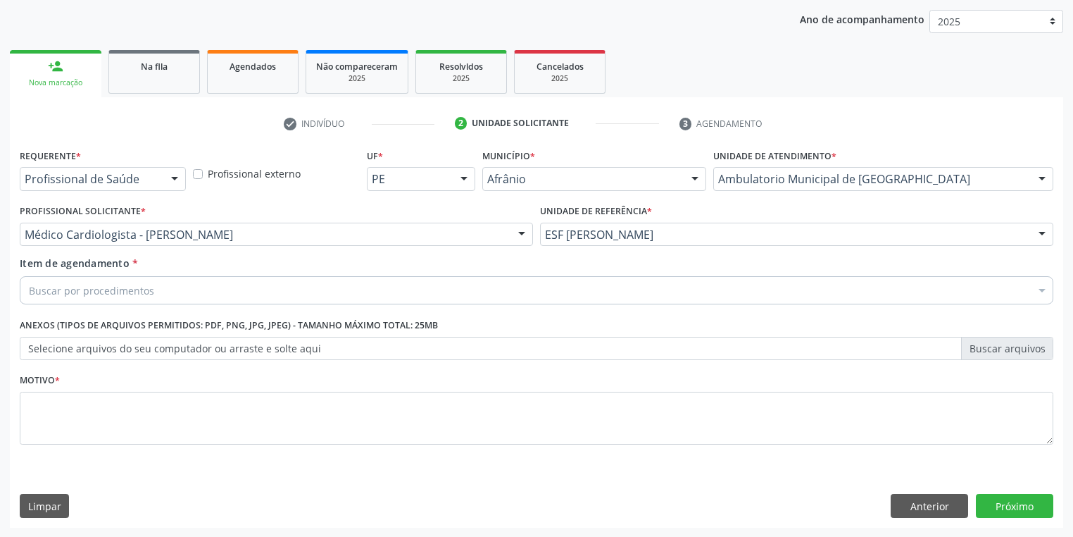
click at [97, 281] on div "Buscar por procedimentos" at bounding box center [537, 290] width 1034 height 28
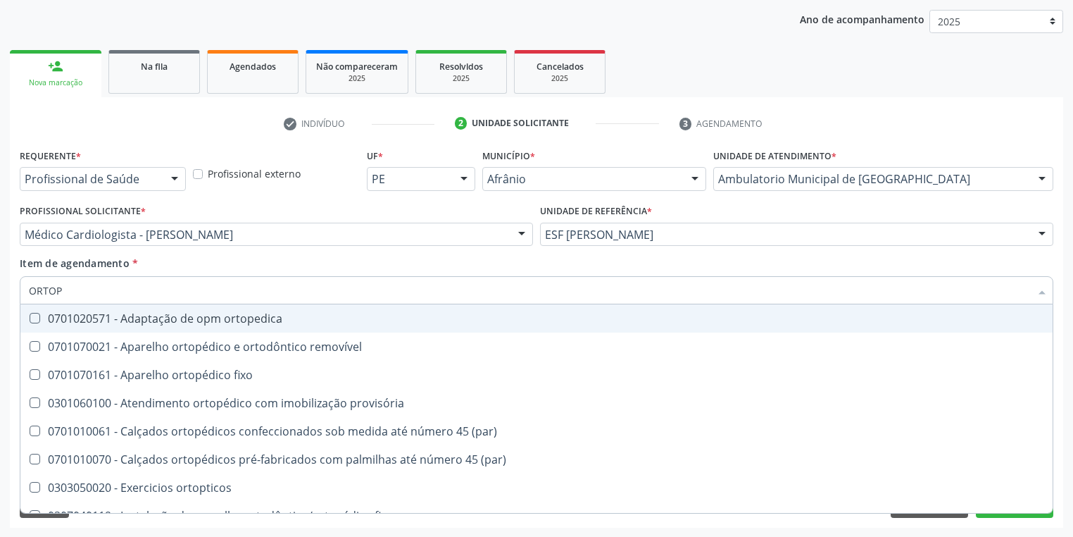
type input "ORTOPE"
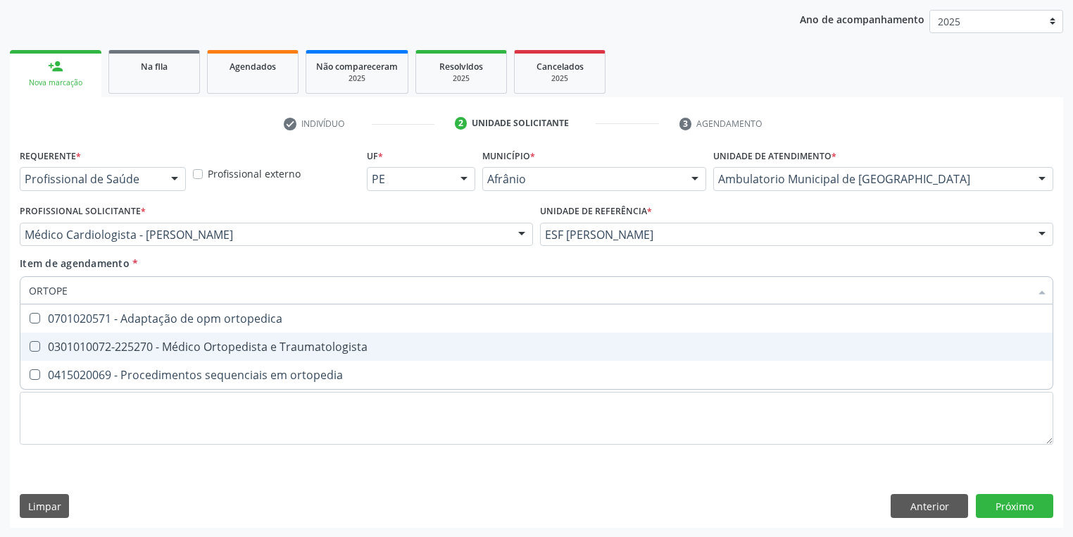
click at [149, 344] on div "0301010072-225270 - Médico Ortopedista e Traumatologista" at bounding box center [536, 346] width 1015 height 11
checkbox Traumatologista "true"
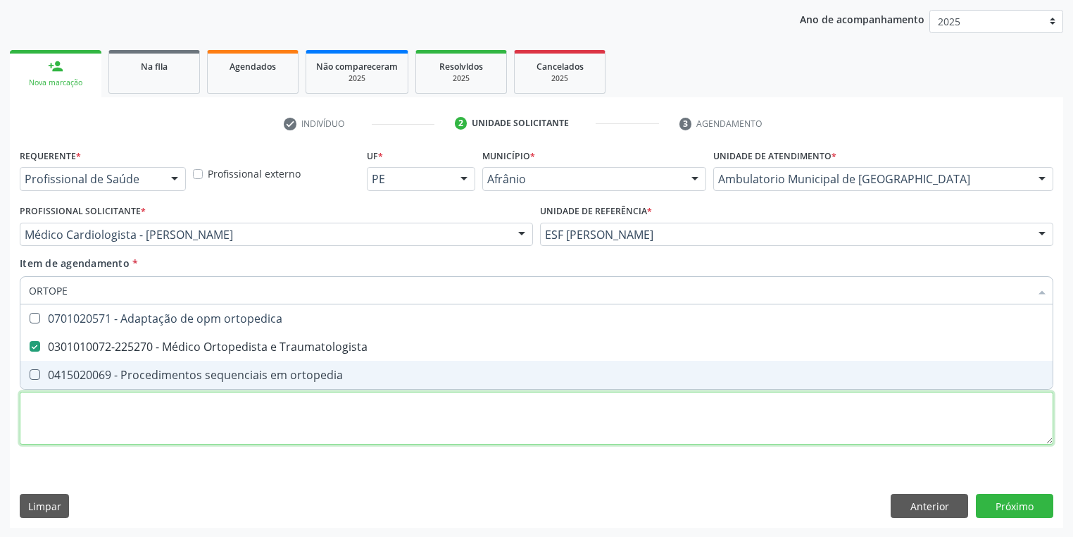
click at [87, 424] on div "Requerente * Profissional de Saúde Profissional de Saúde Paciente Nenhum result…" at bounding box center [537, 304] width 1034 height 319
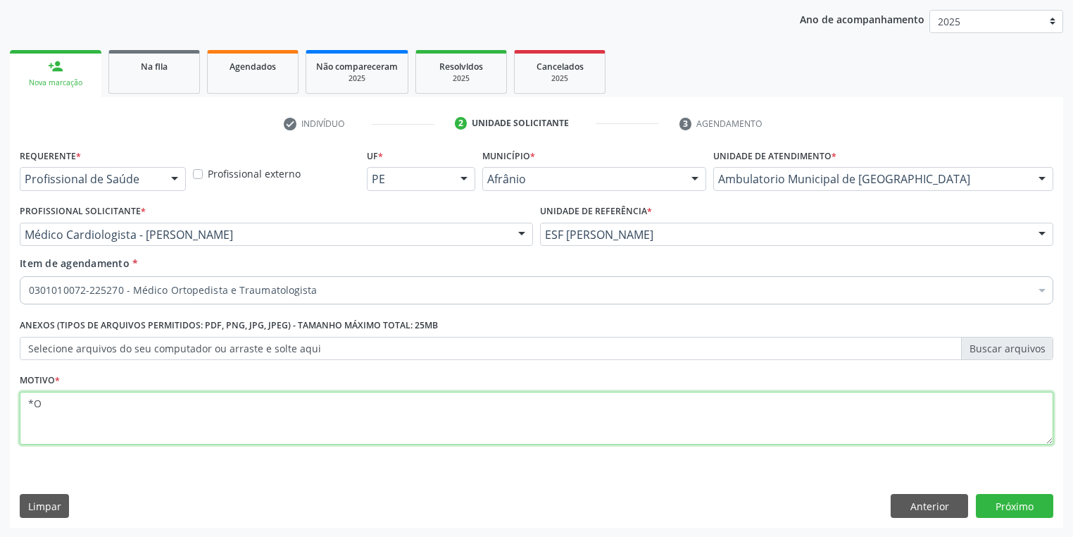
type textarea "*"
click at [1003, 501] on button "Próximo" at bounding box center [1014, 506] width 77 height 24
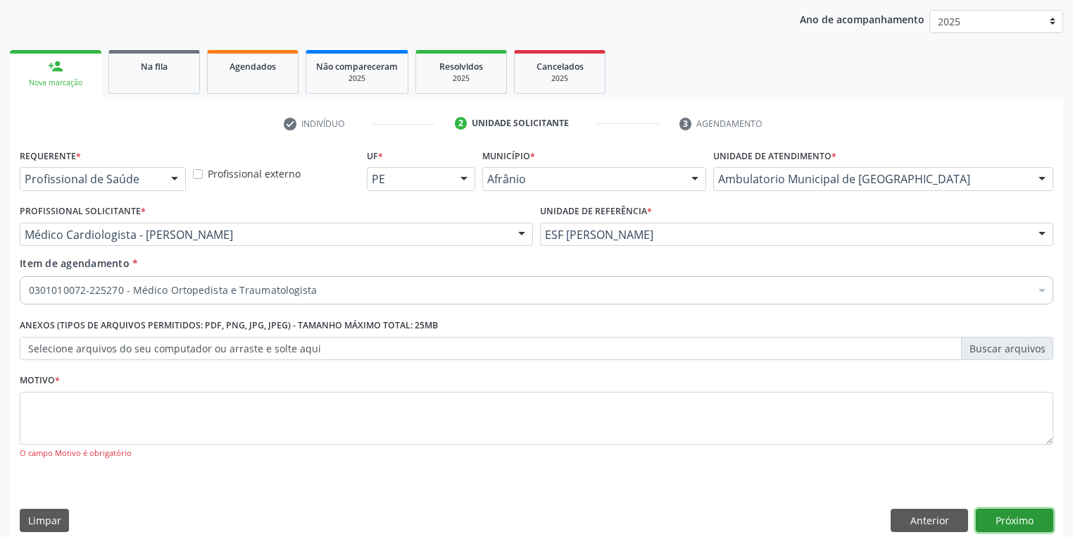
click at [1006, 511] on button "Próximo" at bounding box center [1014, 520] width 77 height 24
click at [991, 521] on button "Próximo" at bounding box center [1014, 520] width 77 height 24
click at [144, 406] on textarea at bounding box center [537, 419] width 1034 height 54
type textarea "*"
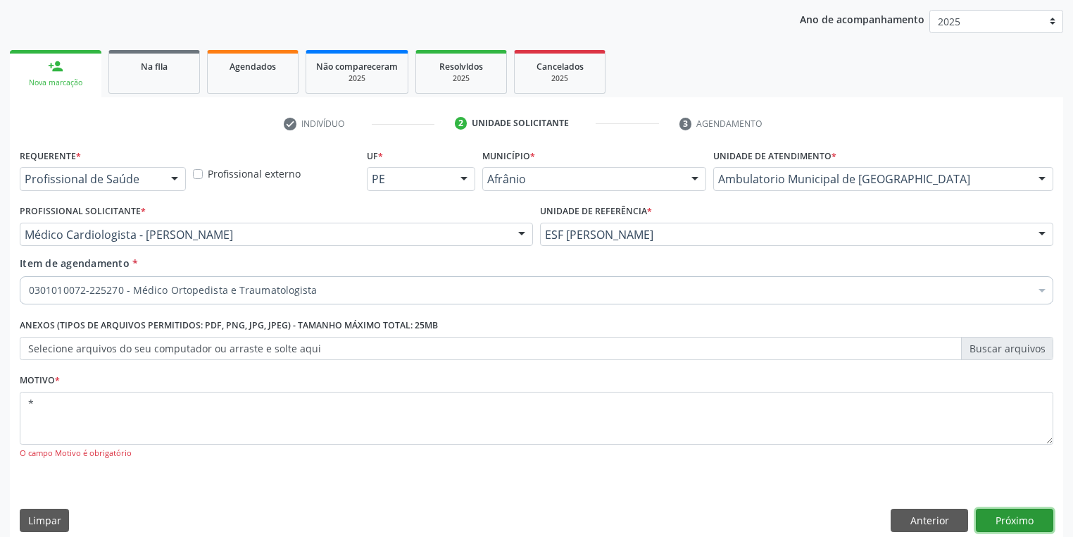
click at [1015, 517] on button "Próximo" at bounding box center [1014, 520] width 77 height 24
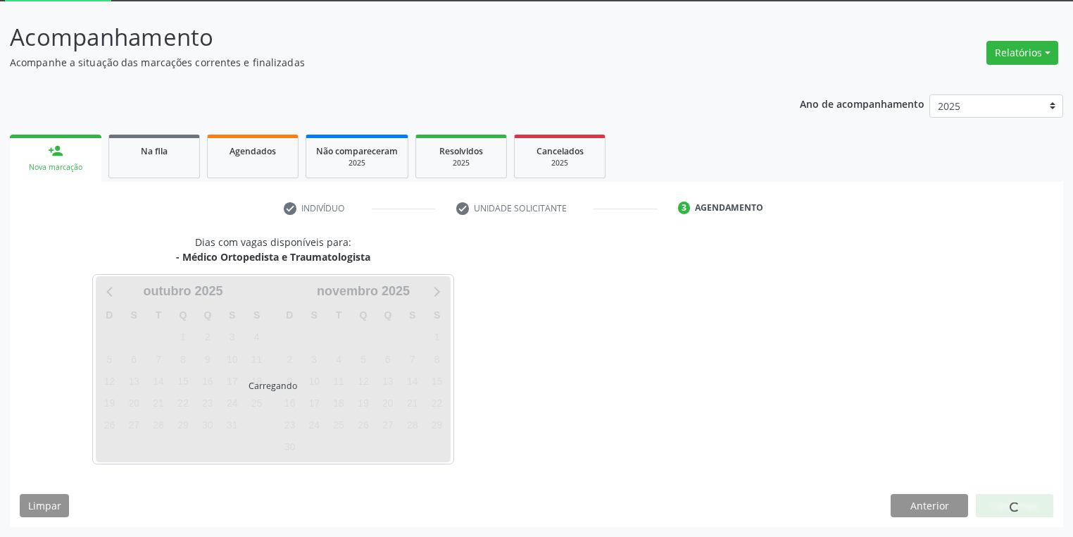
scroll to position [75, 0]
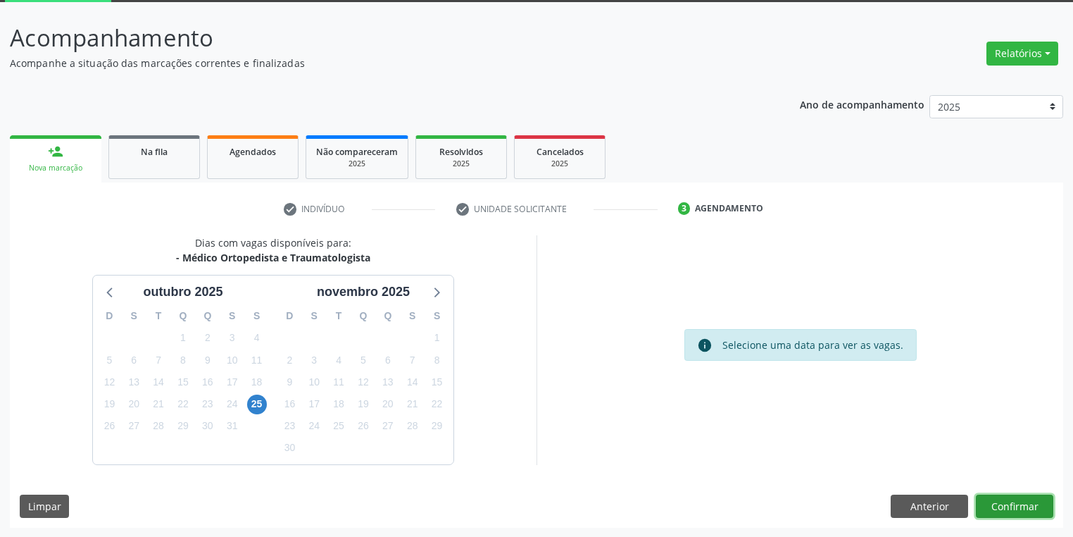
click at [995, 499] on button "Confirmar" at bounding box center [1014, 506] width 77 height 24
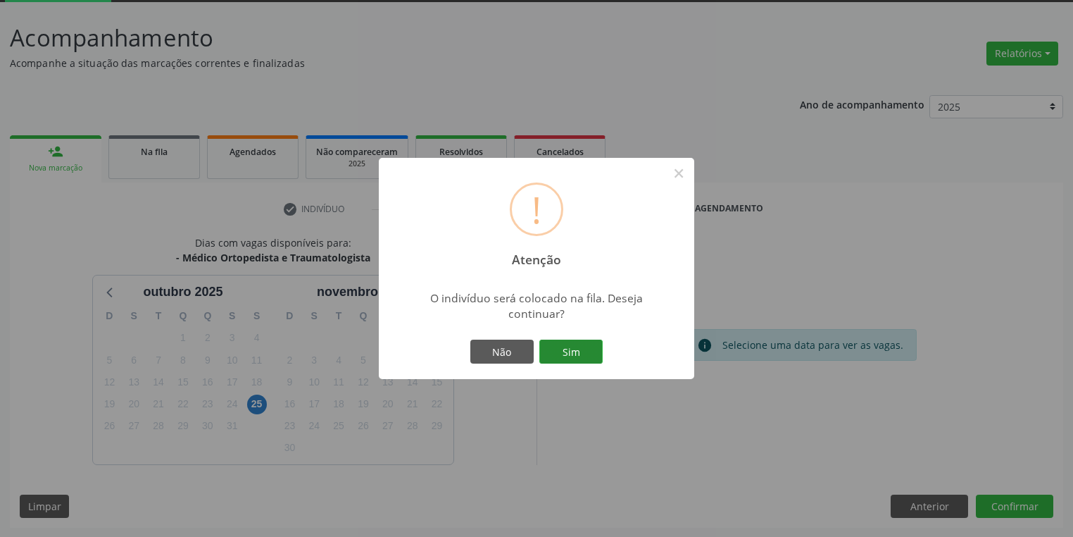
click at [582, 347] on button "Sim" at bounding box center [570, 351] width 63 height 24
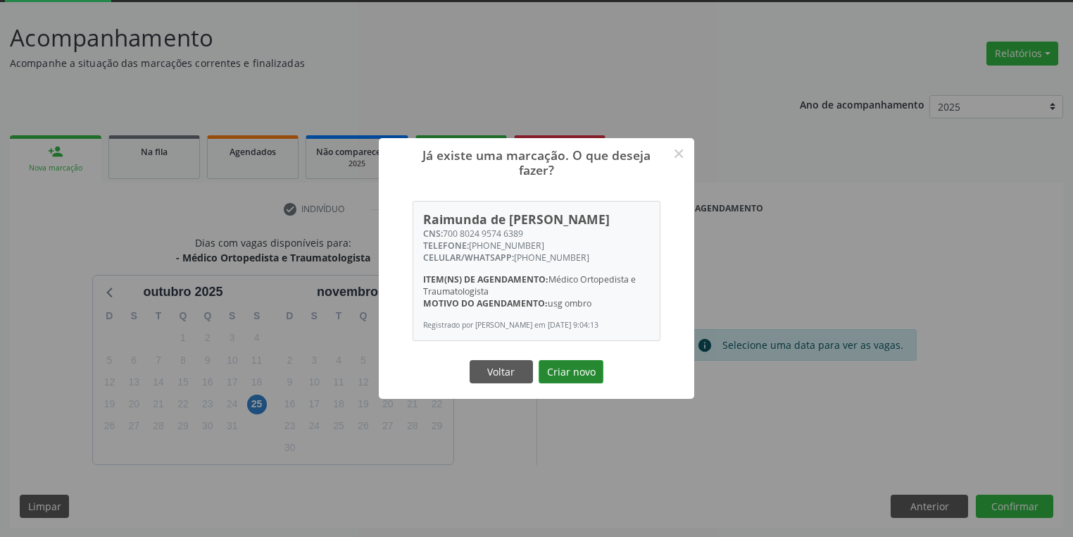
click at [575, 384] on button "Criar novo" at bounding box center [571, 372] width 65 height 24
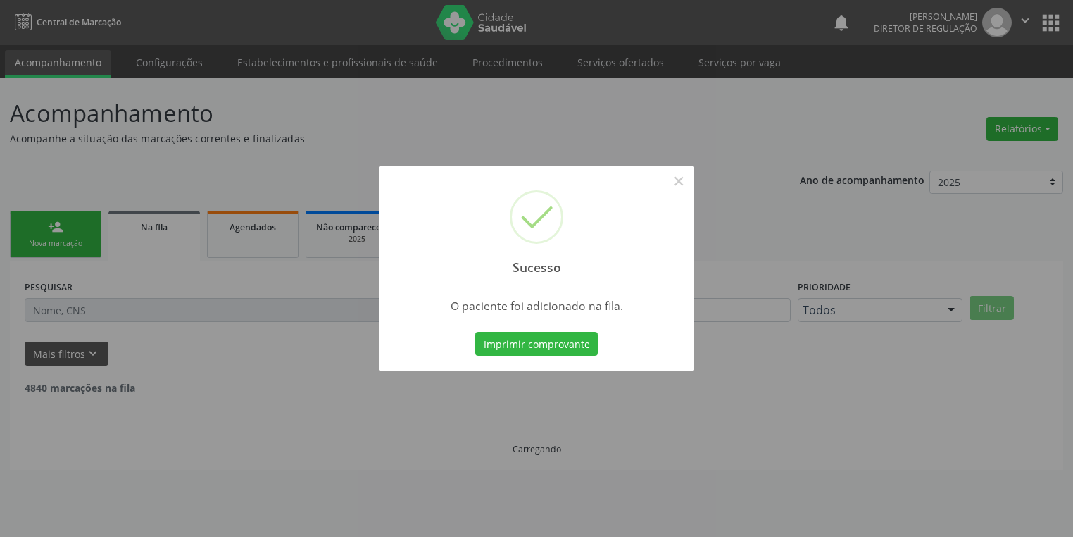
scroll to position [0, 0]
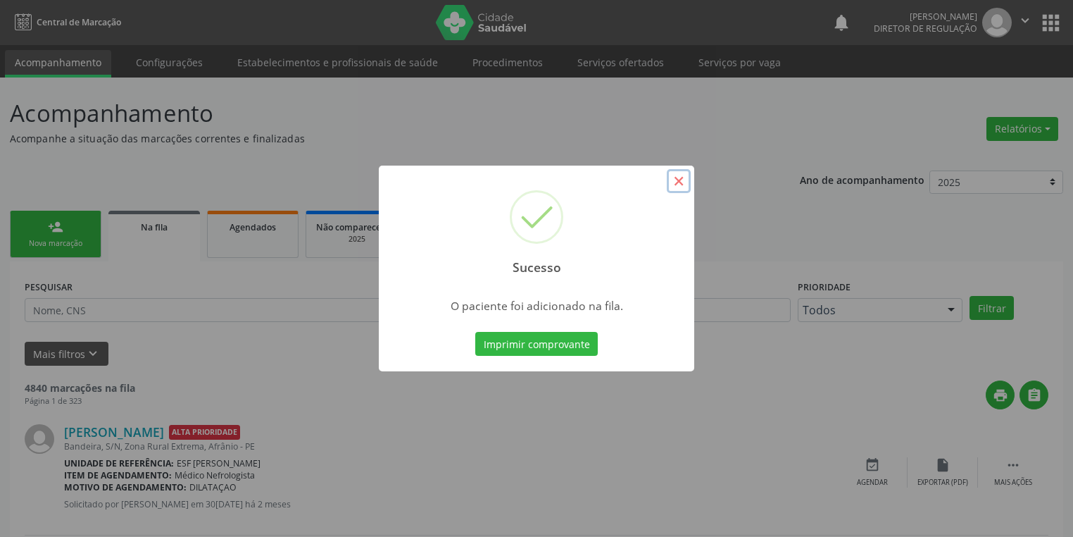
click at [673, 180] on button "×" at bounding box center [679, 181] width 24 height 24
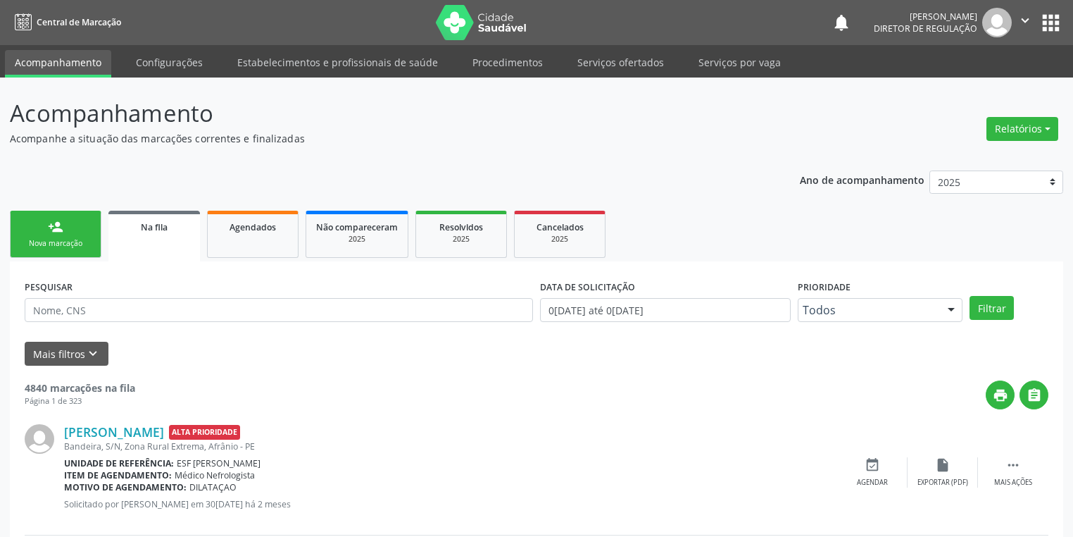
click at [87, 228] on link "person_add Nova marcação" at bounding box center [56, 234] width 92 height 47
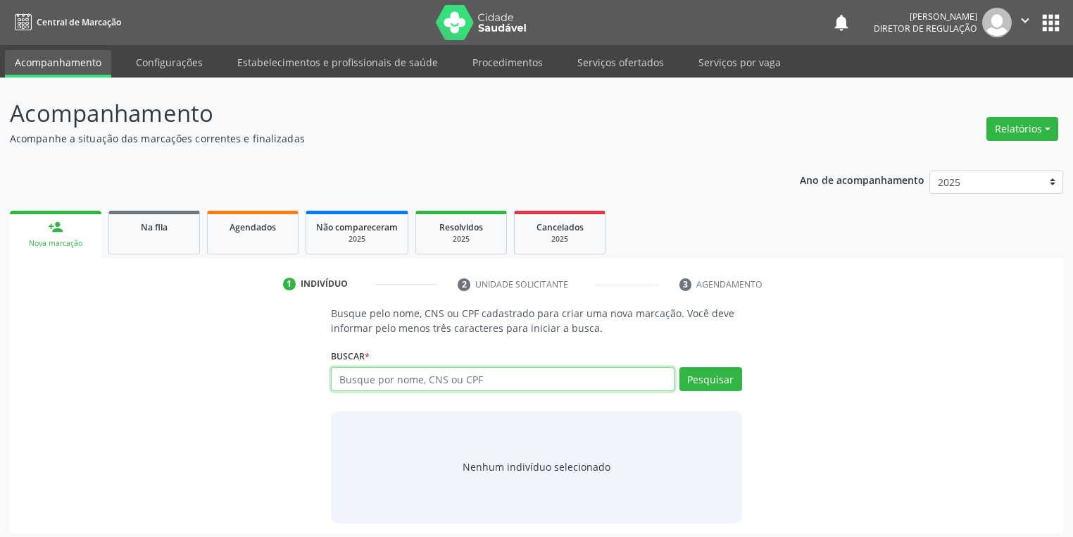
click at [392, 383] on input "text" at bounding box center [503, 379] width 344 height 24
type input "03761065493"
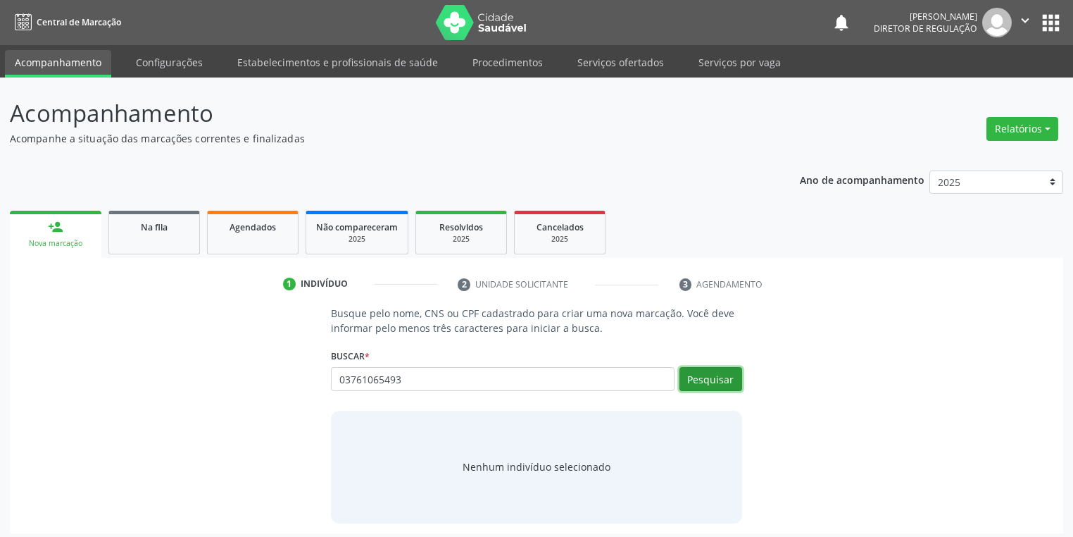
click at [732, 380] on button "Pesquisar" at bounding box center [711, 379] width 63 height 24
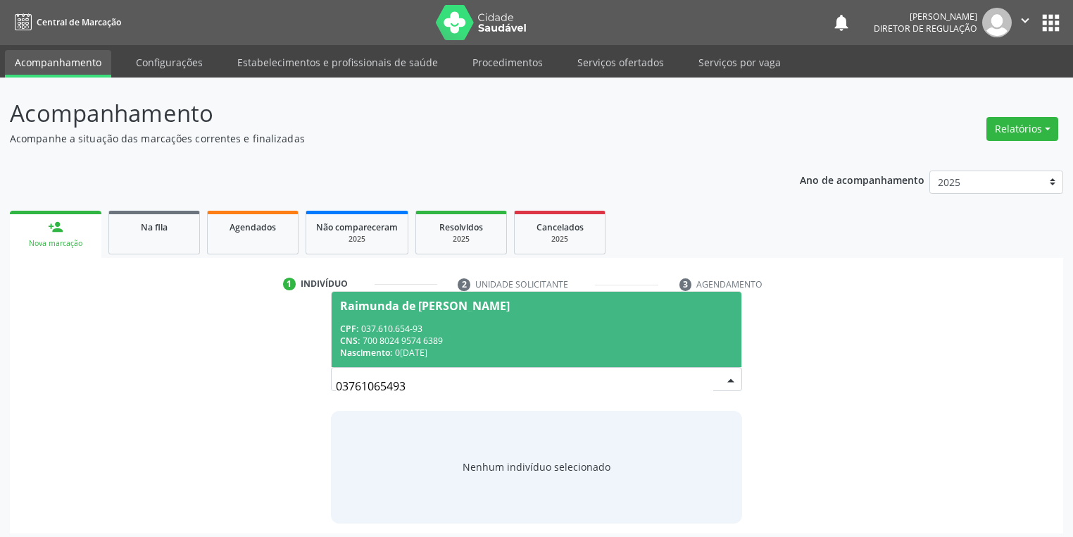
click at [490, 355] on div "Nascimento: 07/09/1978" at bounding box center [536, 352] width 393 height 12
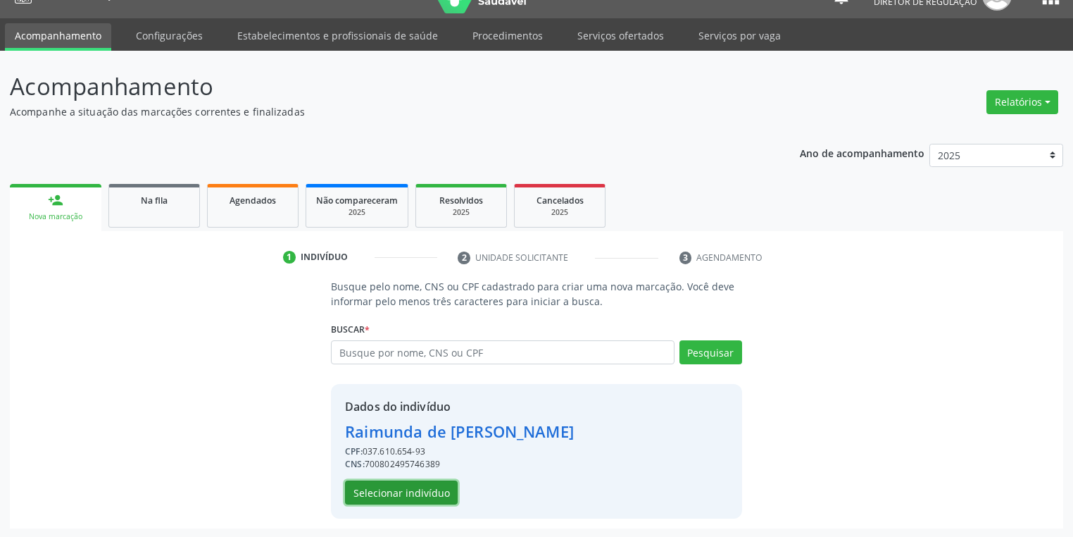
click at [402, 493] on button "Selecionar indivíduo" at bounding box center [401, 492] width 113 height 24
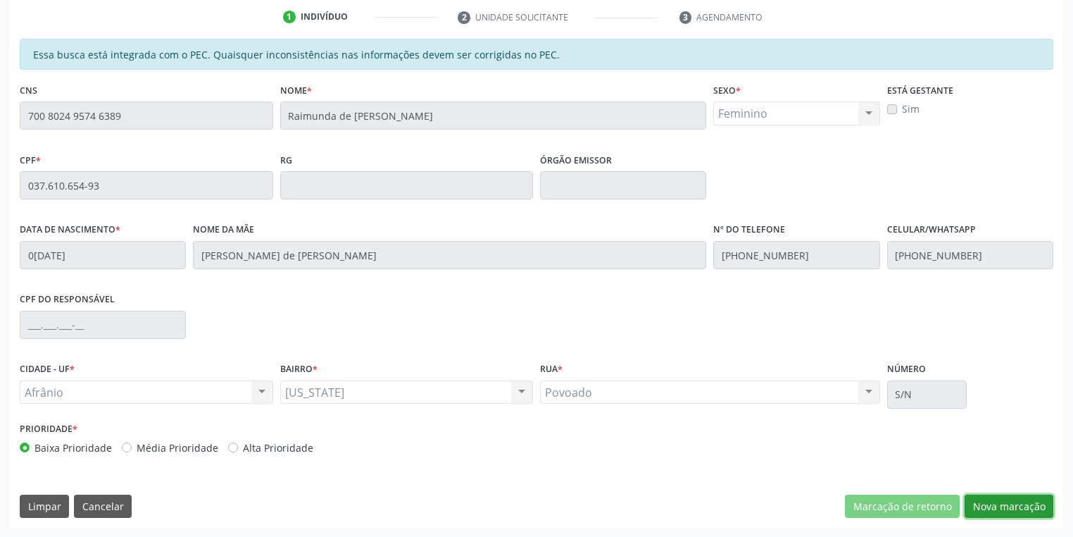
click at [1015, 507] on button "Nova marcação" at bounding box center [1009, 506] width 89 height 24
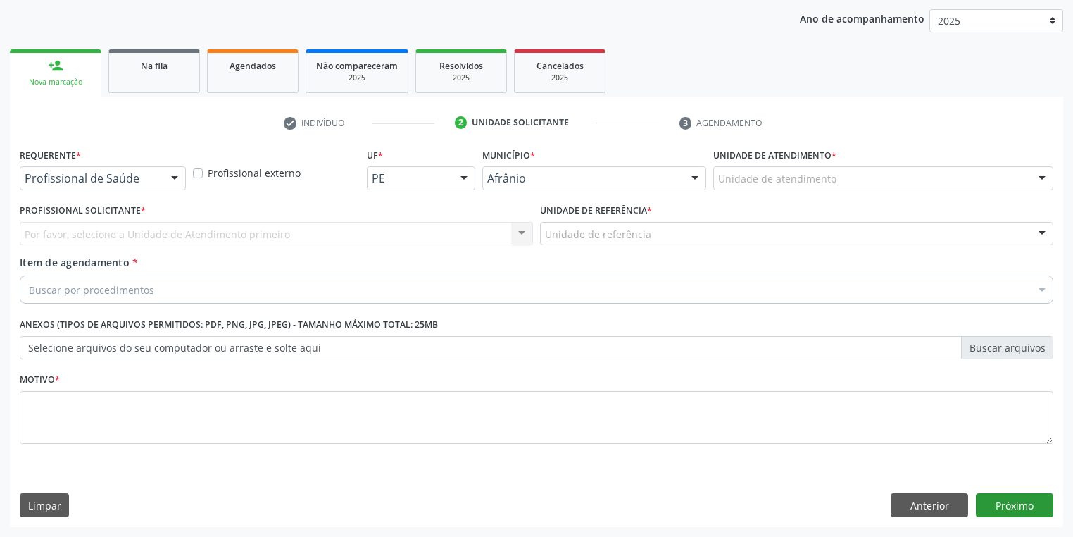
scroll to position [161, 0]
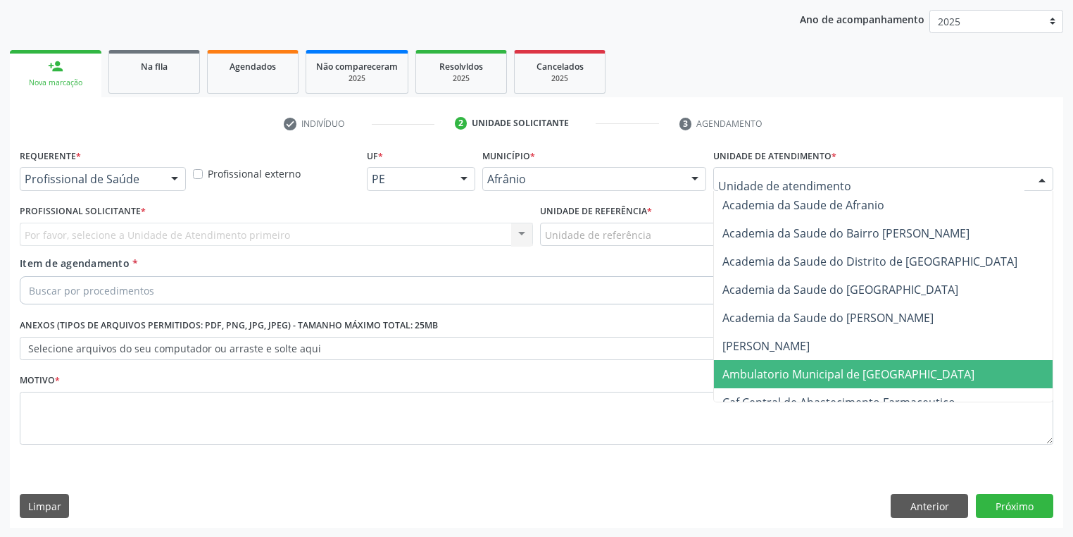
click at [782, 362] on span "Ambulatorio Municipal de [GEOGRAPHIC_DATA]" at bounding box center [886, 374] width 344 height 28
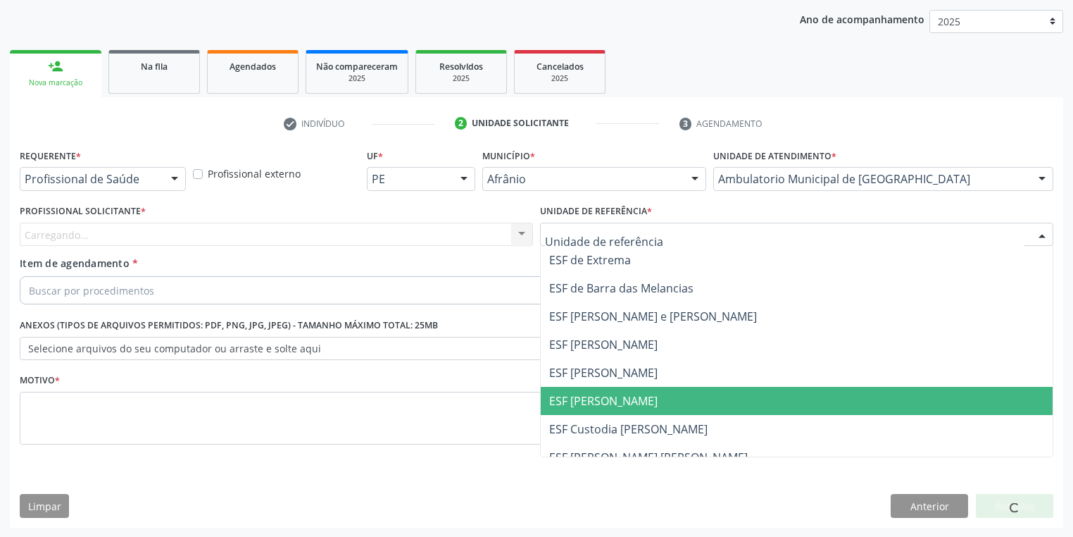
click at [596, 391] on span "ESF [PERSON_NAME]" at bounding box center [797, 401] width 512 height 28
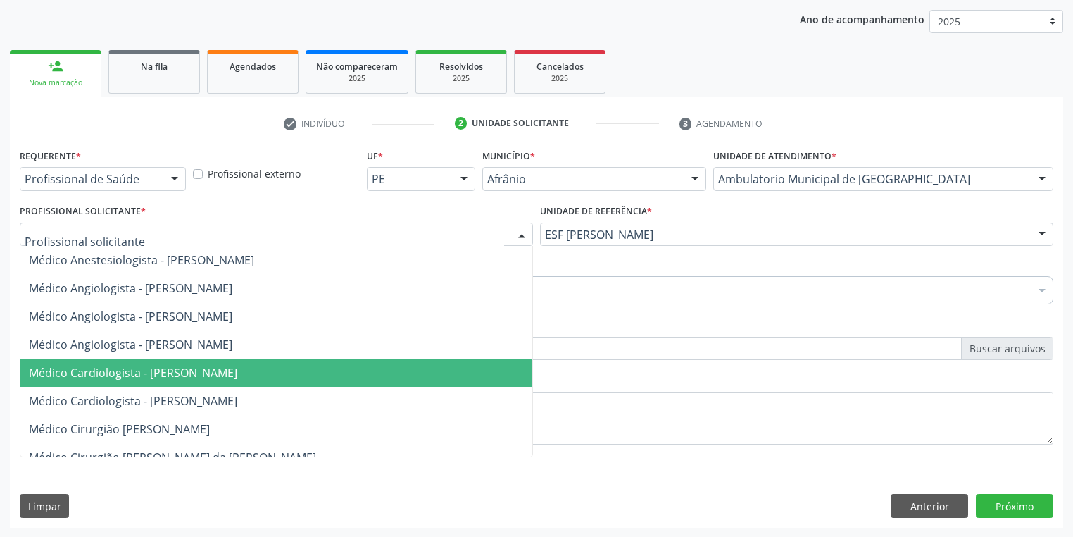
click at [144, 371] on span "Médico Cardiologista - [PERSON_NAME]" at bounding box center [133, 372] width 208 height 15
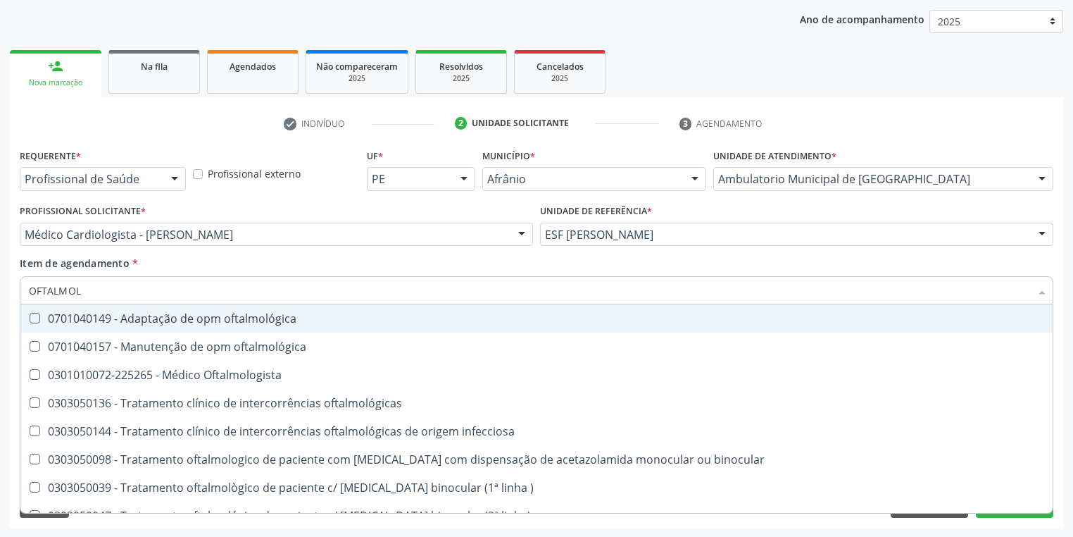
type input "OFTALMOLO"
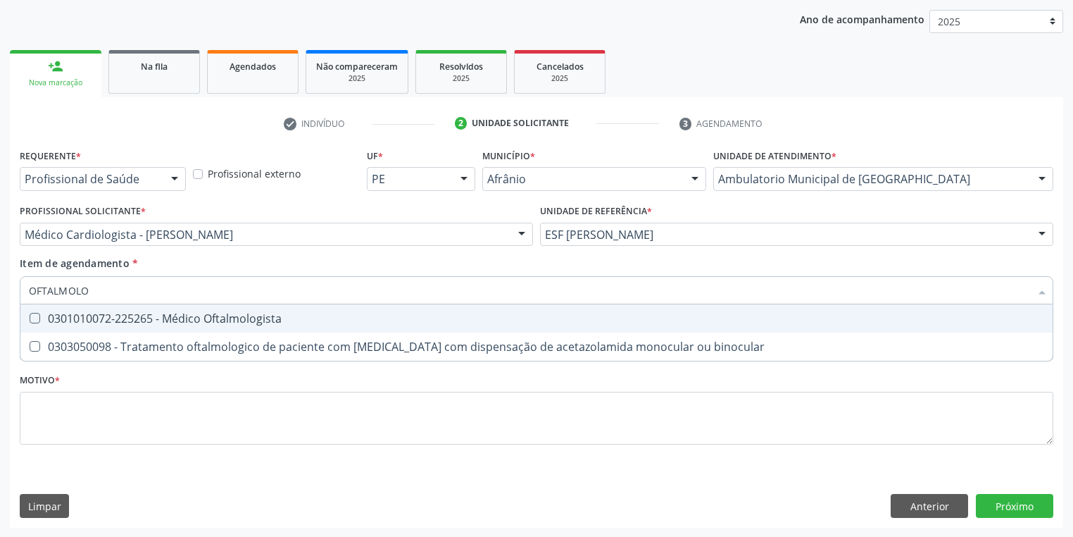
click at [61, 316] on div "0301010072-225265 - Médico Oftalmologista" at bounding box center [536, 318] width 1015 height 11
checkbox Oftalmologista "true"
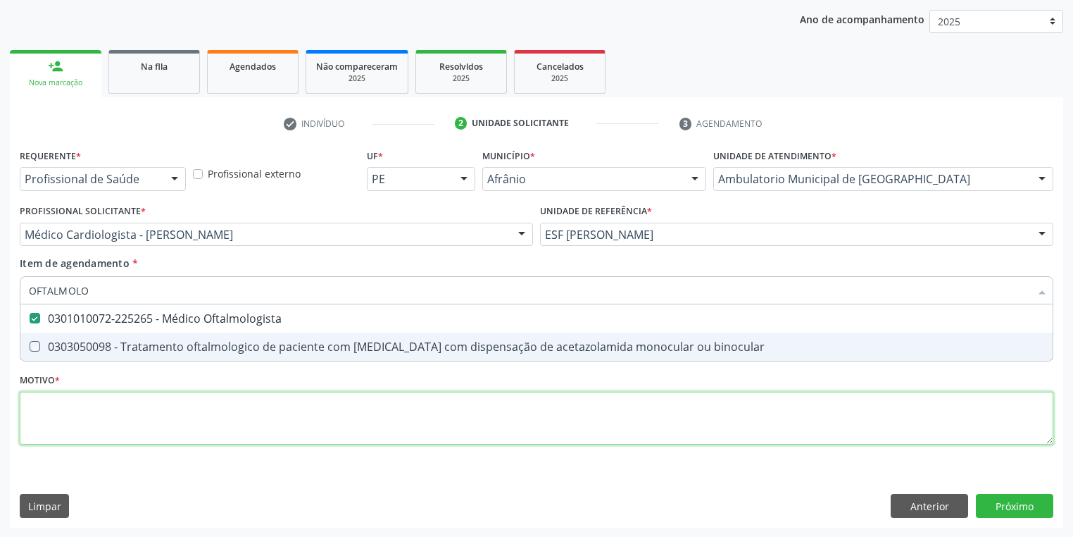
click at [56, 411] on div "Requerente * Profissional de Saúde Profissional de Saúde Paciente Nenhum result…" at bounding box center [537, 304] width 1034 height 319
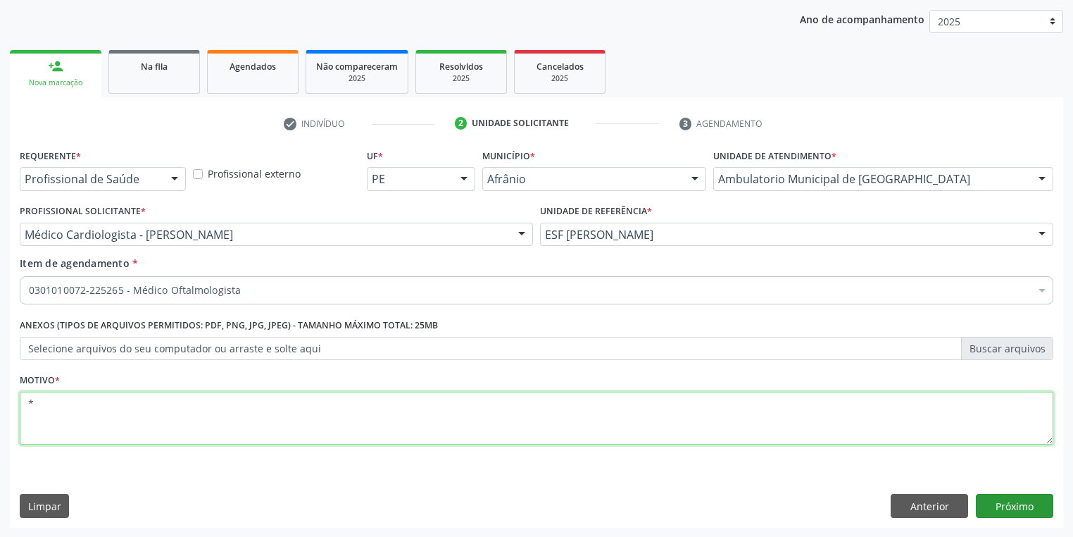
type textarea "*"
click at [989, 495] on button "Próximo" at bounding box center [1014, 506] width 77 height 24
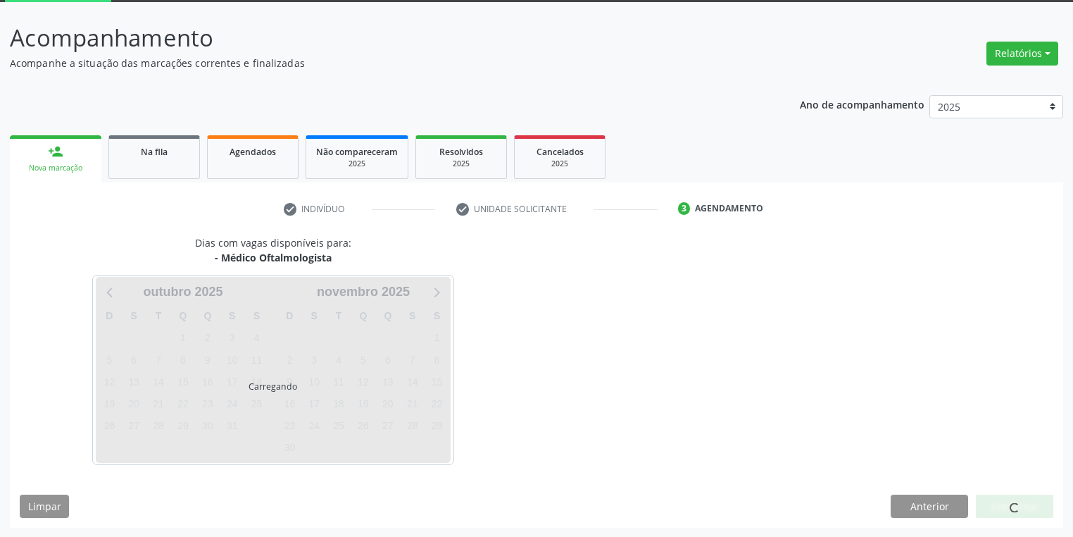
scroll to position [116, 0]
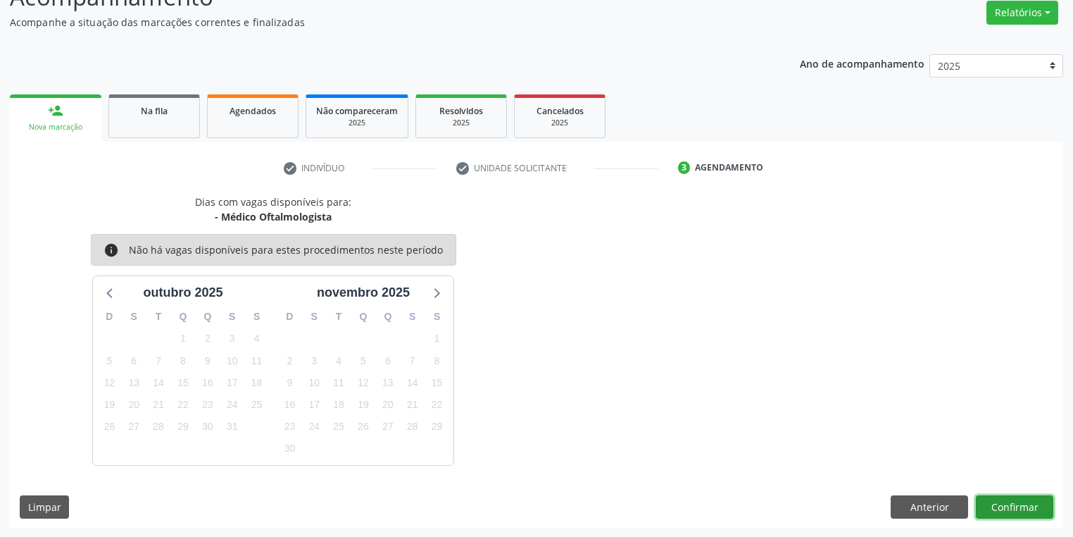
click at [995, 501] on button "Confirmar" at bounding box center [1014, 507] width 77 height 24
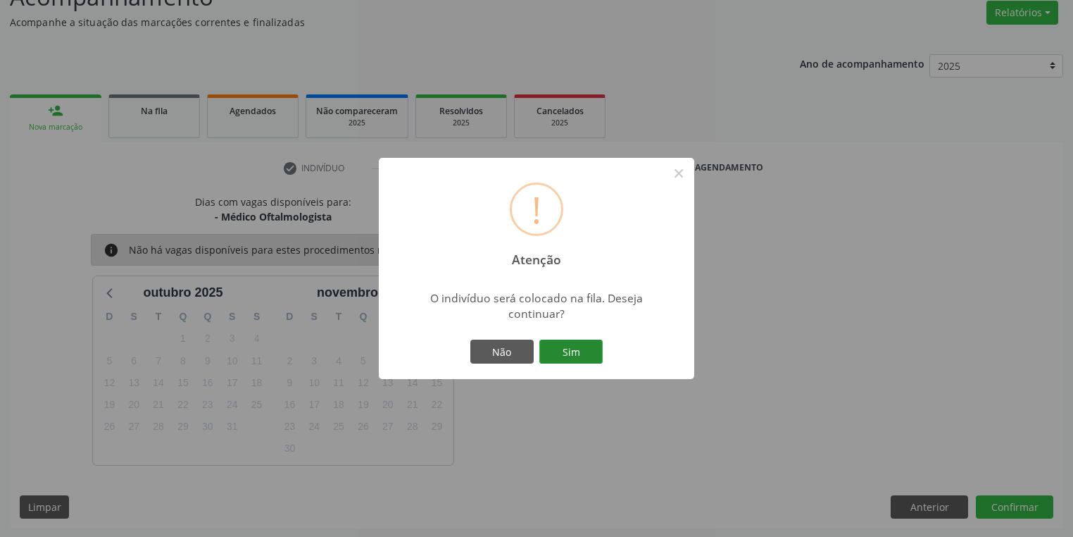
click at [573, 351] on button "Sim" at bounding box center [570, 351] width 63 height 24
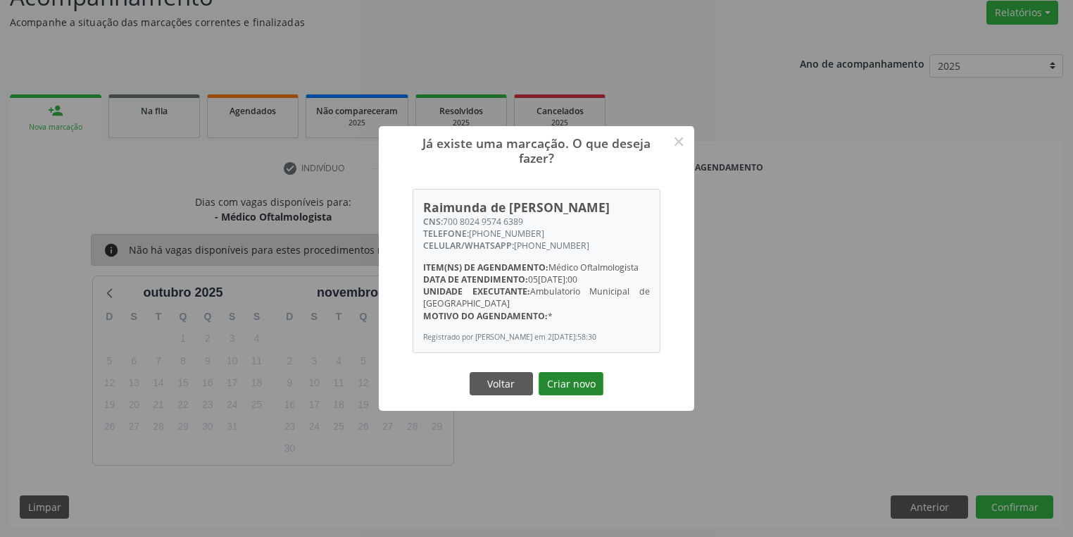
click at [577, 396] on button "Criar novo" at bounding box center [571, 384] width 65 height 24
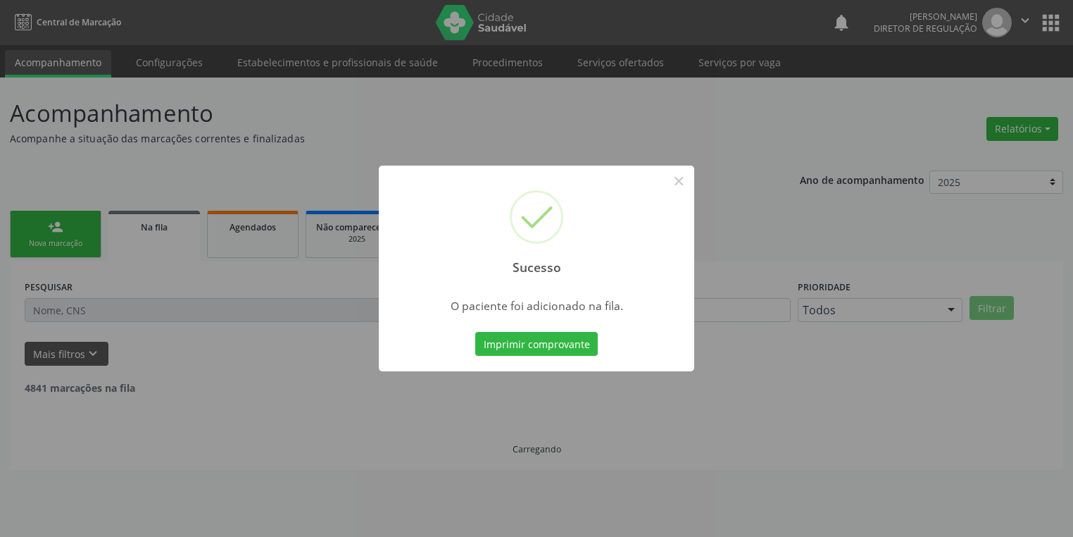
scroll to position [0, 0]
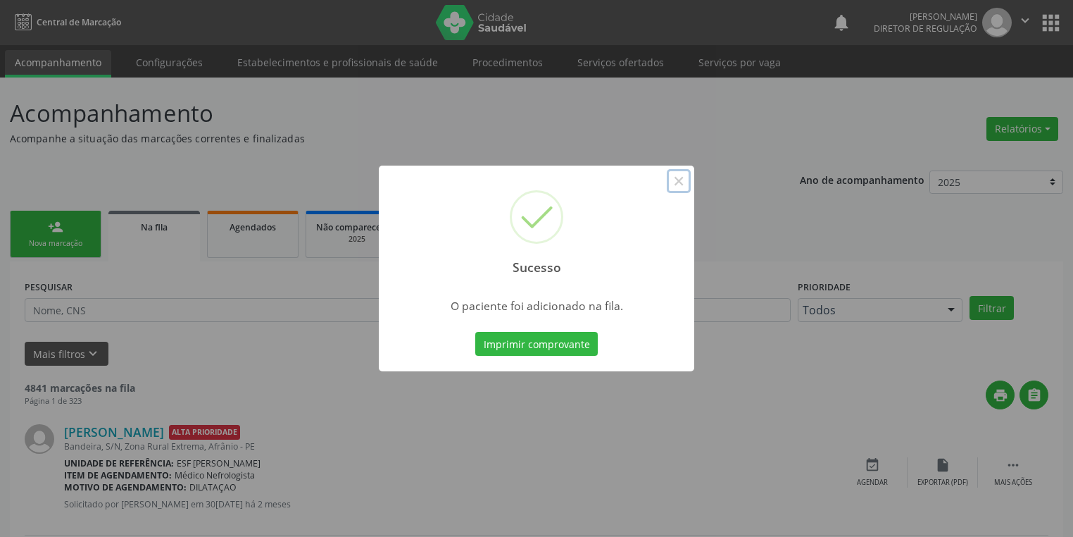
drag, startPoint x: 681, startPoint y: 177, endPoint x: 491, endPoint y: 144, distance: 193.0
click at [680, 177] on button "×" at bounding box center [679, 181] width 24 height 24
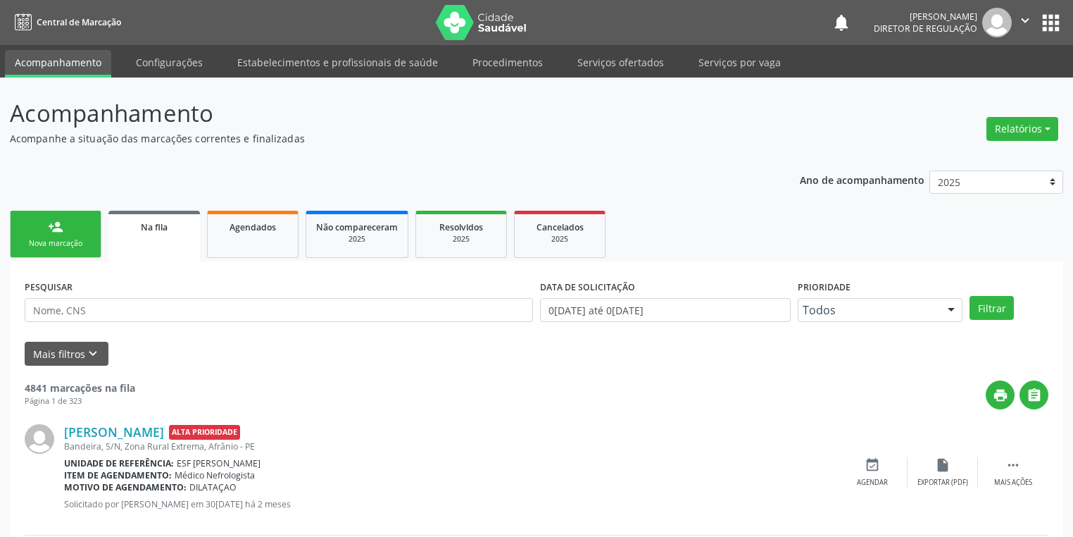
click at [52, 228] on div "person_add" at bounding box center [55, 226] width 15 height 15
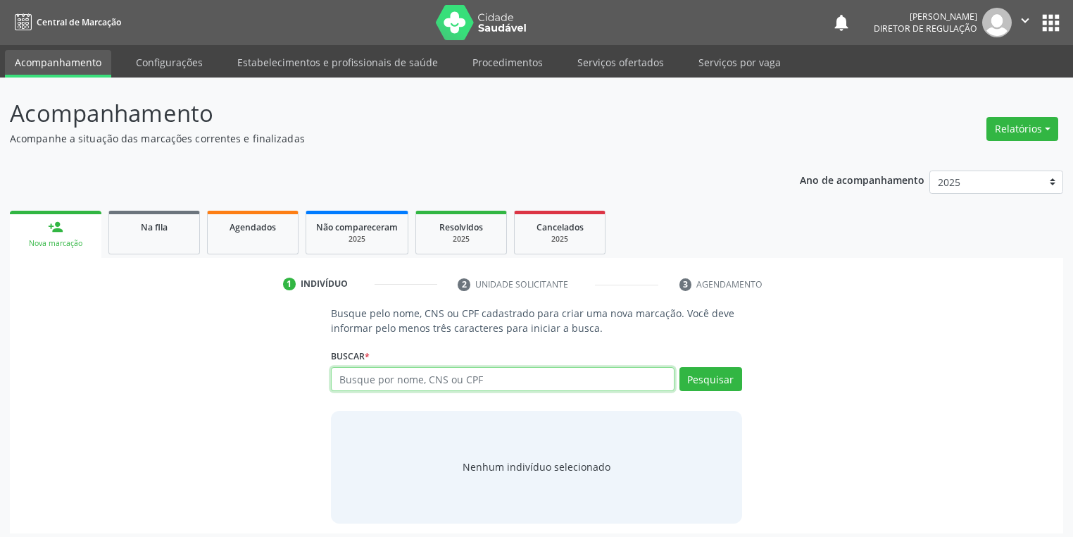
click at [399, 377] on input "text" at bounding box center [503, 379] width 344 height 24
type input "05240090408"
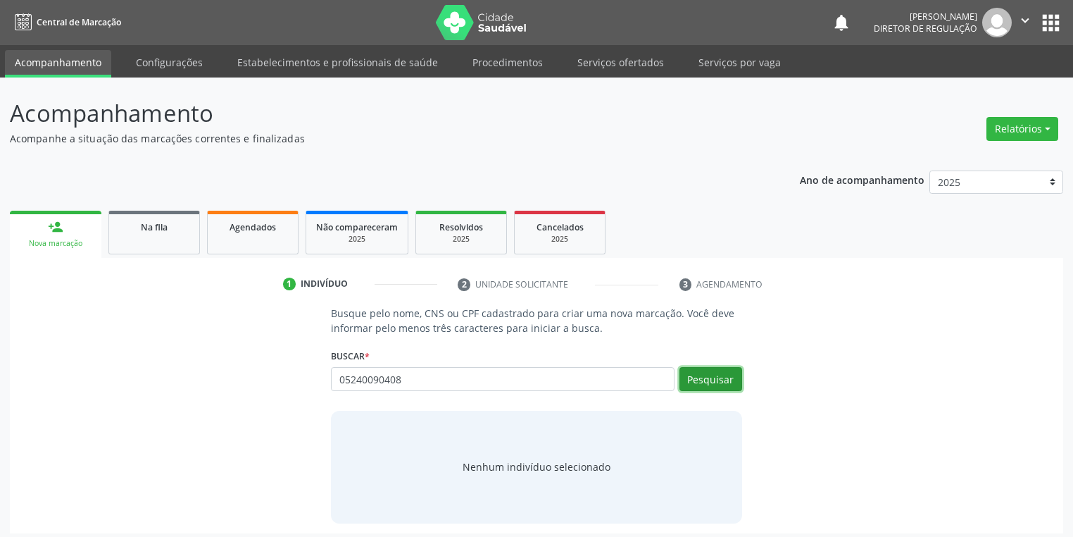
click at [718, 375] on button "Pesquisar" at bounding box center [711, 379] width 63 height 24
type input "05240090408"
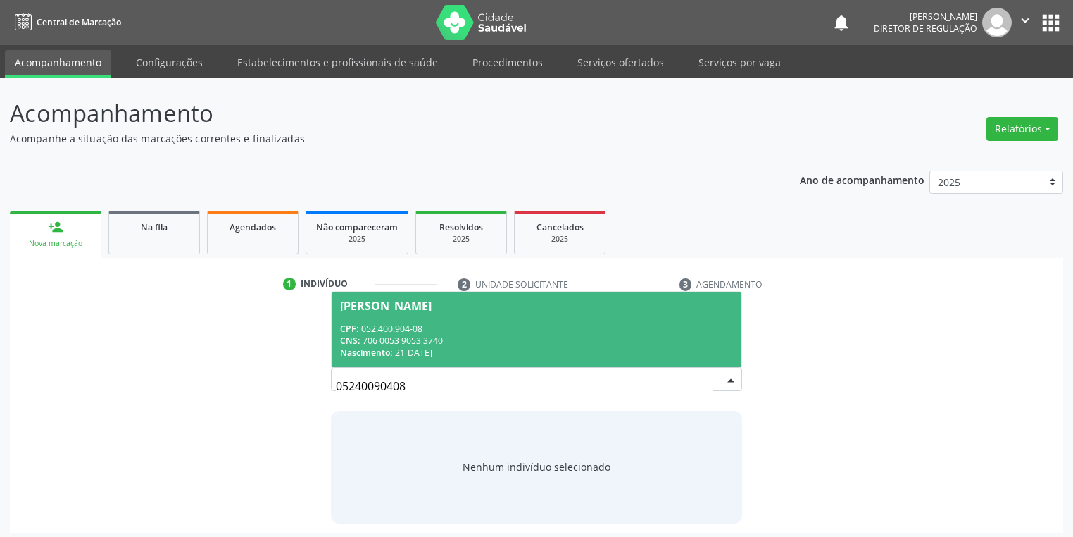
click at [431, 333] on div "CPF: 052.400.904-08" at bounding box center [536, 329] width 393 height 12
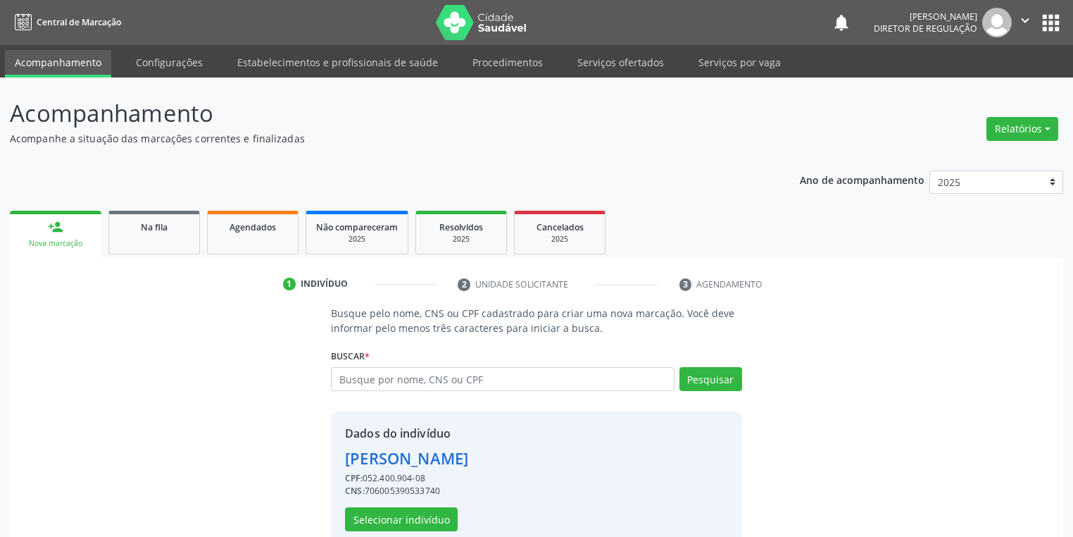
scroll to position [27, 0]
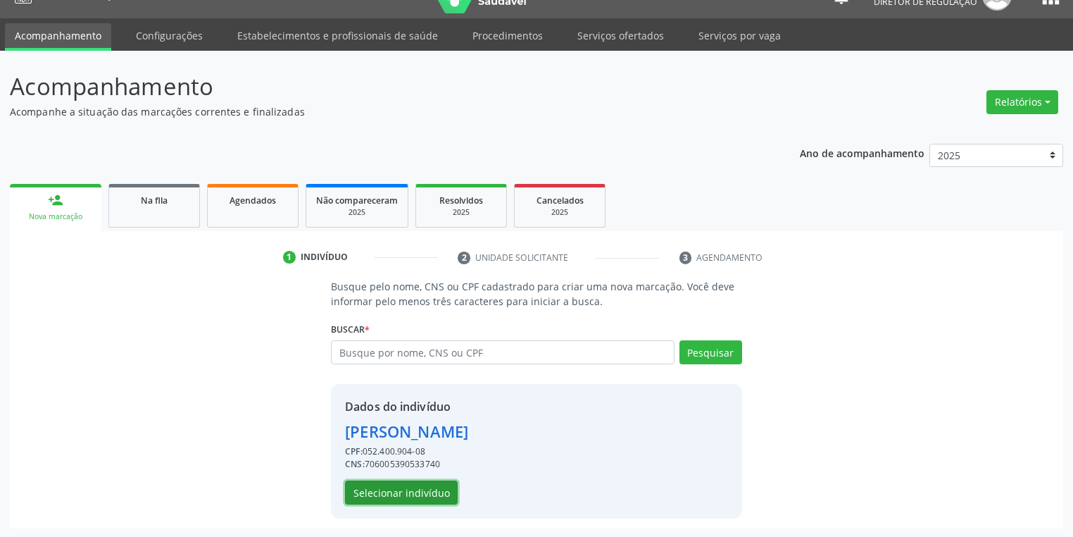
click at [380, 482] on button "Selecionar indivíduo" at bounding box center [401, 492] width 113 height 24
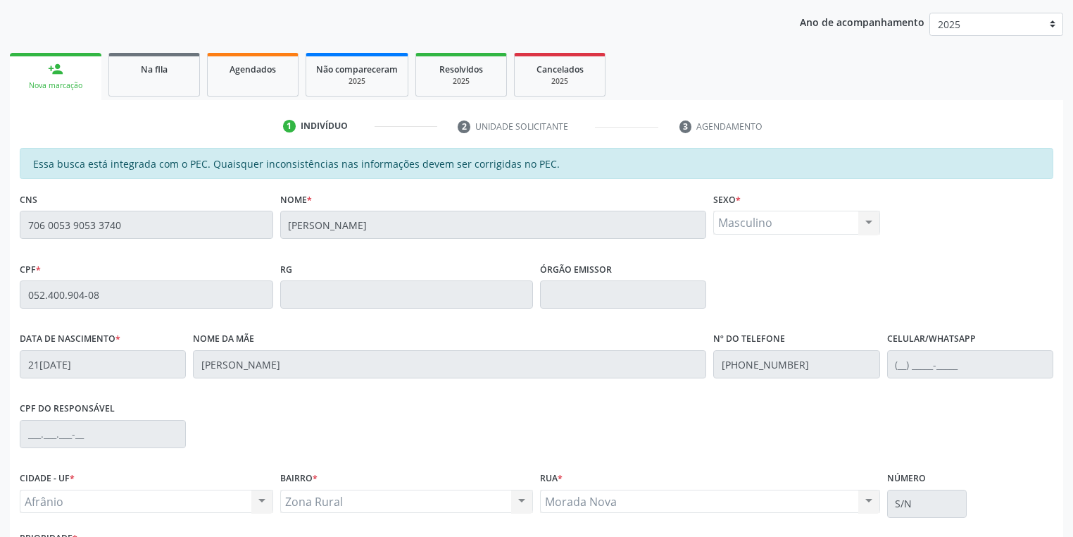
scroll to position [267, 0]
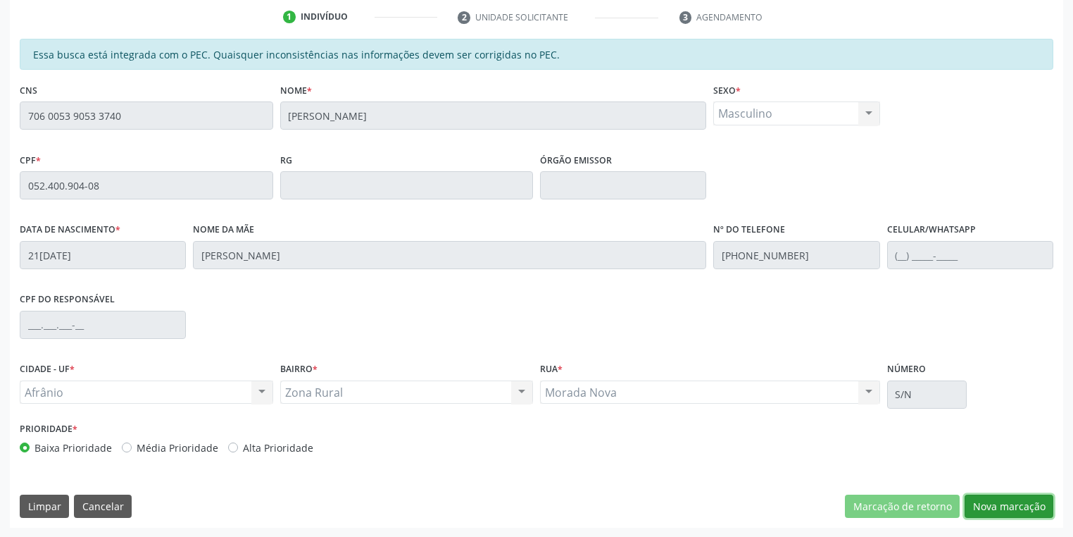
click at [989, 510] on button "Nova marcação" at bounding box center [1009, 506] width 89 height 24
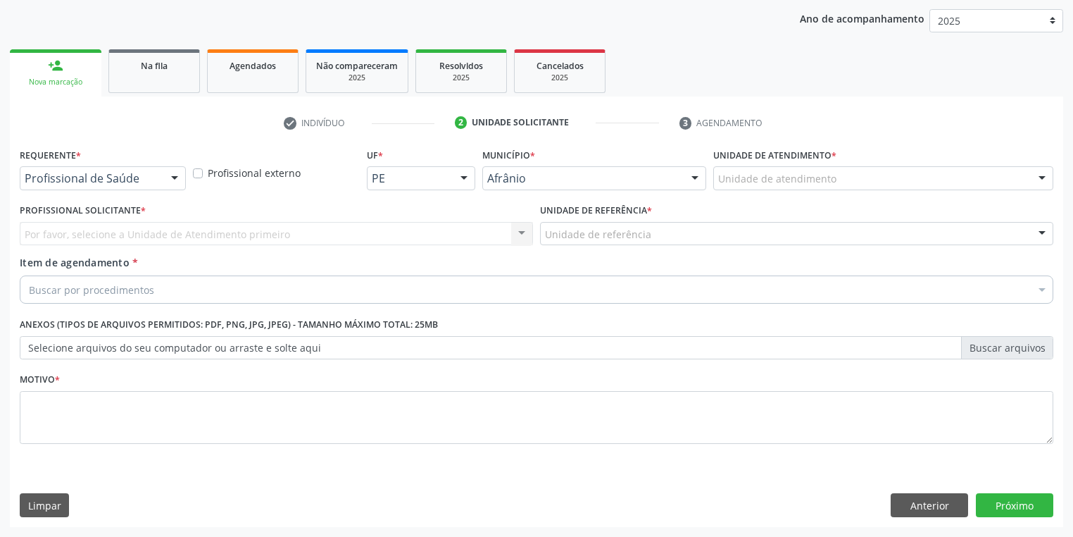
scroll to position [161, 0]
drag, startPoint x: 744, startPoint y: 174, endPoint x: 743, endPoint y: 184, distance: 10.0
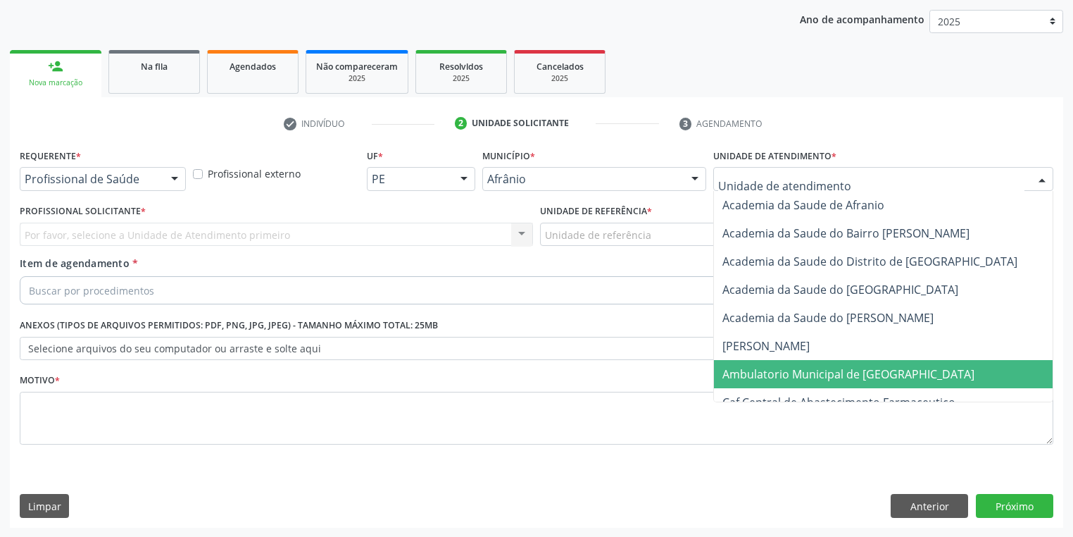
click at [762, 375] on span "Ambulatorio Municipal de [GEOGRAPHIC_DATA]" at bounding box center [848, 373] width 252 height 15
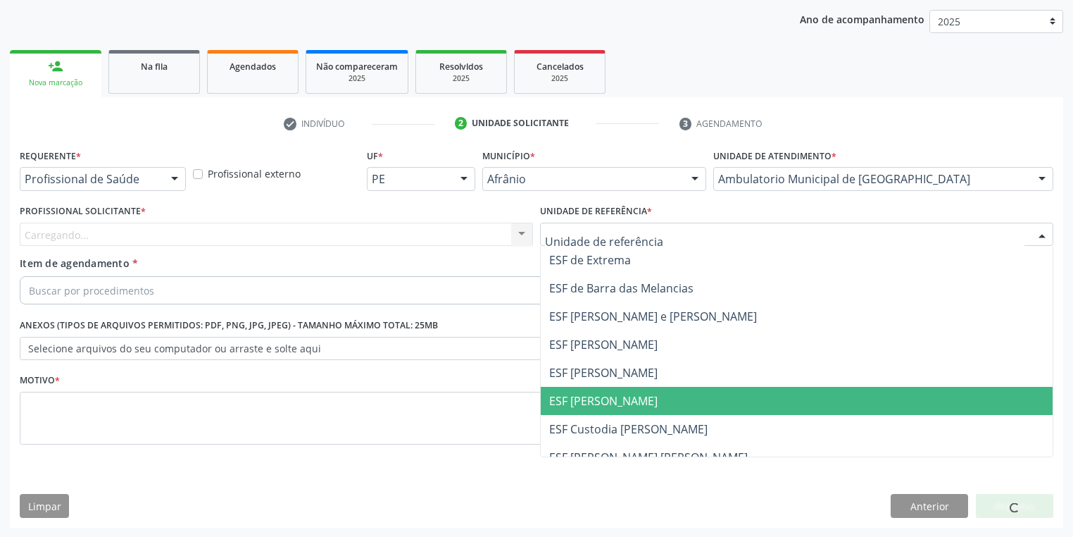
click at [611, 411] on span "ESF [PERSON_NAME]" at bounding box center [797, 401] width 512 height 28
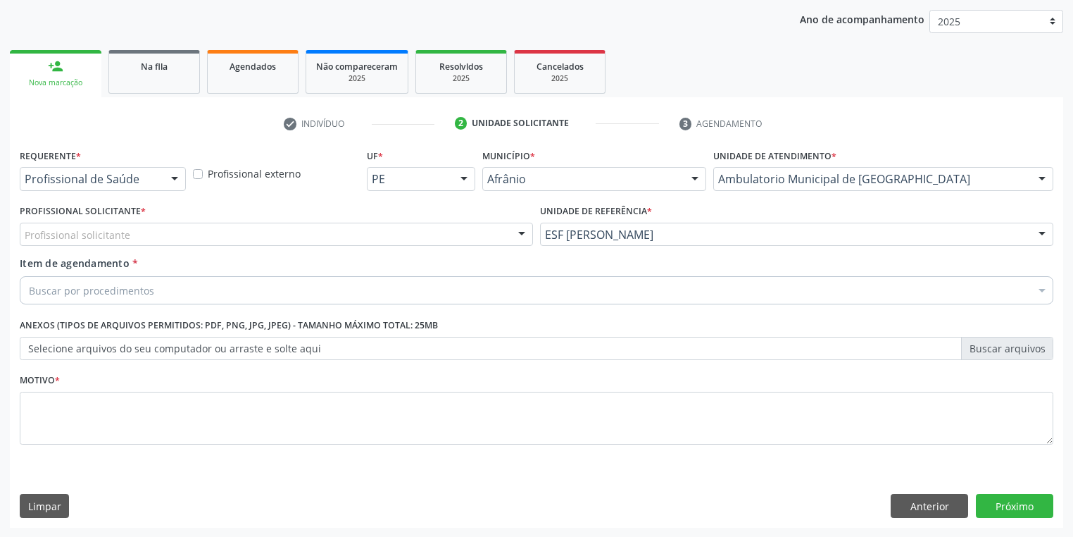
click at [118, 242] on div "Profissional solicitante" at bounding box center [276, 235] width 513 height 24
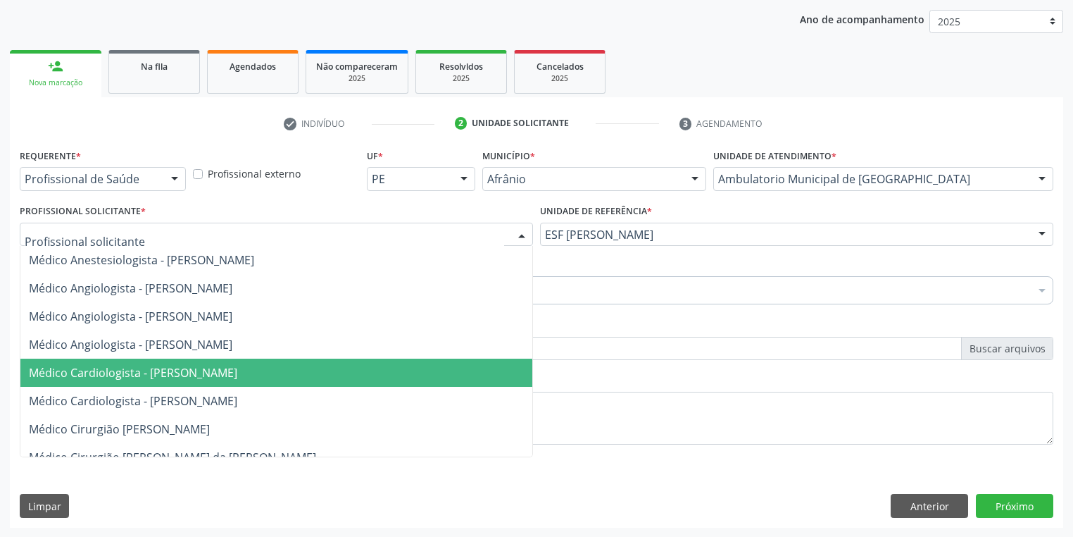
click at [165, 377] on span "Médico Cardiologista - [PERSON_NAME]" at bounding box center [133, 372] width 208 height 15
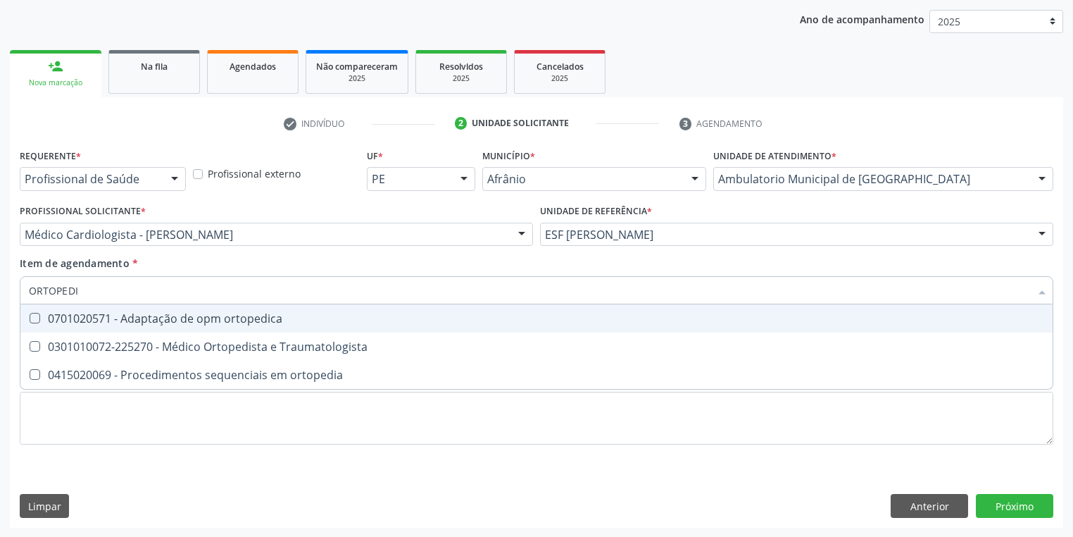
type input "ORTOPEDIS"
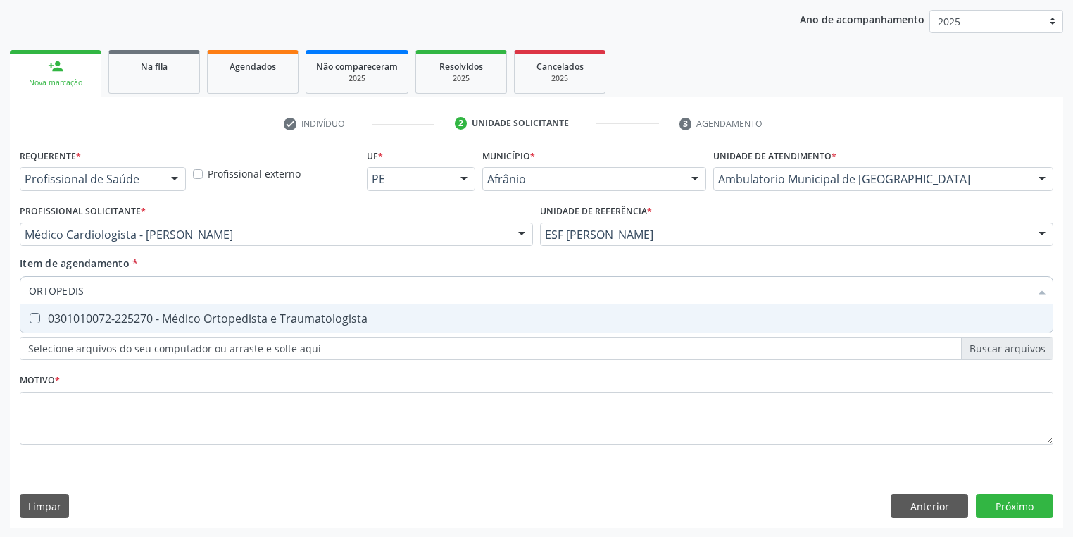
click at [180, 324] on div "0301010072-225270 - Médico Ortopedista e Traumatologista" at bounding box center [536, 318] width 1015 height 11
checkbox Traumatologista "true"
click at [103, 425] on div "Requerente * Profissional de Saúde Profissional de Saúde Paciente Nenhum result…" at bounding box center [537, 304] width 1034 height 319
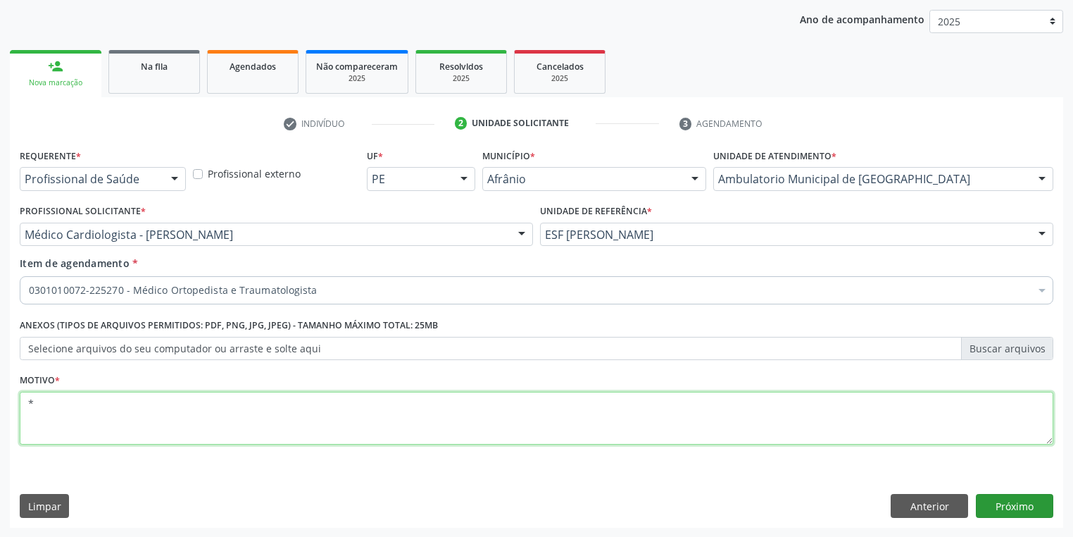
type textarea "*"
click at [996, 500] on button "Próximo" at bounding box center [1014, 506] width 77 height 24
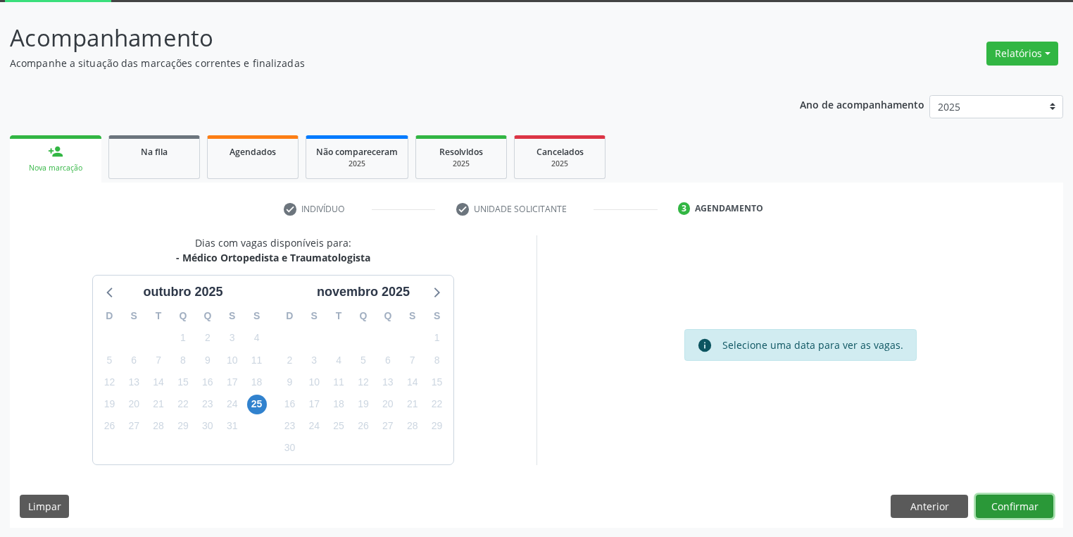
click at [1015, 506] on button "Confirmar" at bounding box center [1014, 506] width 77 height 24
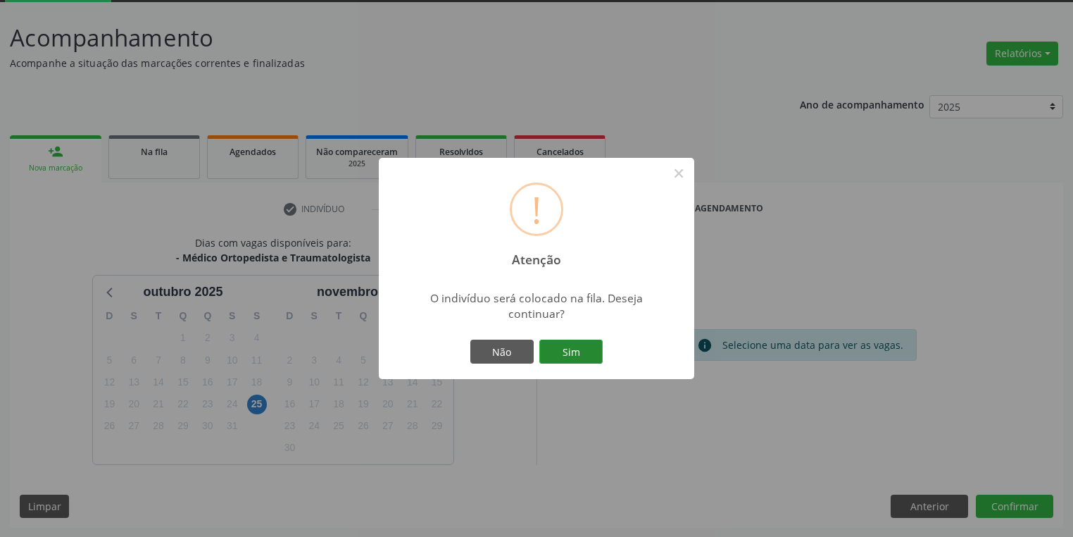
click at [570, 347] on button "Sim" at bounding box center [570, 351] width 63 height 24
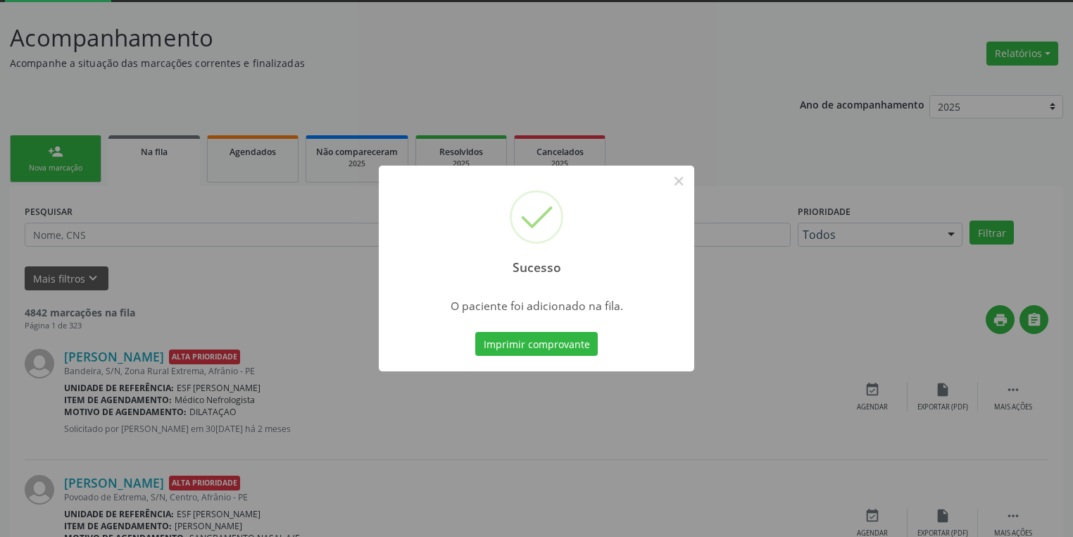
scroll to position [0, 0]
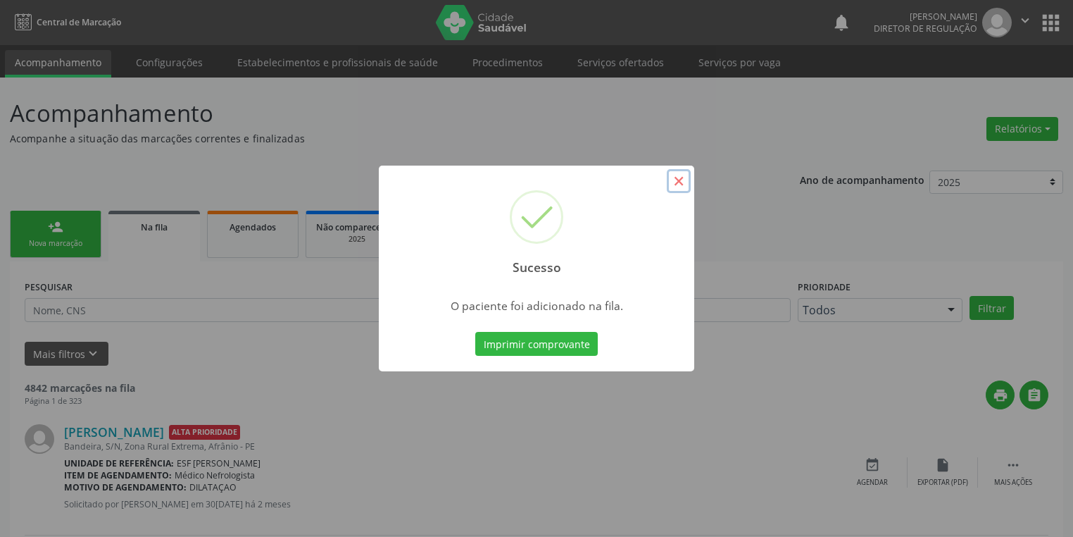
click at [678, 185] on button "×" at bounding box center [679, 181] width 24 height 24
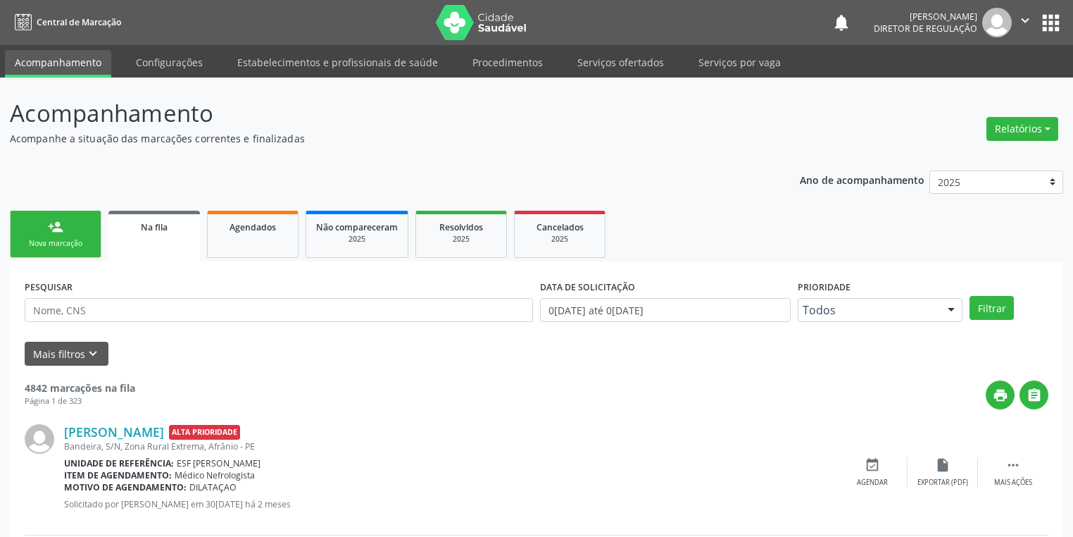
click at [80, 238] on div "Nova marcação" at bounding box center [55, 243] width 70 height 11
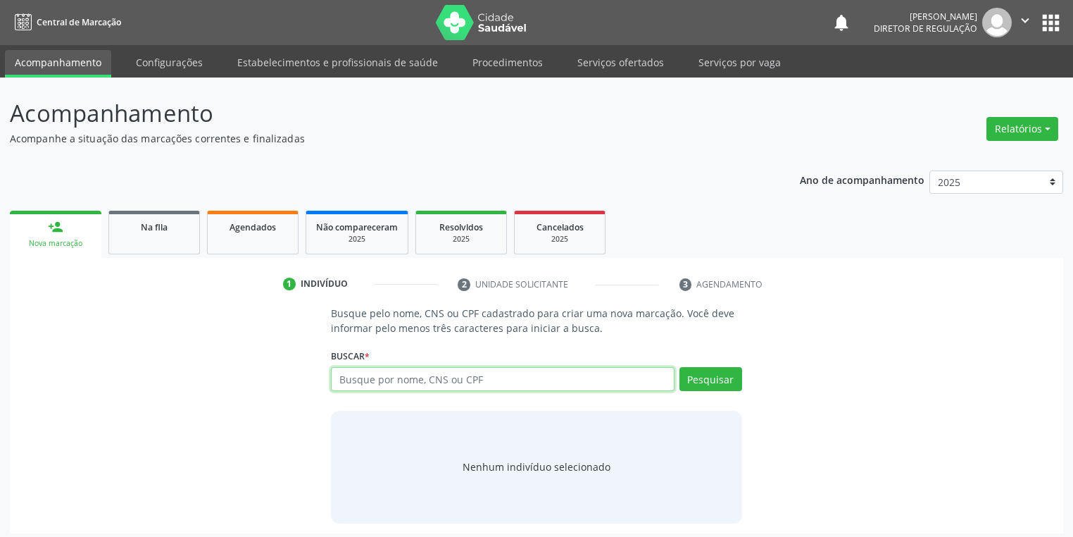
click at [380, 378] on input "text" at bounding box center [503, 379] width 344 height 24
type input "09567448507"
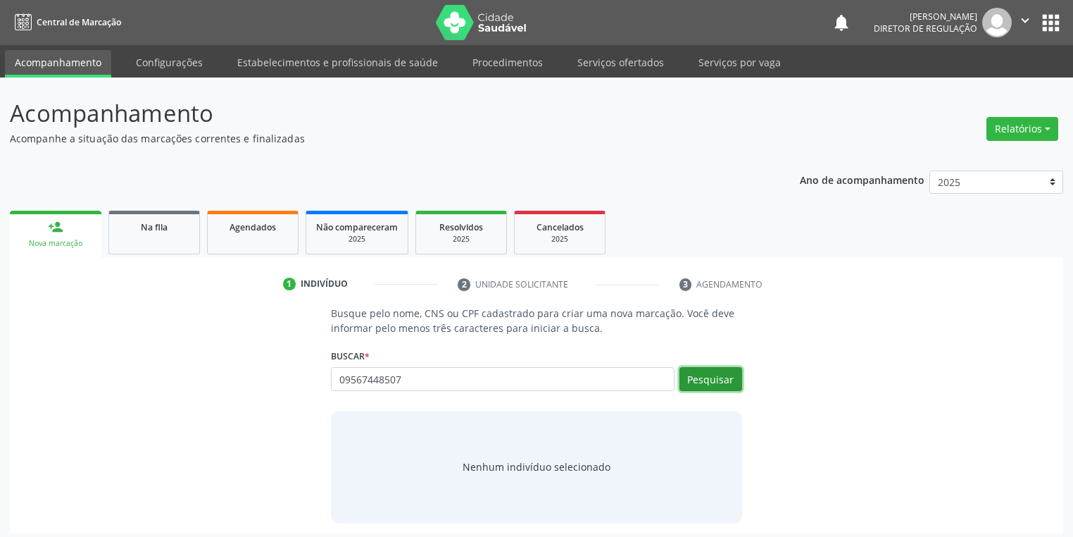
click at [722, 377] on button "Pesquisar" at bounding box center [711, 379] width 63 height 24
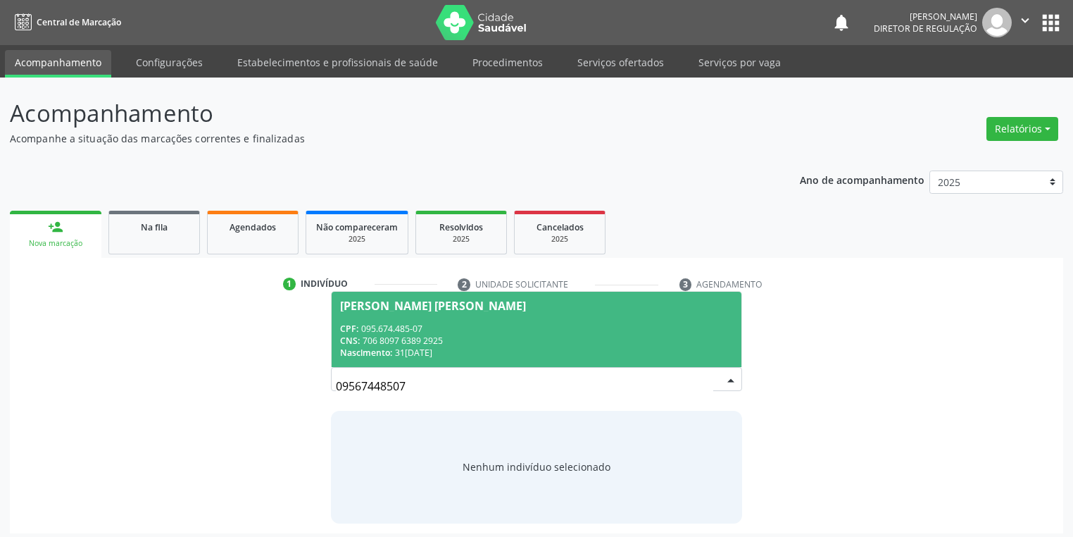
click at [541, 349] on div "Nascimento: 31/05/1999" at bounding box center [536, 352] width 393 height 12
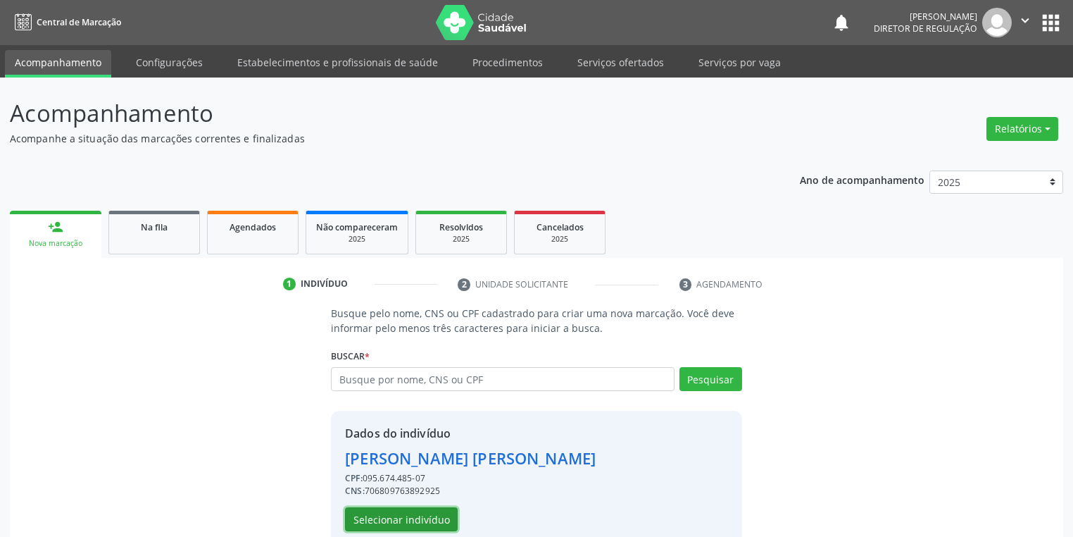
click at [393, 521] on button "Selecionar indivíduo" at bounding box center [401, 519] width 113 height 24
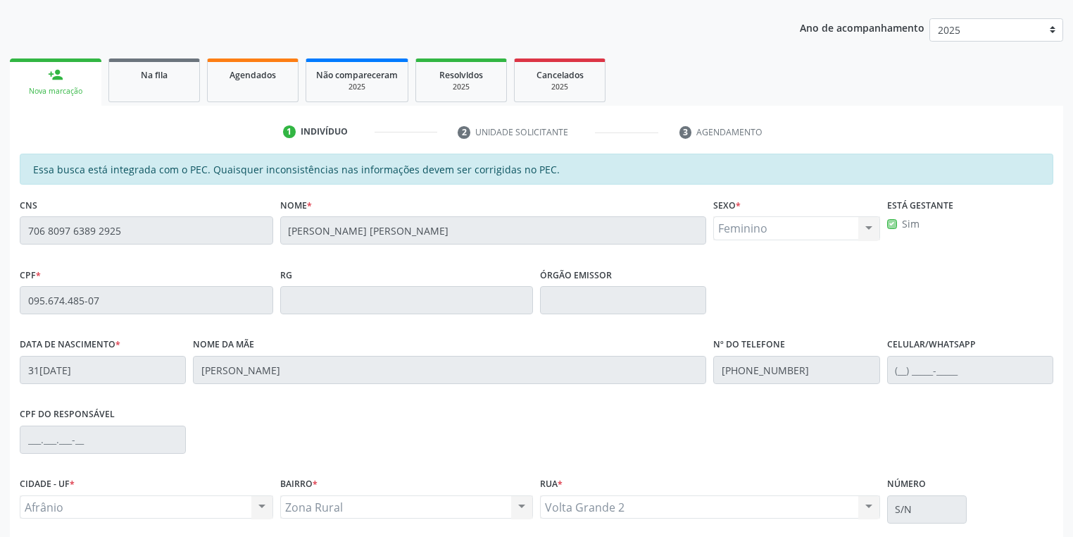
scroll to position [267, 0]
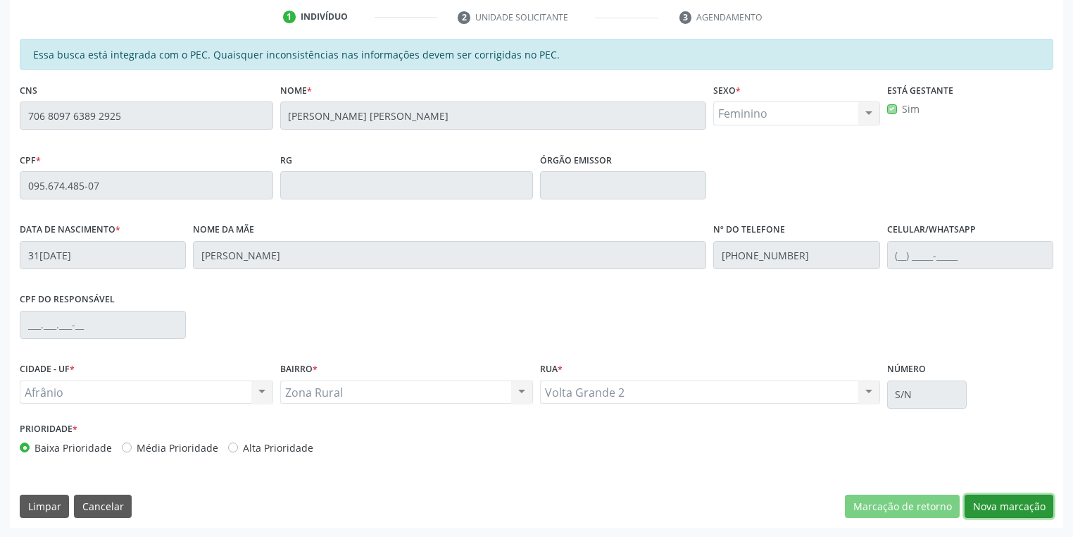
click at [1008, 506] on button "Nova marcação" at bounding box center [1009, 506] width 89 height 24
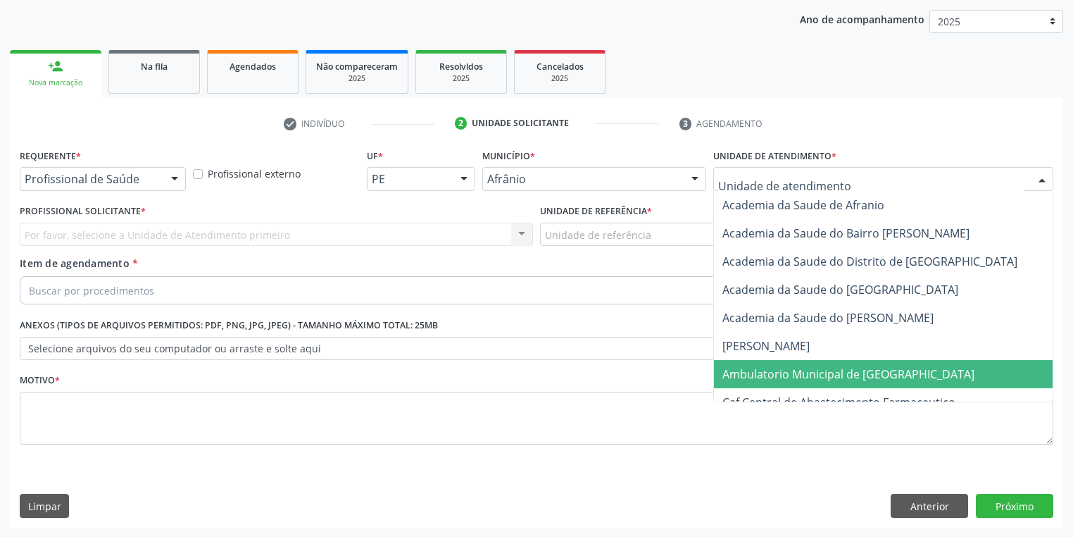
drag, startPoint x: 750, startPoint y: 361, endPoint x: 664, endPoint y: 284, distance: 115.2
click at [749, 361] on span "Ambulatorio Municipal de [GEOGRAPHIC_DATA]" at bounding box center [886, 374] width 344 height 28
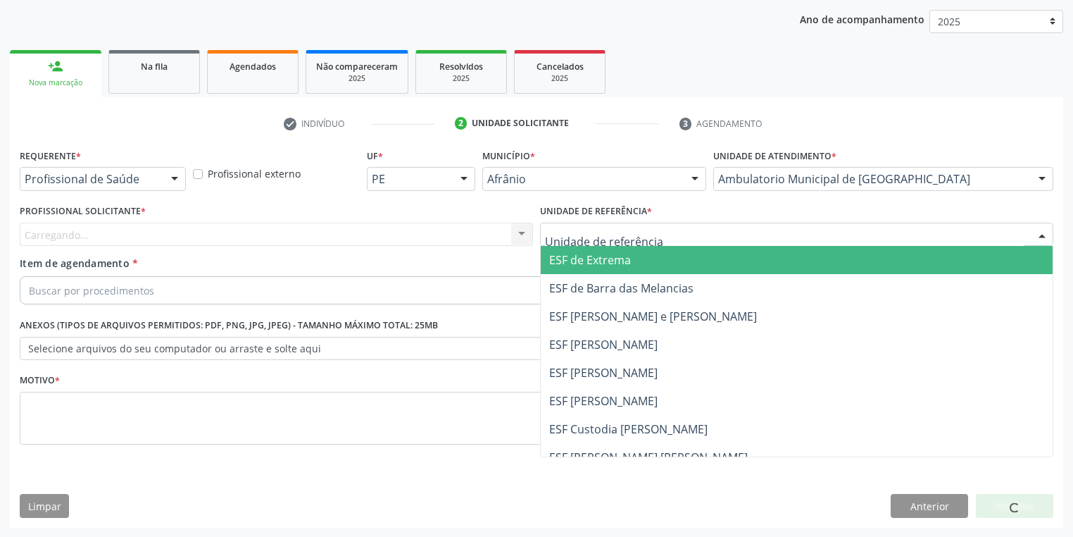
drag, startPoint x: 603, startPoint y: 237, endPoint x: 597, endPoint y: 305, distance: 67.8
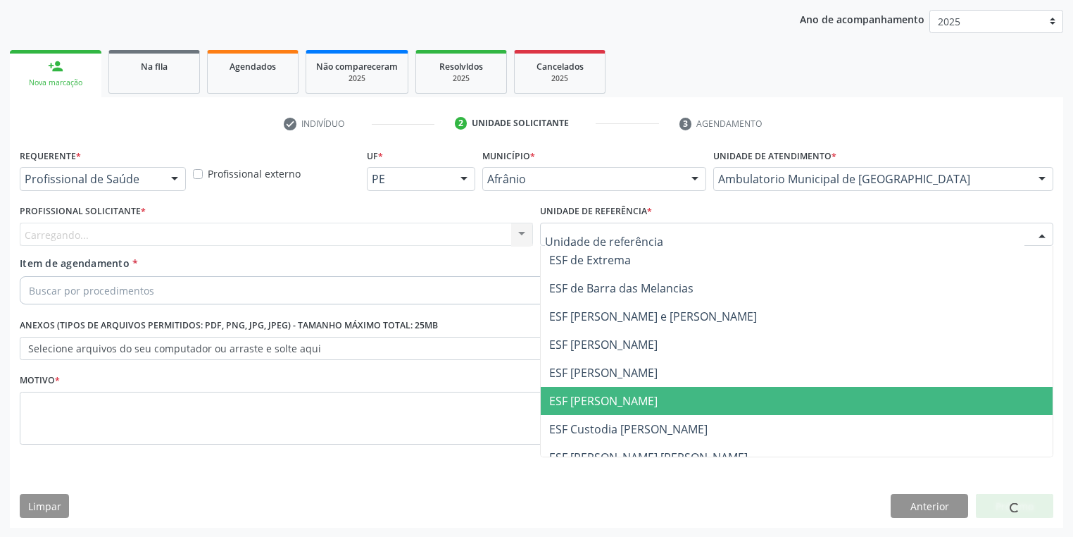
click at [597, 397] on span "ESF [PERSON_NAME]" at bounding box center [603, 400] width 108 height 15
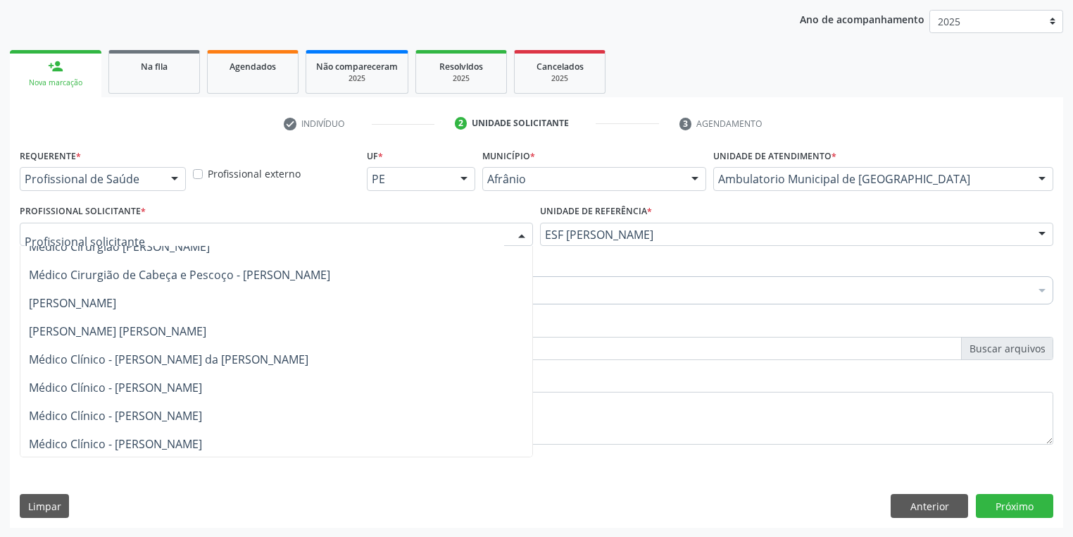
scroll to position [338, 0]
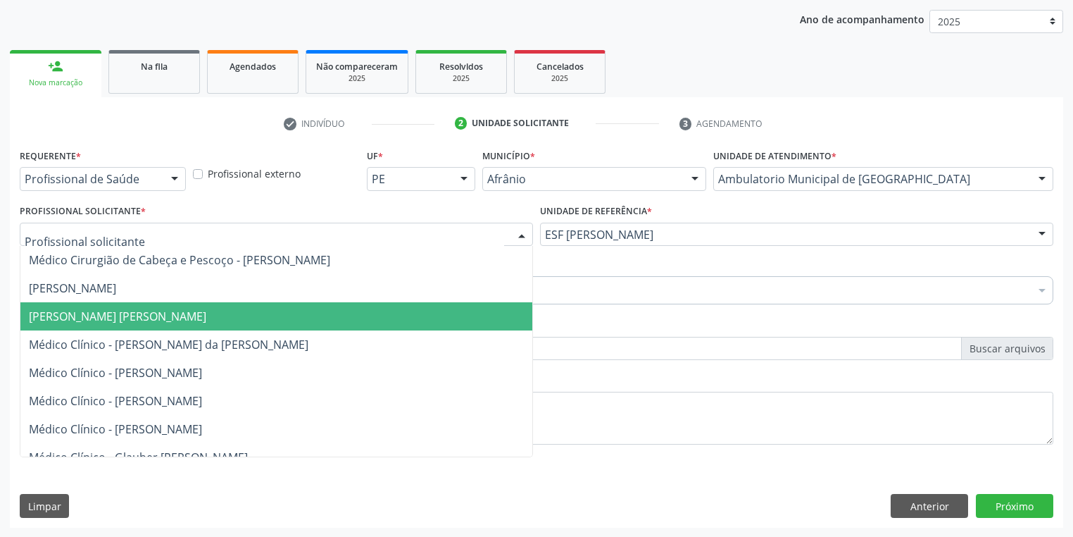
click at [188, 318] on span "[PERSON_NAME] [PERSON_NAME]" at bounding box center [117, 315] width 177 height 15
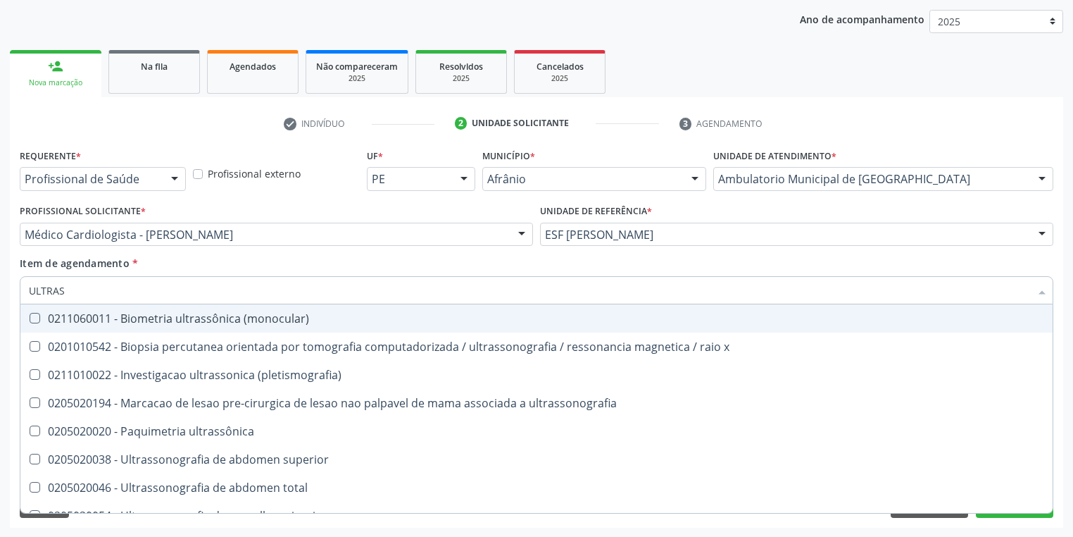
type input "ULTRASS"
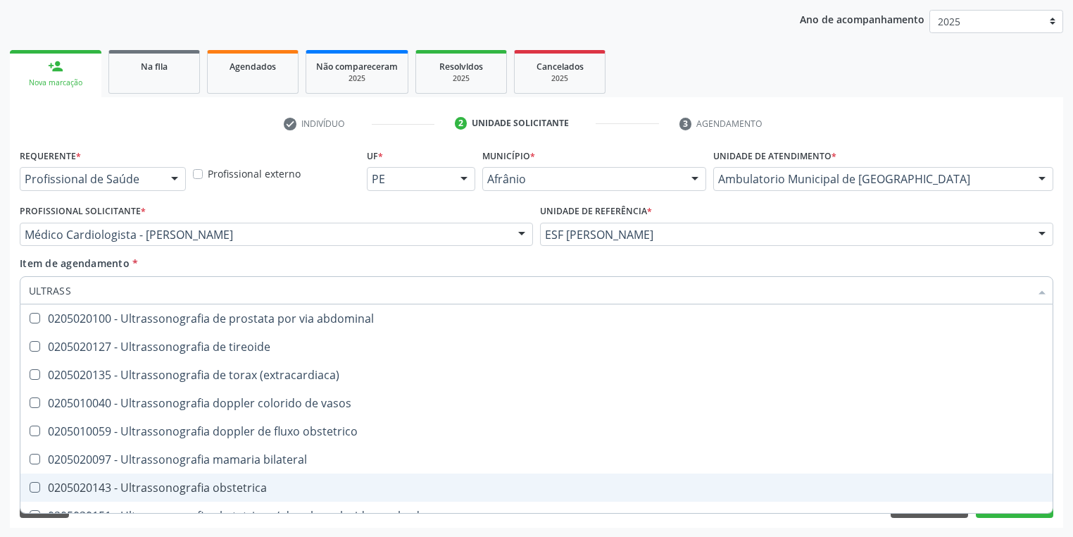
click at [219, 482] on div "0205020143 - Ultrassonografia obstetrica" at bounding box center [536, 487] width 1015 height 11
checkbox obstetrica "true"
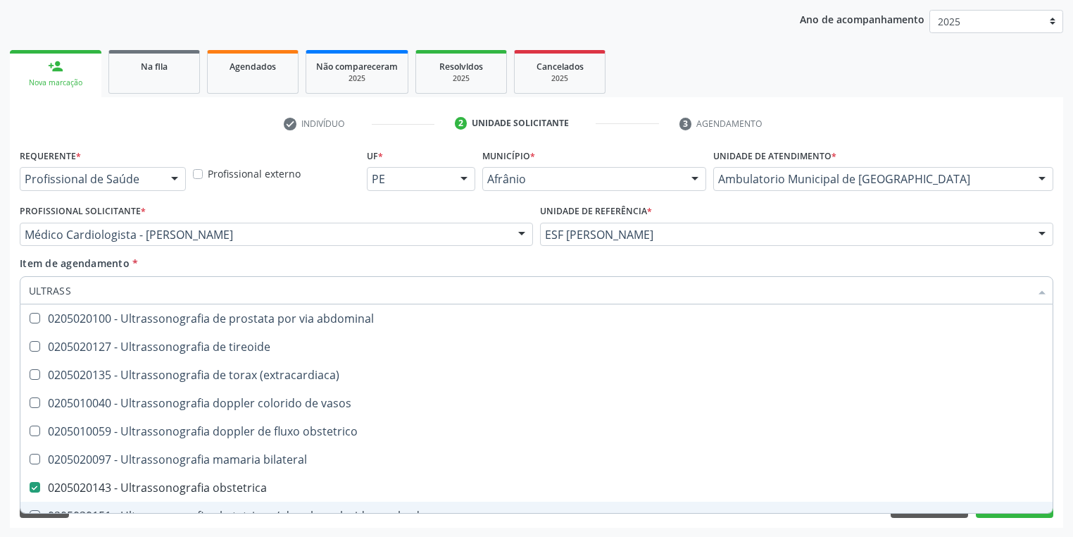
click at [108, 526] on div "Requerente * Profissional de Saúde Profissional de Saúde Paciente Nenhum result…" at bounding box center [536, 336] width 1053 height 382
checkbox x "true"
checkbox obstetrica "false"
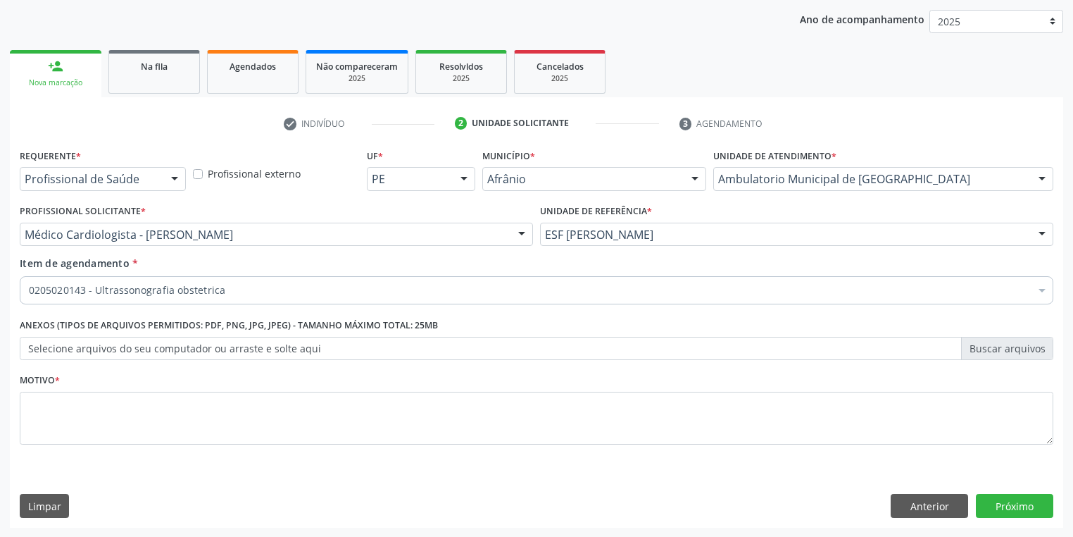
scroll to position [0, 0]
click at [66, 424] on textarea at bounding box center [537, 419] width 1034 height 54
type textarea "*"
click at [1014, 499] on button "Próximo" at bounding box center [1014, 506] width 77 height 24
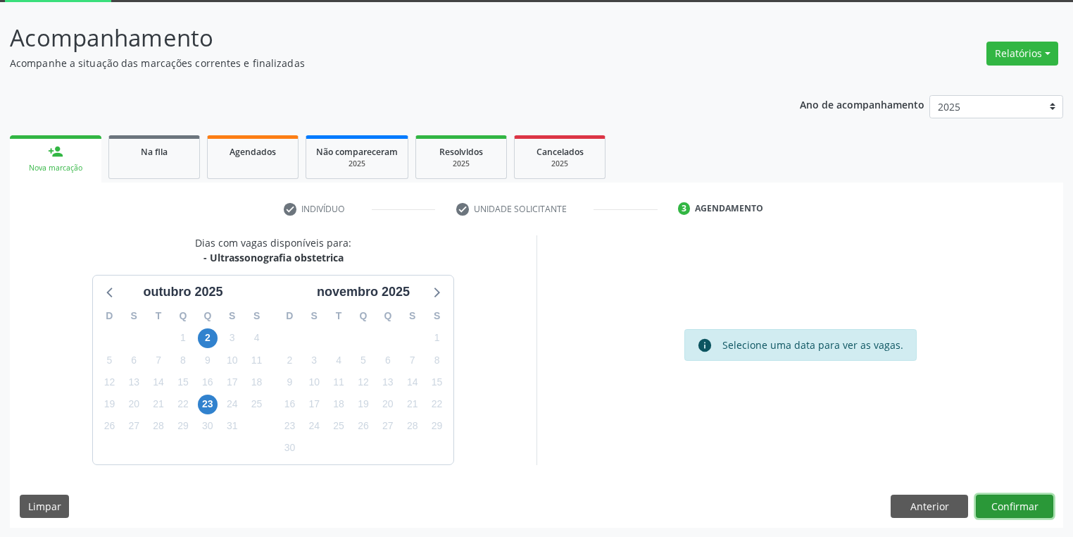
click at [1003, 503] on button "Confirmar" at bounding box center [1014, 506] width 77 height 24
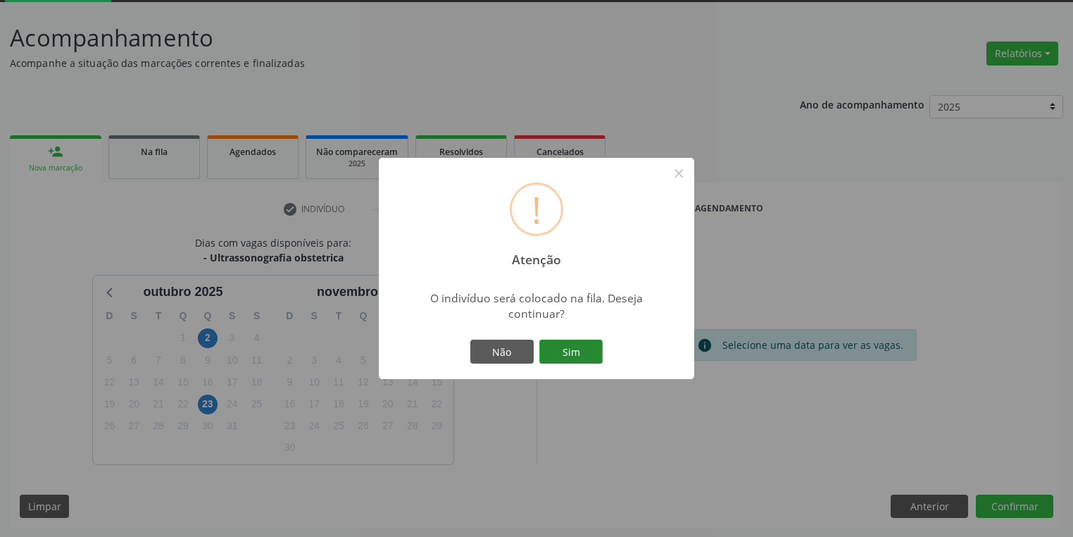
click at [587, 353] on button "Sim" at bounding box center [570, 351] width 63 height 24
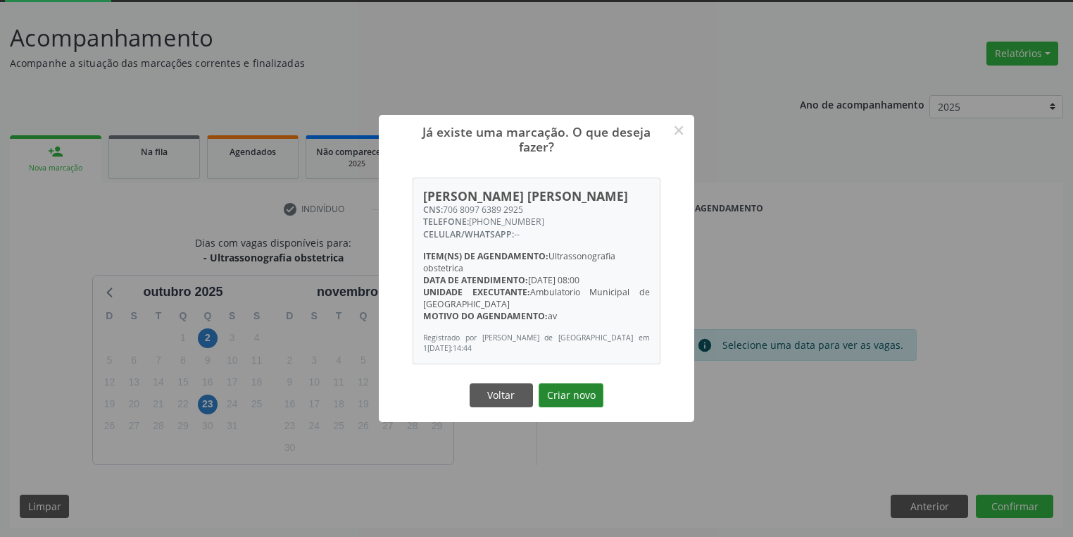
click at [592, 403] on button "Criar novo" at bounding box center [571, 395] width 65 height 24
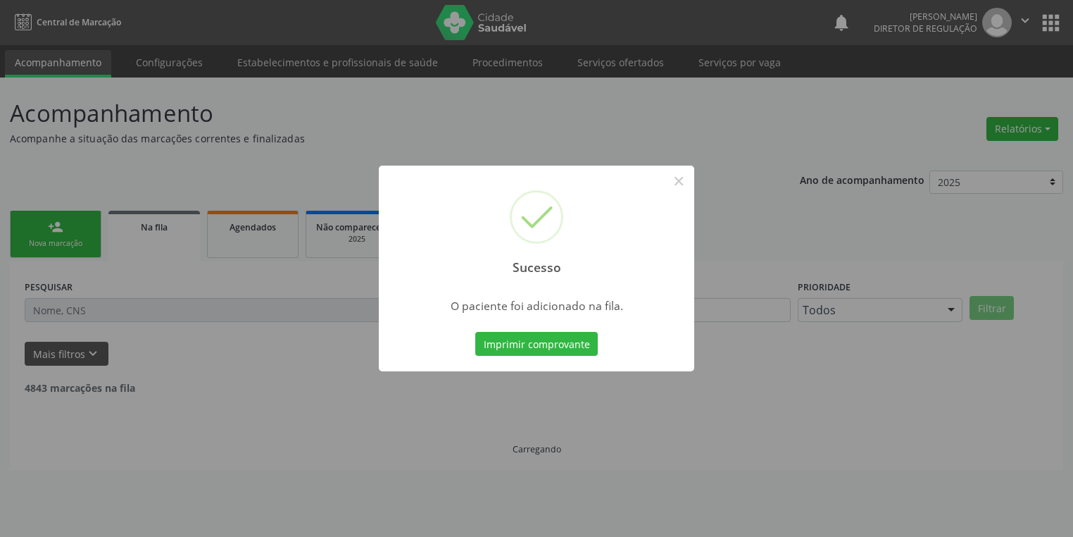
scroll to position [0, 0]
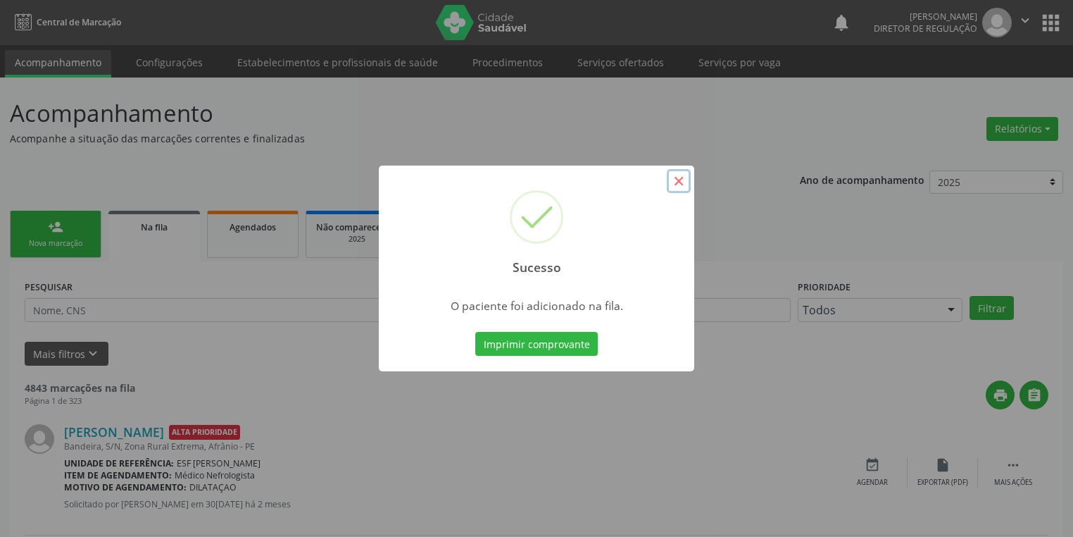
click at [681, 181] on button "×" at bounding box center [679, 181] width 24 height 24
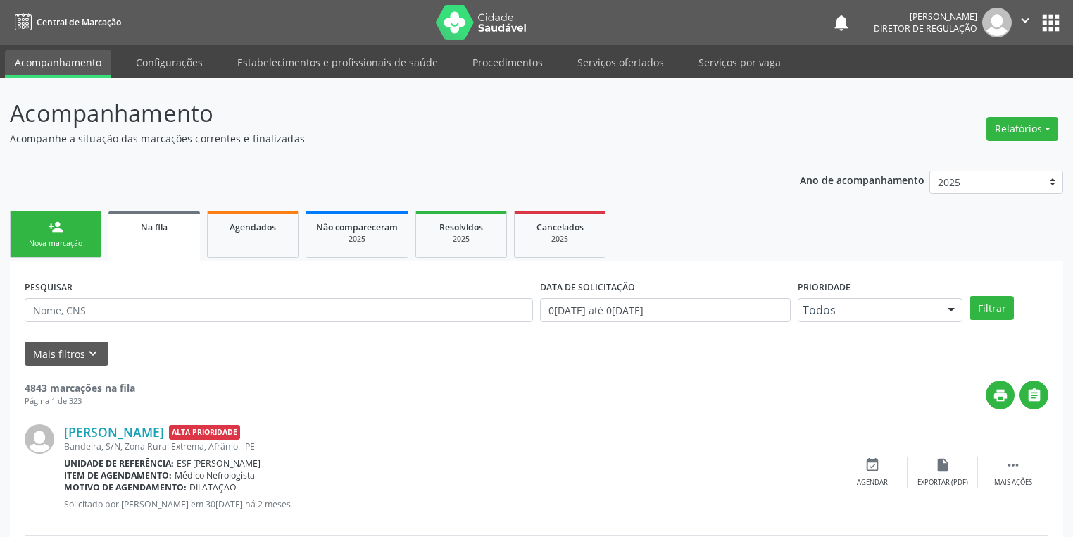
click at [34, 224] on link "person_add Nova marcação" at bounding box center [56, 234] width 92 height 47
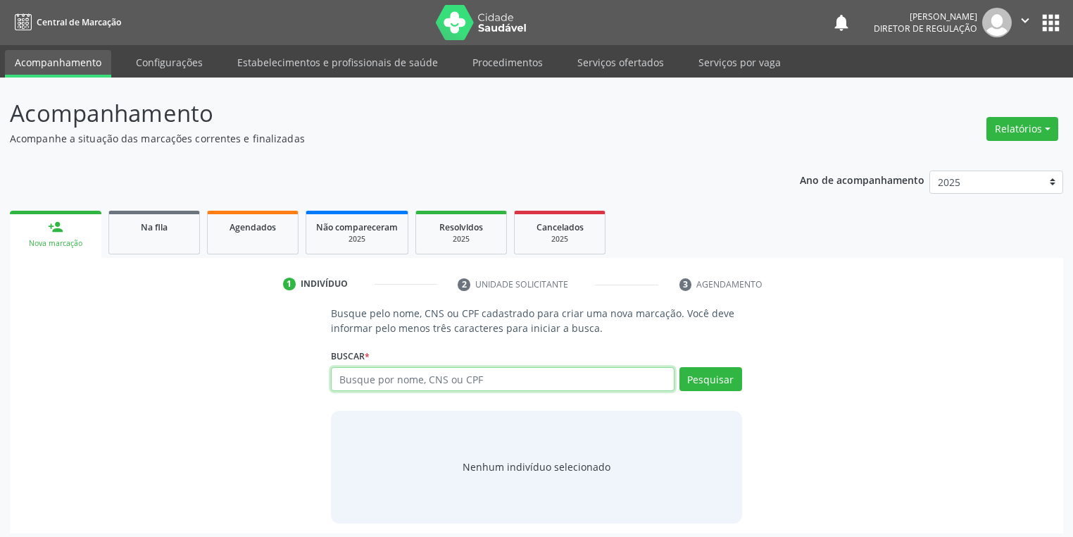
click at [349, 377] on input "text" at bounding box center [503, 379] width 344 height 24
type input "00782489494"
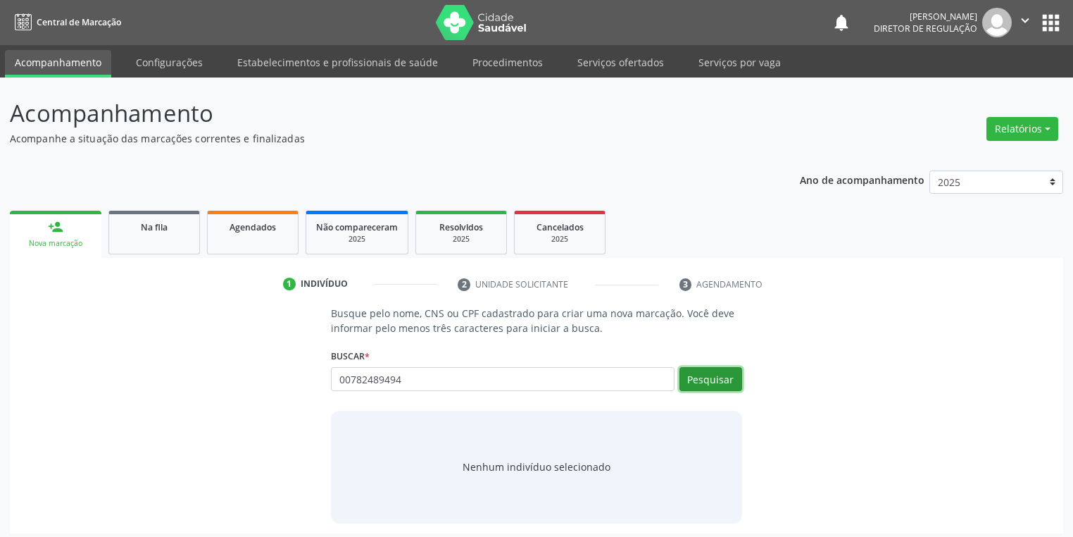
click at [719, 375] on button "Pesquisar" at bounding box center [711, 379] width 63 height 24
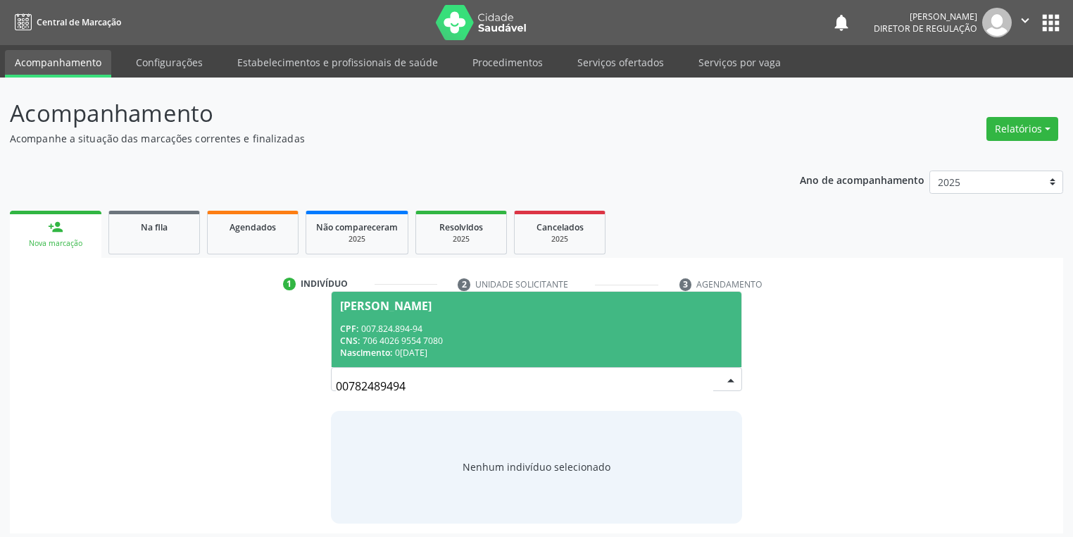
click at [423, 328] on div "CPF: 007.824.894-94" at bounding box center [536, 329] width 393 height 12
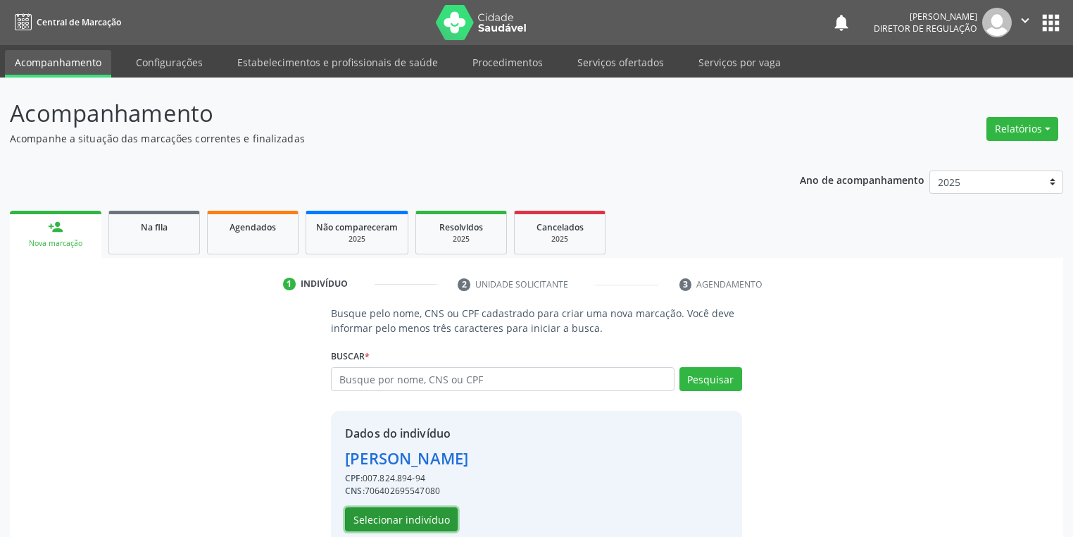
click at [413, 513] on button "Selecionar indivíduo" at bounding box center [401, 519] width 113 height 24
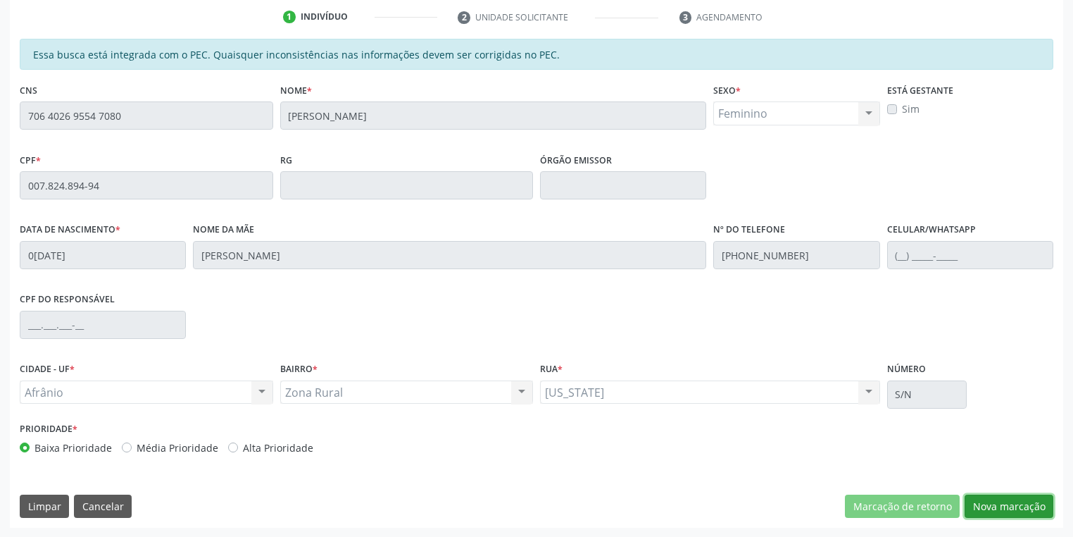
click at [984, 504] on button "Nova marcação" at bounding box center [1009, 506] width 89 height 24
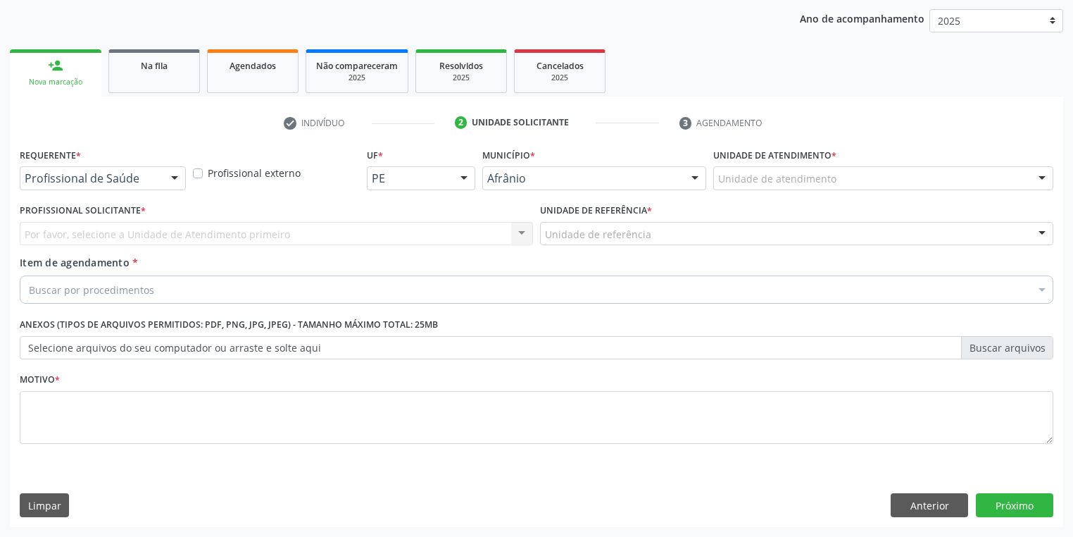
scroll to position [161, 0]
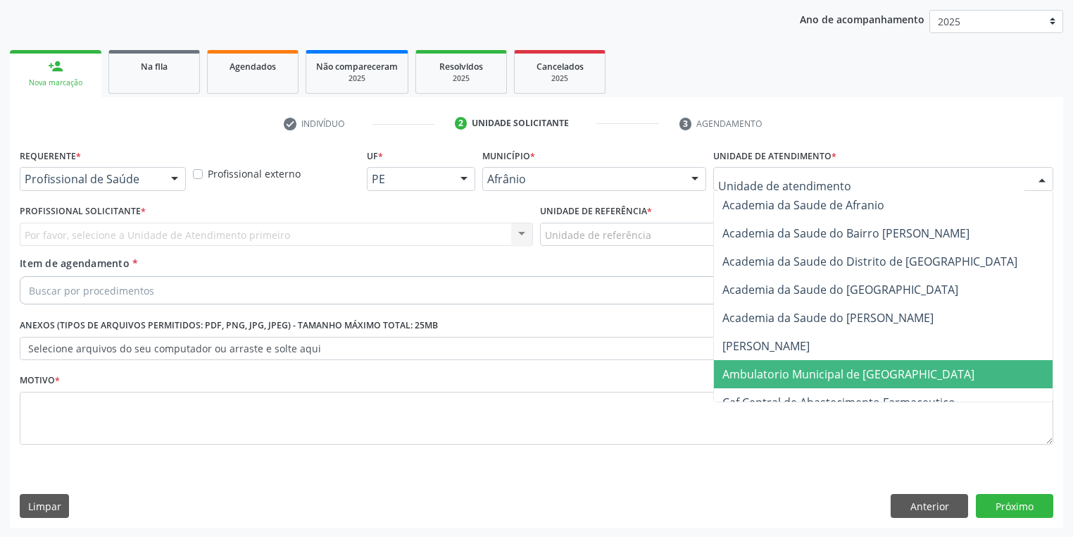
click at [734, 379] on span "Ambulatorio Municipal de [GEOGRAPHIC_DATA]" at bounding box center [848, 373] width 252 height 15
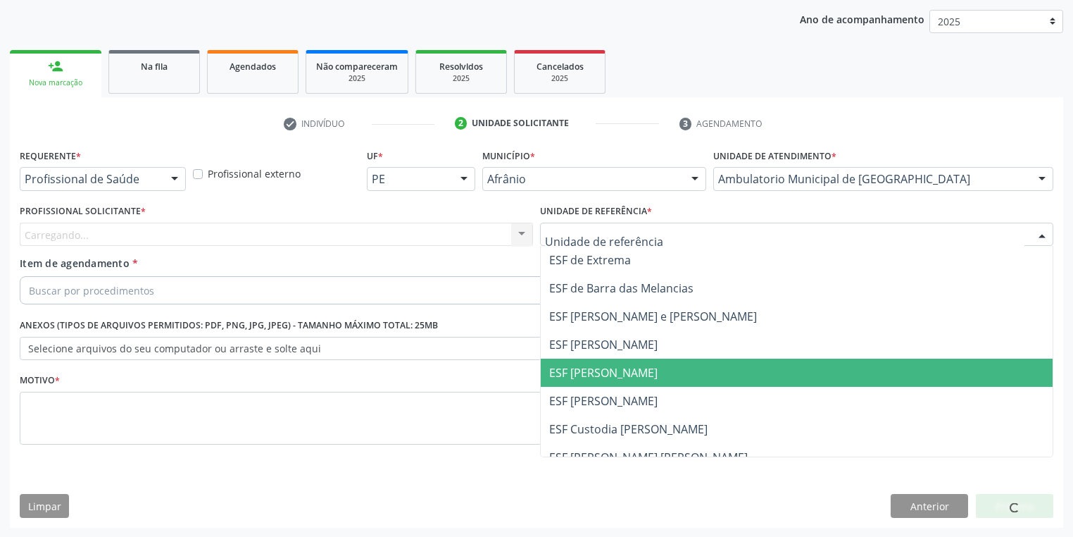
drag, startPoint x: 568, startPoint y: 385, endPoint x: 533, endPoint y: 375, distance: 35.9
click at [567, 386] on ul "ESF de Extrema ESF de Barra das Melancias ESF Jose e Maria Rodrigues de Macedo …" at bounding box center [797, 387] width 512 height 282
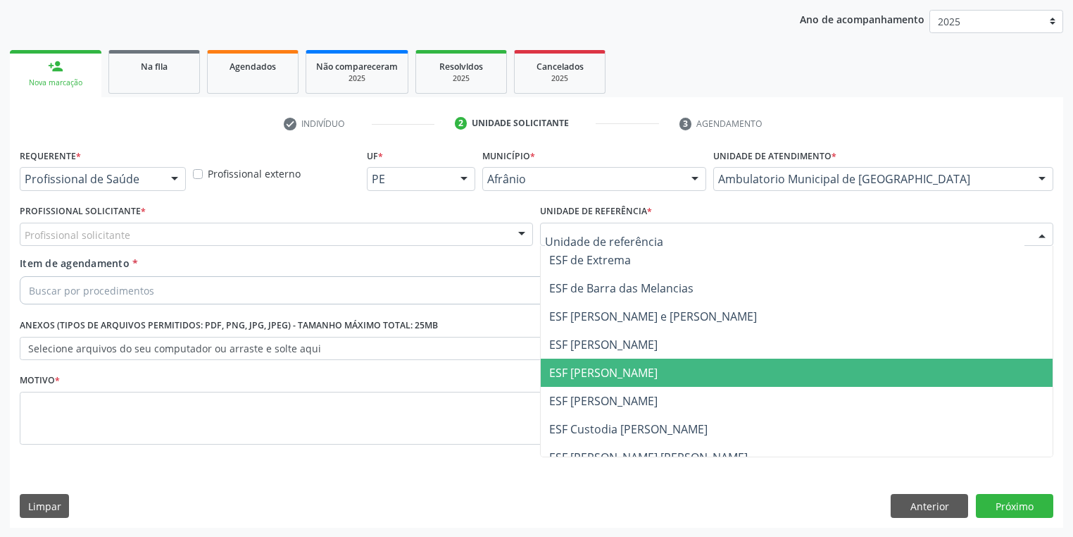
click at [580, 365] on span "ESF [PERSON_NAME]" at bounding box center [603, 372] width 108 height 15
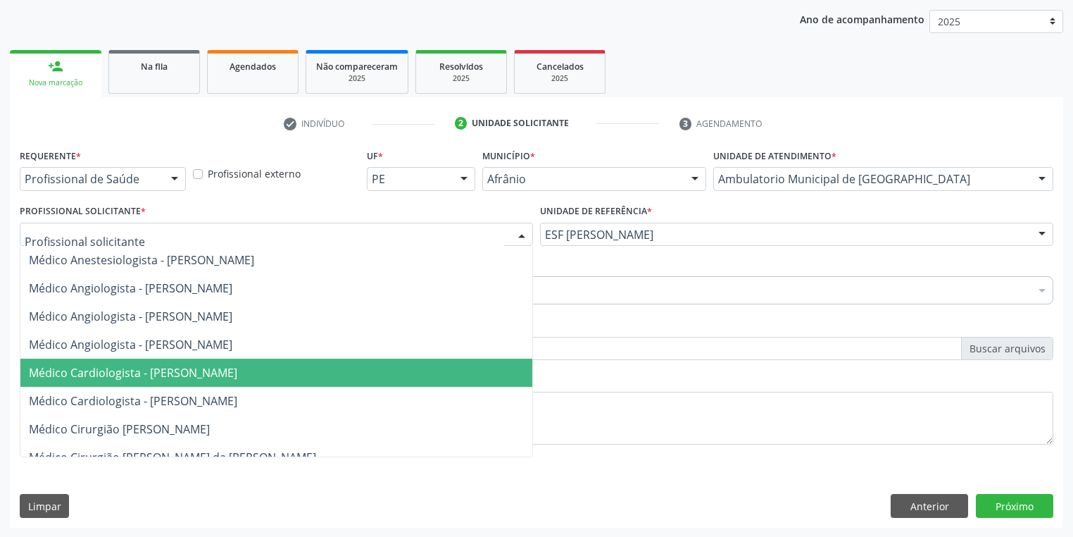
drag, startPoint x: 125, startPoint y: 377, endPoint x: 113, endPoint y: 352, distance: 27.1
click at [125, 376] on span "Médico Cardiologista - [PERSON_NAME]" at bounding box center [133, 372] width 208 height 15
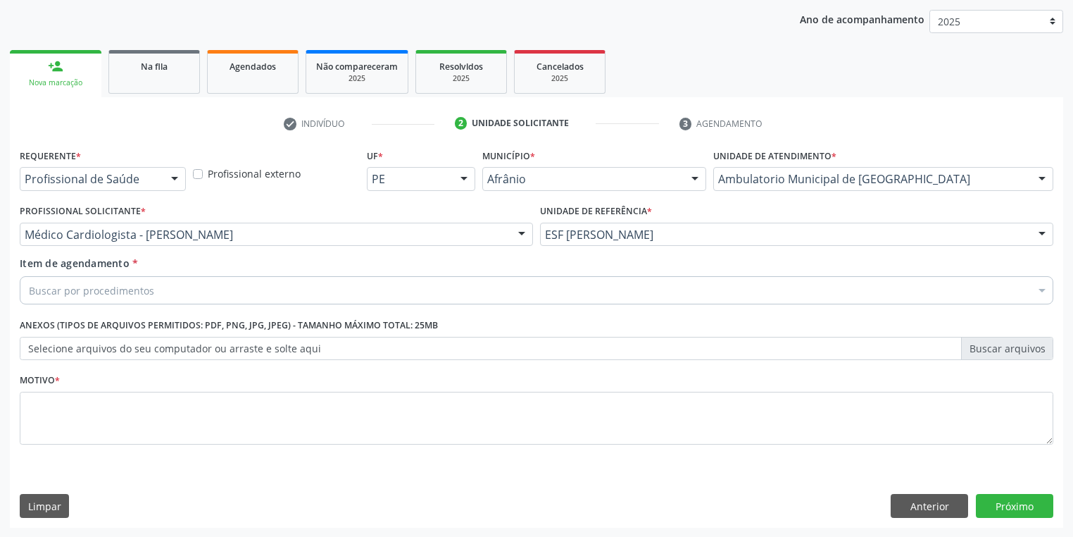
click at [79, 282] on div "Buscar por procedimentos" at bounding box center [537, 290] width 1034 height 28
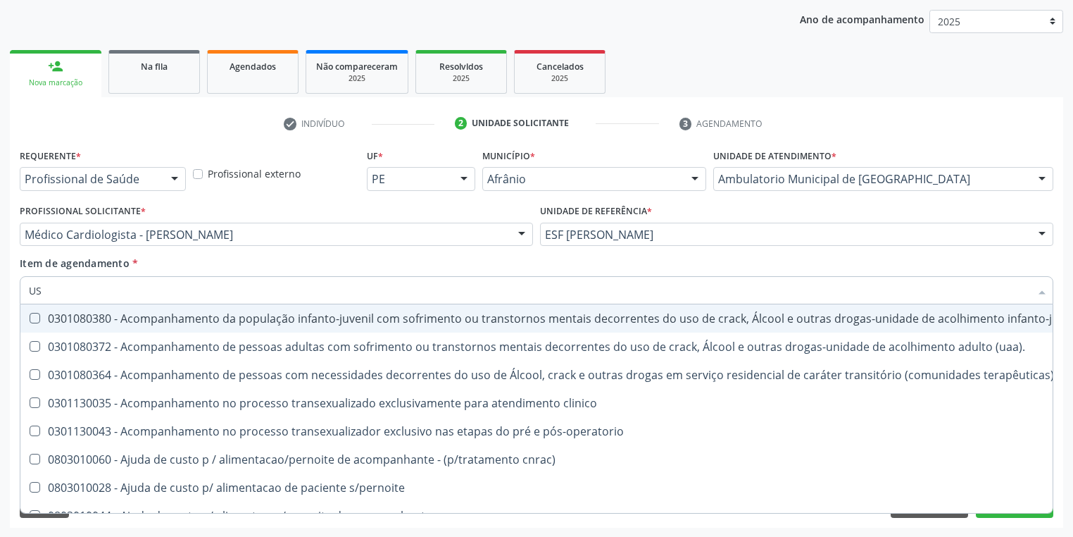
type input "USG"
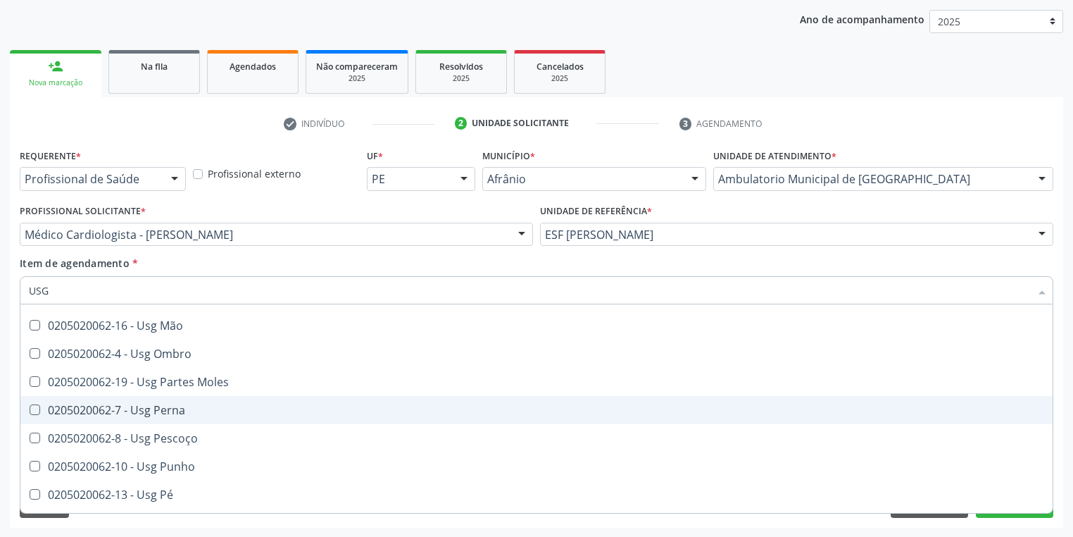
scroll to position [225, 0]
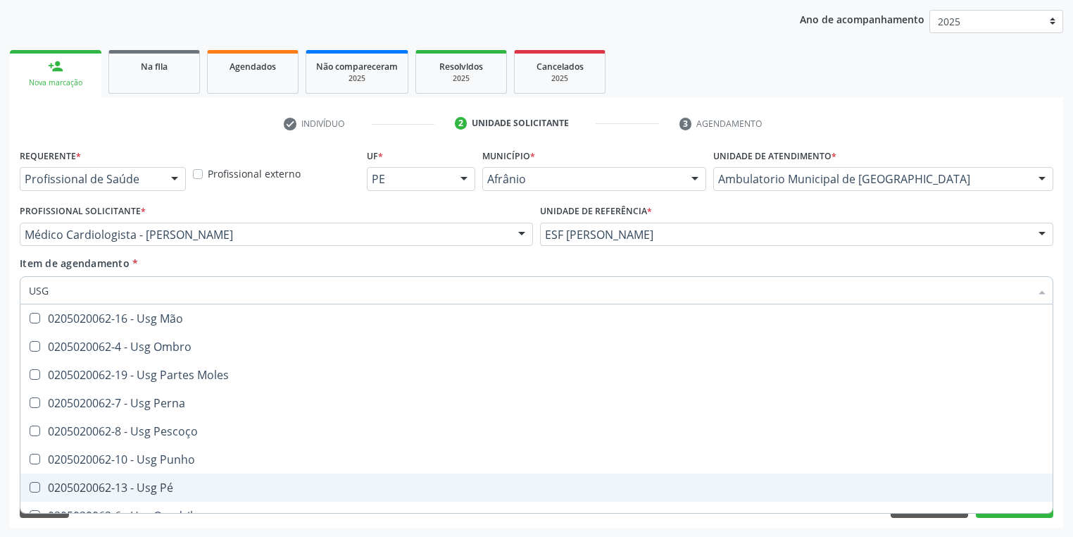
click at [157, 477] on span "0205020062-13 - Usg Pé" at bounding box center [536, 487] width 1032 height 28
checkbox Pé "true"
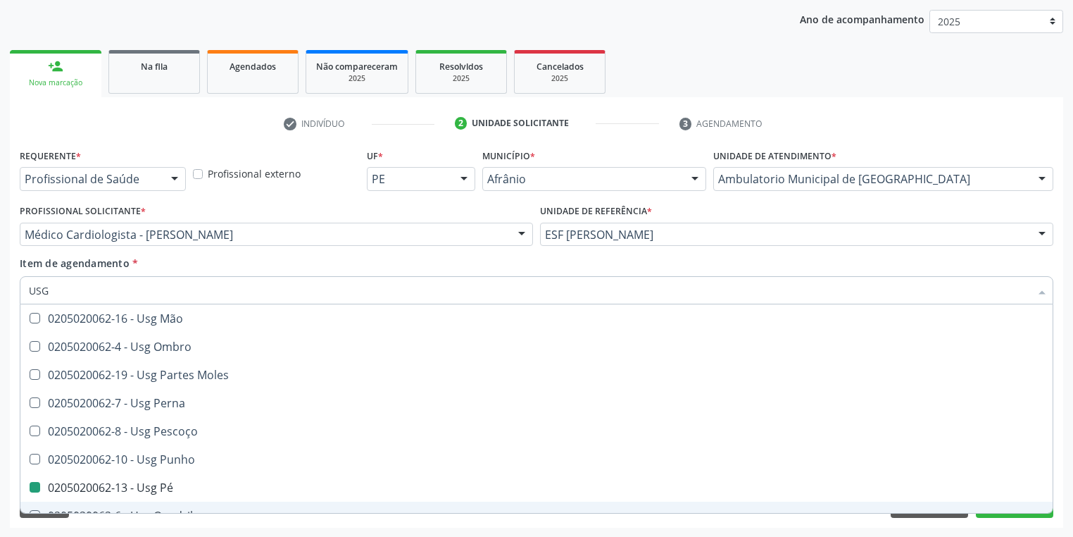
drag, startPoint x: 172, startPoint y: 522, endPoint x: 92, endPoint y: 436, distance: 117.6
click at [172, 522] on div "Requerente * Profissional de Saúde Profissional de Saúde Paciente Nenhum result…" at bounding box center [536, 336] width 1053 height 382
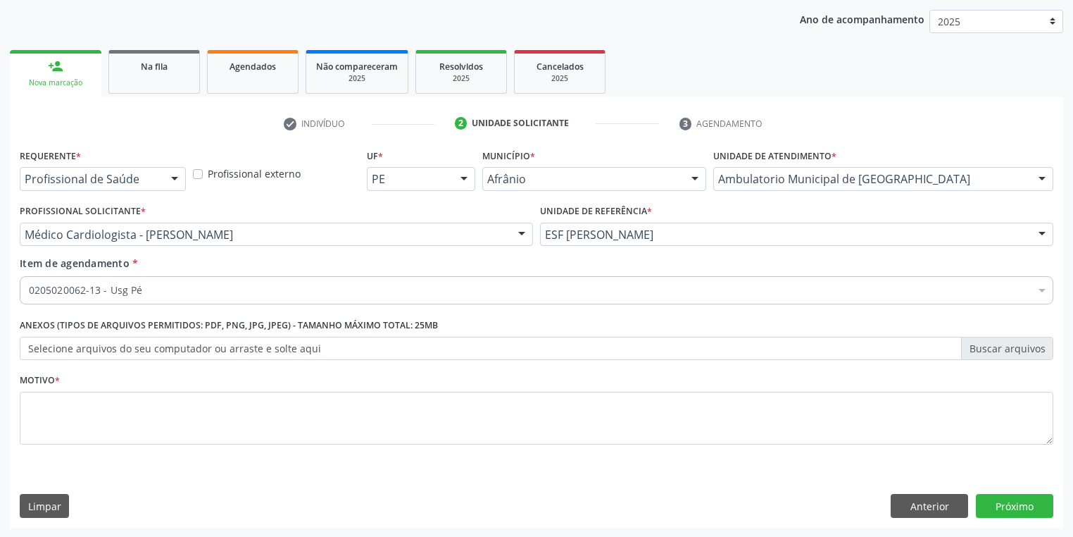
scroll to position [0, 0]
click at [77, 403] on textarea at bounding box center [537, 419] width 1034 height 54
type textarea "*"
click at [1012, 512] on button "Próximo" at bounding box center [1014, 506] width 77 height 24
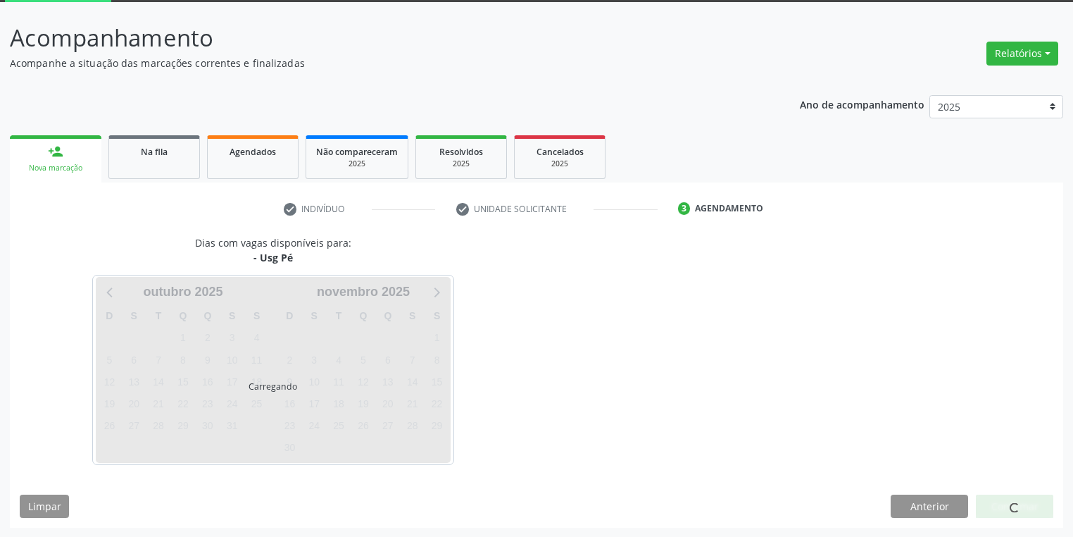
scroll to position [116, 0]
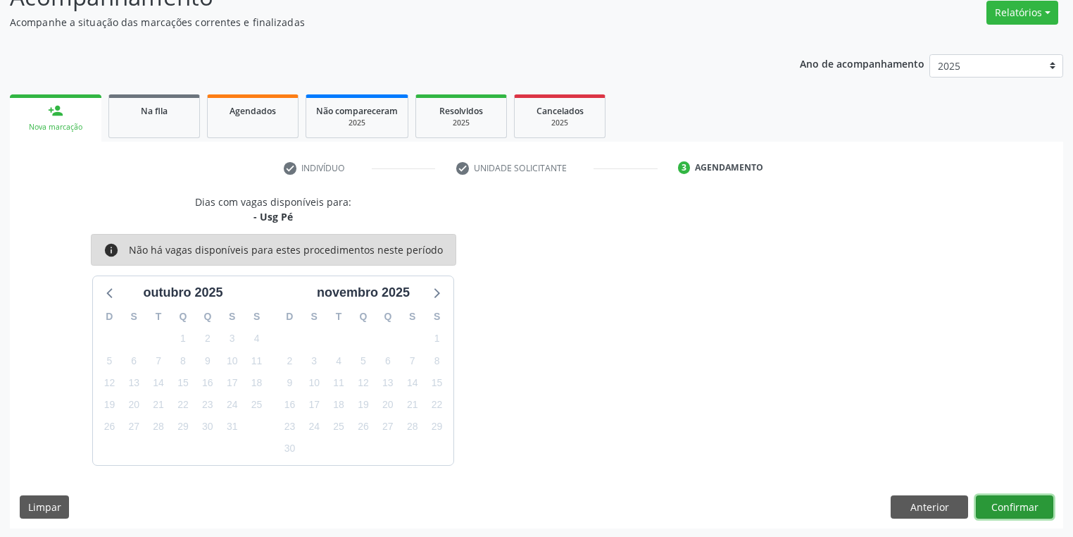
click at [989, 501] on button "Confirmar" at bounding box center [1014, 507] width 77 height 24
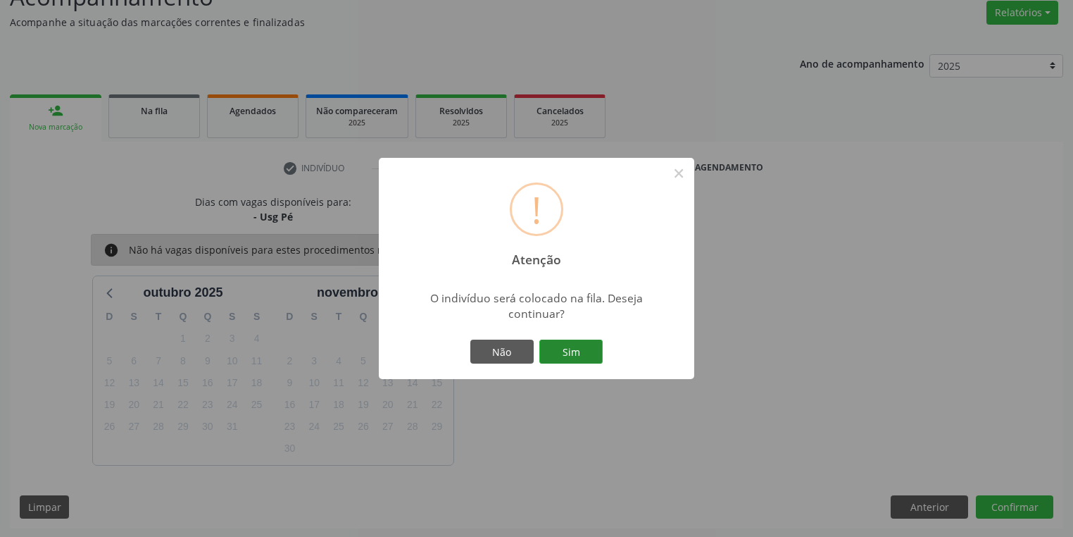
click at [570, 348] on button "Sim" at bounding box center [570, 351] width 63 height 24
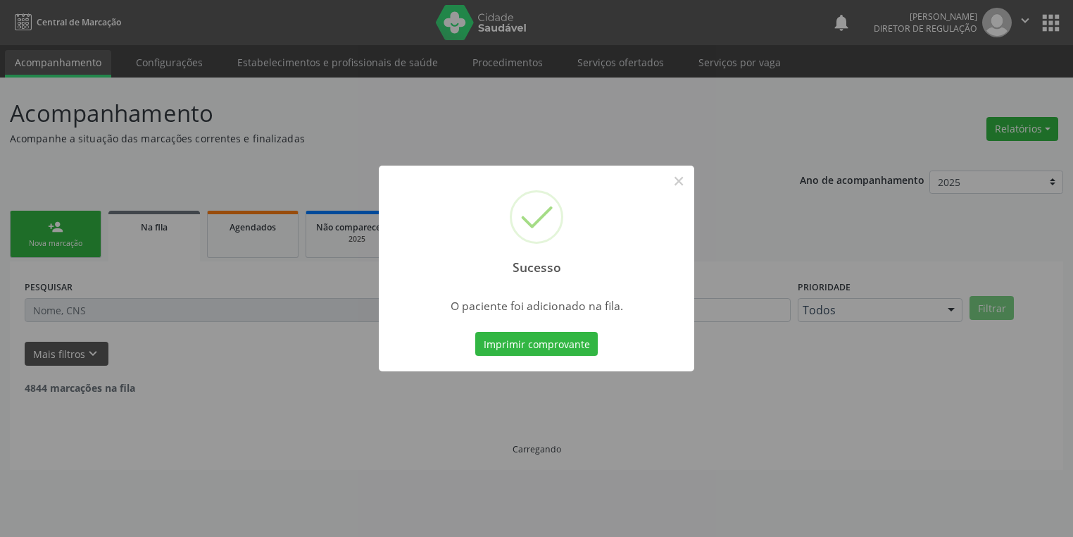
scroll to position [0, 0]
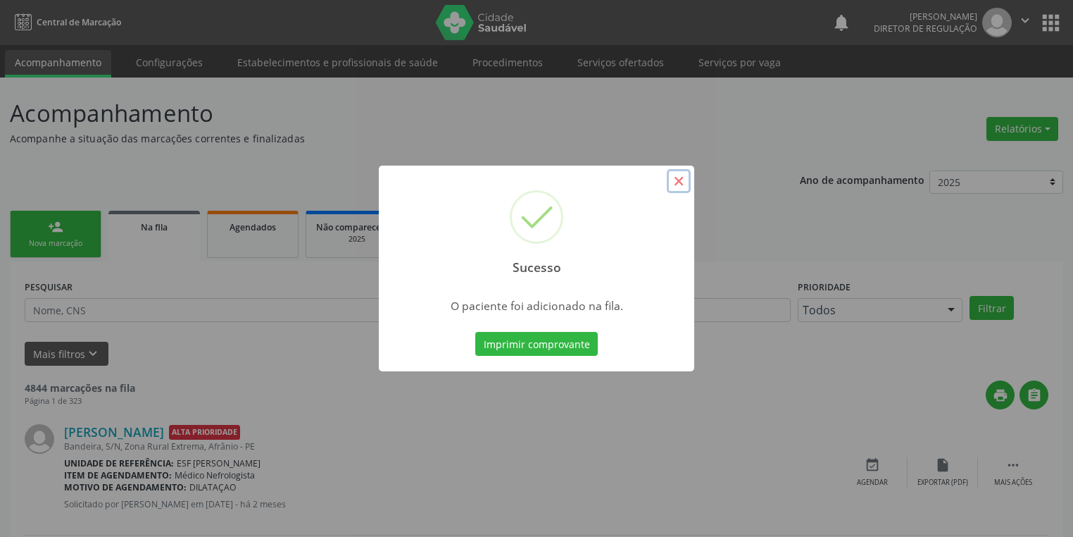
click at [675, 181] on button "×" at bounding box center [679, 181] width 24 height 24
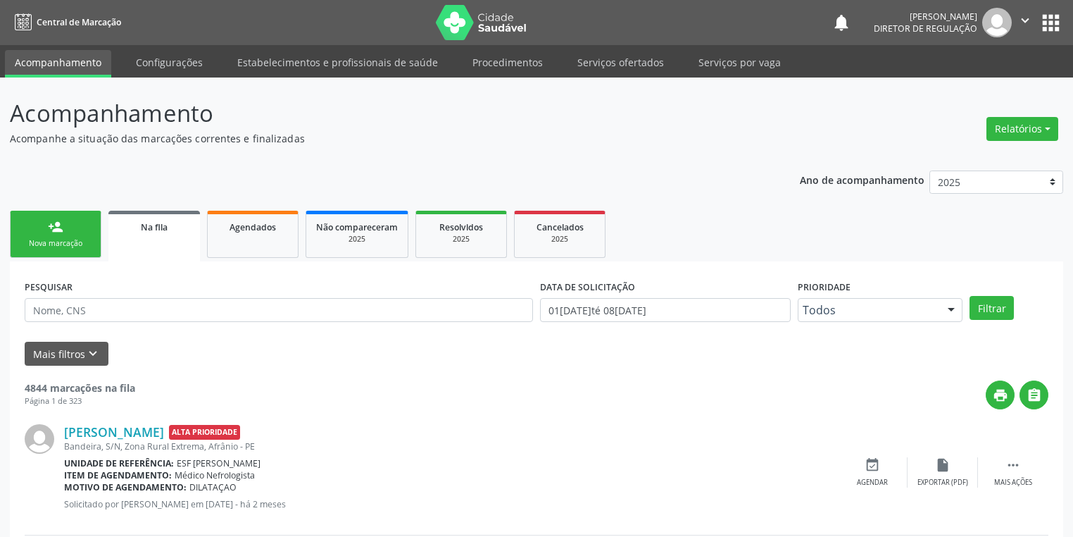
click at [79, 232] on link "person_add Nova marcação" at bounding box center [56, 234] width 92 height 47
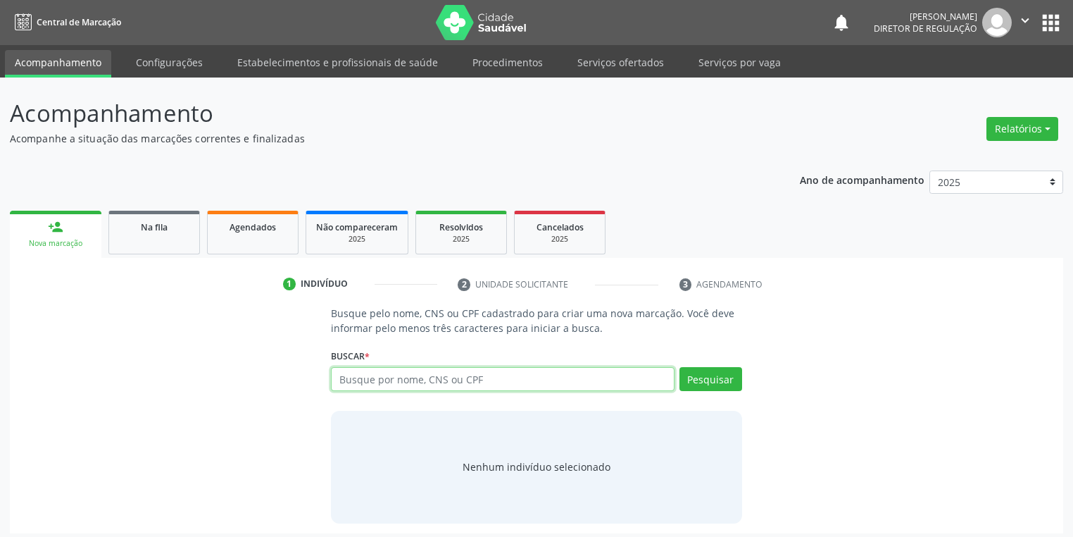
click at [378, 377] on input "text" at bounding box center [503, 379] width 344 height 24
type input "02947894480"
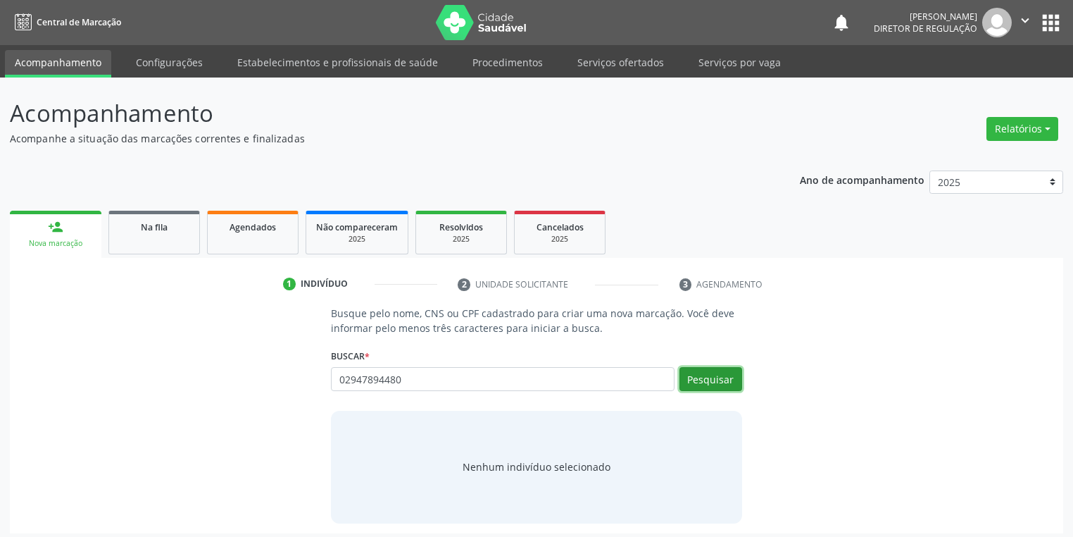
click at [696, 375] on button "Pesquisar" at bounding box center [711, 379] width 63 height 24
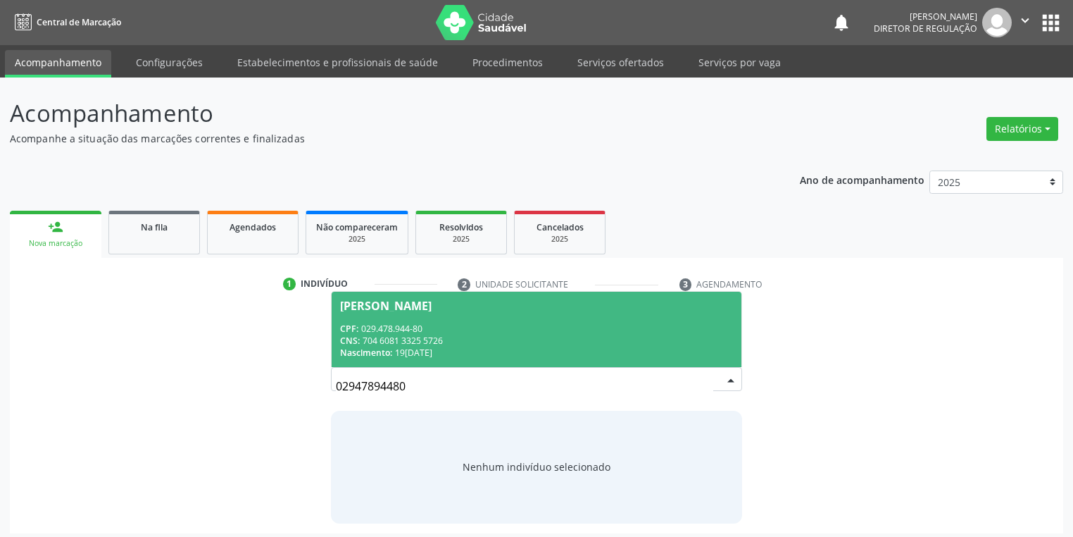
drag, startPoint x: 442, startPoint y: 332, endPoint x: 451, endPoint y: 361, distance: 30.3
click at [442, 332] on div "CPF: 029.478.944-80" at bounding box center [536, 329] width 393 height 12
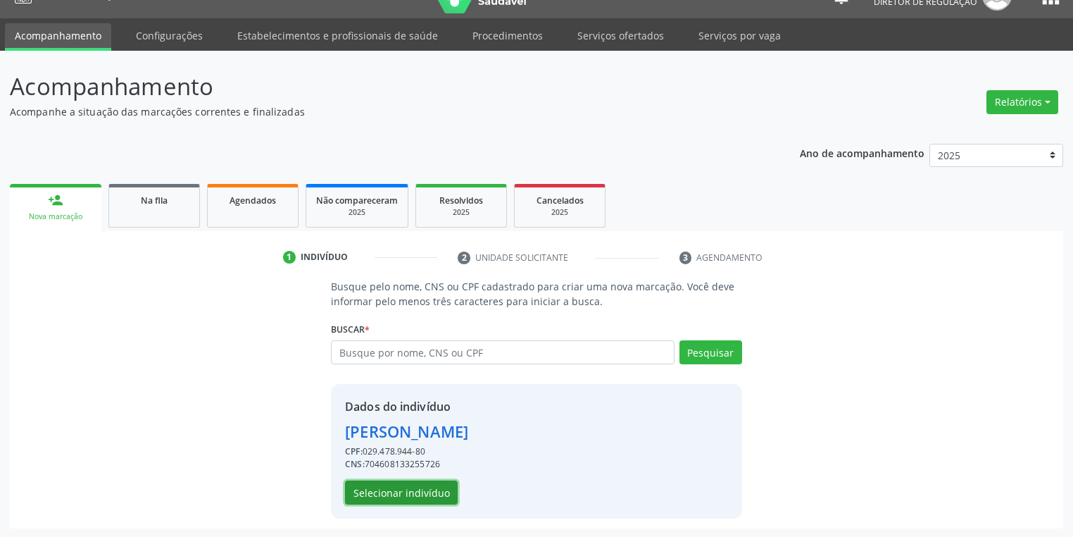
click at [399, 480] on button "Selecionar indivíduo" at bounding box center [401, 492] width 113 height 24
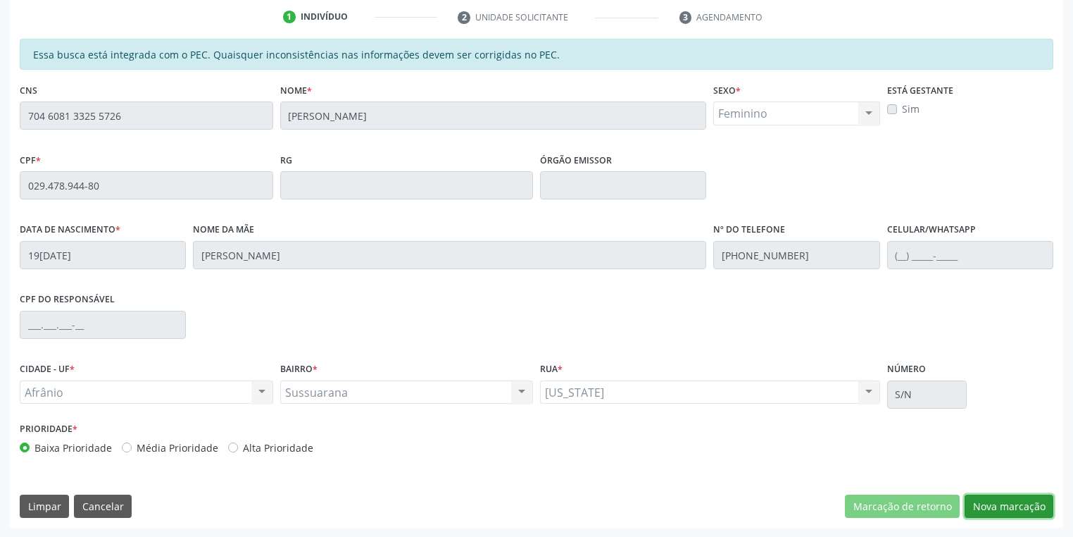
click at [983, 508] on button "Nova marcação" at bounding box center [1009, 506] width 89 height 24
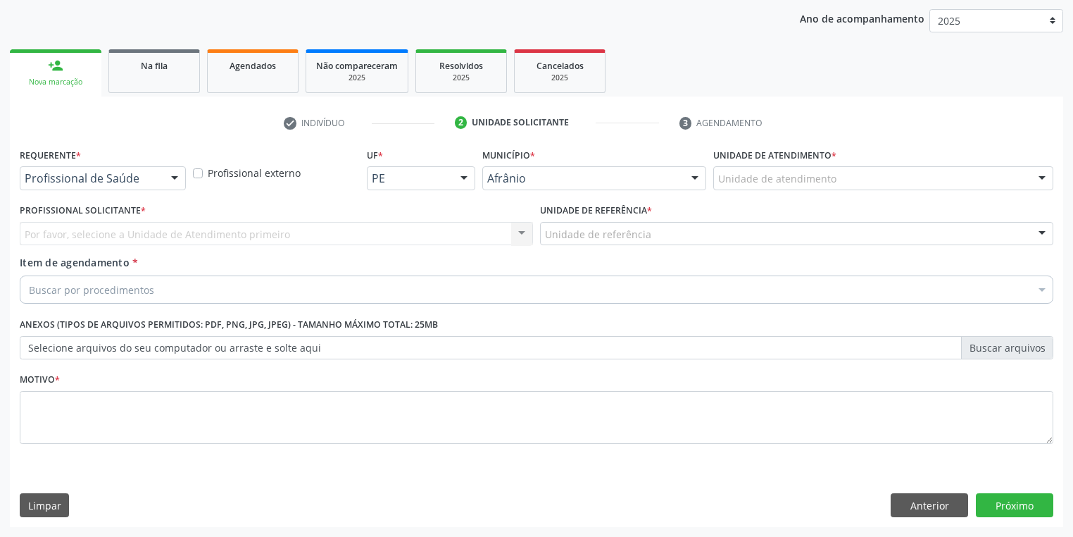
scroll to position [161, 0]
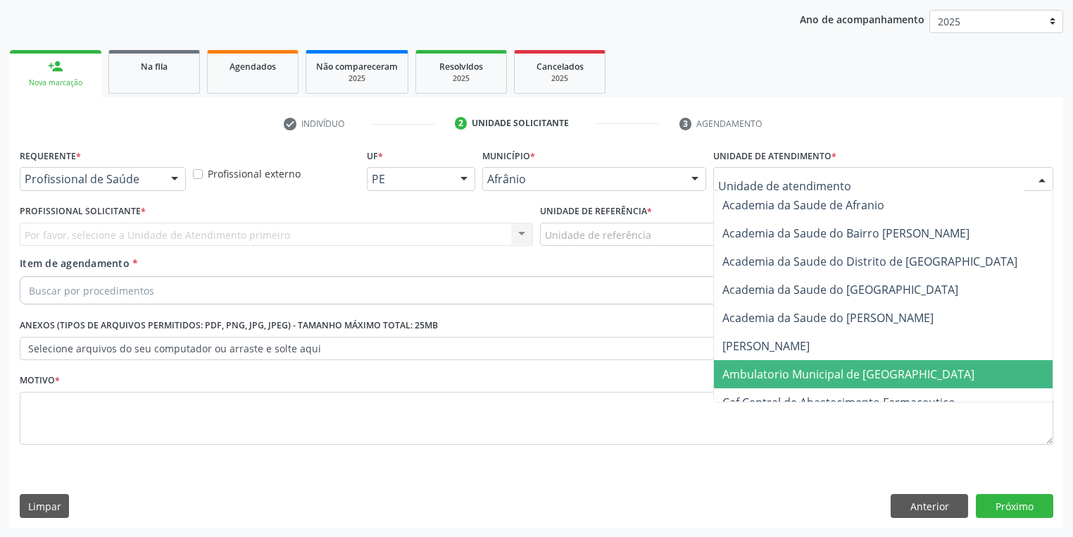
drag, startPoint x: 744, startPoint y: 378, endPoint x: 723, endPoint y: 373, distance: 21.0
click at [742, 379] on span "Ambulatorio Municipal de [GEOGRAPHIC_DATA]" at bounding box center [848, 373] width 252 height 15
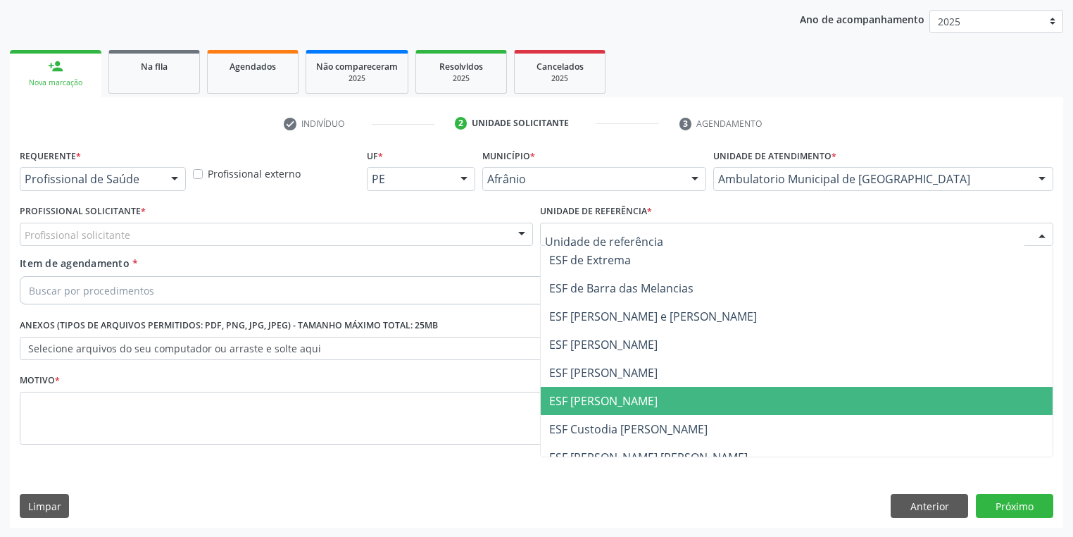
drag, startPoint x: 569, startPoint y: 402, endPoint x: 500, endPoint y: 351, distance: 86.0
click at [569, 397] on span "ESF [PERSON_NAME]" at bounding box center [603, 400] width 108 height 15
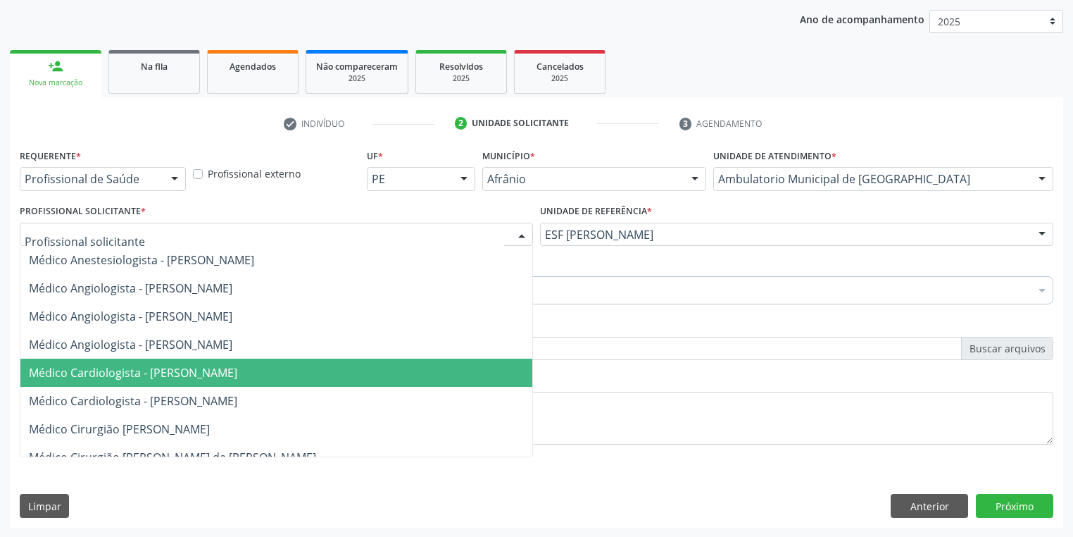
click at [138, 370] on span "Médico Cardiologista - [PERSON_NAME]" at bounding box center [133, 372] width 208 height 15
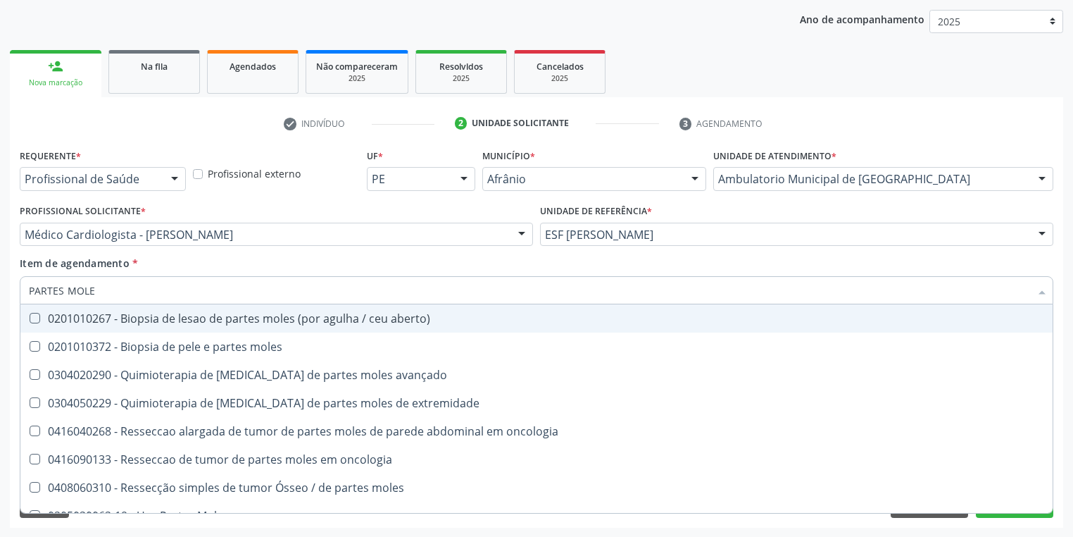
type input "PARTES MOLES"
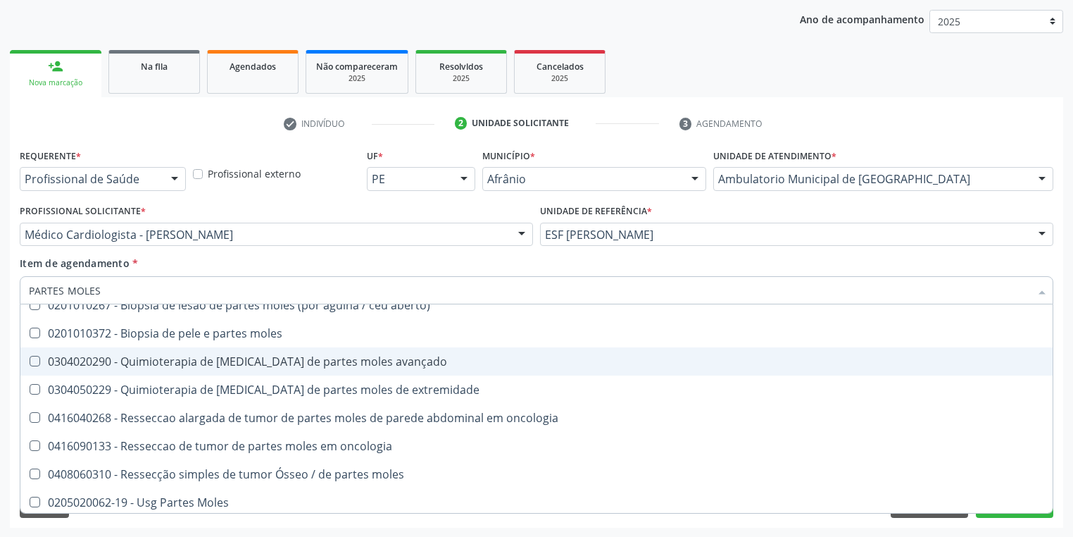
scroll to position [17, 0]
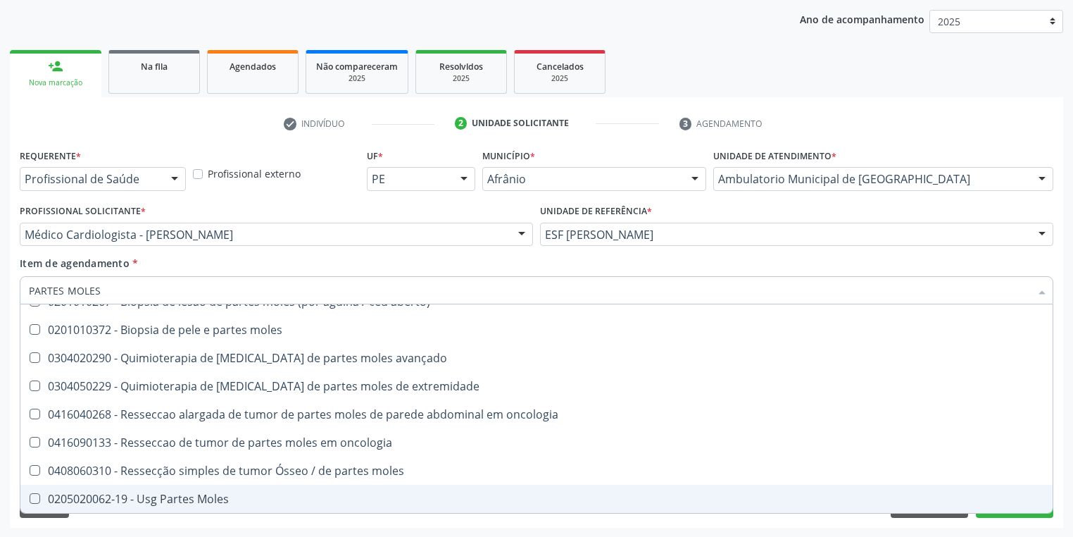
drag, startPoint x: 194, startPoint y: 490, endPoint x: 177, endPoint y: 499, distance: 19.2
click at [194, 493] on div "0205020062-19 - Usg Partes Moles" at bounding box center [536, 498] width 1015 height 11
checkbox Moles "true"
click at [115, 524] on div "Requerente * Profissional de Saúde Profissional de Saúde Paciente Nenhum result…" at bounding box center [536, 336] width 1053 height 382
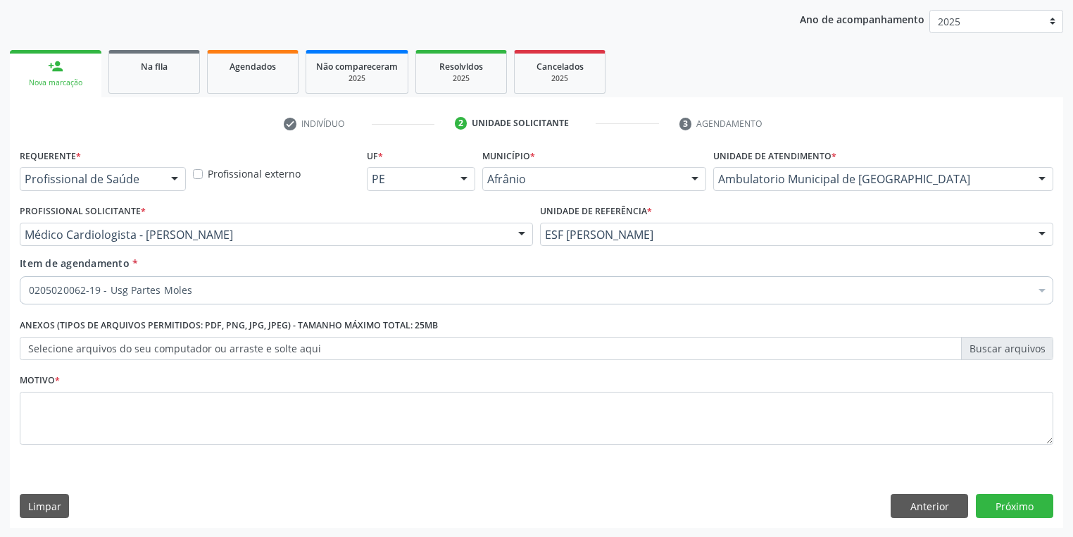
scroll to position [0, 0]
click at [67, 405] on textarea at bounding box center [537, 419] width 1034 height 54
type textarea "*"
click at [995, 499] on button "Próximo" at bounding box center [1014, 506] width 77 height 24
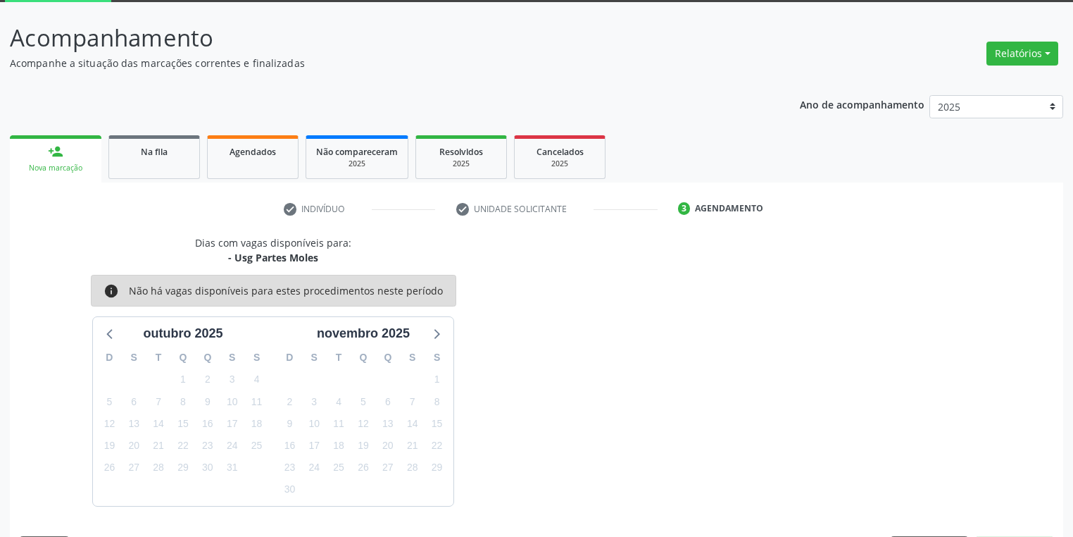
scroll to position [116, 0]
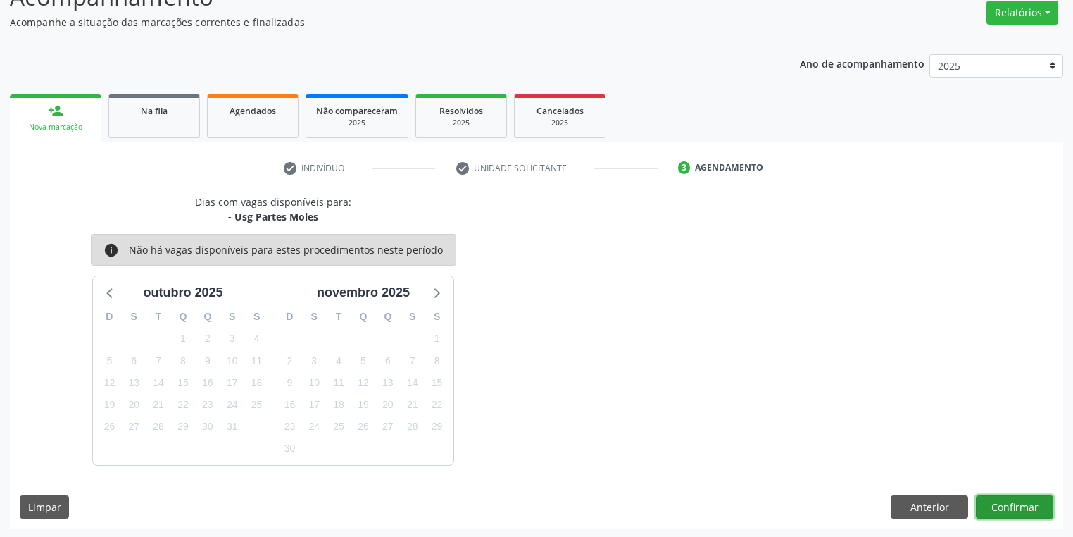
click at [1006, 501] on button "Confirmar" at bounding box center [1014, 507] width 77 height 24
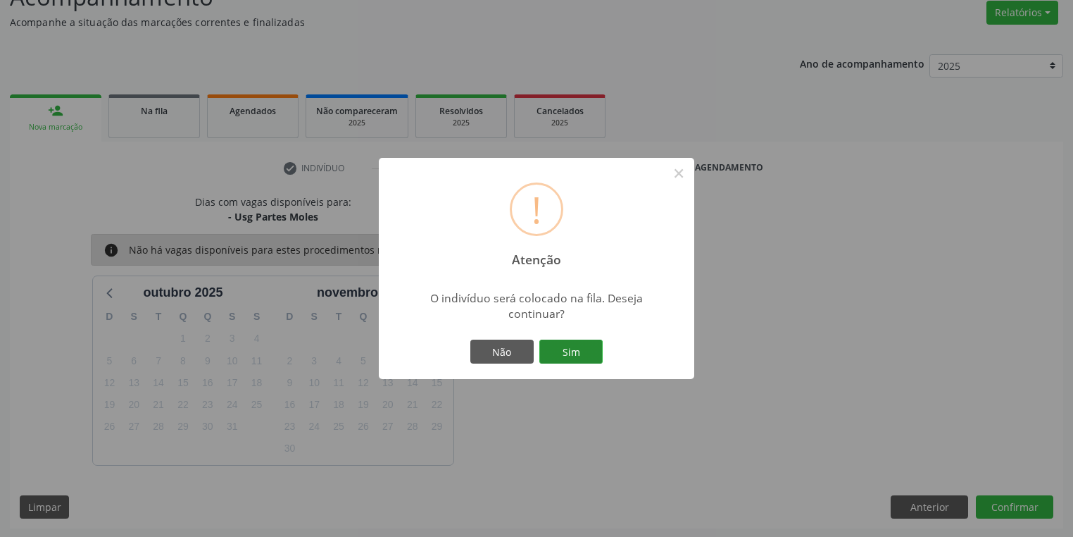
click at [589, 358] on button "Sim" at bounding box center [570, 351] width 63 height 24
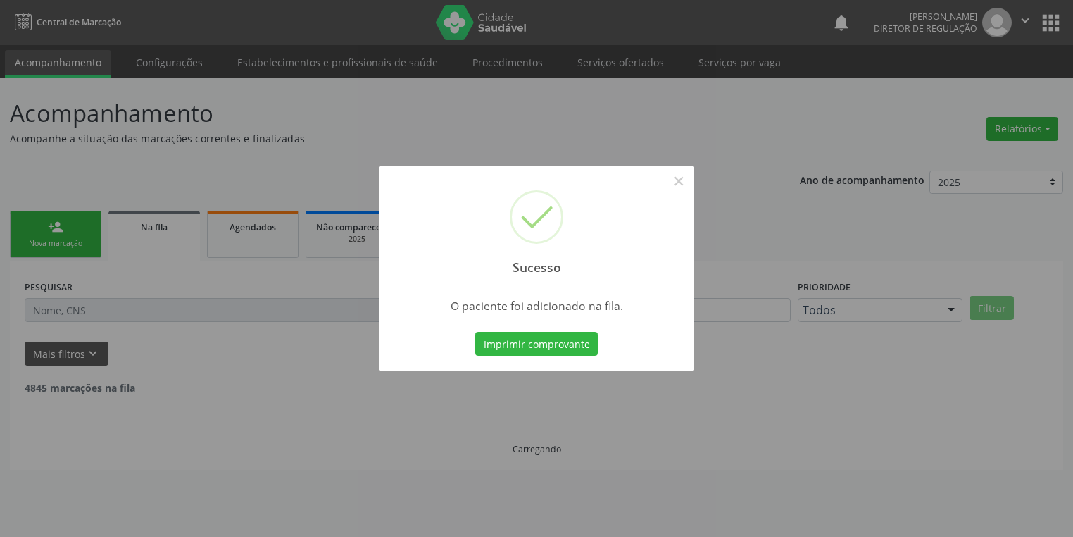
scroll to position [0, 0]
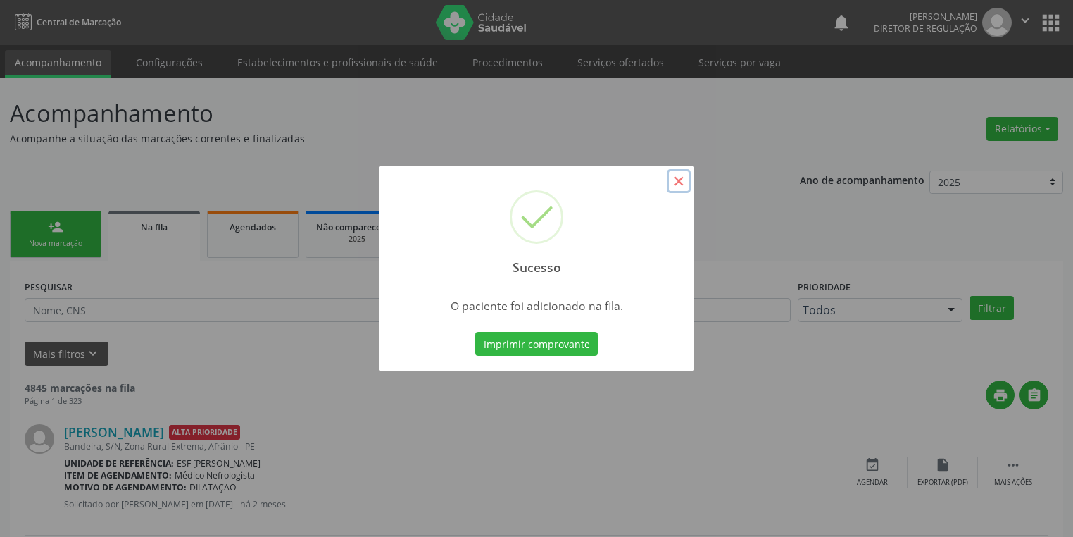
click at [674, 177] on button "×" at bounding box center [679, 181] width 24 height 24
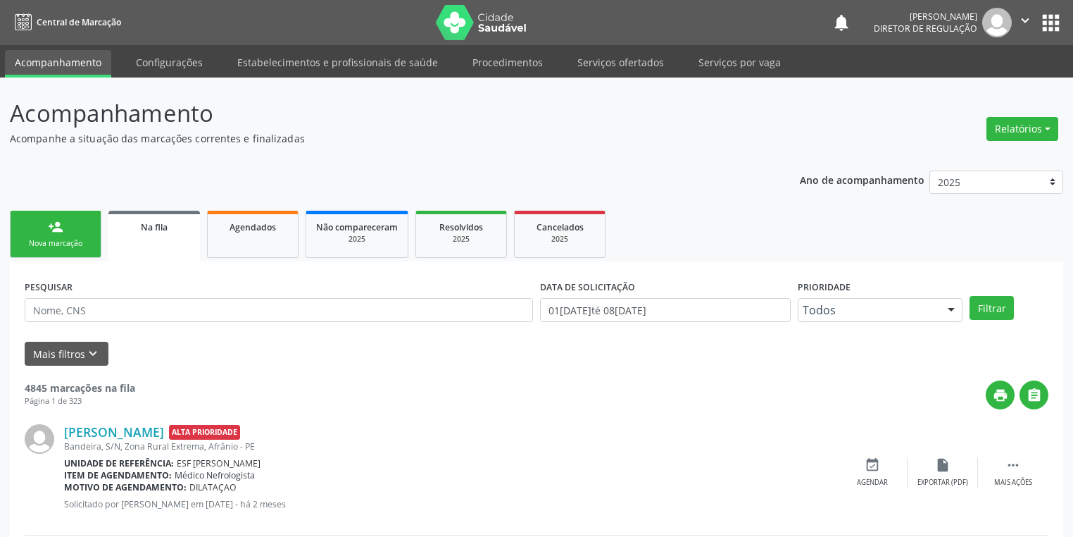
click at [56, 244] on div "Nova marcação" at bounding box center [55, 243] width 70 height 11
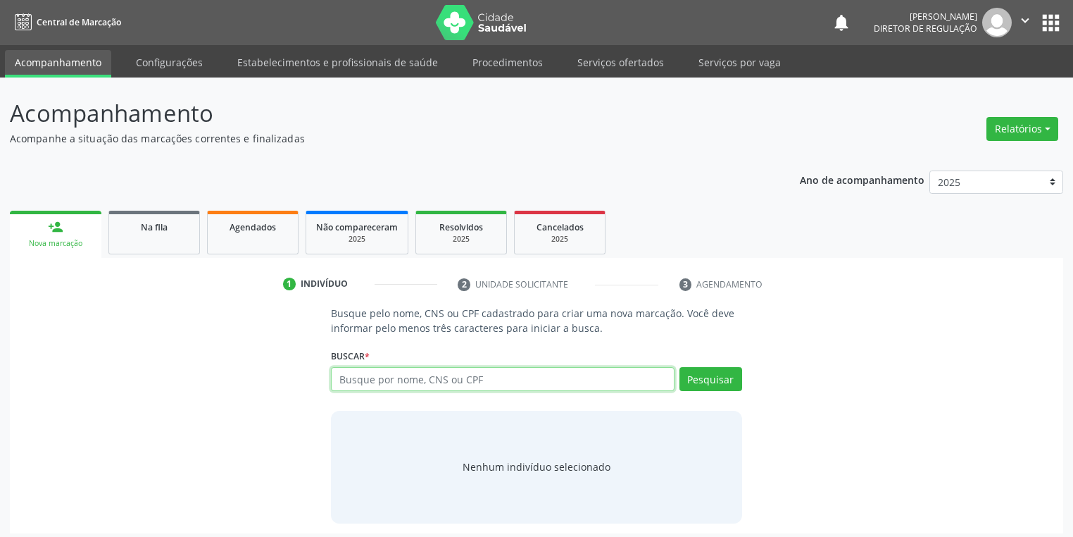
click at [352, 380] on input "text" at bounding box center [503, 379] width 344 height 24
click at [353, 377] on input "text" at bounding box center [503, 379] width 344 height 24
type input "14690079404"
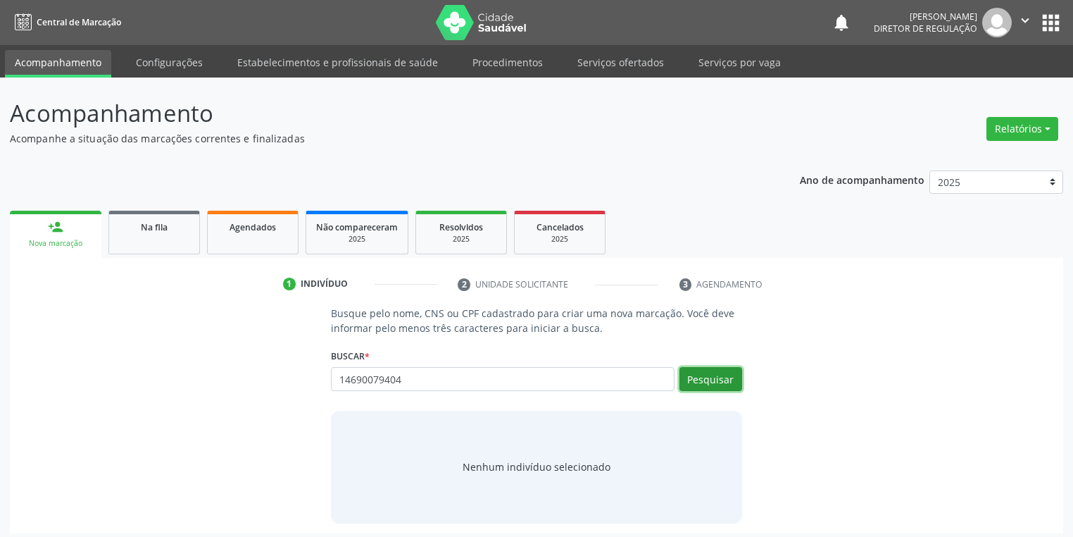
click at [709, 385] on button "Pesquisar" at bounding box center [711, 379] width 63 height 24
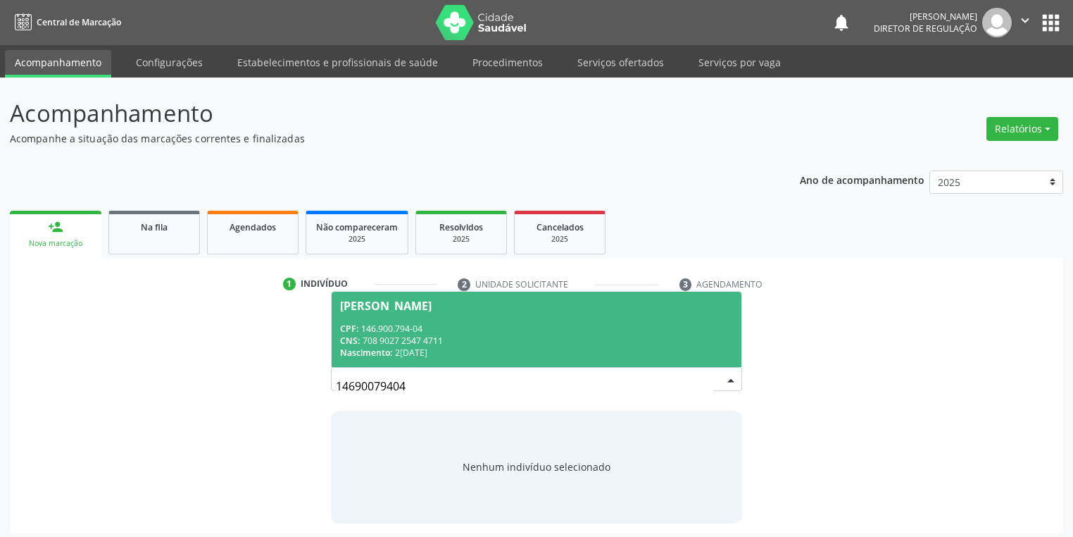
click at [405, 341] on div "CNS: 708 9027 2547 4711" at bounding box center [536, 340] width 393 height 12
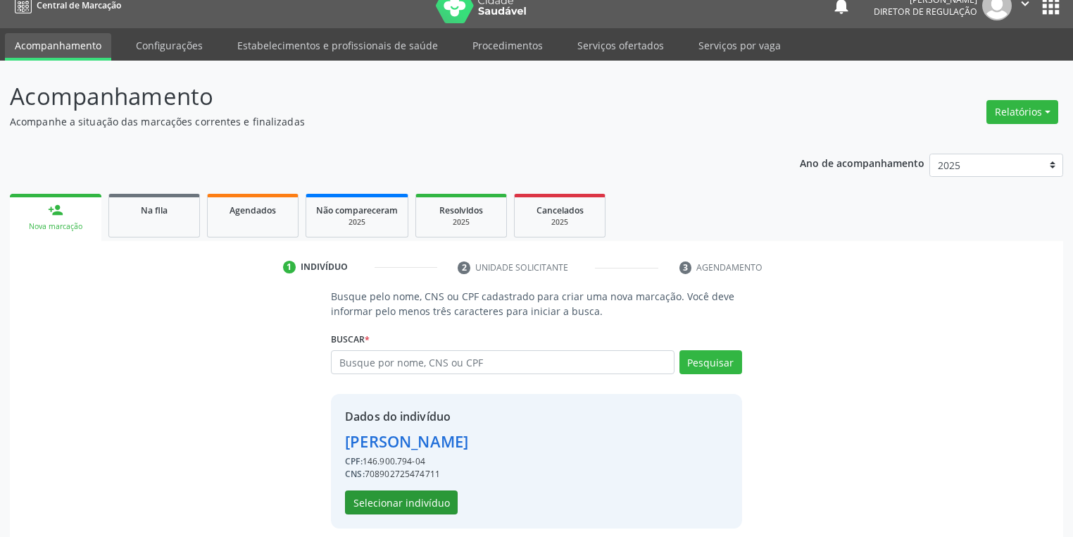
scroll to position [27, 0]
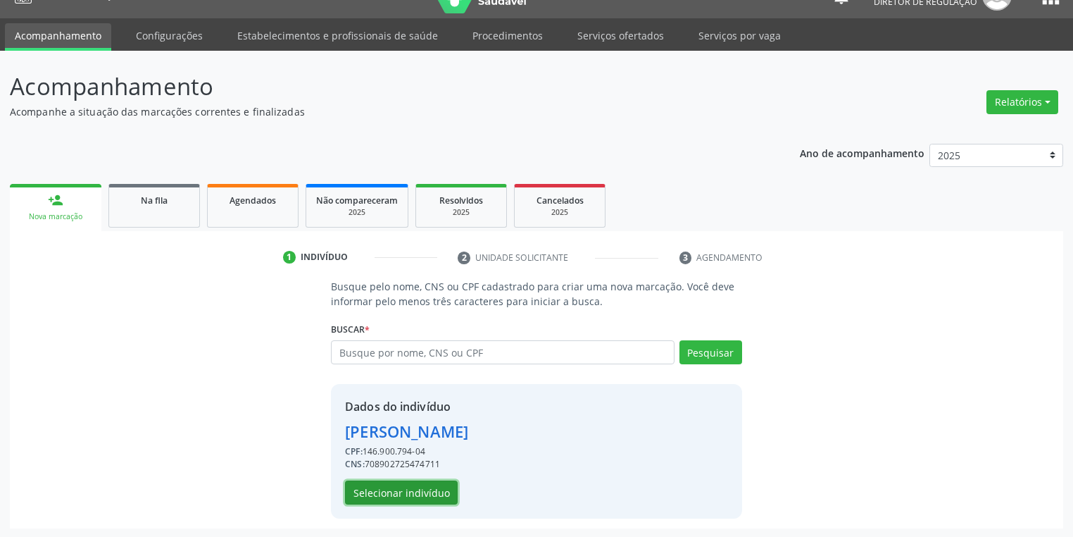
click at [403, 491] on button "Selecionar indivíduo" at bounding box center [401, 492] width 113 height 24
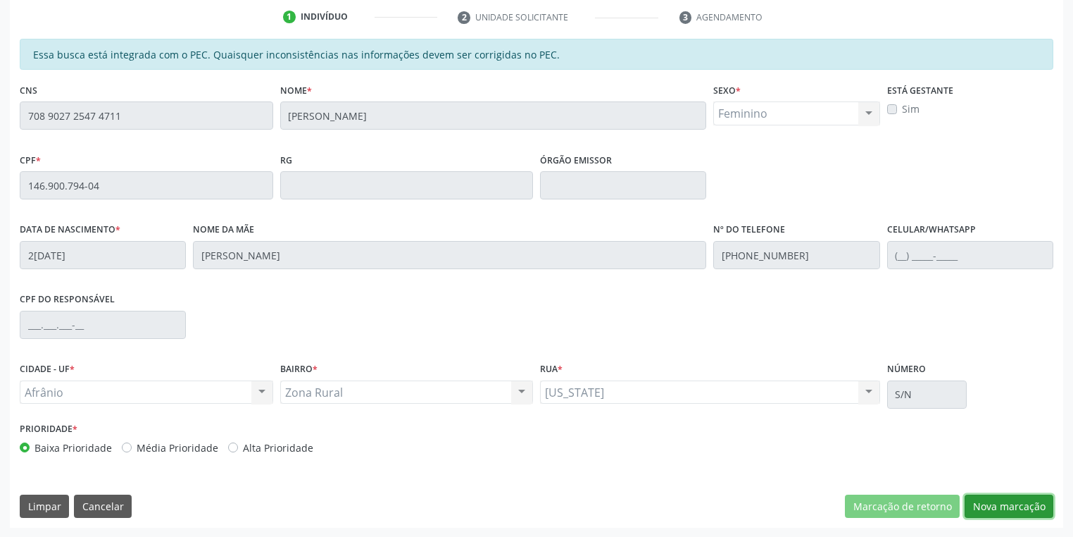
click at [987, 504] on button "Nova marcação" at bounding box center [1009, 506] width 89 height 24
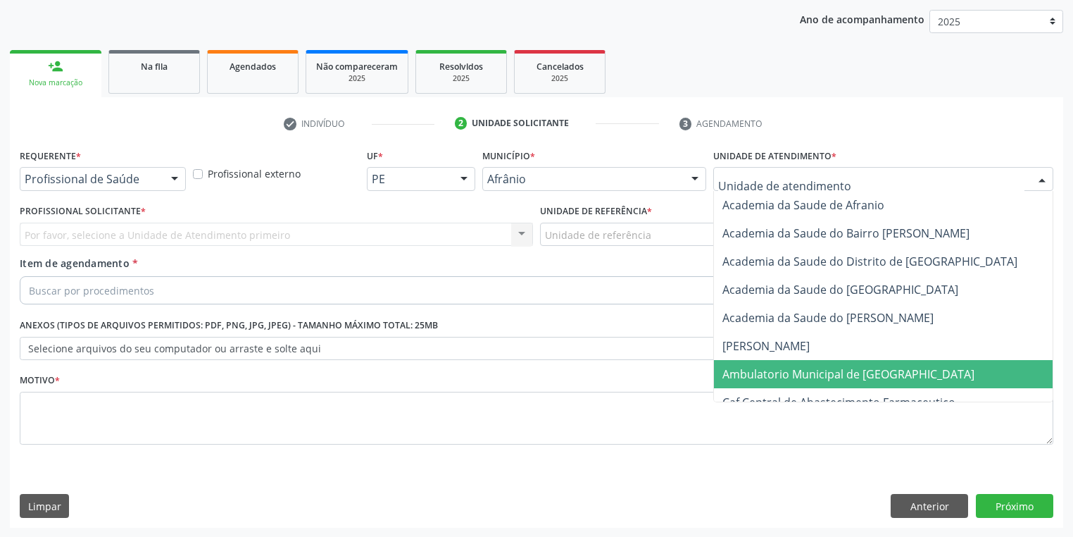
drag, startPoint x: 756, startPoint y: 374, endPoint x: 675, endPoint y: 317, distance: 99.6
click at [756, 374] on span "Ambulatorio Municipal de [GEOGRAPHIC_DATA]" at bounding box center [848, 373] width 252 height 15
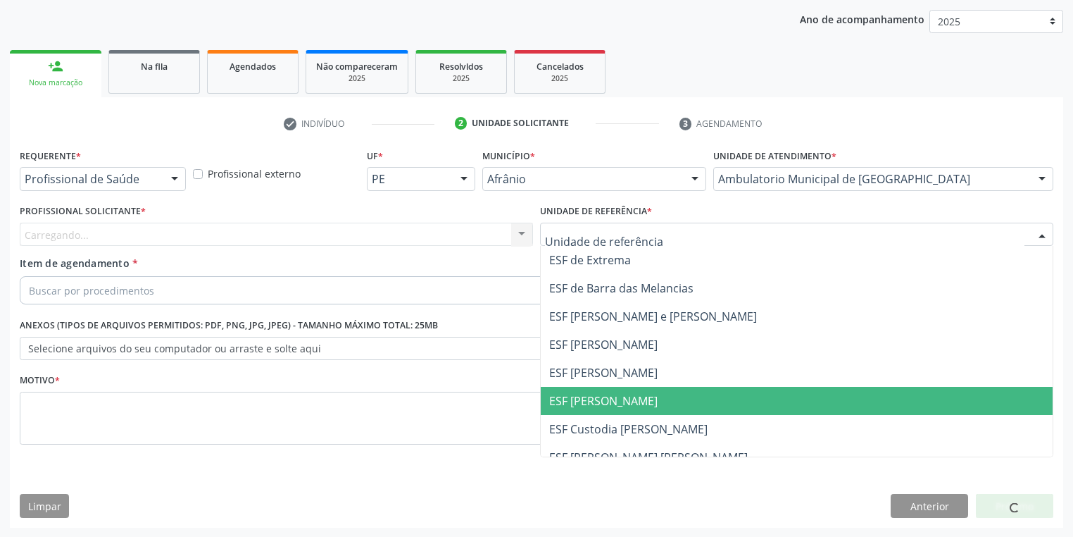
click at [594, 406] on span "ESF [PERSON_NAME]" at bounding box center [603, 400] width 108 height 15
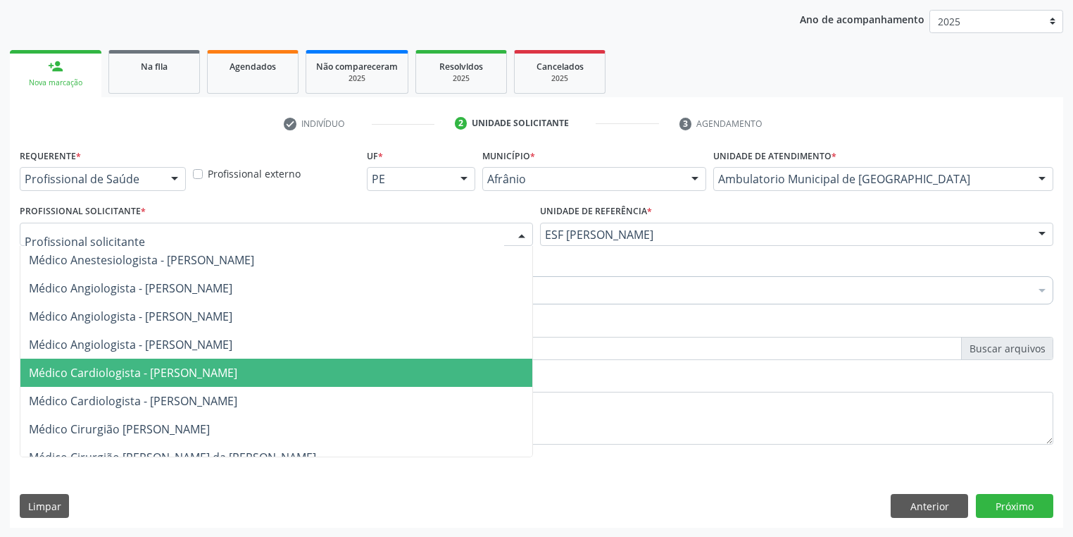
click at [113, 374] on span "Médico Cardiologista - [PERSON_NAME]" at bounding box center [133, 372] width 208 height 15
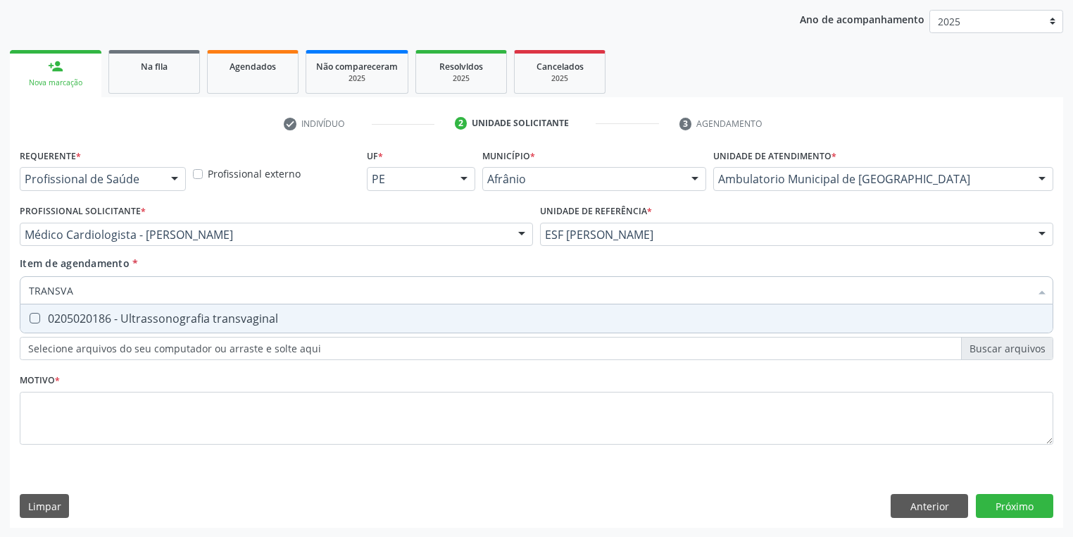
type input "TRANSVAG"
click at [65, 320] on div "0205020186 - Ultrassonografia transvaginal" at bounding box center [536, 318] width 1015 height 11
checkbox transvaginal "true"
click at [67, 408] on div "Requerente * Profissional de Saúde Profissional de Saúde Paciente Nenhum result…" at bounding box center [537, 304] width 1034 height 319
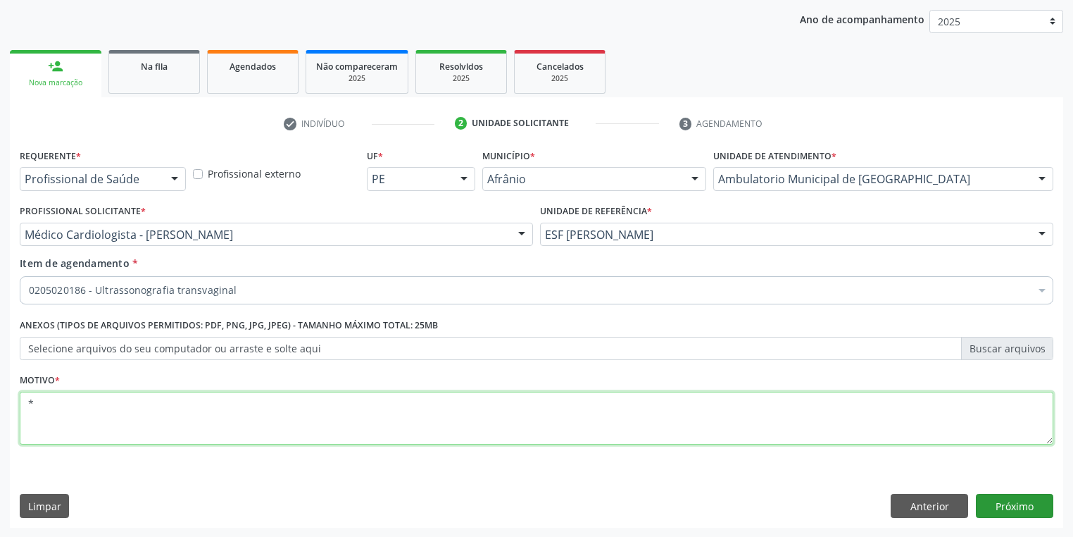
type textarea "*"
click at [1003, 511] on button "Próximo" at bounding box center [1014, 506] width 77 height 24
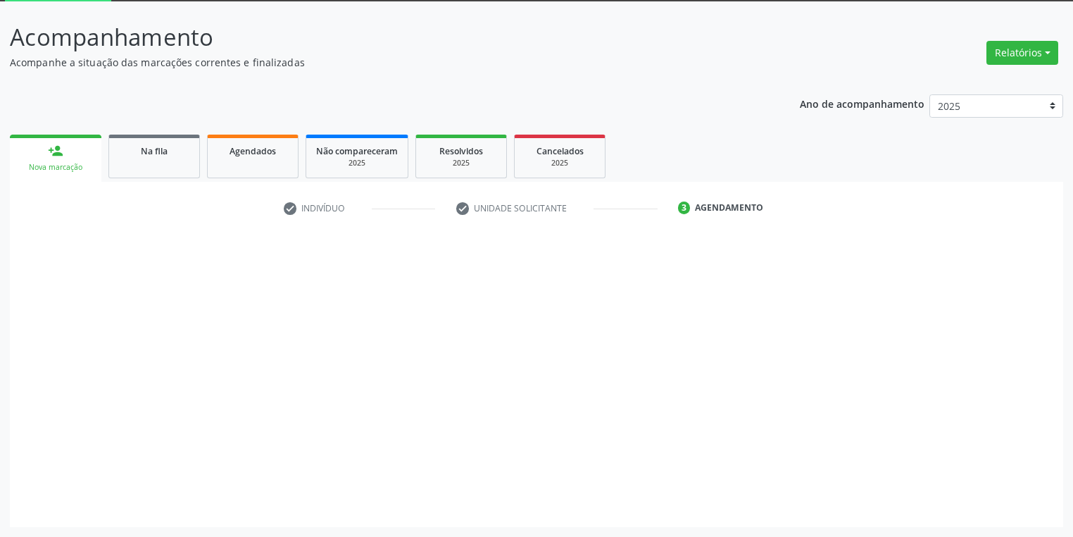
scroll to position [75, 0]
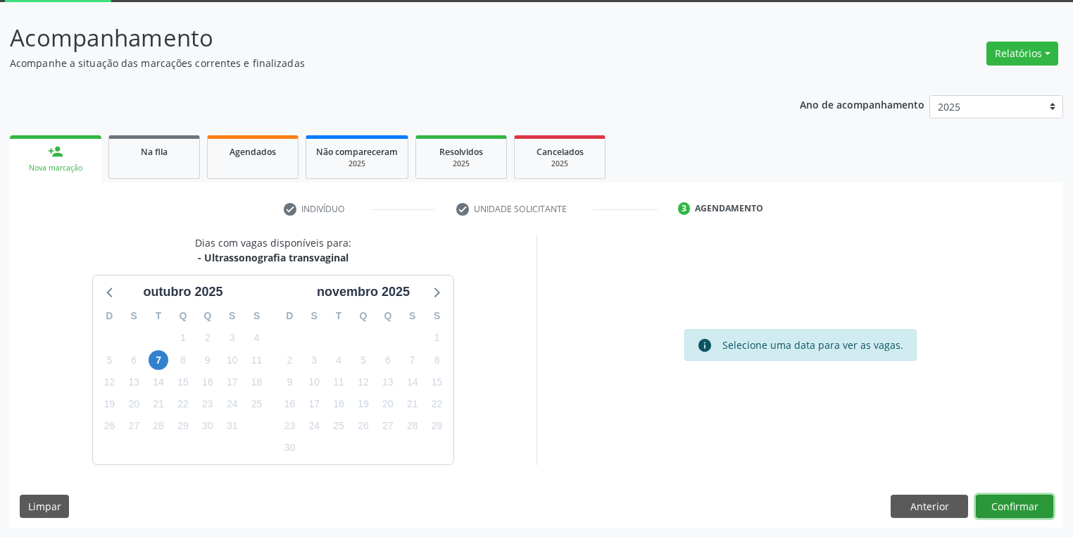
click at [1015, 506] on button "Confirmar" at bounding box center [1014, 506] width 77 height 24
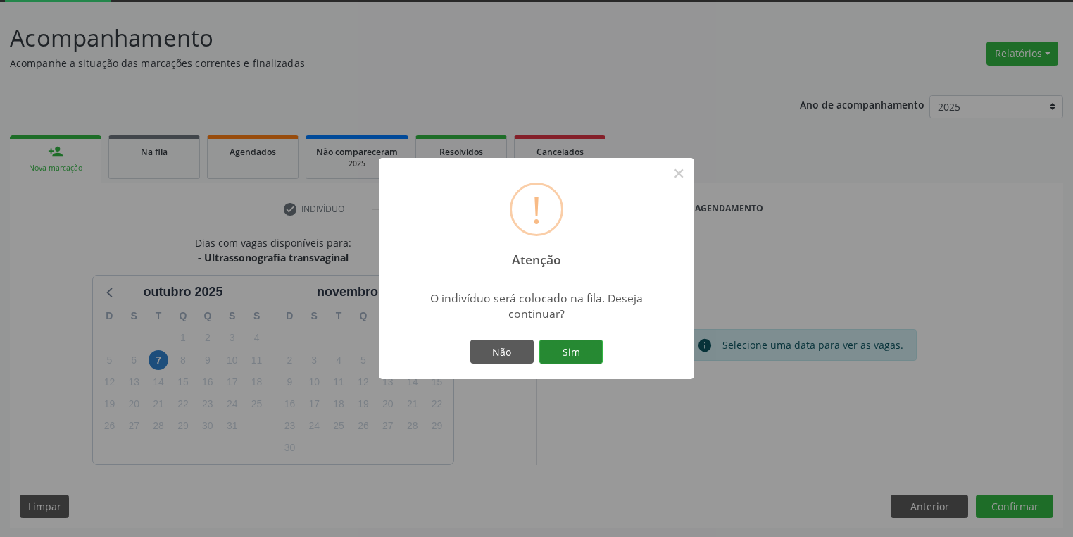
click at [575, 352] on button "Sim" at bounding box center [570, 351] width 63 height 24
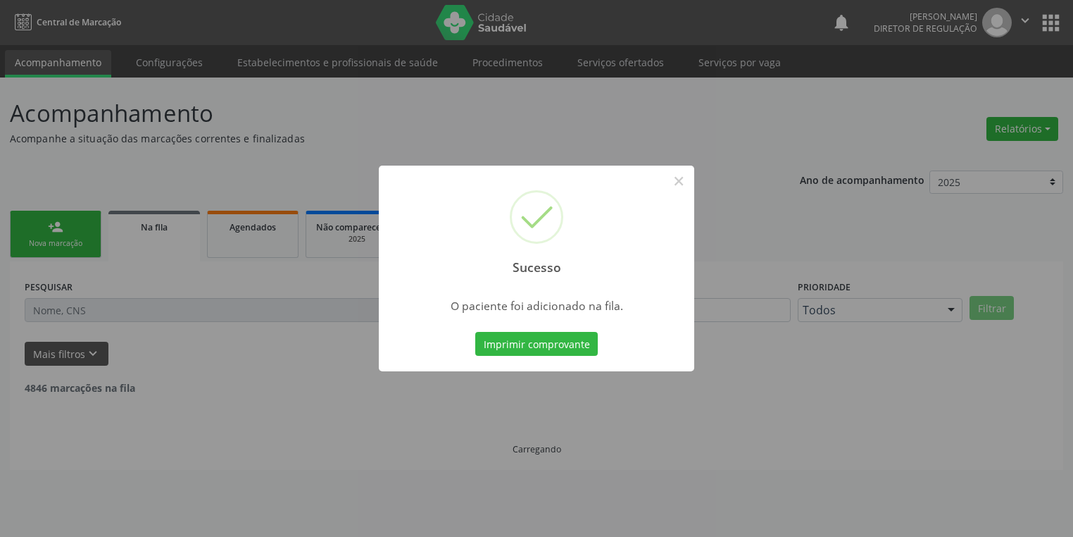
scroll to position [0, 0]
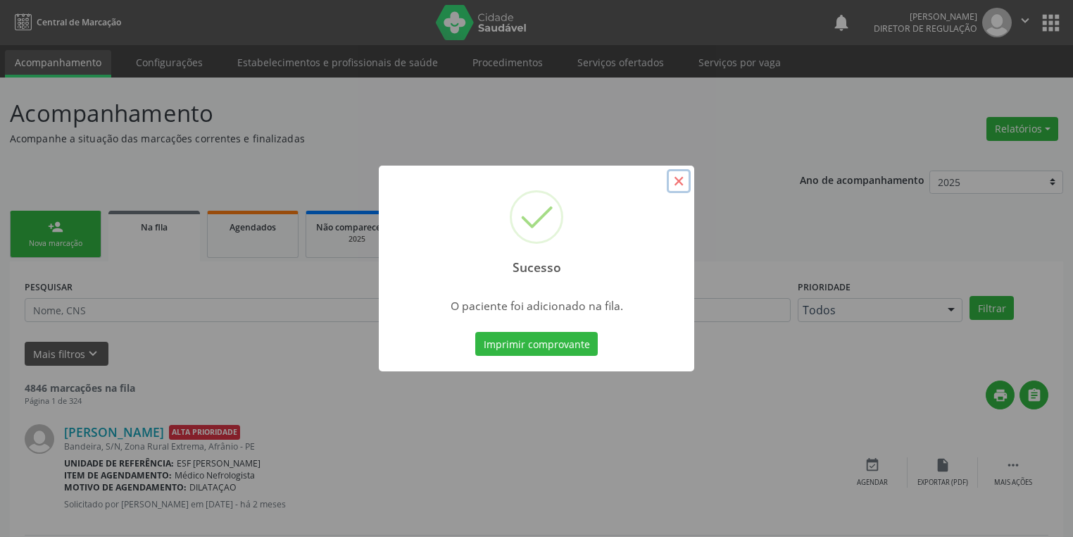
click at [681, 182] on button "×" at bounding box center [679, 181] width 24 height 24
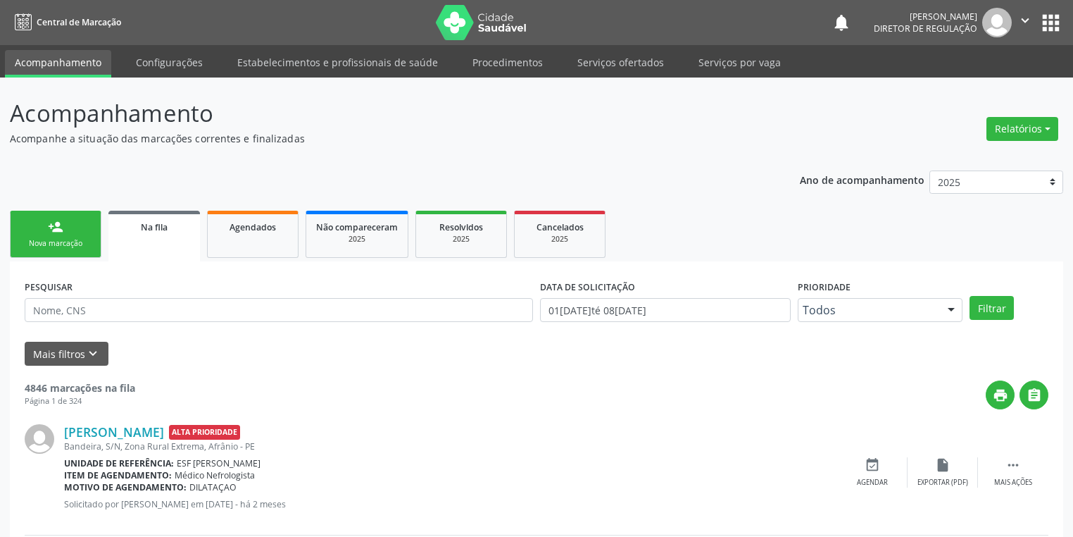
click at [37, 238] on div "Nova marcação" at bounding box center [55, 243] width 70 height 11
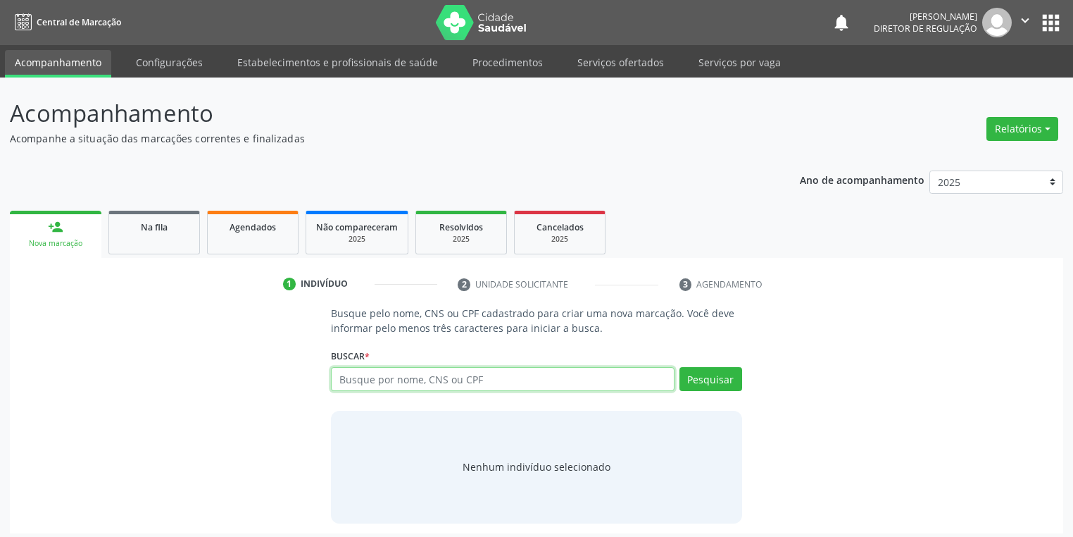
click at [353, 371] on input "text" at bounding box center [503, 379] width 344 height 24
type input "39826406449"
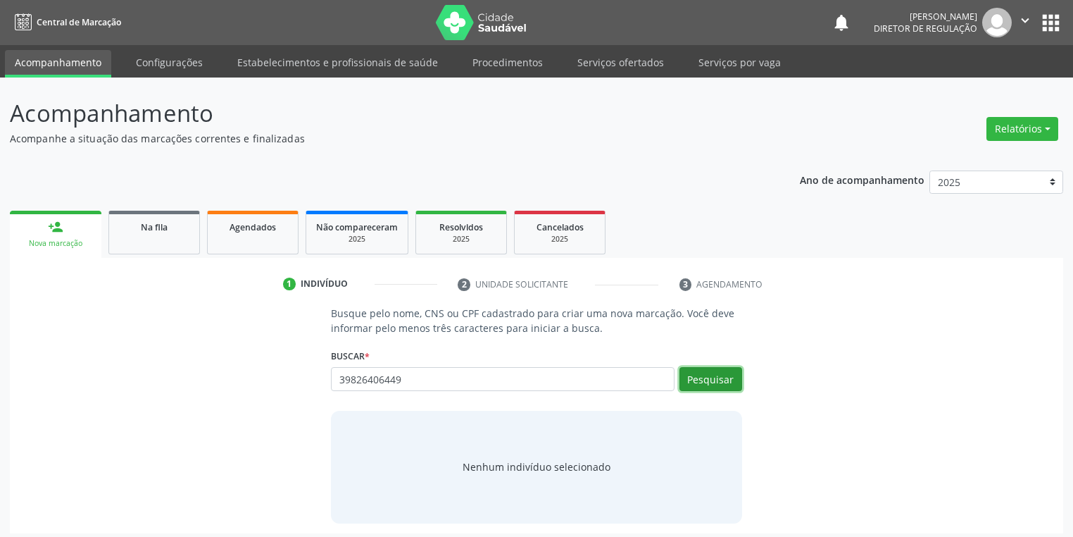
click at [699, 381] on button "Pesquisar" at bounding box center [711, 379] width 63 height 24
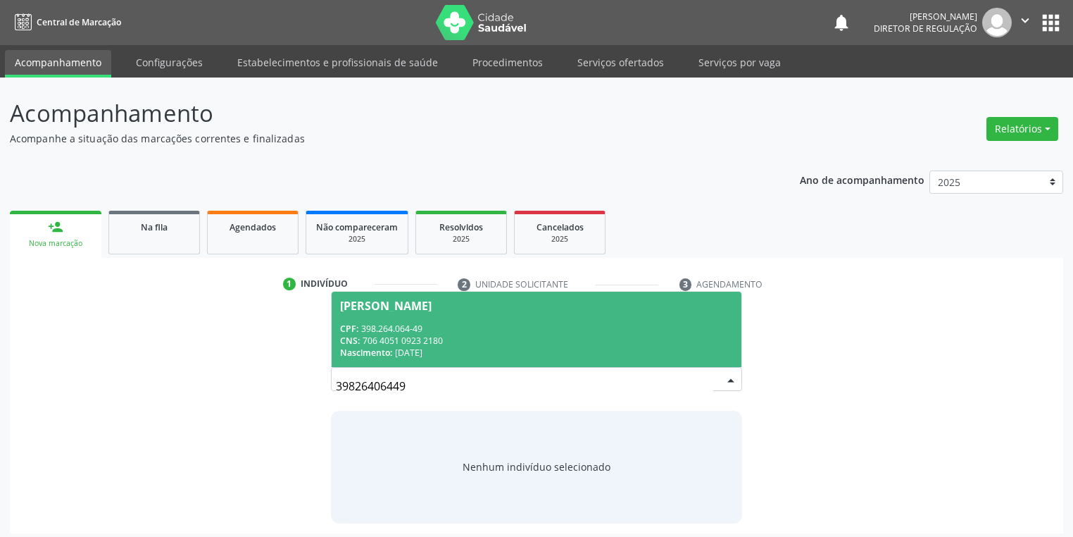
click at [461, 329] on div "CPF: 398.264.064-49" at bounding box center [536, 329] width 393 height 12
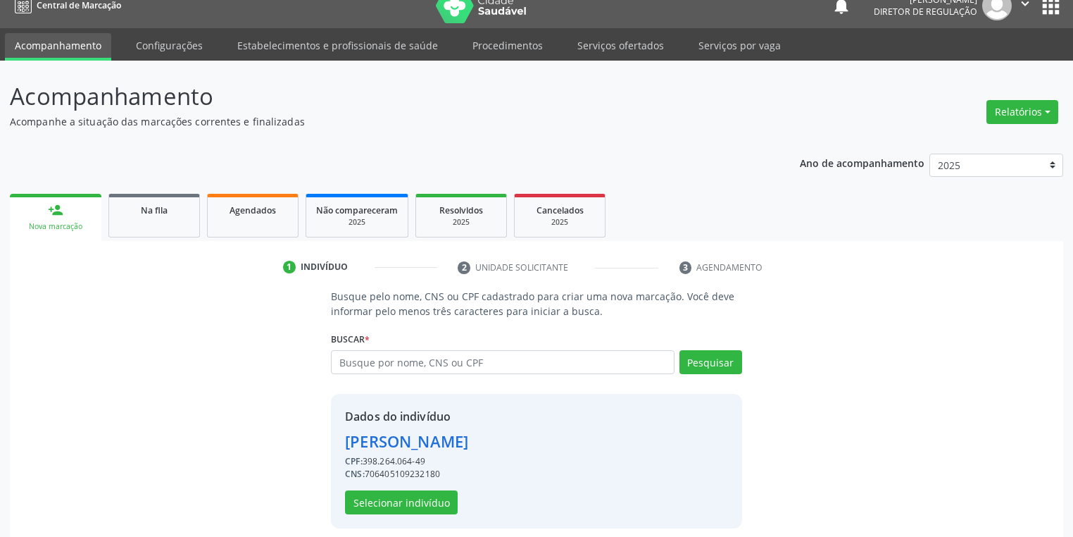
scroll to position [27, 0]
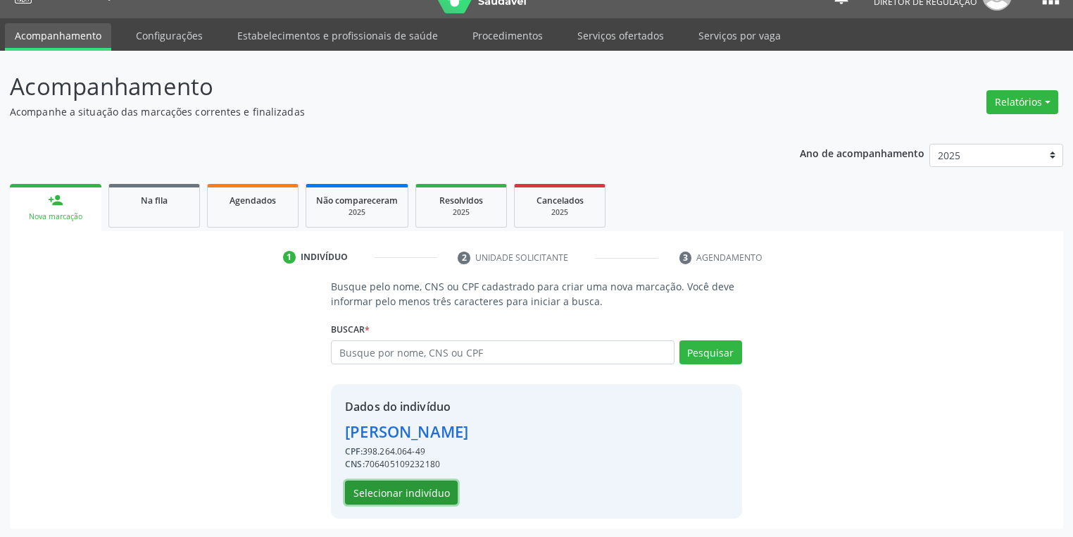
click at [403, 494] on button "Selecionar indivíduo" at bounding box center [401, 492] width 113 height 24
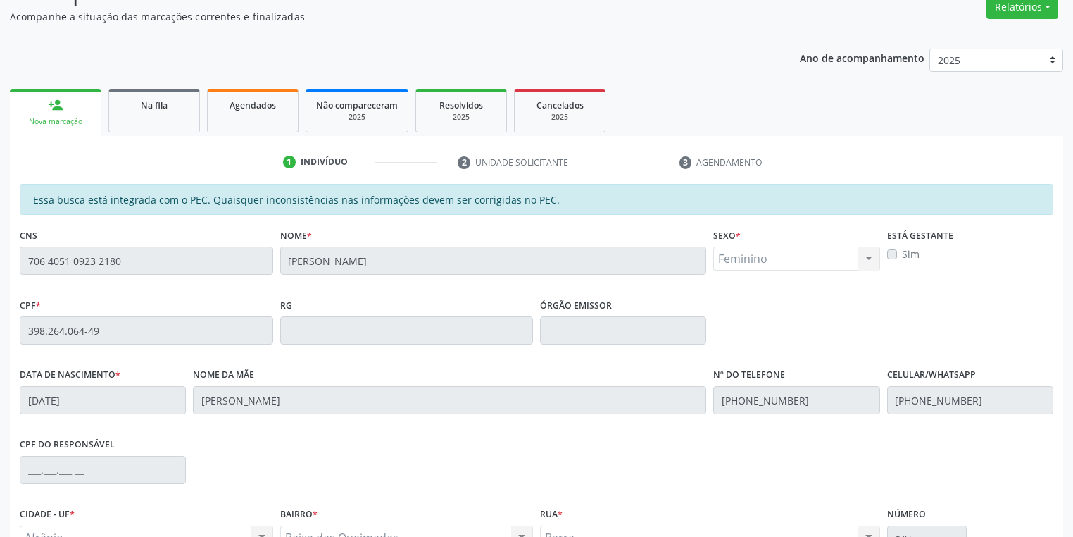
scroll to position [267, 0]
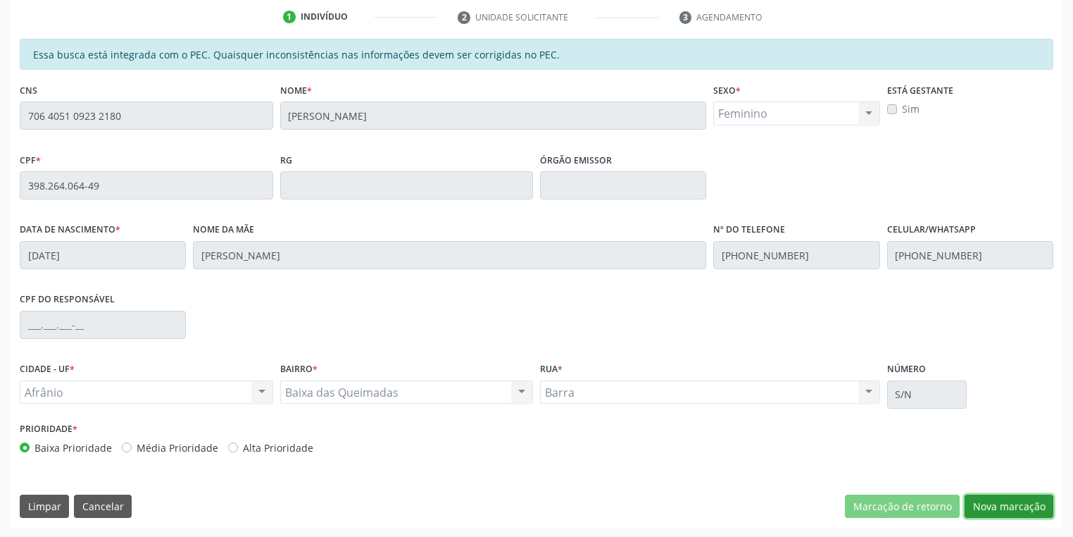
click at [980, 499] on button "Nova marcação" at bounding box center [1009, 506] width 89 height 24
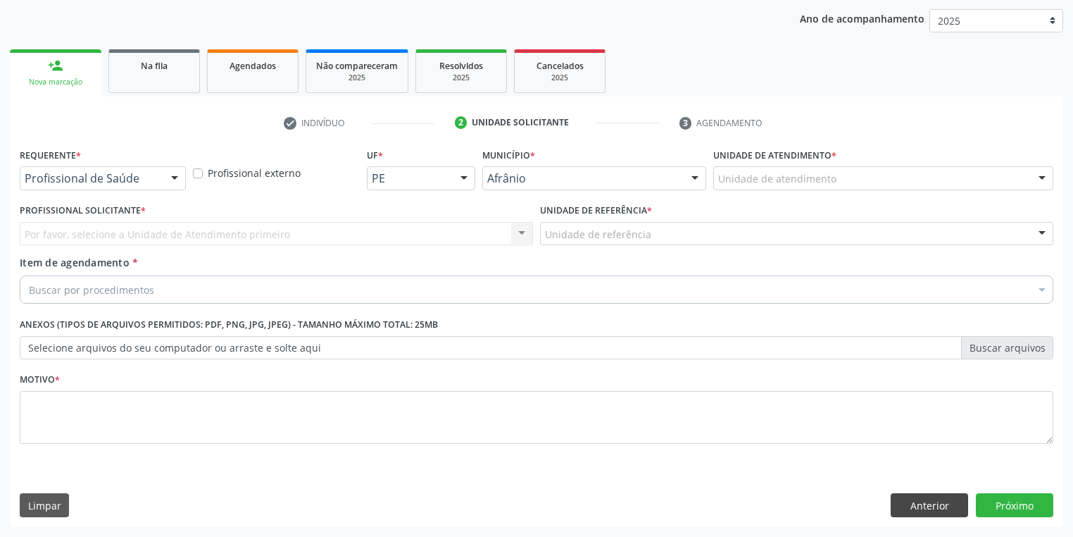
scroll to position [161, 0]
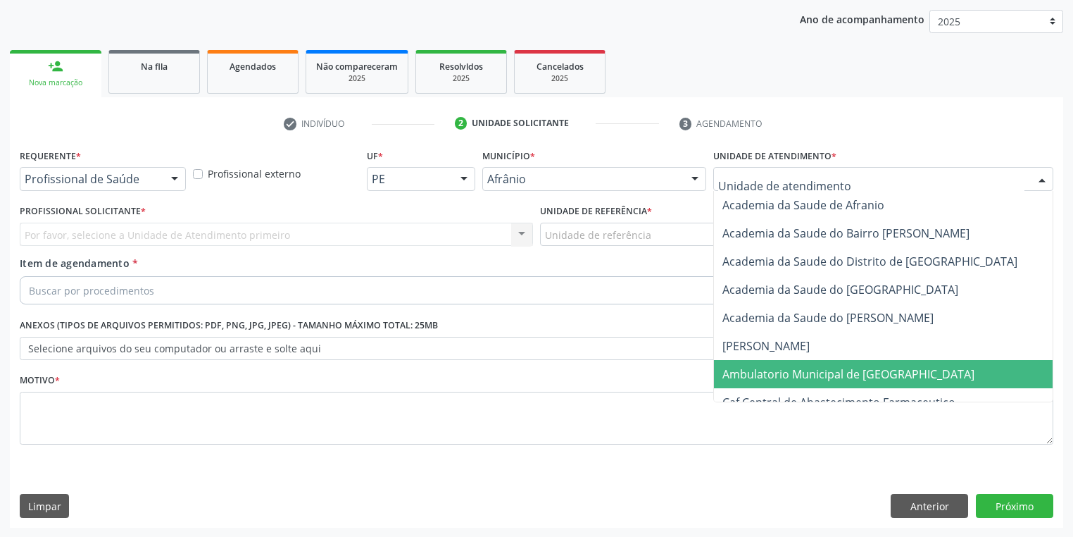
click at [758, 366] on span "Ambulatorio Municipal de [GEOGRAPHIC_DATA]" at bounding box center [848, 373] width 252 height 15
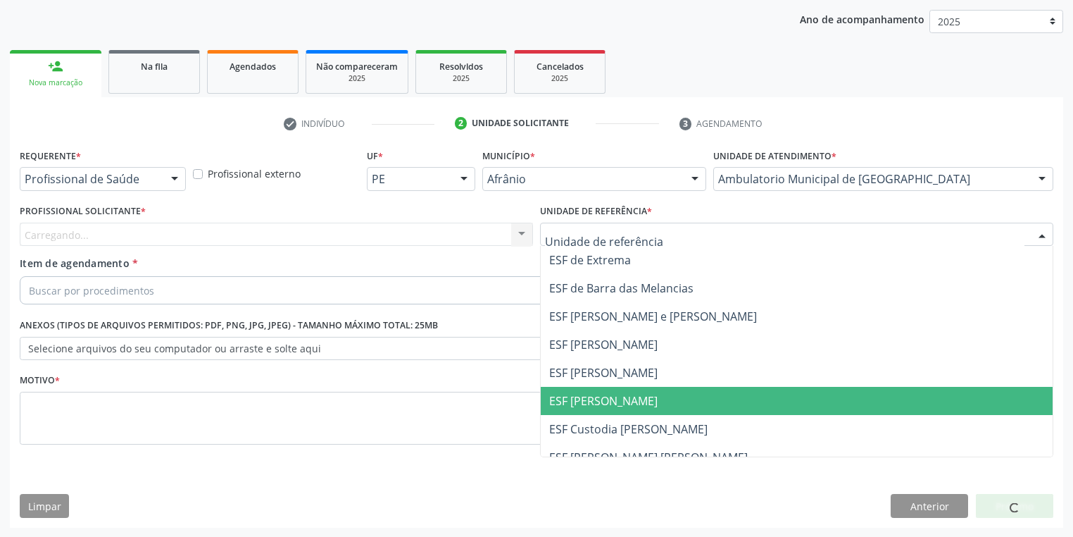
click at [580, 400] on span "ESF [PERSON_NAME]" at bounding box center [603, 400] width 108 height 15
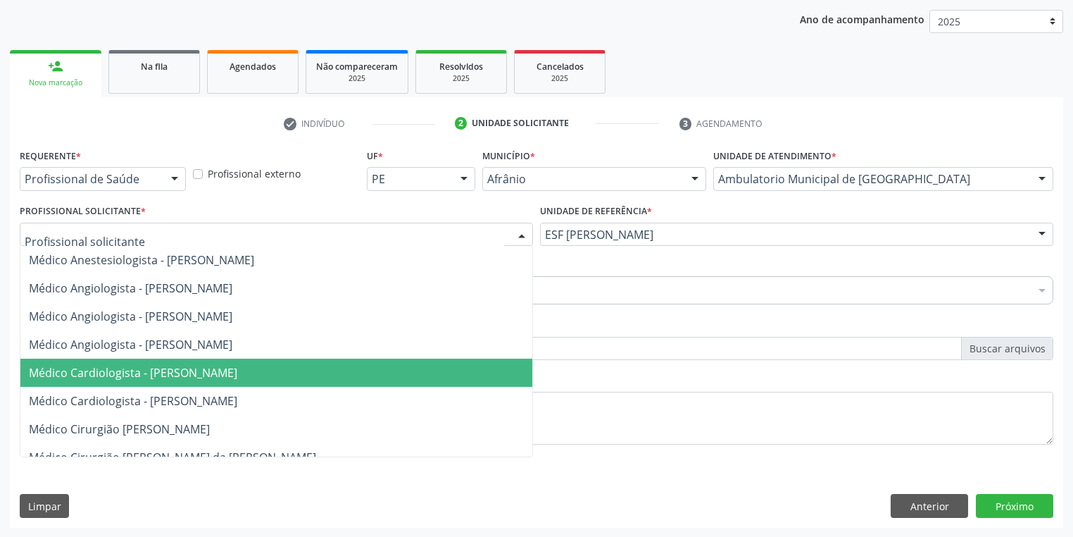
click at [155, 377] on span "Médico Cardiologista - [PERSON_NAME]" at bounding box center [133, 372] width 208 height 15
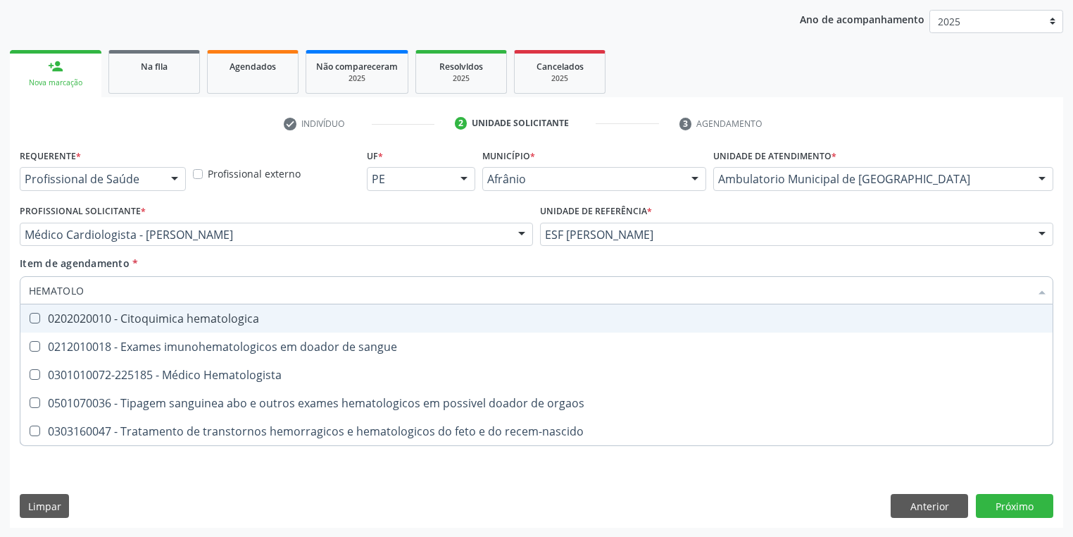
type input "HEMATOLOG"
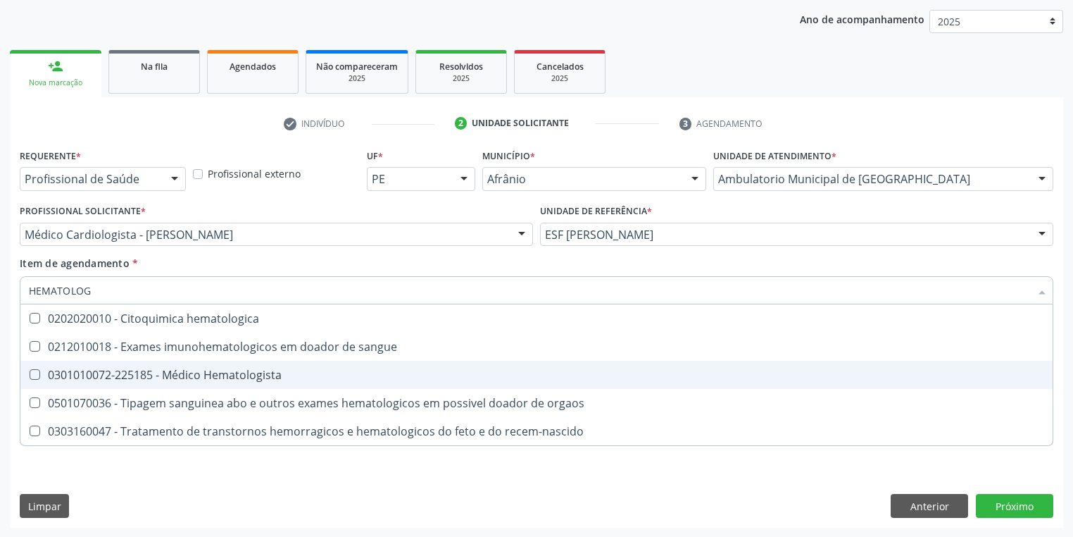
click at [166, 379] on div "0301010072-225185 - Médico Hematologista" at bounding box center [536, 374] width 1015 height 11
checkbox Hematologista "true"
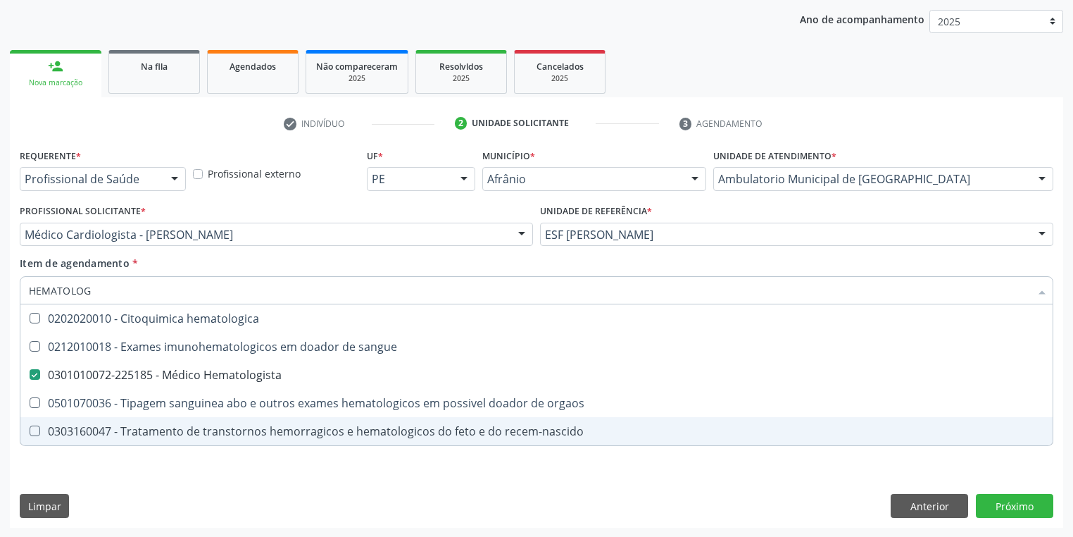
click at [127, 480] on div "Requerente * Profissional de Saúde Profissional de Saúde Paciente Nenhum result…" at bounding box center [536, 336] width 1053 height 382
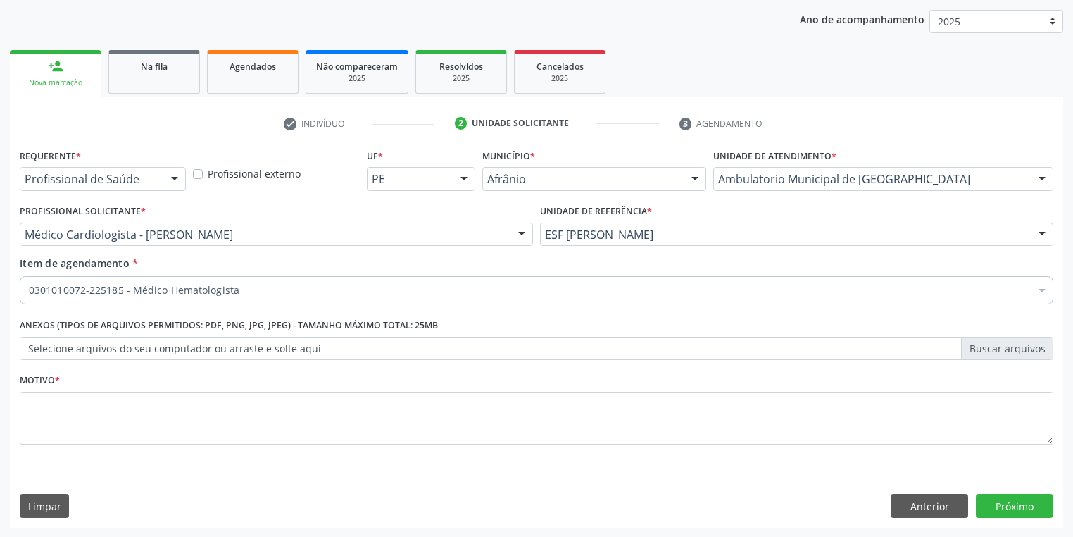
checkbox Hematologista "true"
click at [51, 414] on textarea at bounding box center [537, 419] width 1034 height 54
type textarea "*"
click at [1014, 510] on button "Próximo" at bounding box center [1014, 506] width 77 height 24
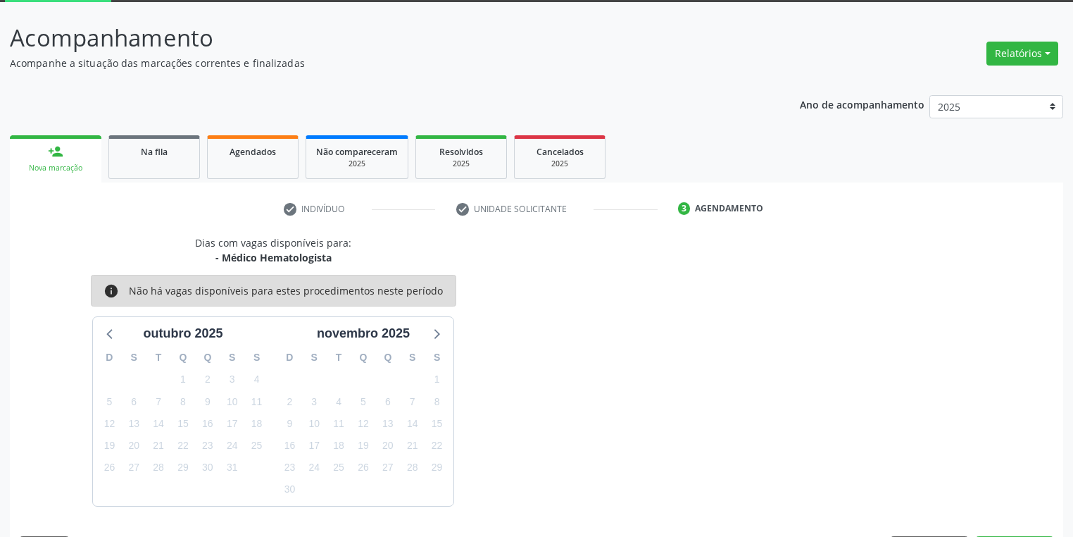
scroll to position [116, 0]
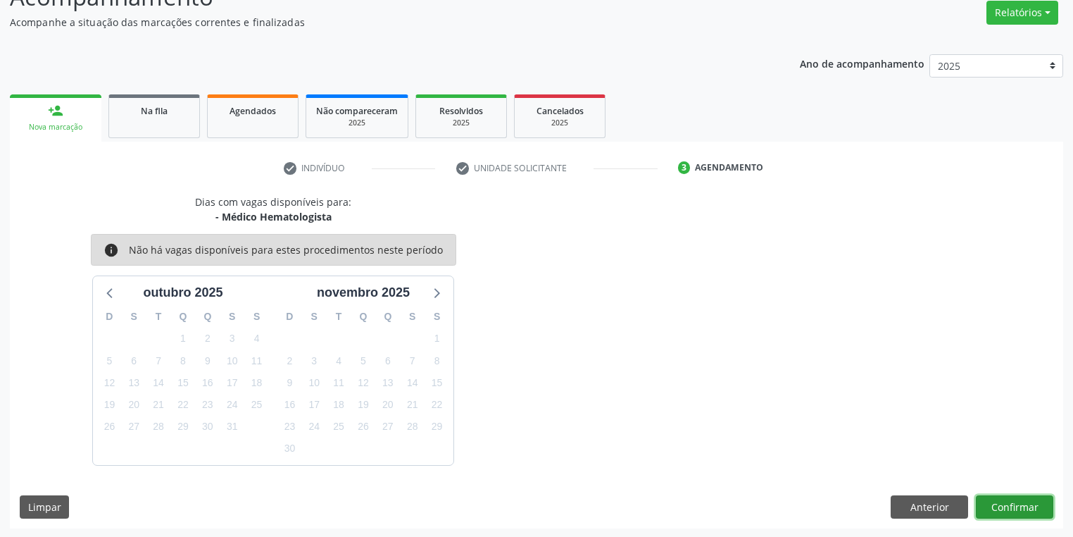
click at [1014, 510] on button "Confirmar" at bounding box center [1014, 507] width 77 height 24
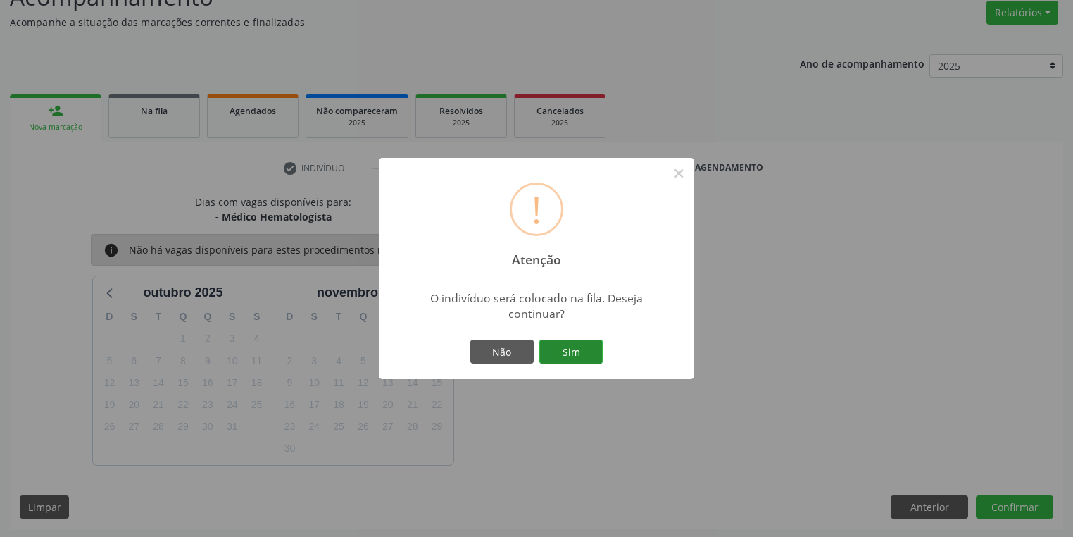
click at [584, 351] on button "Sim" at bounding box center [570, 351] width 63 height 24
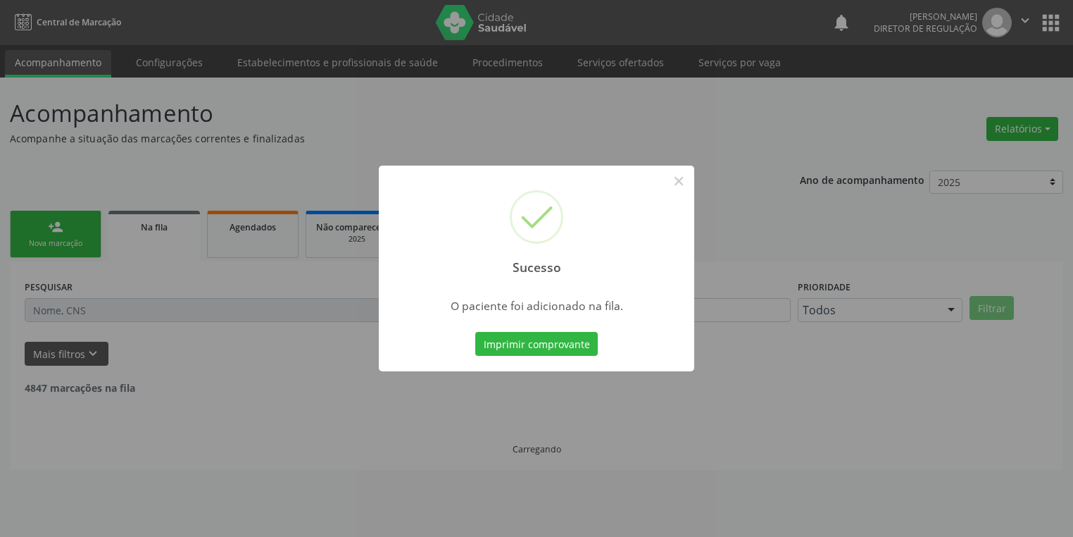
scroll to position [0, 0]
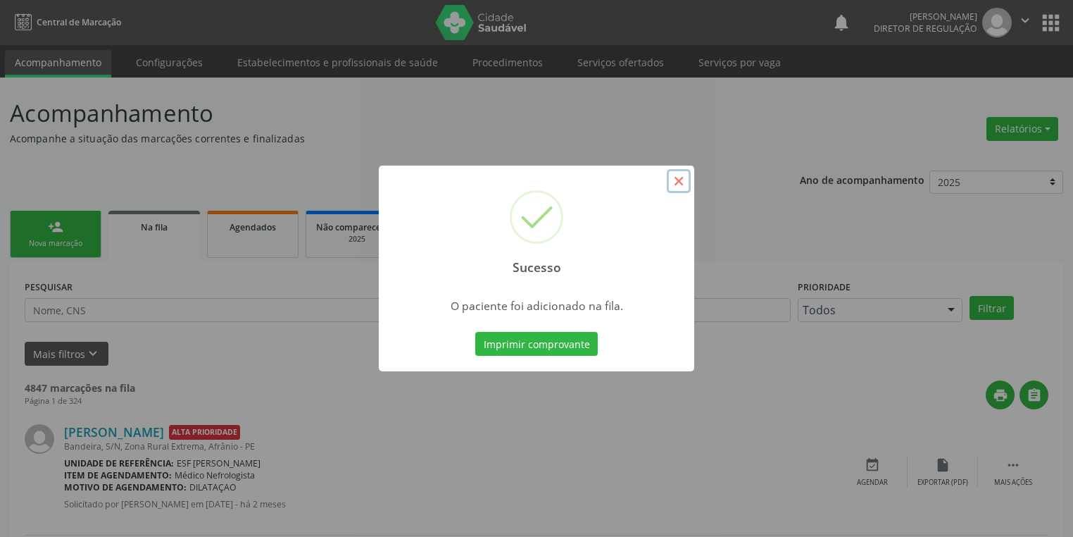
click at [676, 181] on button "×" at bounding box center [679, 181] width 24 height 24
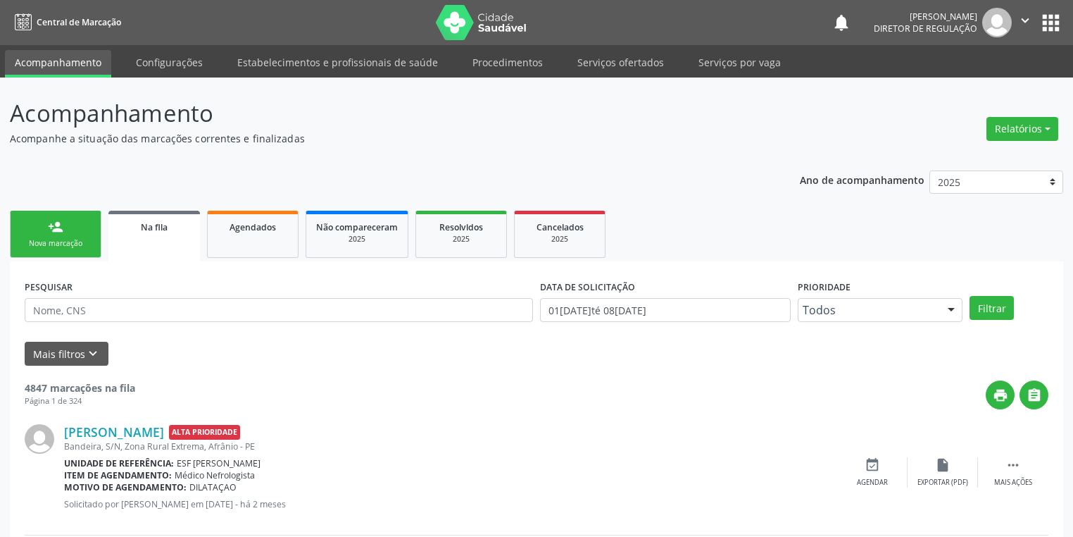
click at [51, 238] on div "Nova marcação" at bounding box center [55, 243] width 70 height 11
click at [53, 238] on div "Nova marcação" at bounding box center [55, 243] width 70 height 11
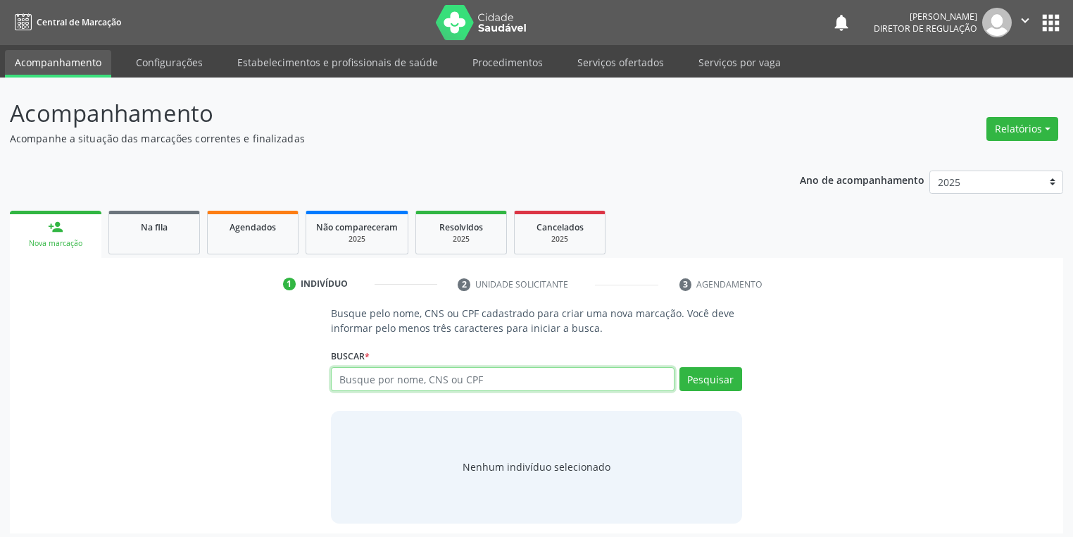
click at [351, 377] on input "text" at bounding box center [503, 379] width 344 height 24
type input "05277094415"
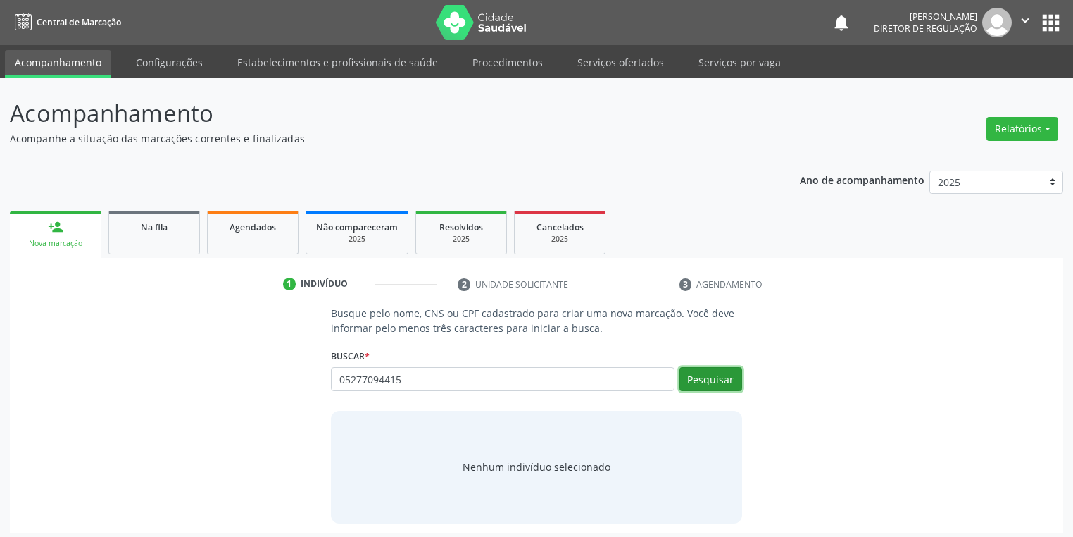
click at [711, 371] on button "Pesquisar" at bounding box center [711, 379] width 63 height 24
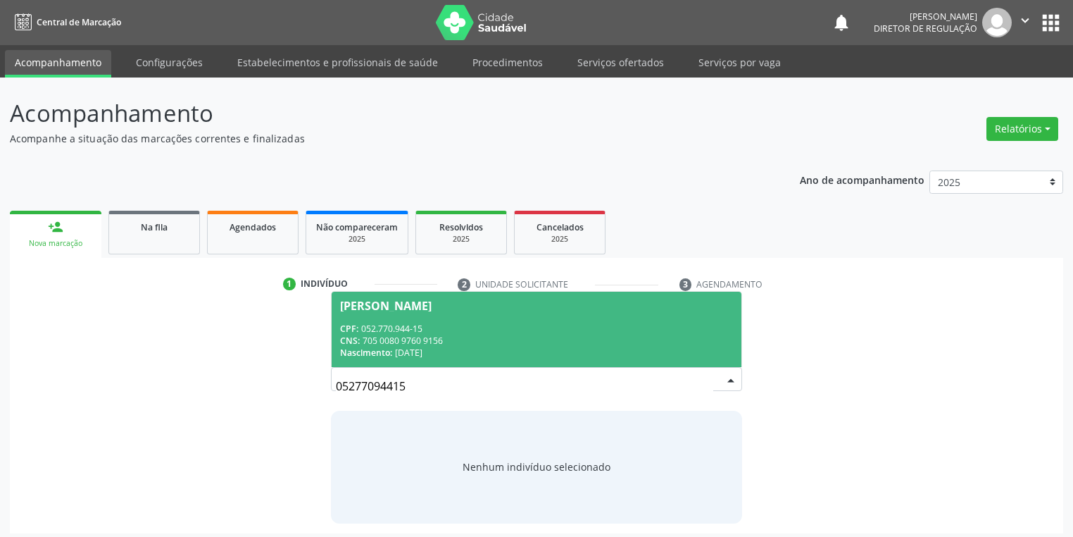
click at [432, 302] on div "Sebastião José da Paixão" at bounding box center [386, 305] width 92 height 11
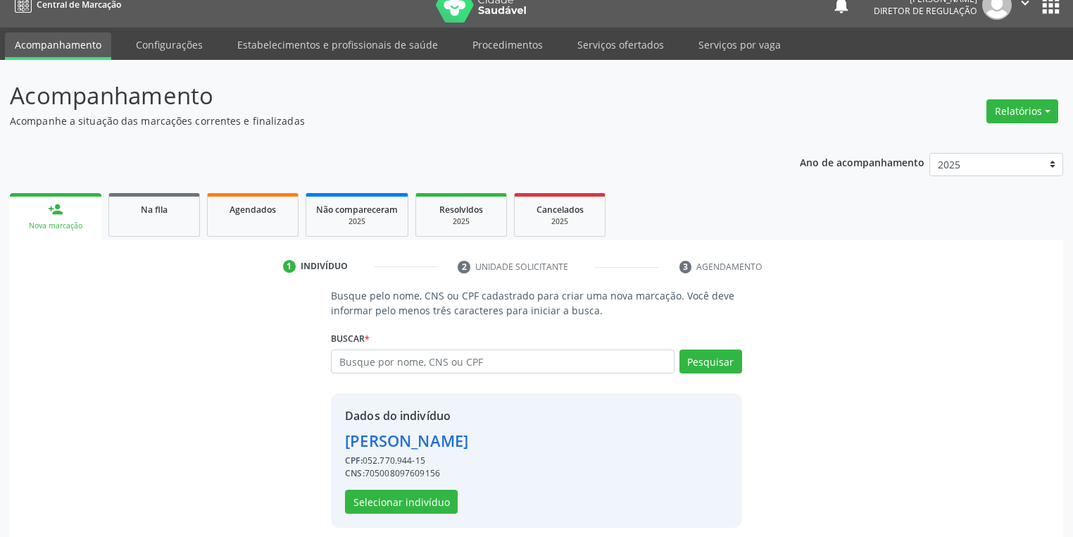
scroll to position [27, 0]
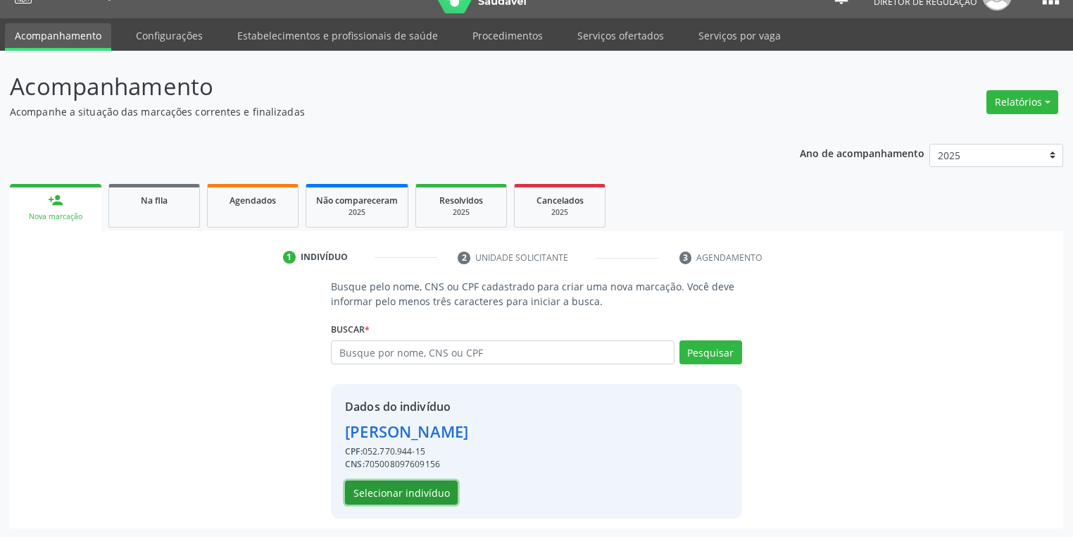
click at [394, 494] on button "Selecionar indivíduo" at bounding box center [401, 492] width 113 height 24
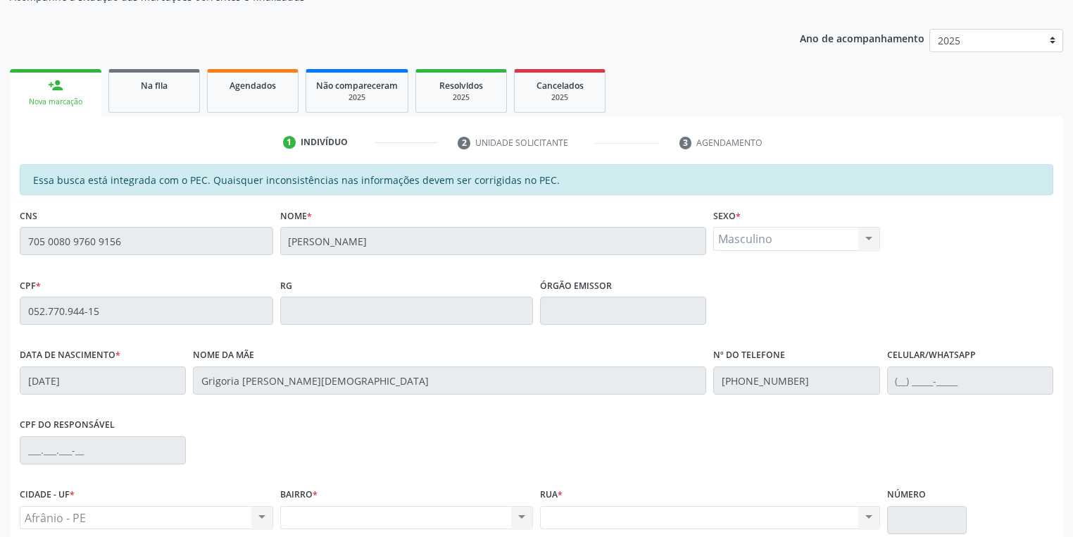
scroll to position [267, 0]
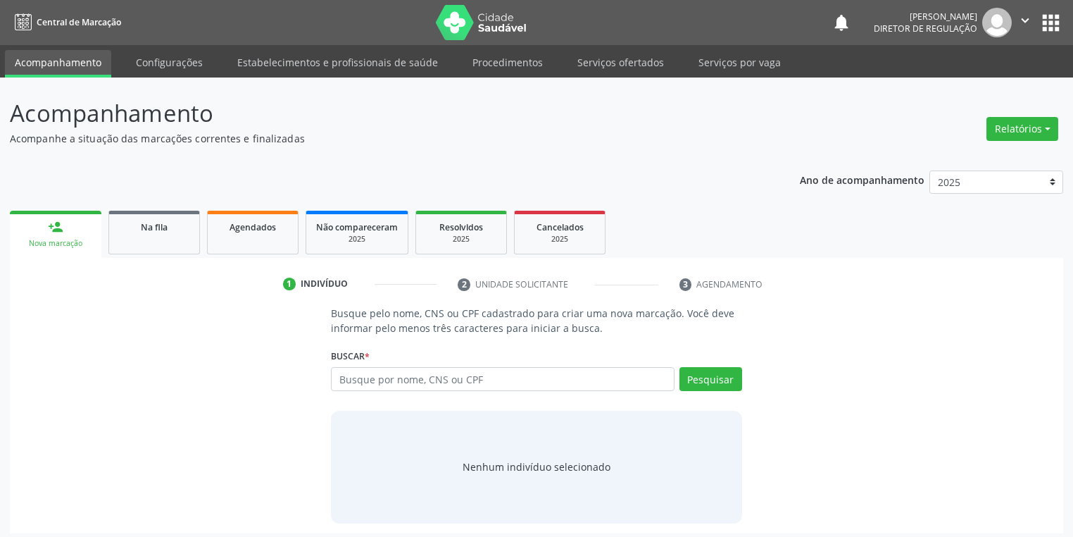
click at [361, 376] on input "text" at bounding box center [503, 379] width 344 height 24
type input "82527954472"
click at [715, 375] on button "Pesquisar" at bounding box center [711, 379] width 63 height 24
type input "82527954472"
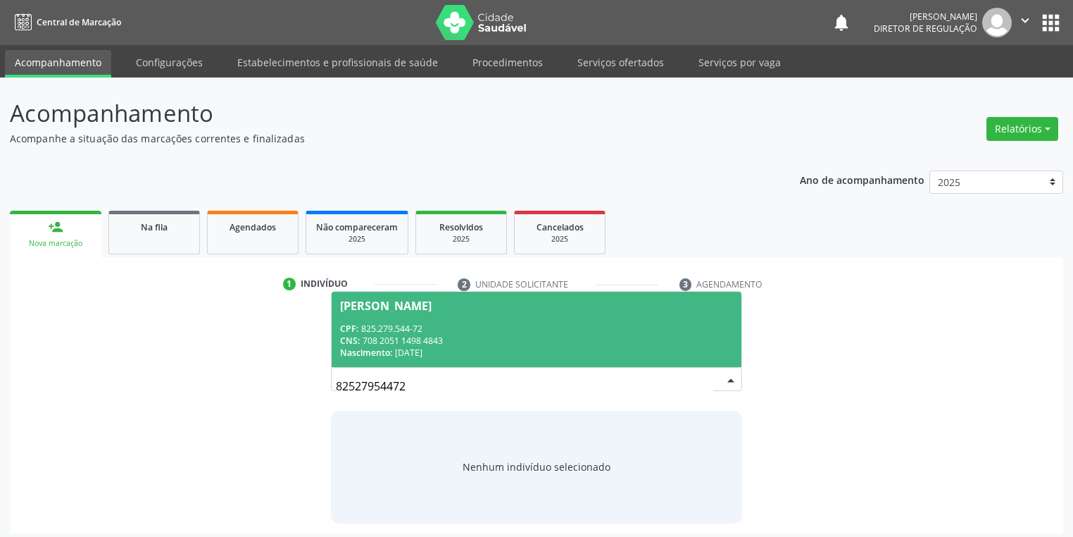
click at [390, 323] on div "CPF: 825.279.544-72" at bounding box center [536, 329] width 393 height 12
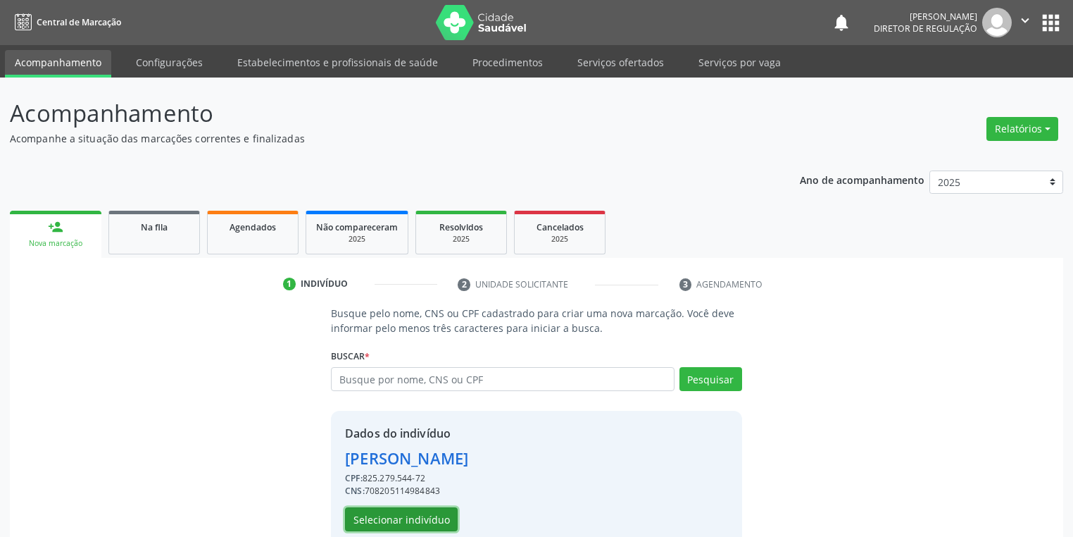
click at [418, 520] on button "Selecionar indivíduo" at bounding box center [401, 519] width 113 height 24
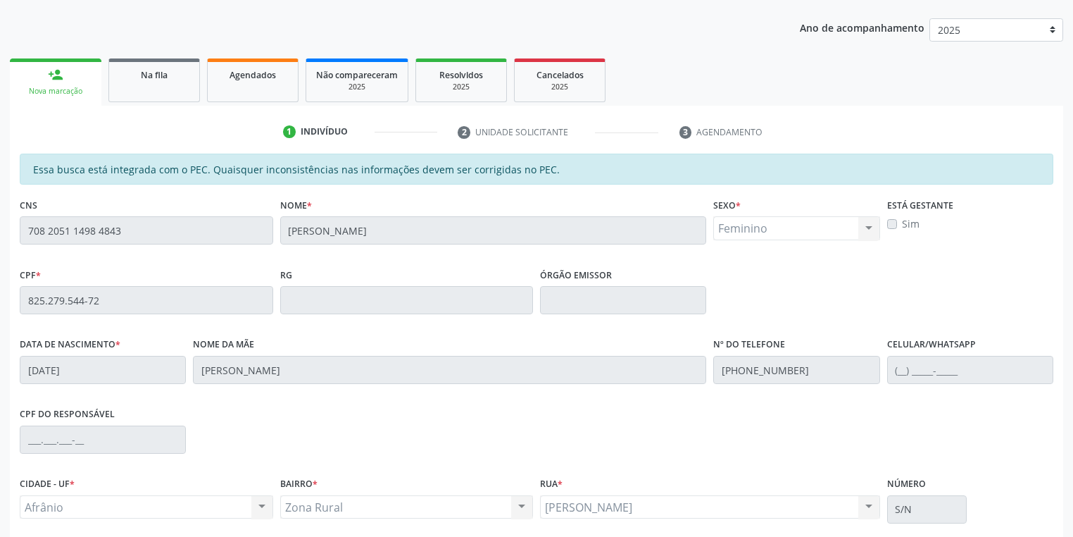
scroll to position [267, 0]
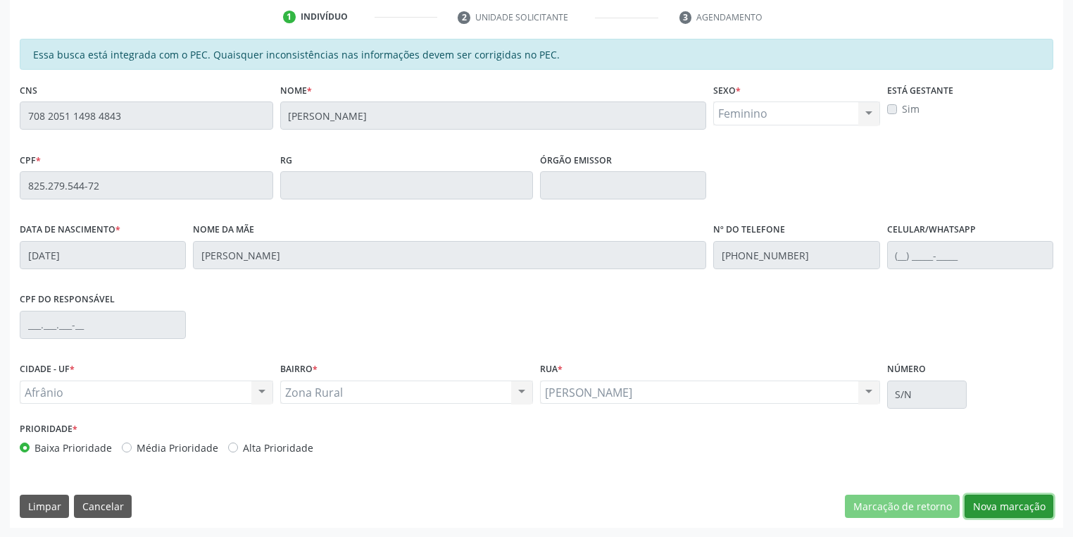
click at [986, 507] on button "Nova marcação" at bounding box center [1009, 506] width 89 height 24
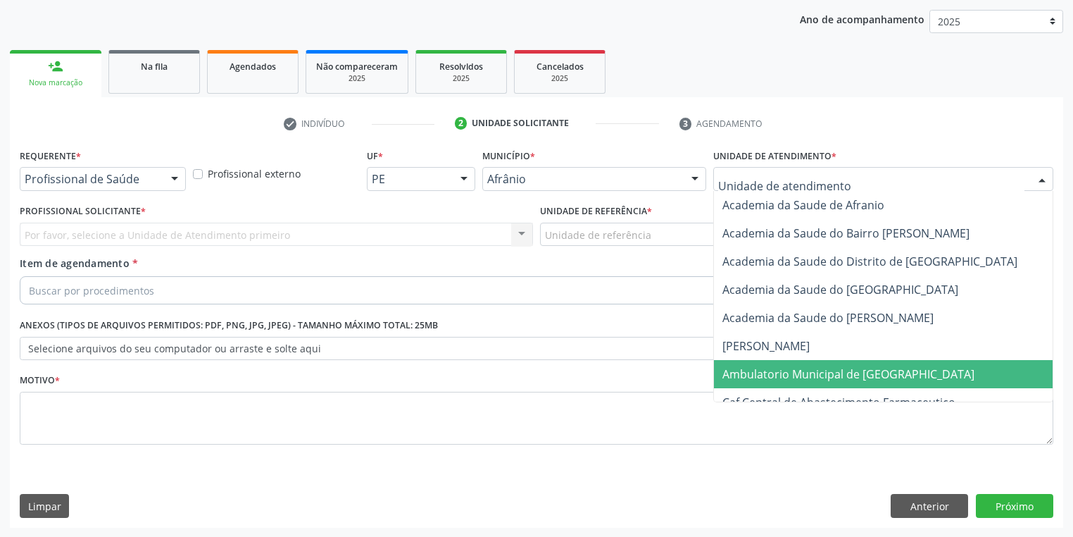
click at [755, 379] on span "Ambulatorio Municipal de [GEOGRAPHIC_DATA]" at bounding box center [848, 373] width 252 height 15
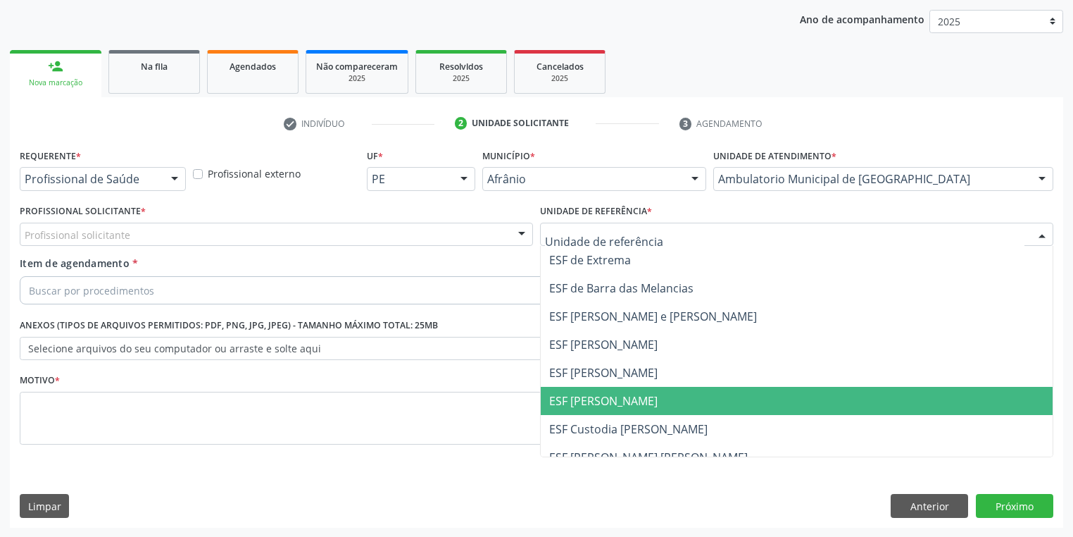
click at [586, 394] on span "ESF [PERSON_NAME]" at bounding box center [603, 400] width 108 height 15
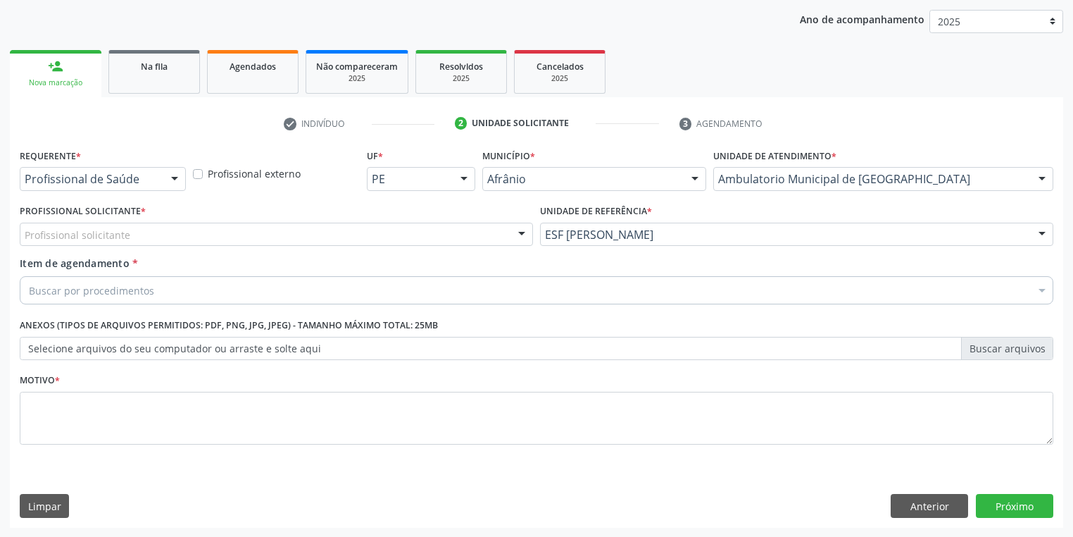
click at [146, 242] on div "Profissional solicitante" at bounding box center [276, 235] width 513 height 24
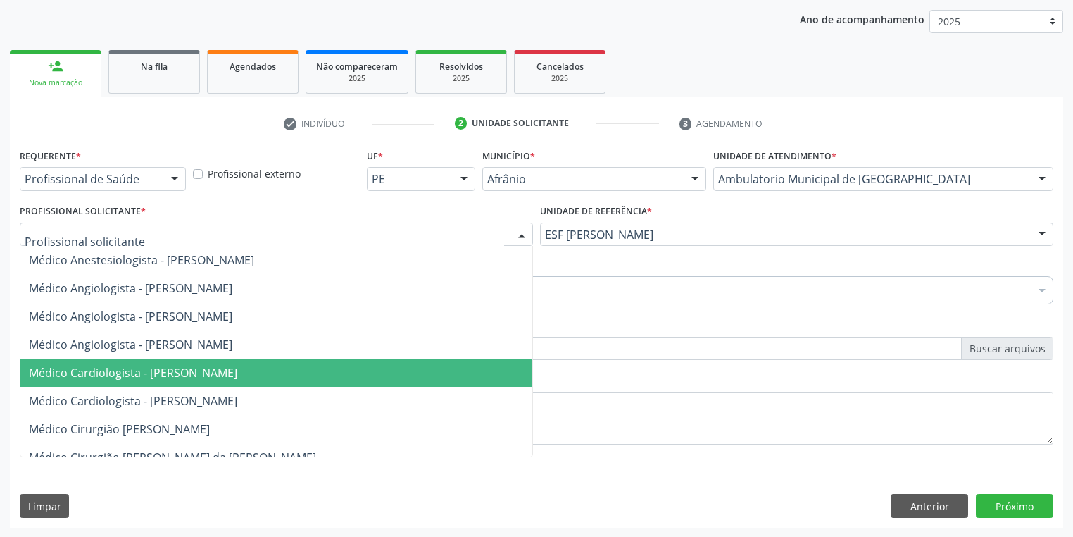
click at [161, 371] on span "Médico Cardiologista - [PERSON_NAME]" at bounding box center [133, 372] width 208 height 15
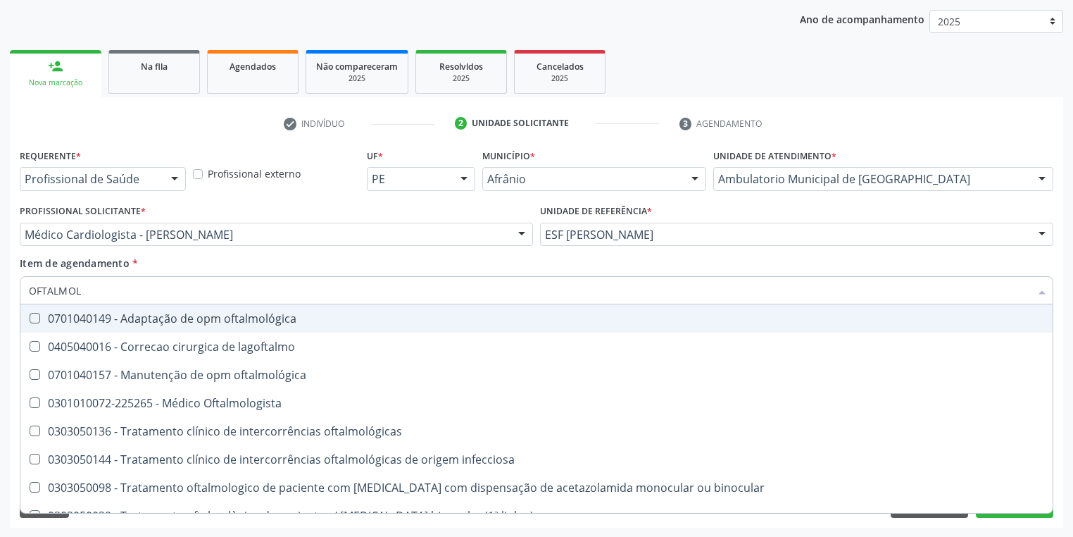
type input "OFTALMOLO"
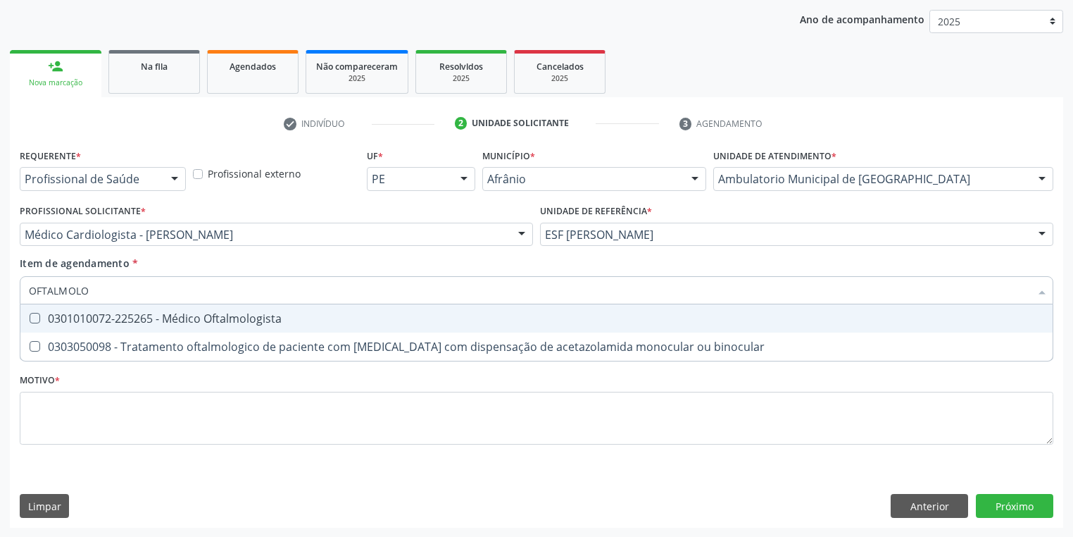
click at [178, 325] on span "0301010072-225265 - Médico Oftalmologista" at bounding box center [536, 318] width 1032 height 28
checkbox Oftalmologista "true"
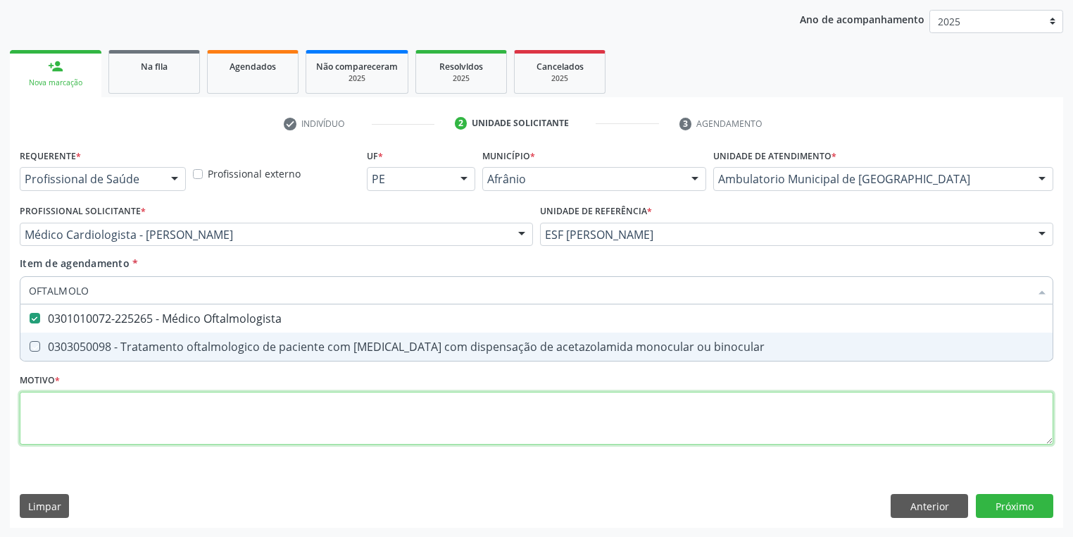
click at [123, 422] on div "Requerente * Profissional de Saúde Profissional de Saúde Paciente Nenhum result…" at bounding box center [537, 304] width 1034 height 319
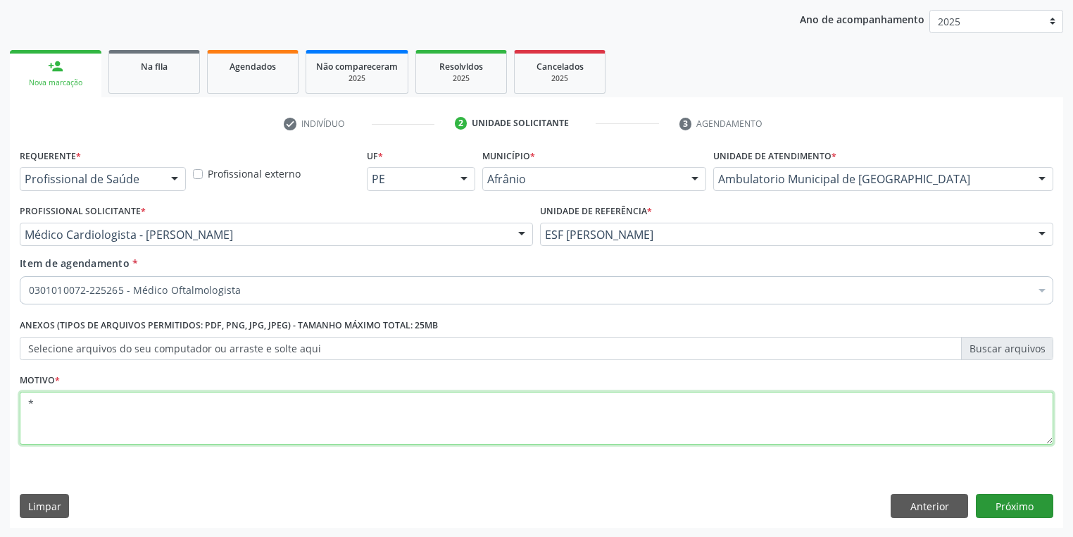
type textarea "*"
click at [986, 503] on button "Próximo" at bounding box center [1014, 506] width 77 height 24
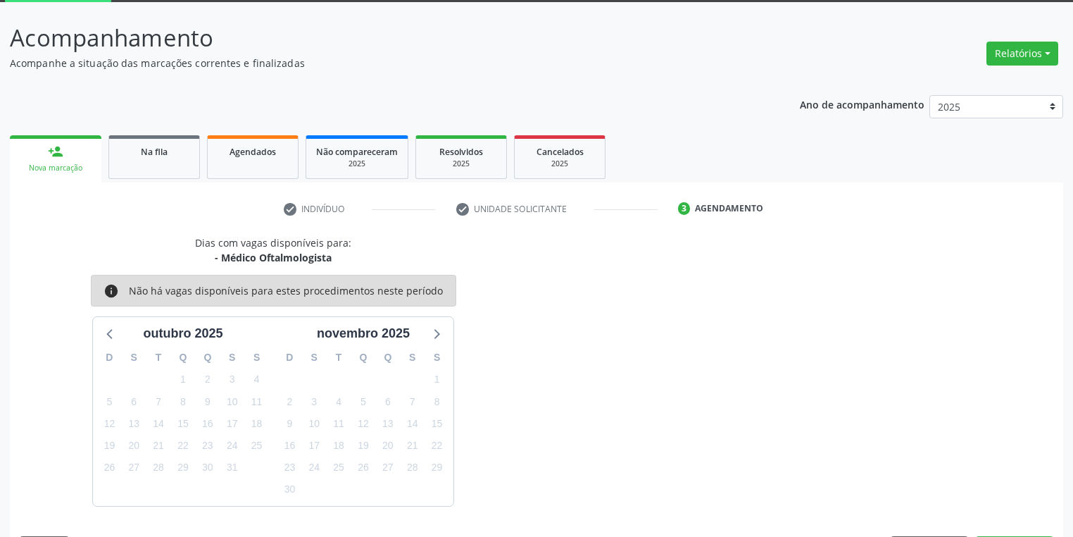
scroll to position [116, 0]
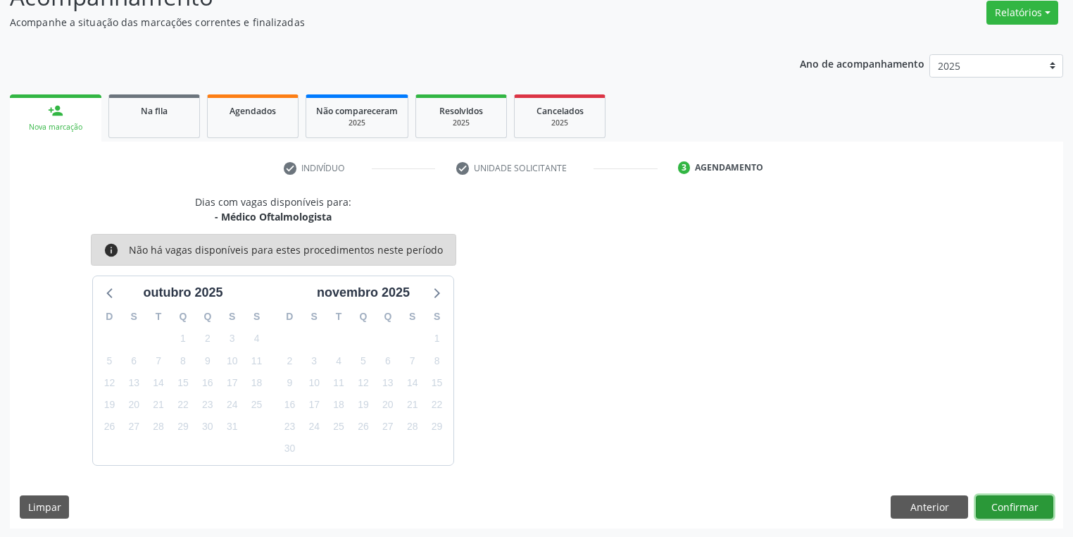
click at [1013, 506] on button "Confirmar" at bounding box center [1014, 507] width 77 height 24
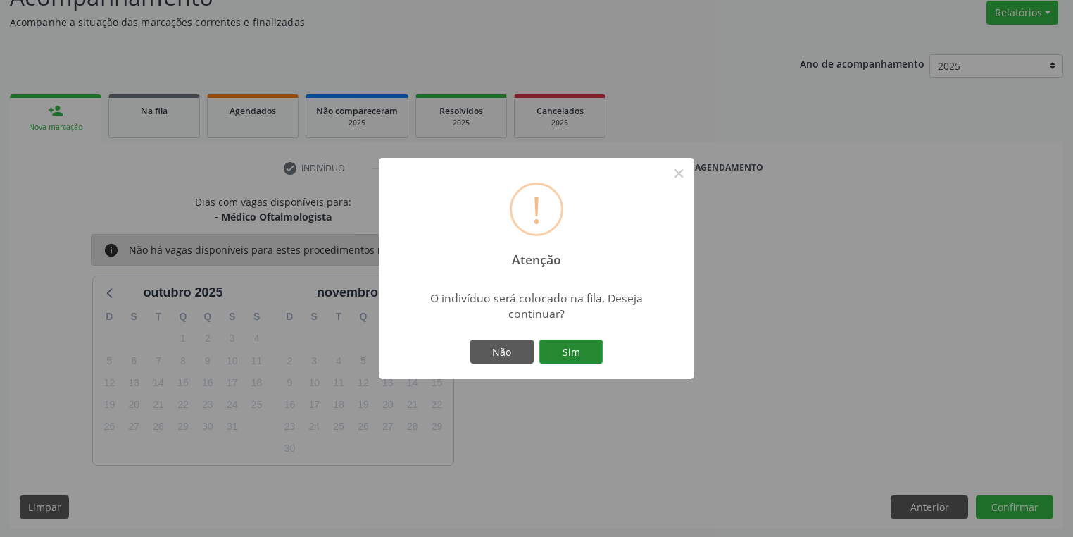
click at [551, 352] on button "Sim" at bounding box center [570, 351] width 63 height 24
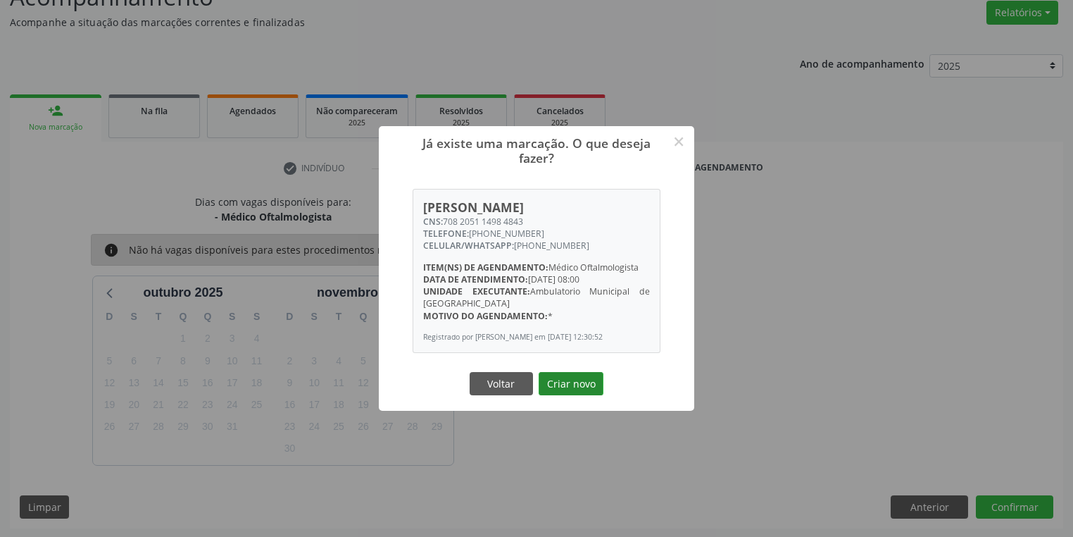
click at [565, 383] on button "Criar novo" at bounding box center [571, 384] width 65 height 24
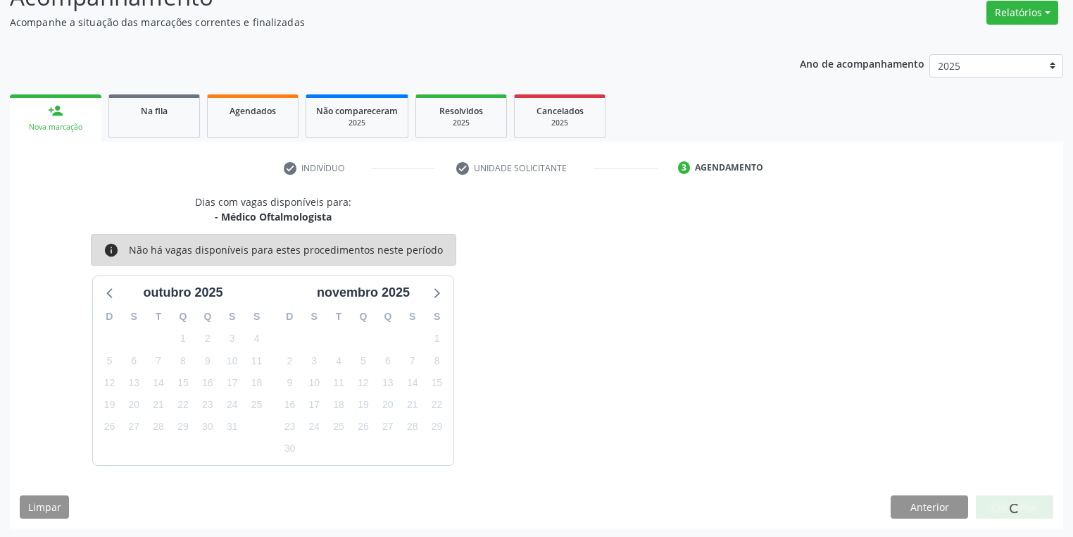
scroll to position [0, 0]
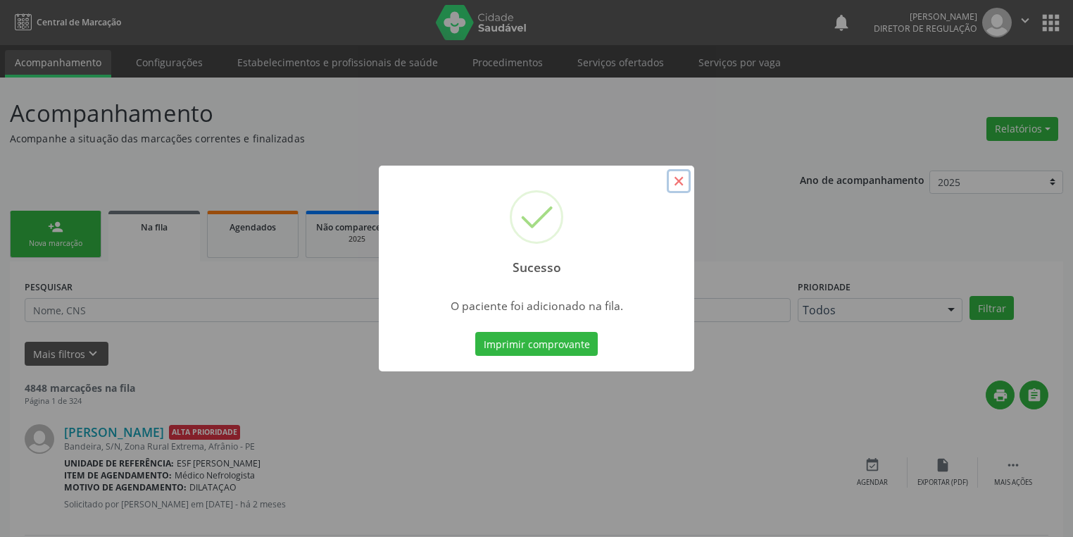
click at [679, 183] on button "×" at bounding box center [679, 181] width 24 height 24
